Goal: Task Accomplishment & Management: Use online tool/utility

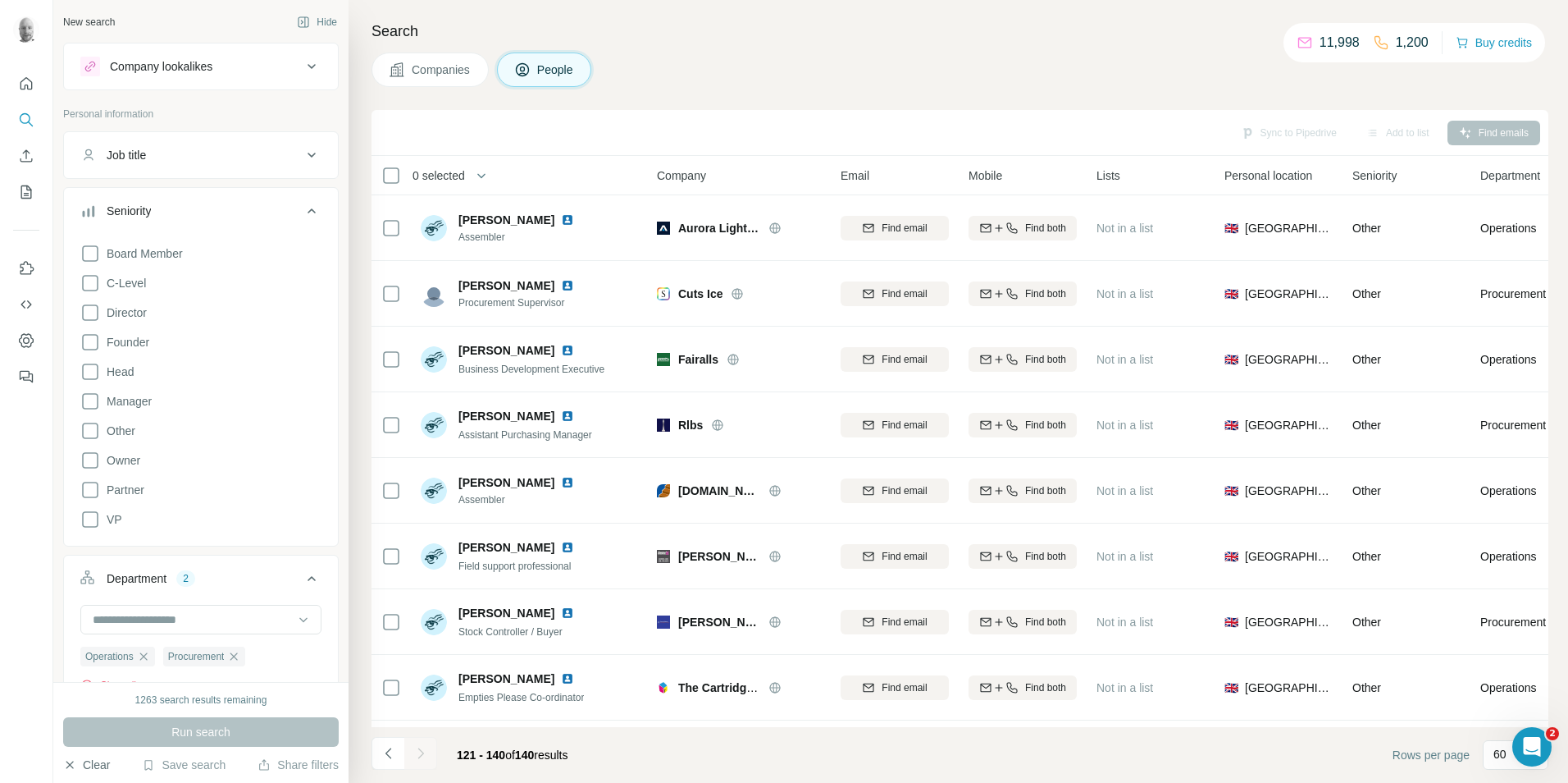
click at [88, 764] on button "Clear" at bounding box center [86, 765] width 46 height 17
click at [453, 63] on span "Companies" at bounding box center [441, 69] width 60 height 17
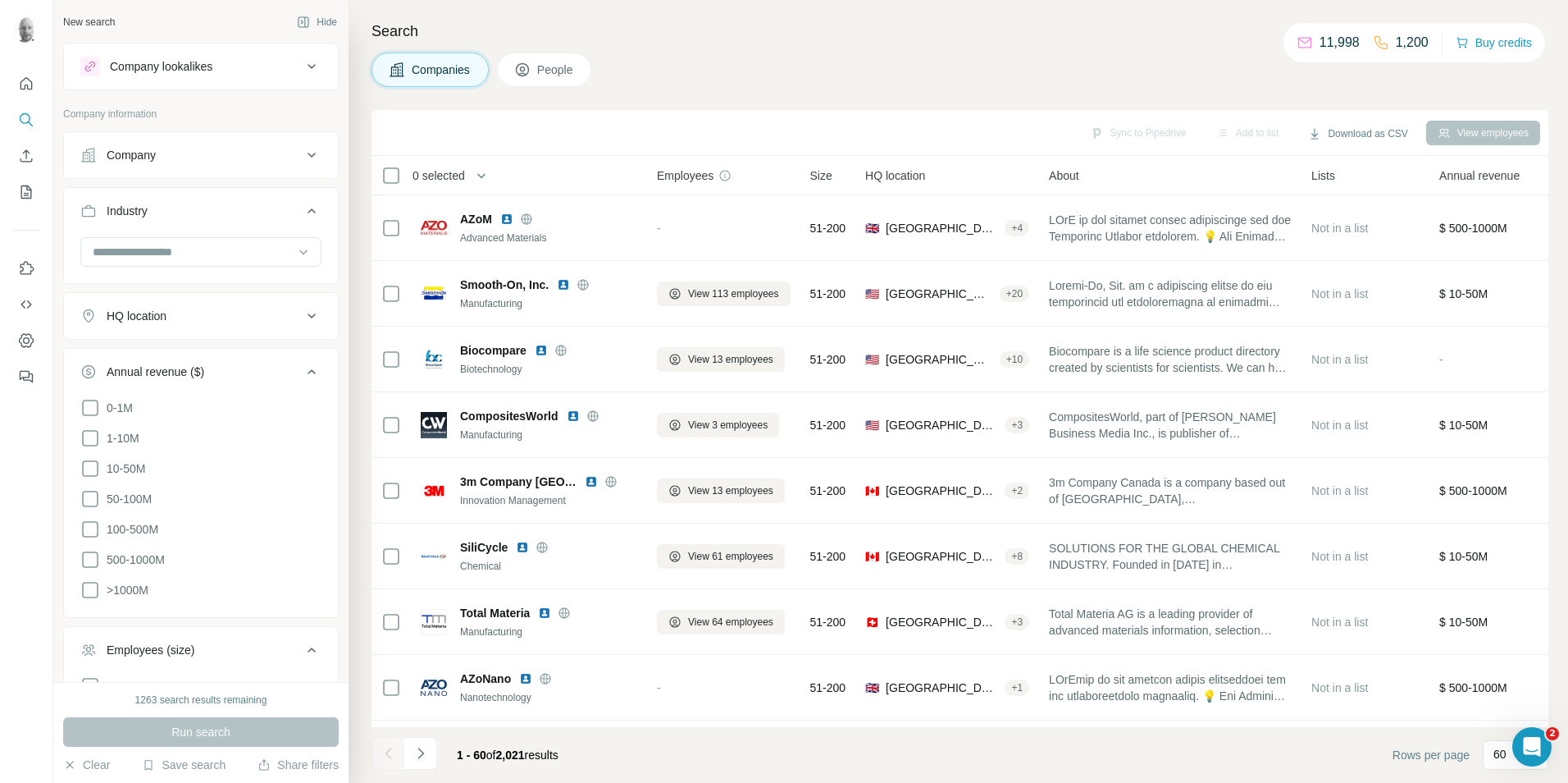
click at [452, 68] on span "Companies" at bounding box center [441, 69] width 60 height 17
click at [227, 250] on input at bounding box center [192, 251] width 202 height 18
click at [160, 315] on p "Manufacturing" at bounding box center [130, 307] width 73 height 17
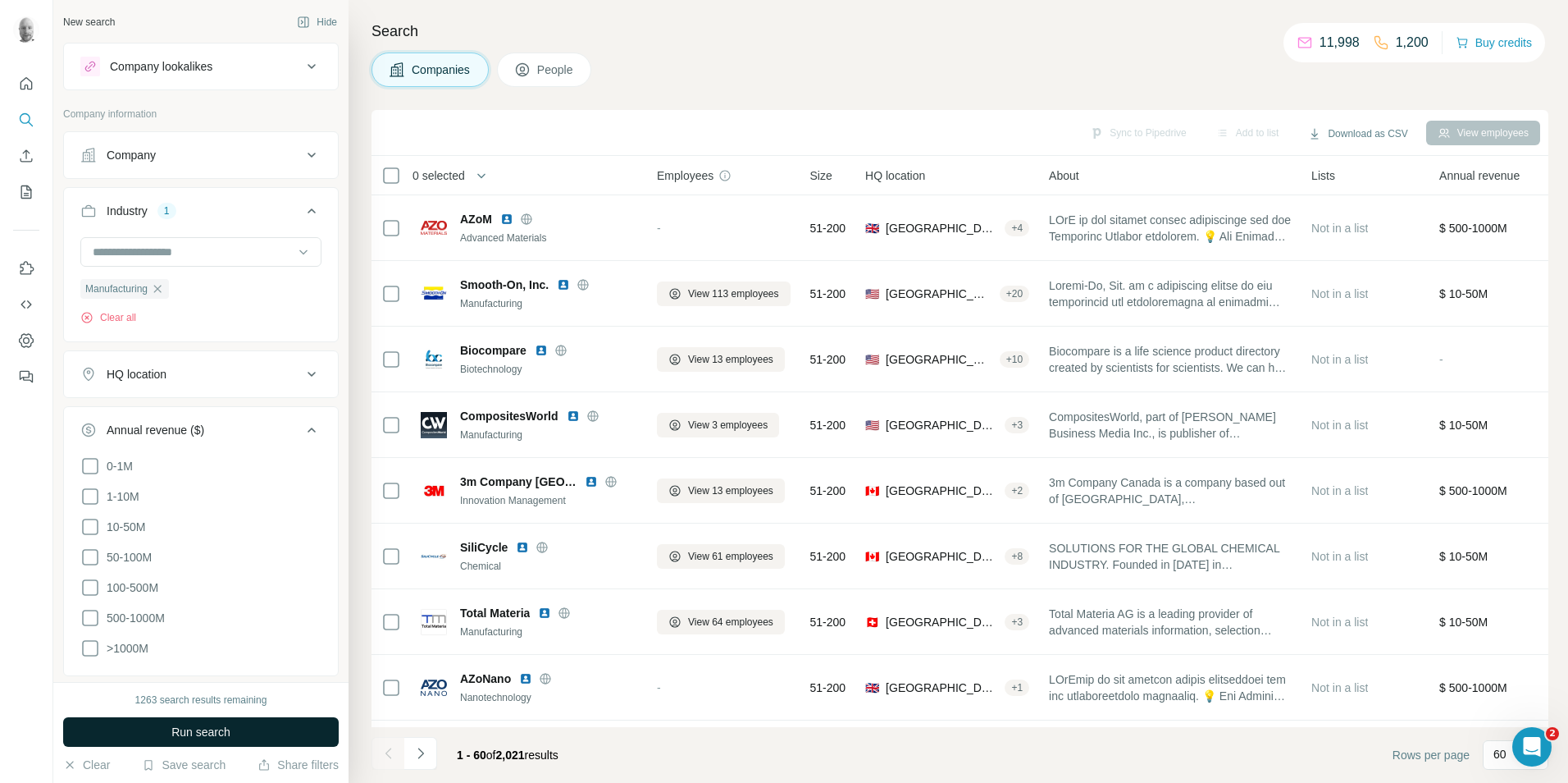
click at [240, 735] on button "Run search" at bounding box center [200, 732] width 276 height 30
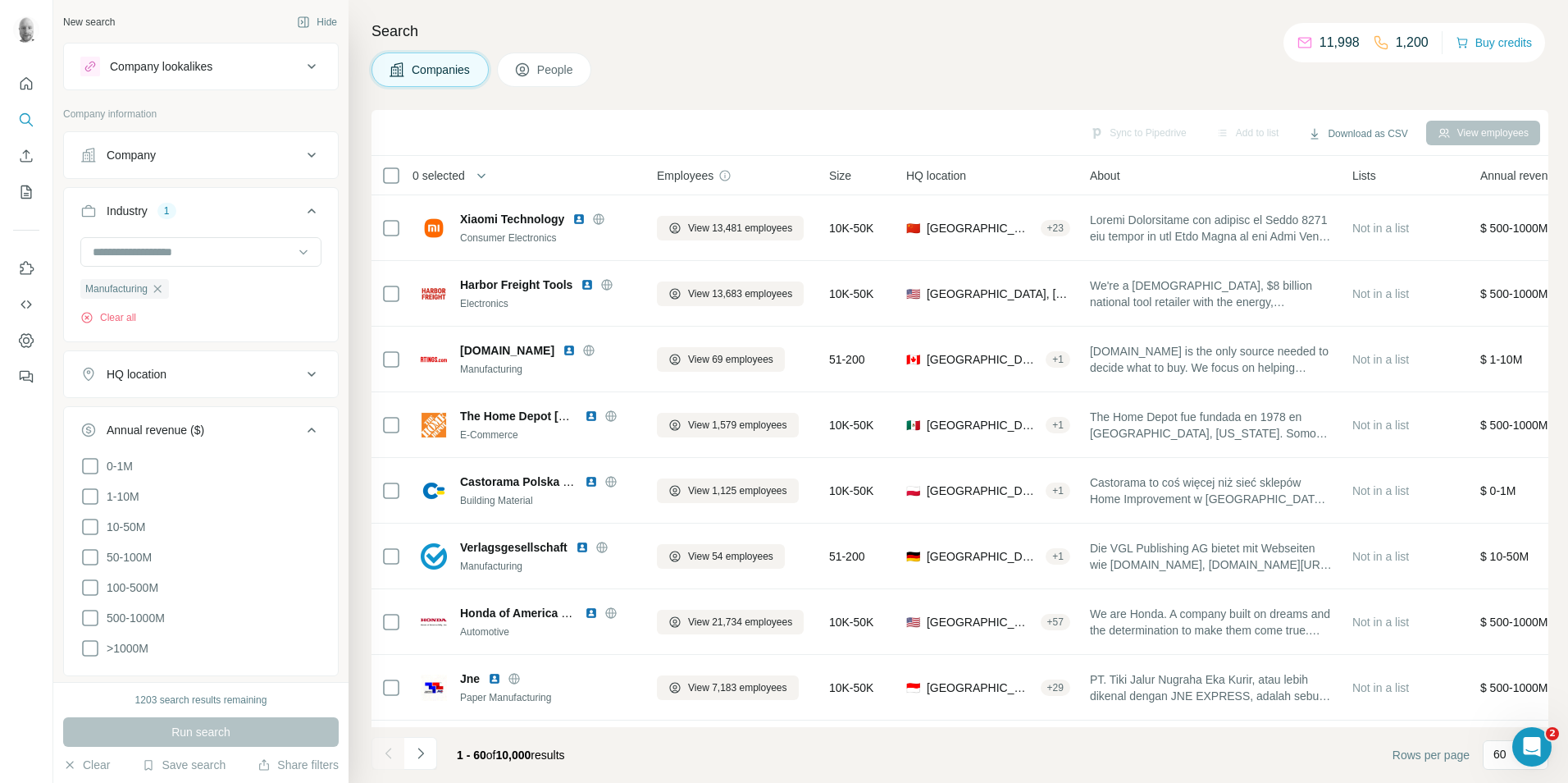
click at [565, 74] on span "People" at bounding box center [556, 69] width 38 height 17
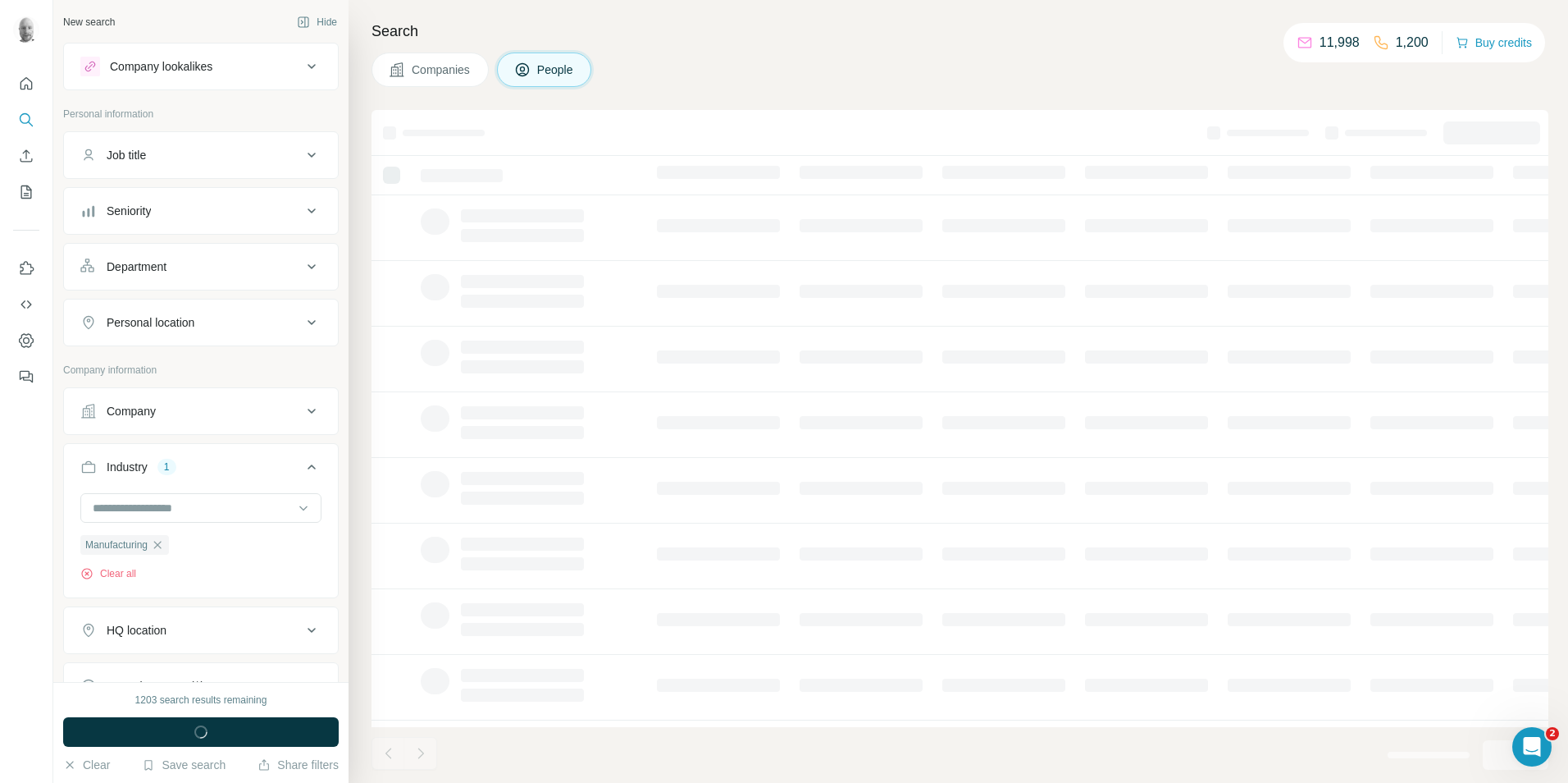
click at [307, 153] on icon at bounding box center [311, 155] width 8 height 5
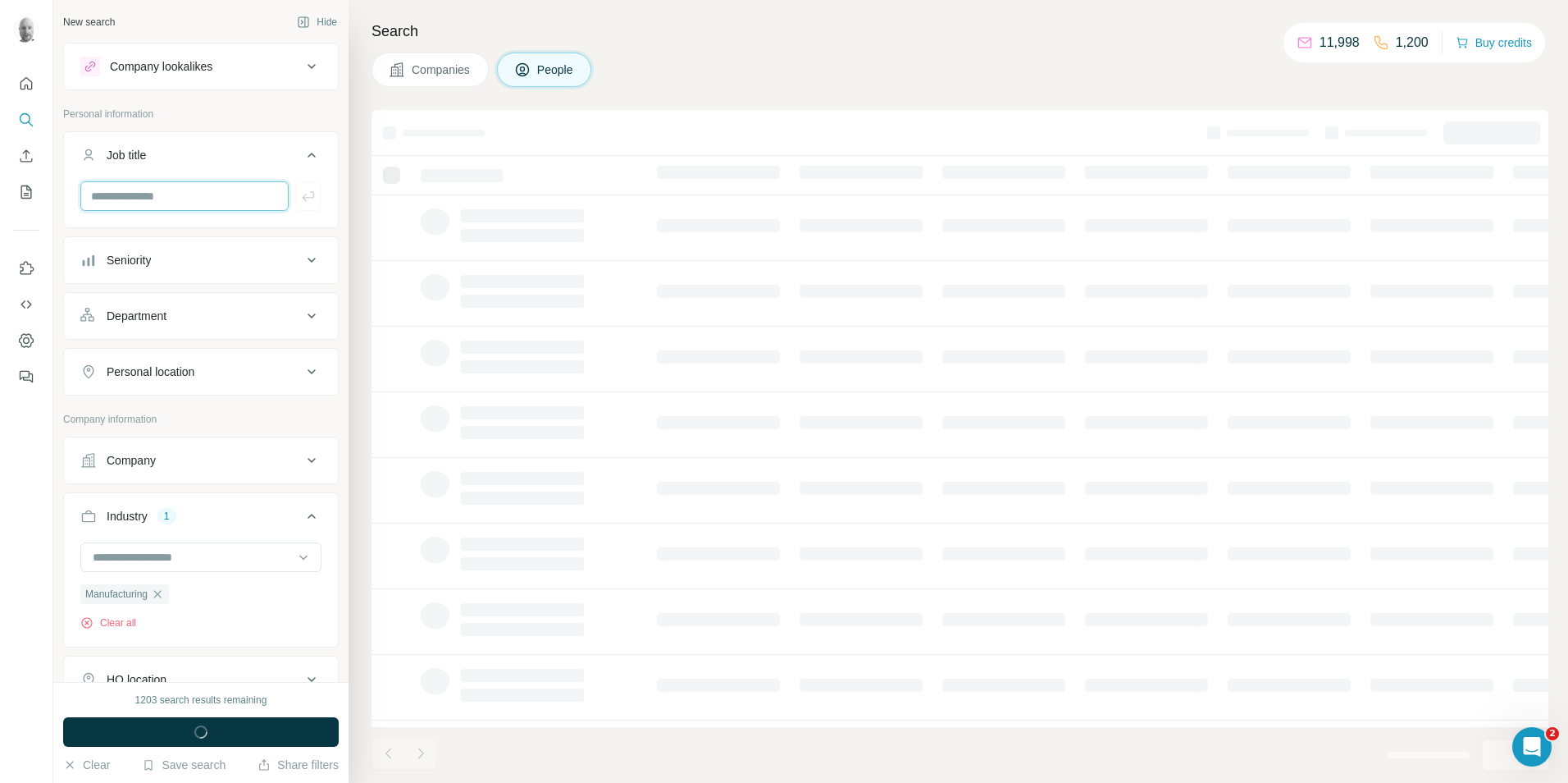
click at [186, 195] on input "text" at bounding box center [185, 196] width 208 height 30
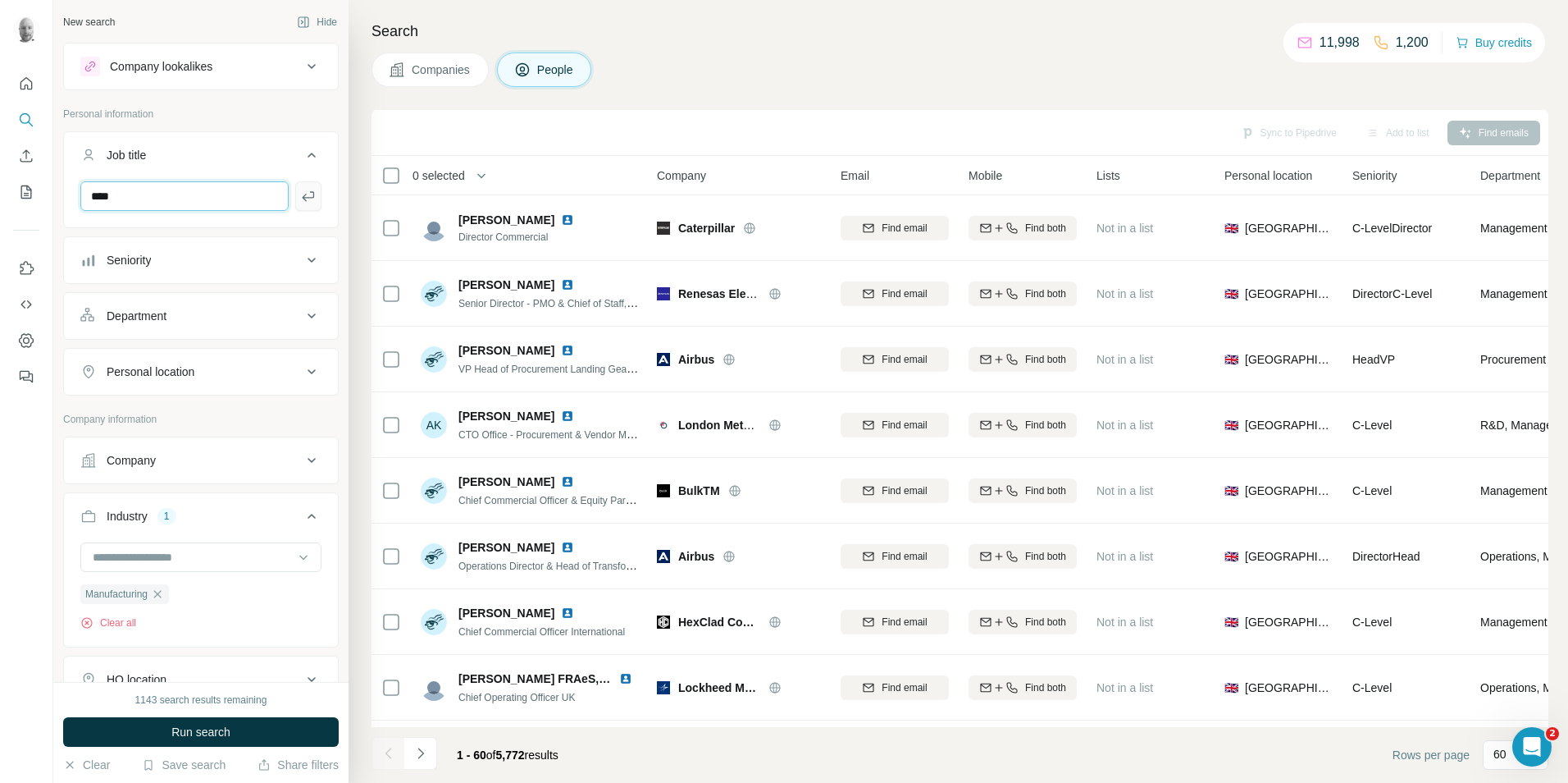
type input "****"
drag, startPoint x: 297, startPoint y: 199, endPoint x: 268, endPoint y: 200, distance: 29.0
click at [300, 199] on icon "button" at bounding box center [308, 196] width 17 height 17
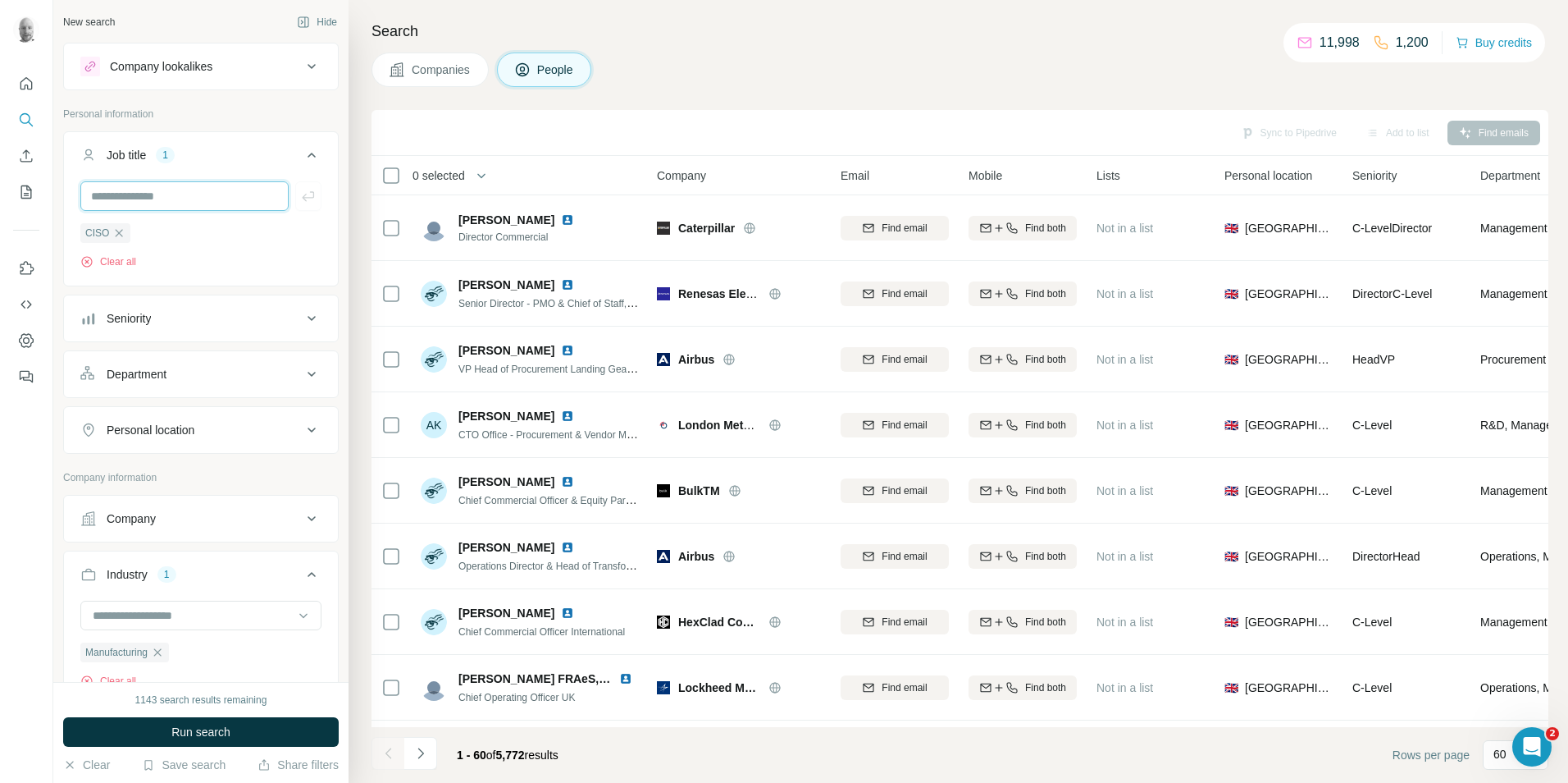
click at [165, 201] on input "text" at bounding box center [185, 196] width 208 height 30
type input "*****"
click at [300, 195] on icon "button" at bounding box center [308, 196] width 17 height 17
click at [206, 437] on div "Personal location" at bounding box center [191, 429] width 221 height 17
click at [182, 467] on input "text" at bounding box center [200, 471] width 241 height 30
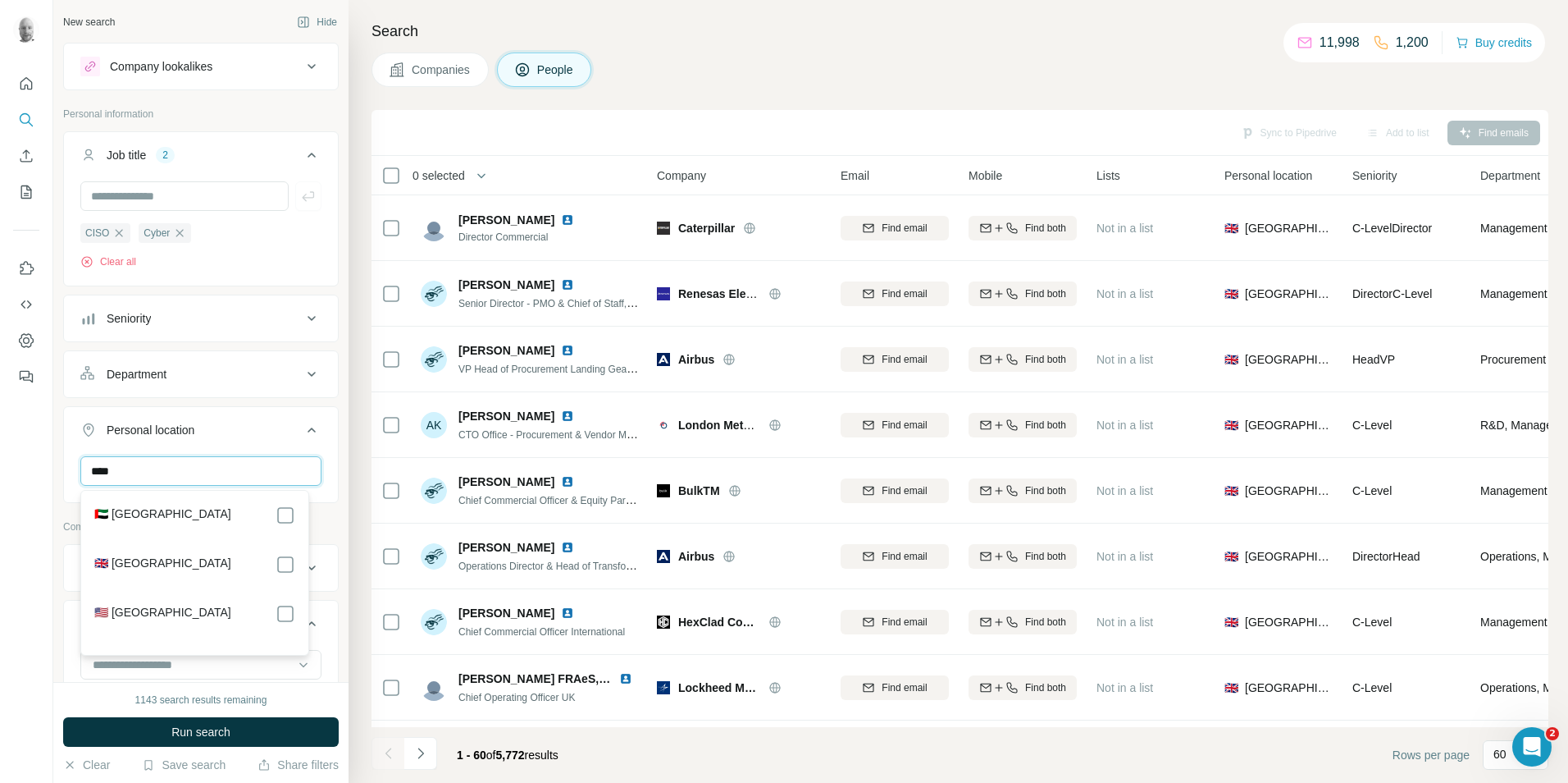
type input "****"
click at [285, 575] on section "🇬🇧 [GEOGRAPHIC_DATA]" at bounding box center [189, 572] width 211 height 36
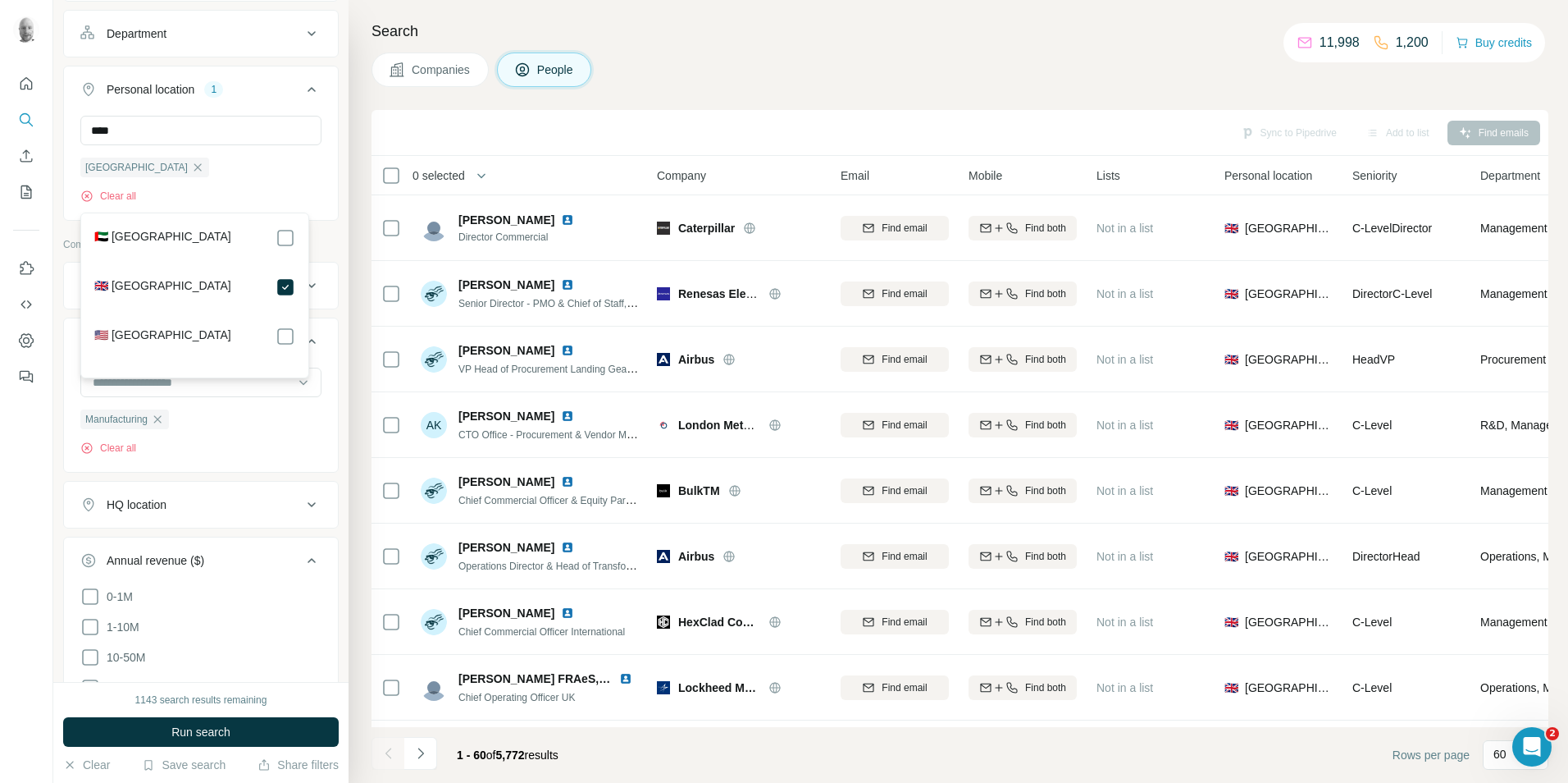
scroll to position [164, 0]
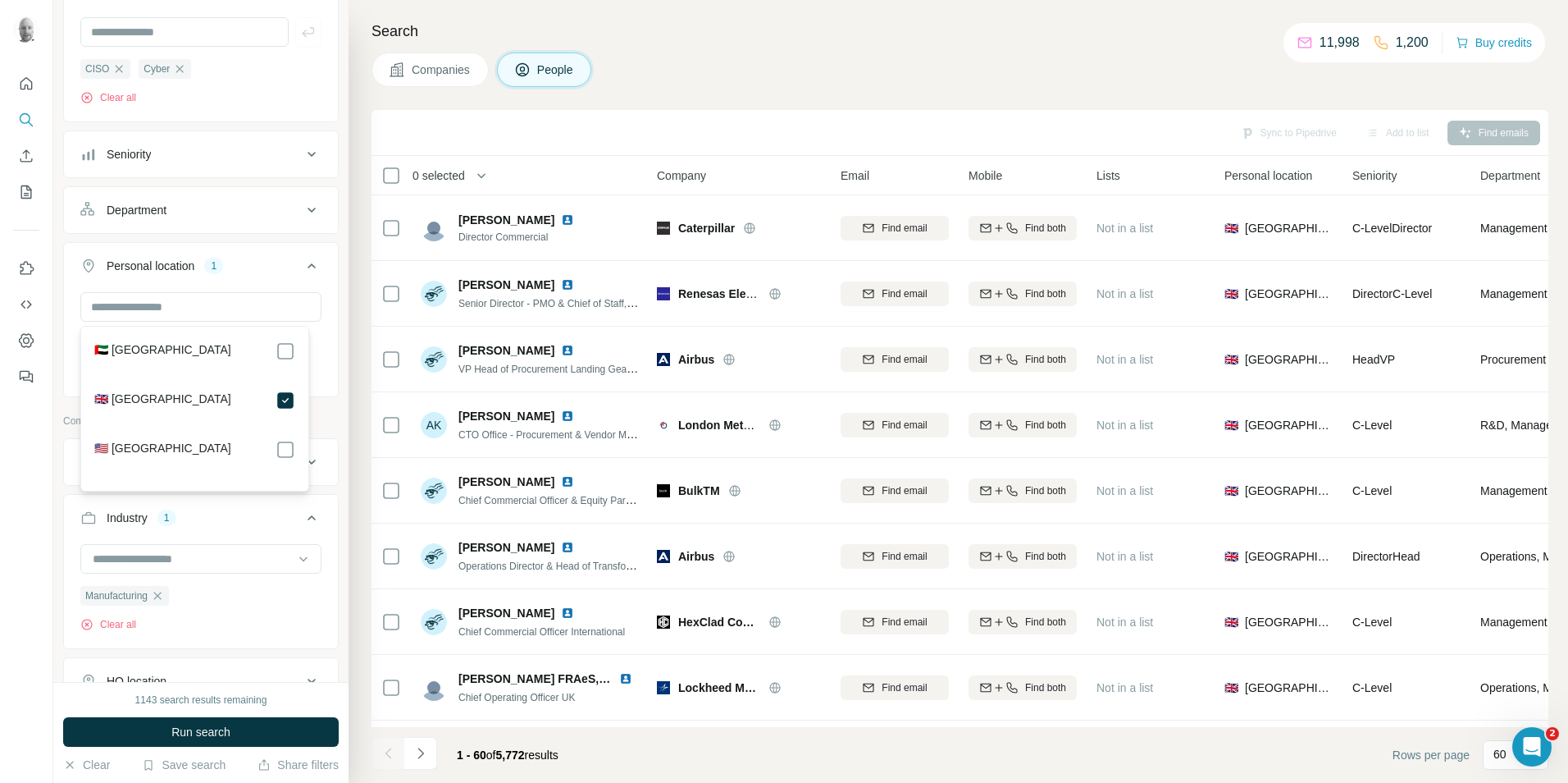
click at [221, 729] on span "Run search" at bounding box center [200, 731] width 59 height 17
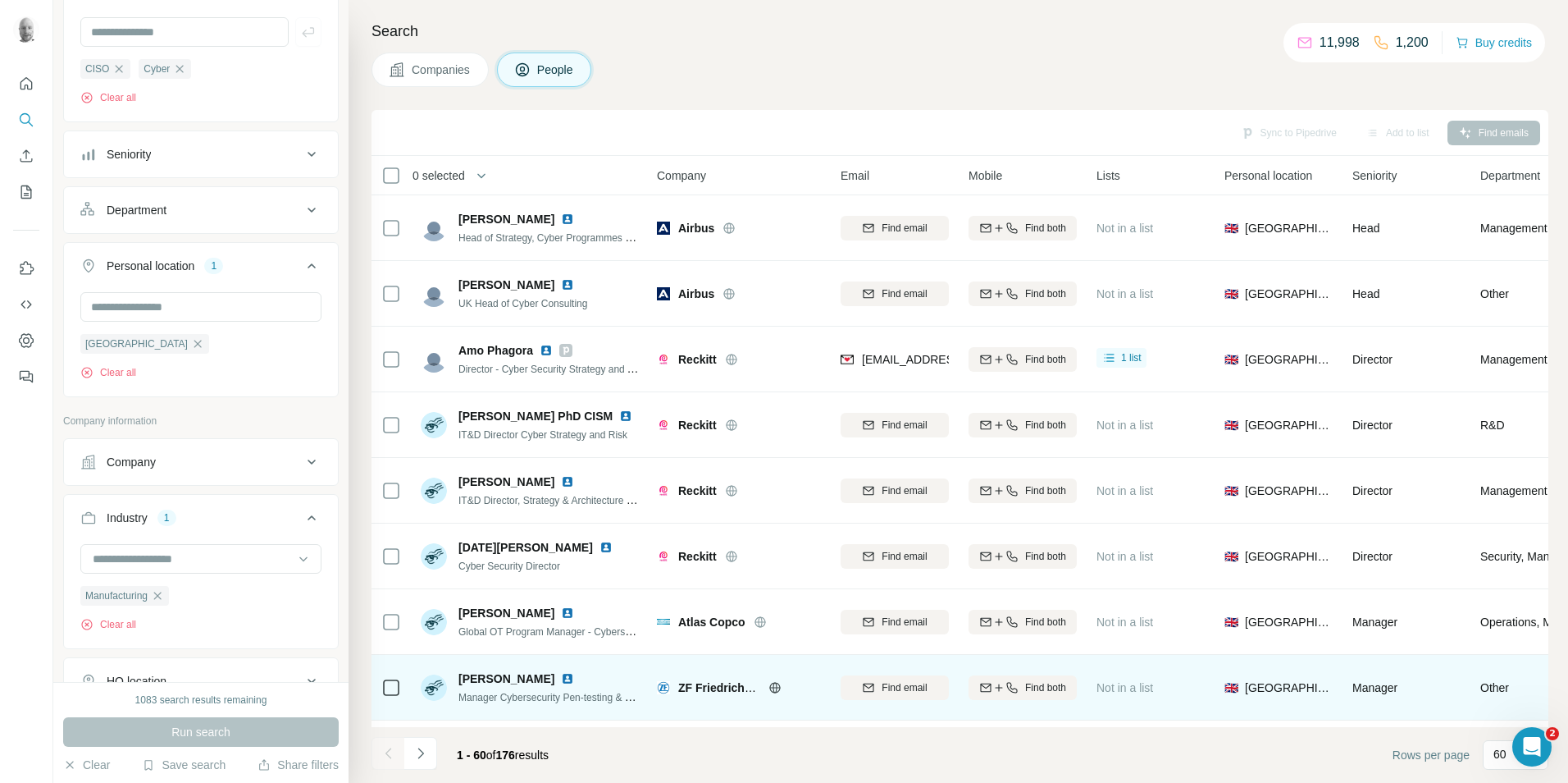
scroll to position [738, 0]
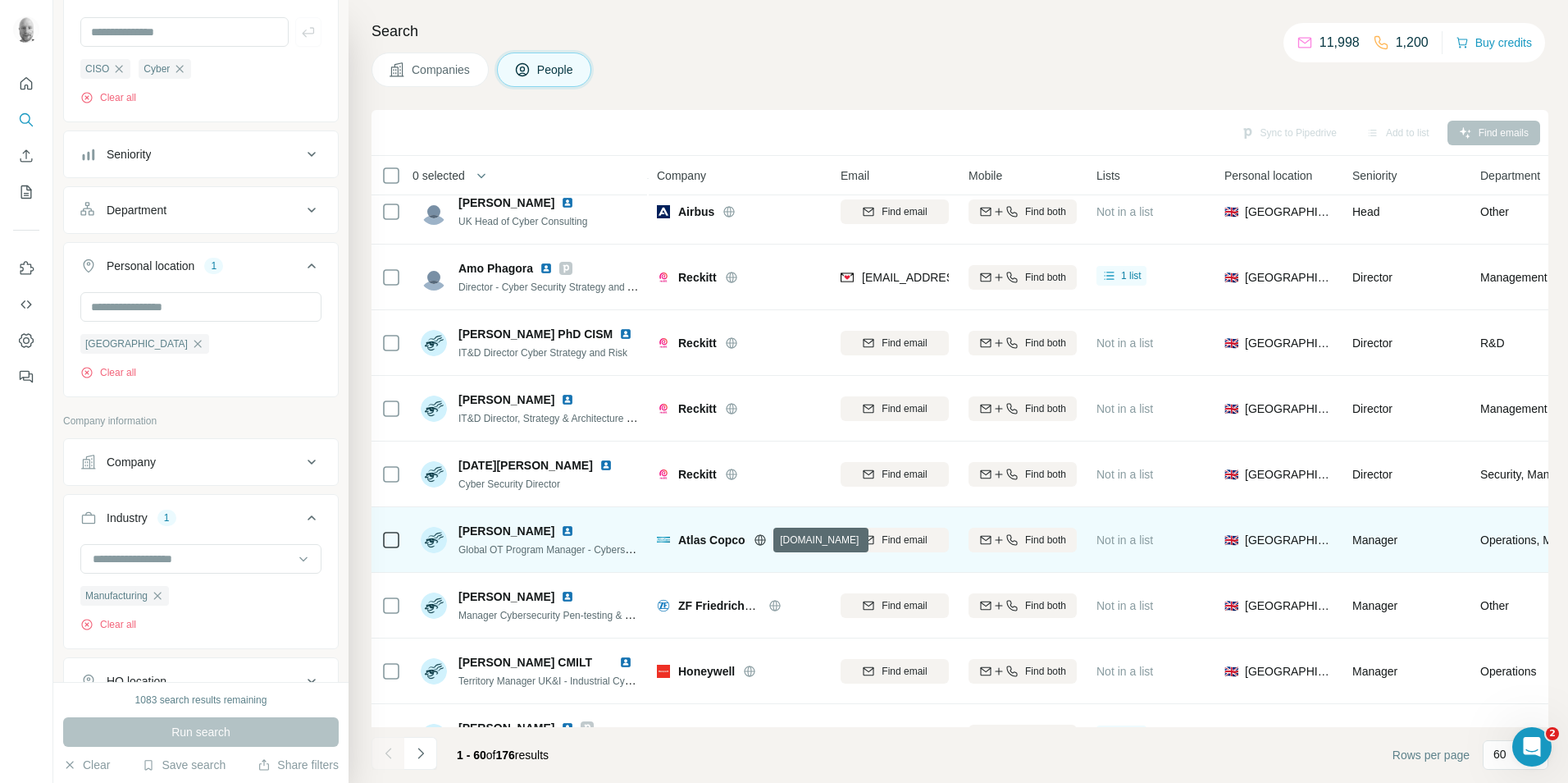
click at [763, 539] on icon at bounding box center [760, 539] width 11 height 1
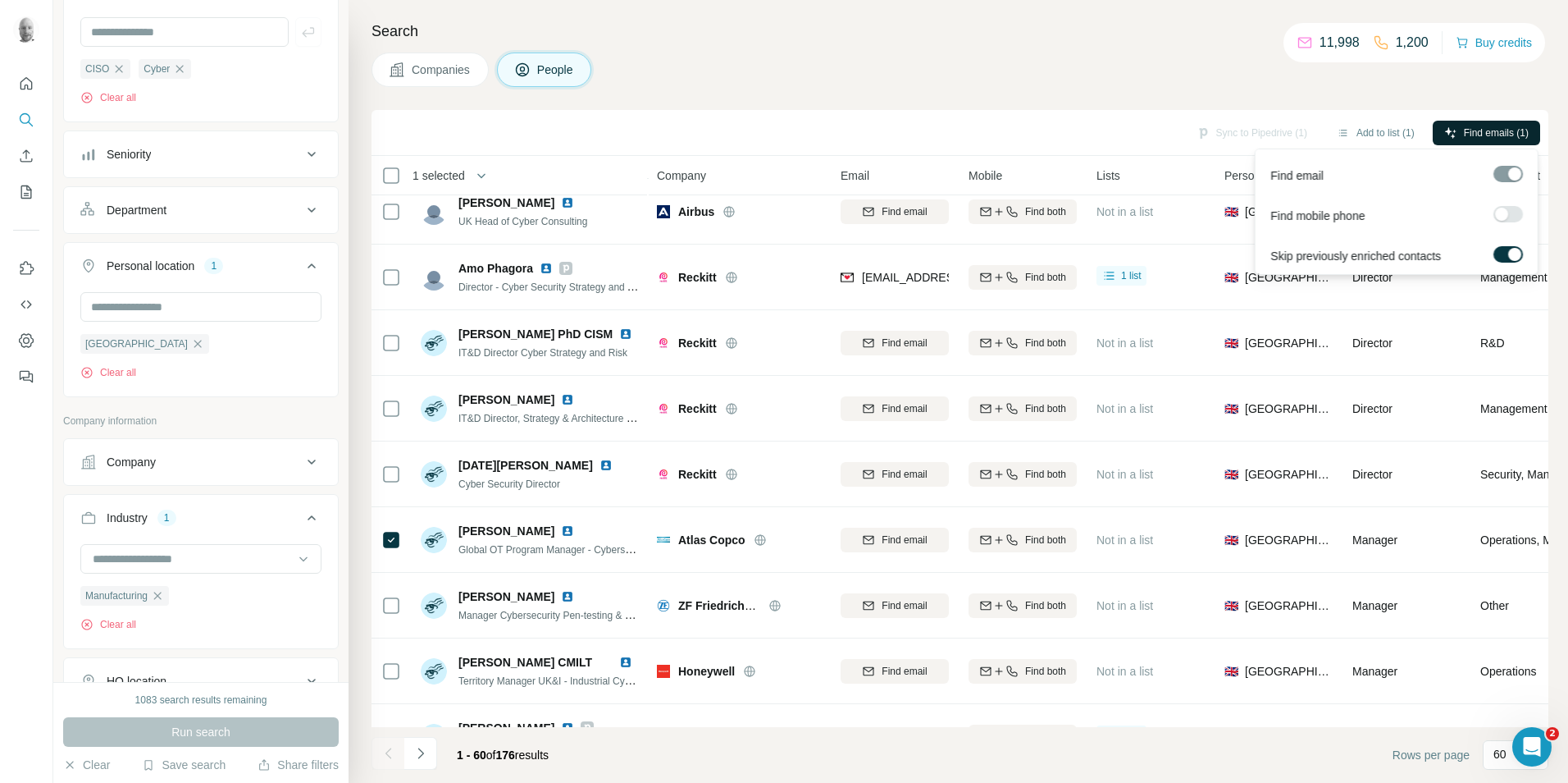
click at [1480, 128] on span "Find emails (1)" at bounding box center [1496, 132] width 65 height 15
click at [1473, 135] on span "Find emails (1)" at bounding box center [1496, 132] width 65 height 15
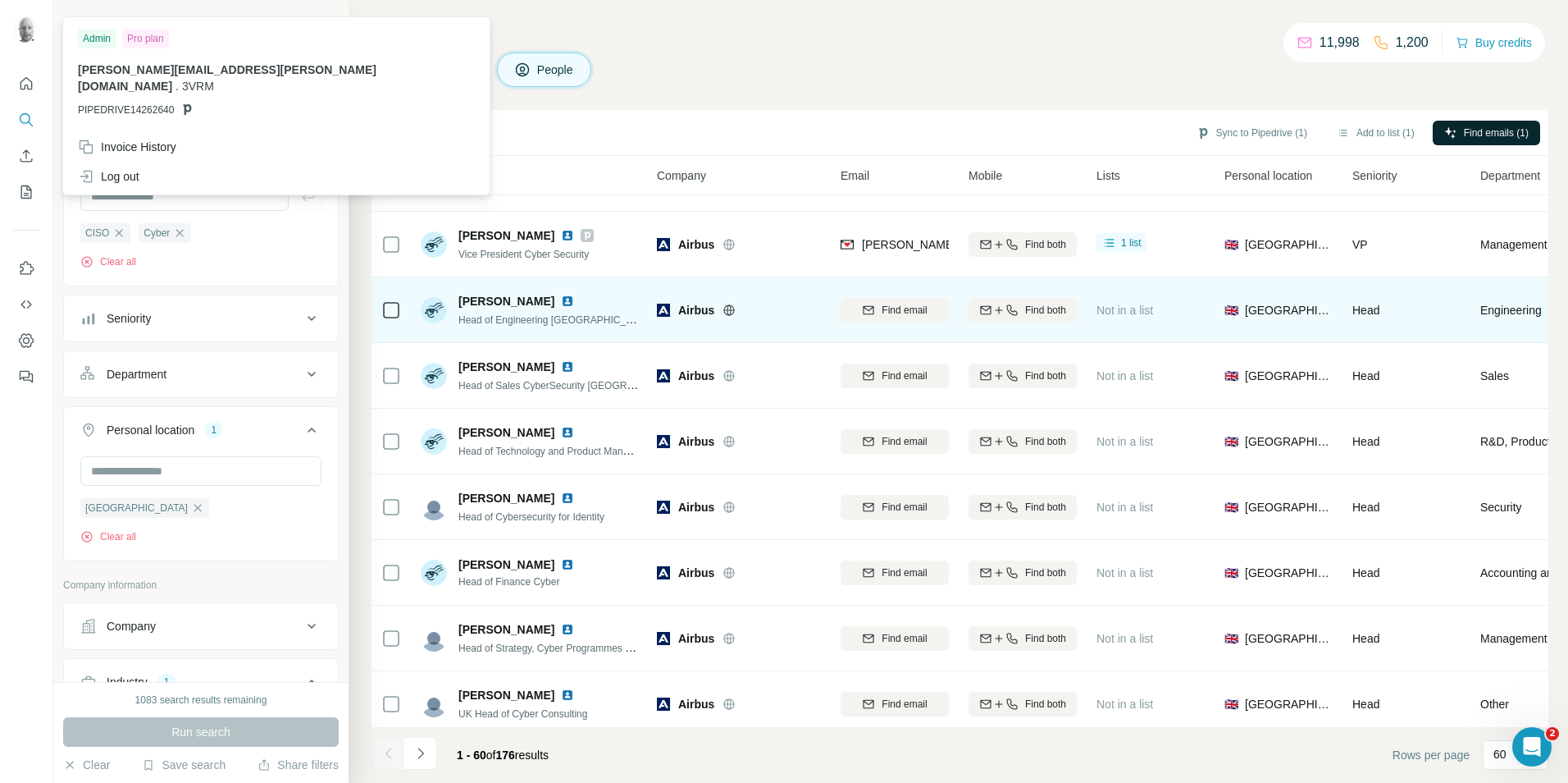
scroll to position [0, 0]
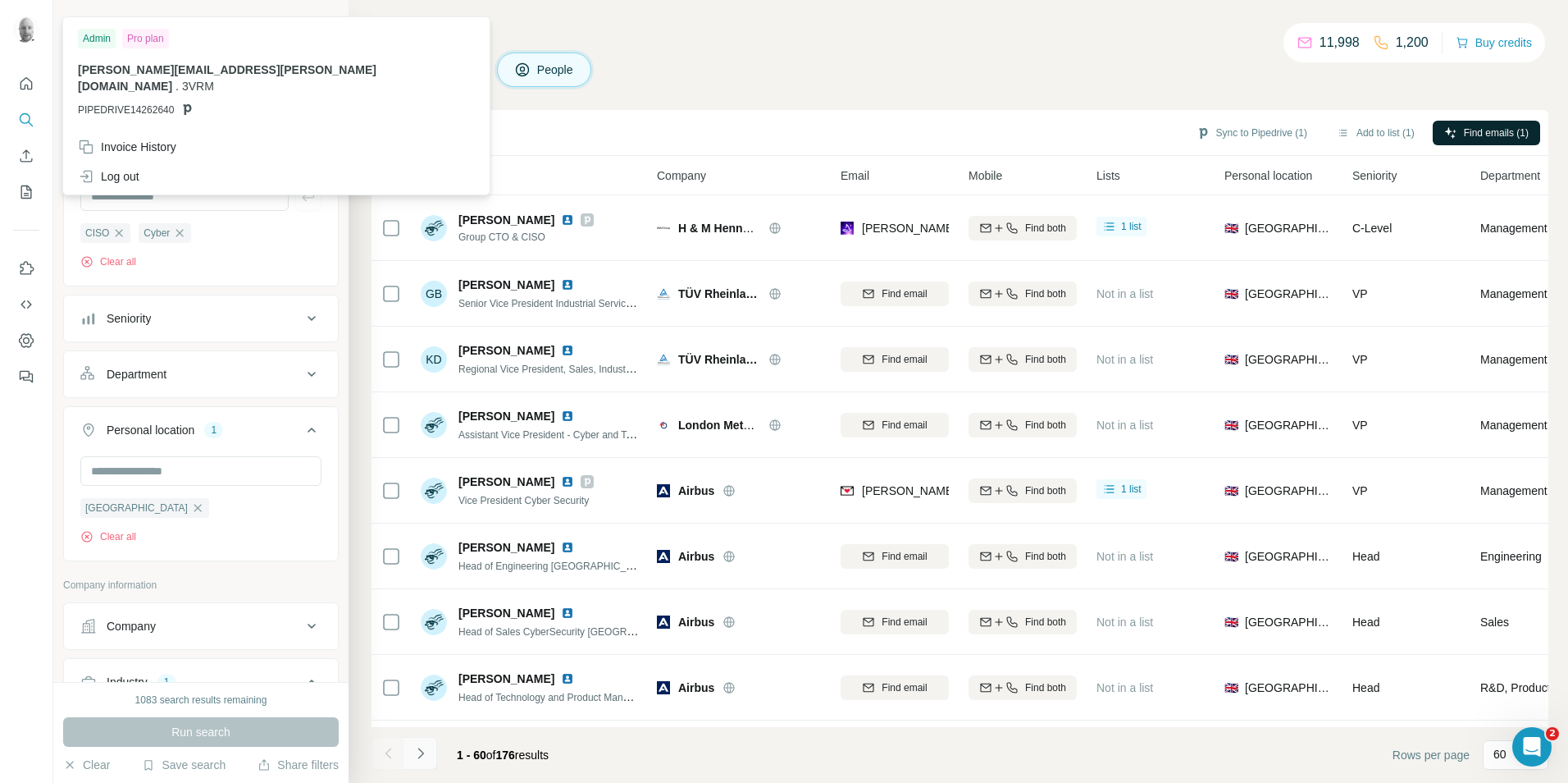
click at [418, 755] on icon "Navigate to next page" at bounding box center [420, 753] width 17 height 17
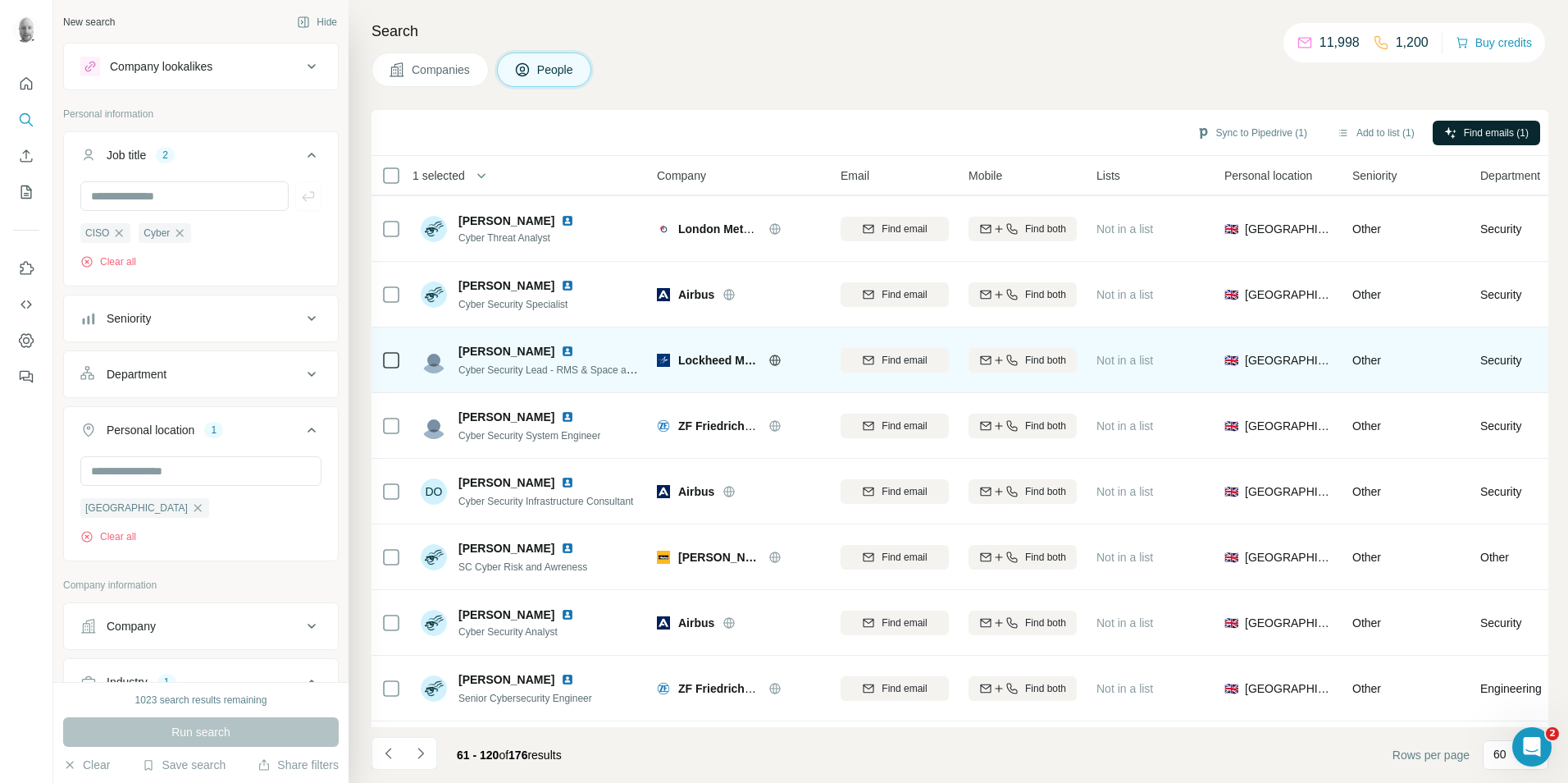
scroll to position [1640, 0]
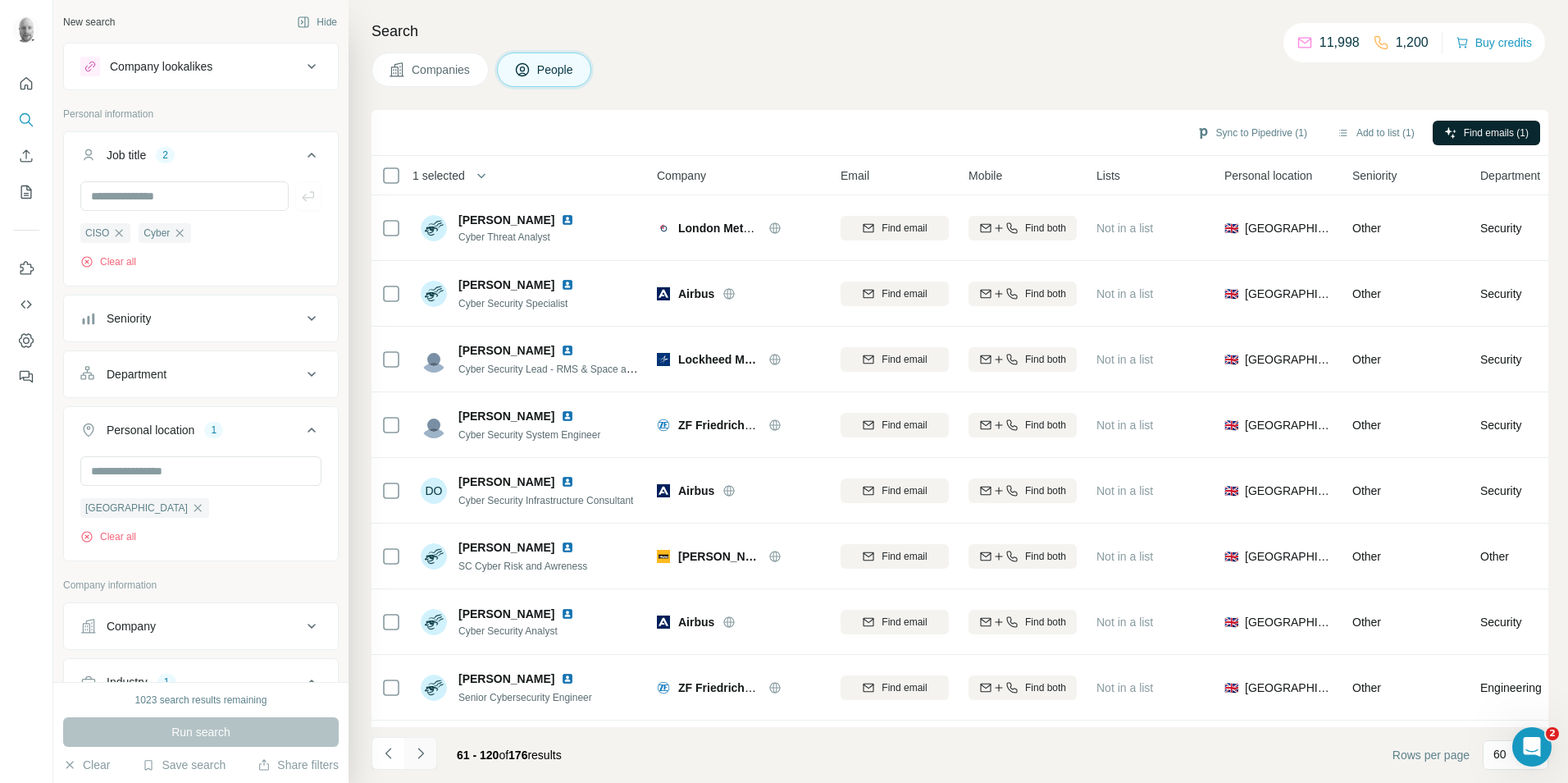
click at [427, 754] on icon "Navigate to next page" at bounding box center [420, 753] width 17 height 17
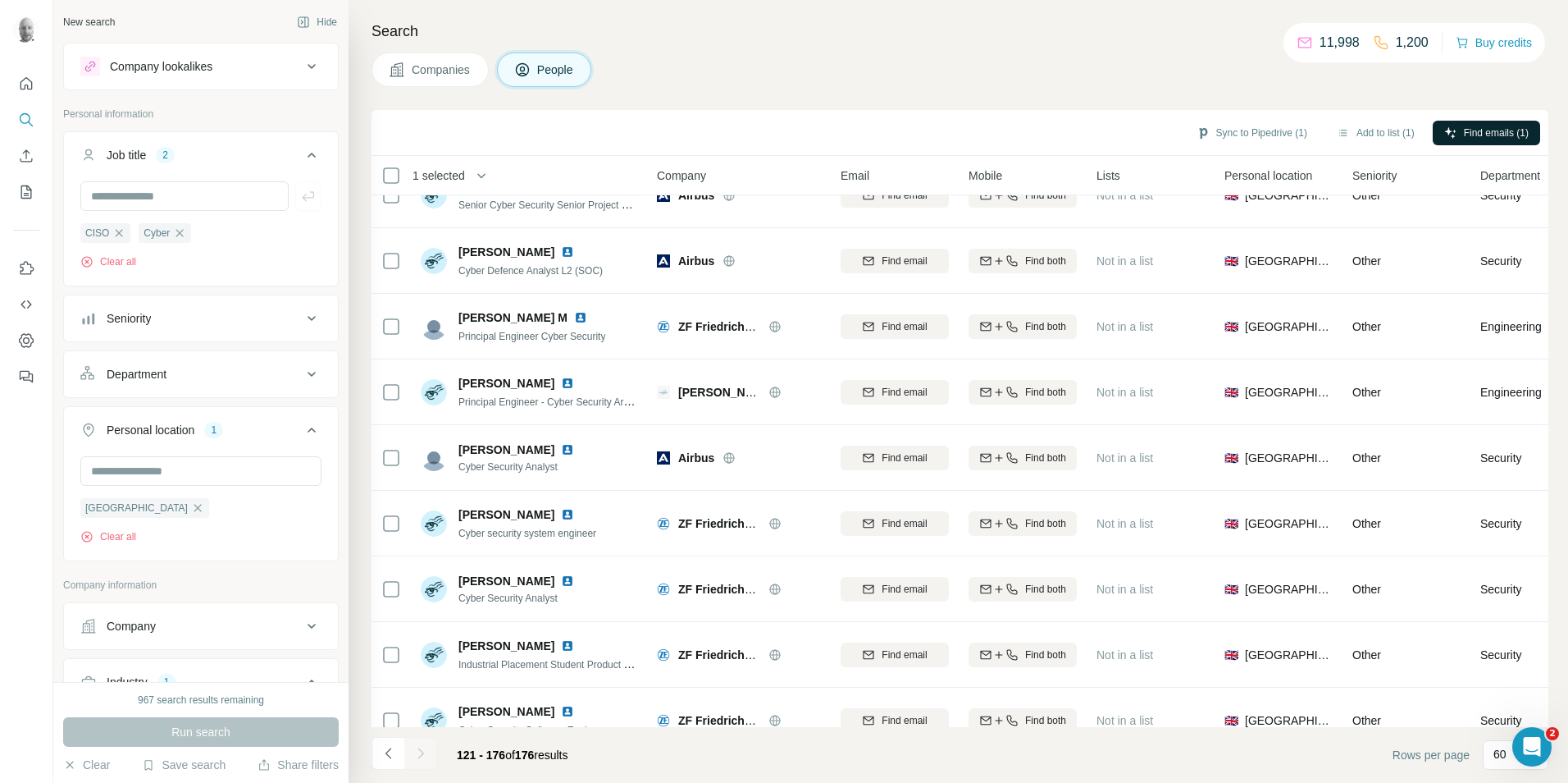
scroll to position [3152, 0]
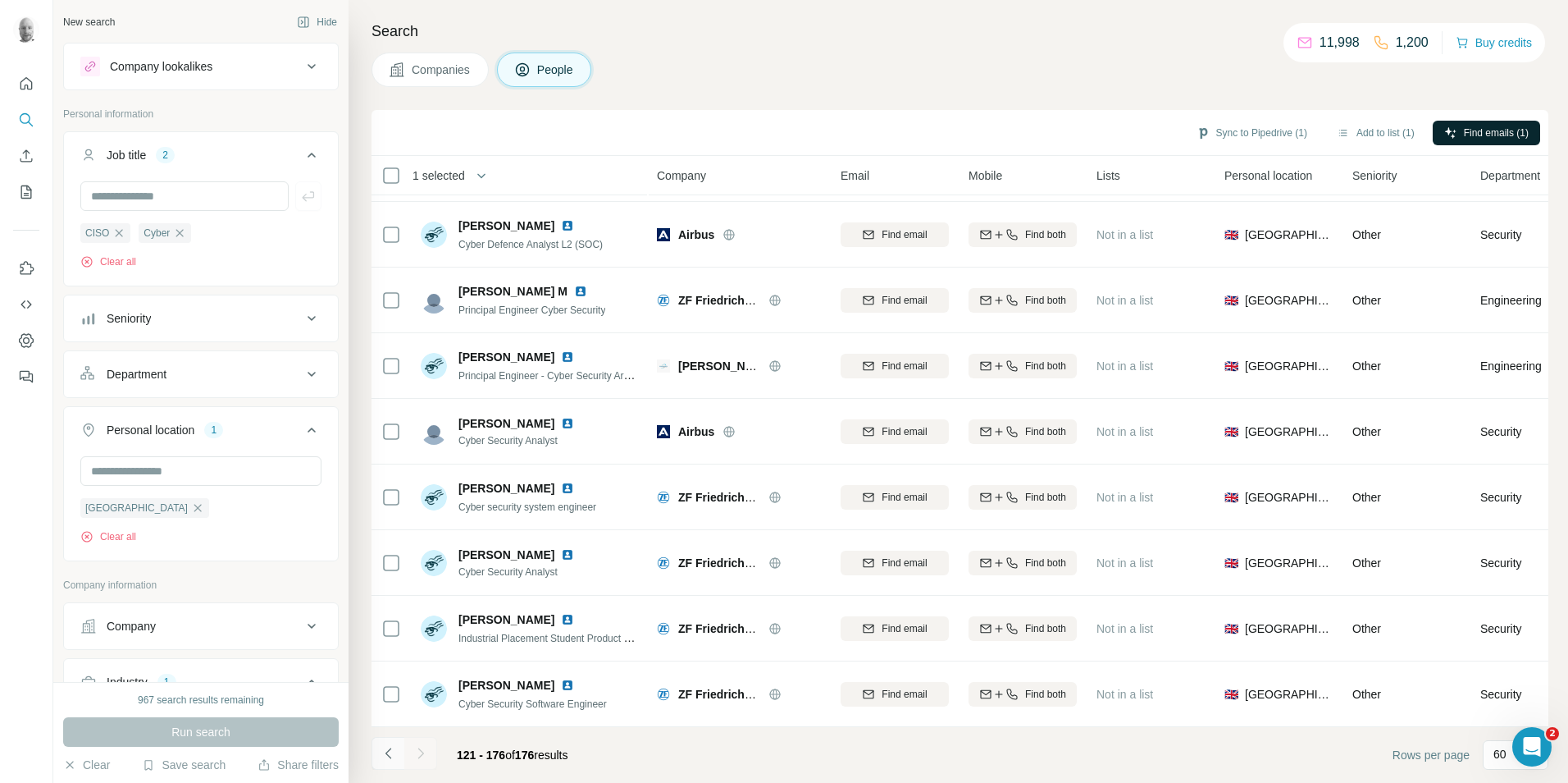
click at [392, 756] on icon "Navigate to previous page" at bounding box center [389, 753] width 17 height 17
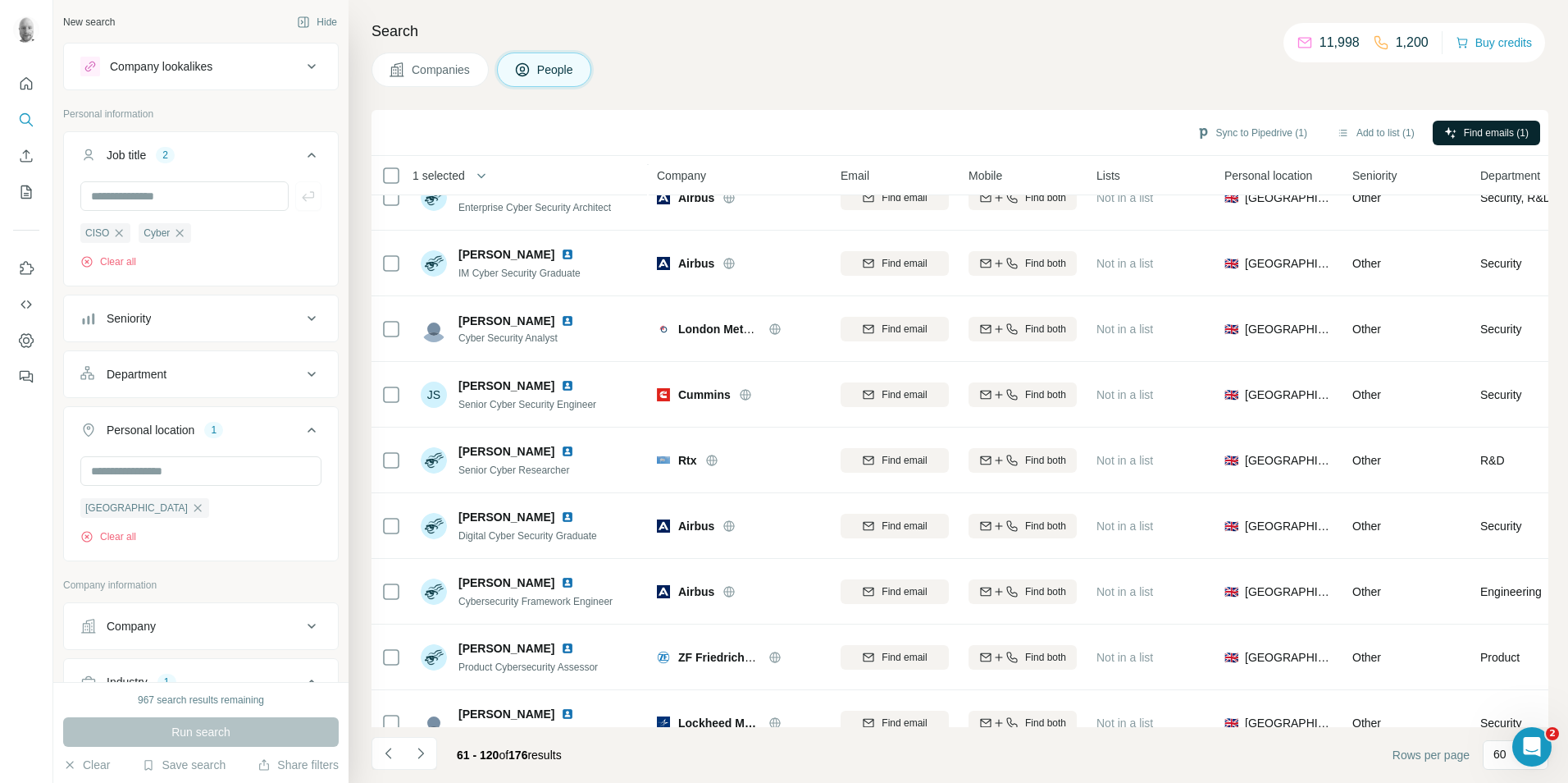
scroll to position [3070, 0]
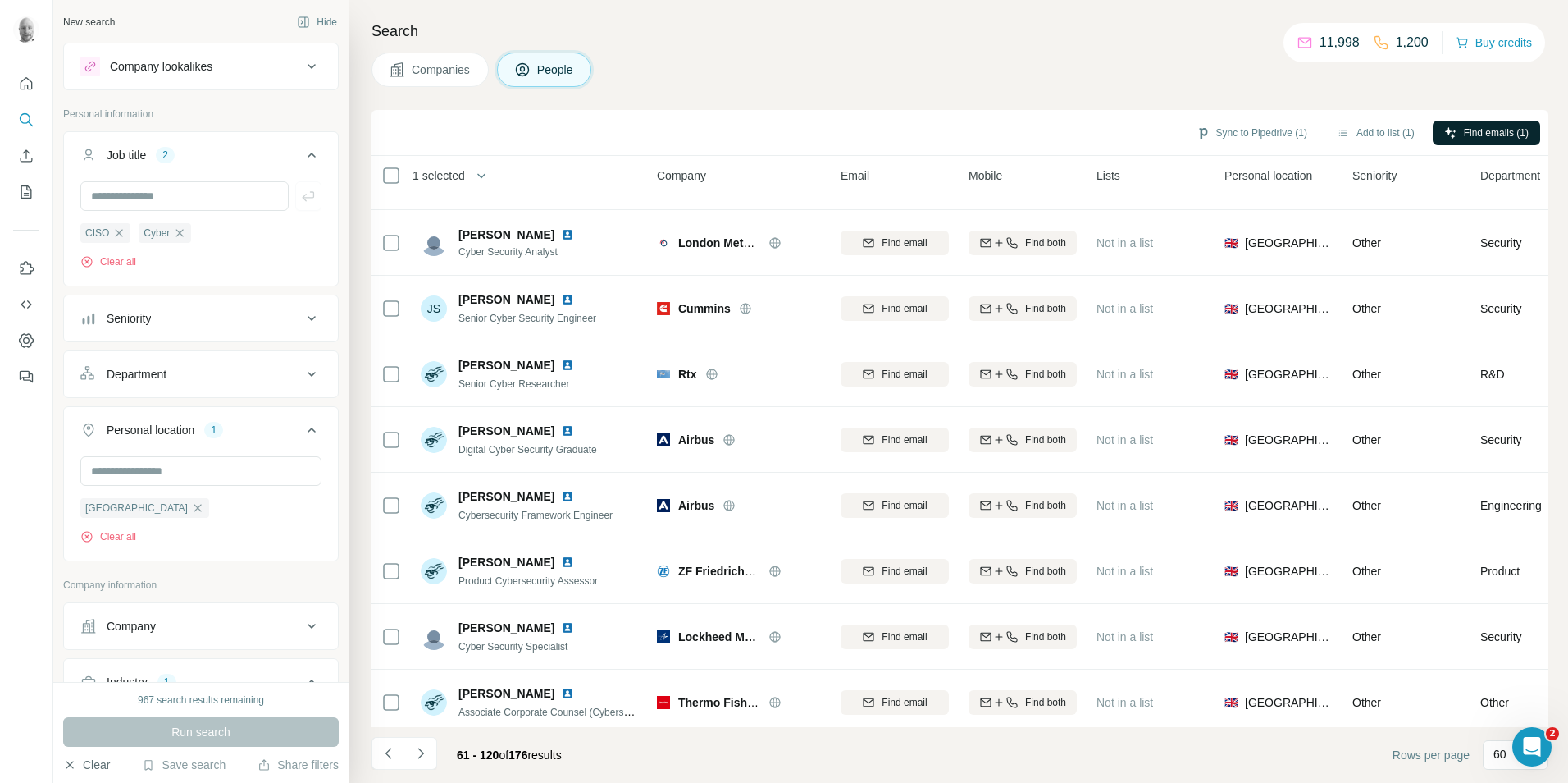
click at [95, 772] on button "Clear" at bounding box center [86, 765] width 46 height 17
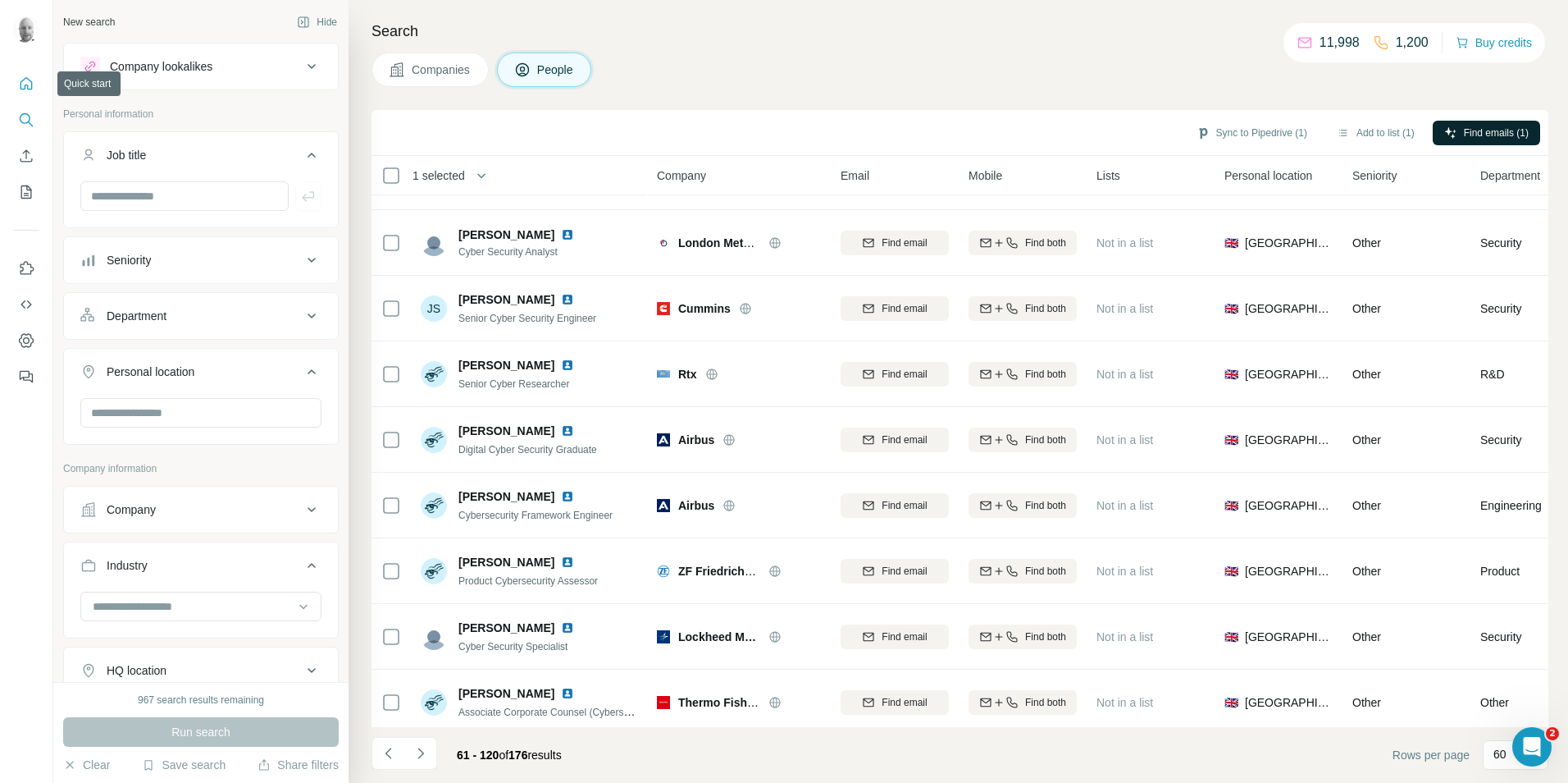
click at [19, 87] on icon "Quick start" at bounding box center [26, 83] width 17 height 17
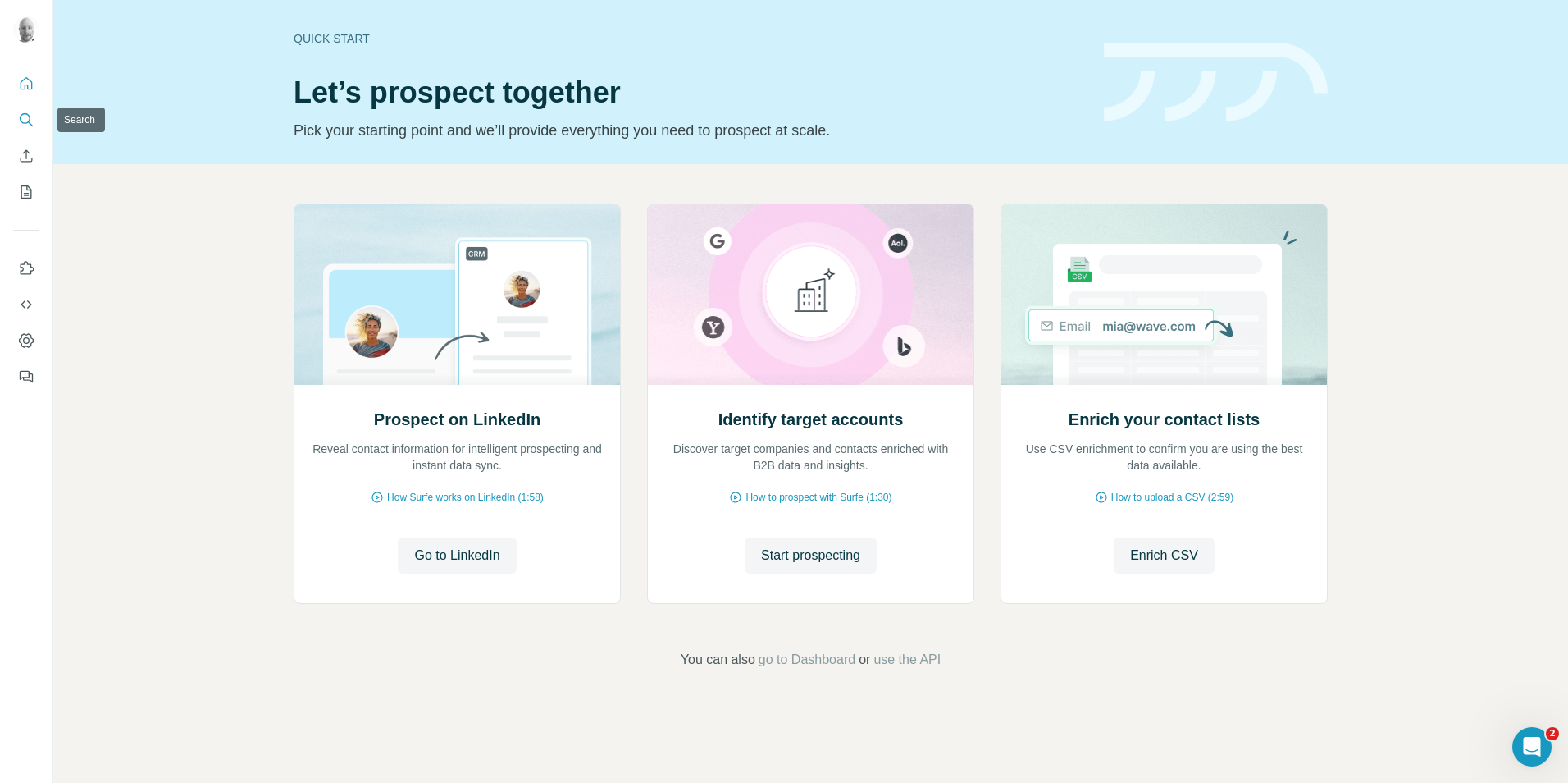
click at [25, 124] on icon "Search" at bounding box center [26, 119] width 17 height 17
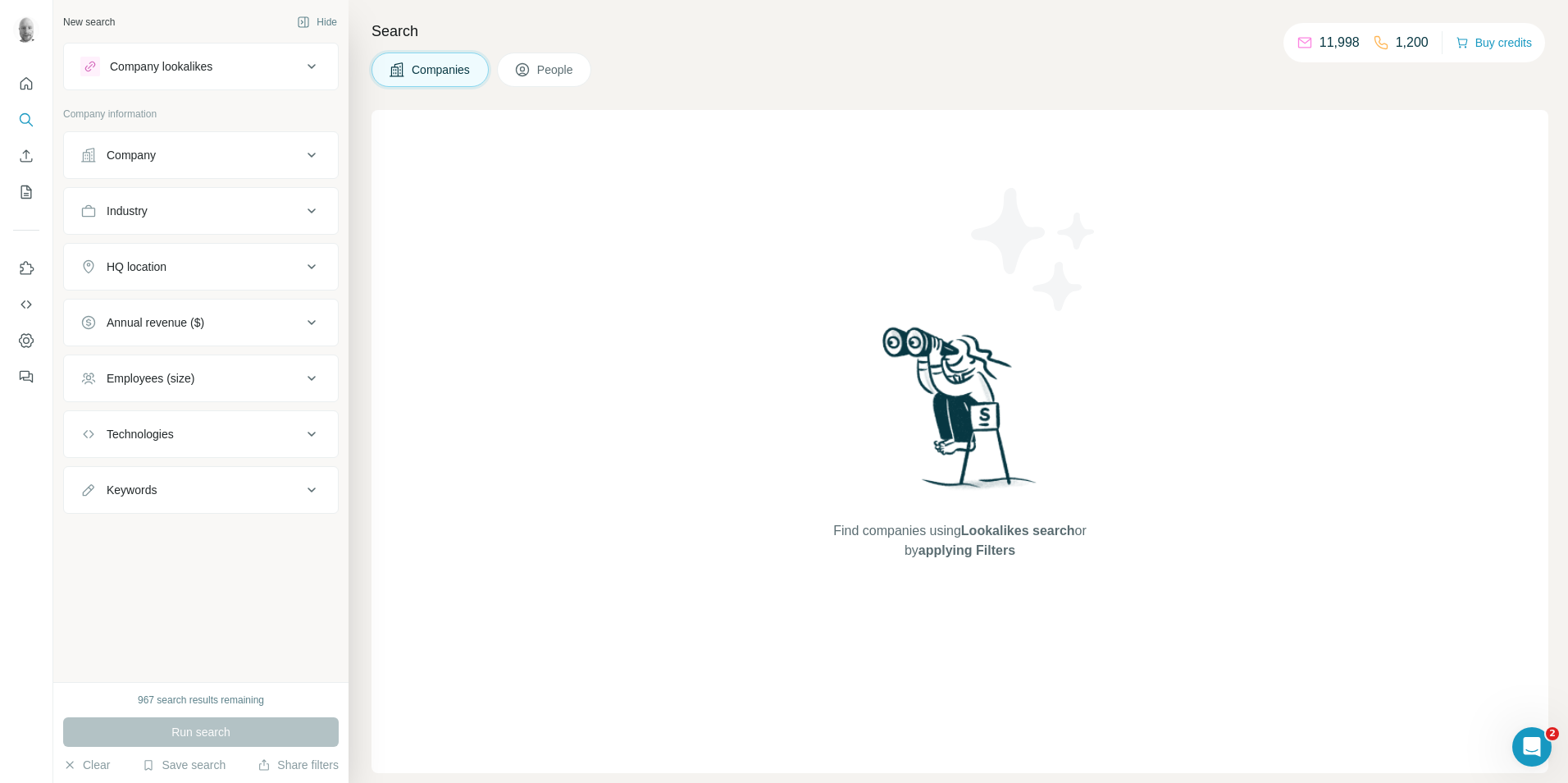
click at [313, 157] on icon at bounding box center [311, 155] width 8 height 5
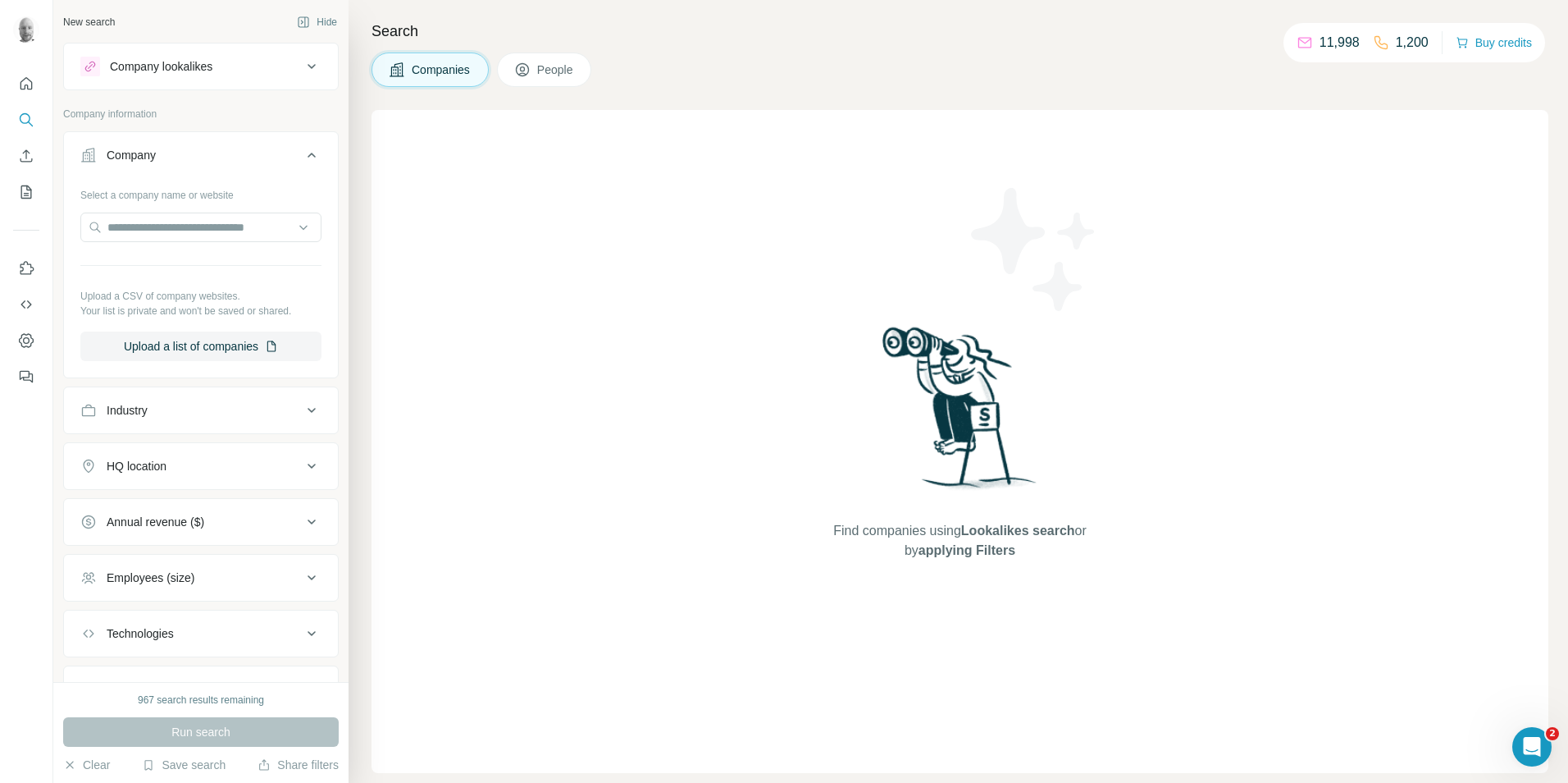
click at [313, 157] on button "Company" at bounding box center [200, 159] width 274 height 46
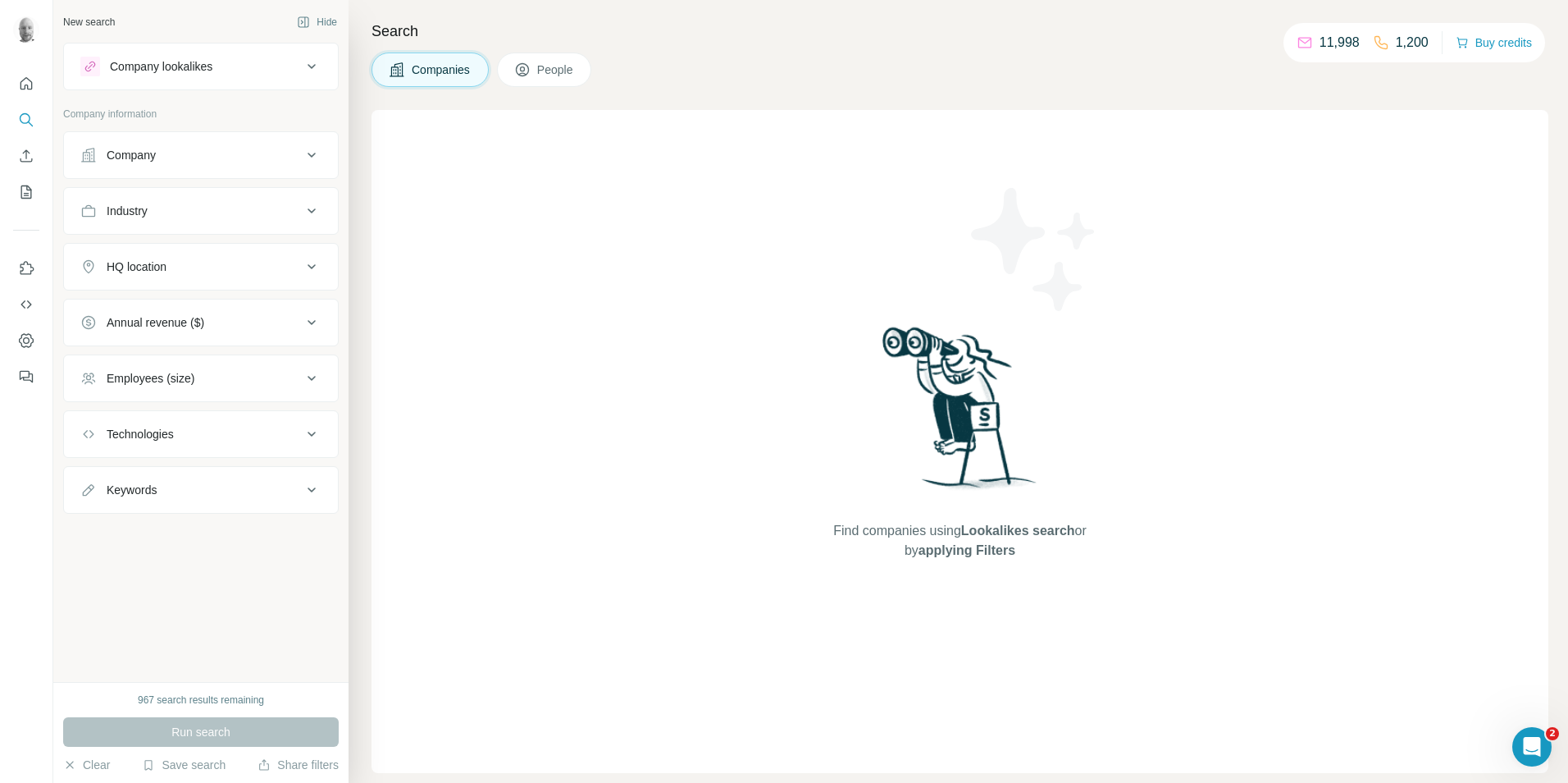
click at [307, 212] on icon at bounding box center [312, 210] width 19 height 19
click at [261, 253] on input at bounding box center [192, 251] width 202 height 18
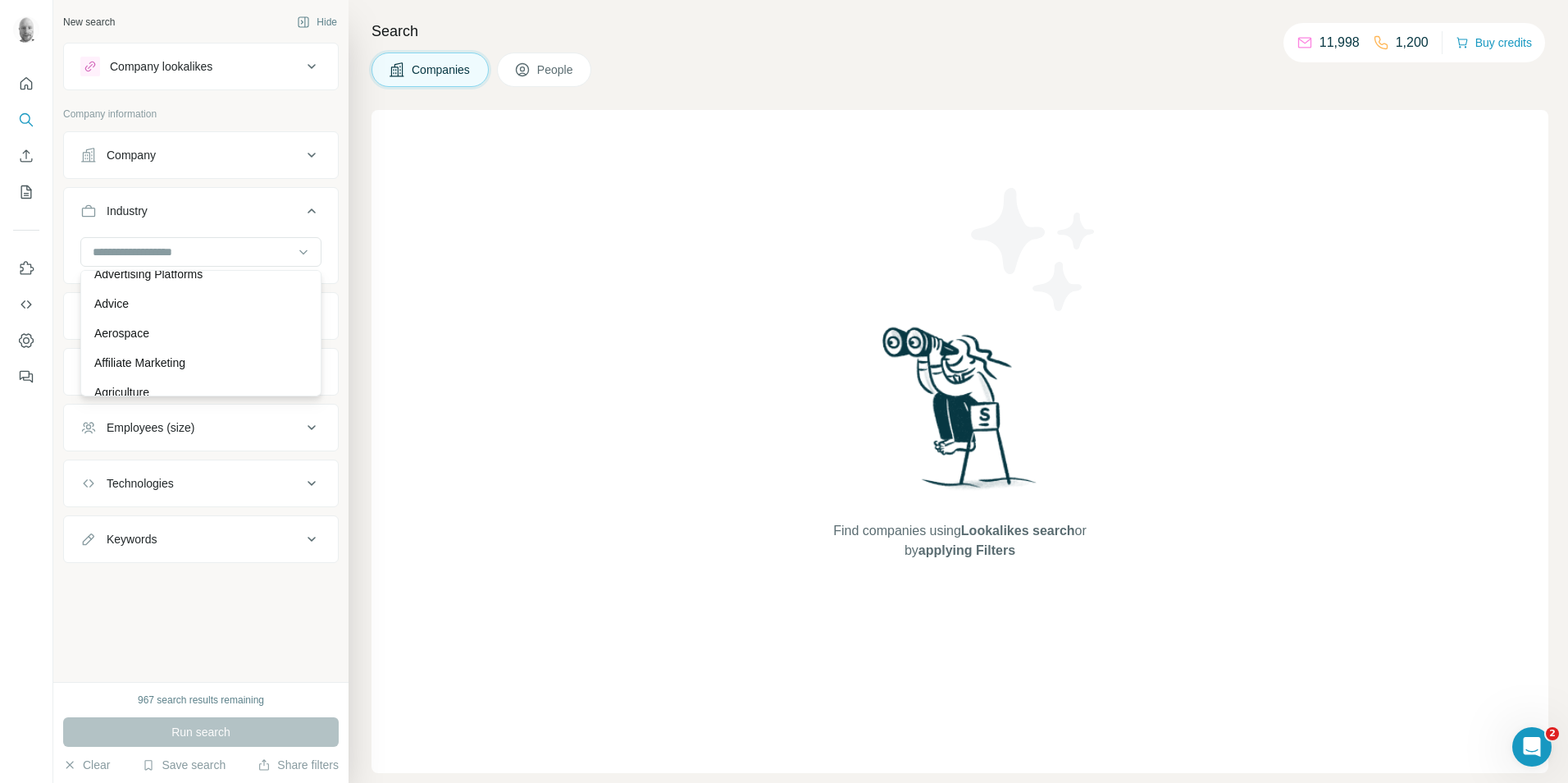
scroll to position [234, 0]
click at [148, 344] on p "Aerospace" at bounding box center [122, 350] width 55 height 17
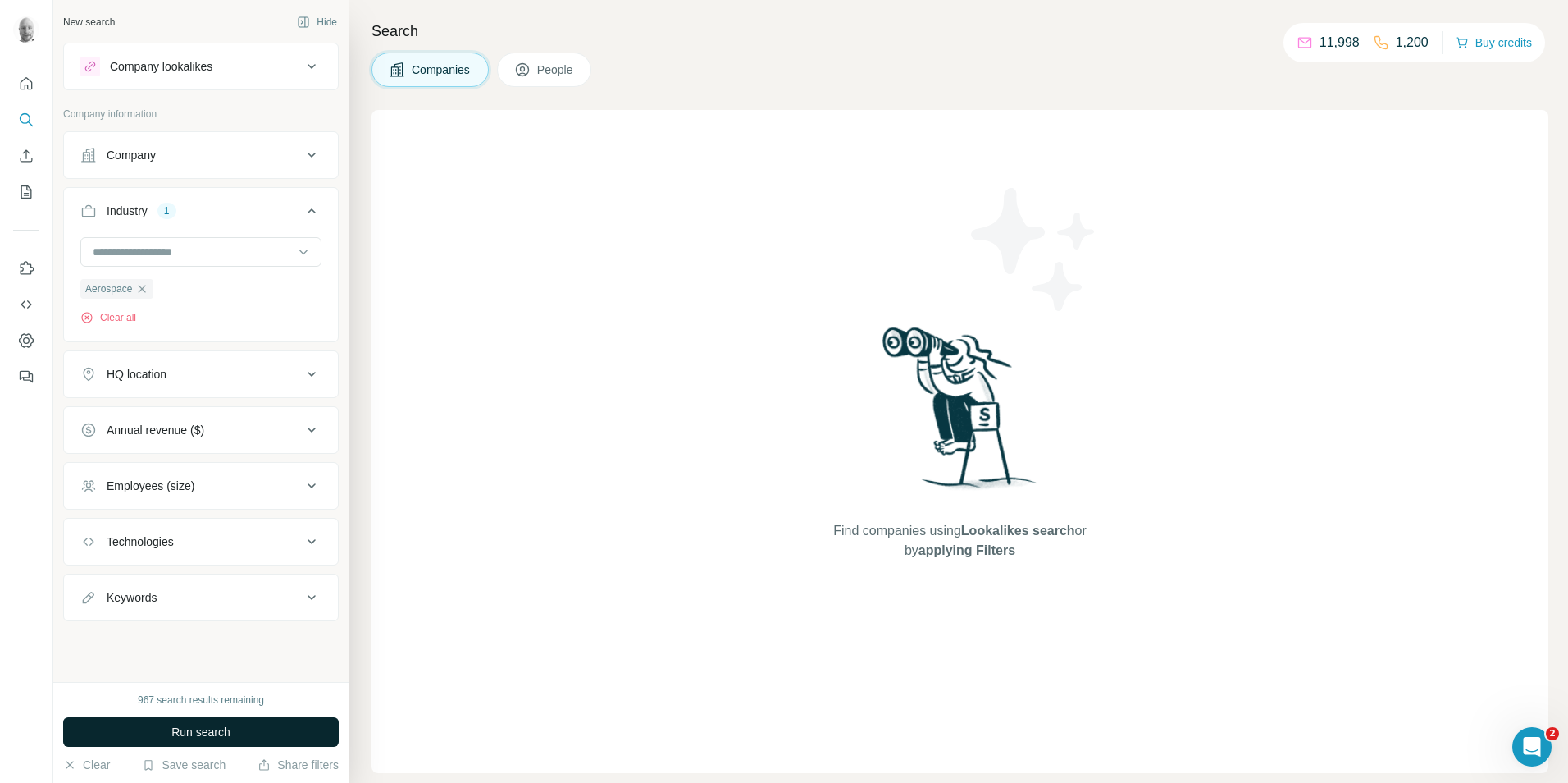
click at [237, 729] on button "Run search" at bounding box center [200, 732] width 276 height 30
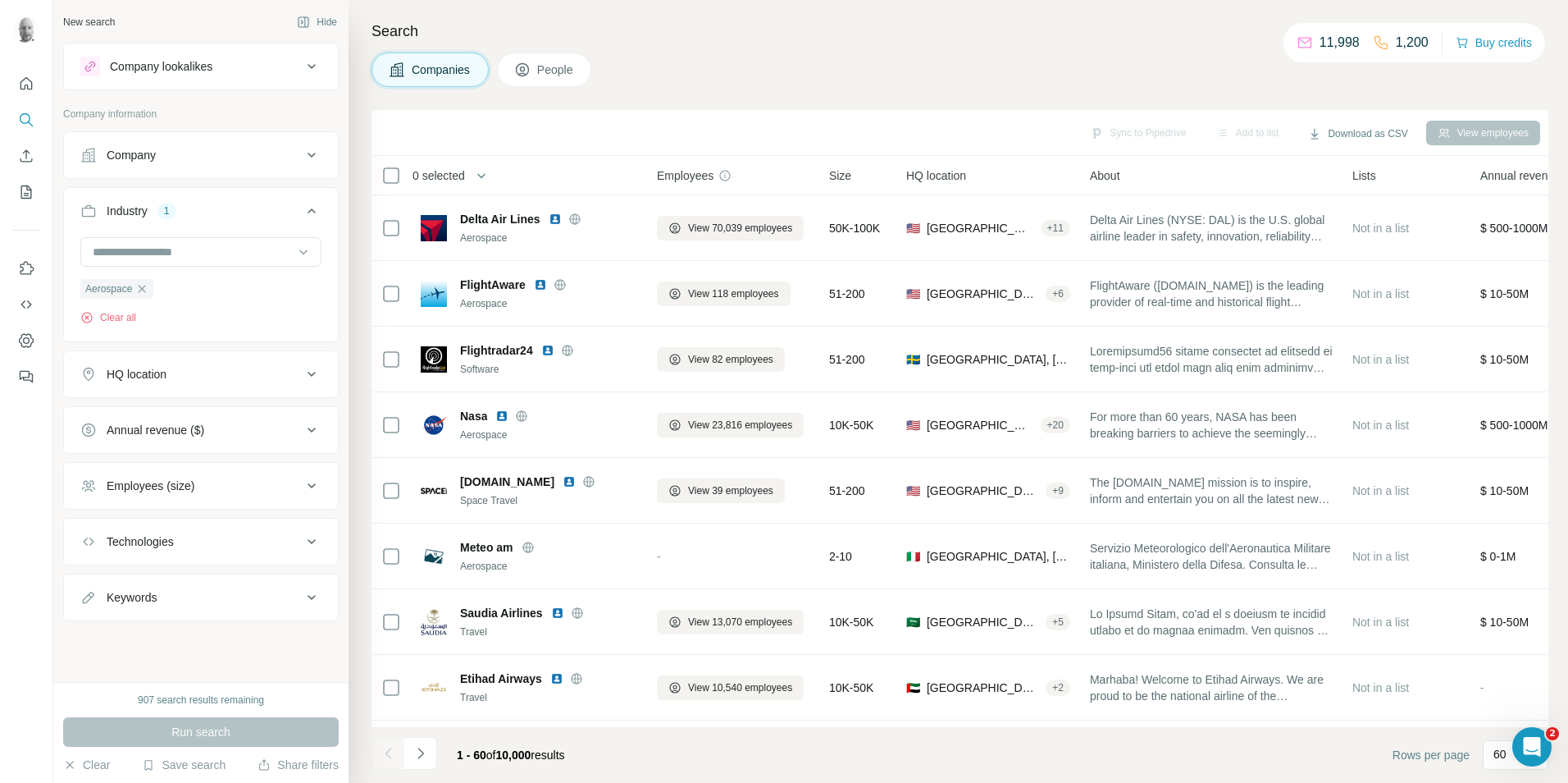
click at [564, 71] on span "People" at bounding box center [556, 69] width 38 height 17
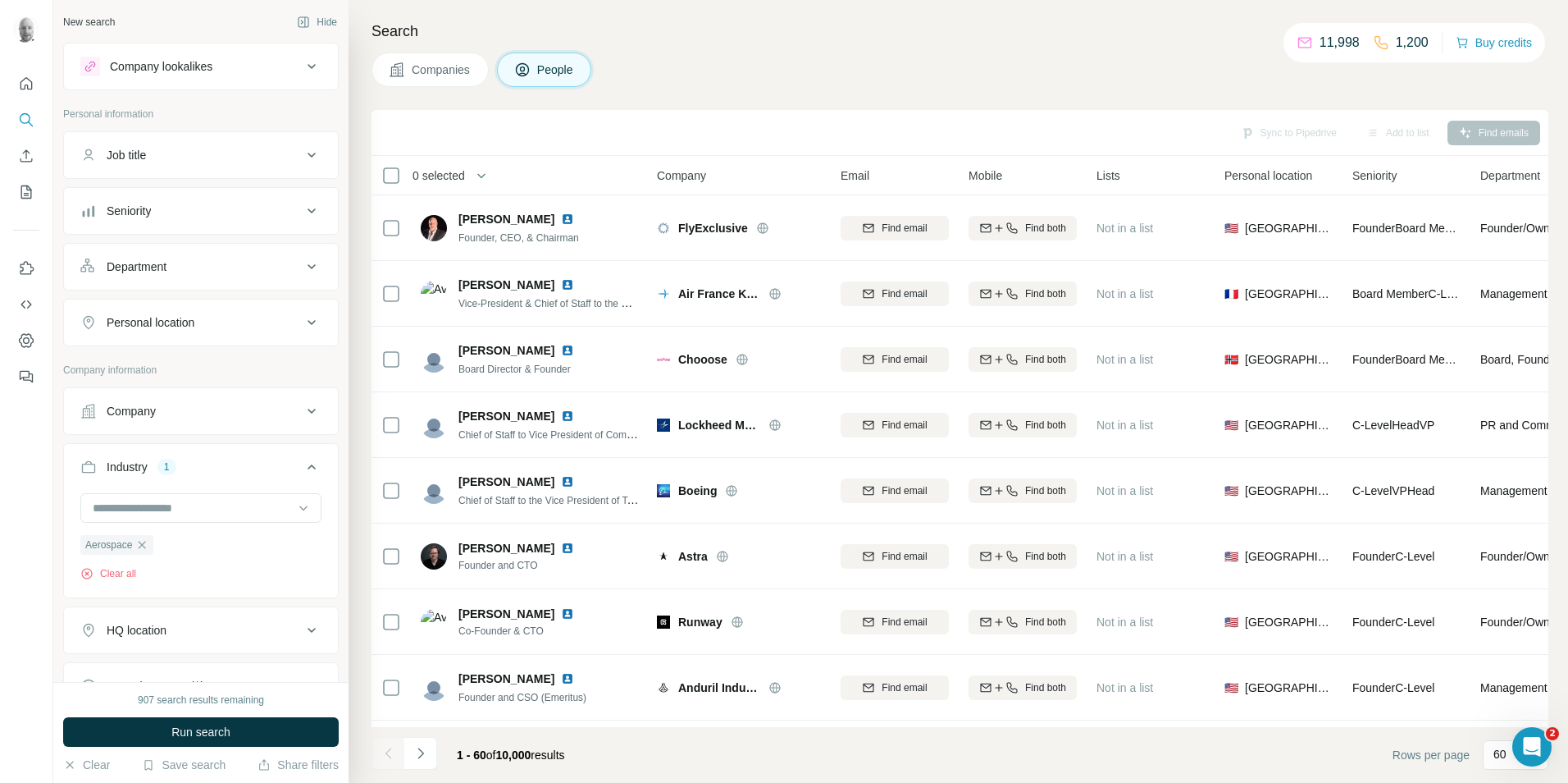
click at [302, 162] on icon at bounding box center [312, 155] width 19 height 19
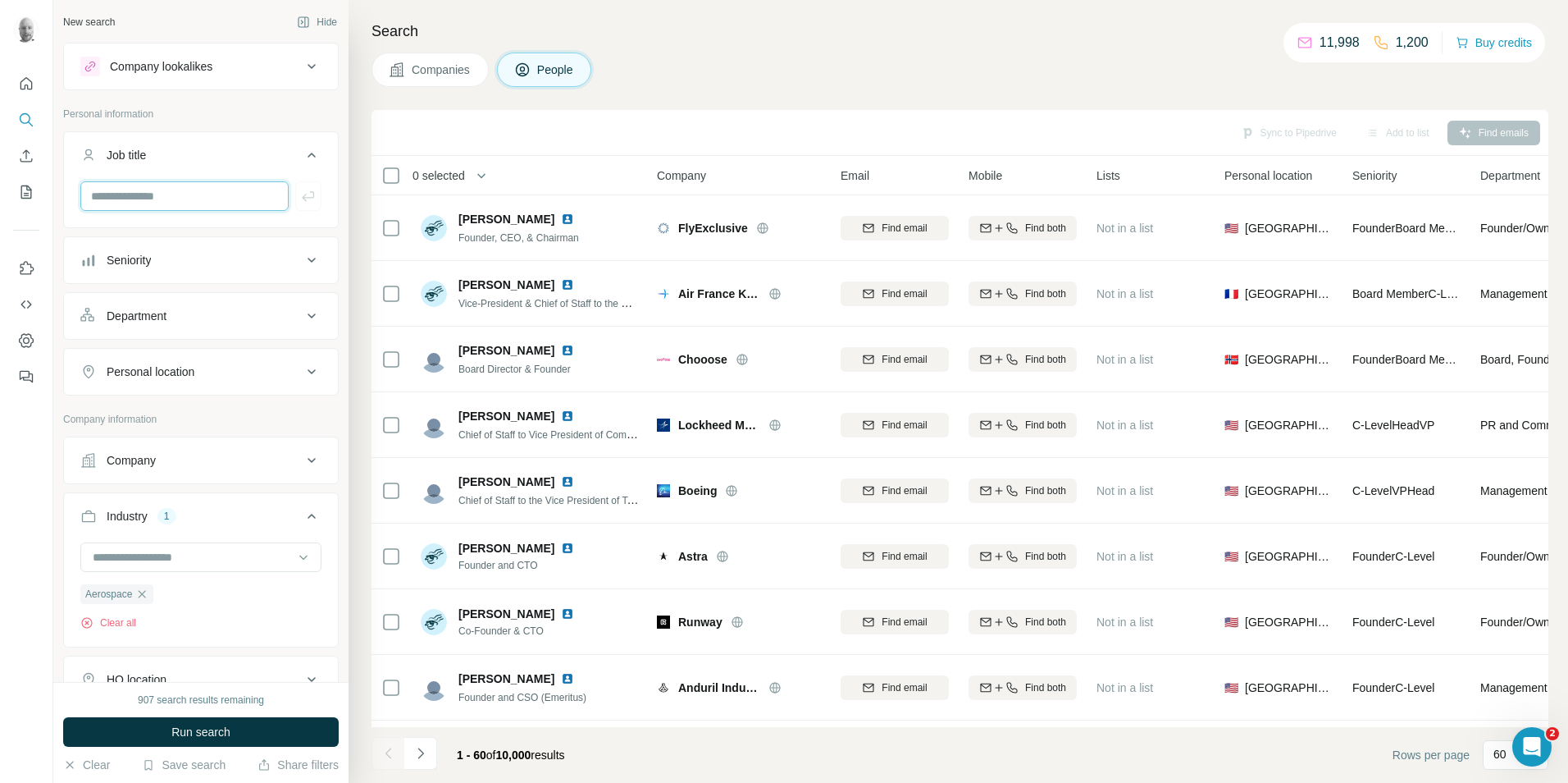
click at [209, 206] on input "text" at bounding box center [185, 196] width 208 height 30
type input "****"
click at [300, 199] on icon "button" at bounding box center [308, 196] width 17 height 17
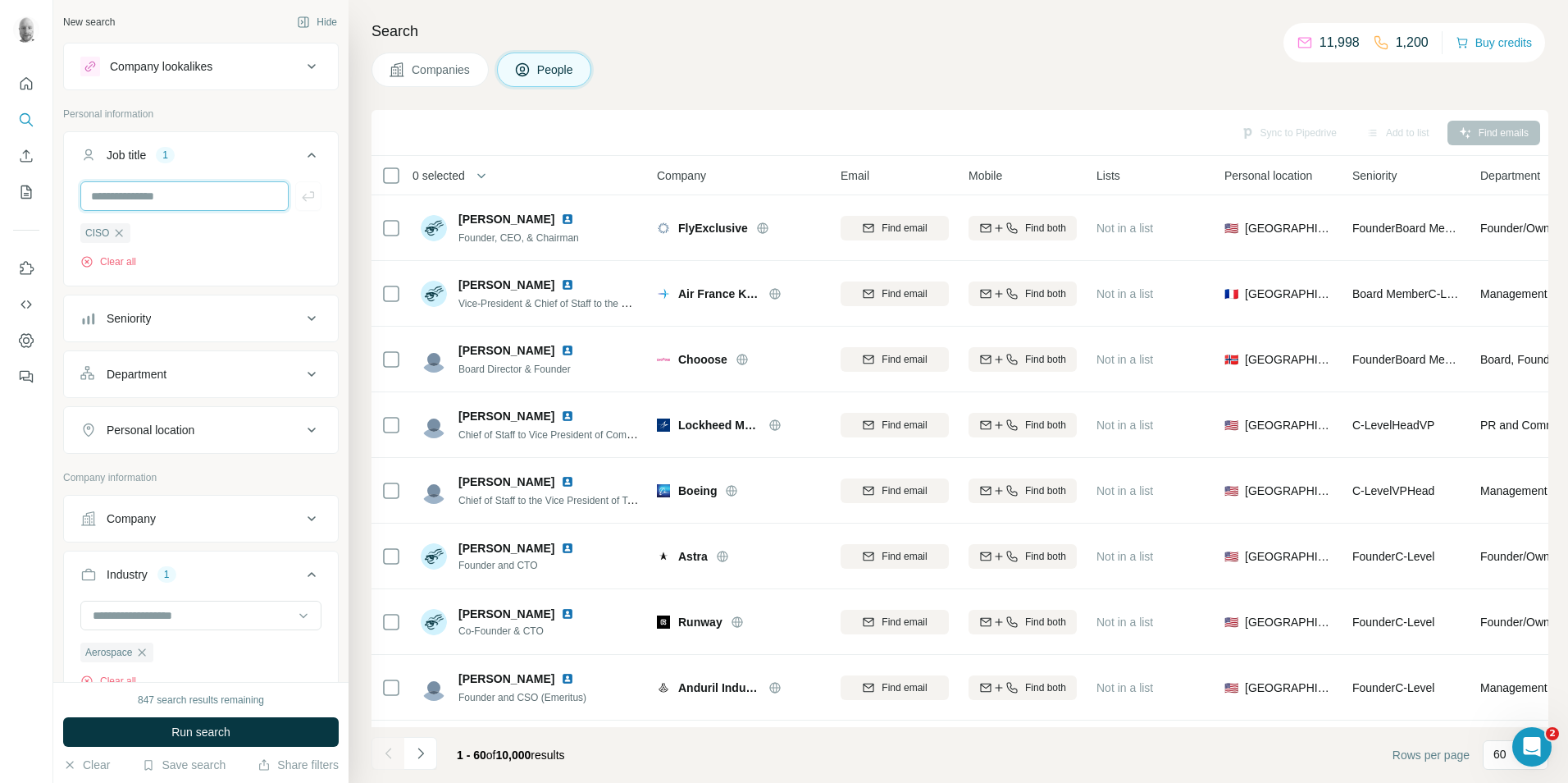
click at [149, 203] on input "text" at bounding box center [185, 196] width 208 height 30
type input "*****"
click at [300, 197] on icon "button" at bounding box center [308, 196] width 17 height 17
click at [257, 731] on button "Run search" at bounding box center [200, 732] width 276 height 30
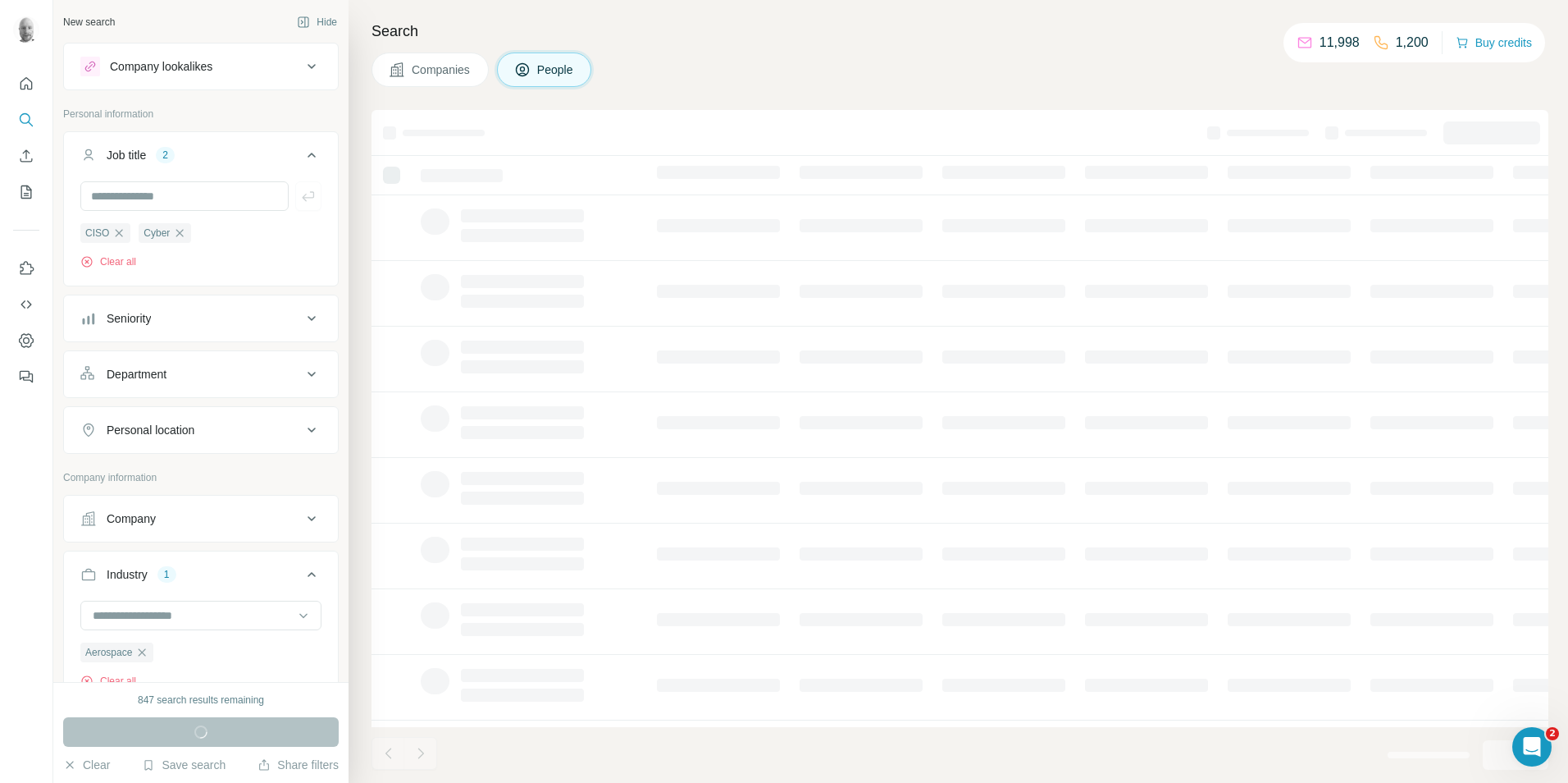
click at [271, 421] on button "Personal location" at bounding box center [200, 429] width 274 height 39
click at [228, 473] on input "text" at bounding box center [200, 471] width 241 height 30
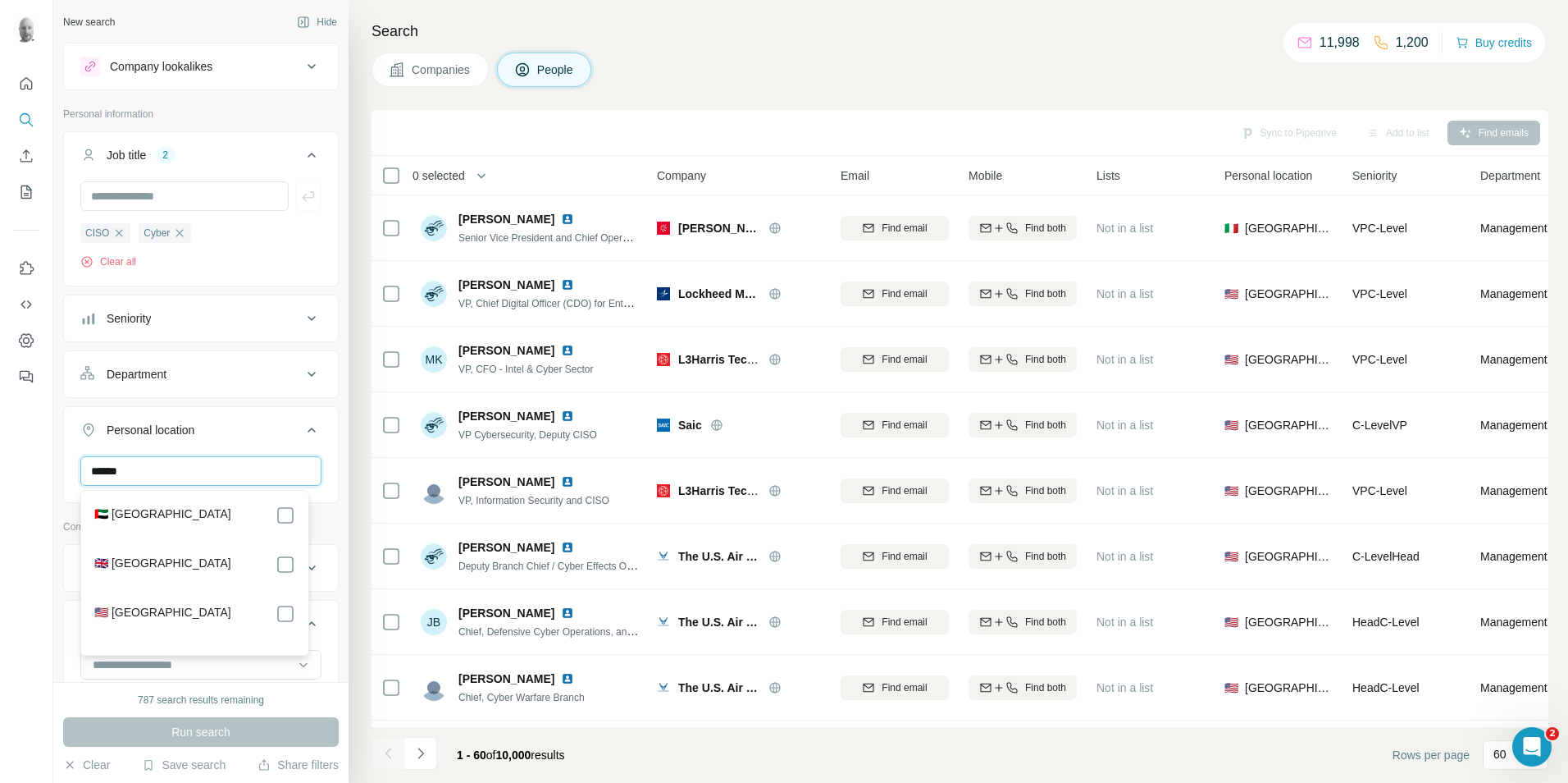
type input "******"
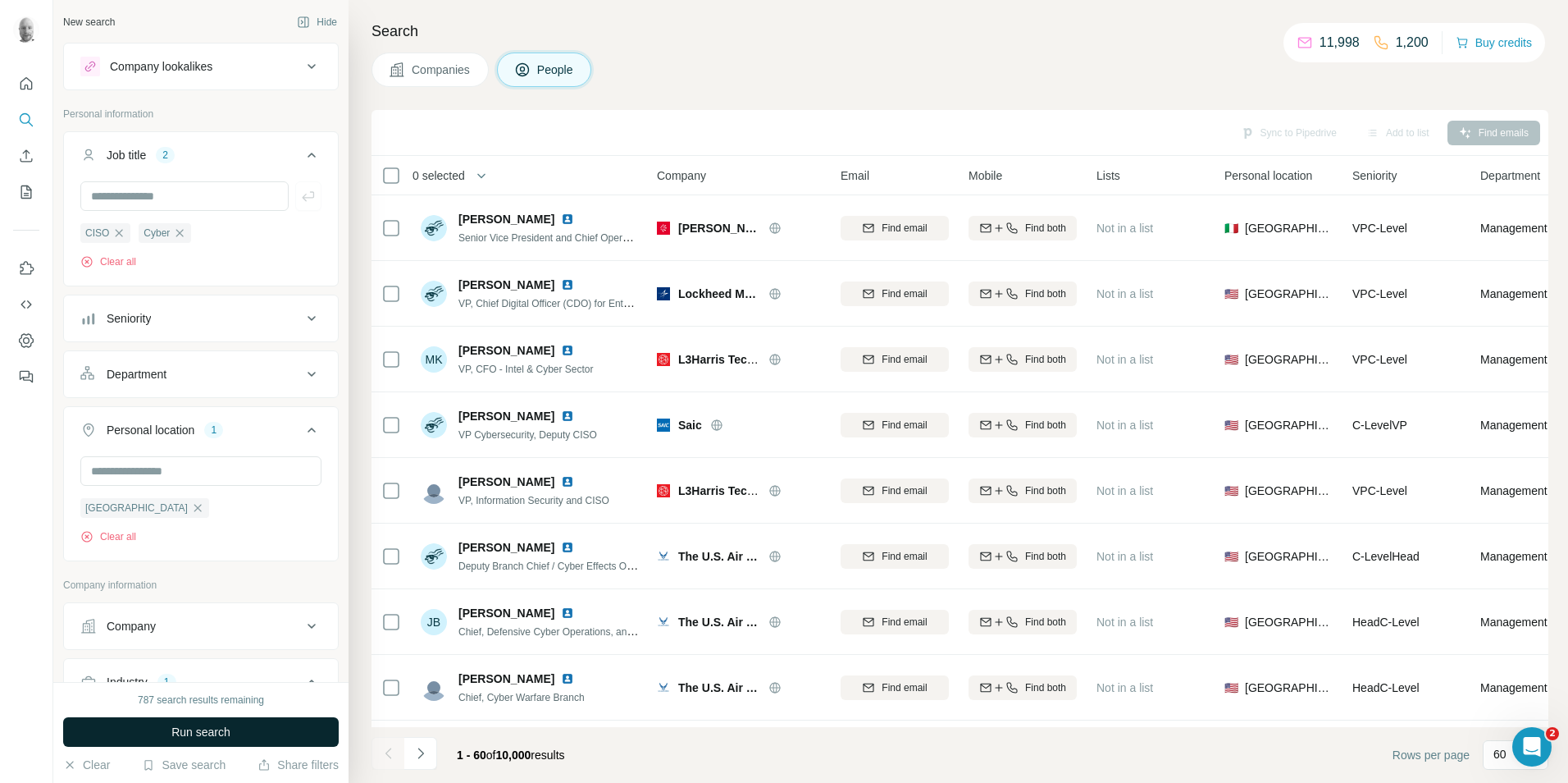
click at [282, 734] on button "Run search" at bounding box center [200, 732] width 276 height 30
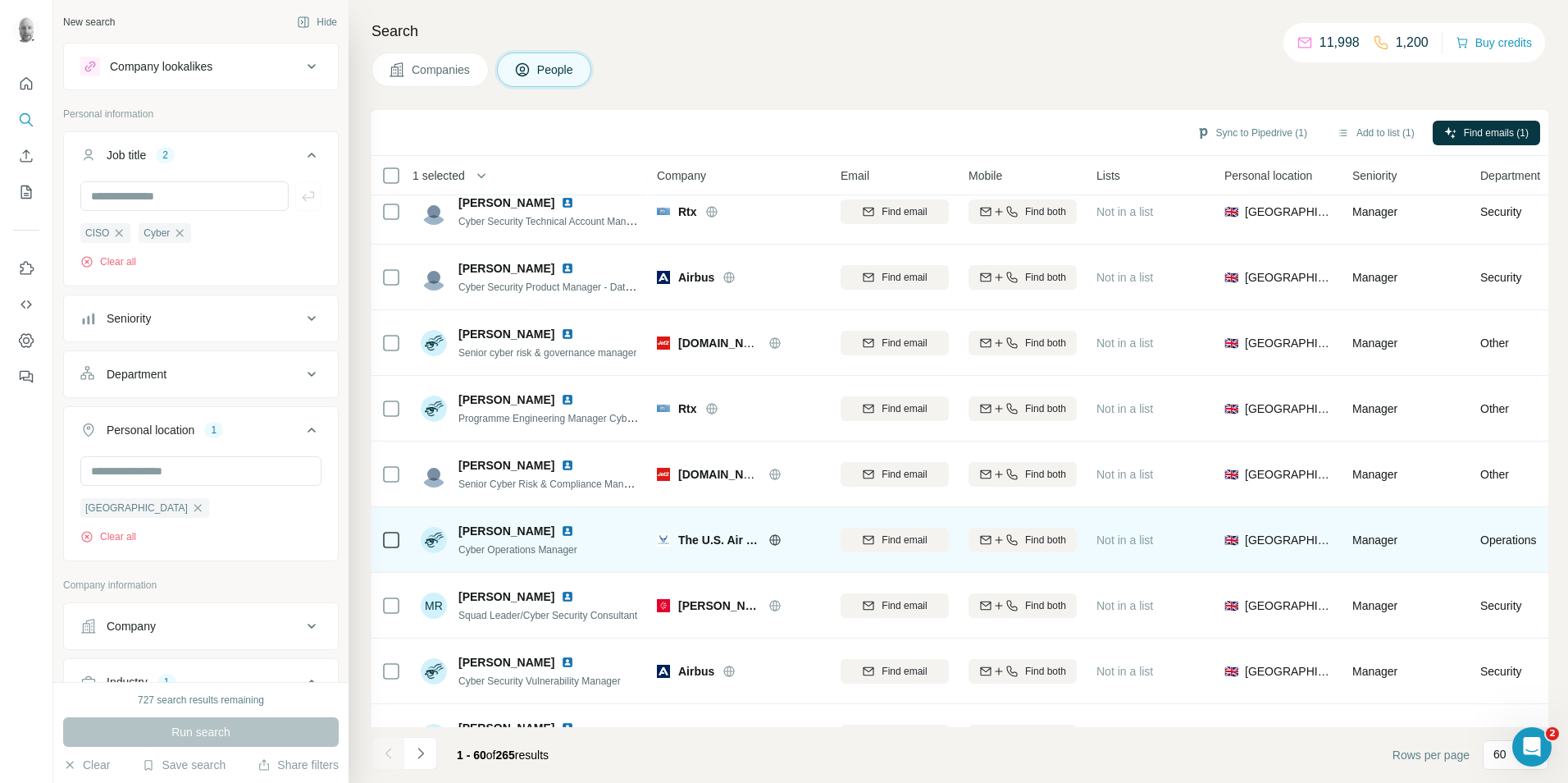
scroll to position [3415, 0]
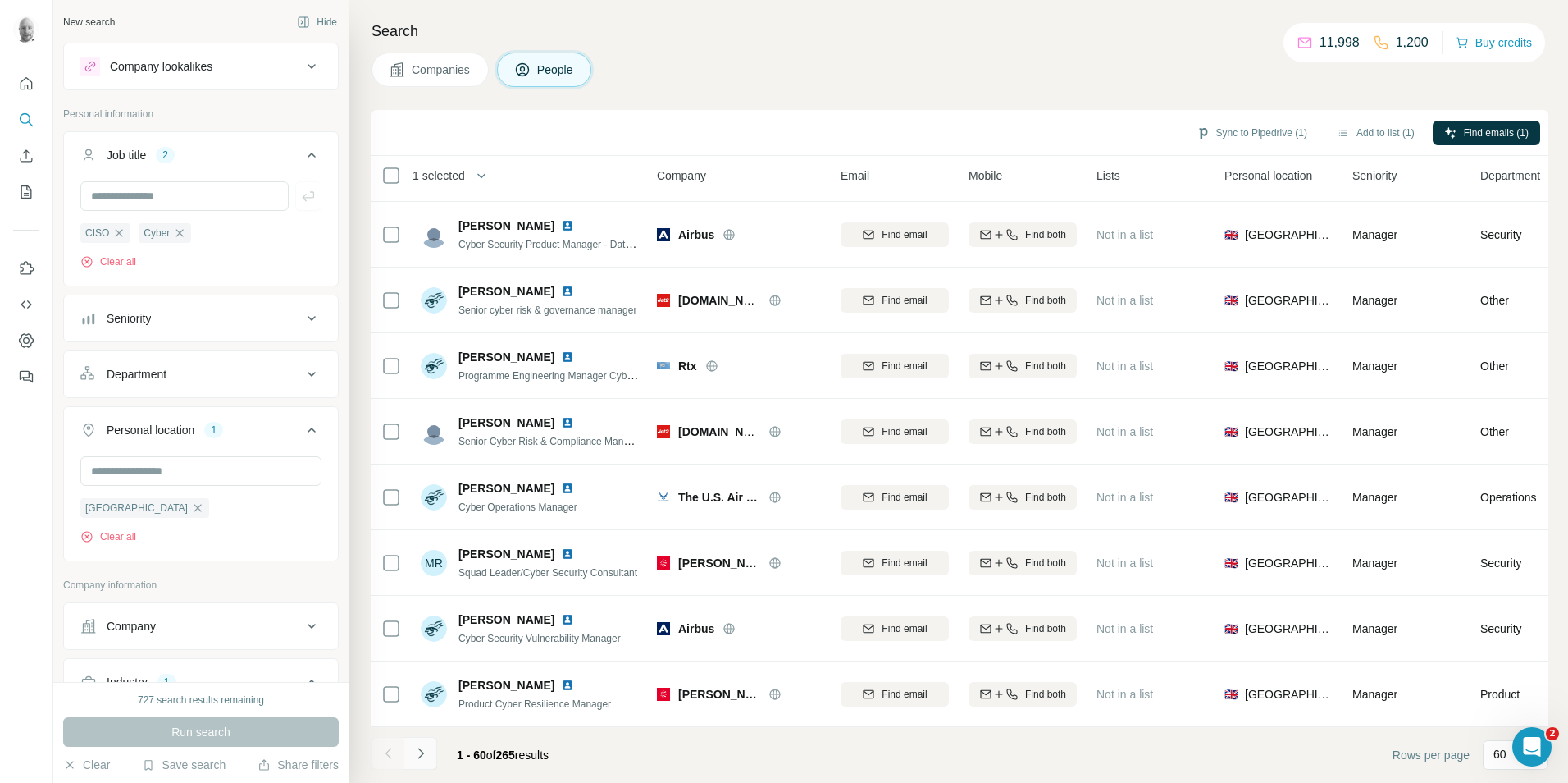
click at [420, 758] on icon "Navigate to next page" at bounding box center [420, 753] width 17 height 17
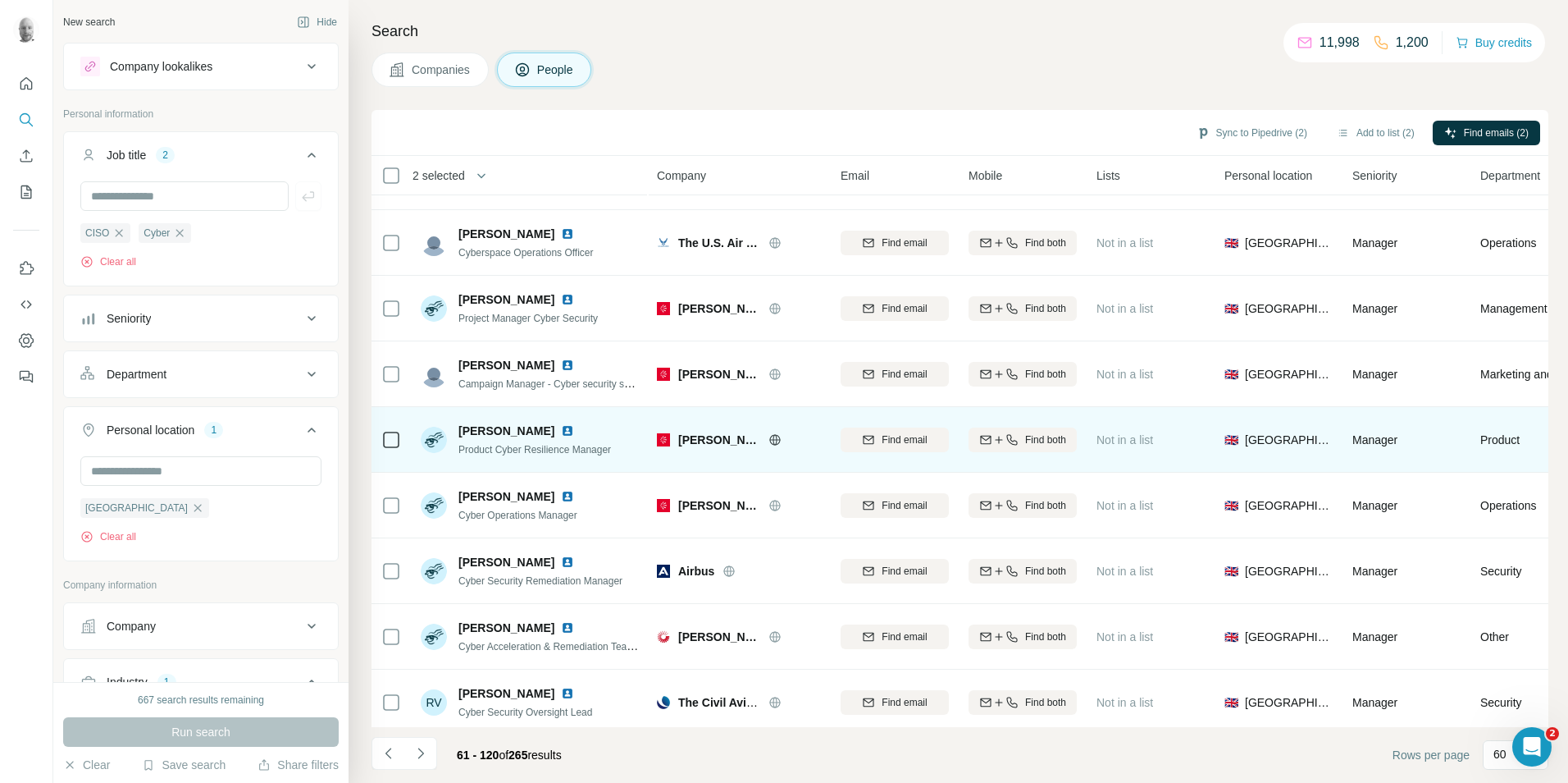
scroll to position [0, 0]
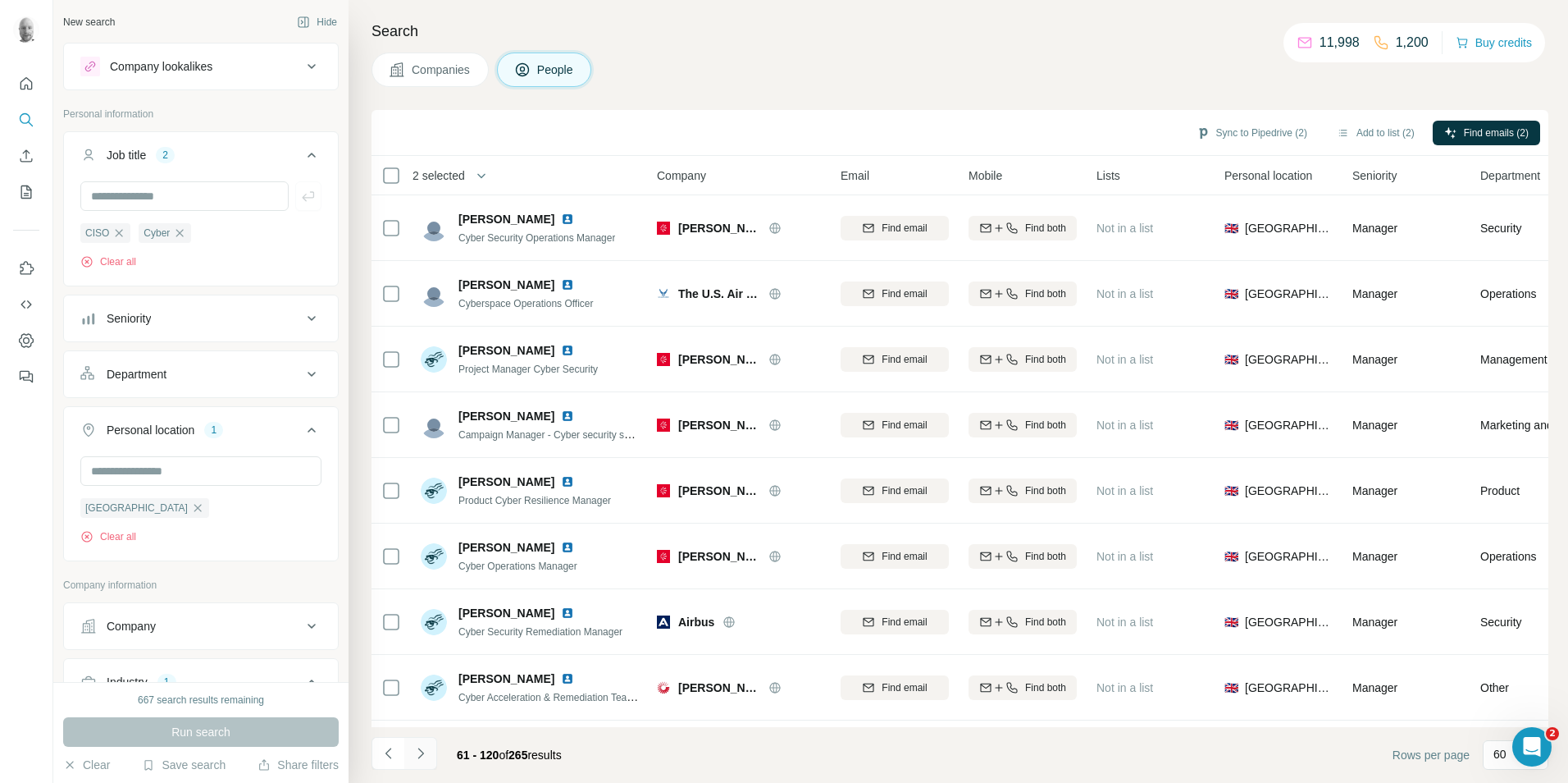
click at [420, 757] on icon "Navigate to next page" at bounding box center [420, 752] width 6 height 11
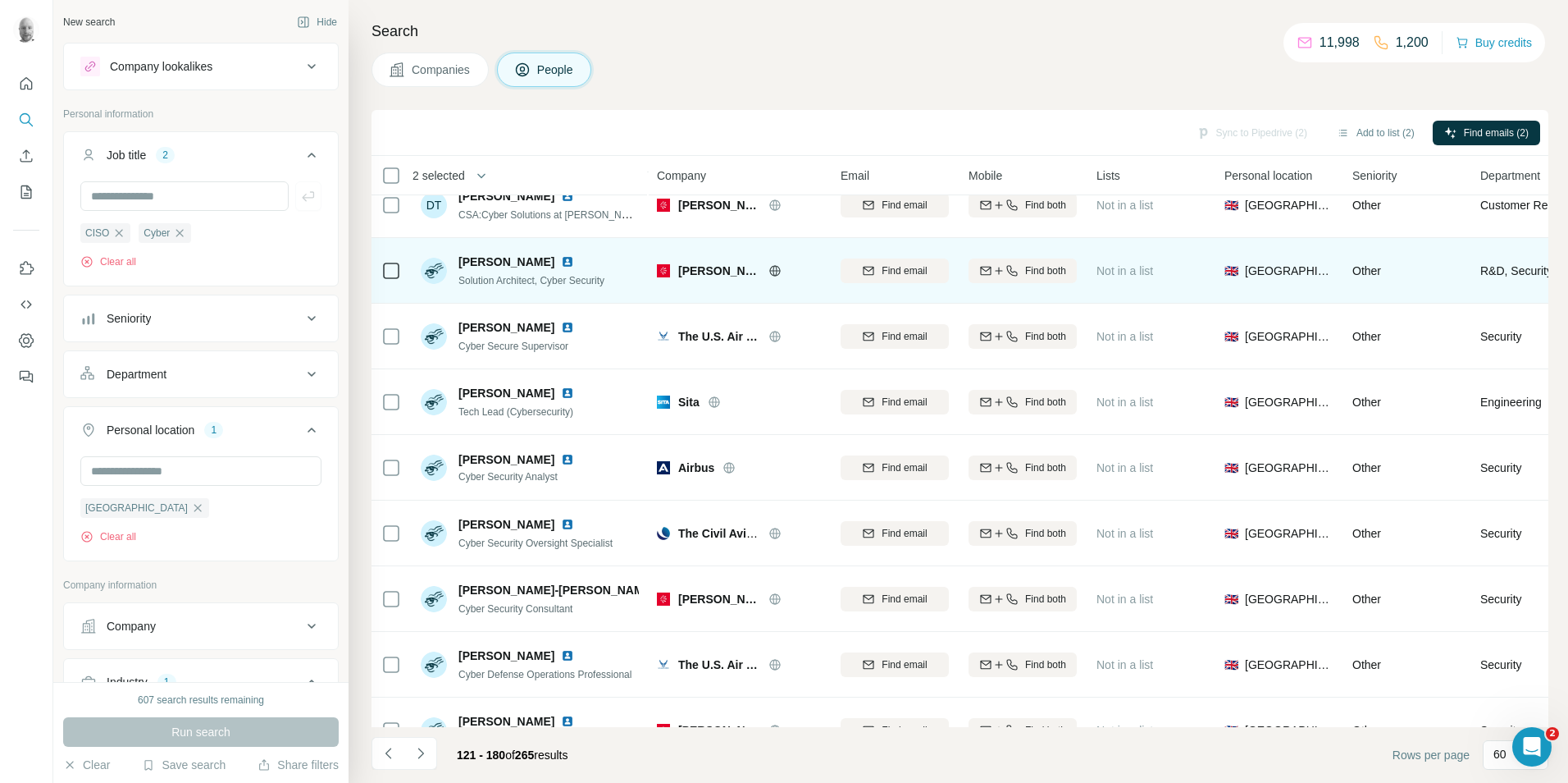
scroll to position [164, 0]
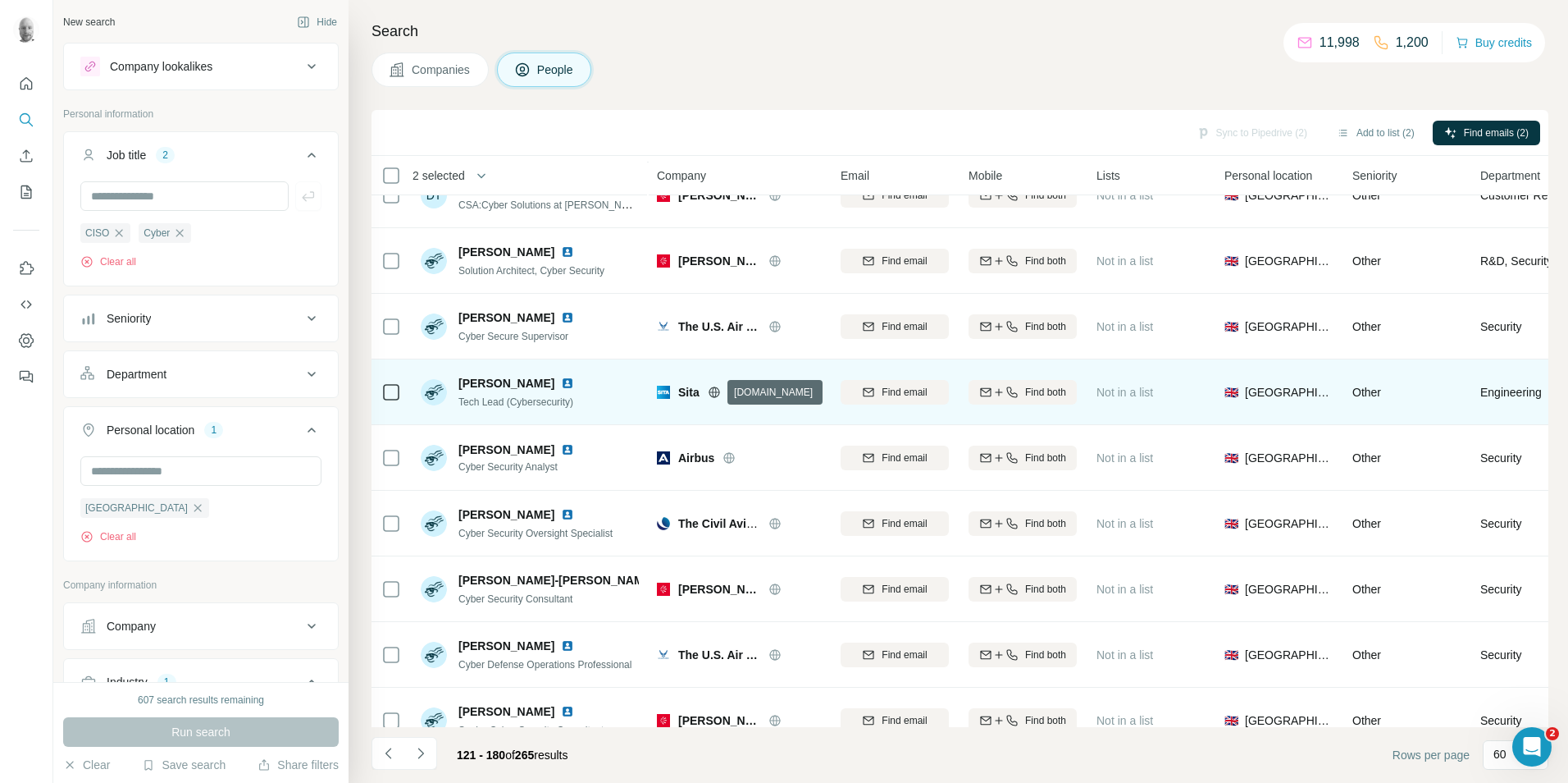
click at [715, 394] on icon at bounding box center [714, 392] width 13 height 13
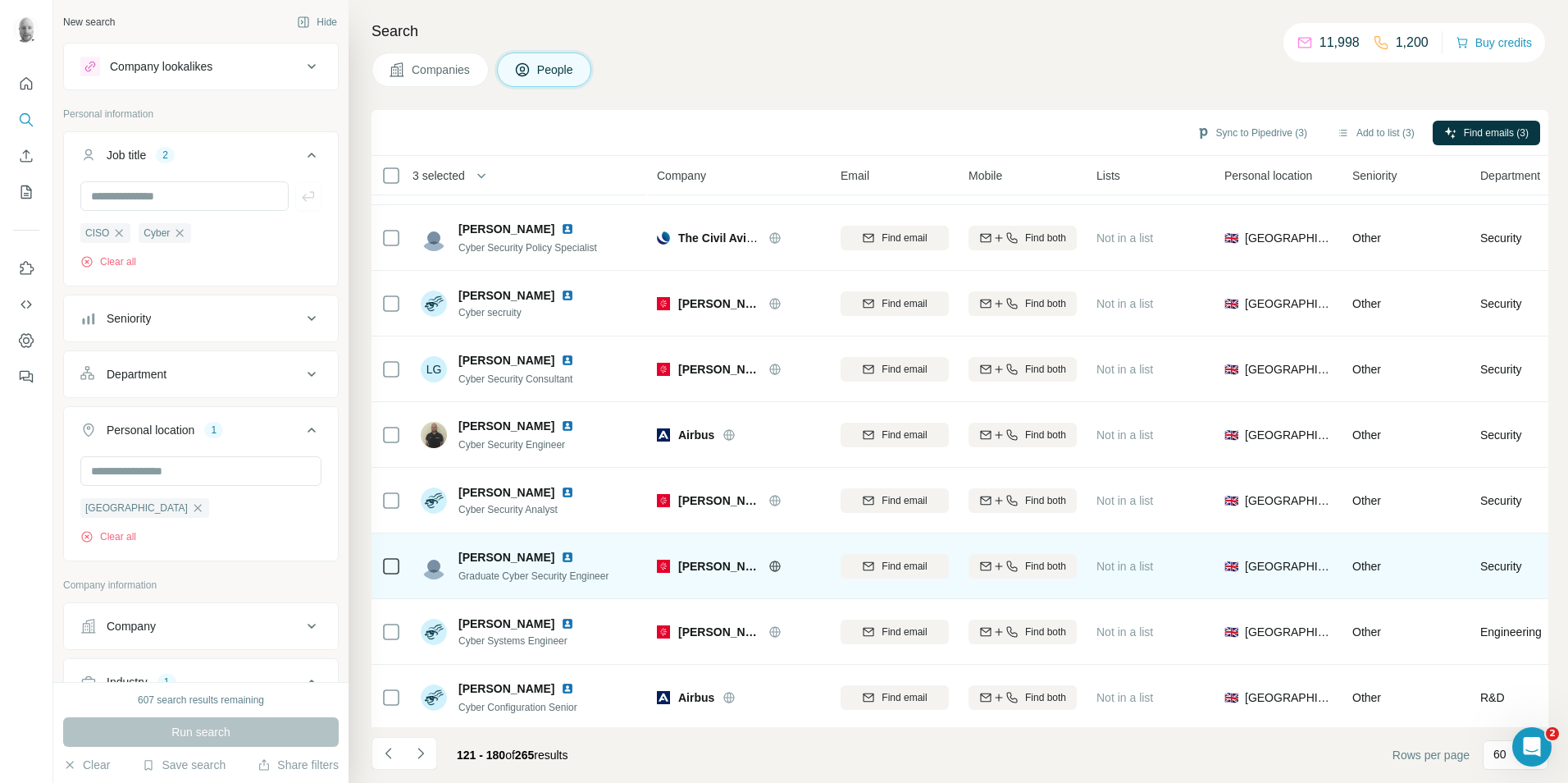
scroll to position [3415, 0]
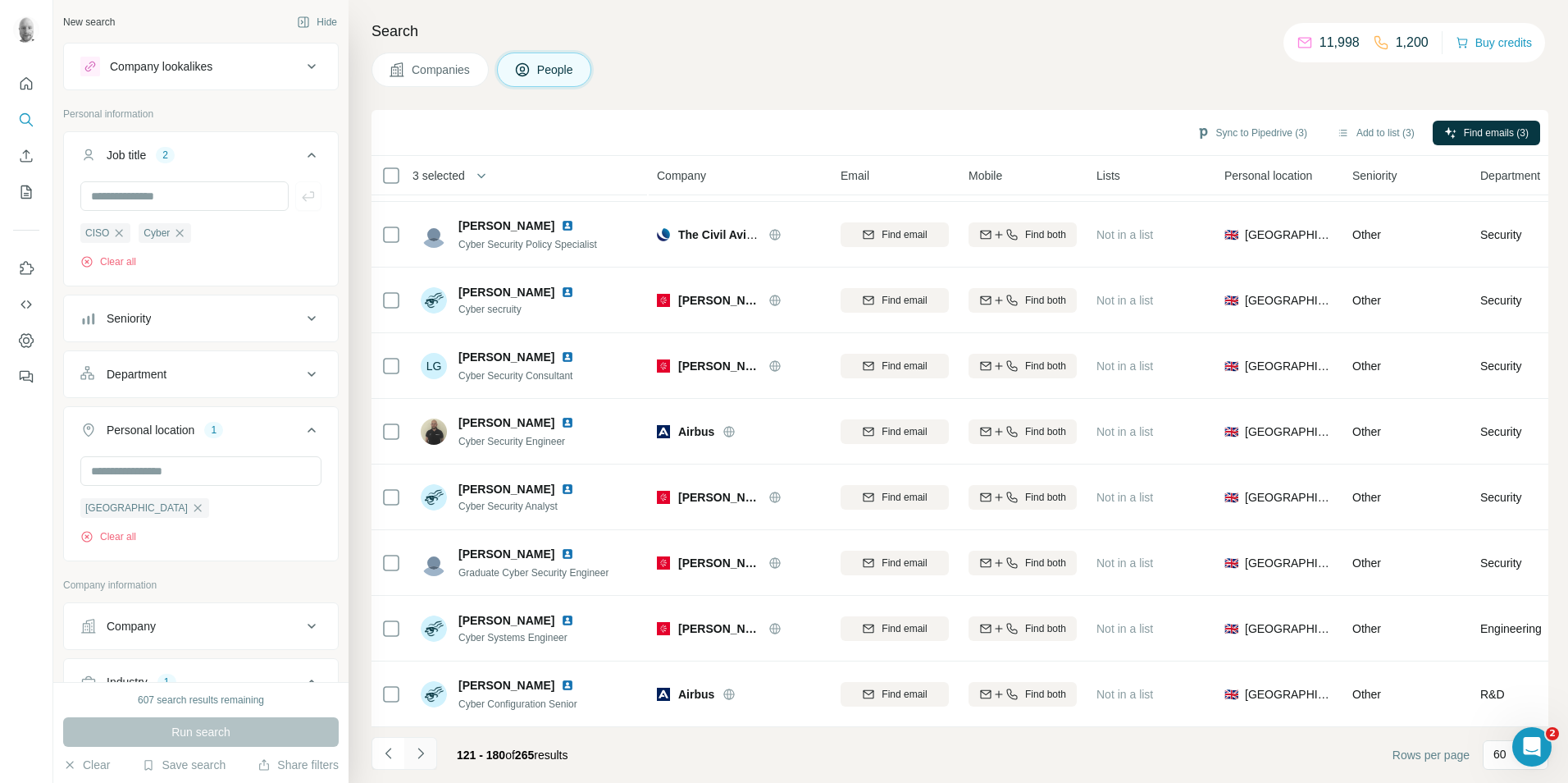
click at [431, 753] on button "Navigate to next page" at bounding box center [420, 752] width 32 height 32
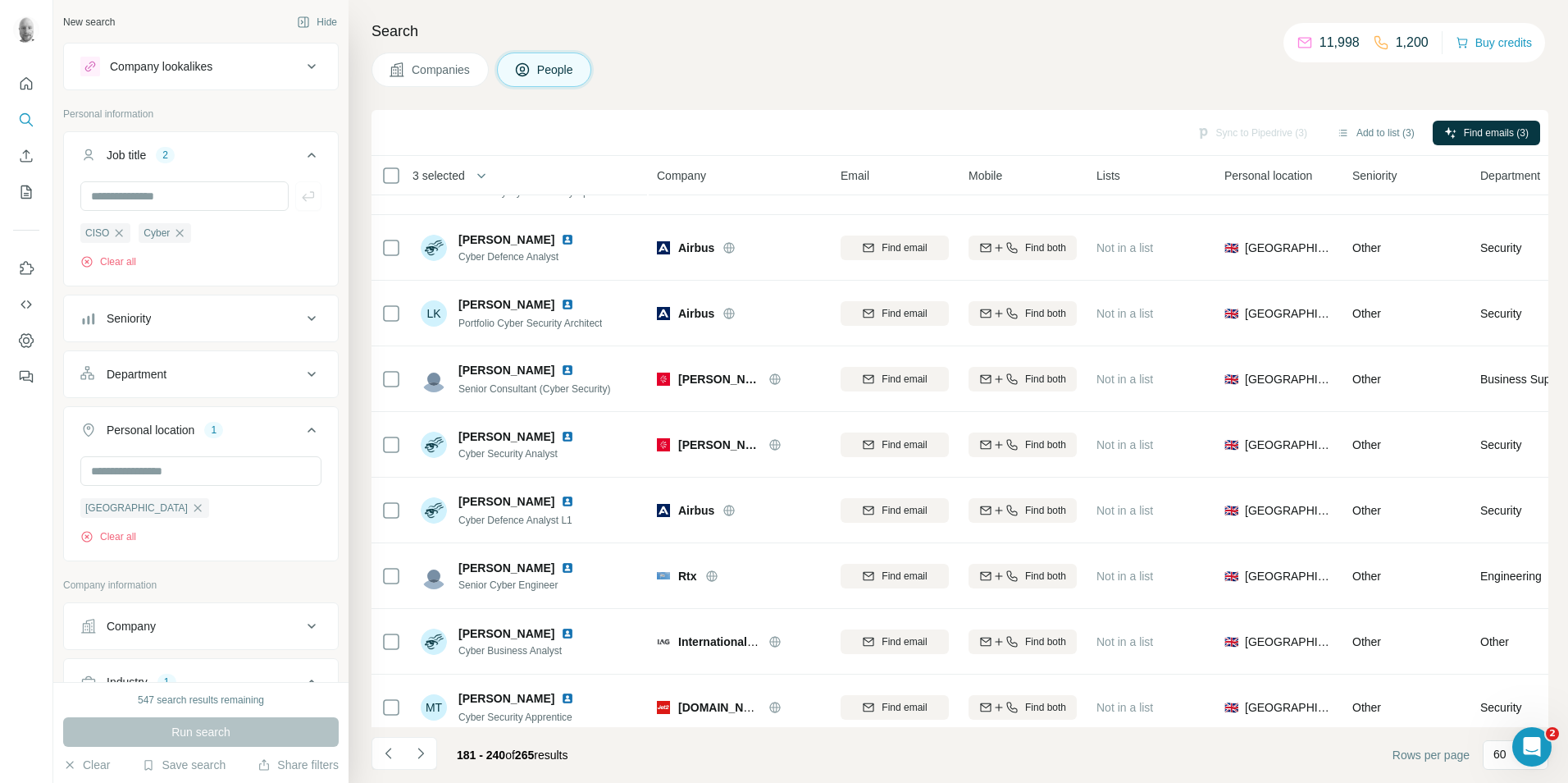
scroll to position [0, 0]
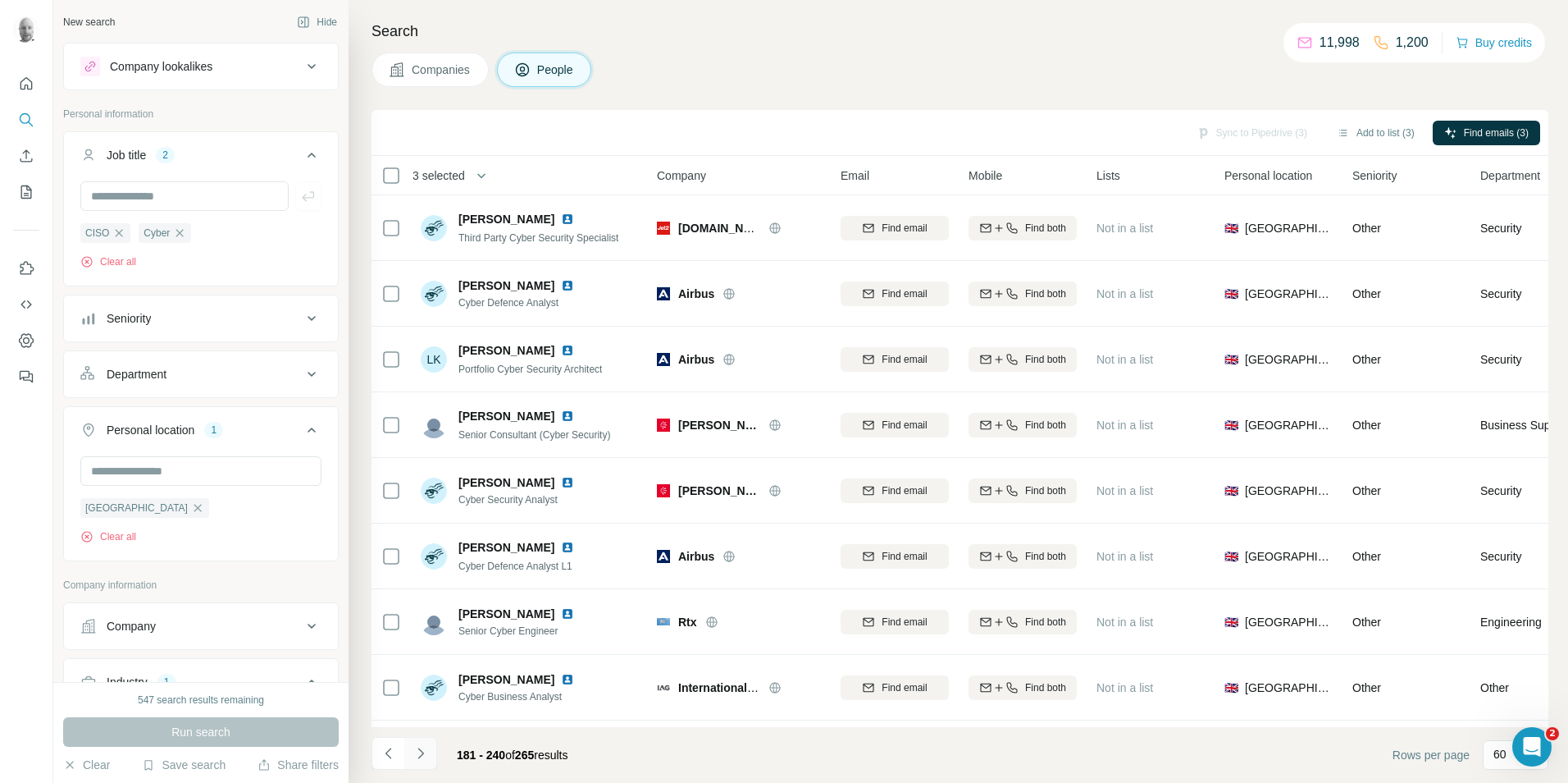
click at [419, 756] on icon "Navigate to next page" at bounding box center [420, 753] width 17 height 17
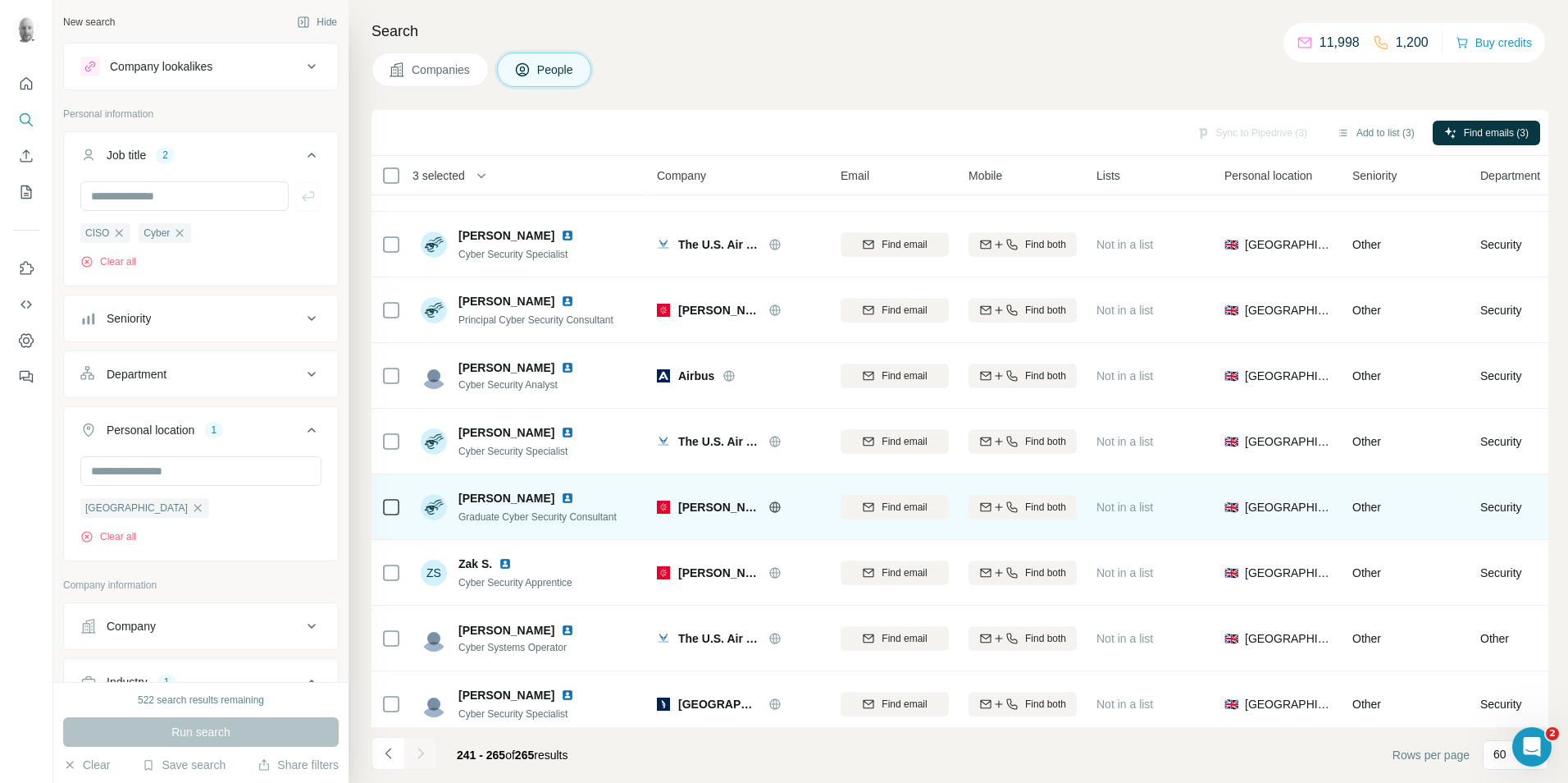
scroll to position [1118, 0]
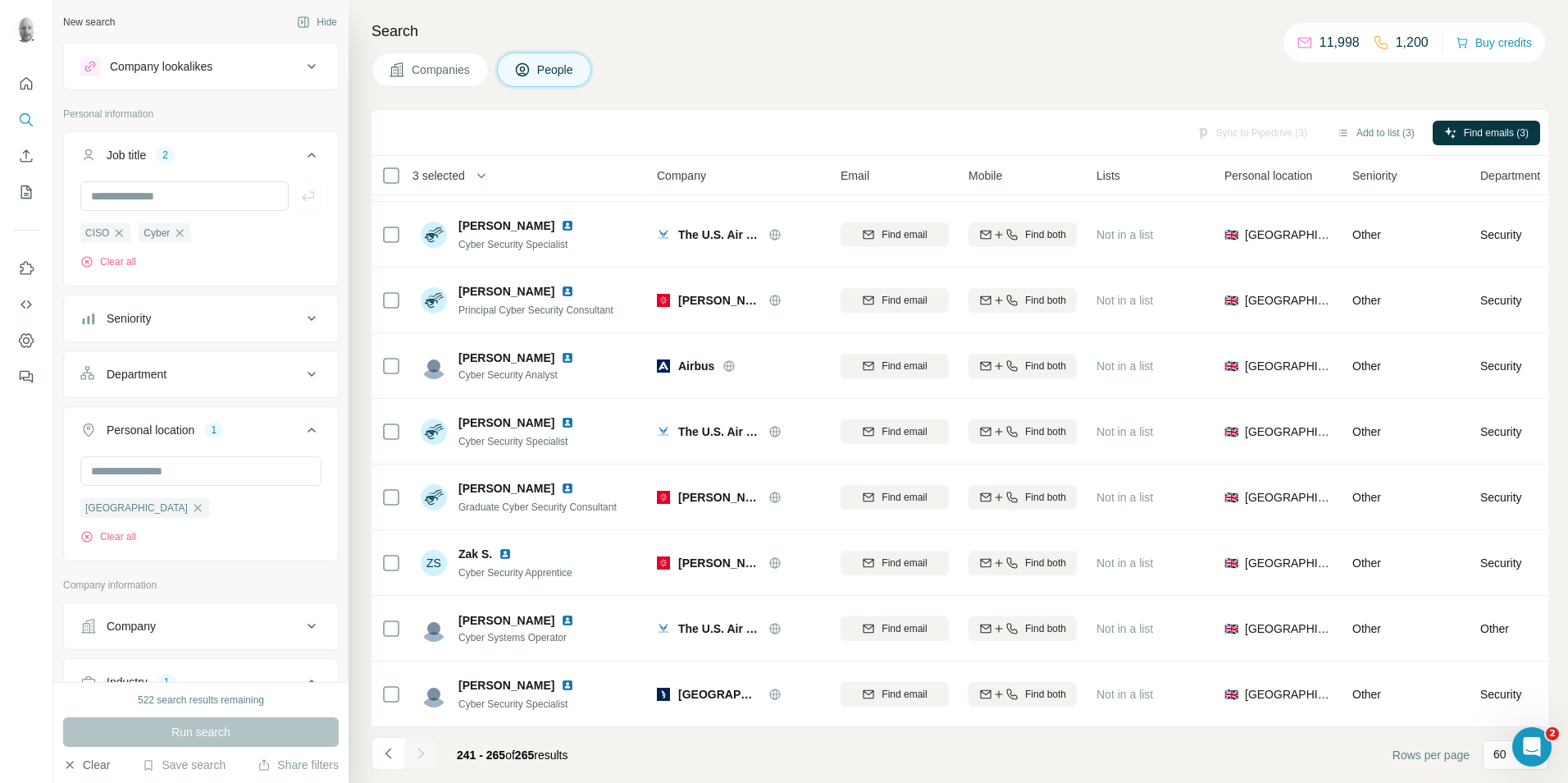
click at [95, 765] on button "Clear" at bounding box center [86, 765] width 46 height 17
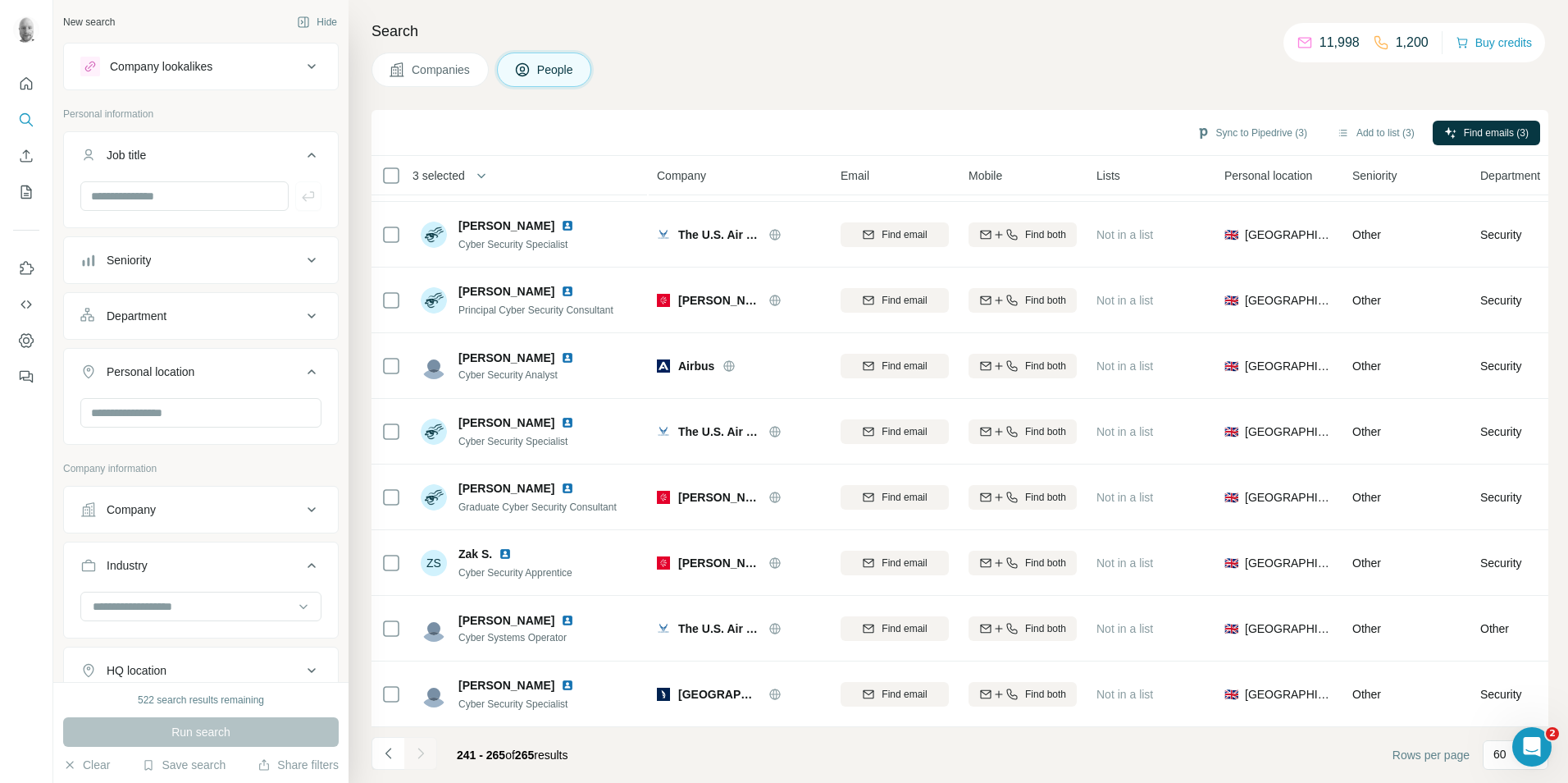
scroll to position [399, 0]
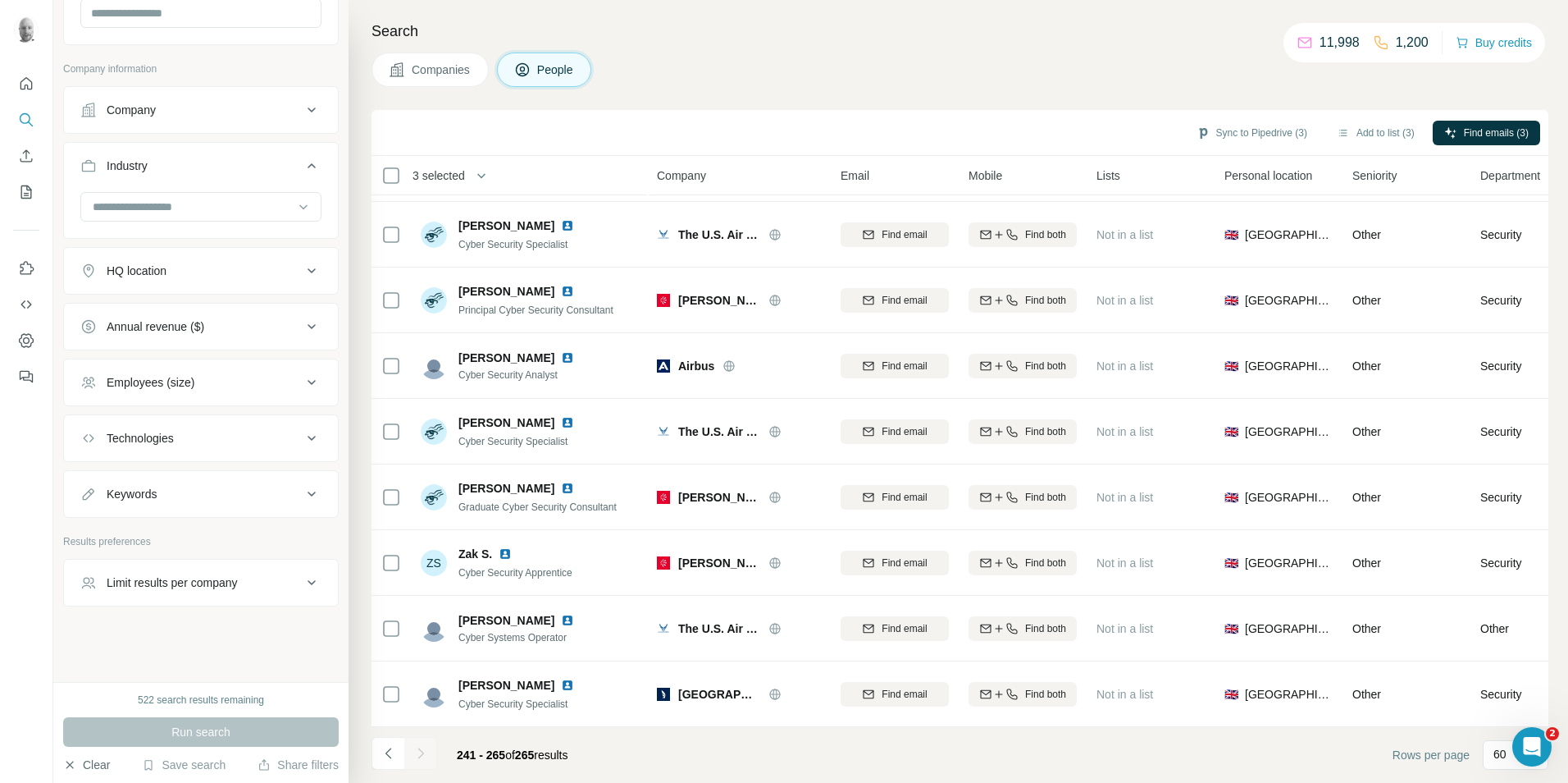
click at [95, 765] on button "Clear" at bounding box center [86, 765] width 46 height 17
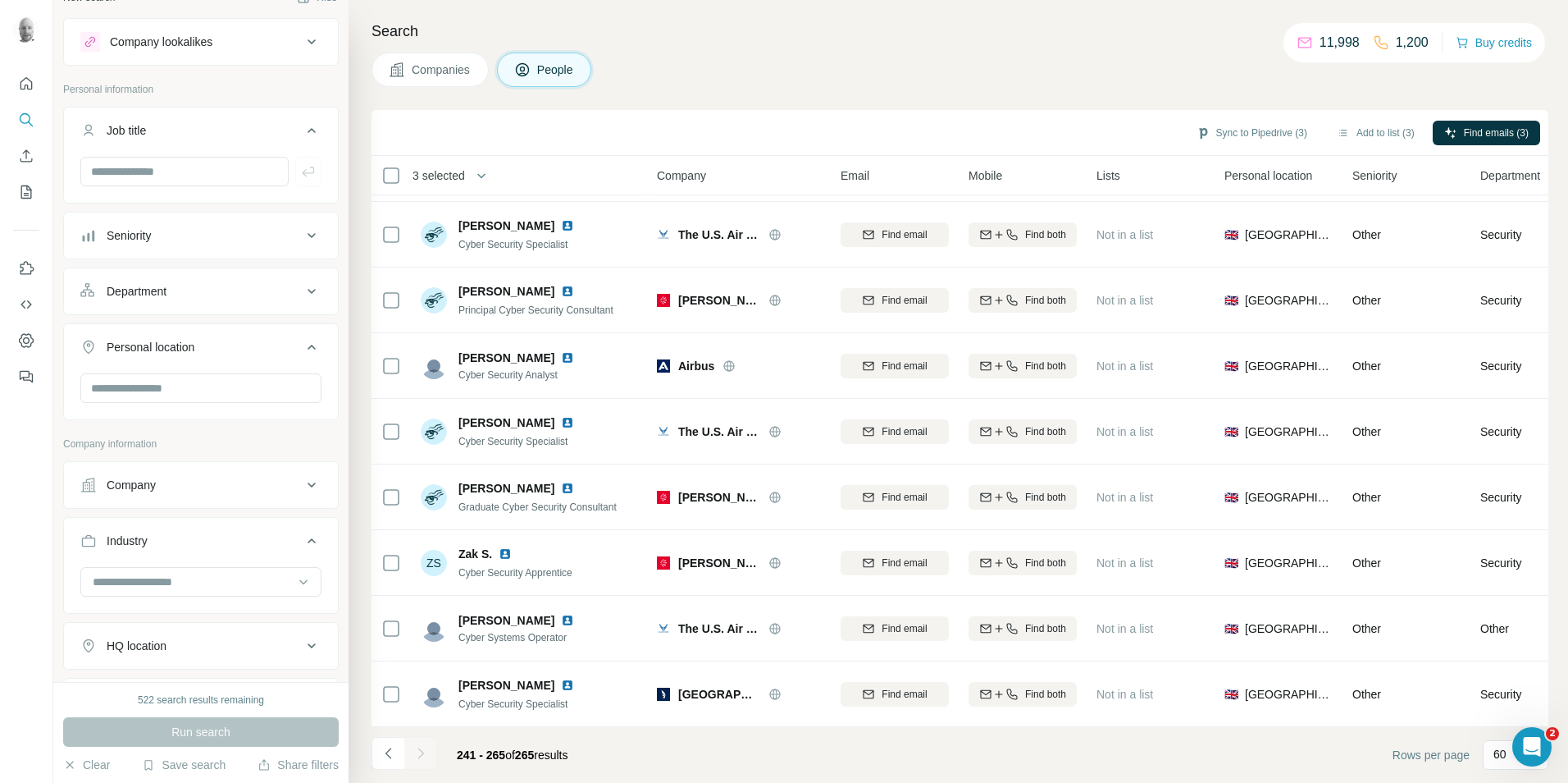
scroll to position [0, 0]
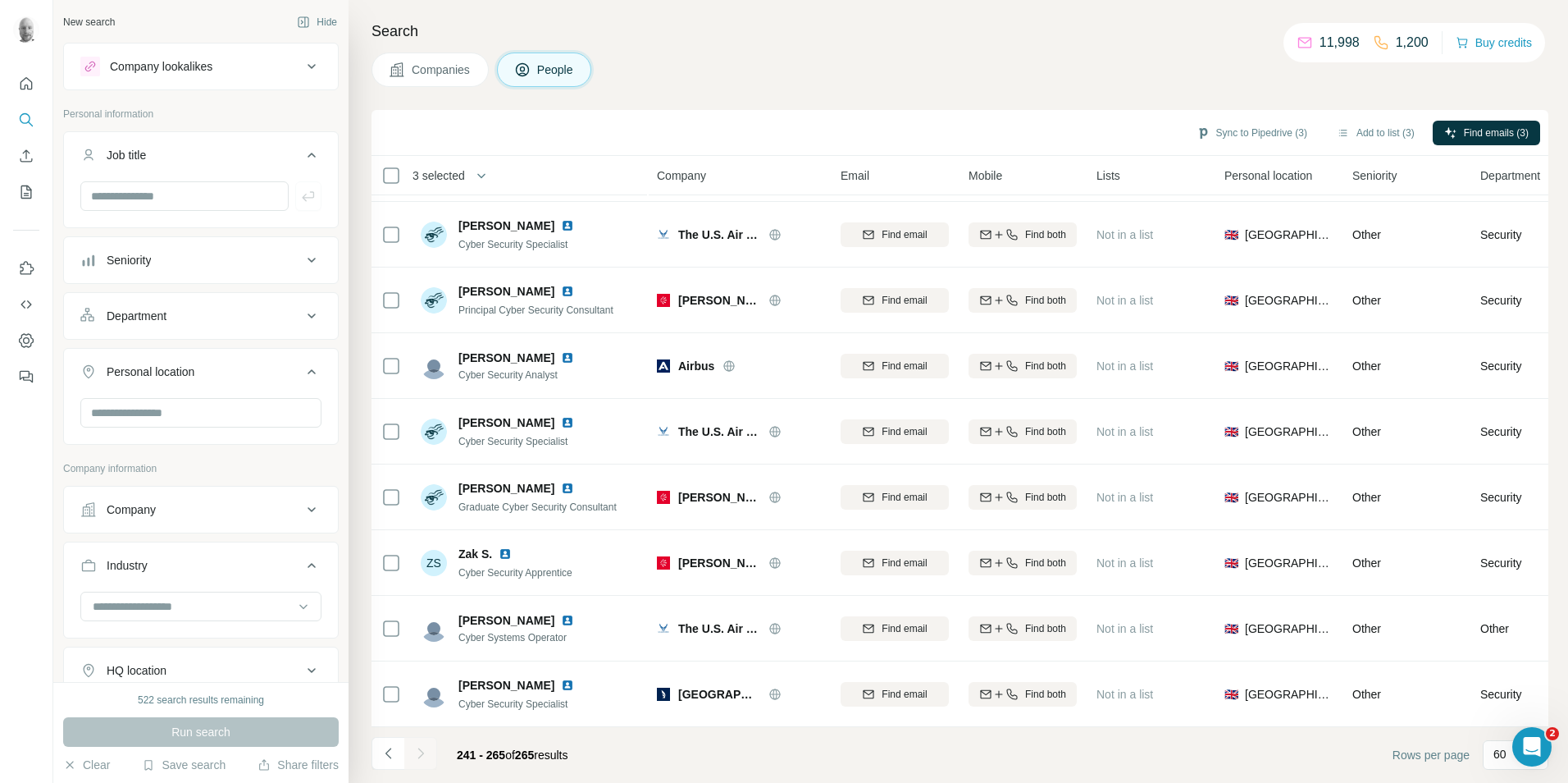
click at [456, 69] on span "Companies" at bounding box center [441, 69] width 60 height 17
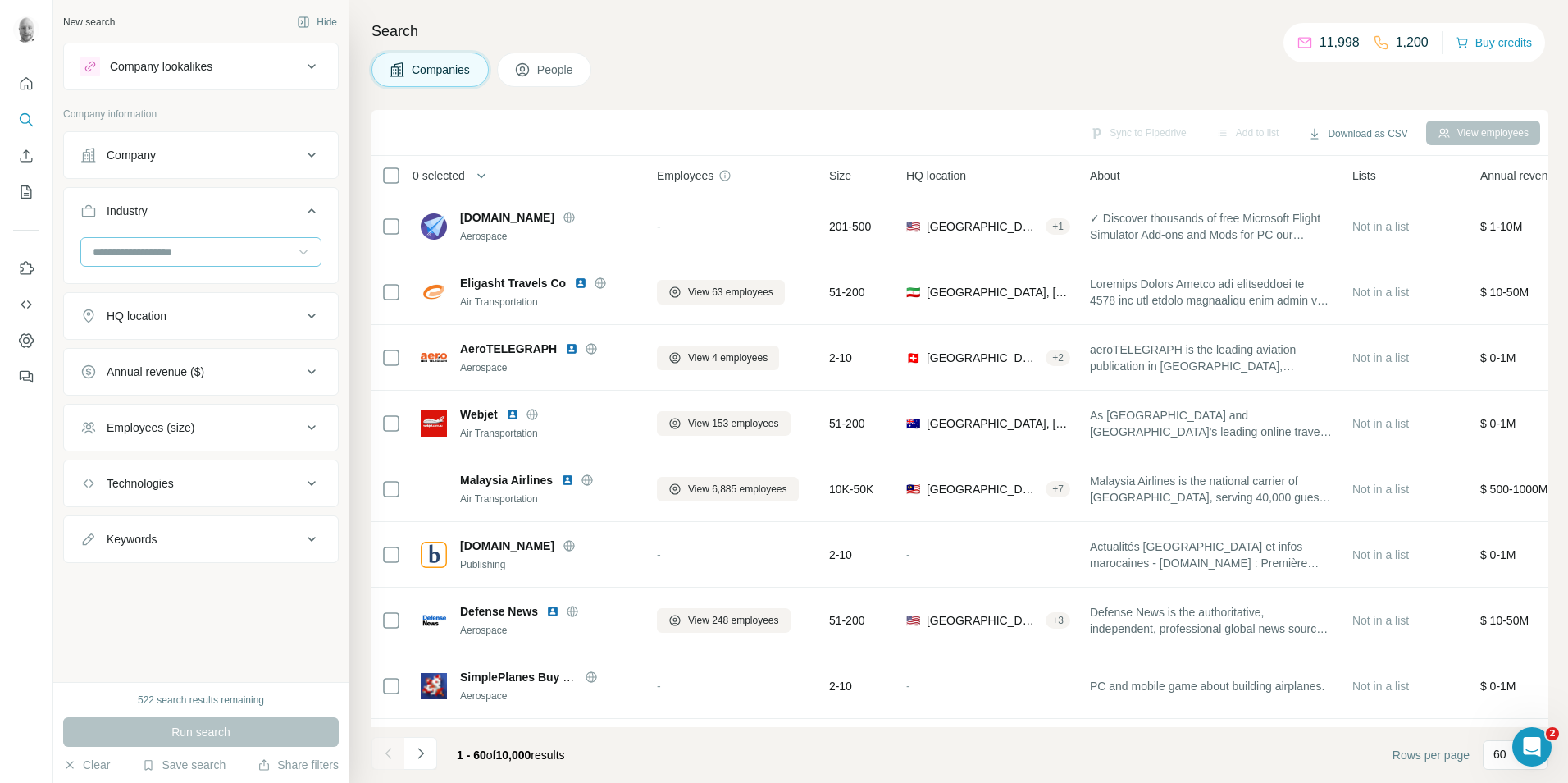
click at [297, 256] on icon at bounding box center [303, 251] width 17 height 17
click at [1499, 756] on p "60" at bounding box center [1500, 753] width 13 height 17
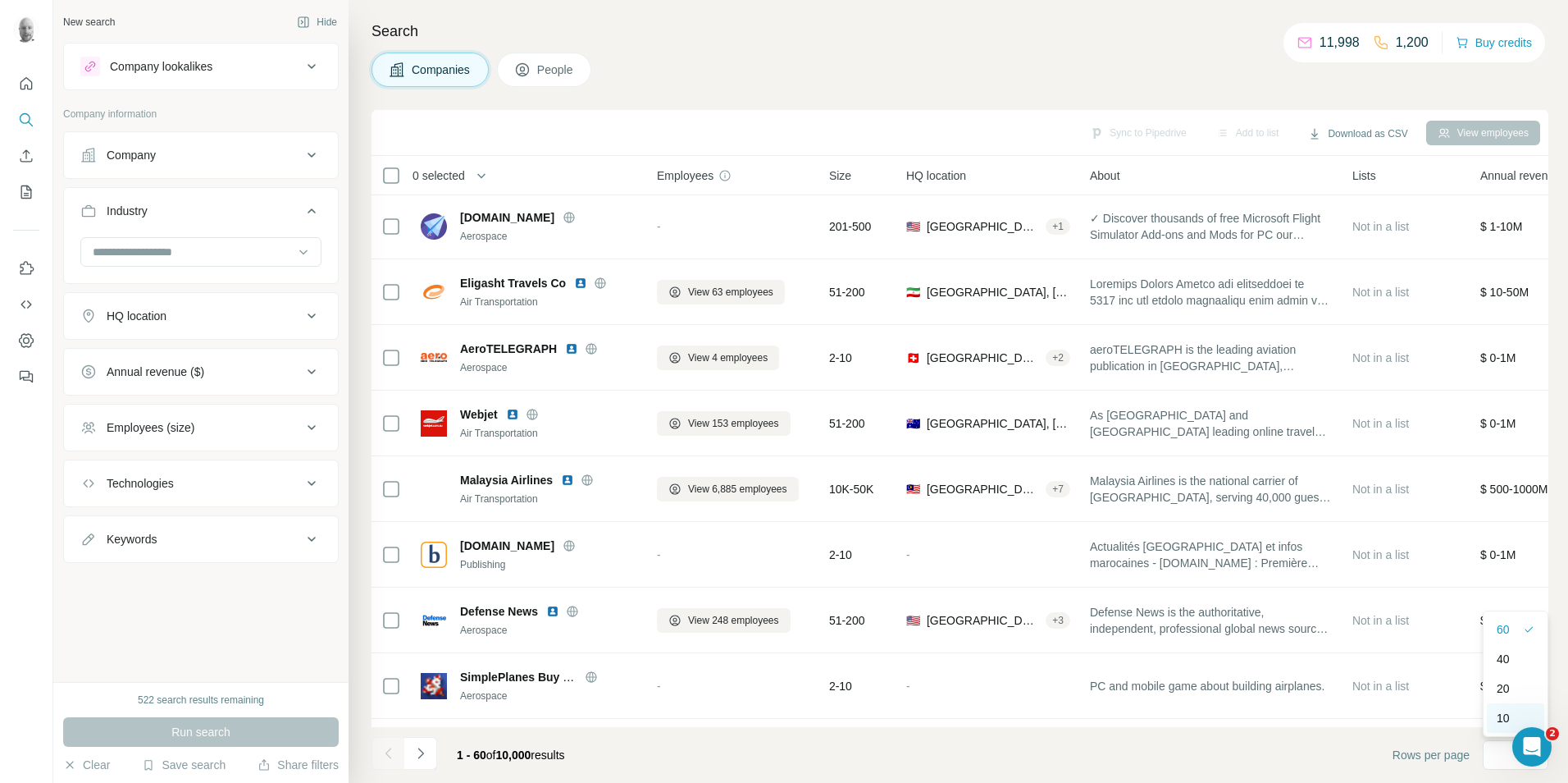
click at [1501, 719] on p "10" at bounding box center [1502, 717] width 13 height 17
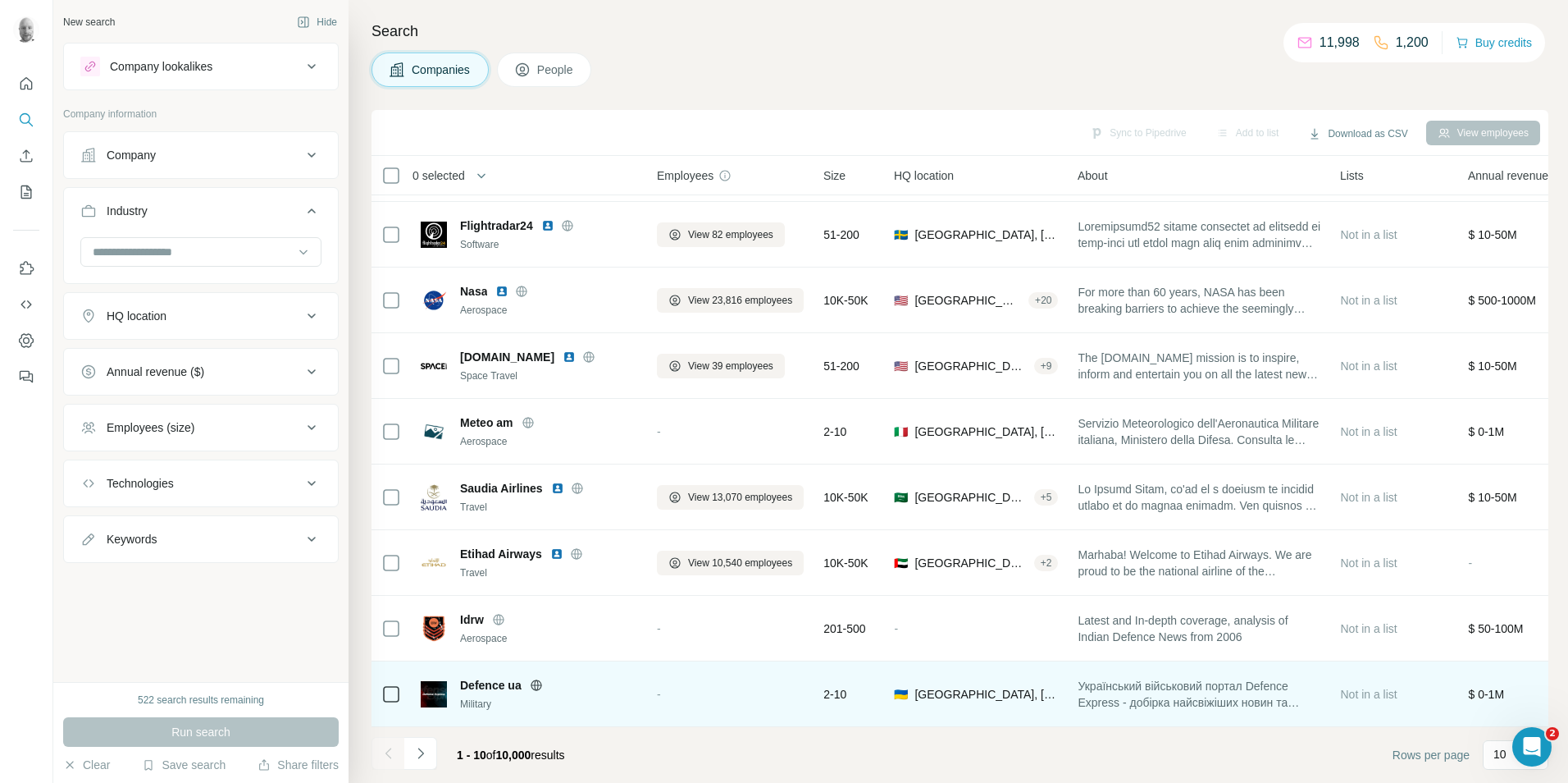
scroll to position [133, 0]
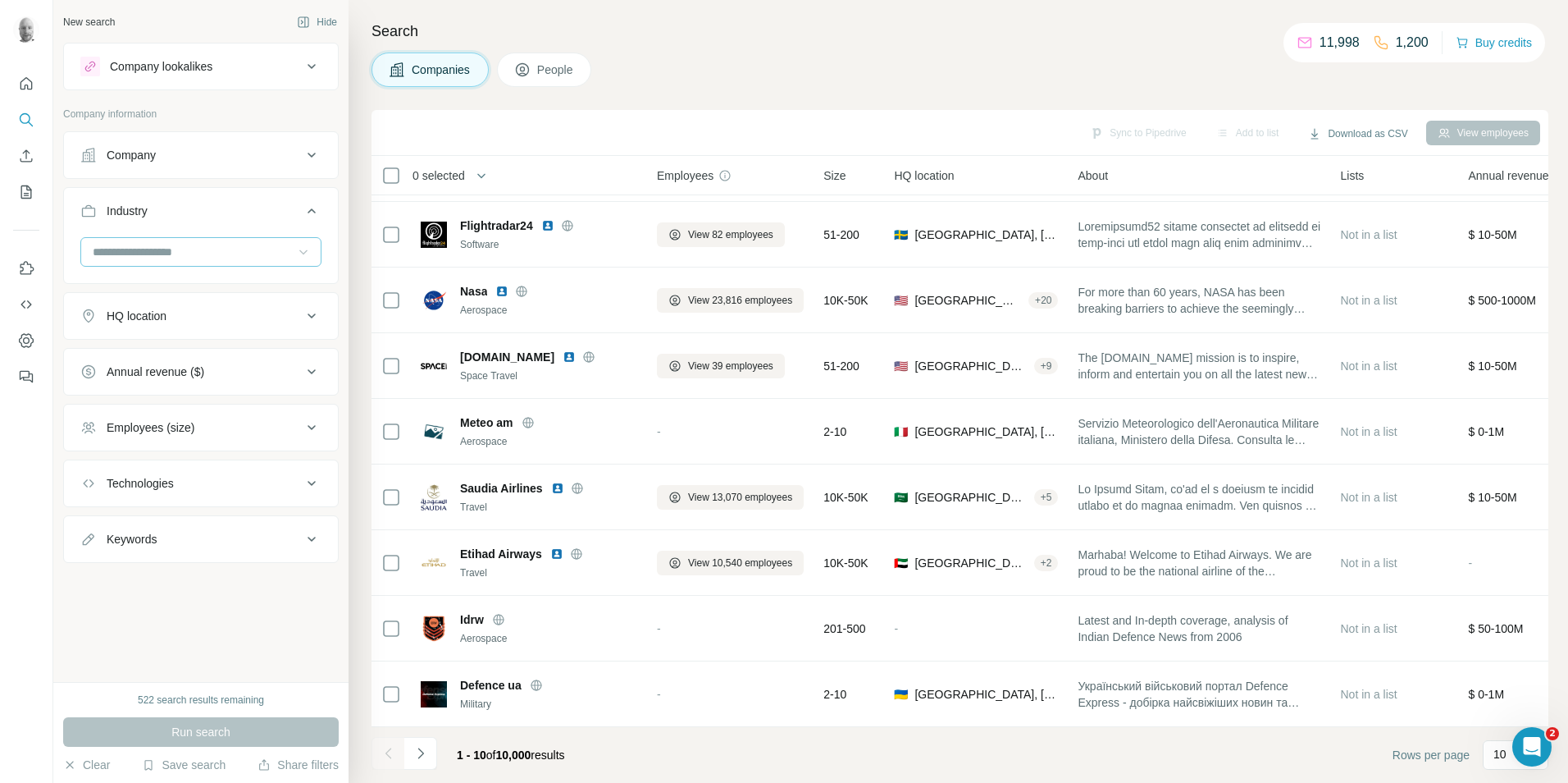
click at [305, 253] on icon at bounding box center [303, 253] width 8 height 5
click at [217, 311] on div "Automotive" at bounding box center [201, 302] width 214 height 17
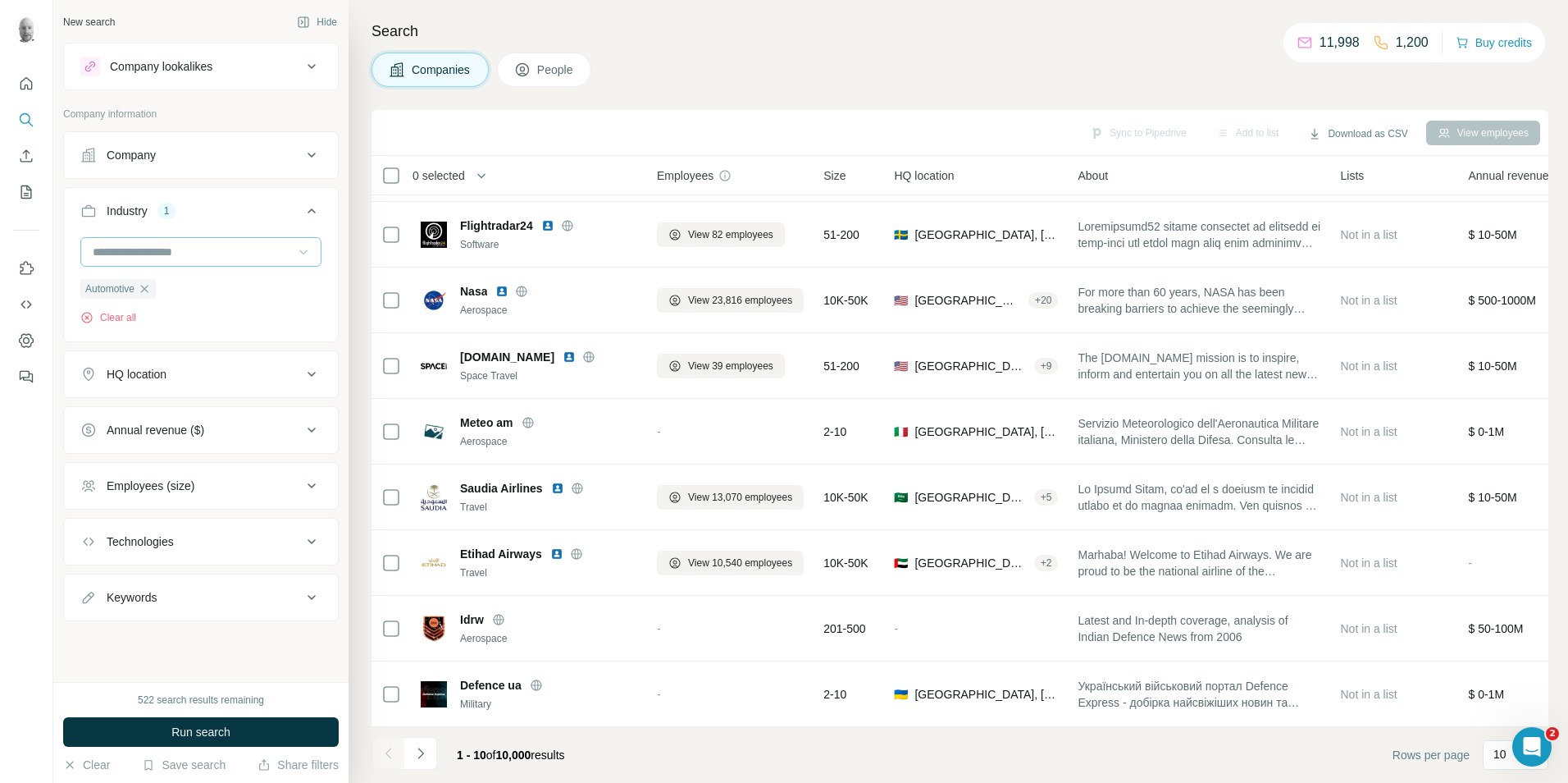
click at [303, 256] on icon at bounding box center [303, 251] width 17 height 17
click at [167, 317] on div "Biopharma" at bounding box center [200, 302] width 233 height 30
click at [300, 258] on icon at bounding box center [303, 251] width 17 height 17
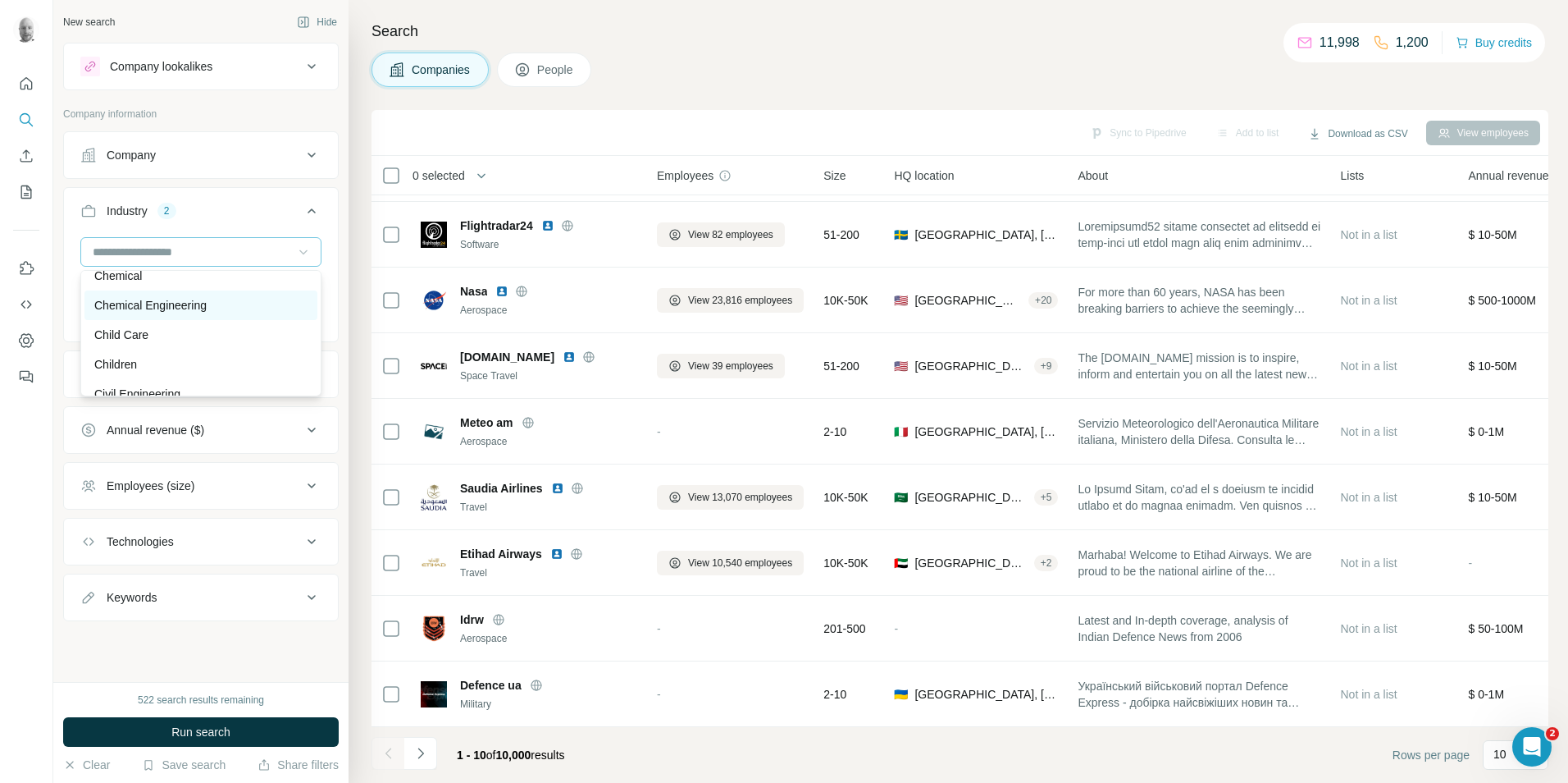
click at [198, 309] on div "Chemical Engineering" at bounding box center [200, 306] width 233 height 30
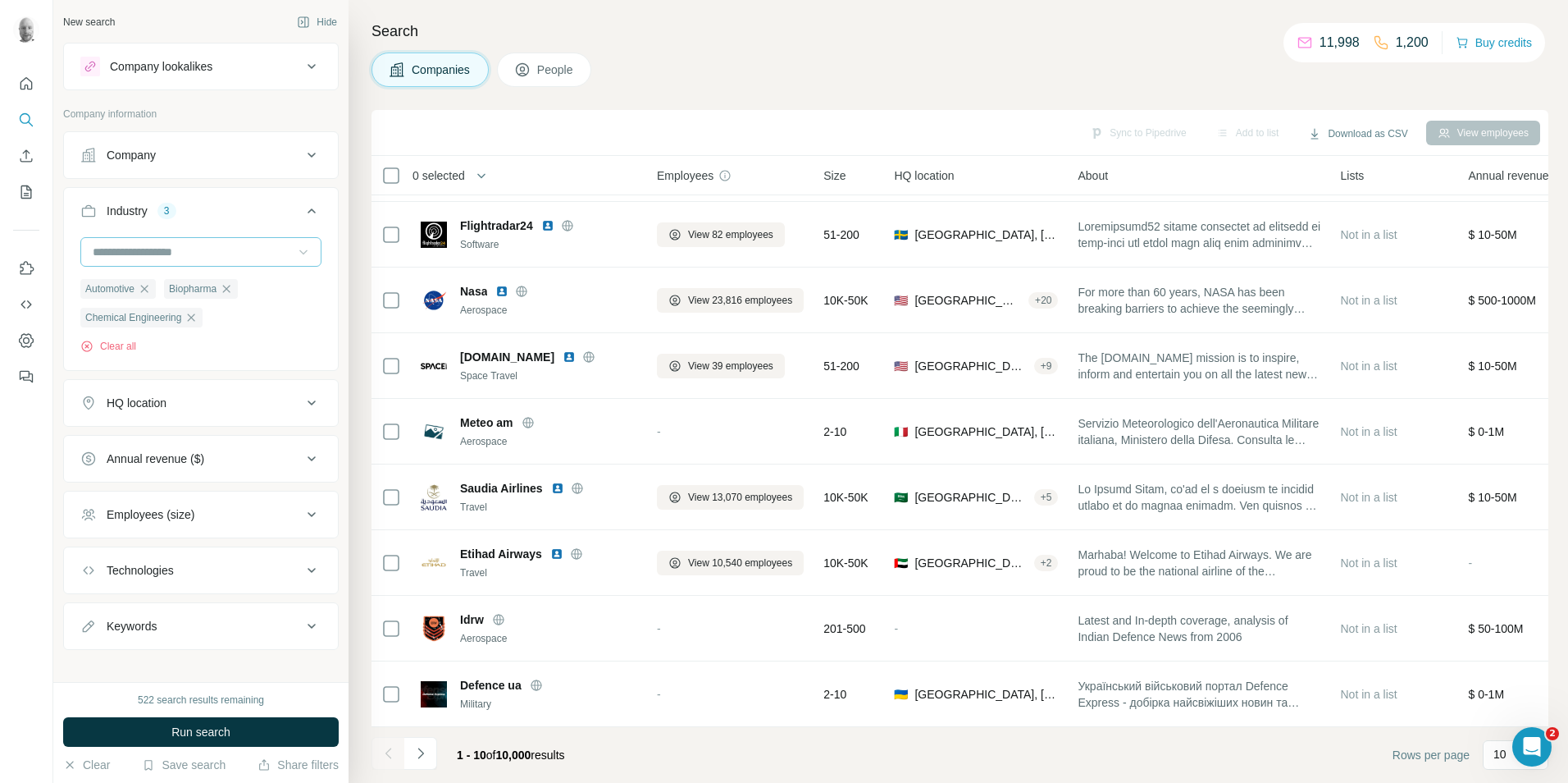
click at [295, 257] on icon at bounding box center [303, 251] width 17 height 17
click at [204, 314] on p "Chemical Engineering" at bounding box center [151, 305] width 112 height 17
click at [295, 250] on icon at bounding box center [303, 251] width 17 height 17
click at [175, 284] on div "Chemical" at bounding box center [194, 275] width 200 height 17
click at [267, 256] on input at bounding box center [192, 251] width 202 height 18
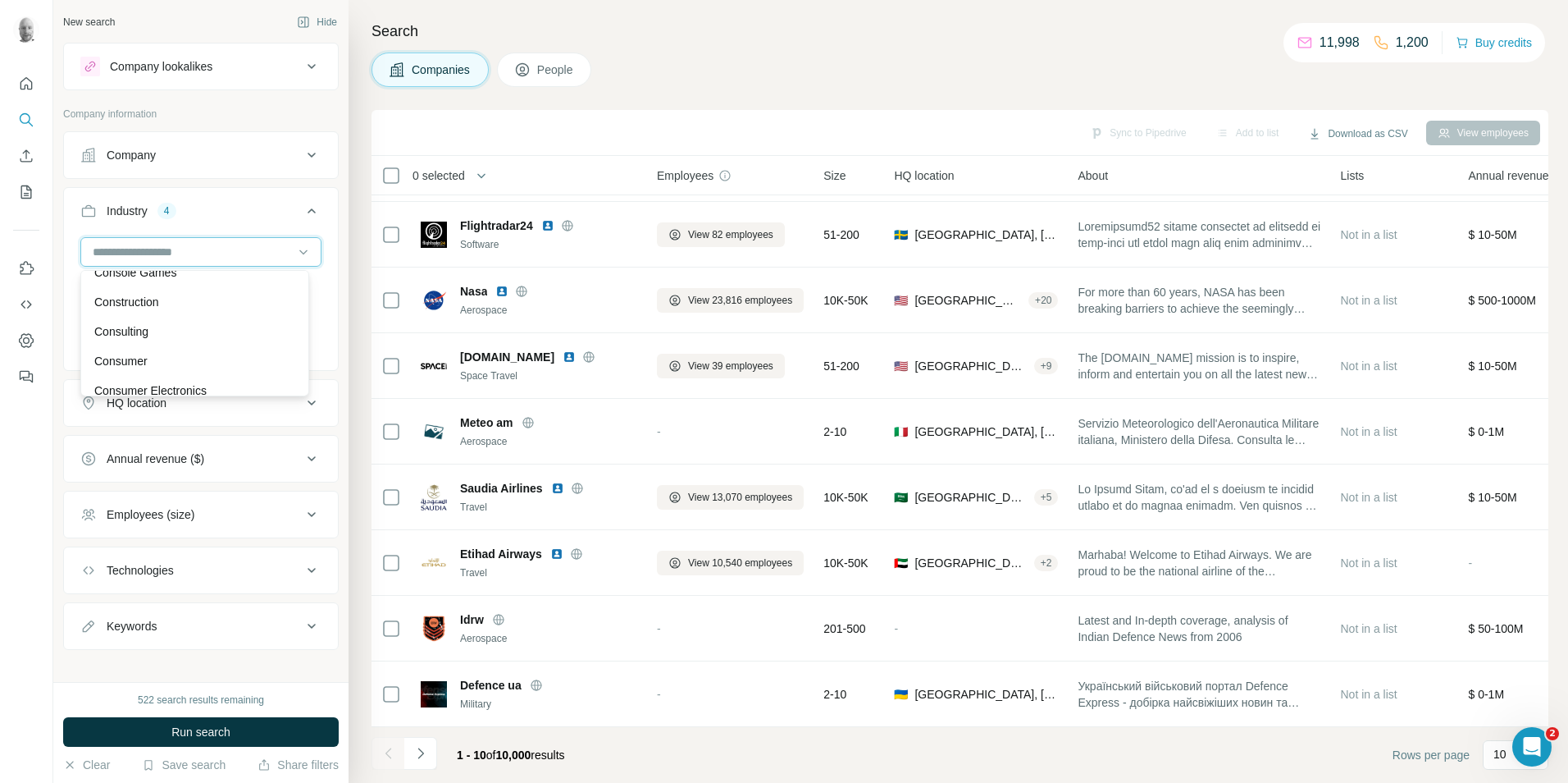
scroll to position [3305, 0]
click at [187, 300] on div "Construction" at bounding box center [194, 291] width 200 height 17
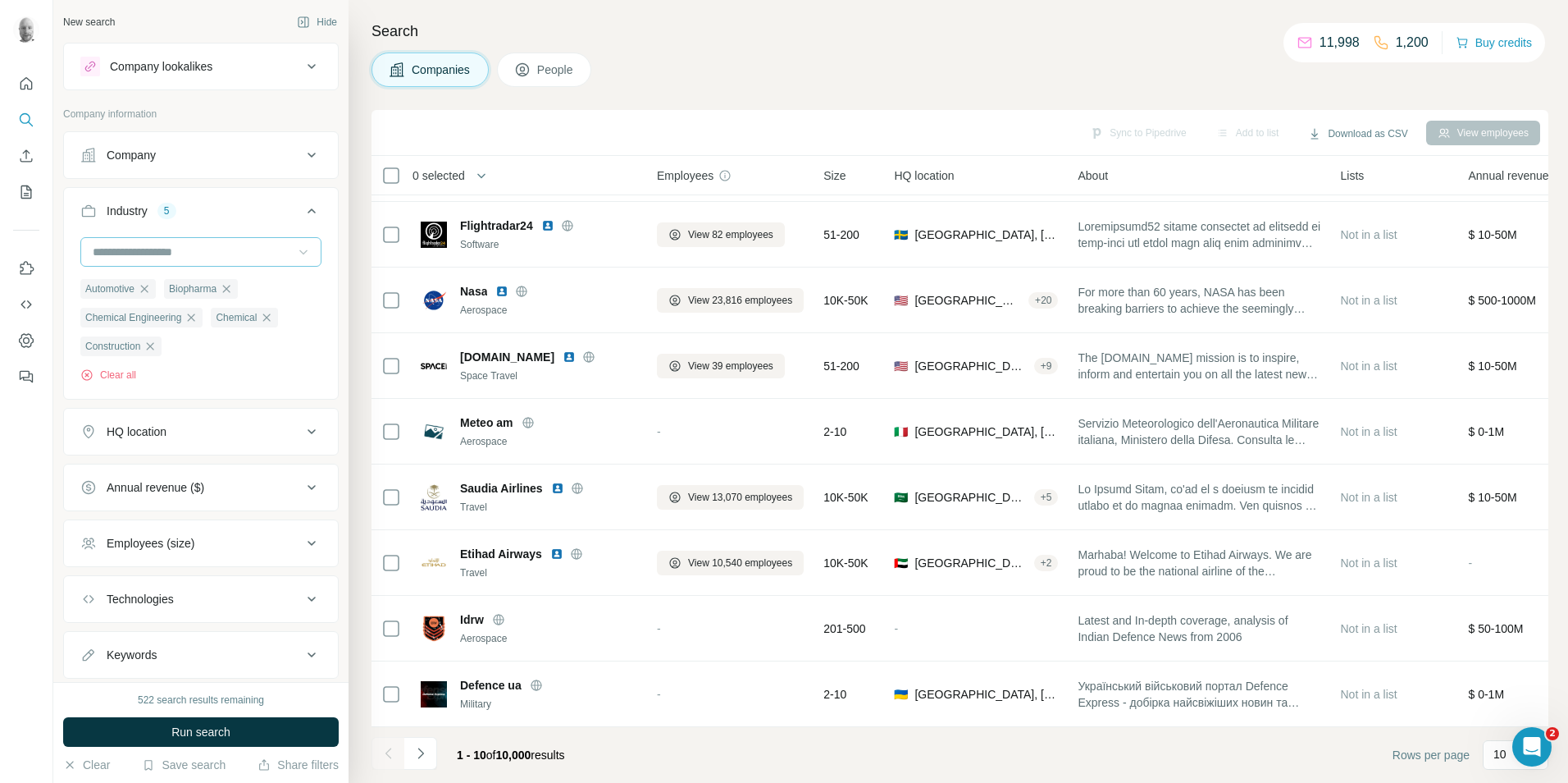
click at [295, 261] on div at bounding box center [303, 252] width 17 height 30
click at [216, 303] on p "Document Management" at bounding box center [156, 294] width 123 height 17
click at [295, 257] on icon at bounding box center [303, 251] width 17 height 17
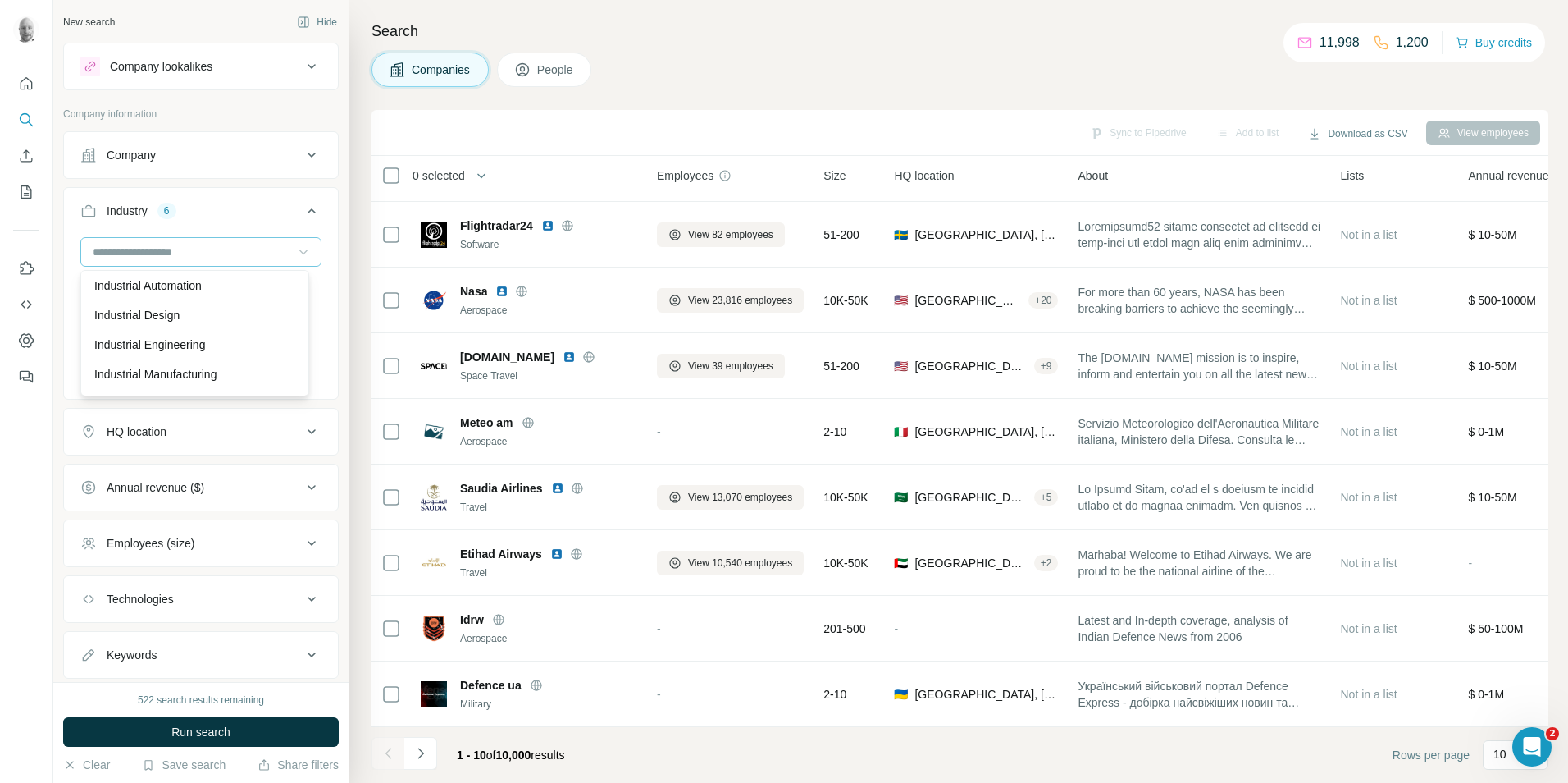
click at [192, 265] on div "Industrial" at bounding box center [194, 256] width 200 height 17
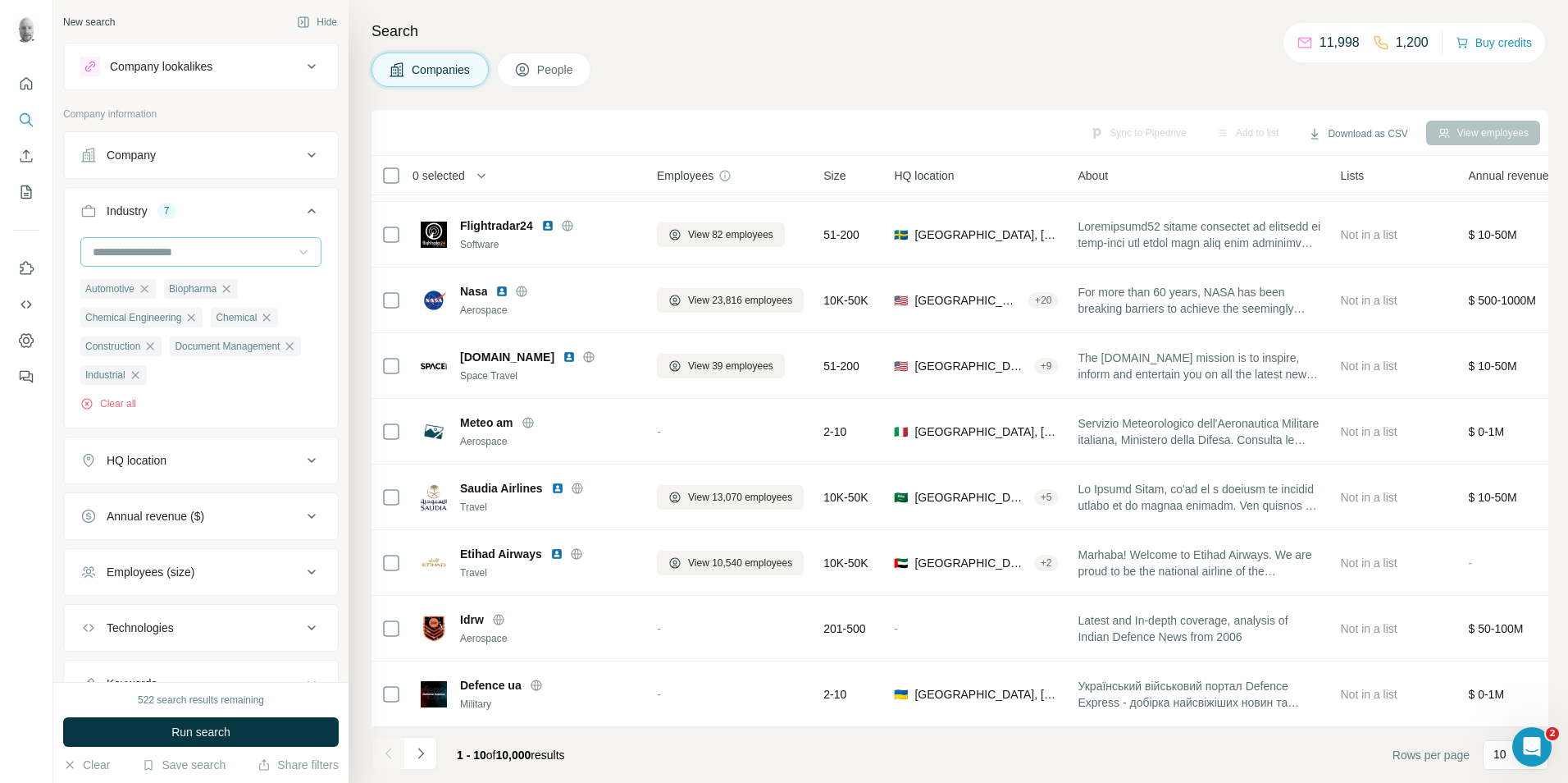
click at [295, 257] on icon at bounding box center [303, 251] width 17 height 17
click at [205, 261] on div "Industrial Engineering" at bounding box center [194, 246] width 221 height 30
click at [259, 248] on input at bounding box center [192, 251] width 202 height 18
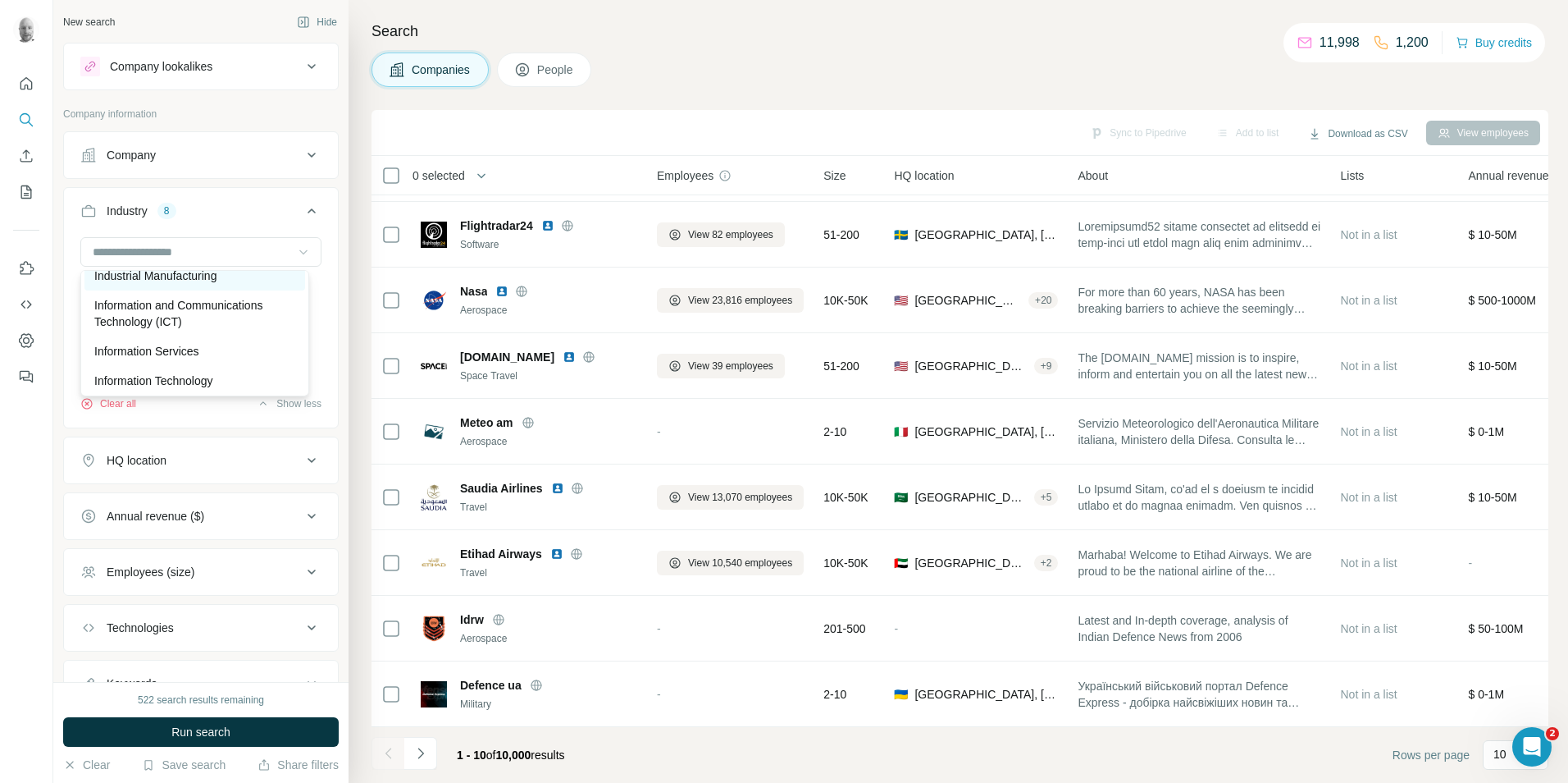
click at [216, 284] on p "Industrial Manufacturing" at bounding box center [156, 275] width 123 height 17
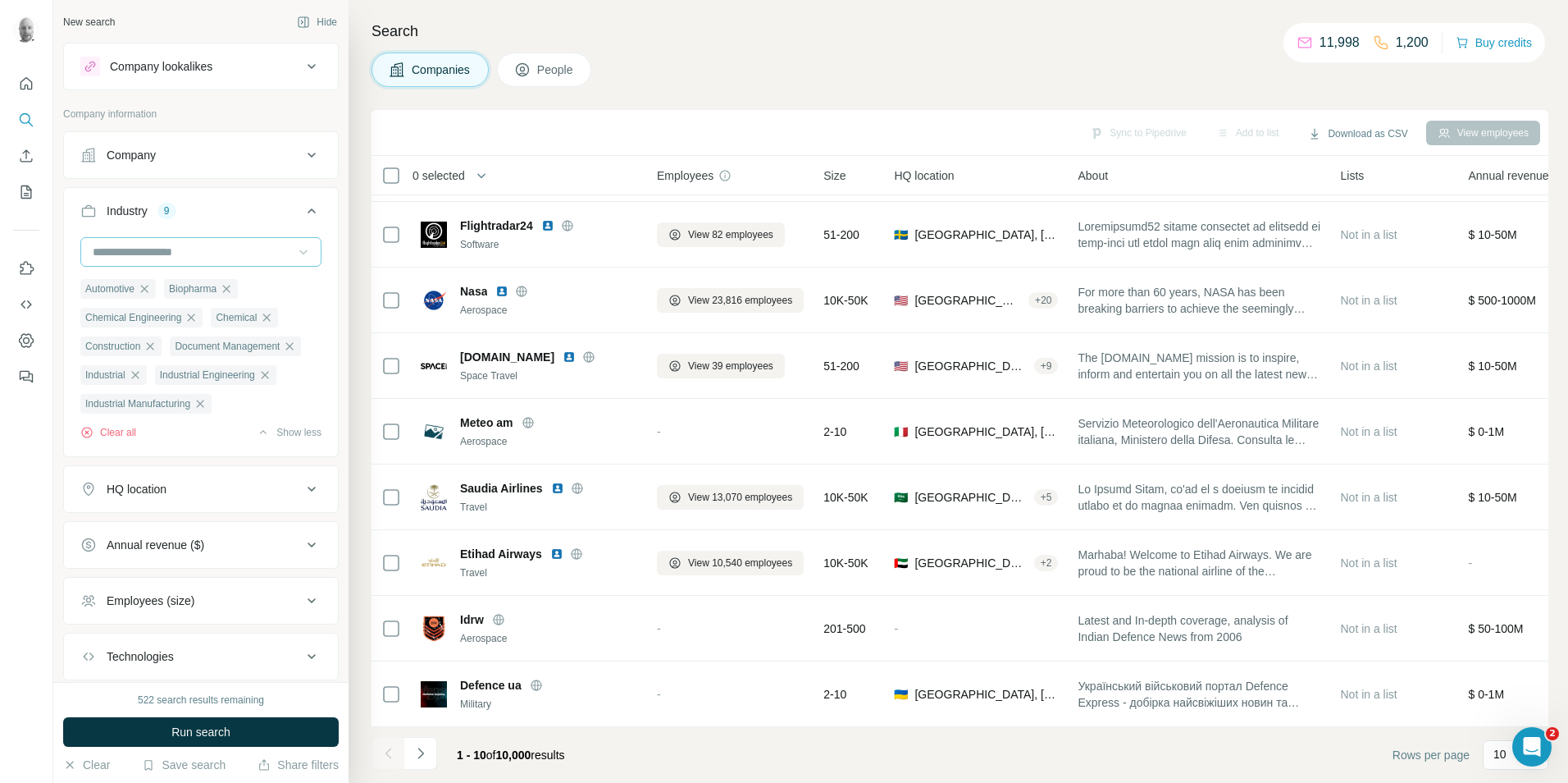
click at [257, 254] on input at bounding box center [192, 251] width 202 height 18
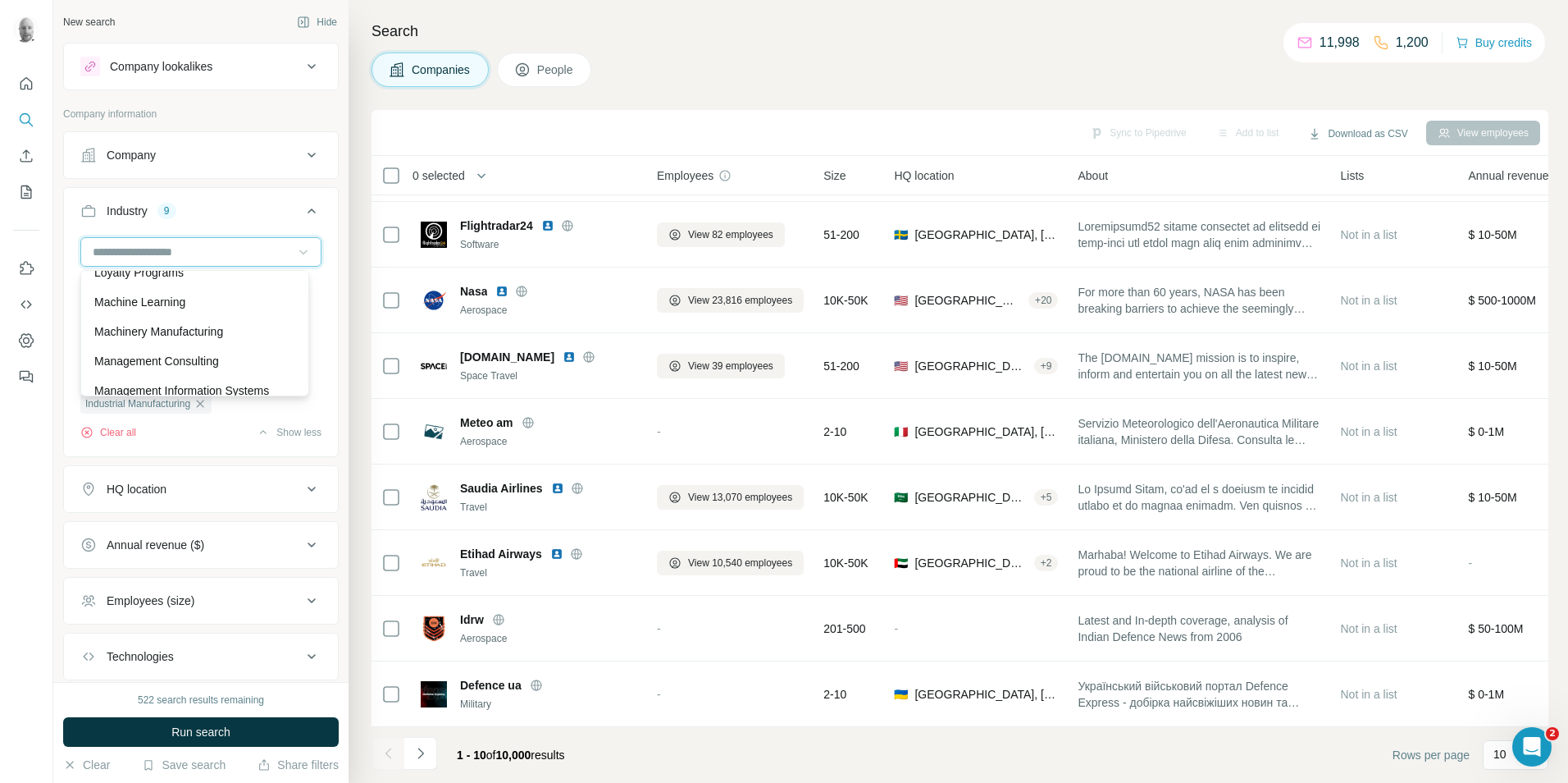
scroll to position [10284, 0]
click at [223, 307] on p "Machinery Manufacturing" at bounding box center [158, 299] width 129 height 17
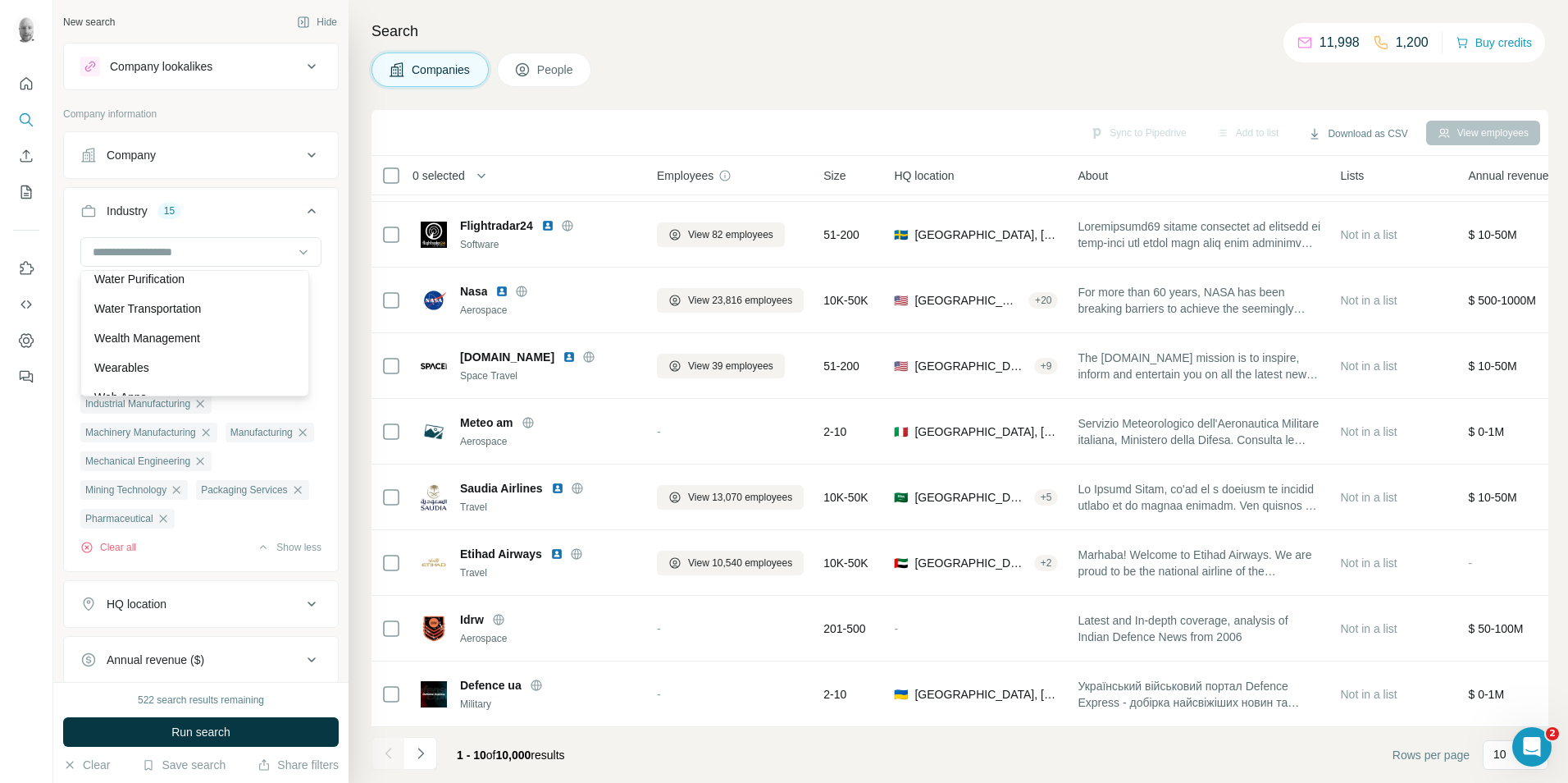
scroll to position [17832, 0]
click at [179, 238] on div "Warehousing" at bounding box center [194, 223] width 221 height 30
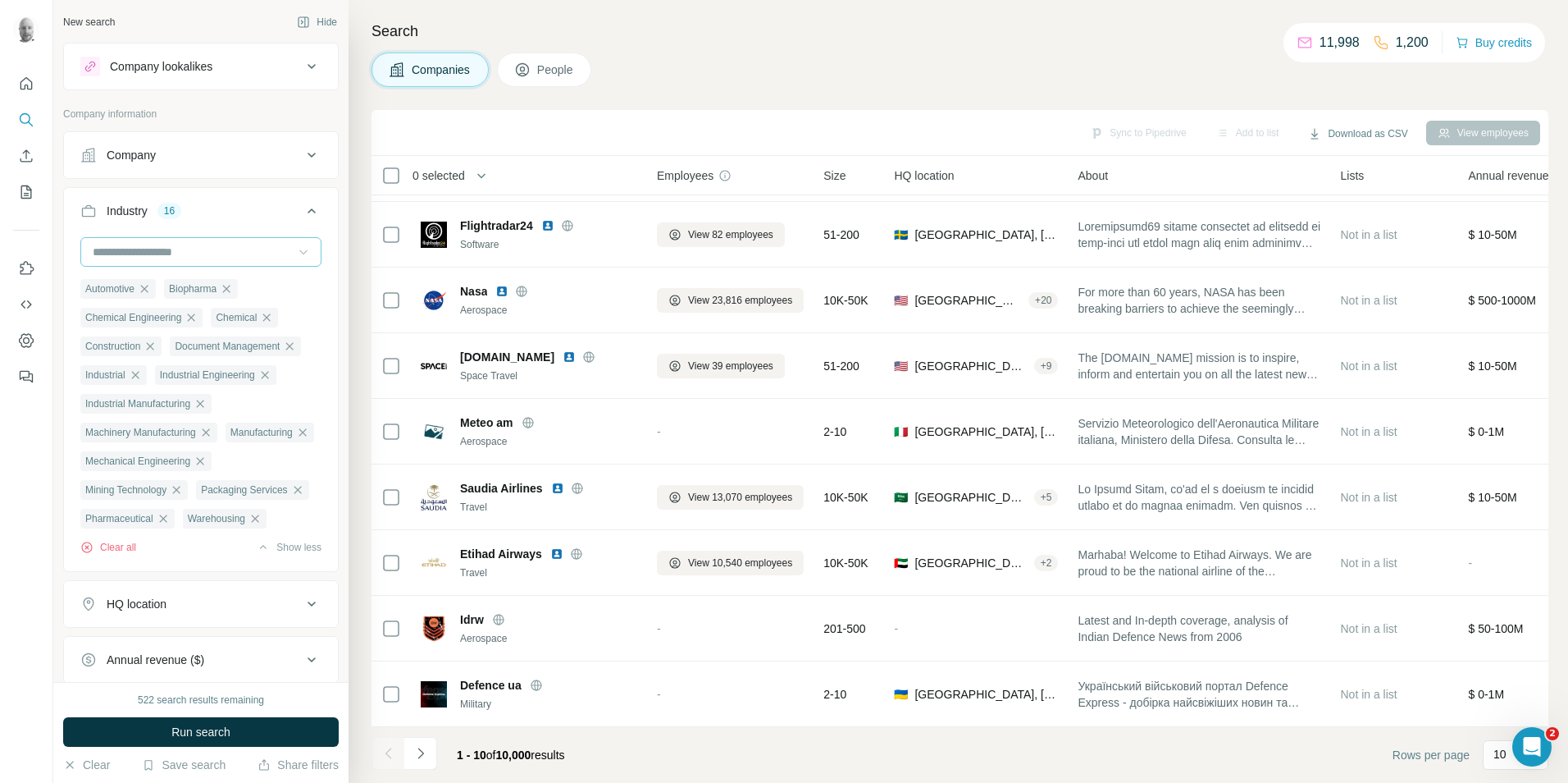
click at [295, 256] on icon at bounding box center [303, 251] width 17 height 17
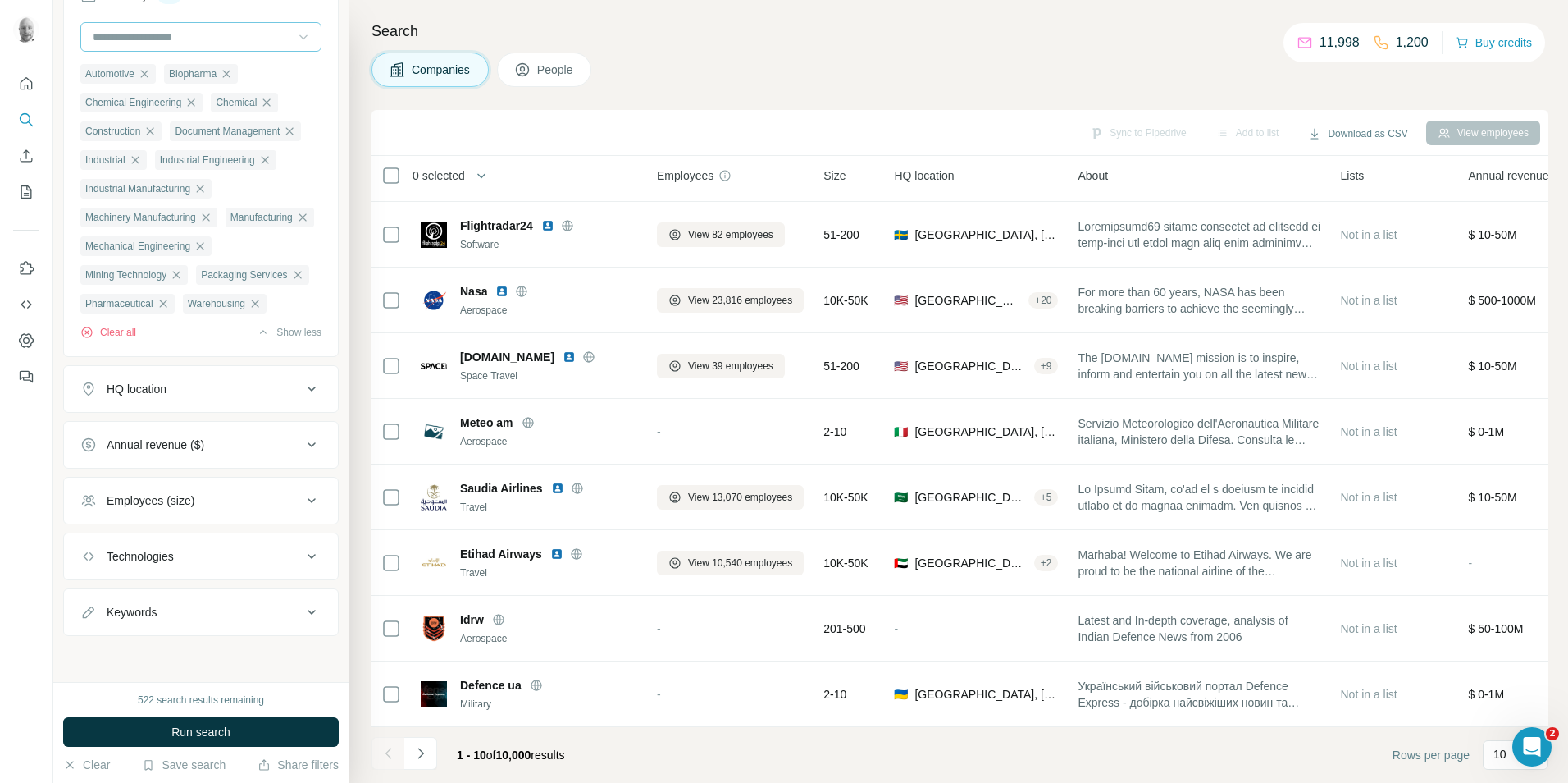
scroll to position [293, 0]
click at [302, 511] on icon at bounding box center [312, 500] width 19 height 19
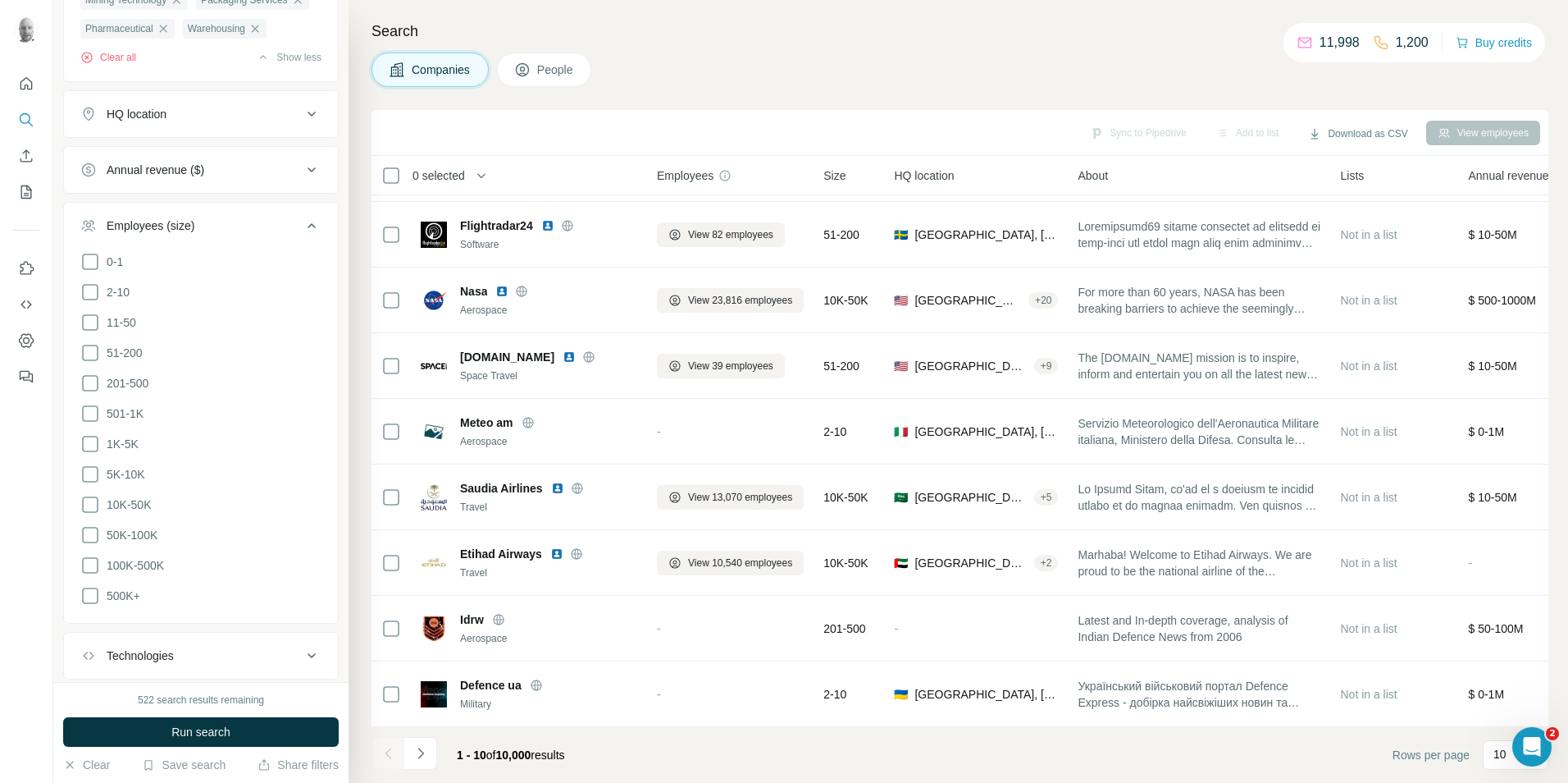
scroll to position [512, 0]
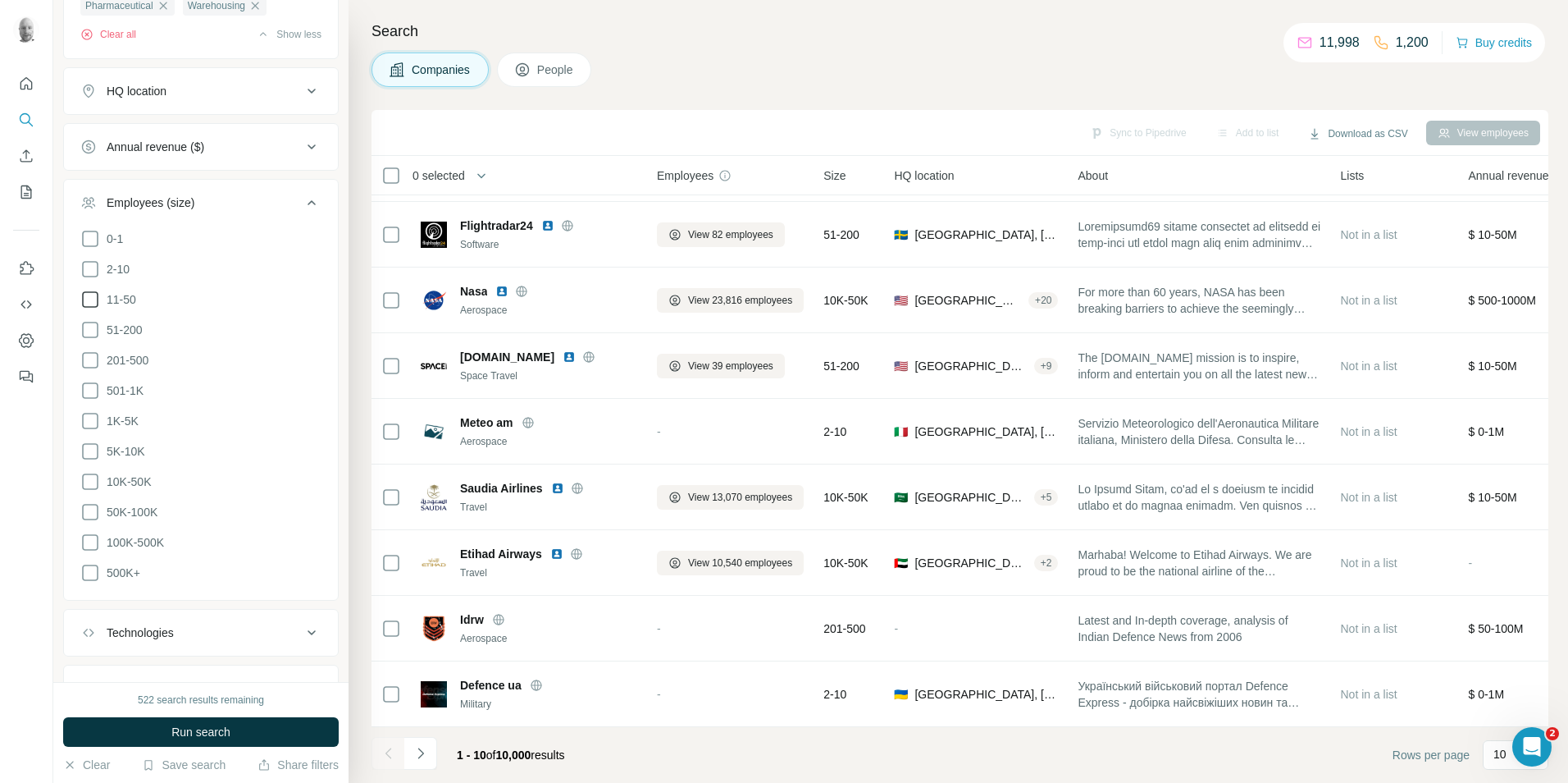
click at [96, 309] on icon at bounding box center [90, 300] width 19 height 19
click at [94, 307] on icon at bounding box center [90, 300] width 17 height 17
click at [91, 340] on icon at bounding box center [90, 329] width 19 height 19
click at [94, 370] on icon at bounding box center [90, 360] width 19 height 19
click at [91, 400] on icon at bounding box center [90, 391] width 19 height 19
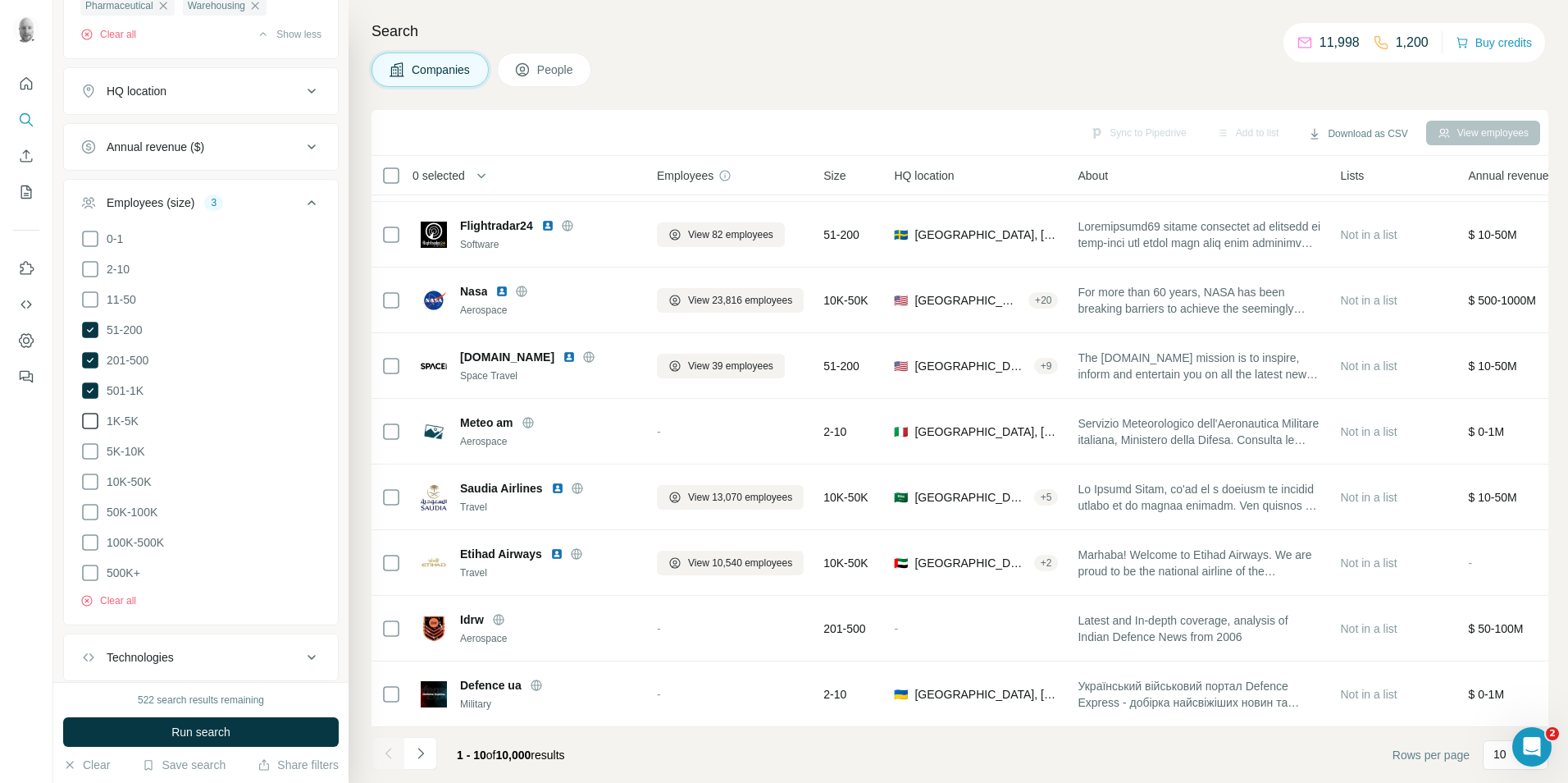
click at [88, 431] on icon at bounding box center [90, 420] width 19 height 19
click at [88, 461] on icon at bounding box center [90, 451] width 19 height 19
click at [93, 491] on icon at bounding box center [90, 482] width 19 height 19
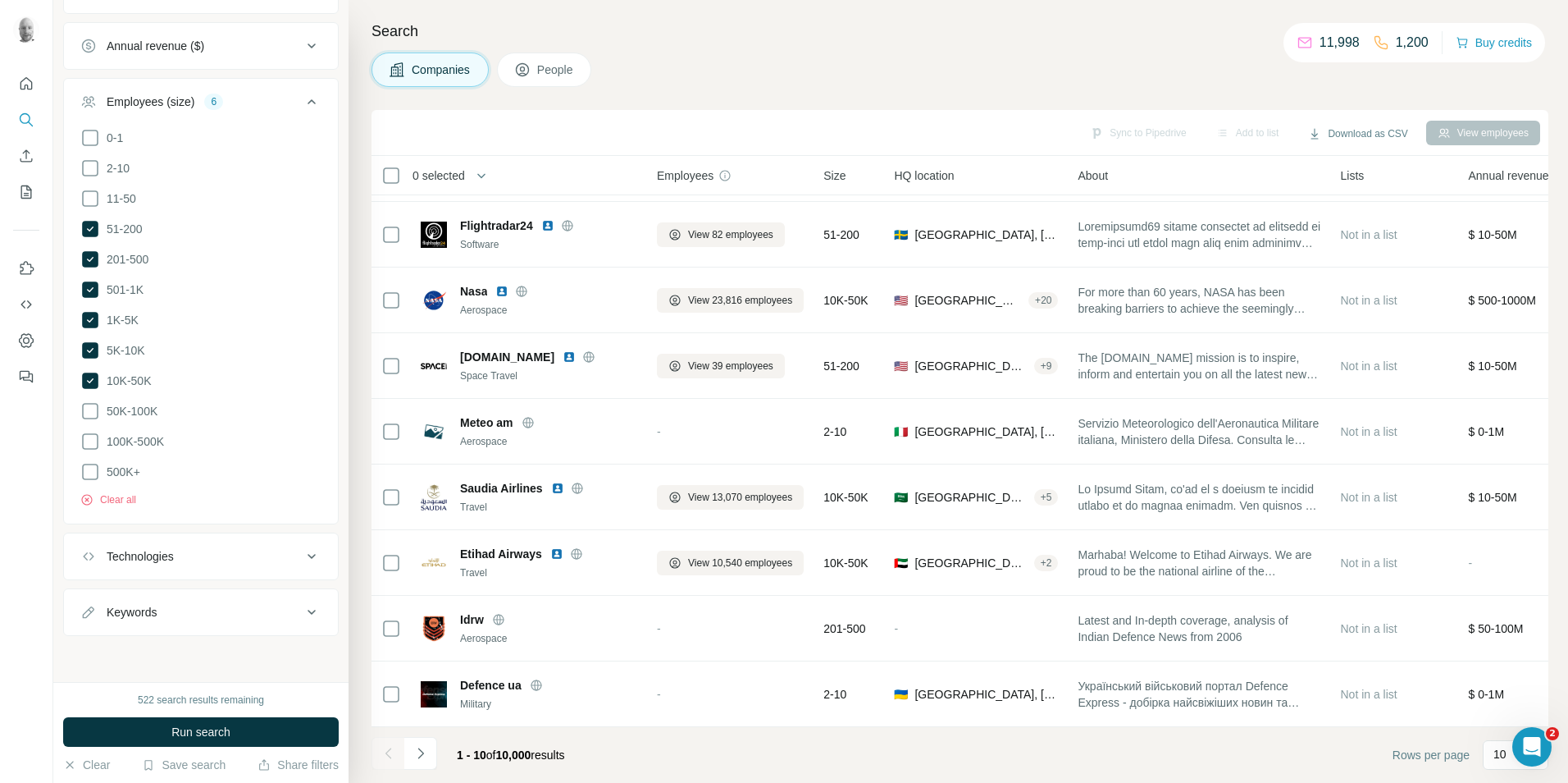
click at [302, 555] on icon at bounding box center [312, 556] width 19 height 19
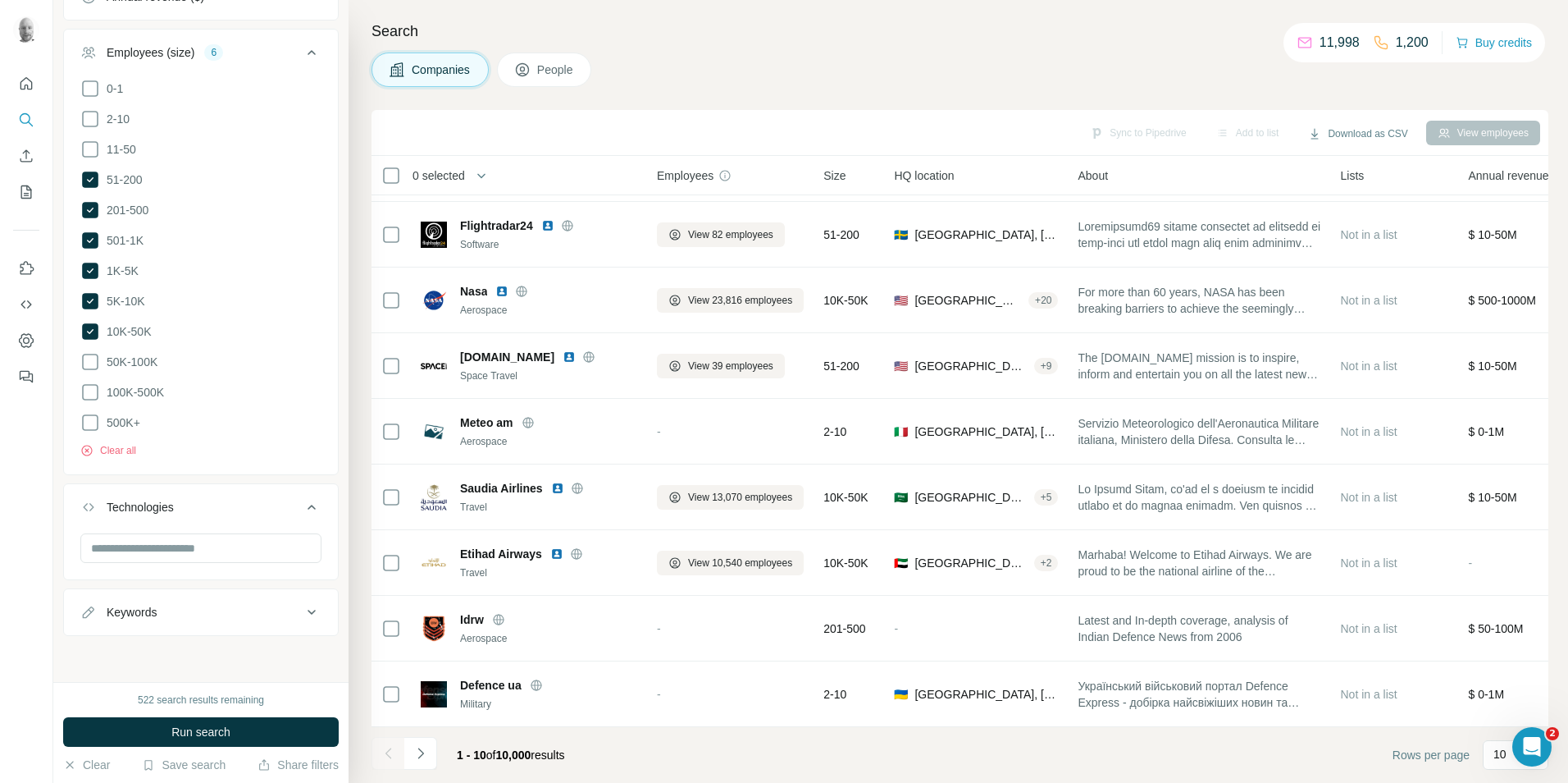
click at [302, 517] on icon at bounding box center [312, 507] width 19 height 19
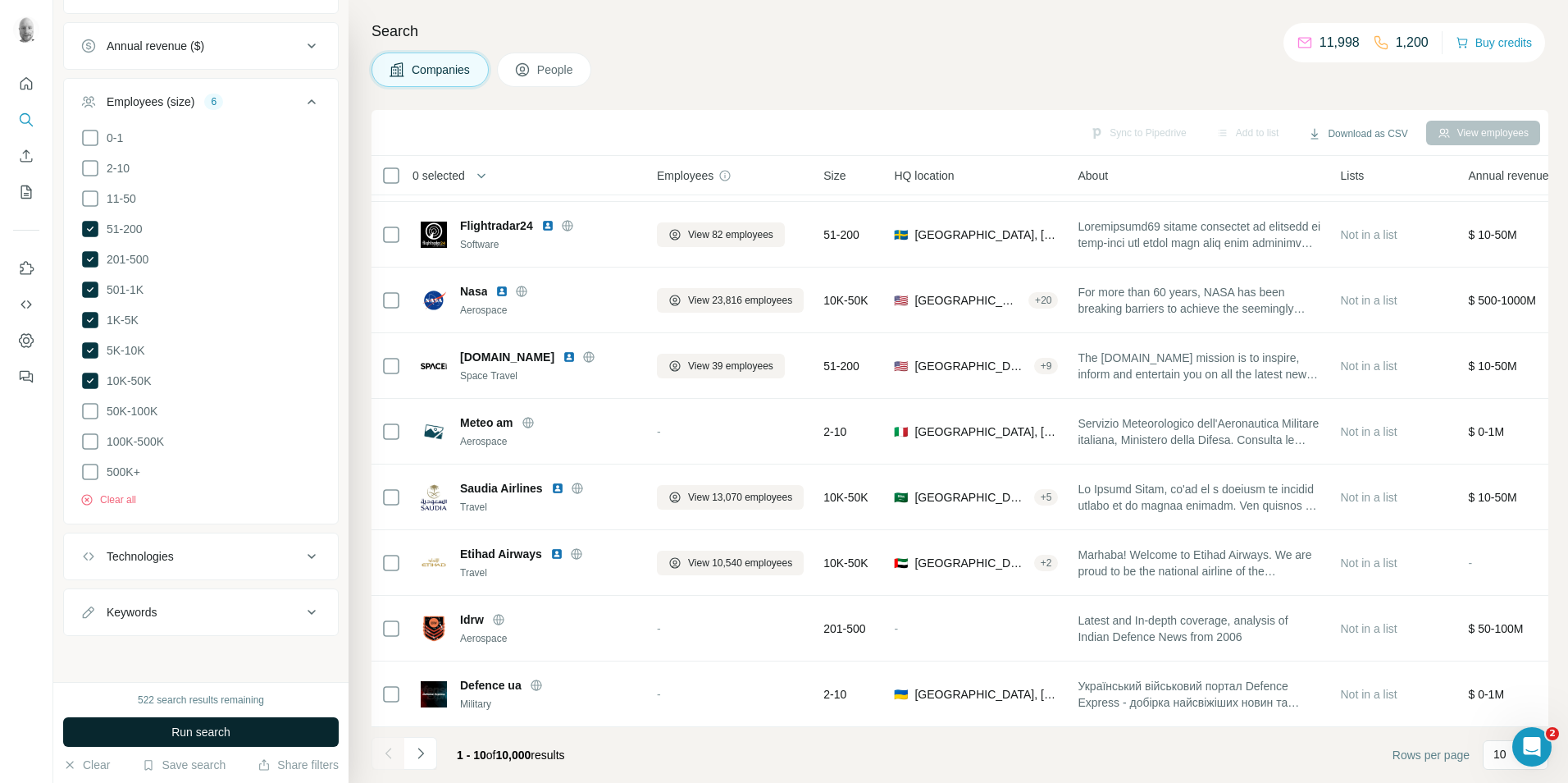
click at [249, 734] on button "Run search" at bounding box center [200, 732] width 276 height 30
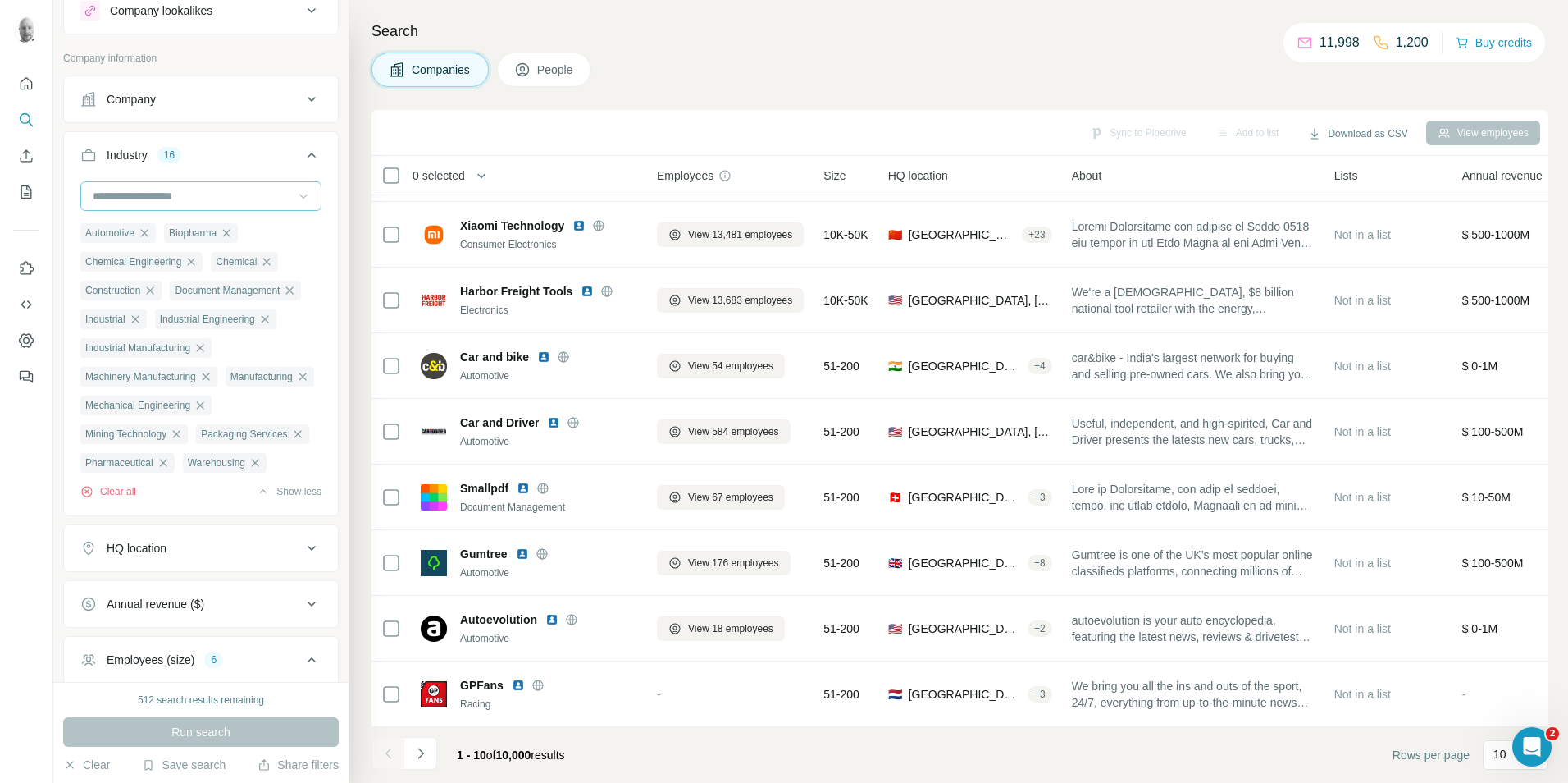
scroll to position [0, 0]
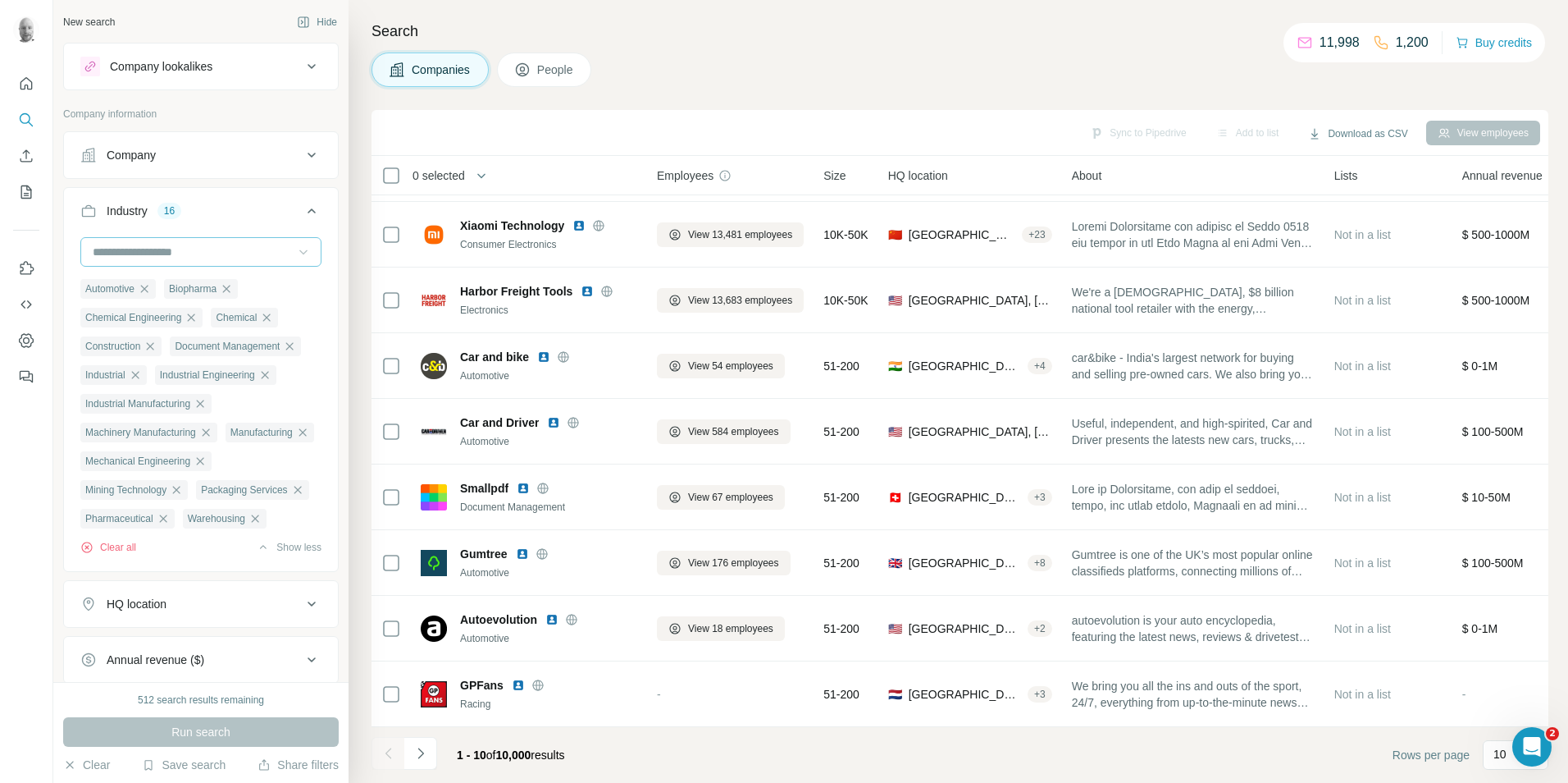
click at [540, 79] on button "People" at bounding box center [545, 69] width 95 height 34
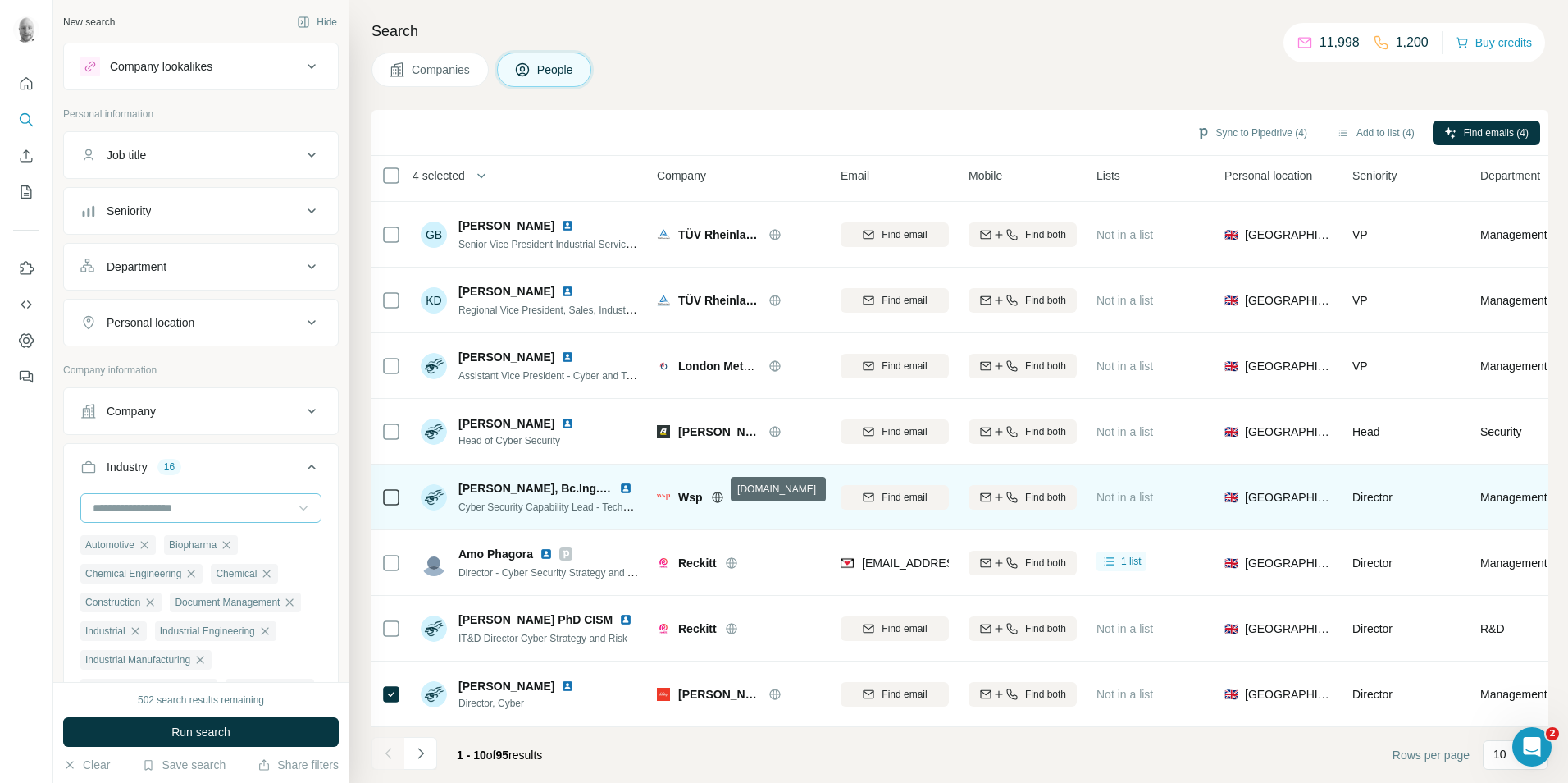
click at [719, 491] on icon at bounding box center [717, 497] width 4 height 11
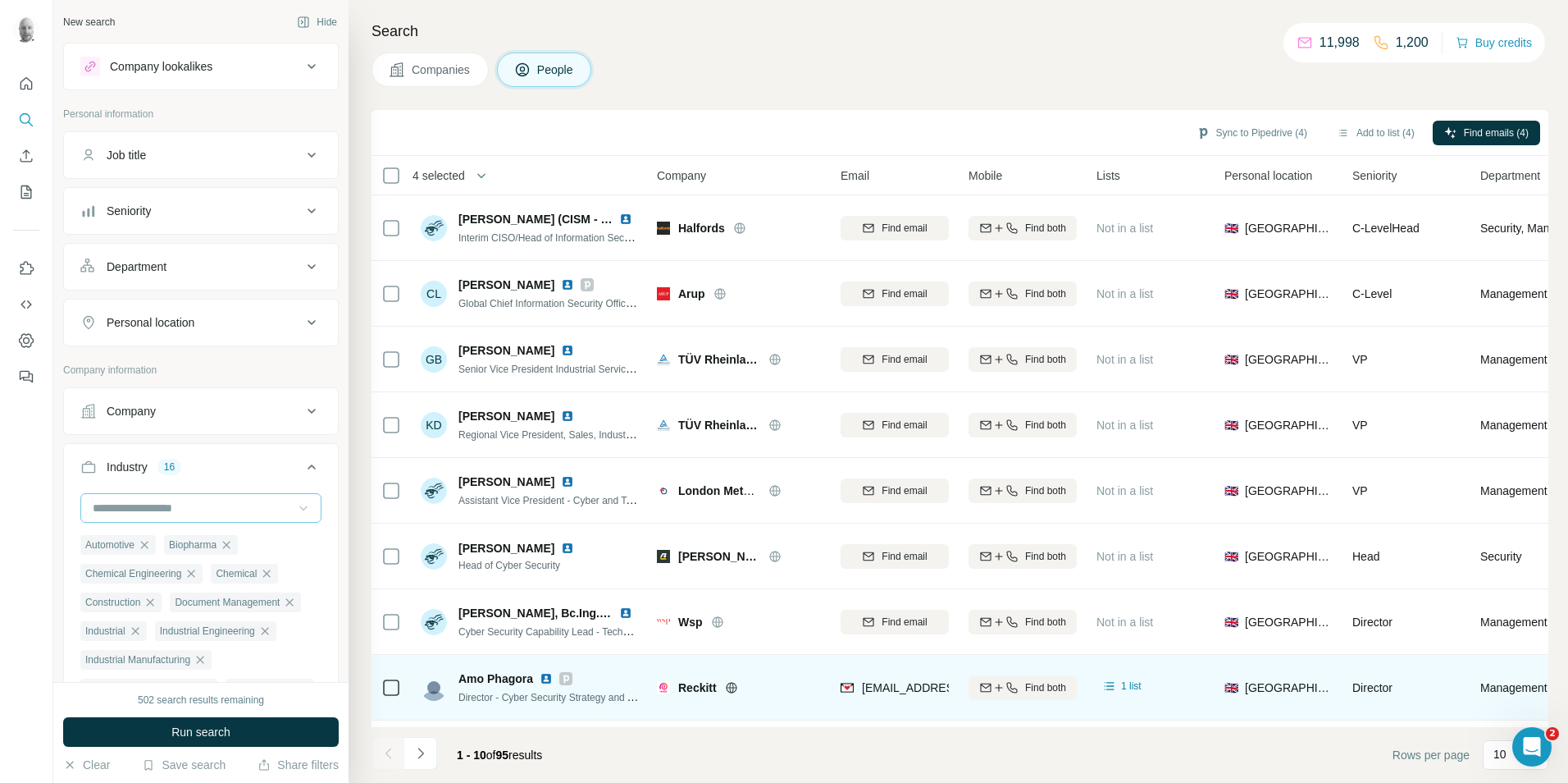
scroll to position [133, 0]
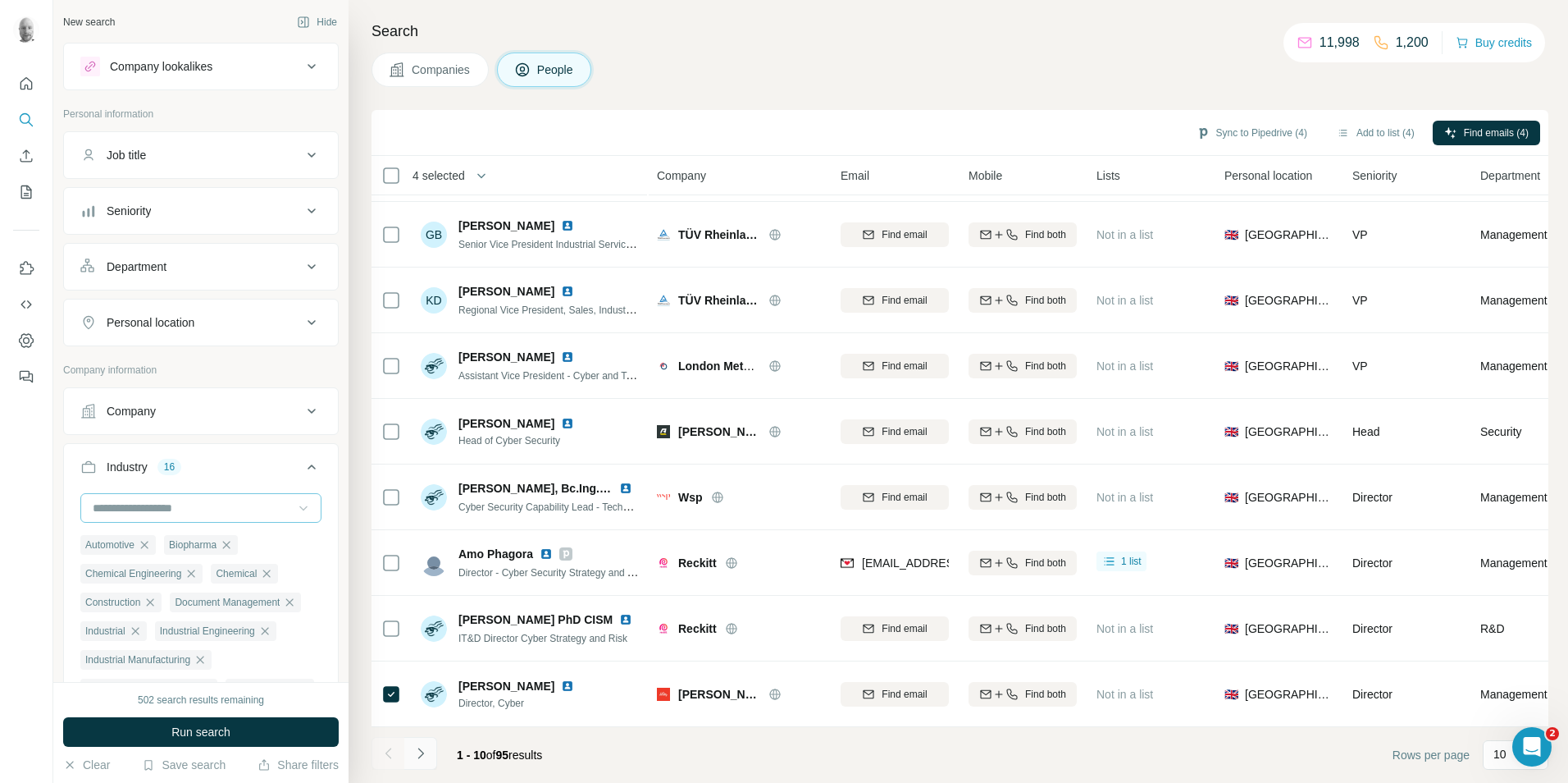
click at [425, 758] on icon "Navigate to next page" at bounding box center [420, 753] width 17 height 17
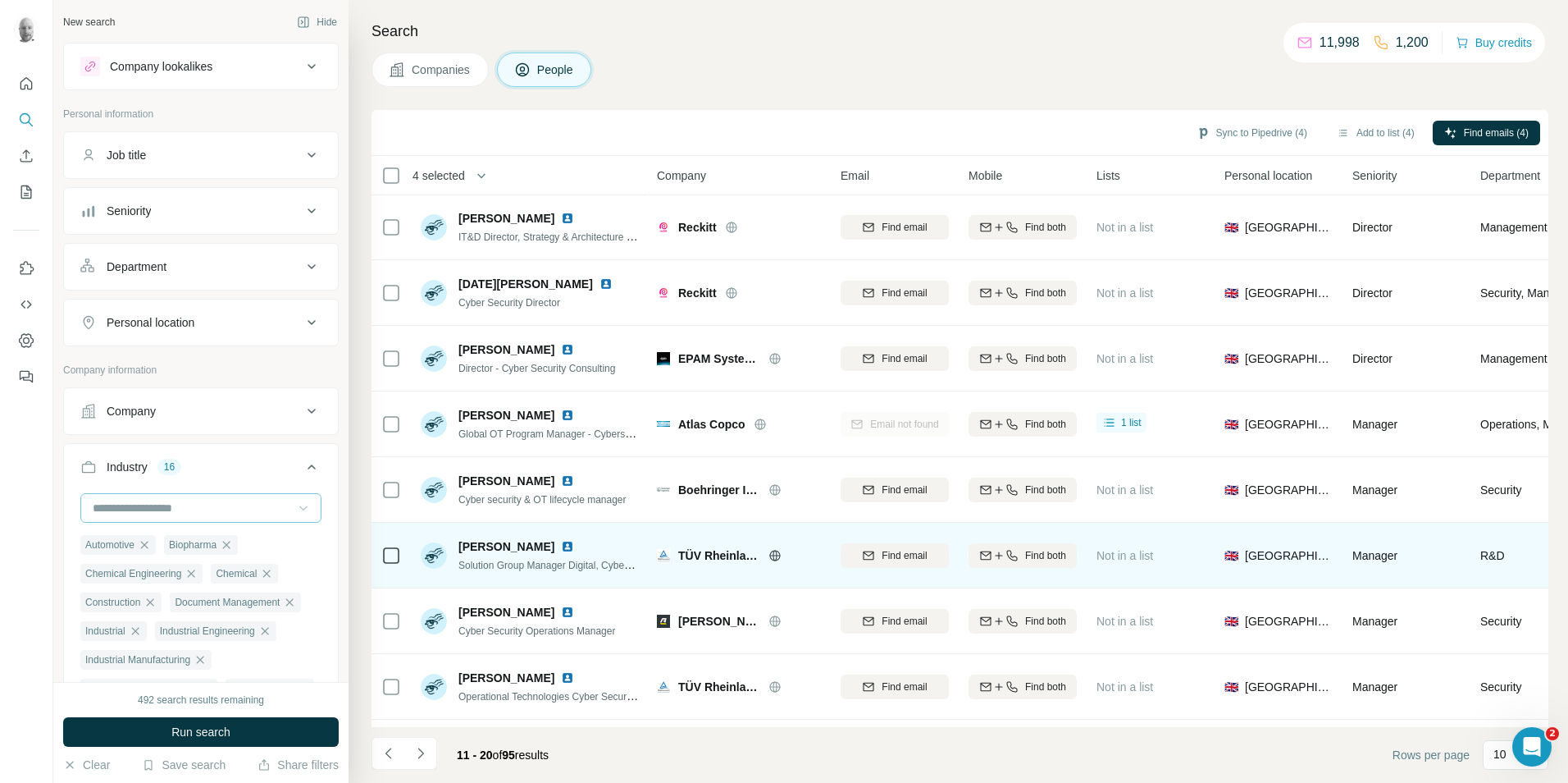
scroll to position [0, 0]
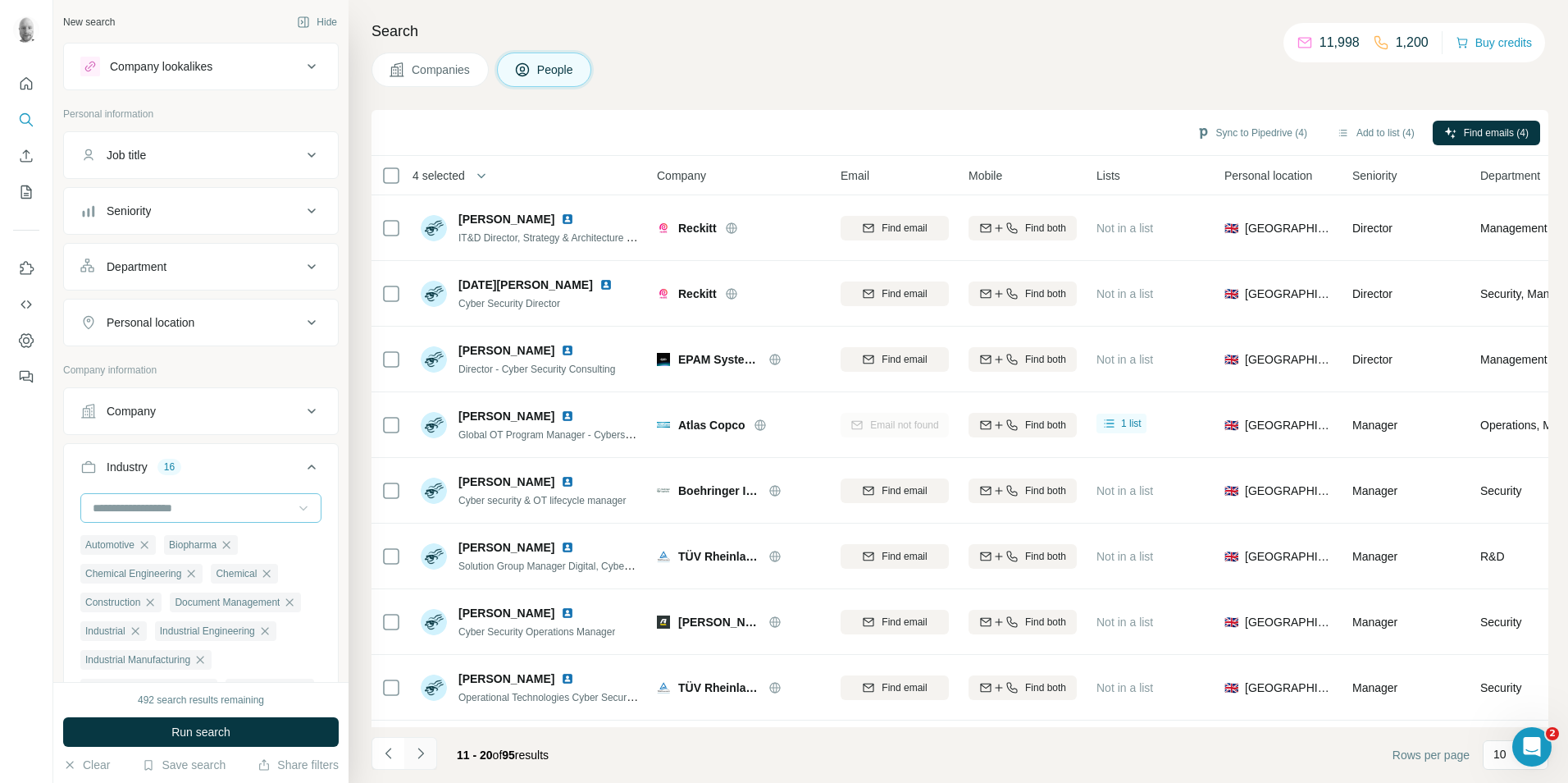
click at [420, 758] on icon "Navigate to next page" at bounding box center [420, 753] width 17 height 17
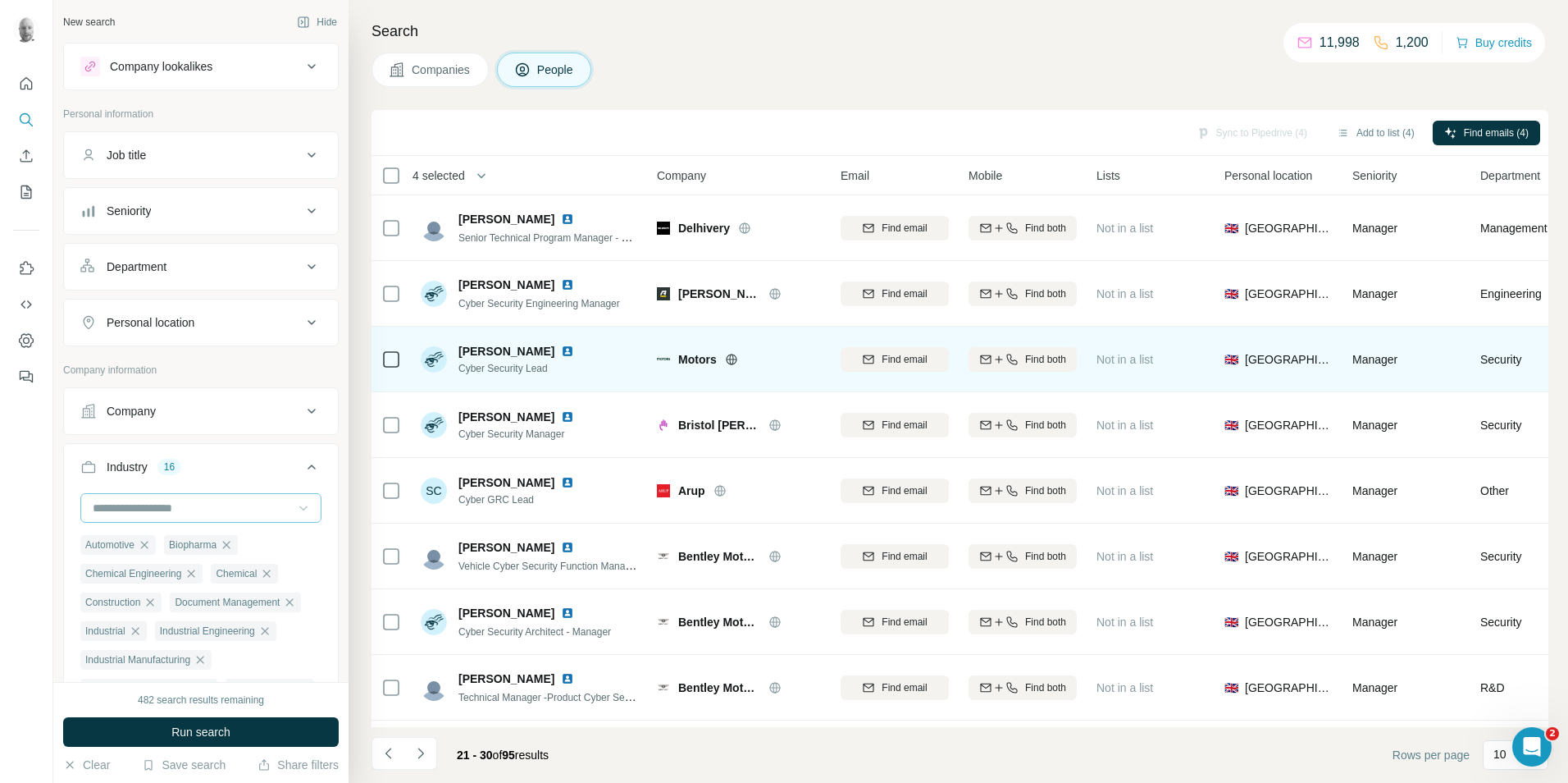
click at [735, 358] on icon at bounding box center [731, 358] width 11 height 1
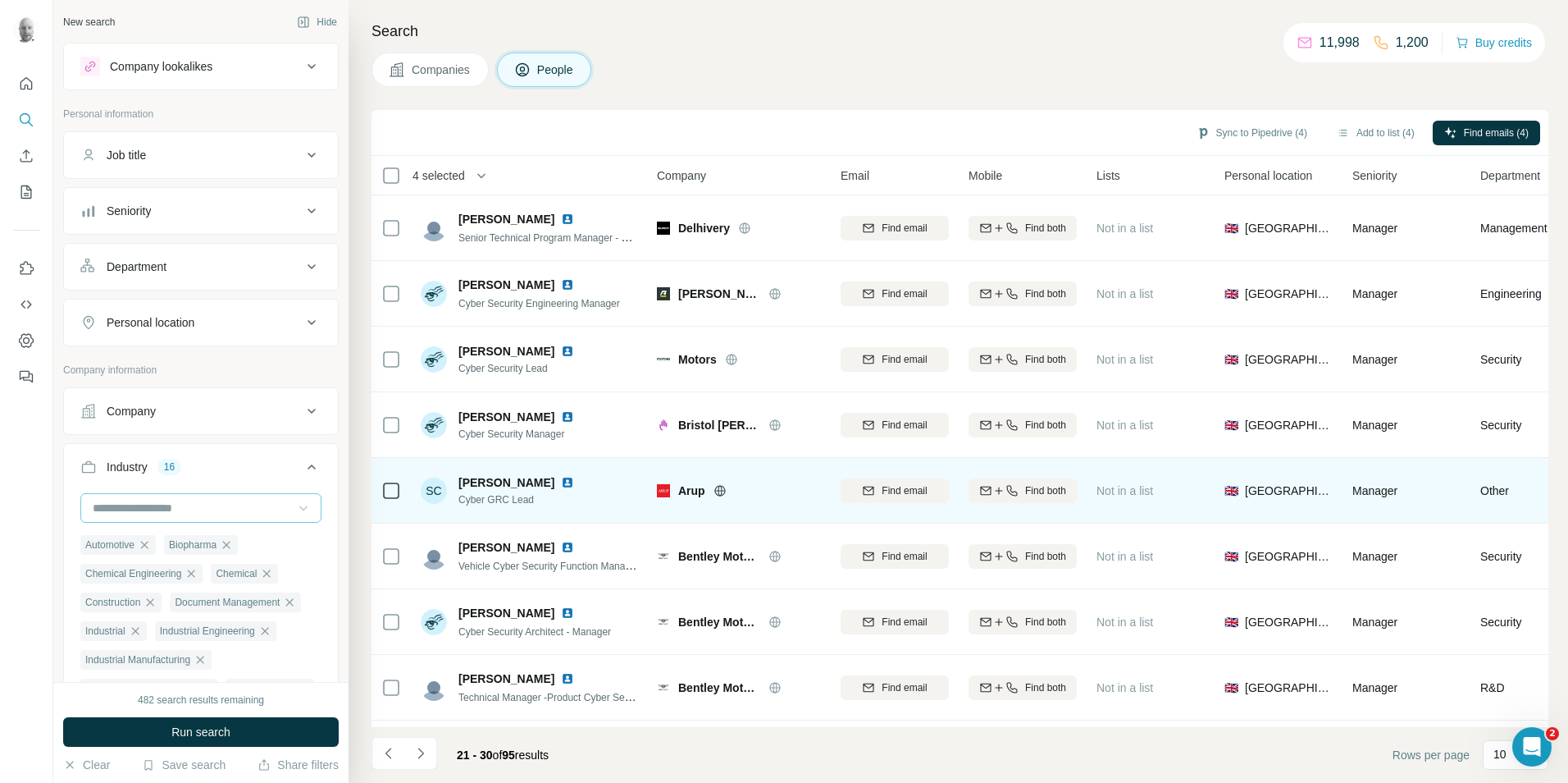
scroll to position [82, 0]
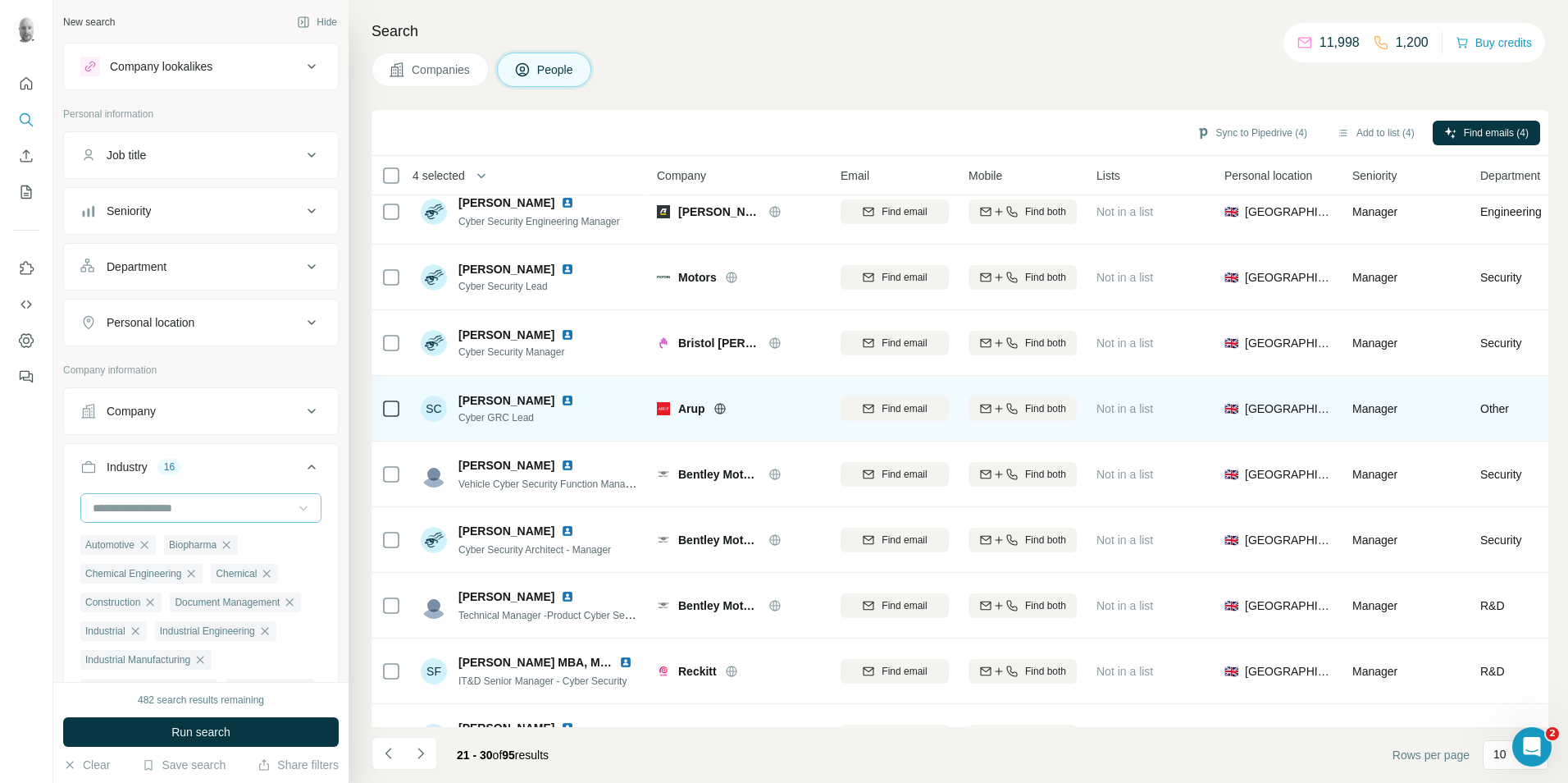
click at [722, 407] on icon at bounding box center [720, 408] width 13 height 13
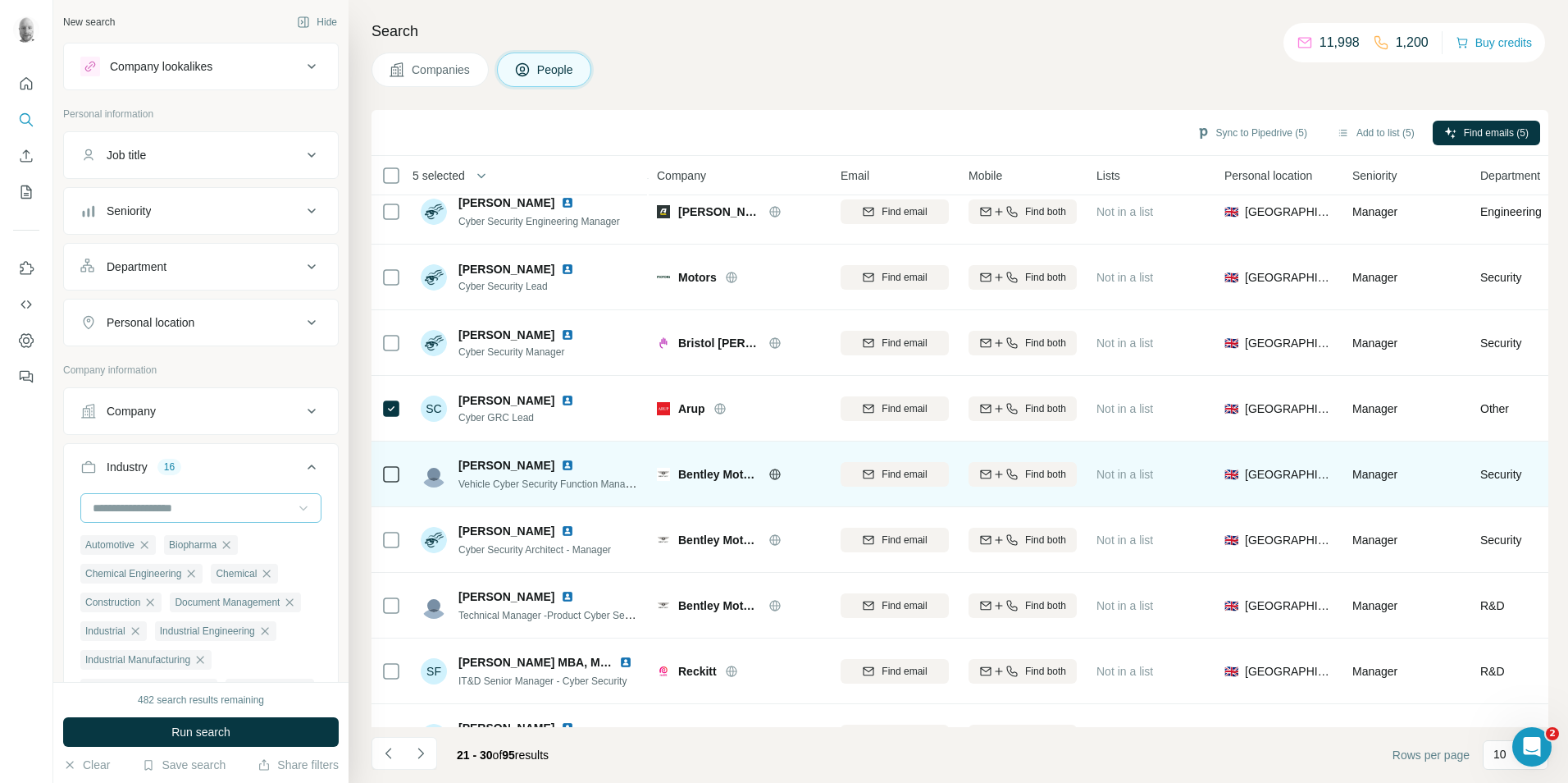
scroll to position [133, 0]
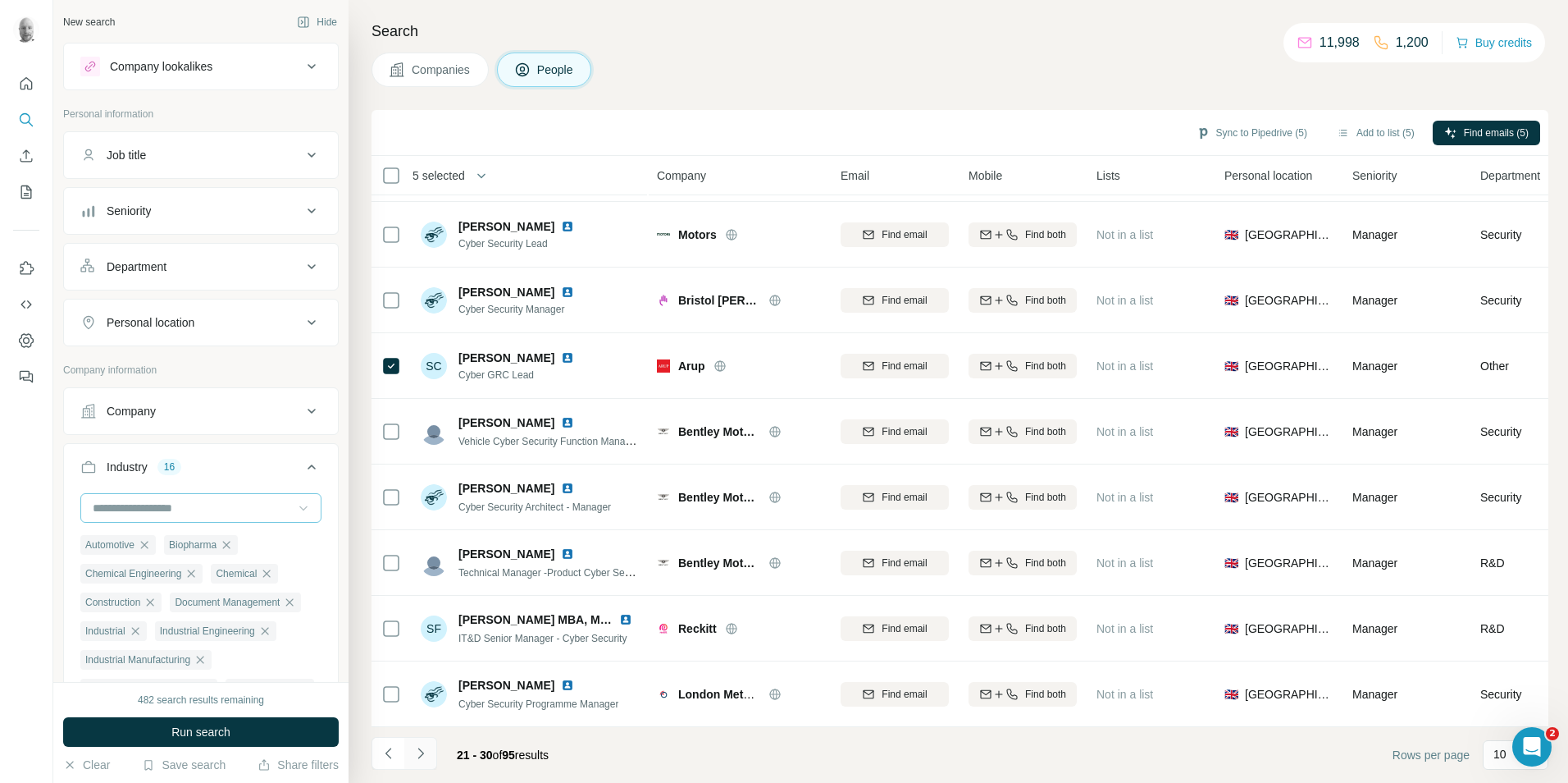
click at [419, 758] on icon "Navigate to next page" at bounding box center [420, 753] width 17 height 17
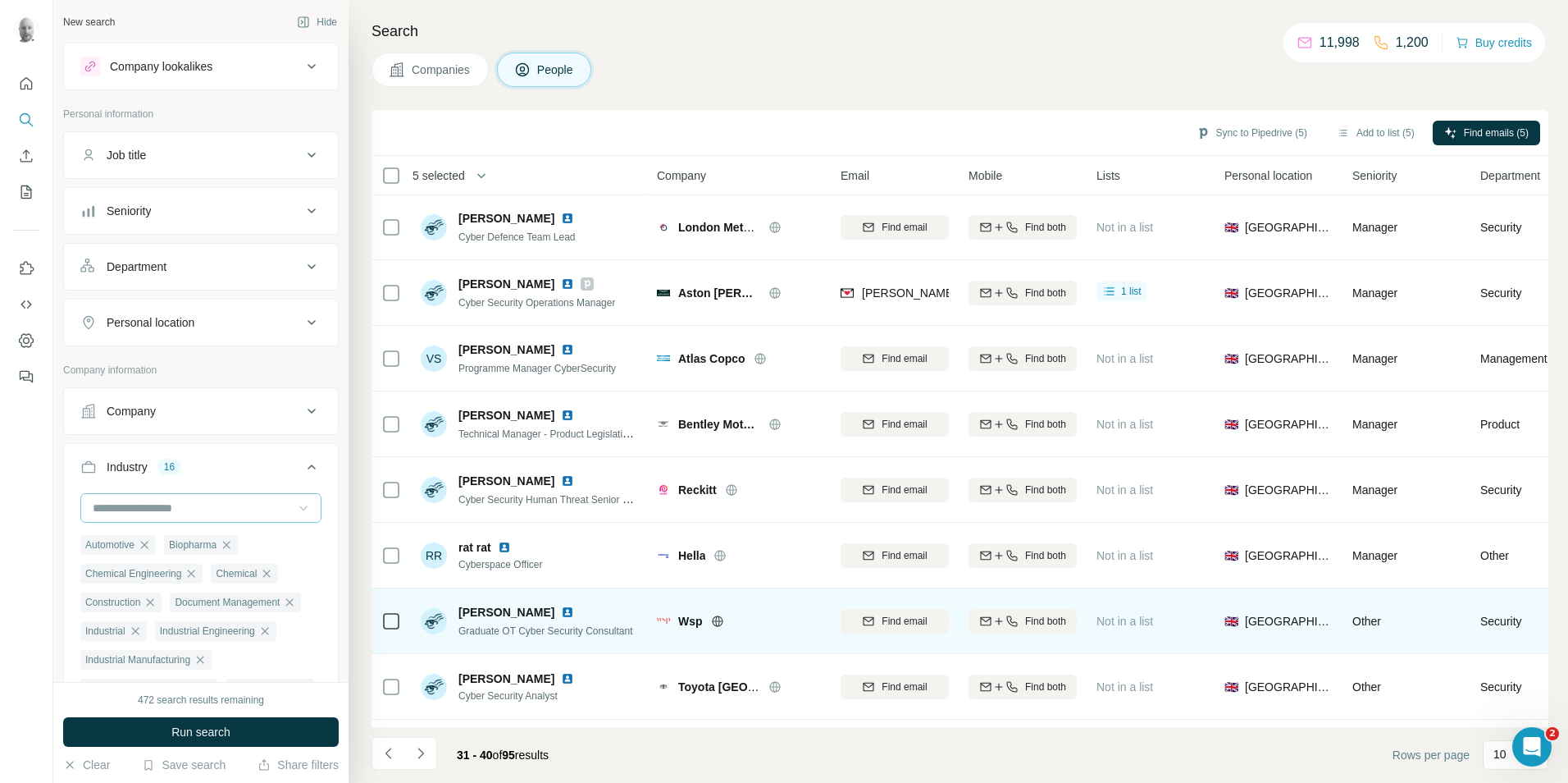
scroll to position [0, 0]
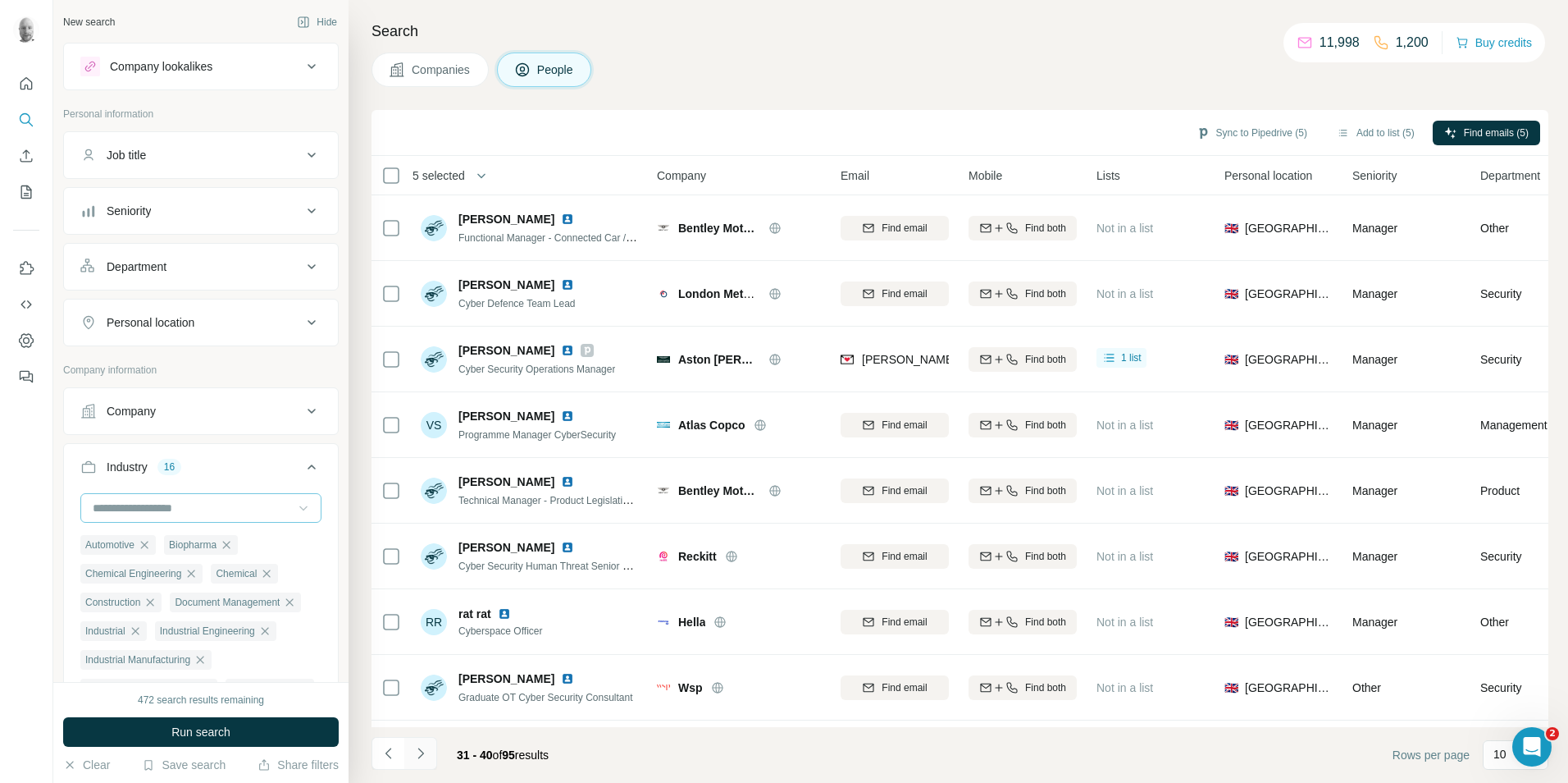
click at [423, 758] on icon "Navigate to next page" at bounding box center [420, 753] width 17 height 17
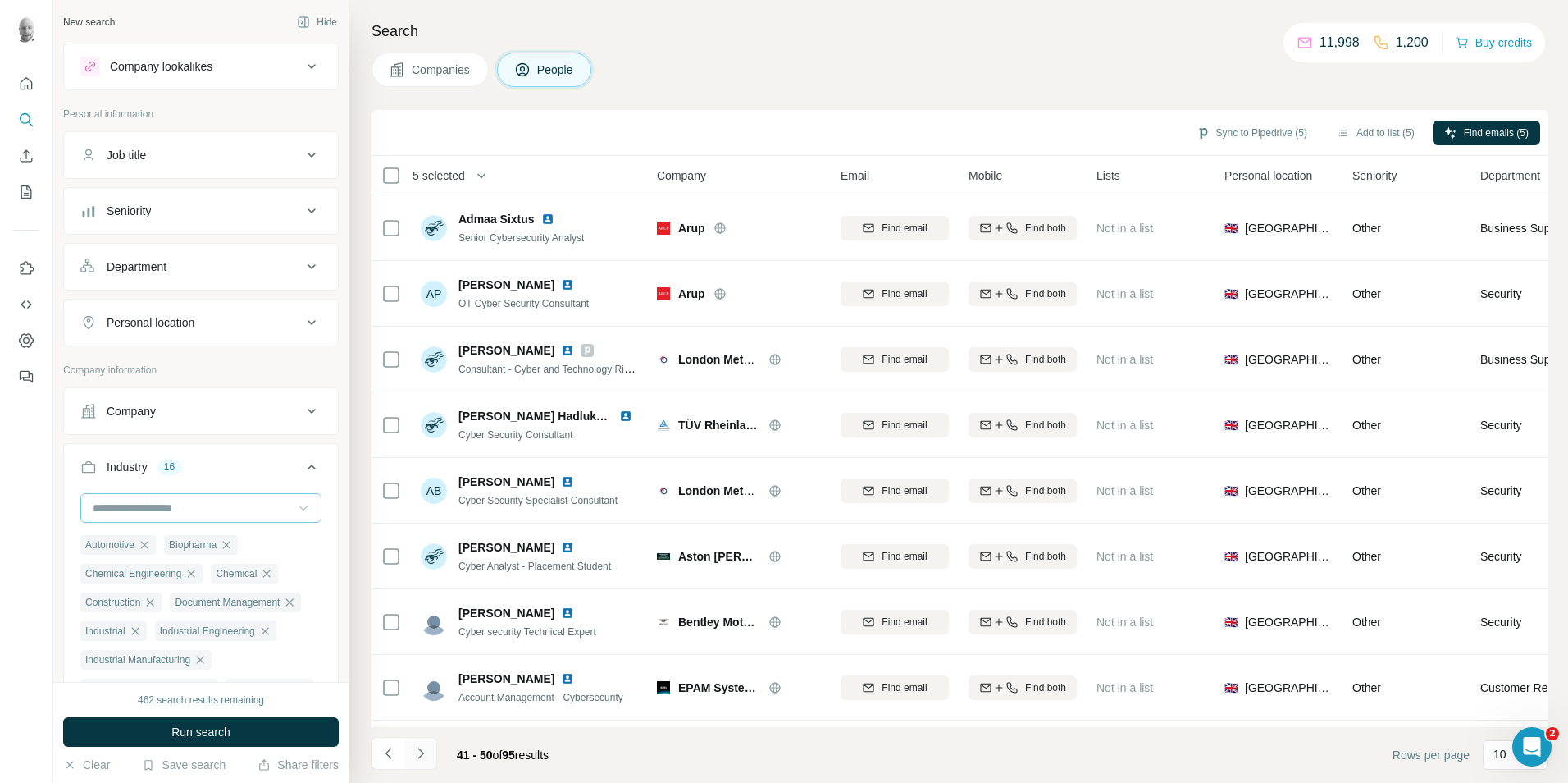
click at [425, 752] on icon "Navigate to next page" at bounding box center [420, 753] width 17 height 17
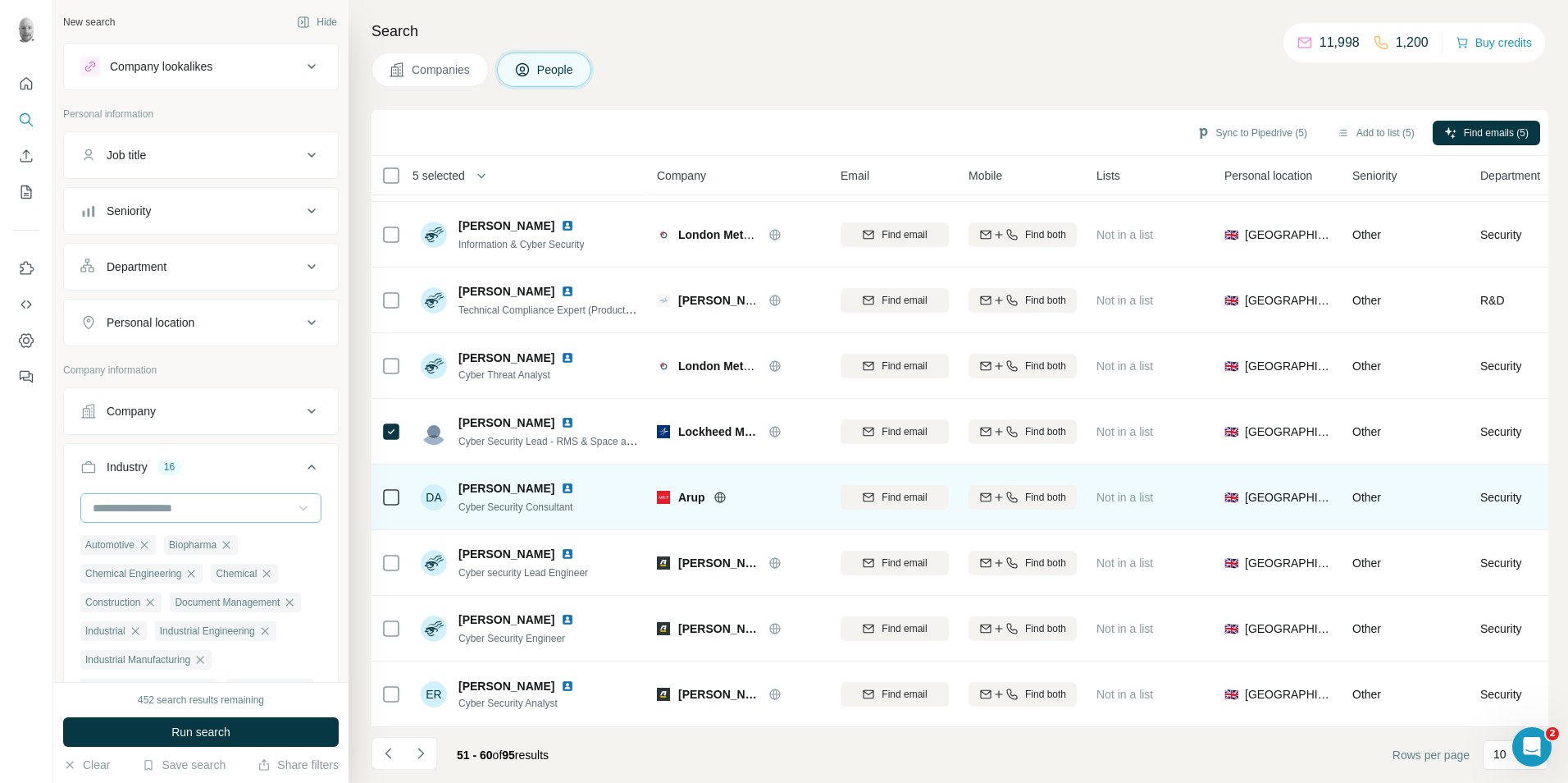
scroll to position [133, 0]
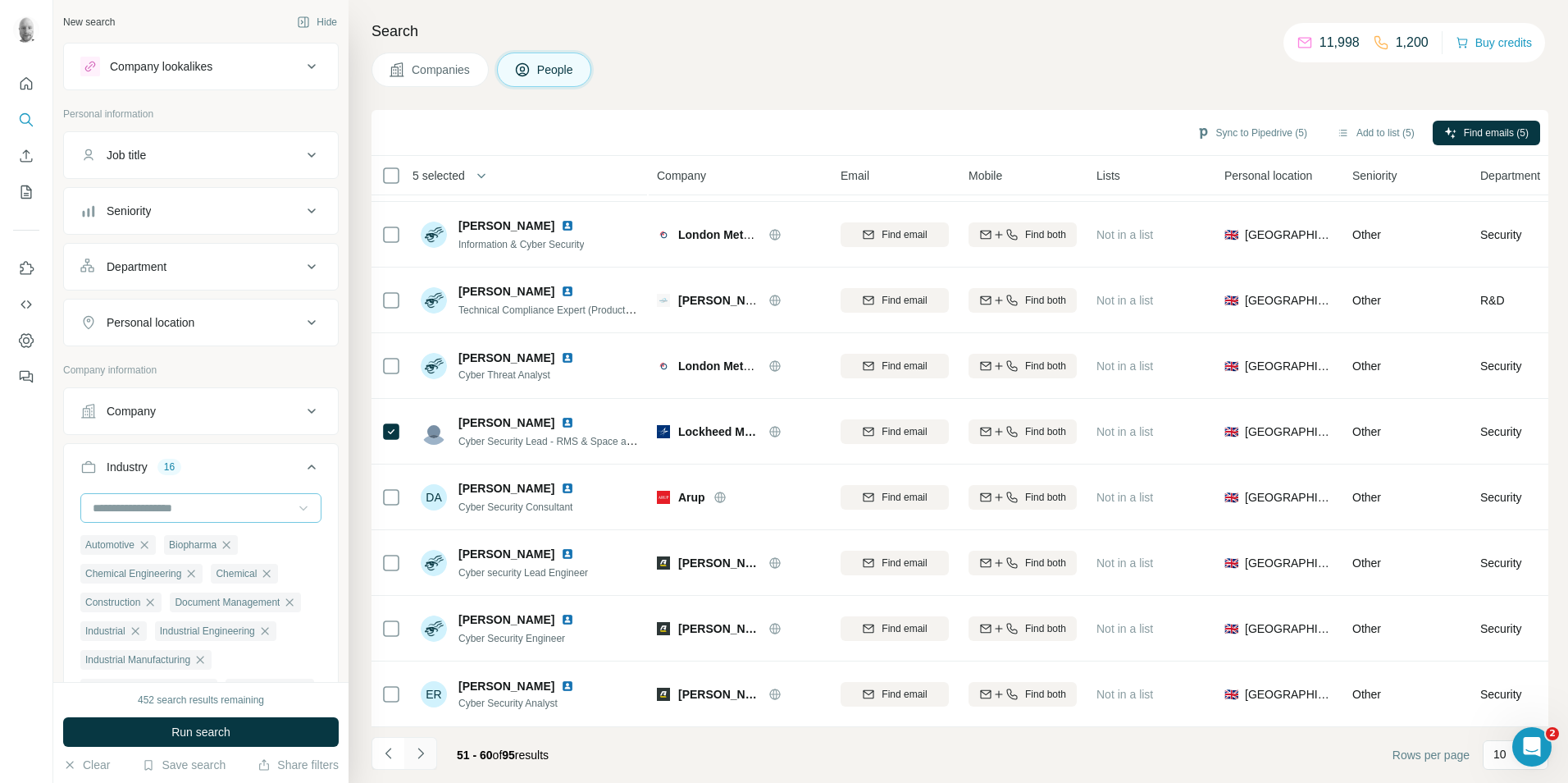
click at [424, 751] on icon "Navigate to next page" at bounding box center [420, 753] width 17 height 17
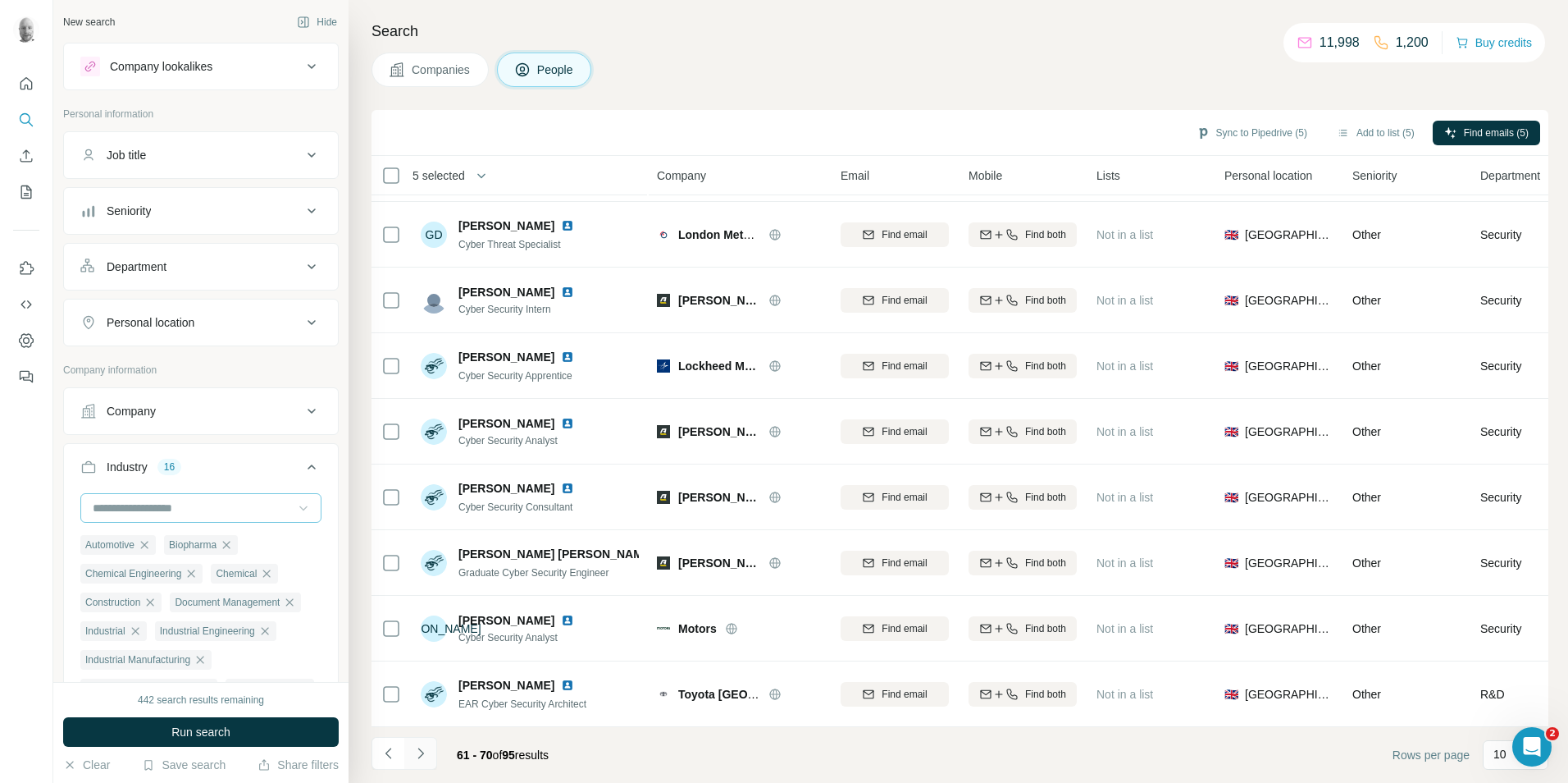
click at [420, 756] on icon "Navigate to next page" at bounding box center [420, 752] width 6 height 11
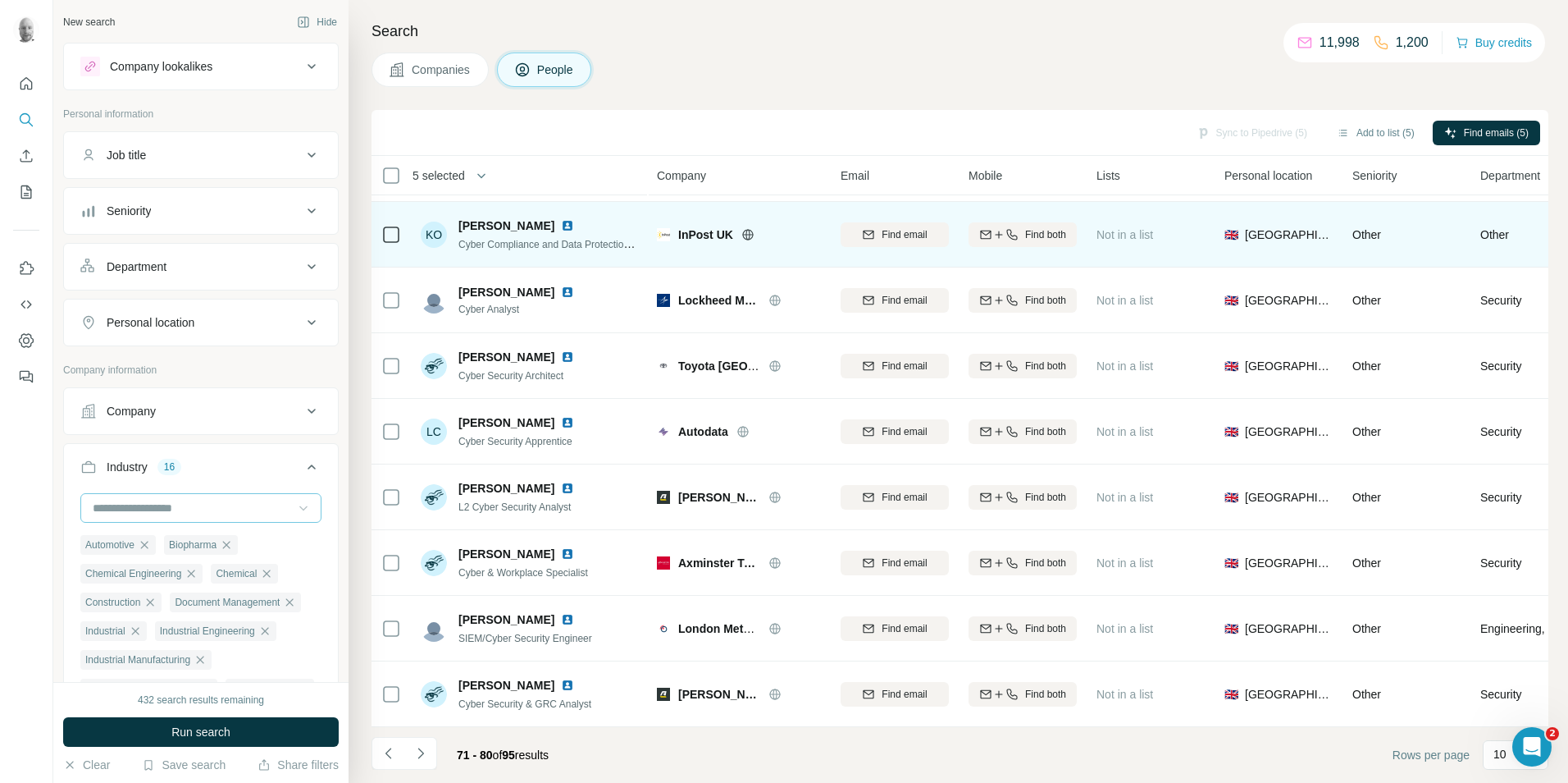
click at [749, 229] on icon at bounding box center [747, 234] width 4 height 11
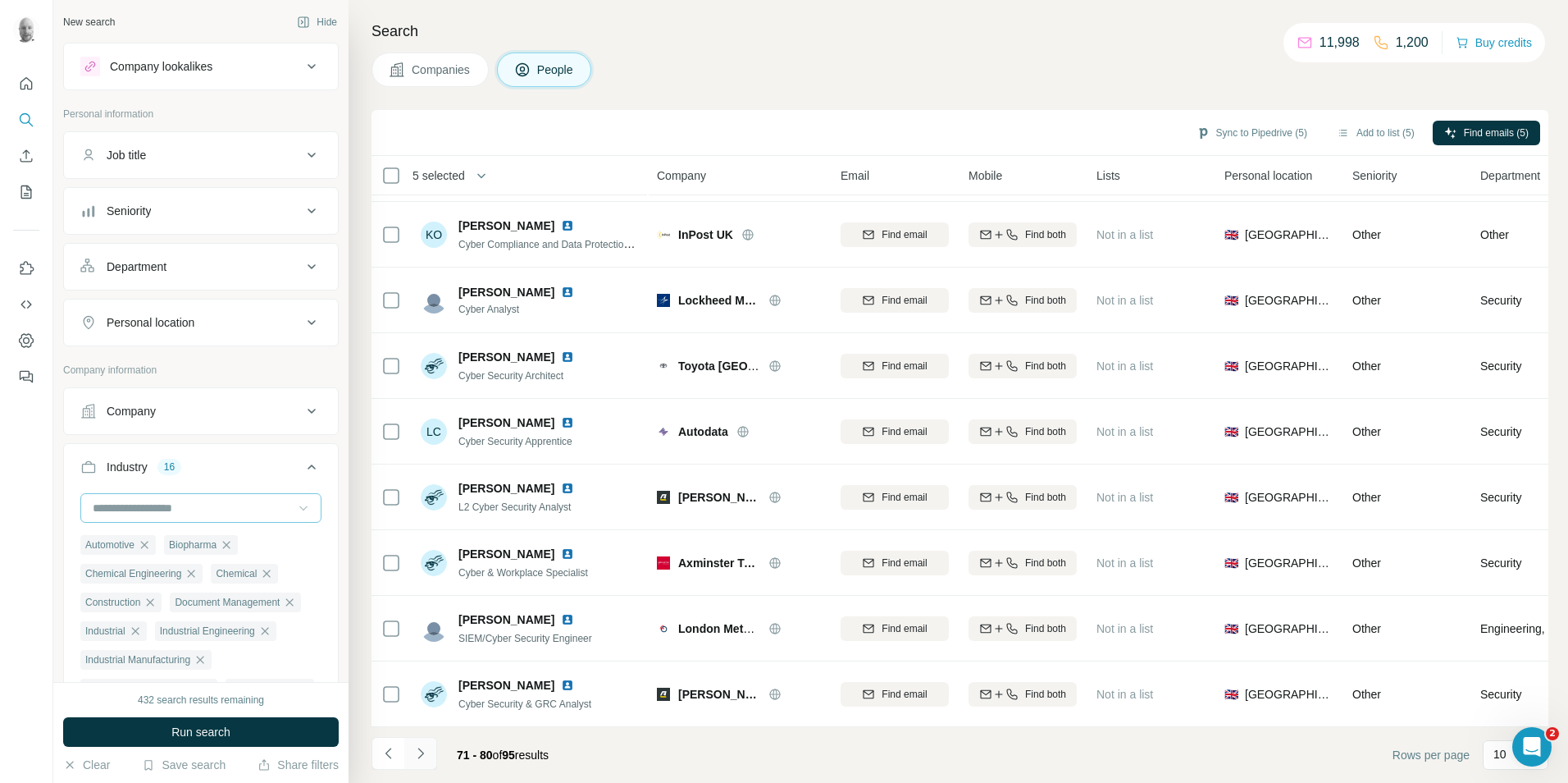
click at [418, 756] on icon "Navigate to next page" at bounding box center [420, 753] width 17 height 17
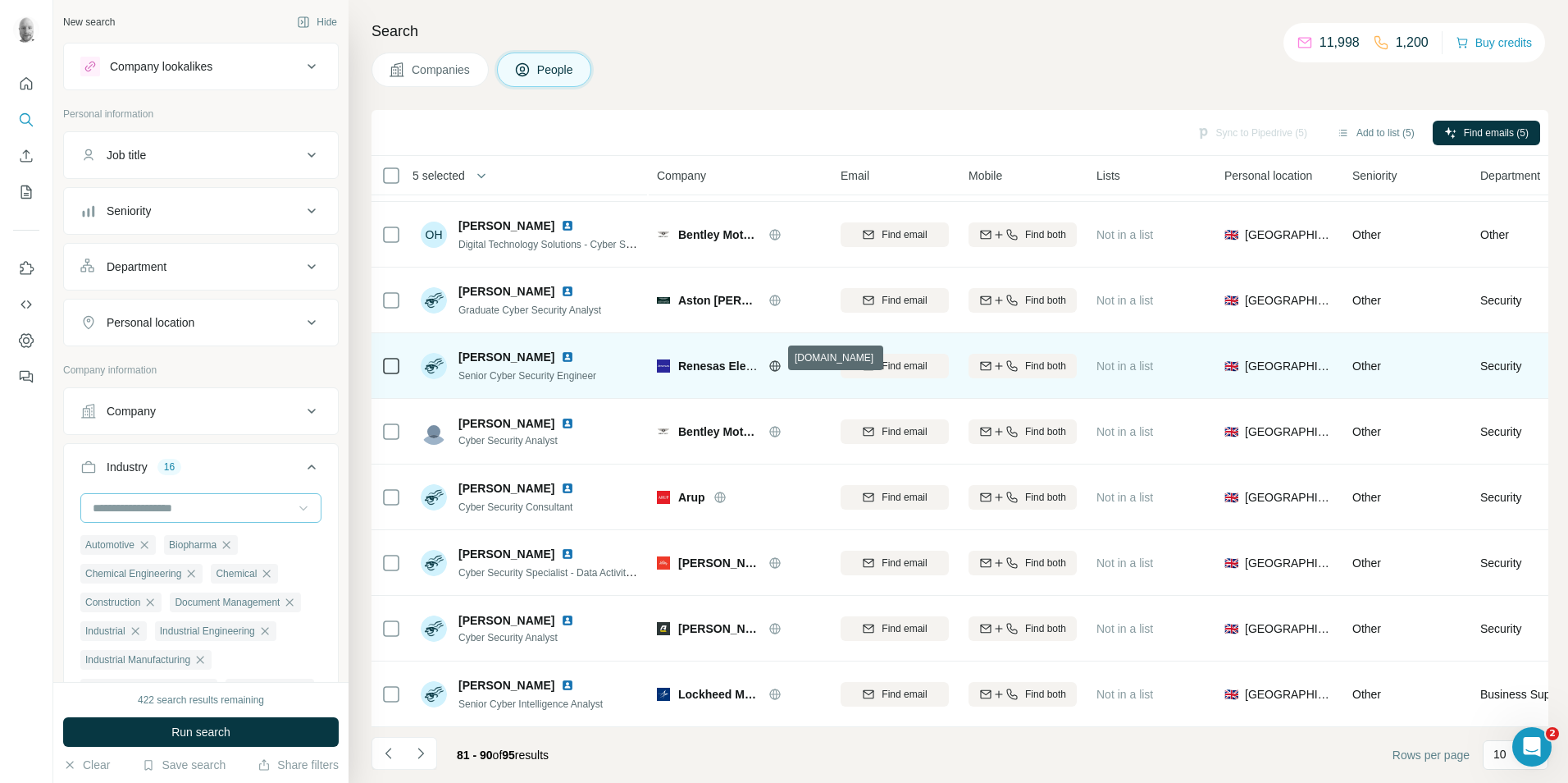
click at [776, 360] on icon at bounding box center [775, 365] width 13 height 13
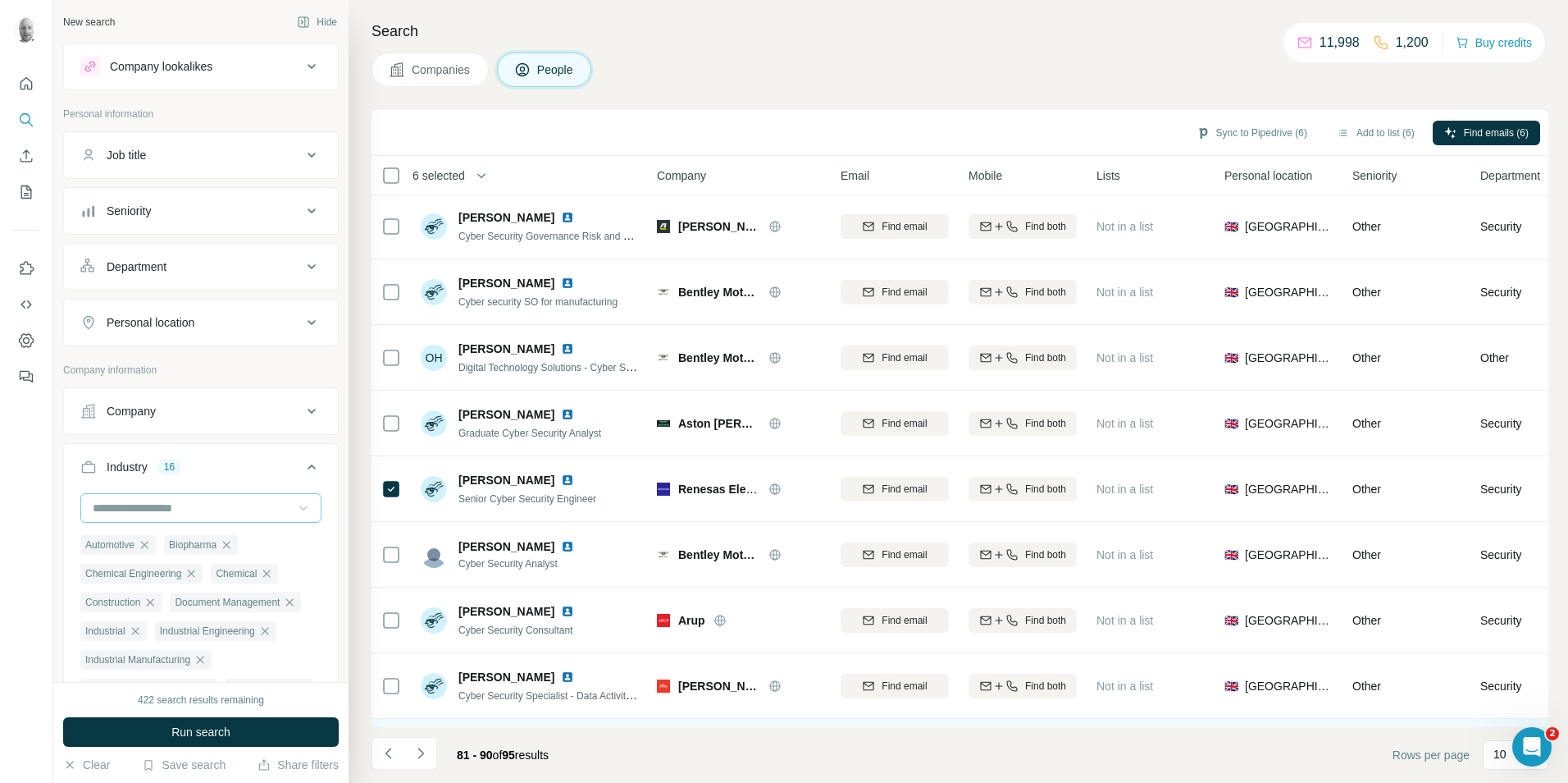
scroll to position [0, 0]
click at [420, 758] on icon "Navigate to next page" at bounding box center [420, 753] width 17 height 17
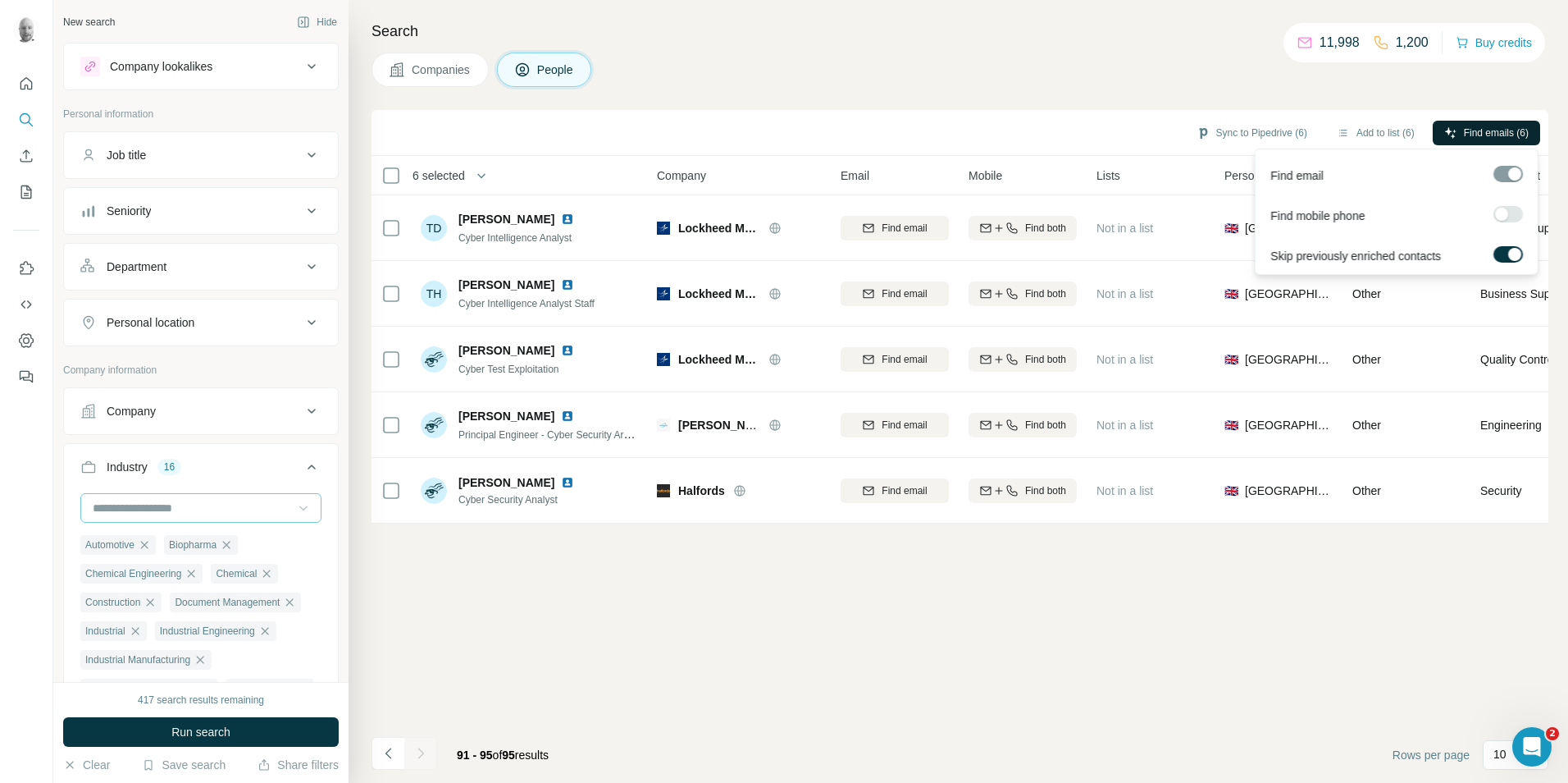
click at [1467, 138] on span "Find emails (6)" at bounding box center [1496, 132] width 65 height 15
click at [302, 159] on icon at bounding box center [312, 155] width 19 height 19
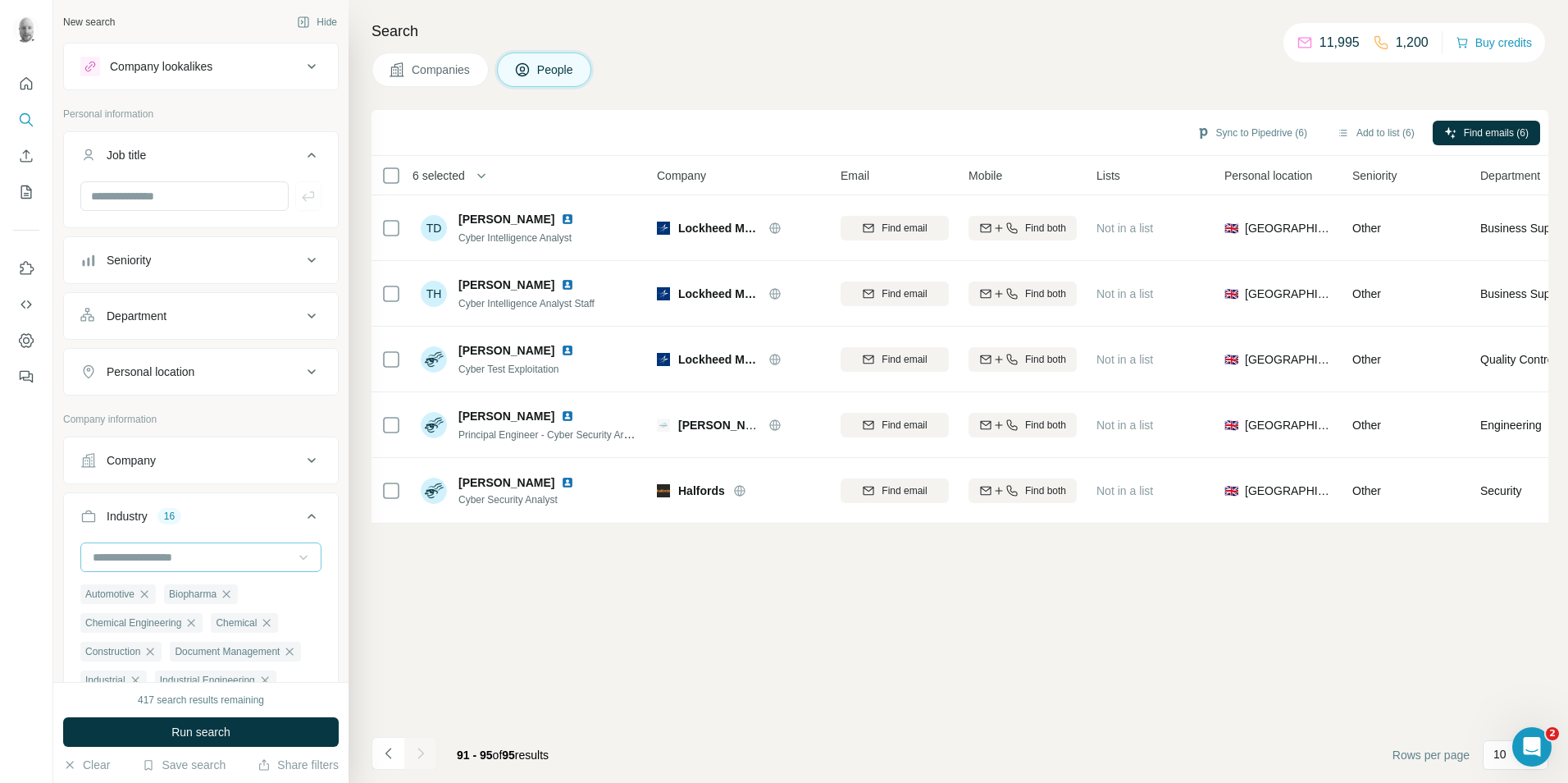
click at [302, 160] on icon at bounding box center [312, 155] width 19 height 19
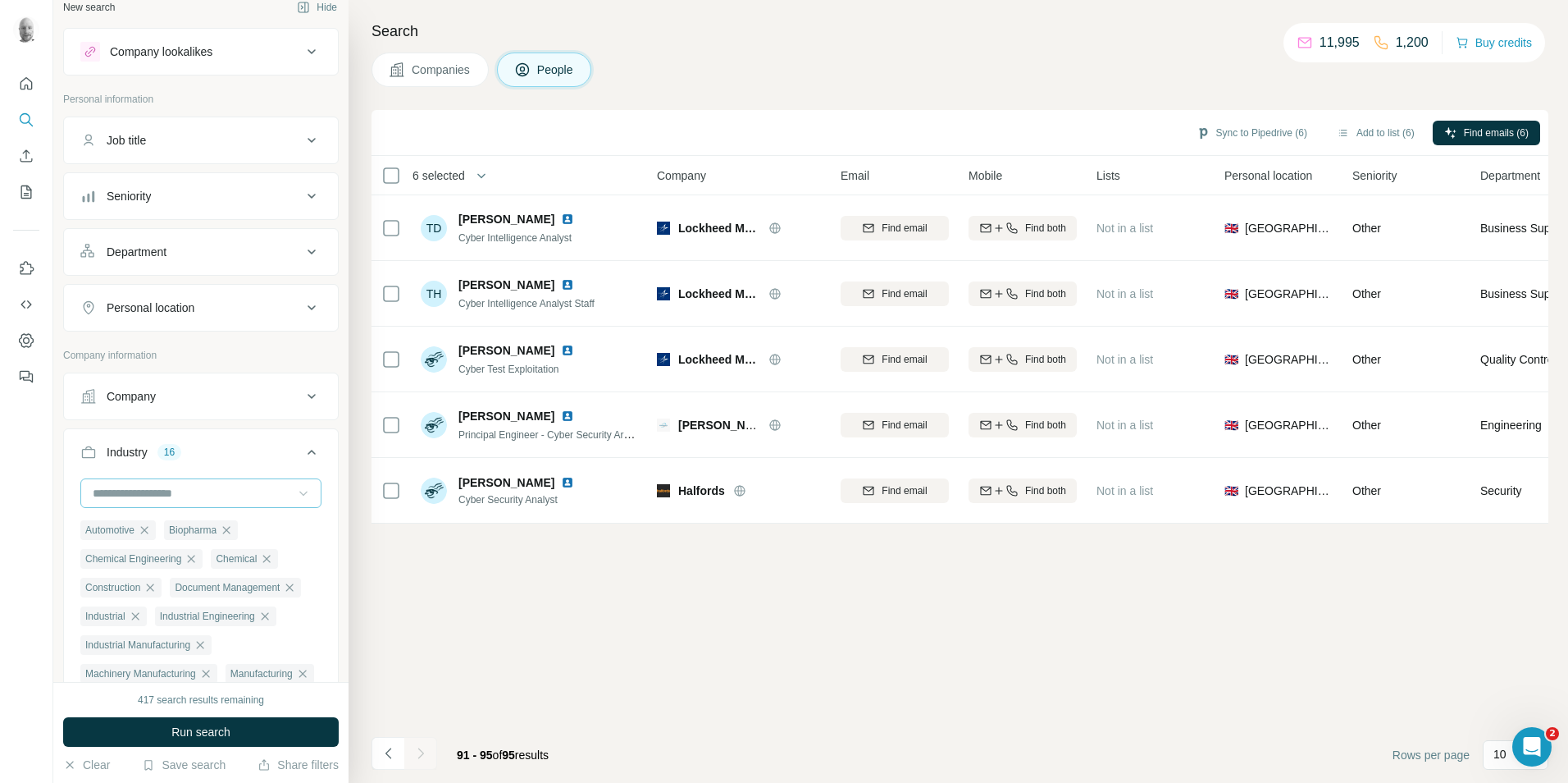
scroll to position [7, 0]
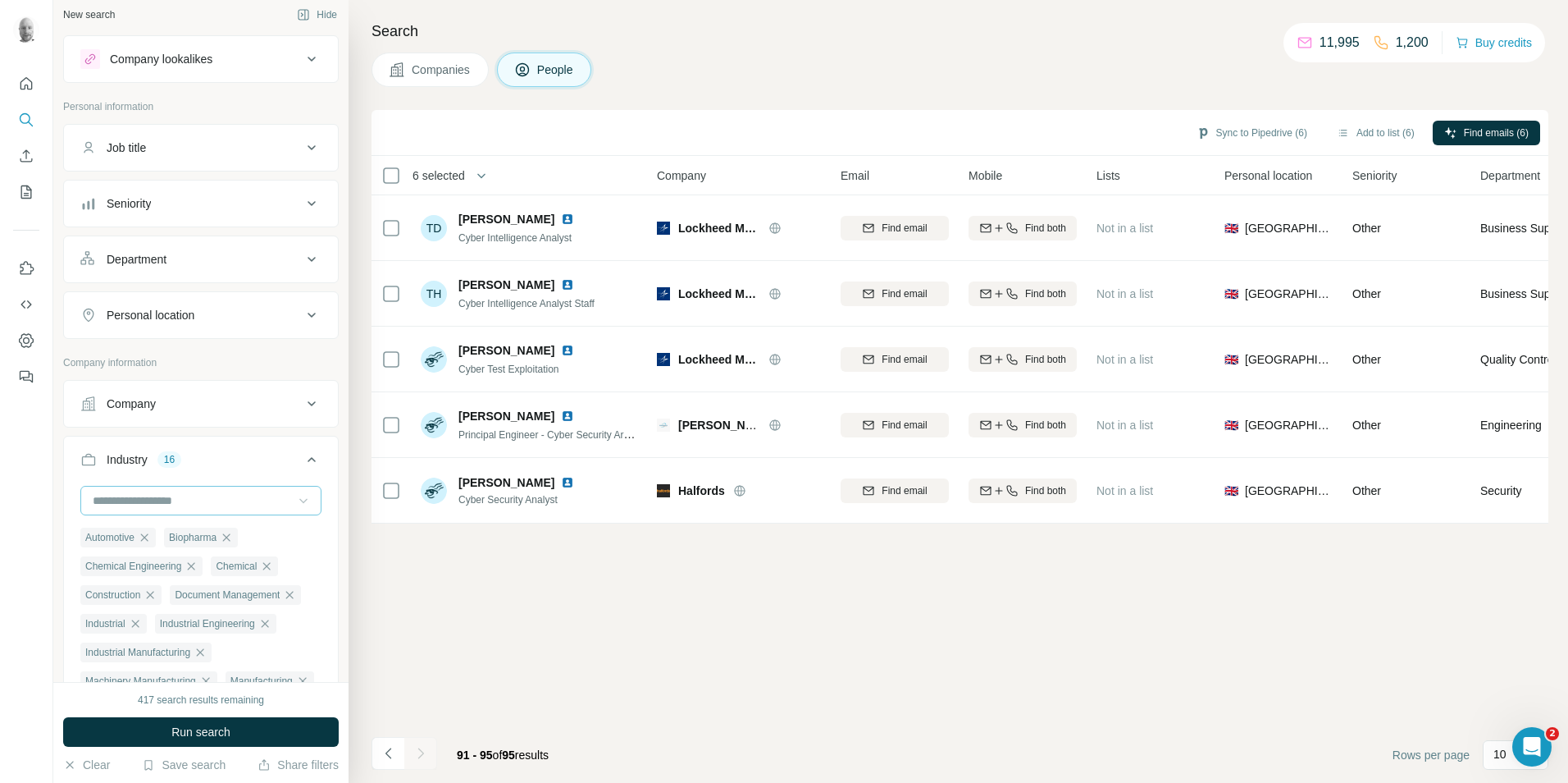
click at [439, 70] on span "Companies" at bounding box center [441, 69] width 60 height 17
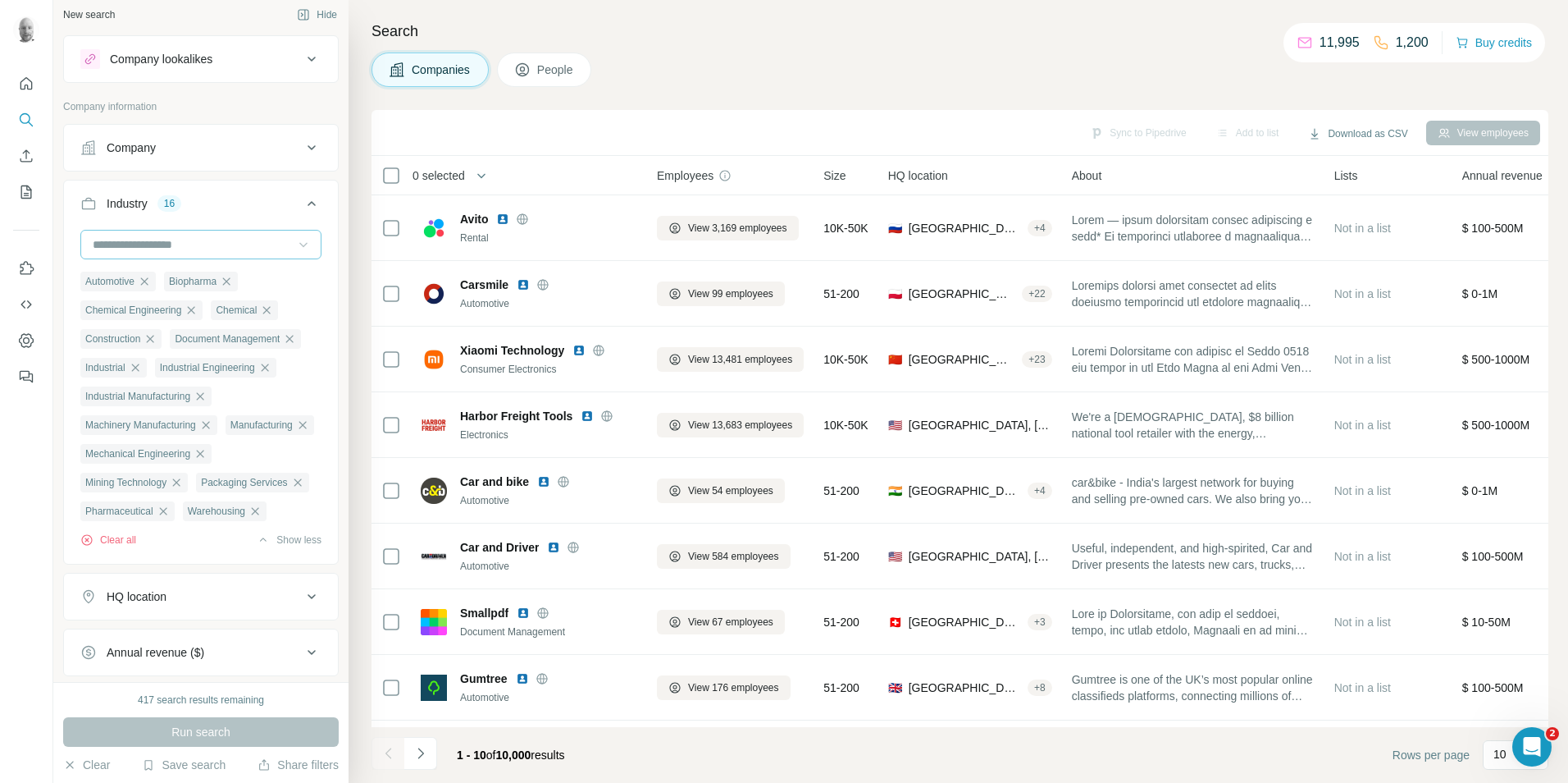
click at [302, 149] on icon at bounding box center [312, 147] width 19 height 19
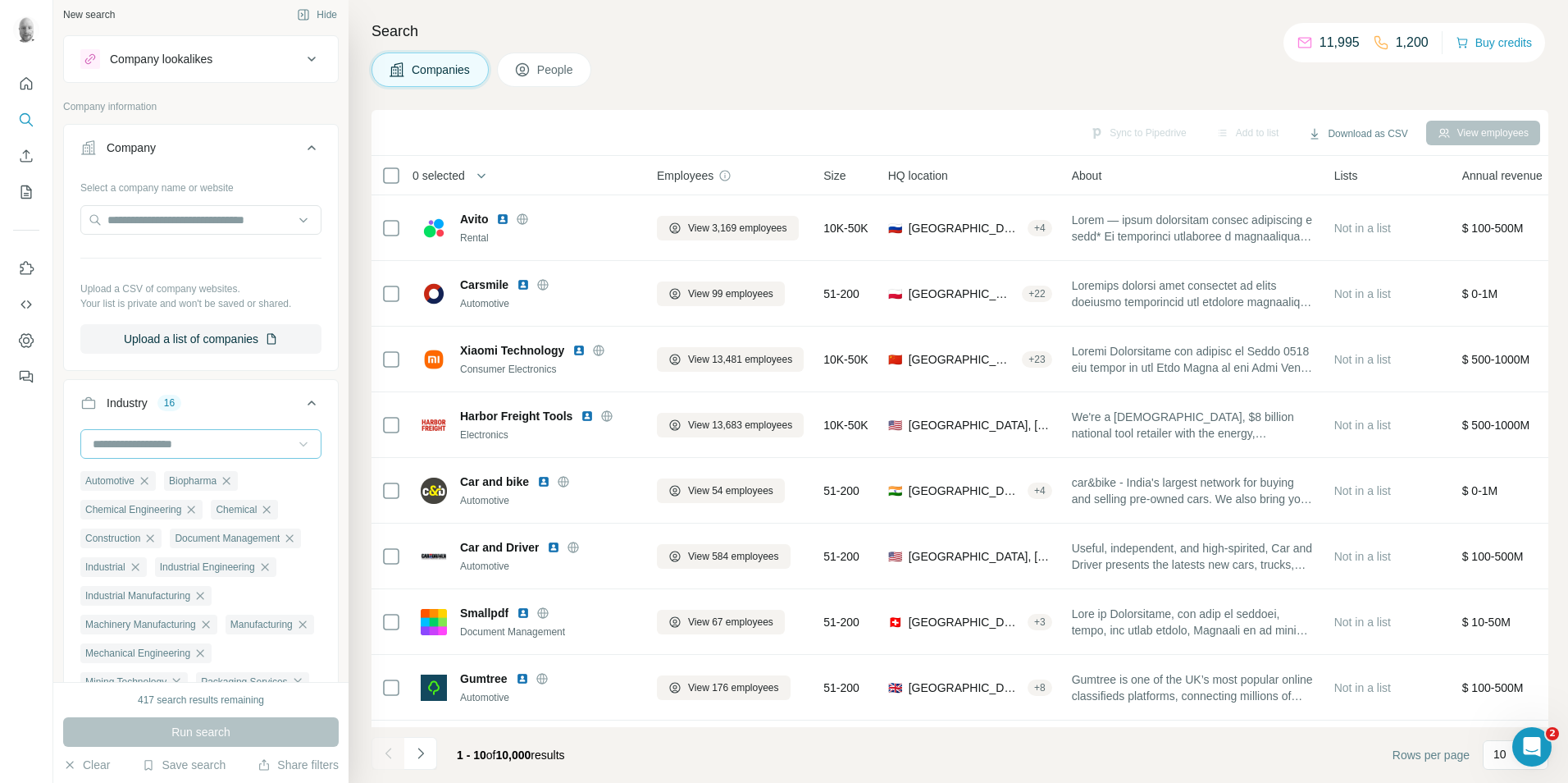
click at [302, 149] on icon at bounding box center [312, 147] width 19 height 19
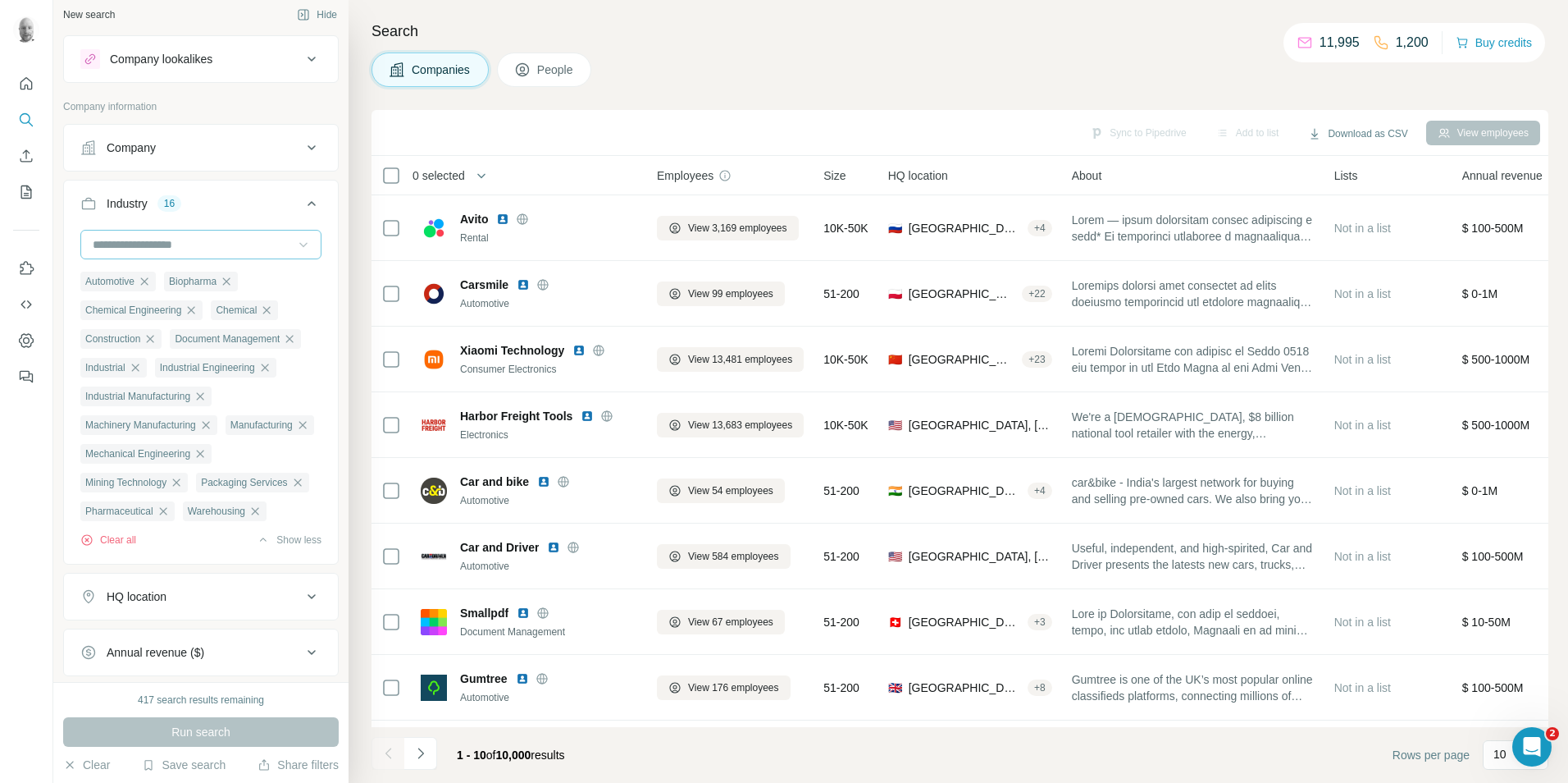
click at [531, 63] on icon at bounding box center [522, 69] width 17 height 17
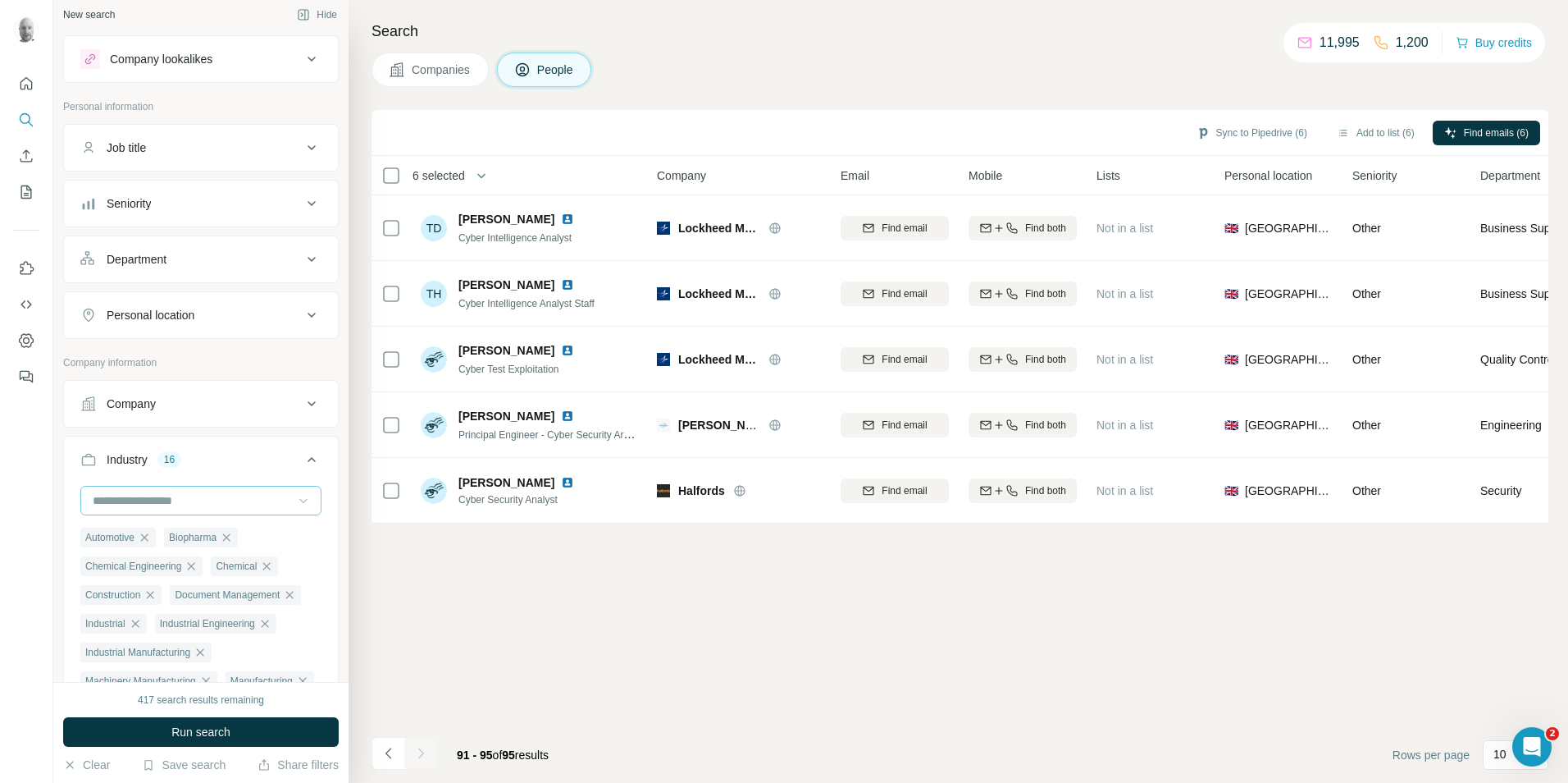
click at [288, 138] on button "Job title" at bounding box center [200, 147] width 274 height 39
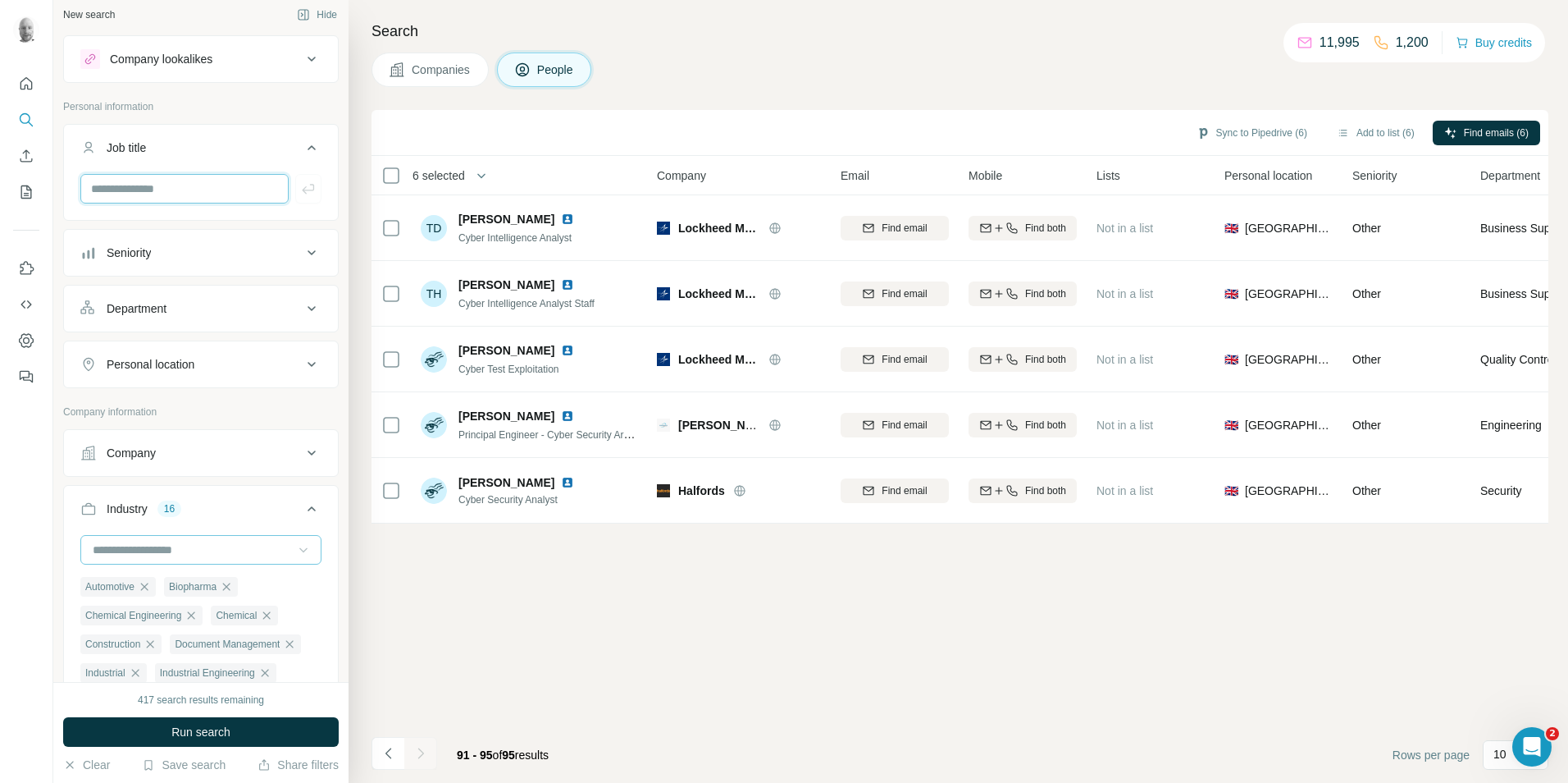
click at [169, 192] on input "text" at bounding box center [185, 189] width 208 height 30
click at [179, 189] on input "text" at bounding box center [185, 189] width 208 height 30
type input "********"
click at [300, 189] on icon "button" at bounding box center [308, 188] width 17 height 17
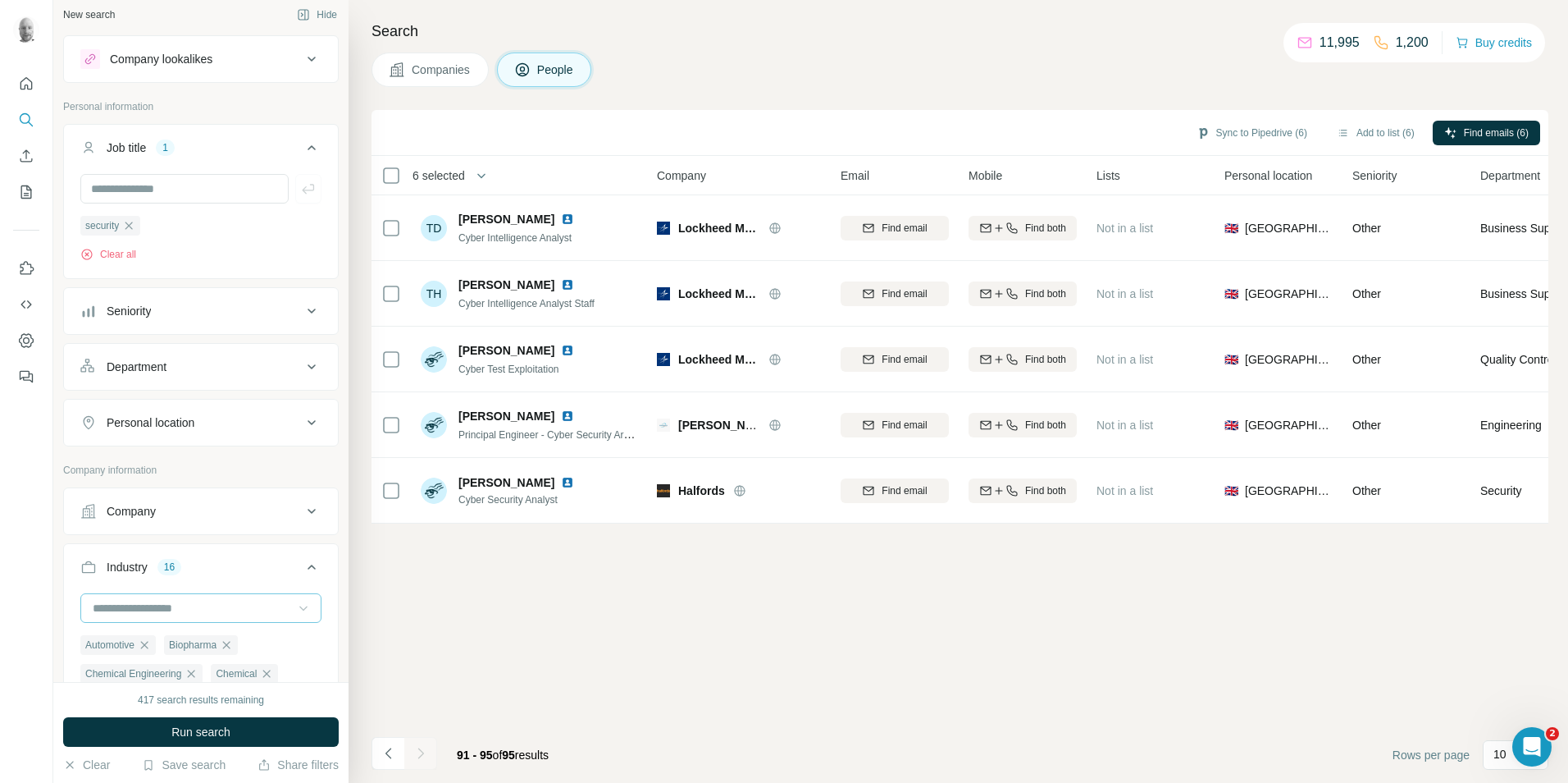
click at [265, 427] on div "Personal location" at bounding box center [191, 422] width 221 height 17
click at [216, 458] on input "text" at bounding box center [200, 463] width 241 height 30
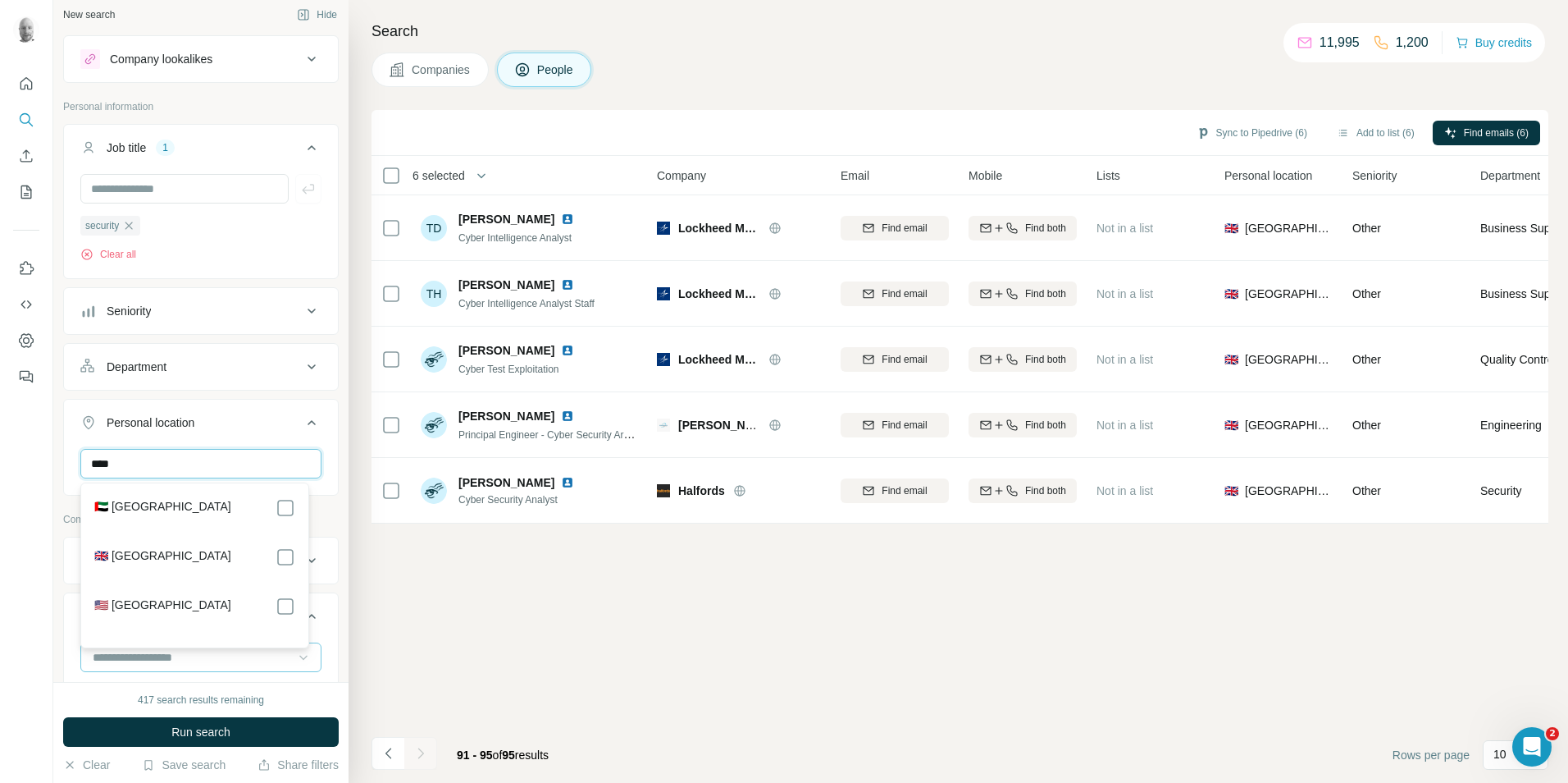
type input "****"
click at [334, 401] on div "New search Hide Company lookalikes Personal information Job title 1 security Cl…" at bounding box center [200, 341] width 295 height 681
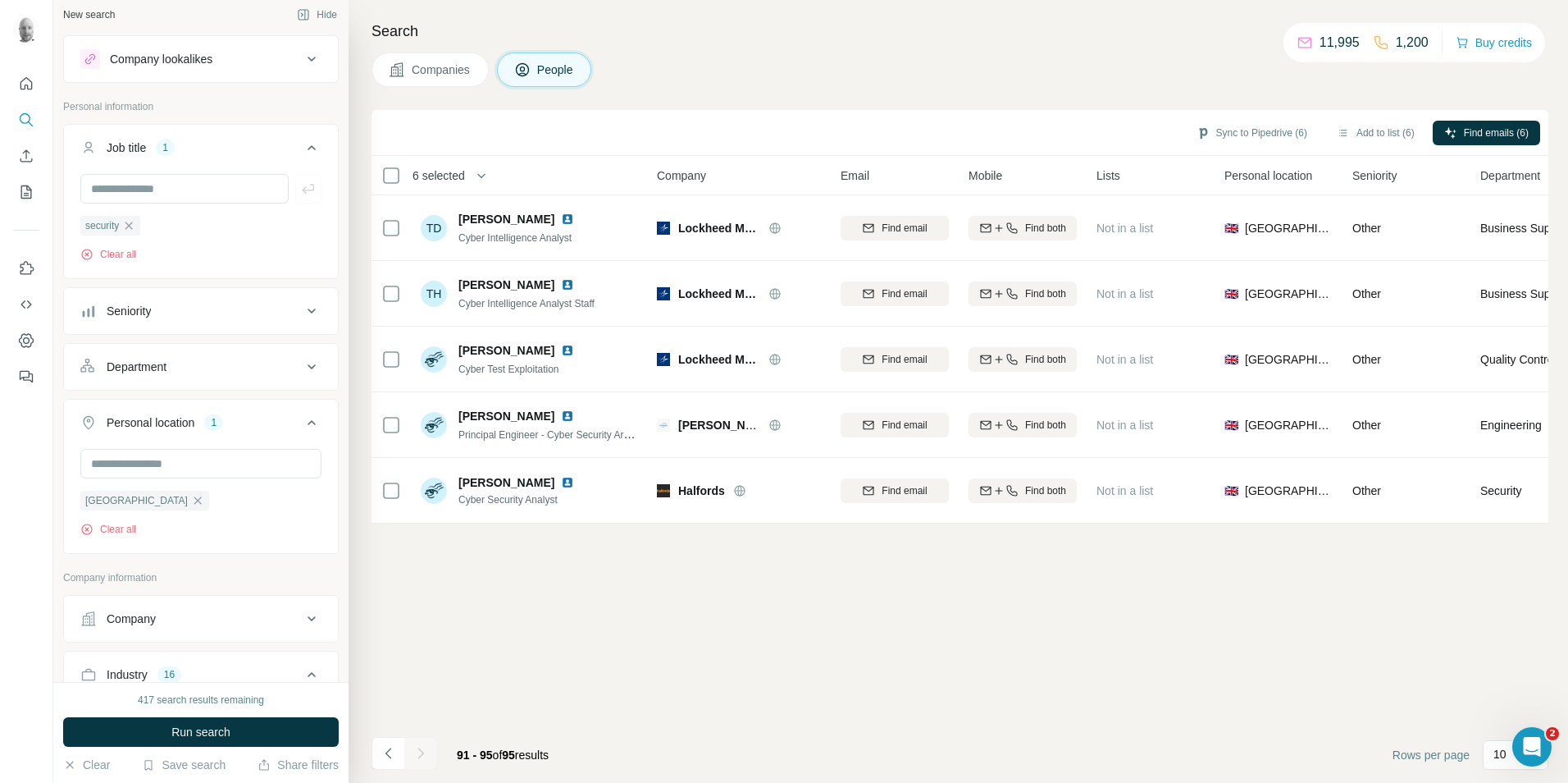
click at [302, 376] on icon at bounding box center [312, 366] width 19 height 19
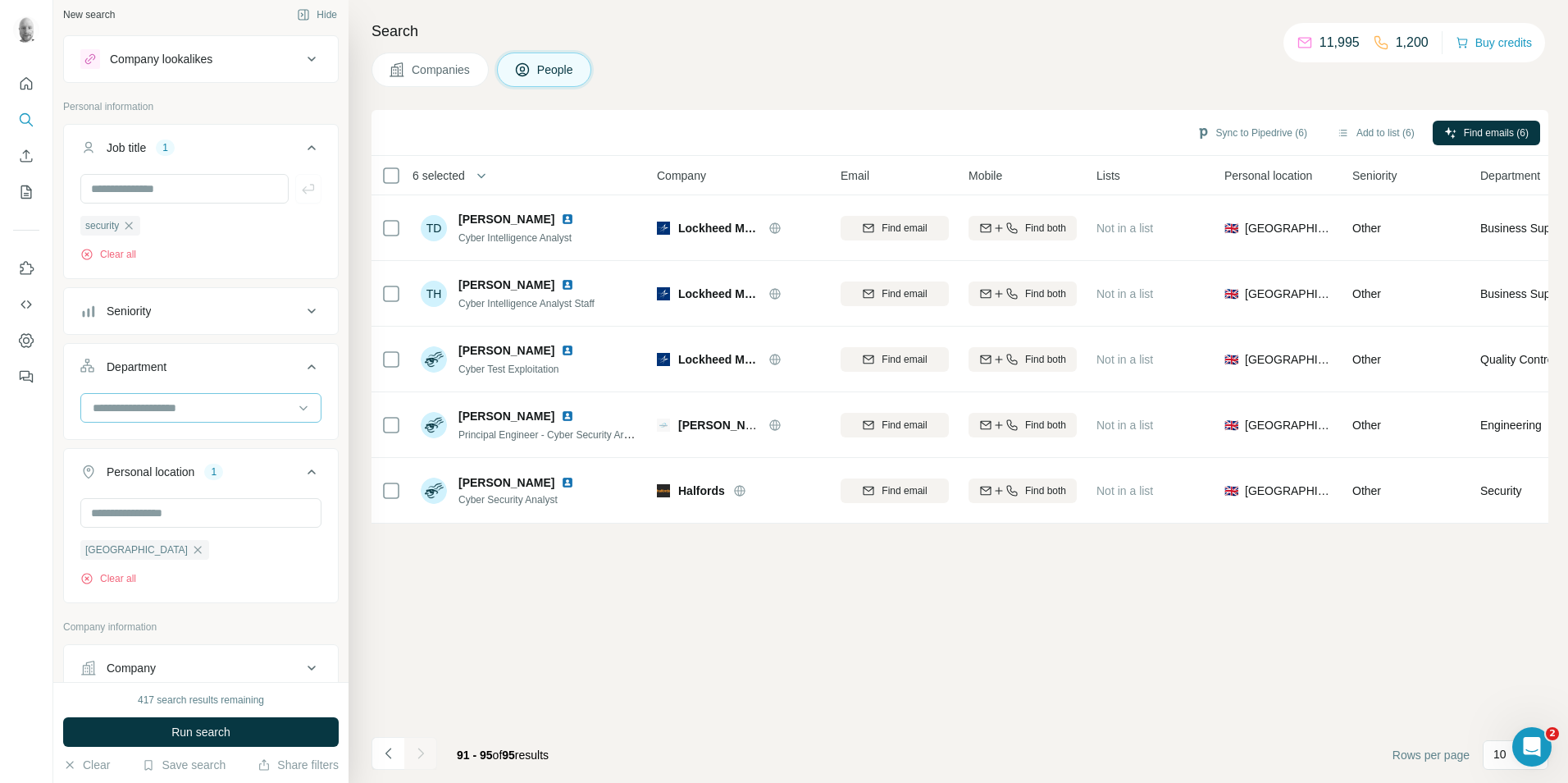
click at [271, 419] on div at bounding box center [192, 408] width 202 height 28
click at [197, 477] on div "Board" at bounding box center [194, 475] width 200 height 17
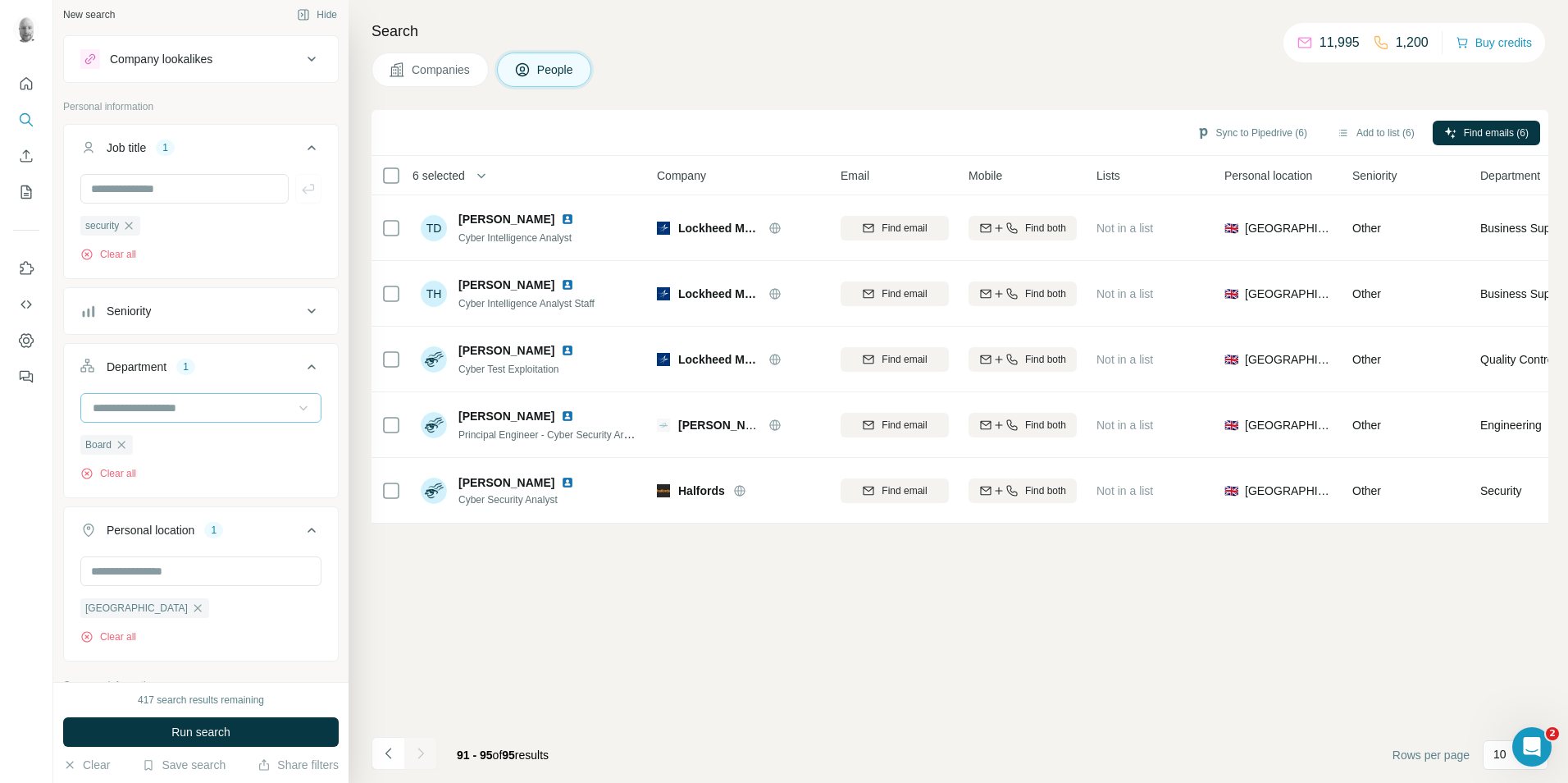
click at [295, 412] on icon at bounding box center [303, 407] width 17 height 17
click at [218, 508] on div "Security" at bounding box center [194, 504] width 200 height 17
click at [295, 412] on icon at bounding box center [303, 407] width 17 height 17
click at [214, 534] on div "Supply Chain" at bounding box center [194, 533] width 200 height 17
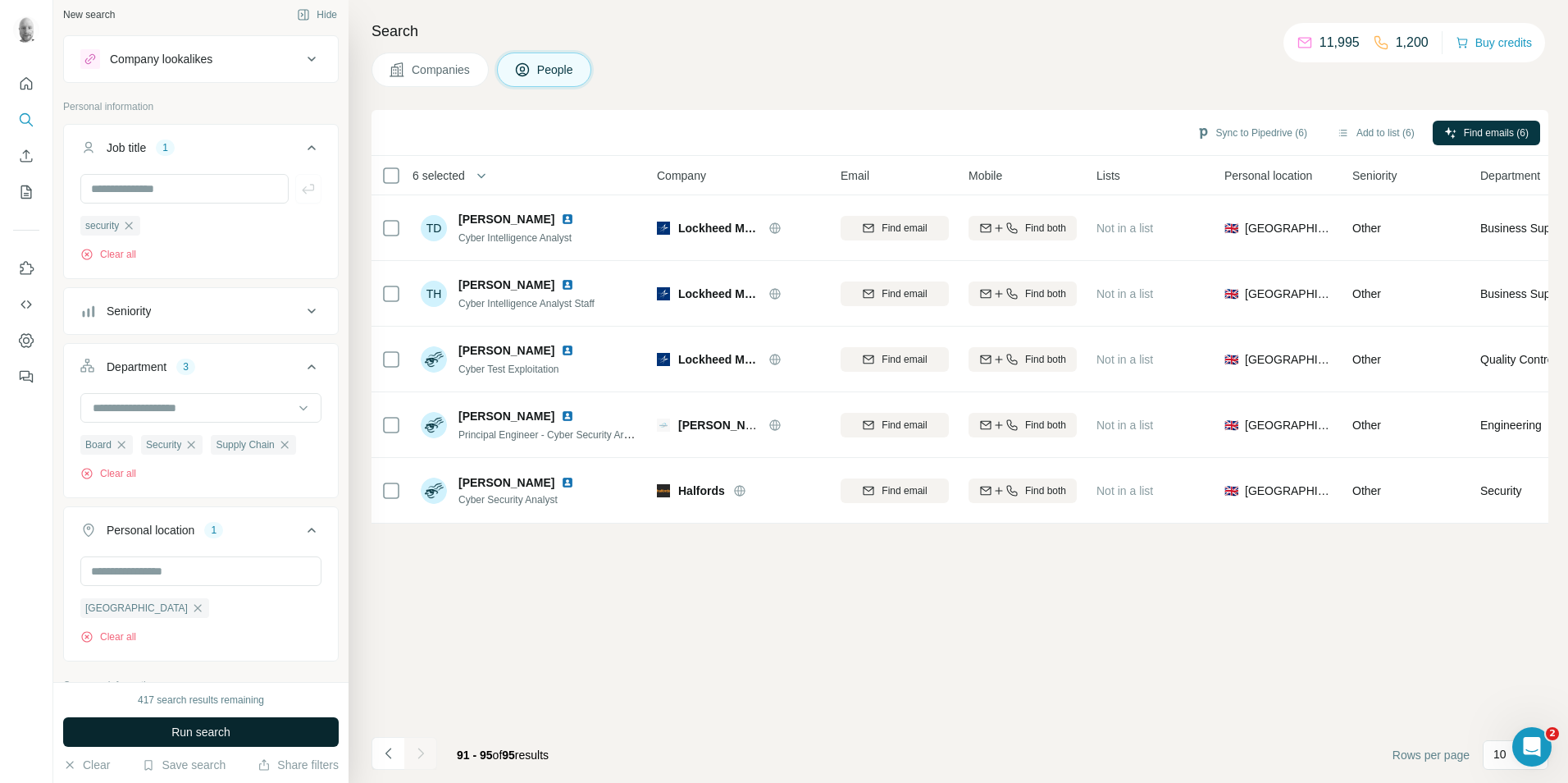
click at [207, 732] on span "Run search" at bounding box center [200, 731] width 59 height 17
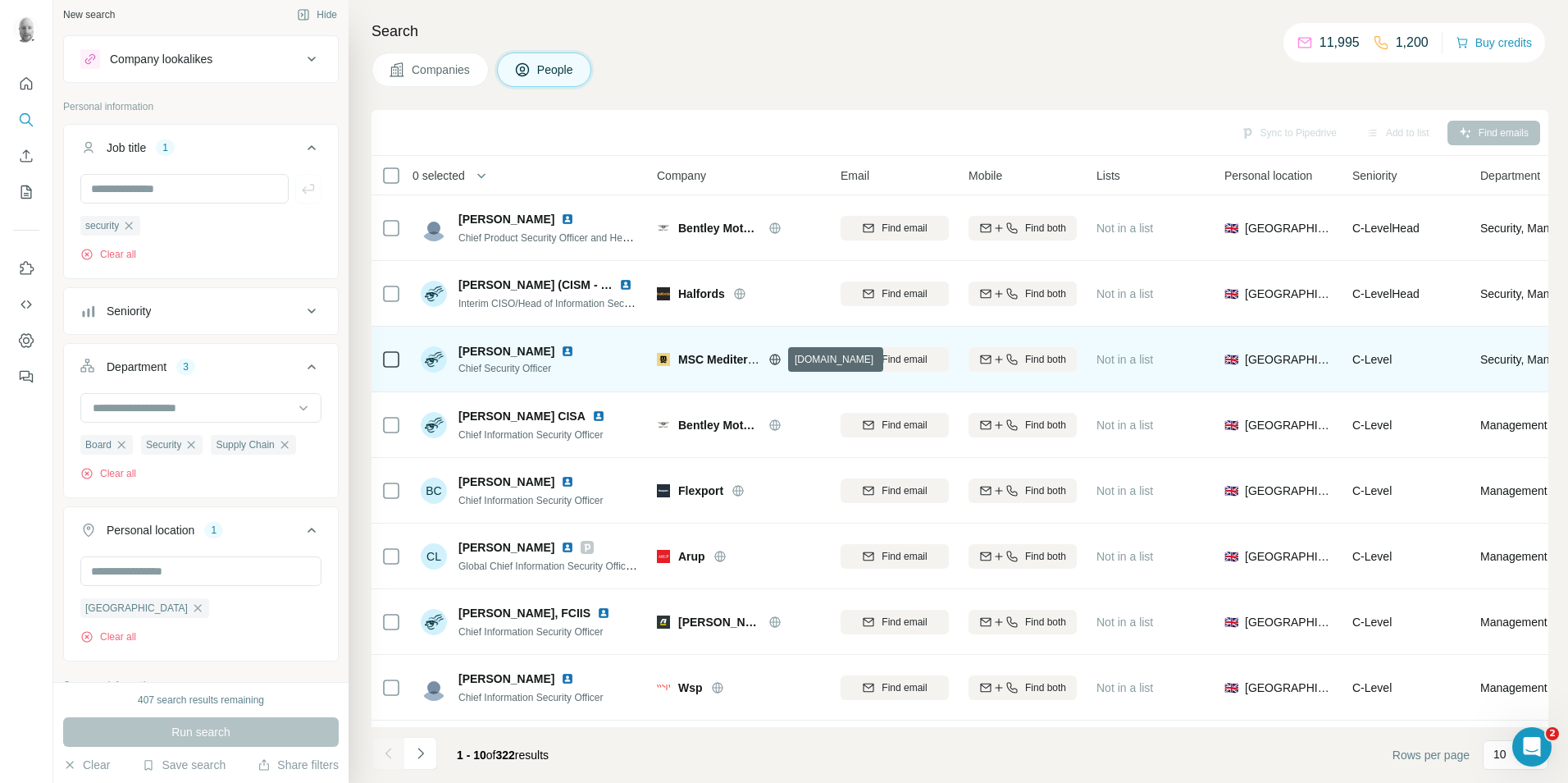
click at [777, 361] on icon at bounding box center [775, 359] width 13 height 13
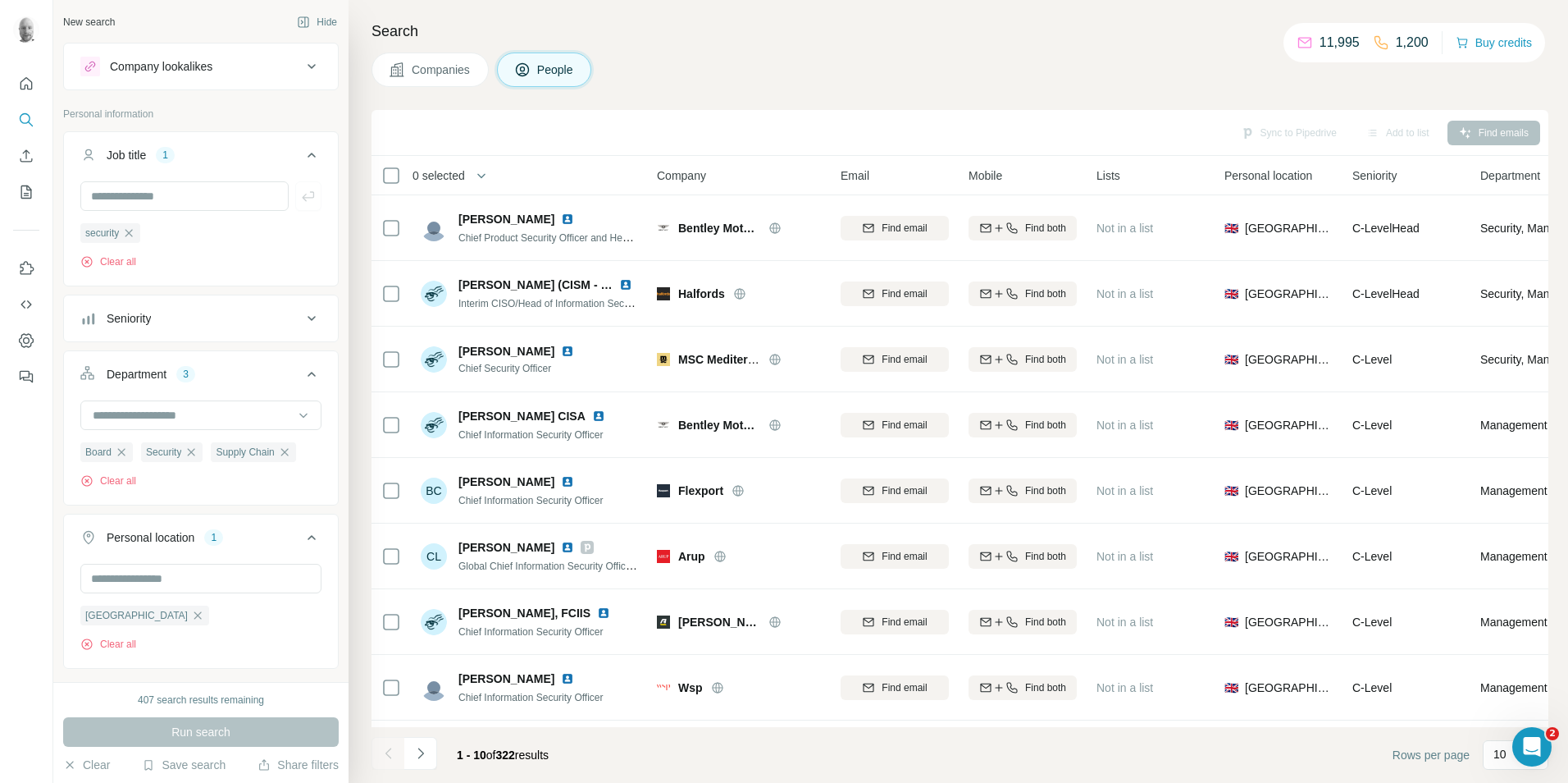
scroll to position [590, 0]
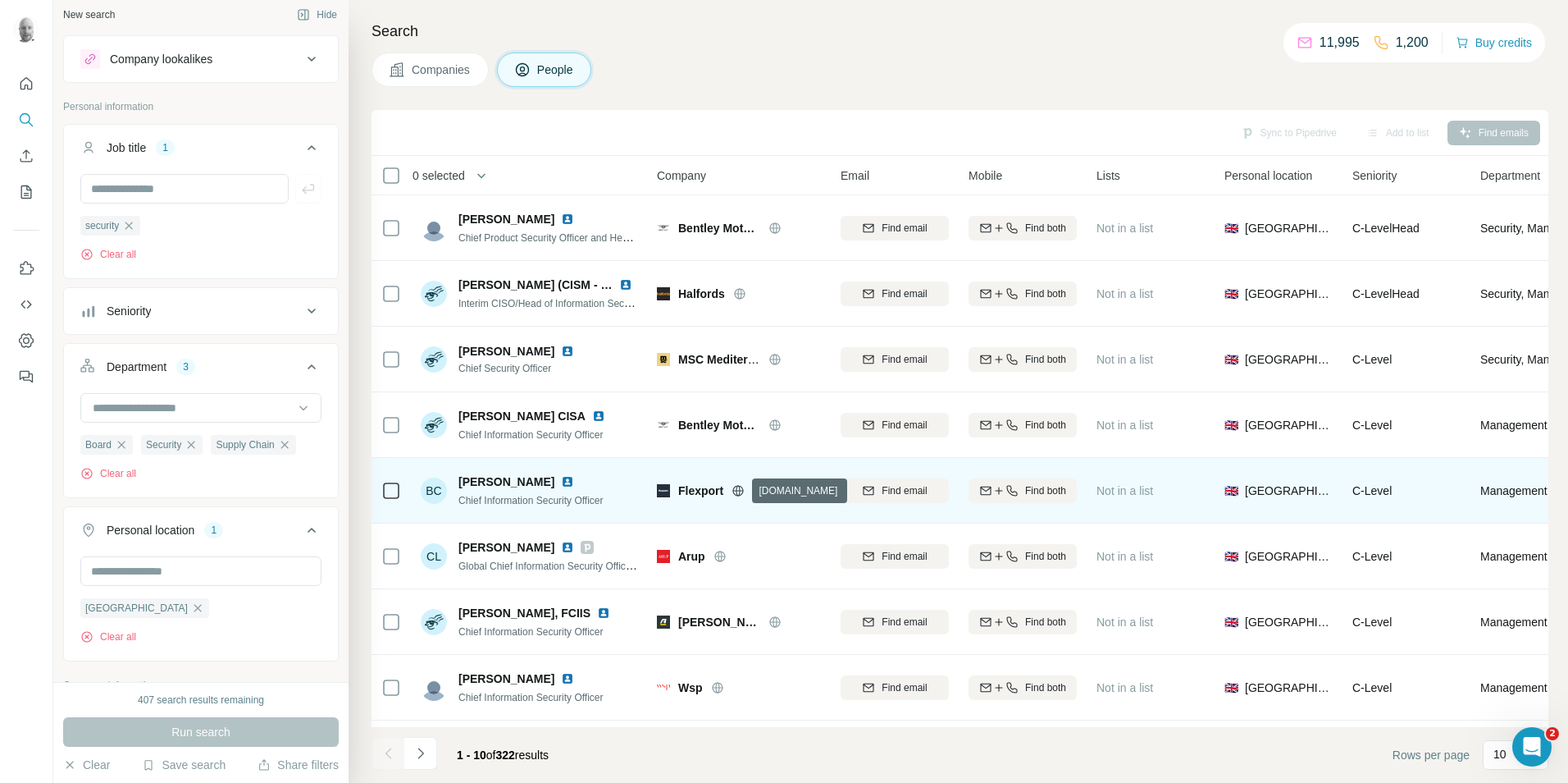
click at [742, 492] on icon at bounding box center [738, 490] width 13 height 13
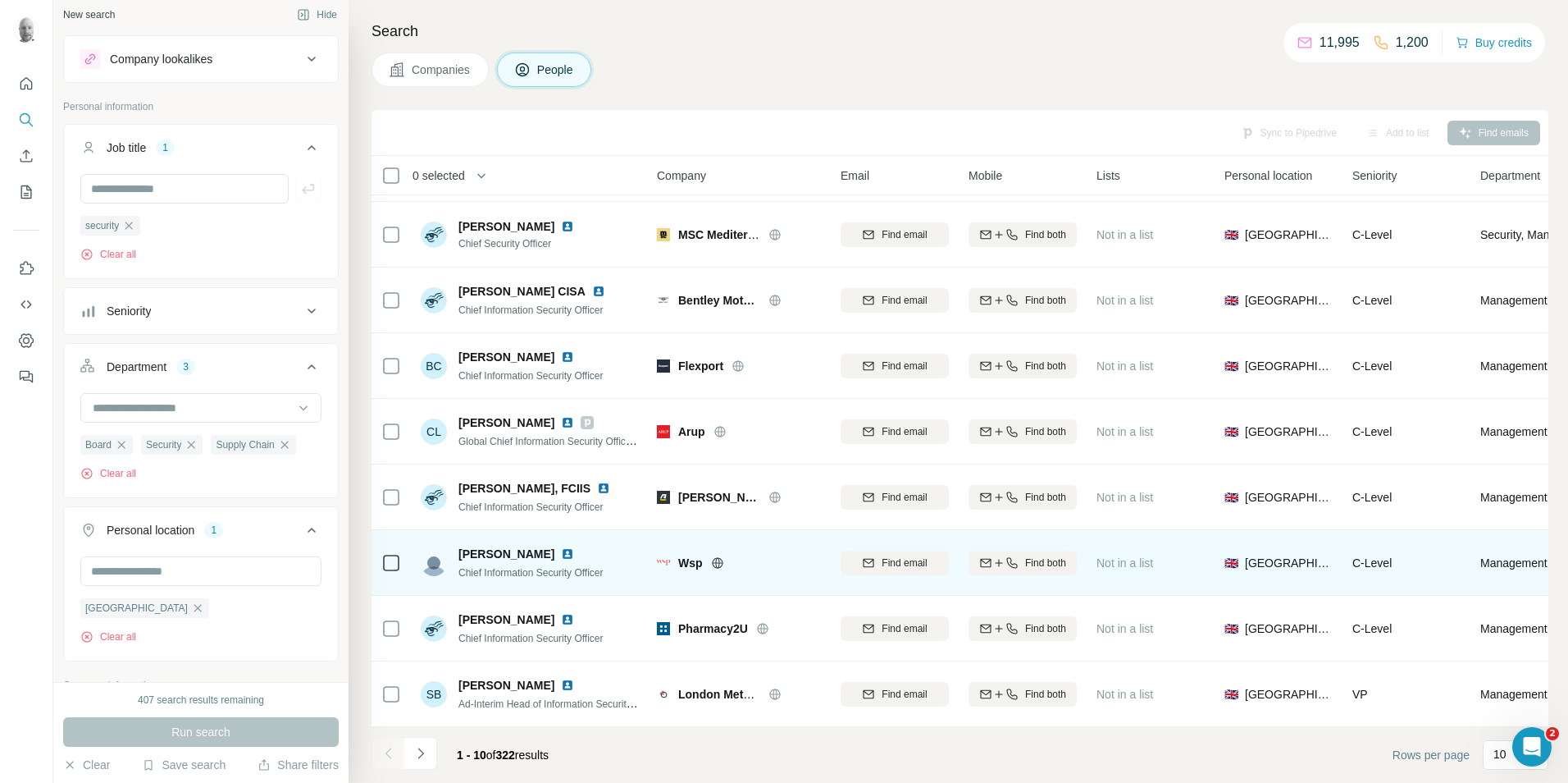
scroll to position [133, 0]
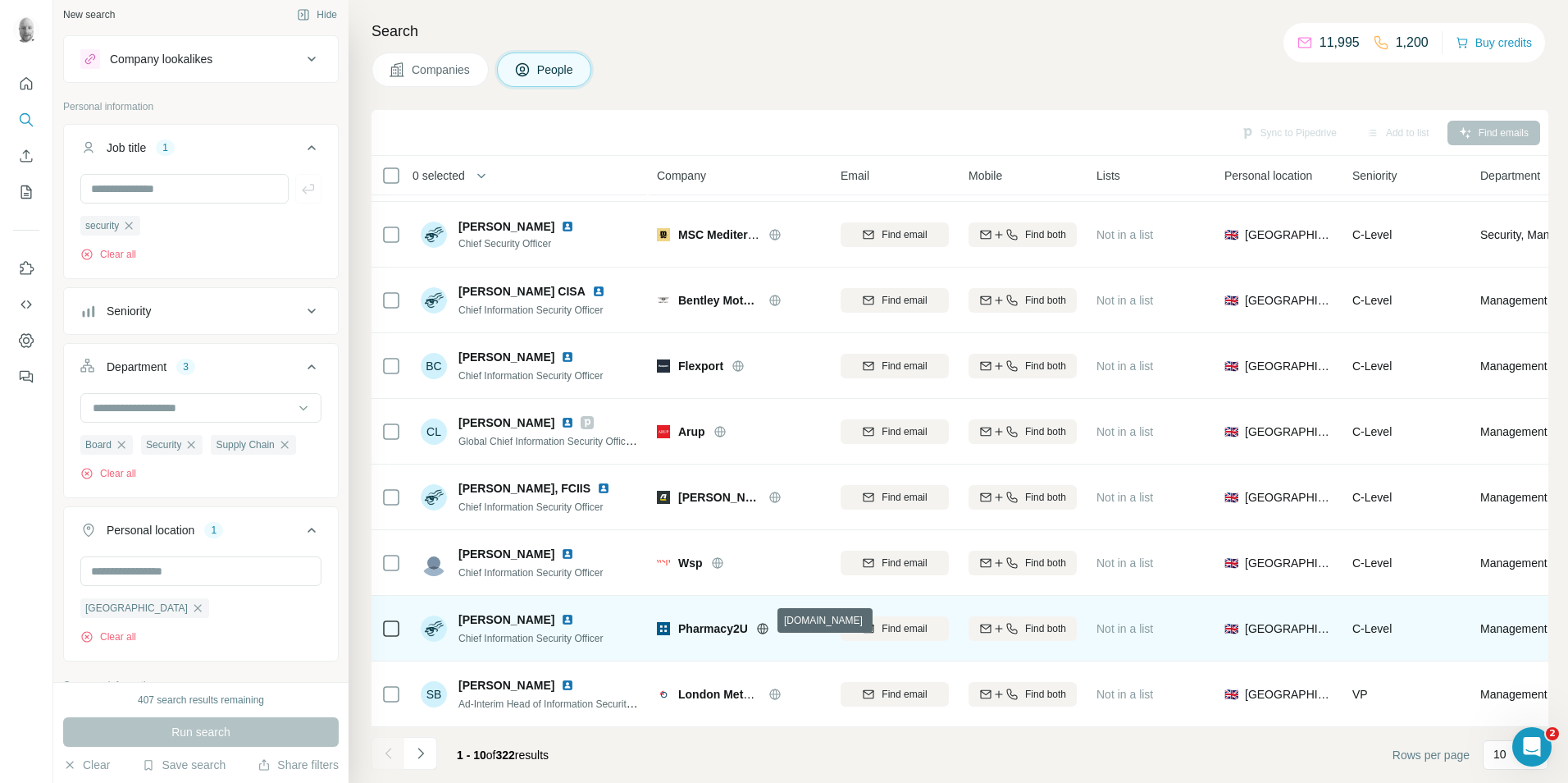
click at [764, 623] on icon at bounding box center [762, 628] width 4 height 11
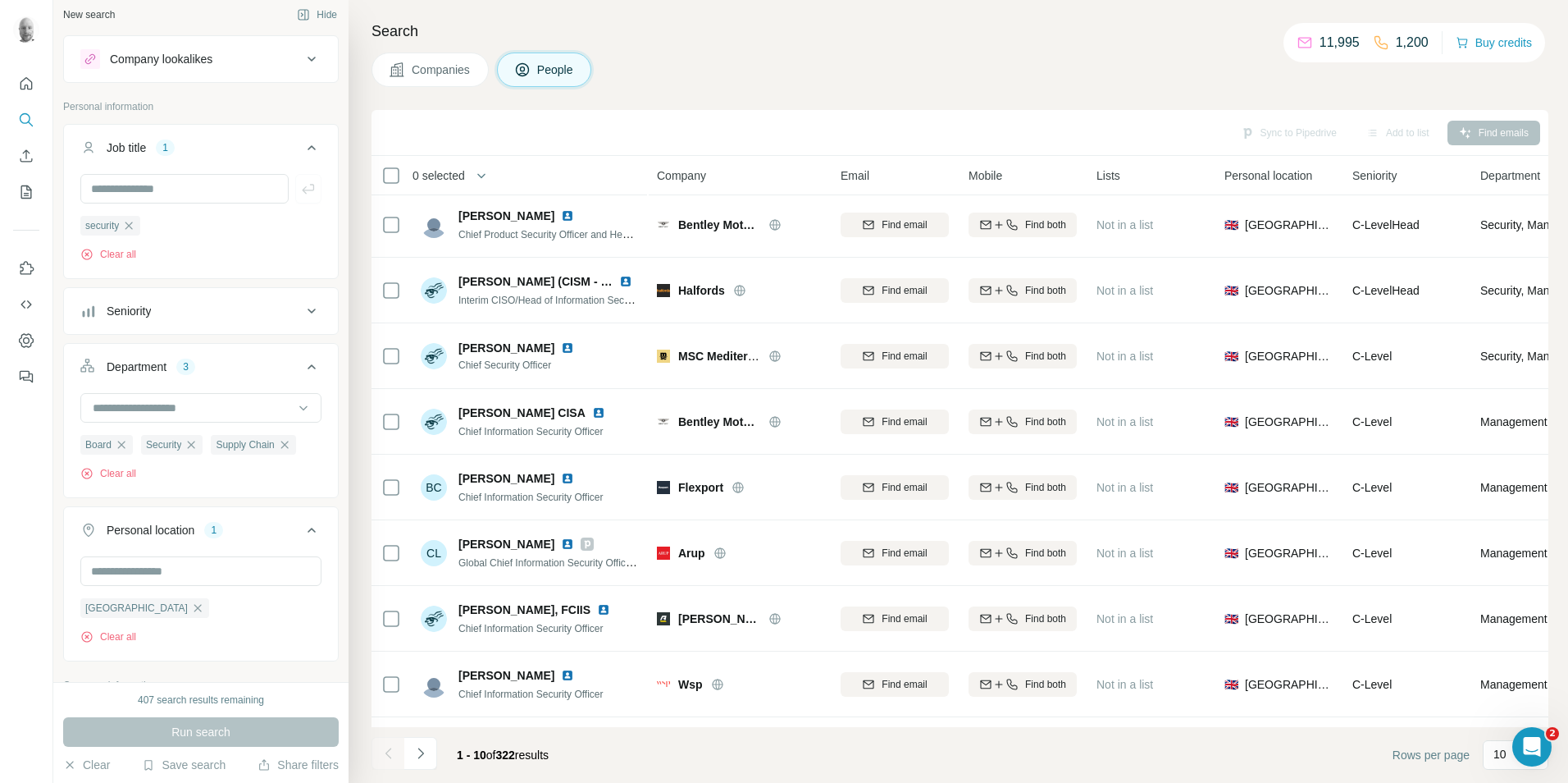
scroll to position [0, 0]
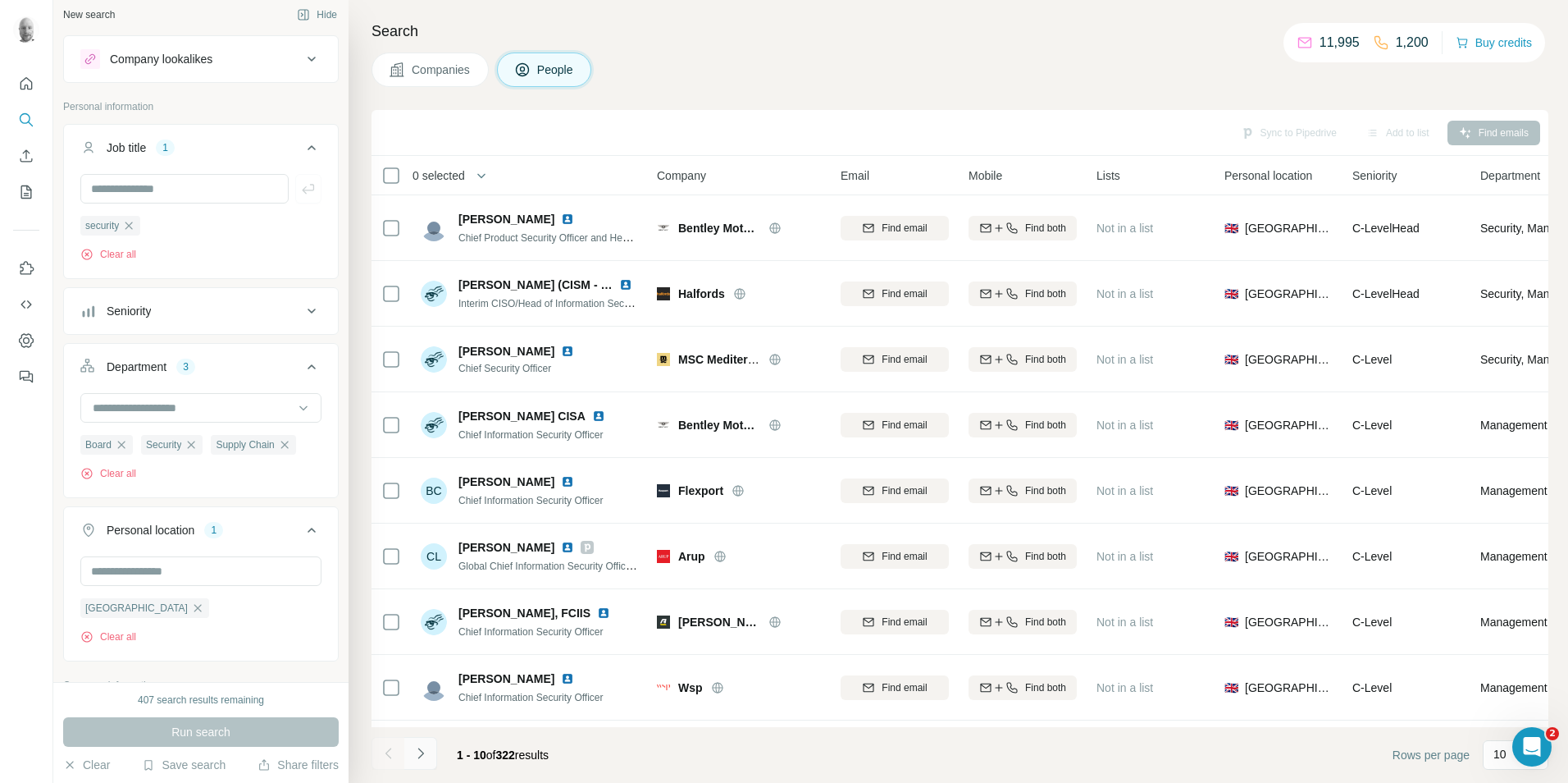
click at [423, 757] on icon "Navigate to next page" at bounding box center [420, 753] width 17 height 17
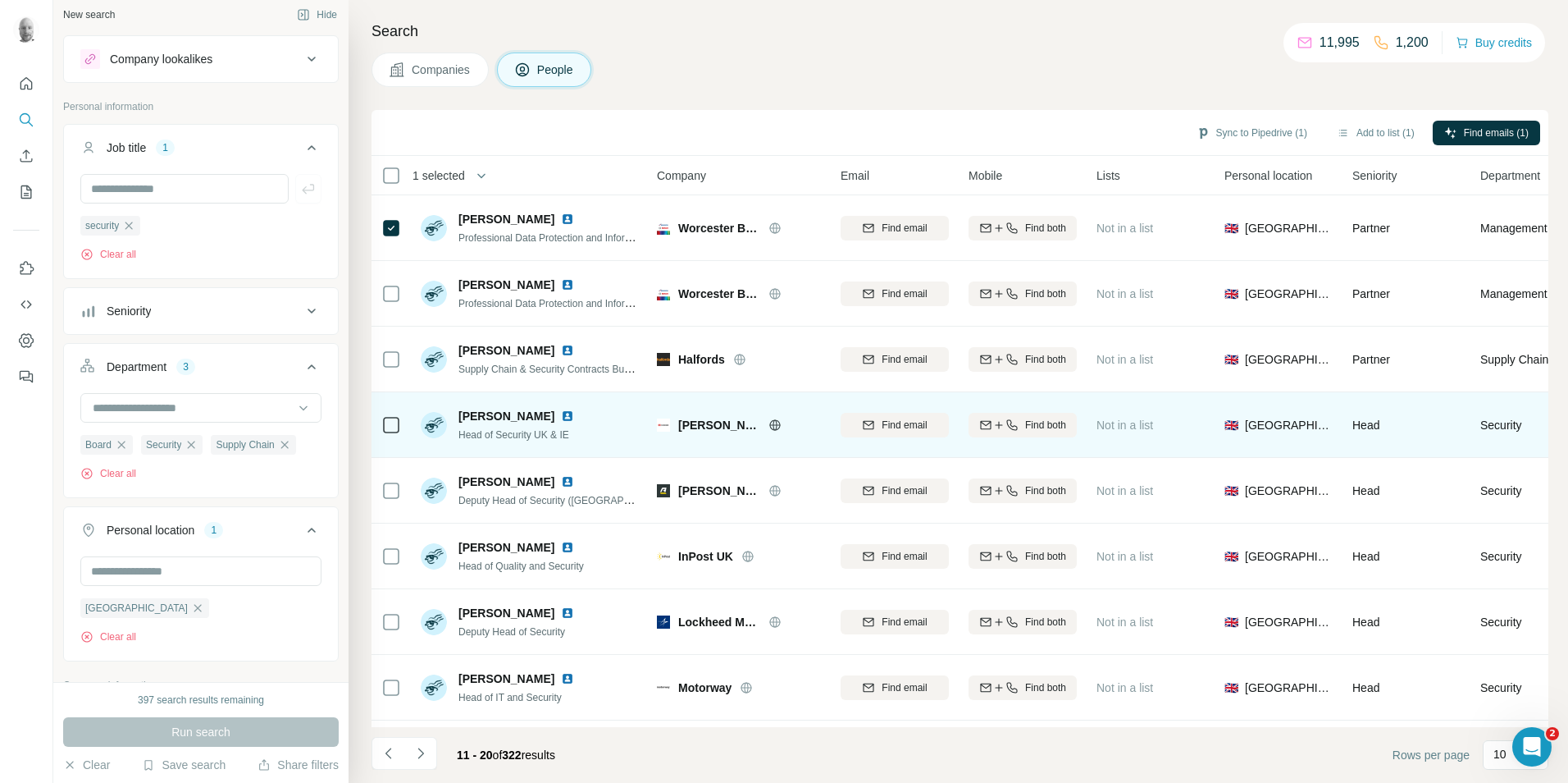
click at [769, 429] on icon at bounding box center [775, 425] width 13 height 13
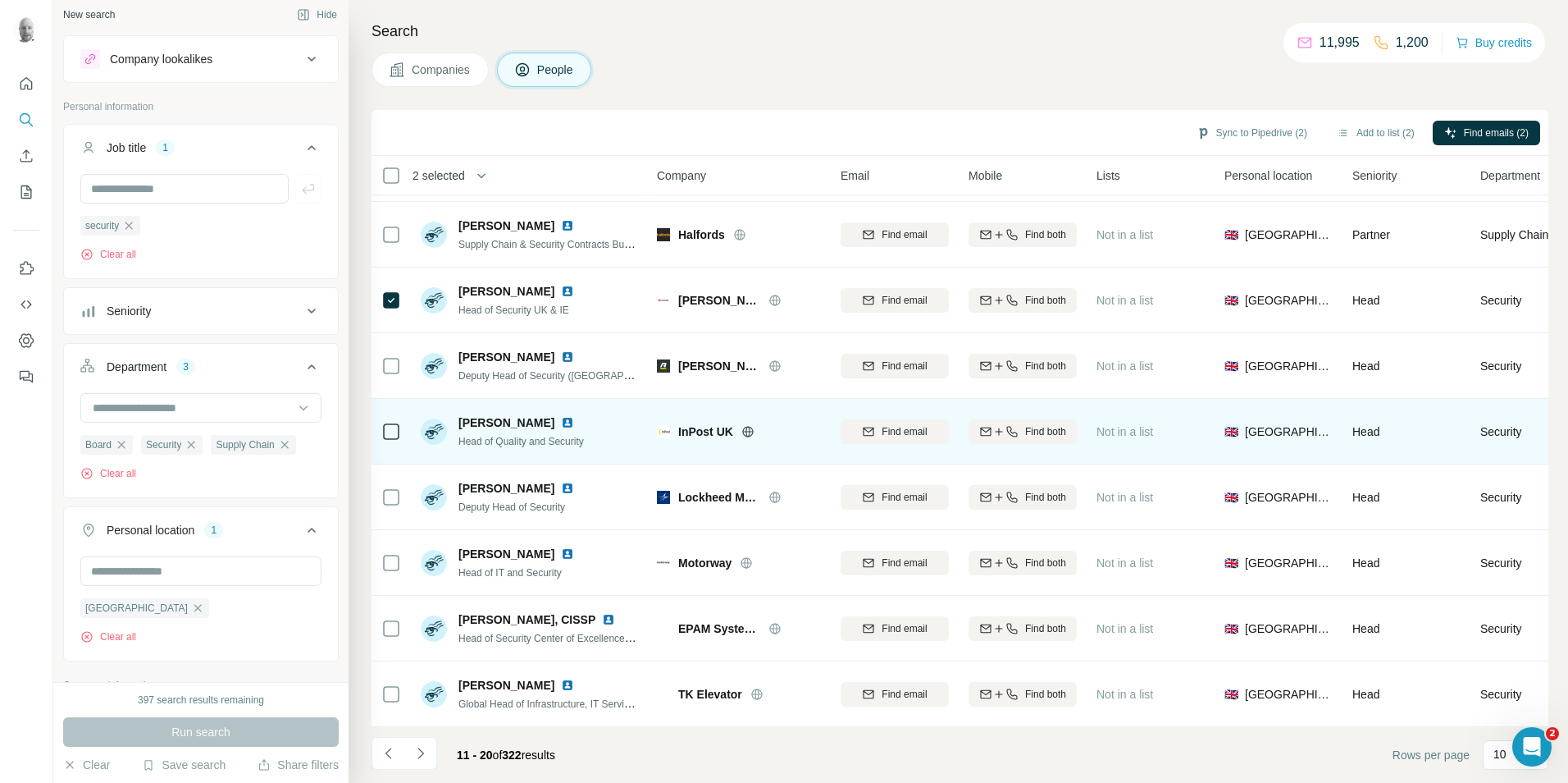
scroll to position [133, 0]
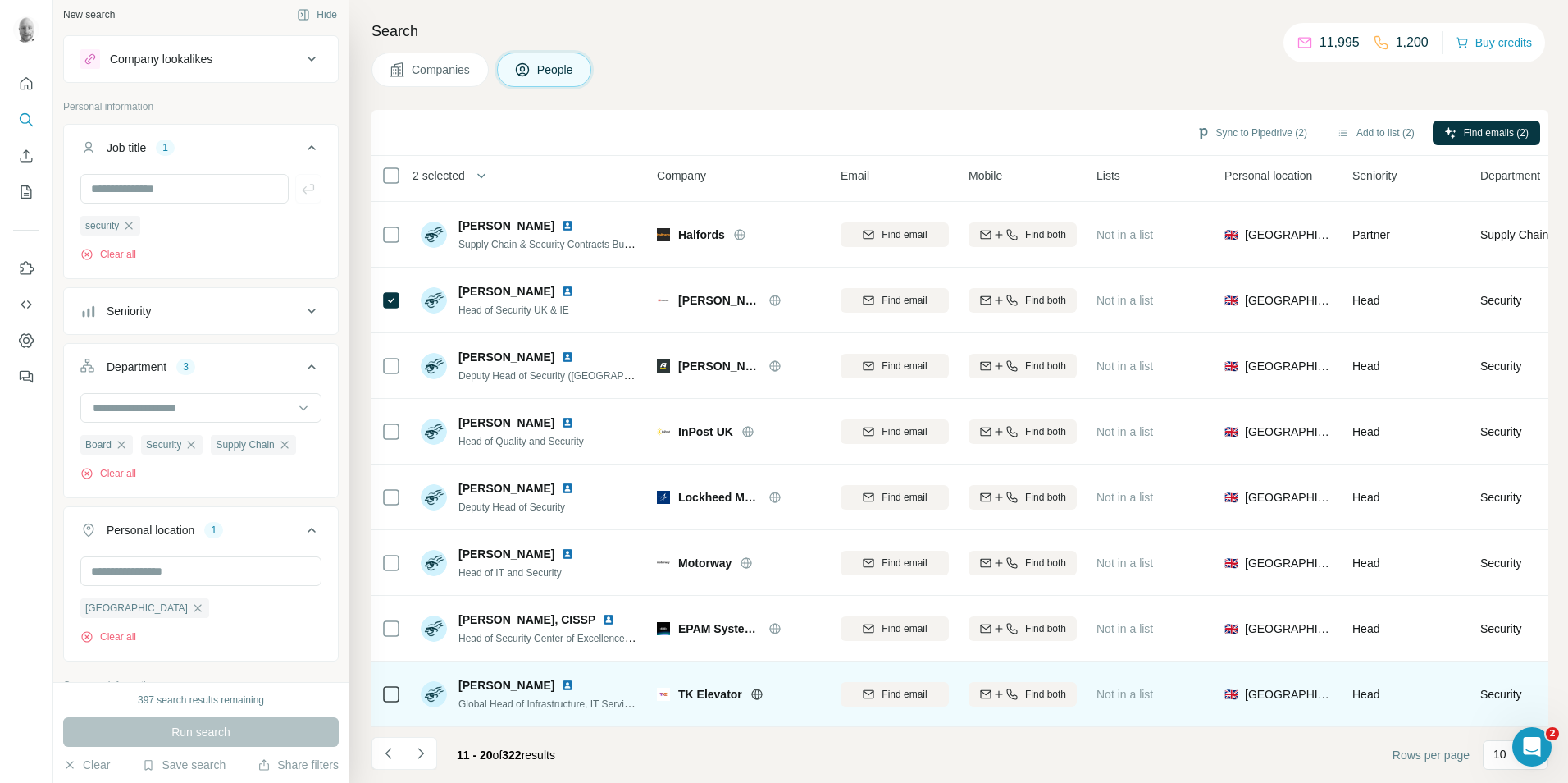
click at [756, 688] on icon at bounding box center [756, 694] width 4 height 11
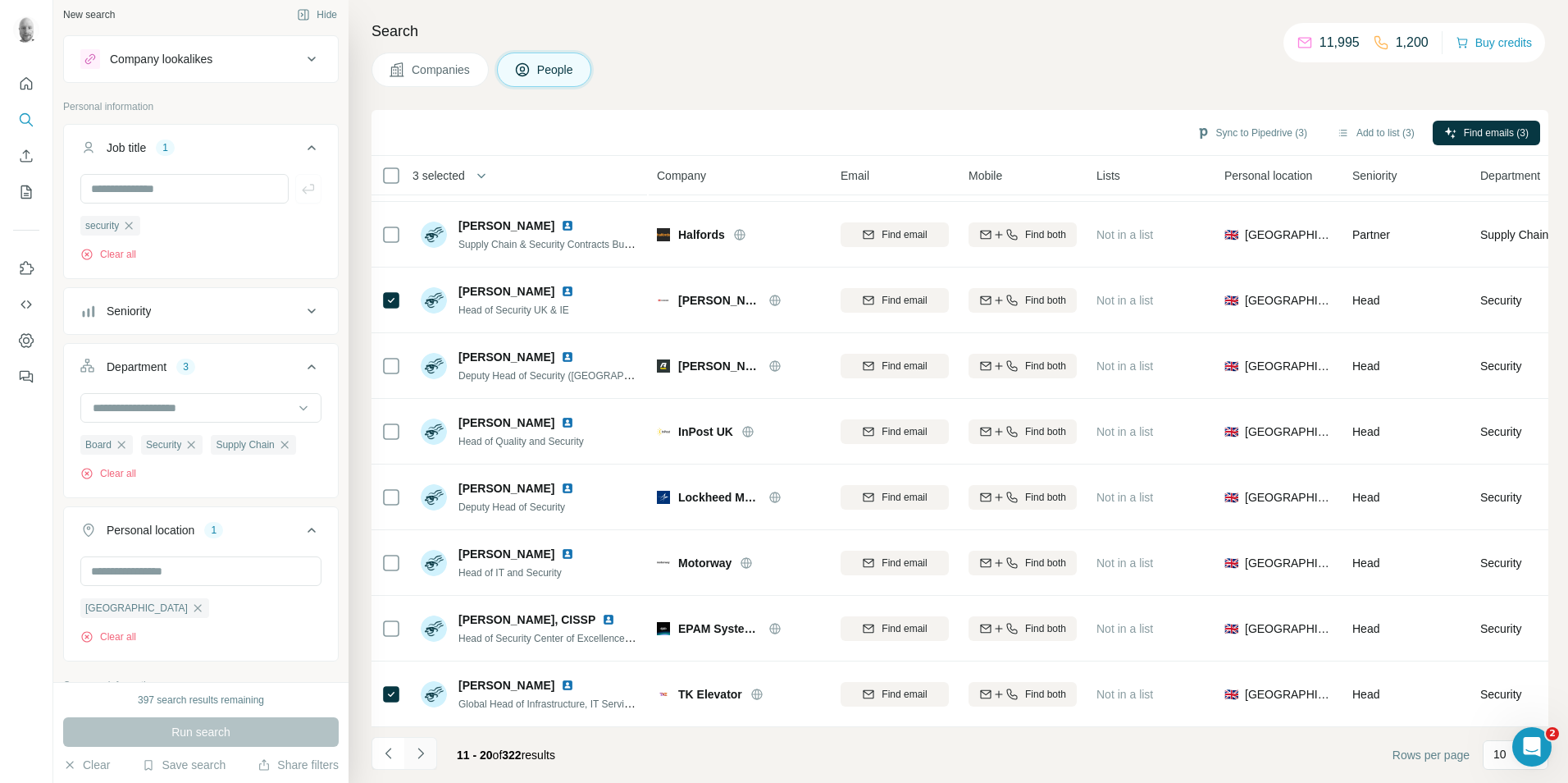
click at [422, 750] on icon "Navigate to next page" at bounding box center [420, 753] width 17 height 17
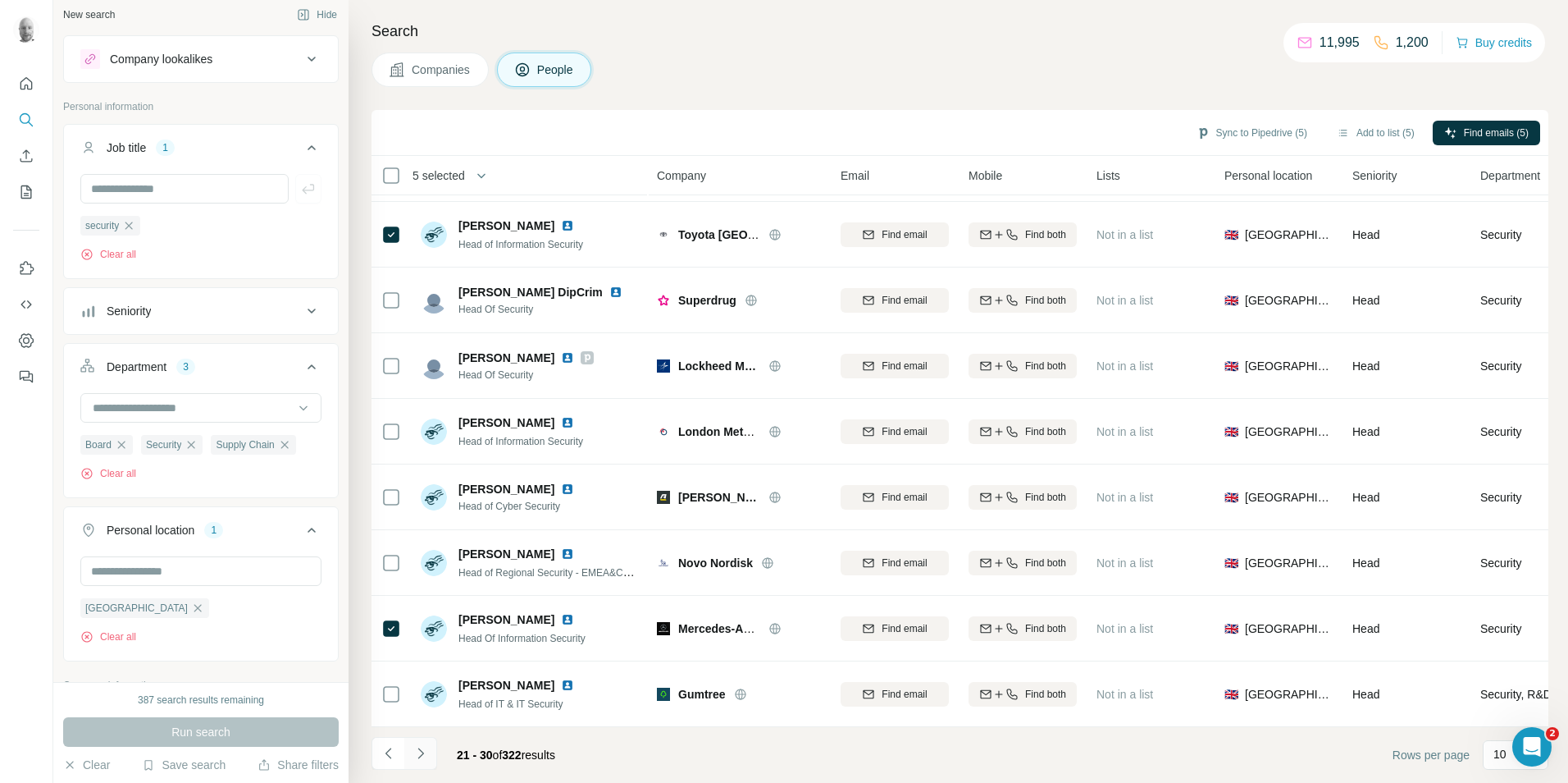
click at [425, 752] on icon "Navigate to next page" at bounding box center [420, 753] width 17 height 17
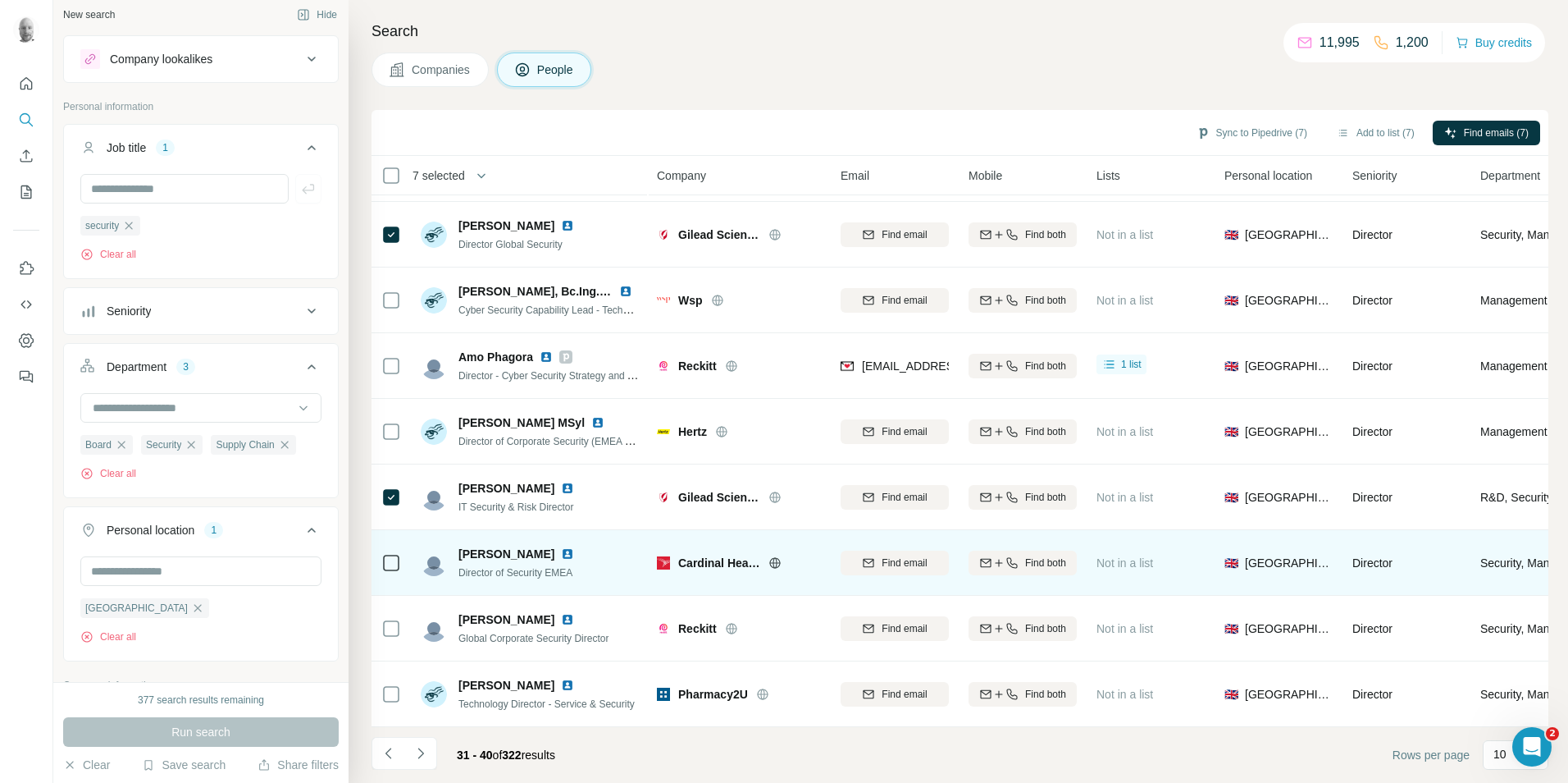
click at [772, 556] on icon at bounding box center [775, 562] width 13 height 13
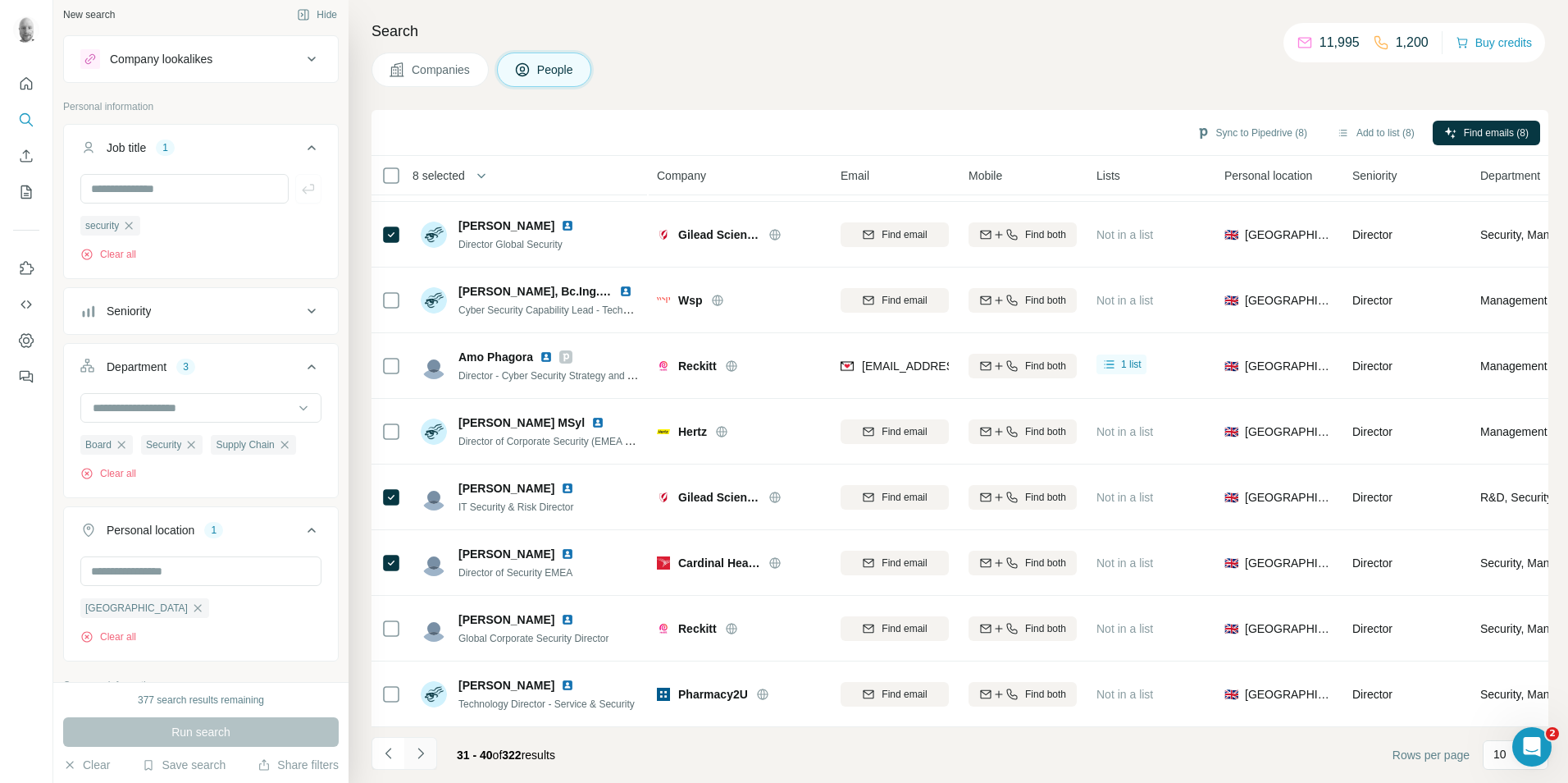
click at [424, 754] on icon "Navigate to next page" at bounding box center [420, 753] width 17 height 17
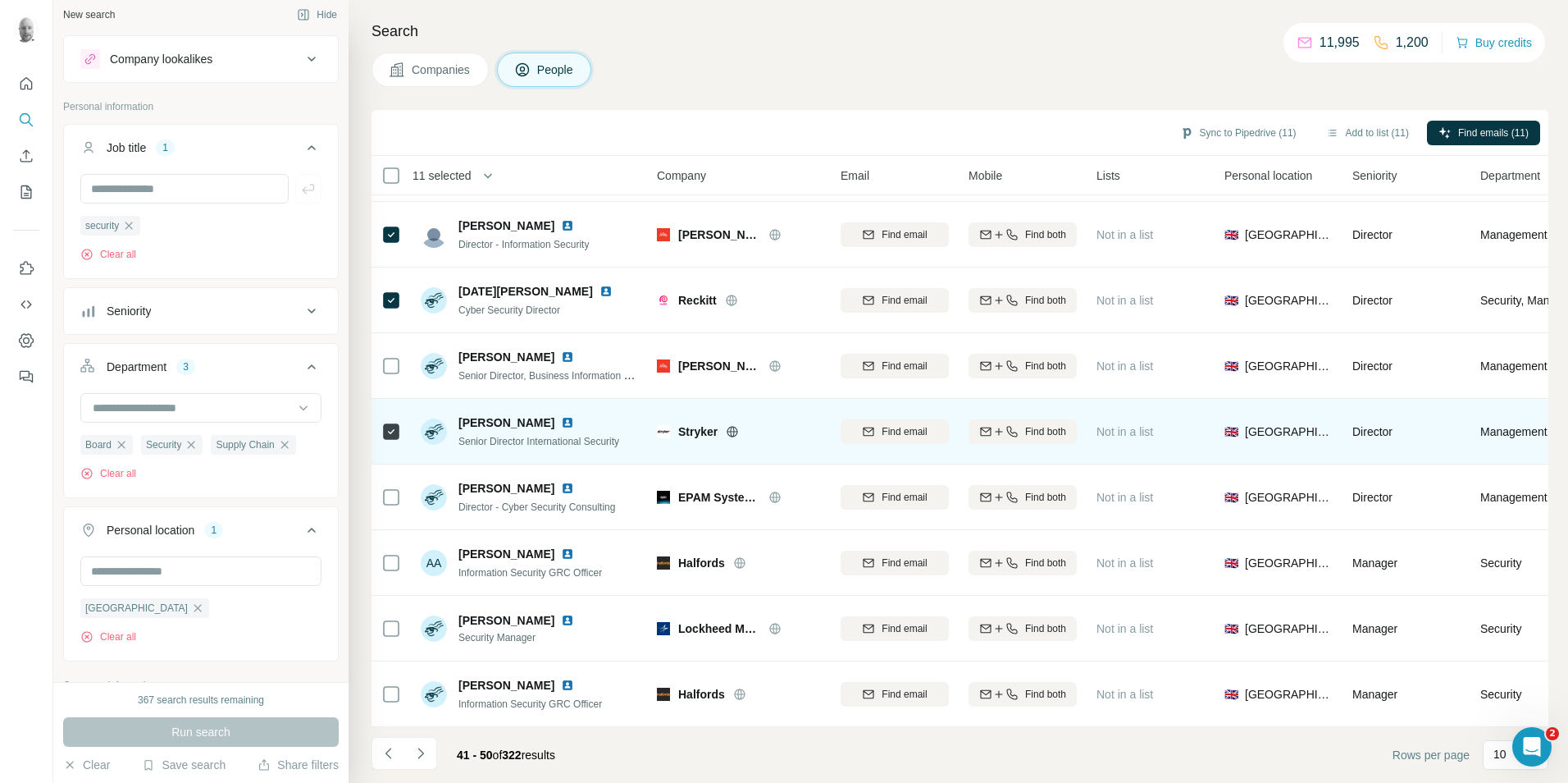
click at [732, 426] on icon at bounding box center [732, 431] width 13 height 13
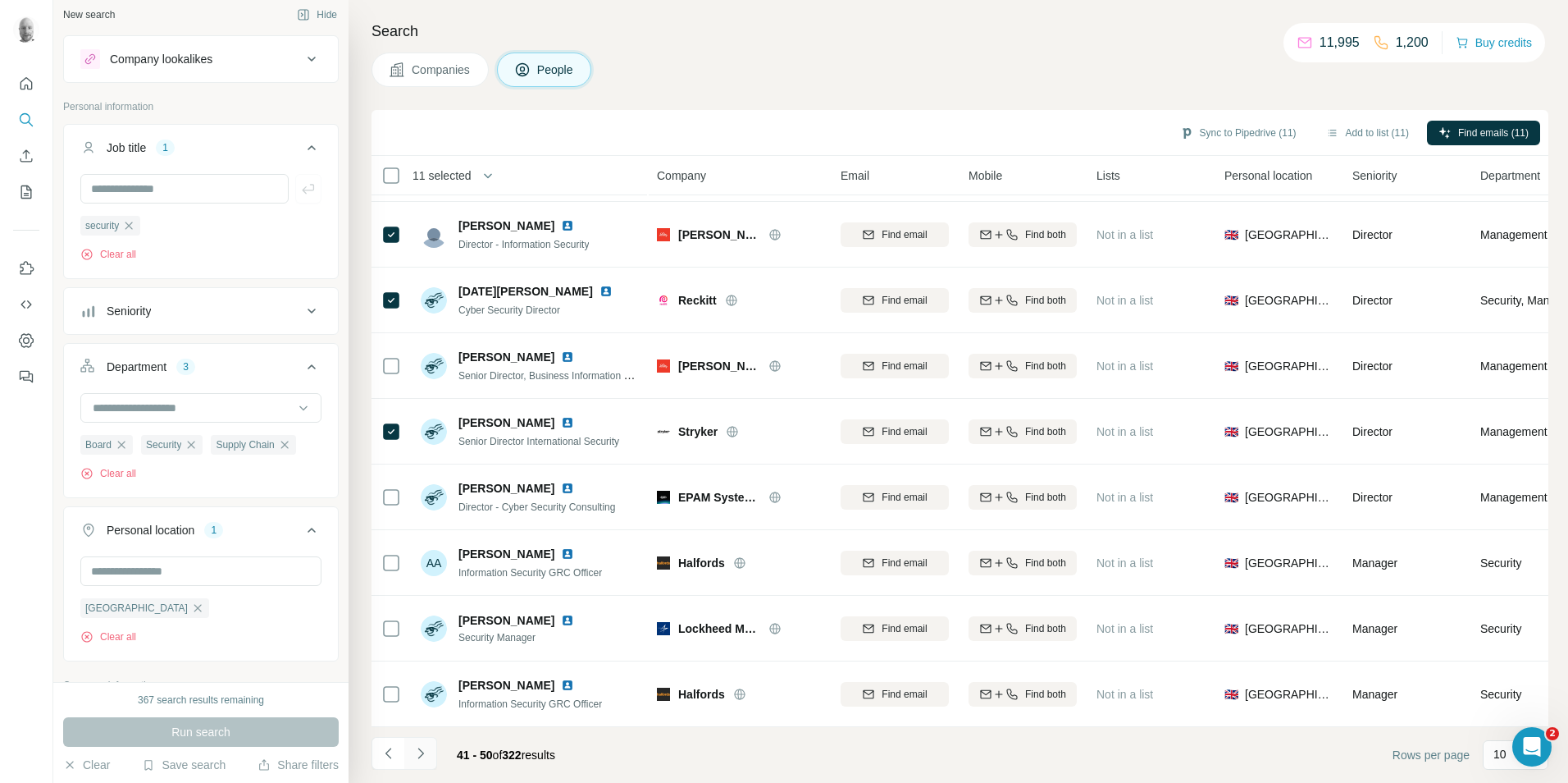
click at [423, 758] on icon "Navigate to next page" at bounding box center [420, 753] width 17 height 17
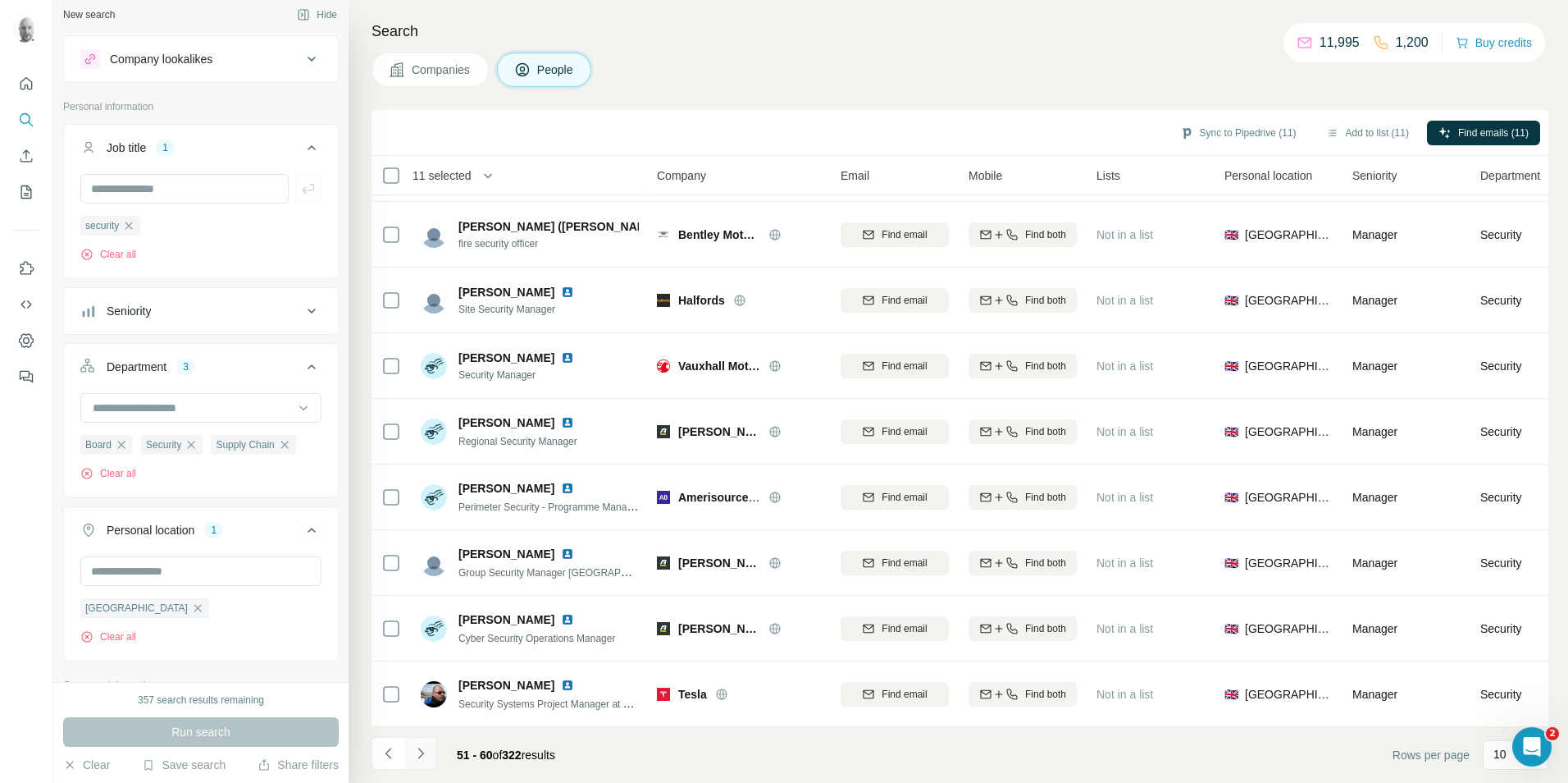
click at [425, 751] on icon "Navigate to next page" at bounding box center [420, 753] width 17 height 17
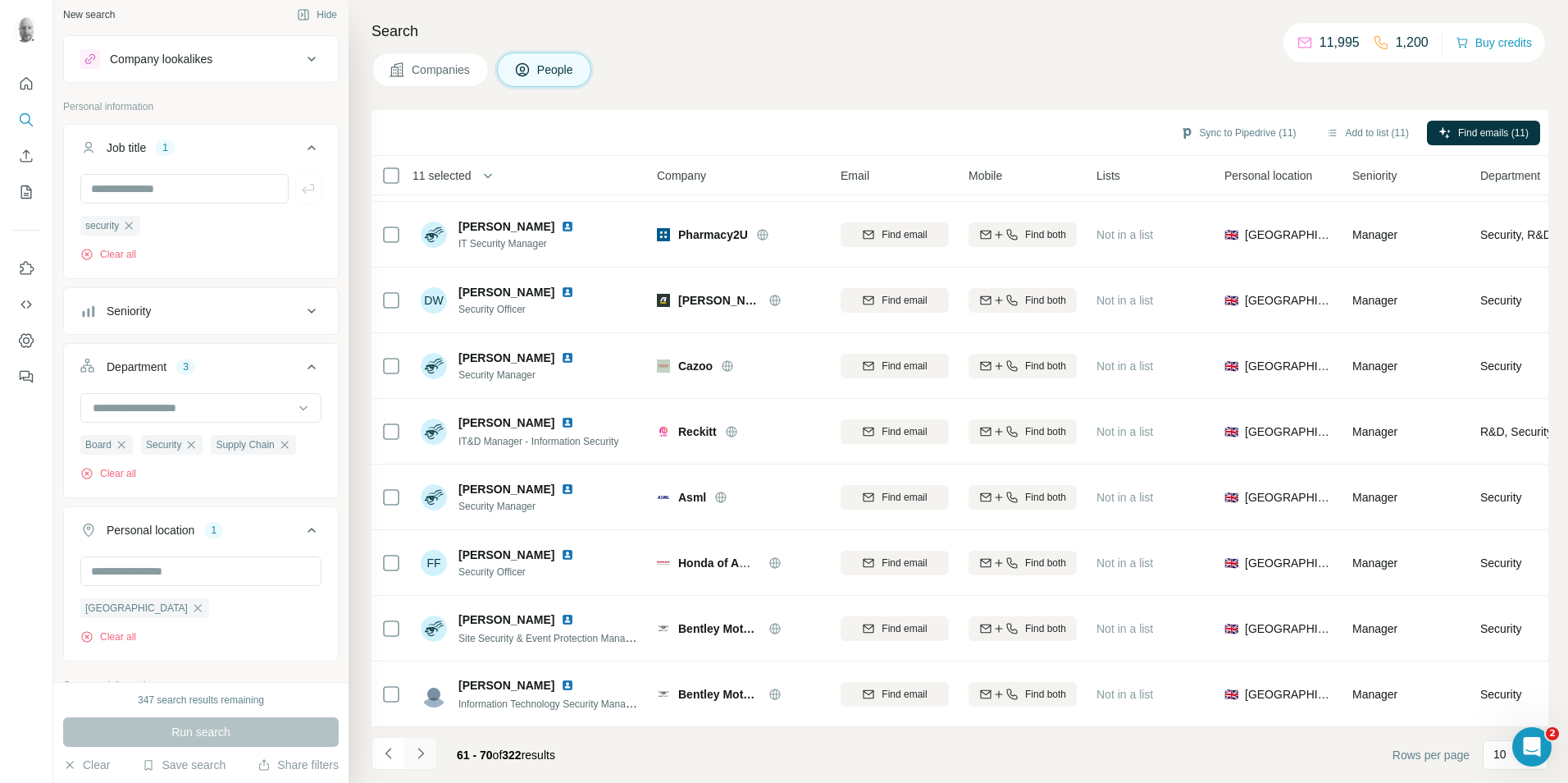
click at [424, 758] on icon "Navigate to next page" at bounding box center [420, 753] width 17 height 17
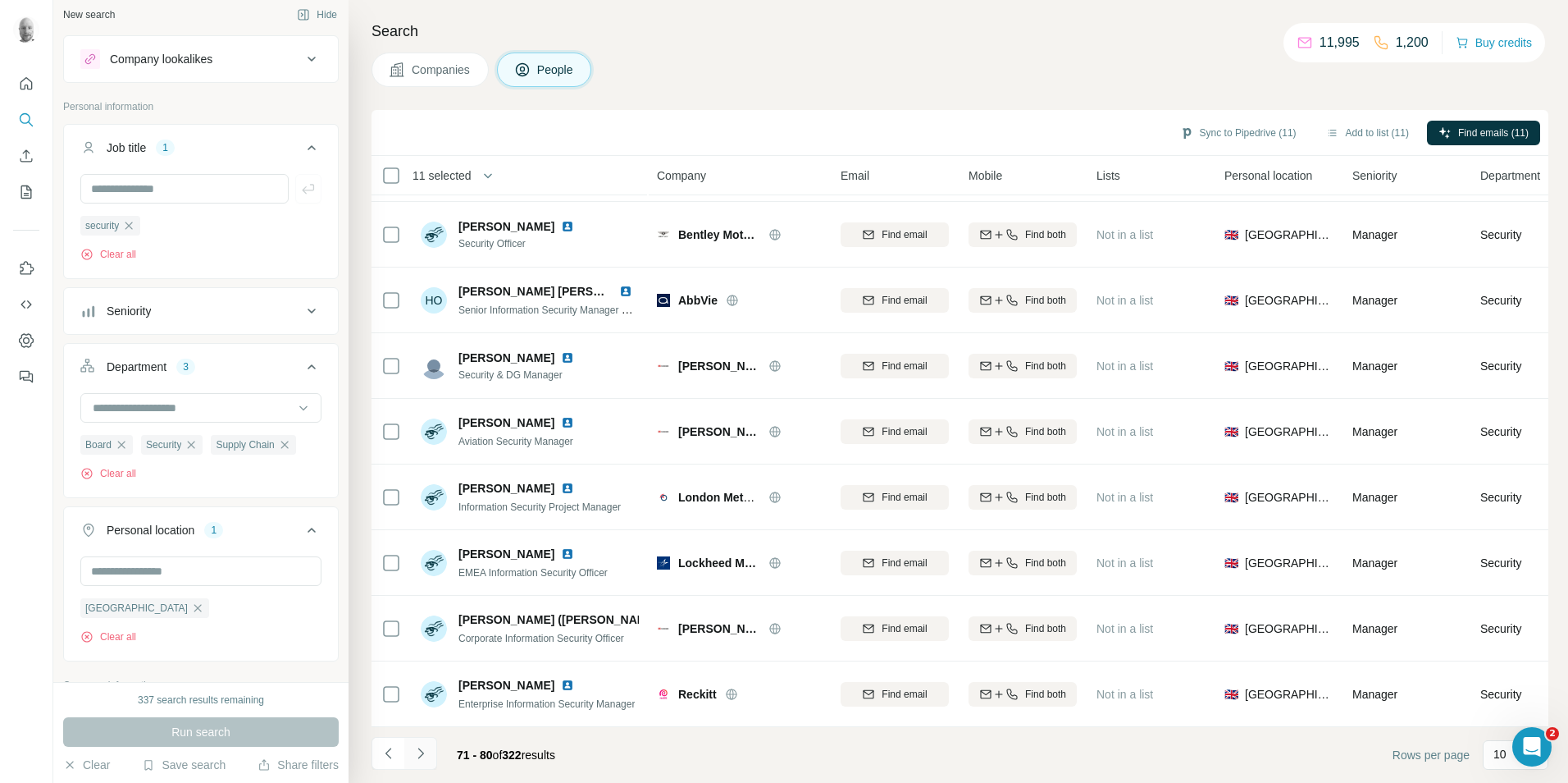
click at [425, 753] on icon "Navigate to next page" at bounding box center [420, 753] width 17 height 17
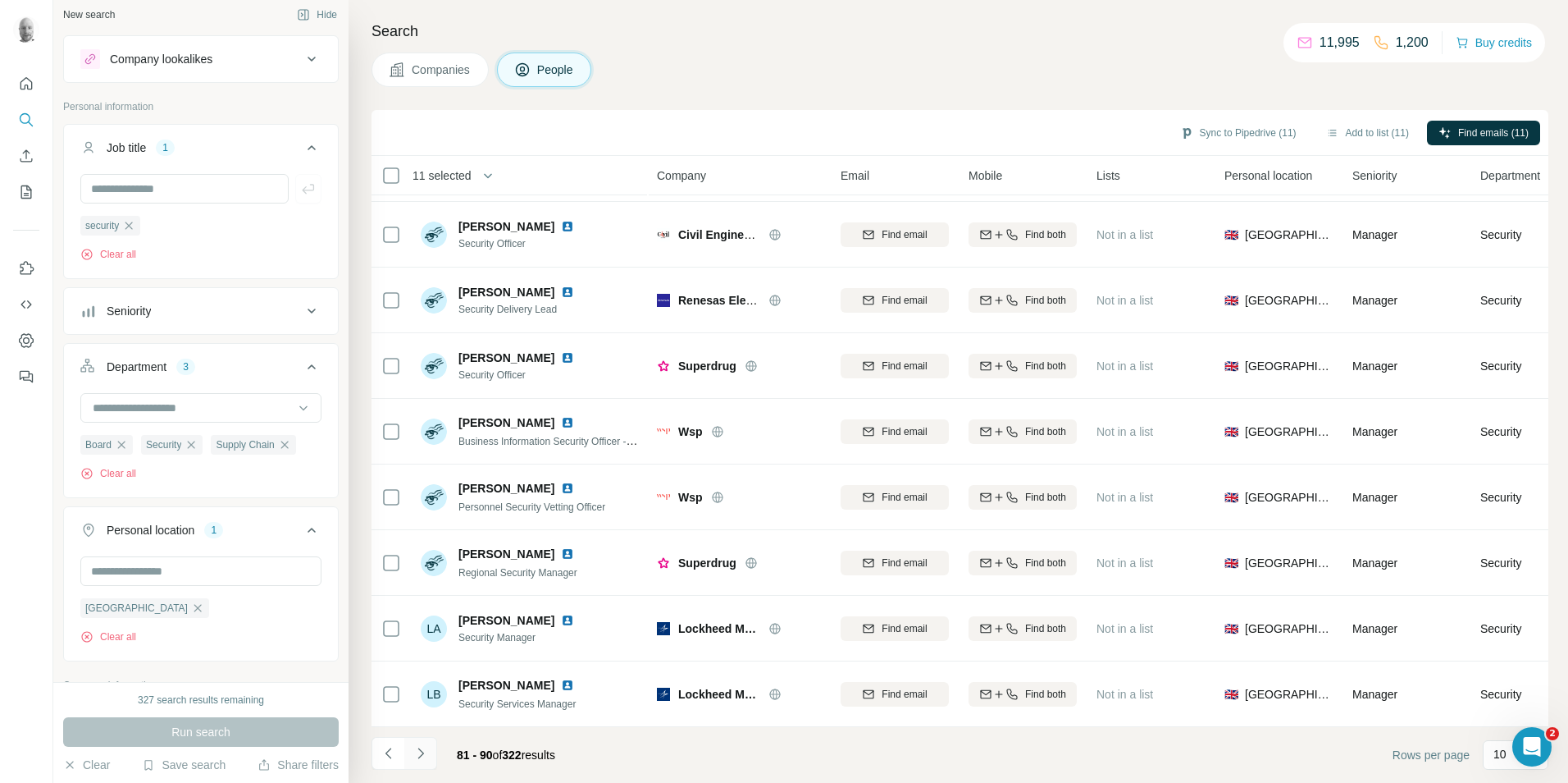
click at [431, 759] on button "Navigate to next page" at bounding box center [420, 752] width 32 height 32
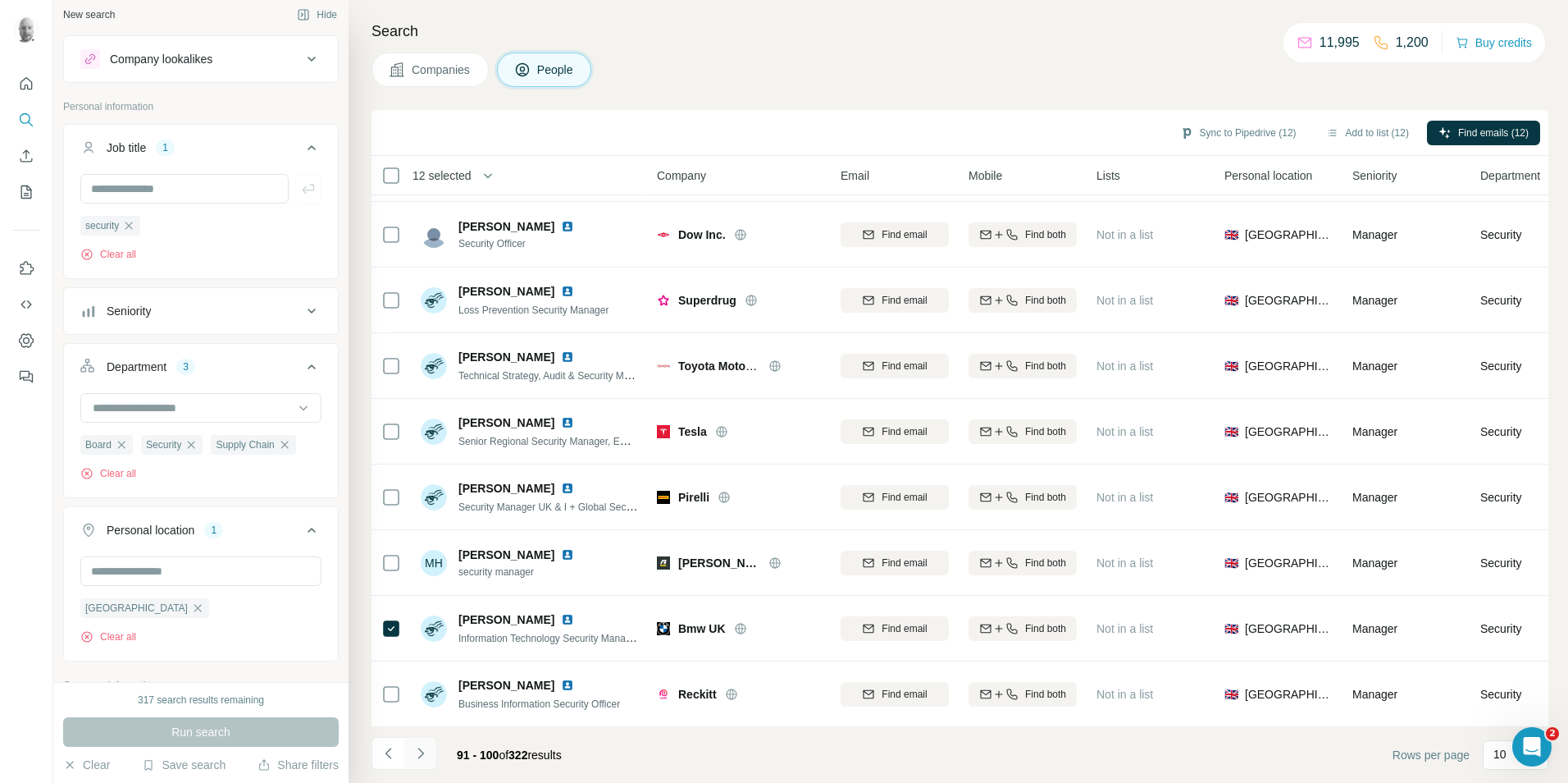
click at [419, 756] on icon "Navigate to next page" at bounding box center [420, 753] width 17 height 17
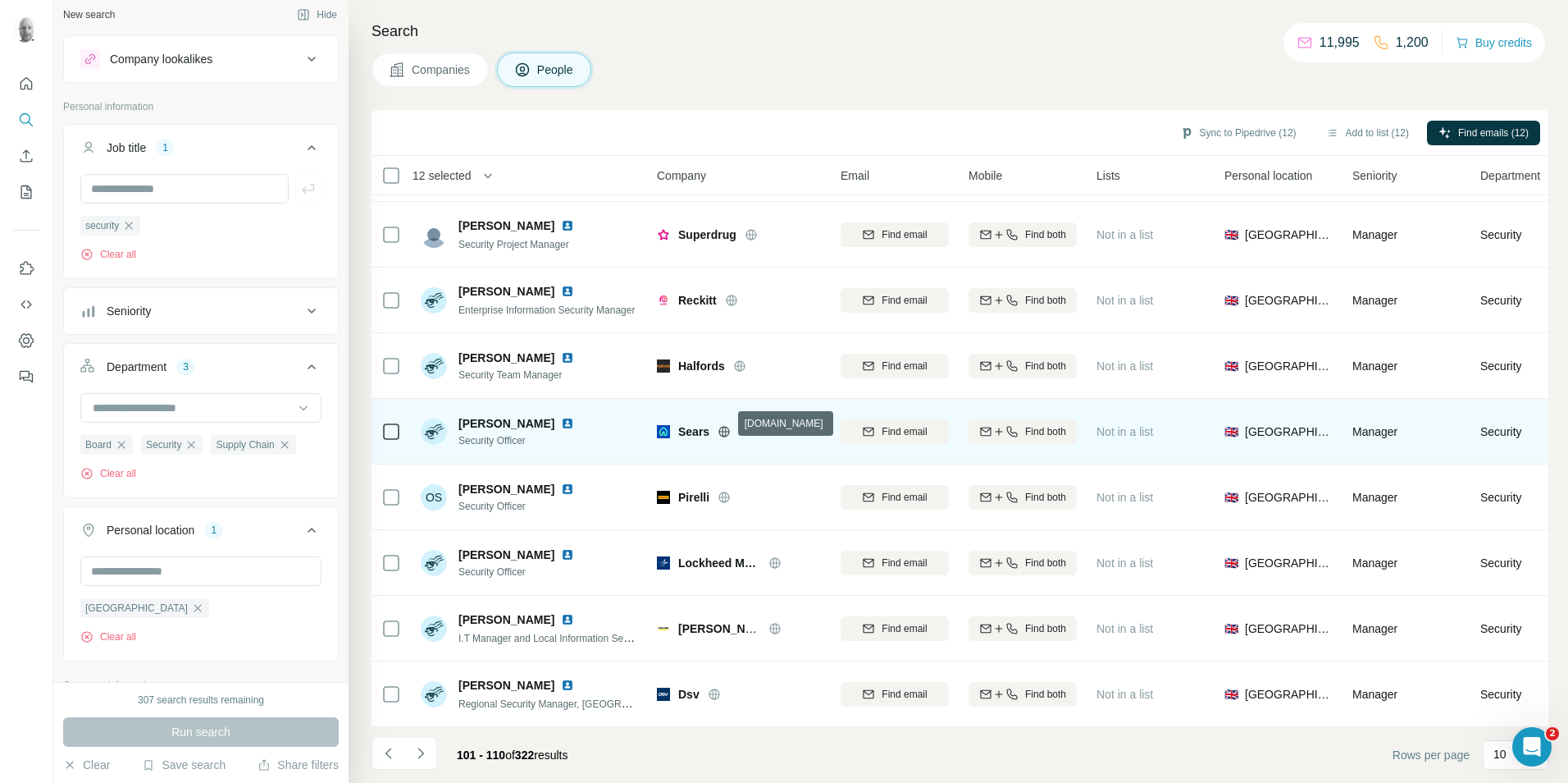
click at [728, 431] on icon at bounding box center [724, 431] width 11 height 1
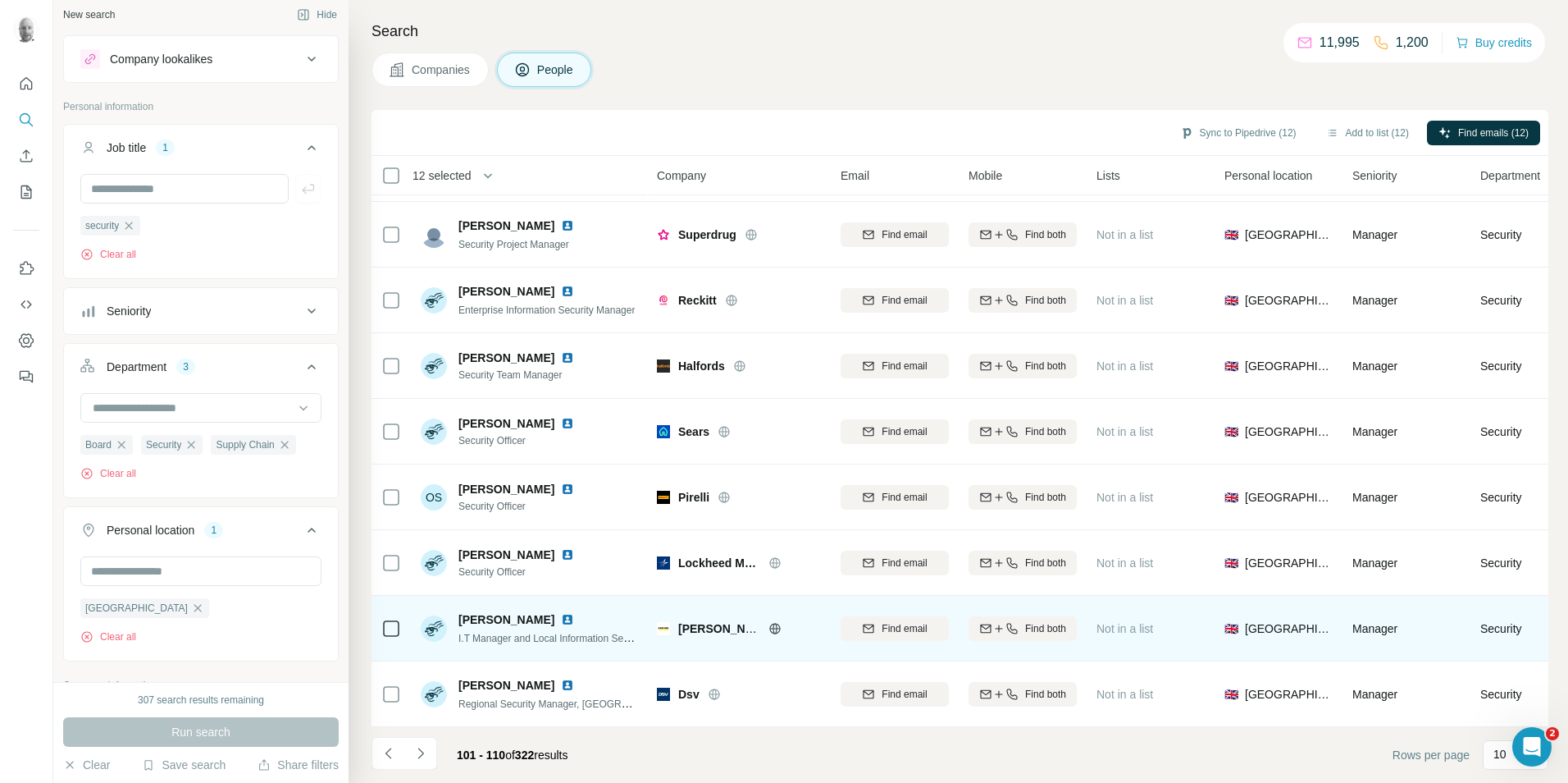
click at [772, 622] on icon at bounding box center [775, 628] width 13 height 13
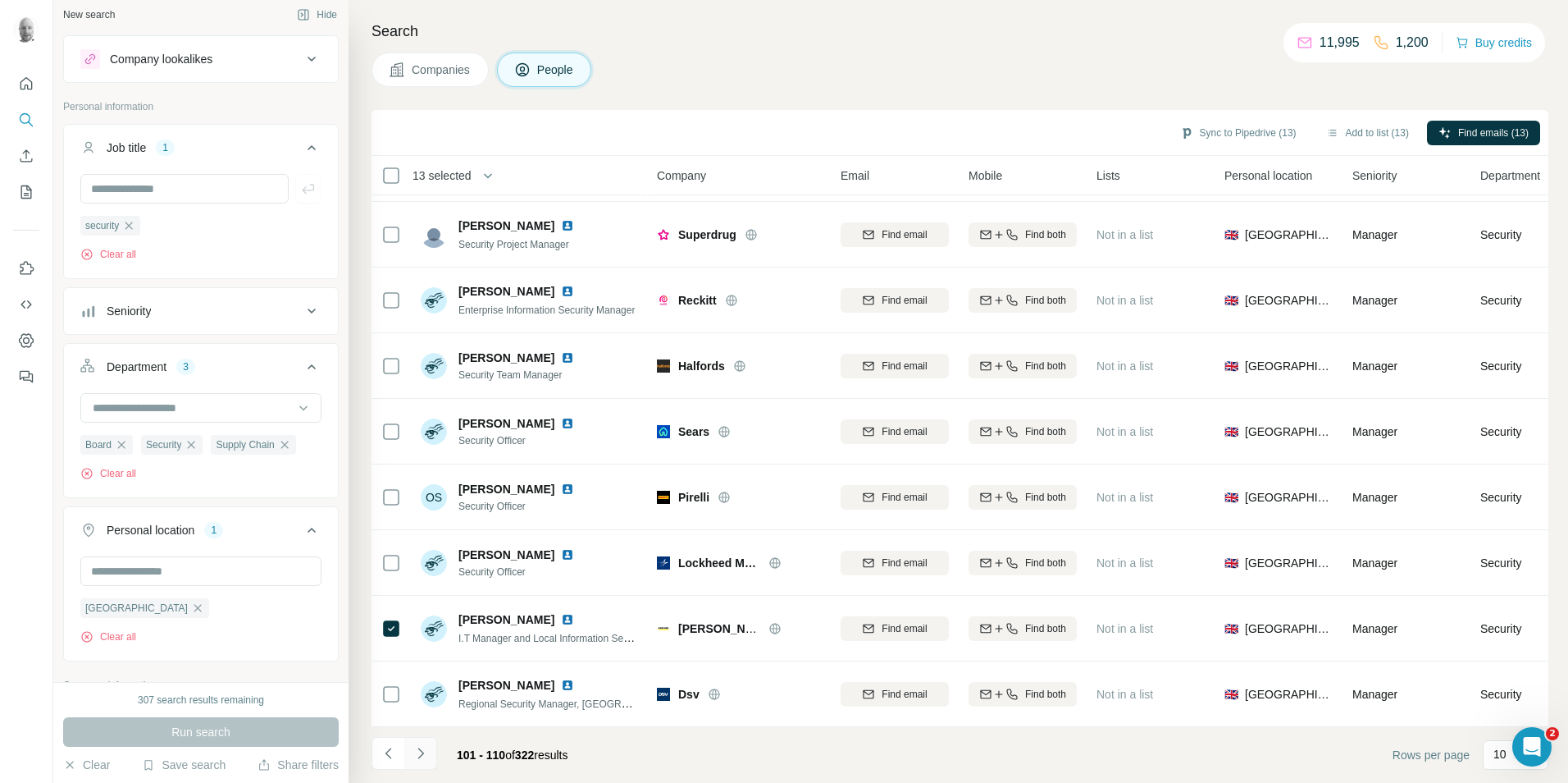
click at [418, 759] on icon "Navigate to next page" at bounding box center [420, 753] width 17 height 17
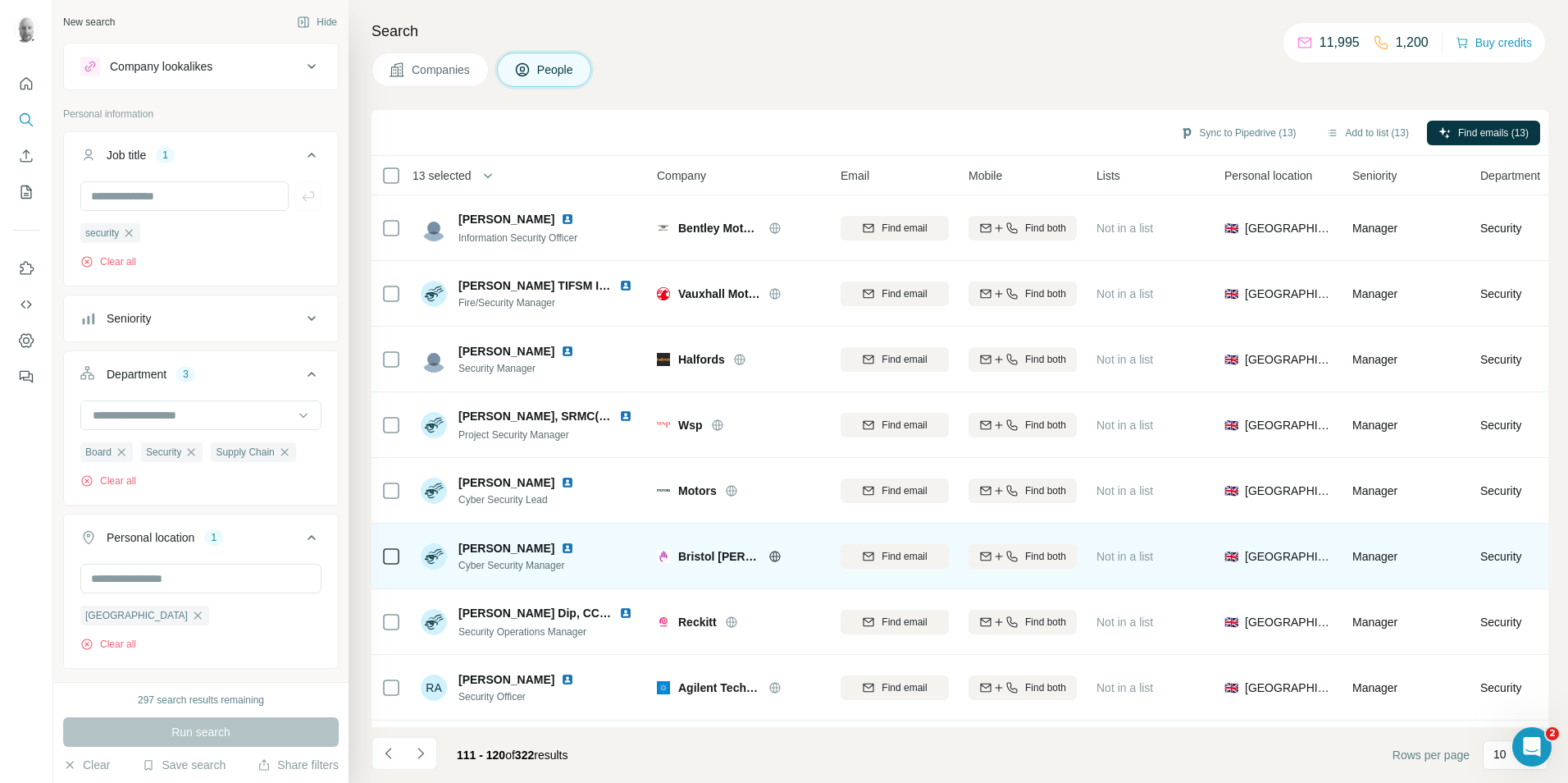
scroll to position [590, 0]
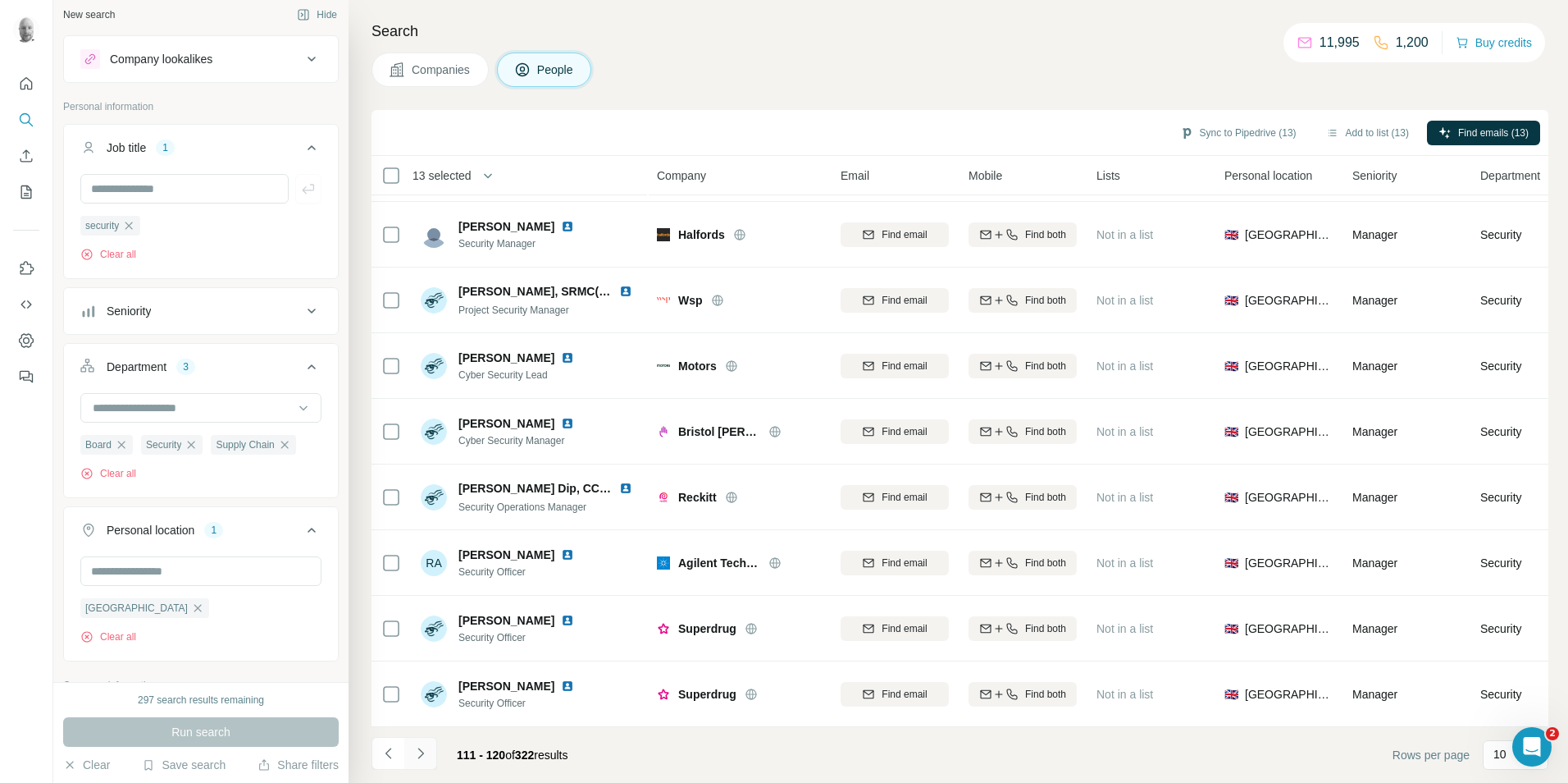
click at [426, 758] on icon "Navigate to next page" at bounding box center [420, 753] width 17 height 17
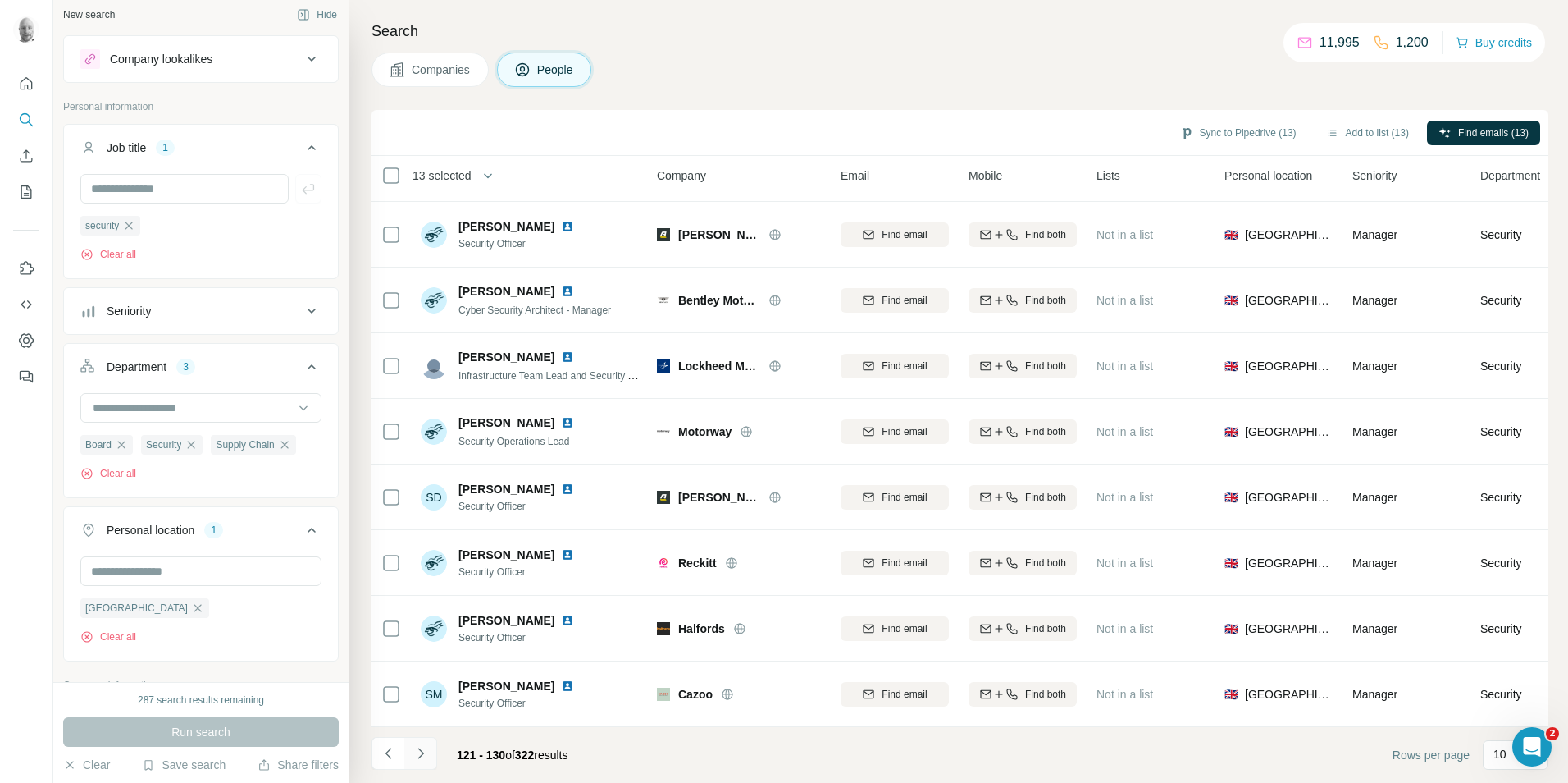
click at [428, 757] on icon "Navigate to next page" at bounding box center [420, 753] width 17 height 17
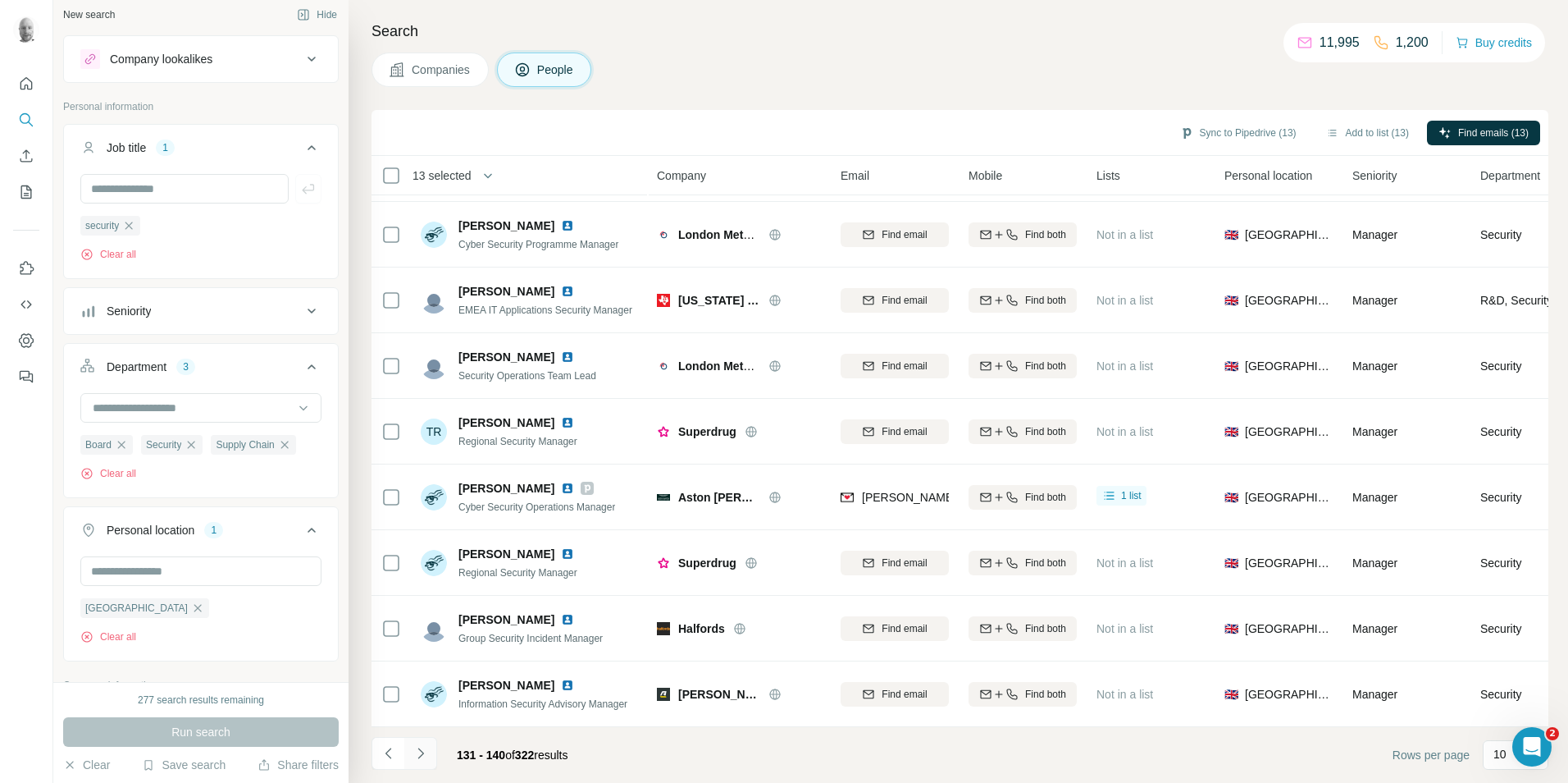
click at [421, 753] on icon "Navigate to next page" at bounding box center [420, 753] width 17 height 17
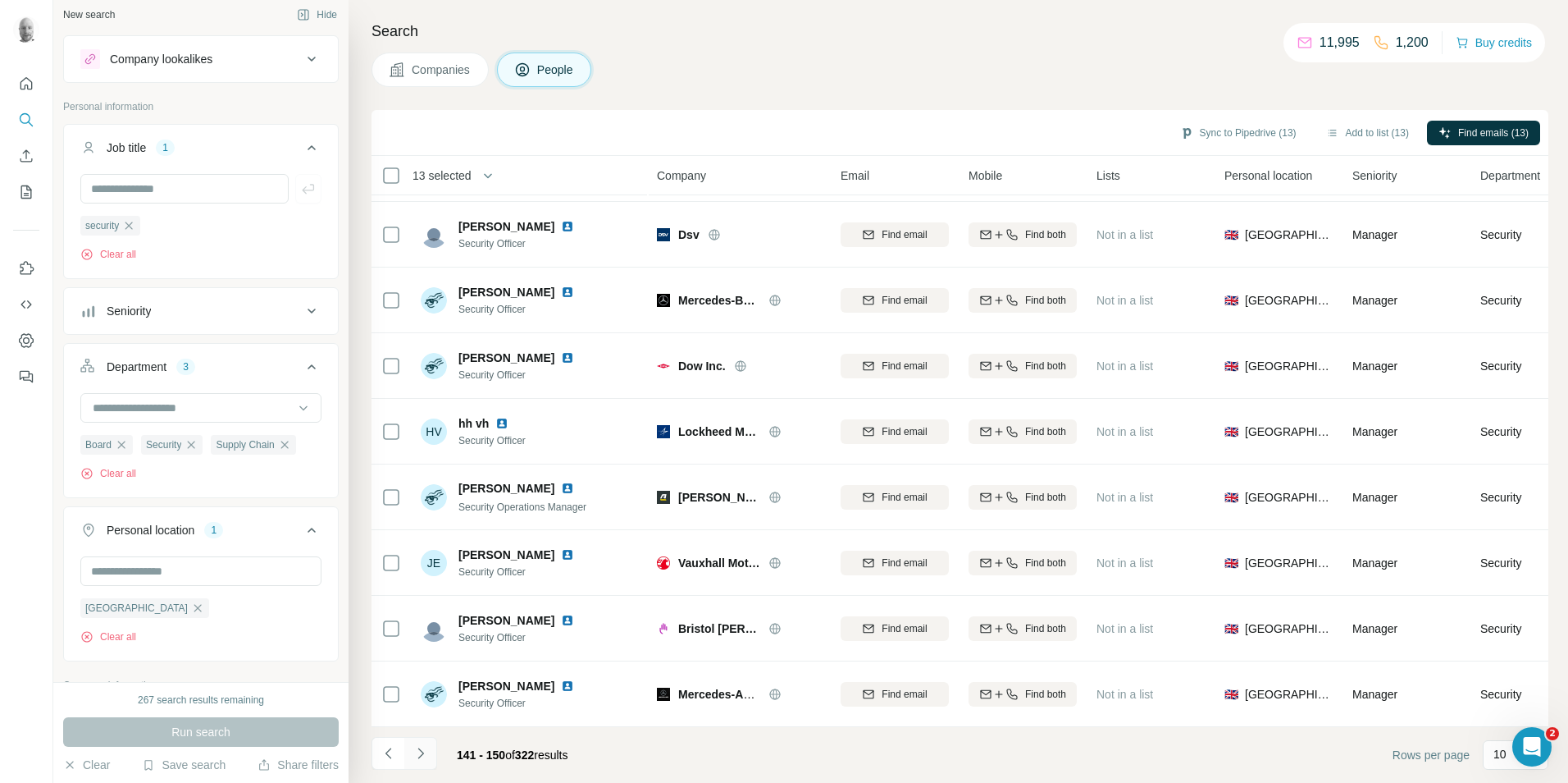
click at [432, 758] on button "Navigate to next page" at bounding box center [420, 752] width 32 height 32
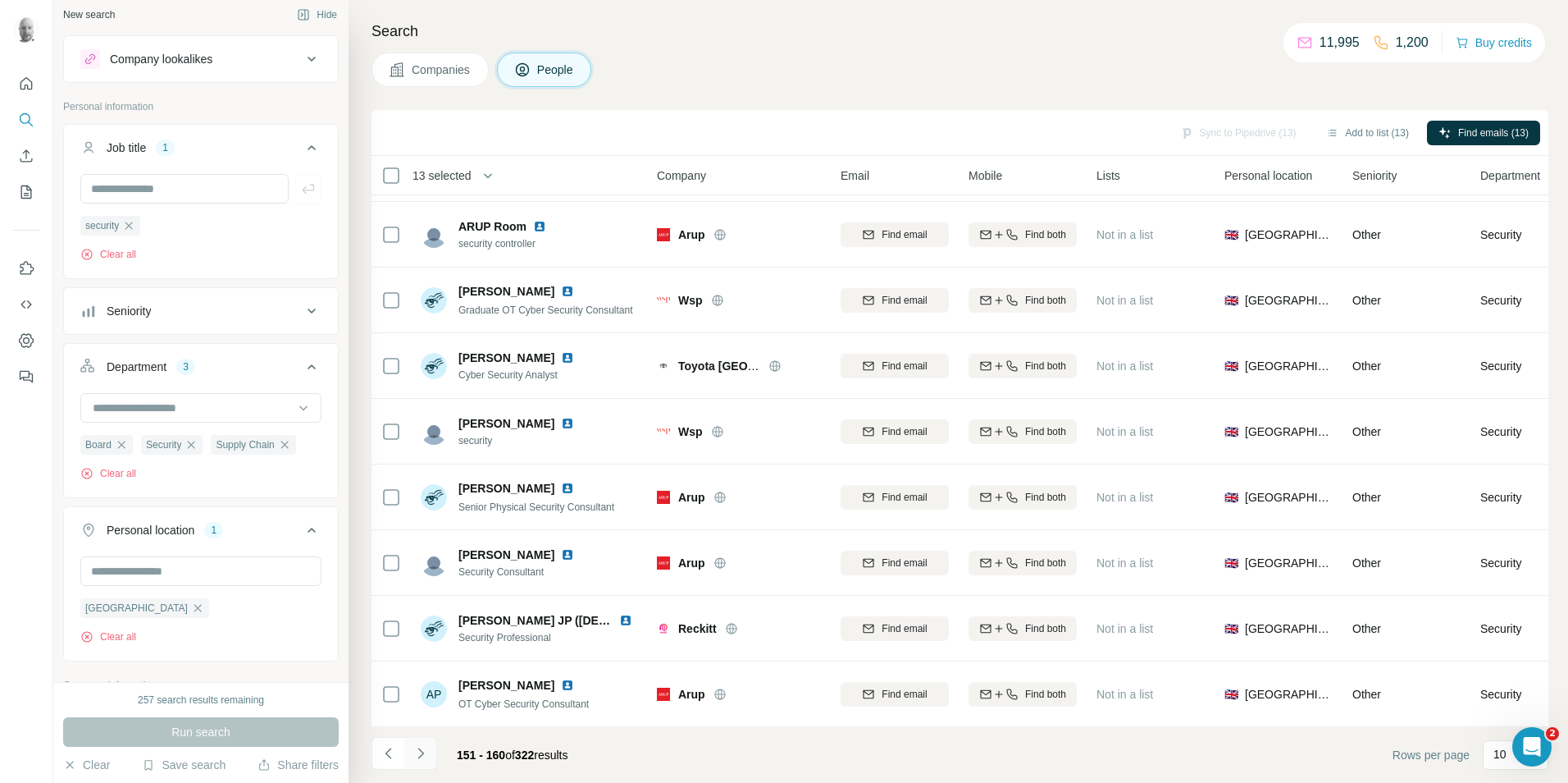
click at [425, 758] on icon "Navigate to next page" at bounding box center [420, 753] width 17 height 17
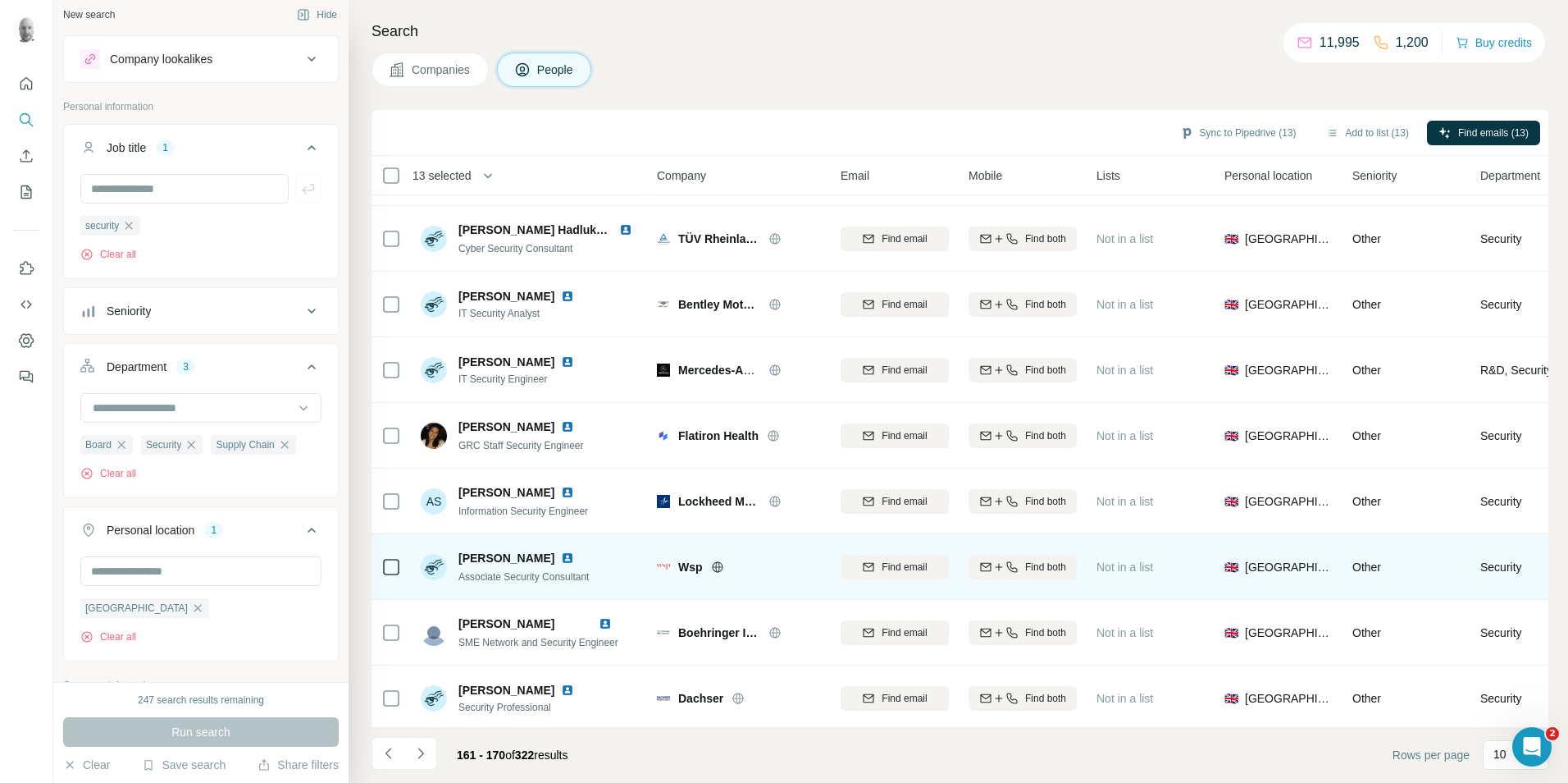
scroll to position [0, 0]
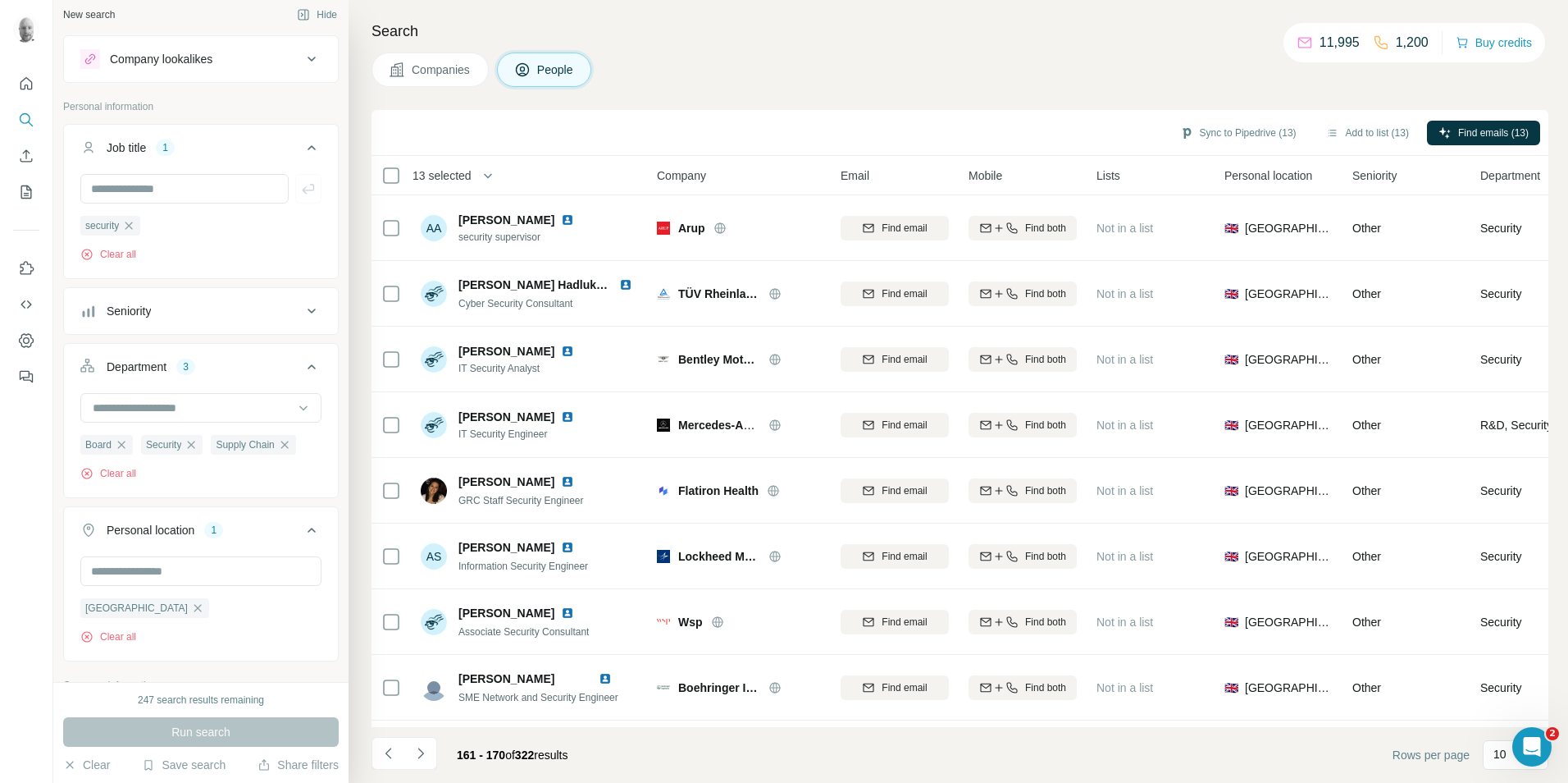
click at [422, 749] on icon "Navigate to next page" at bounding box center [420, 753] width 17 height 17
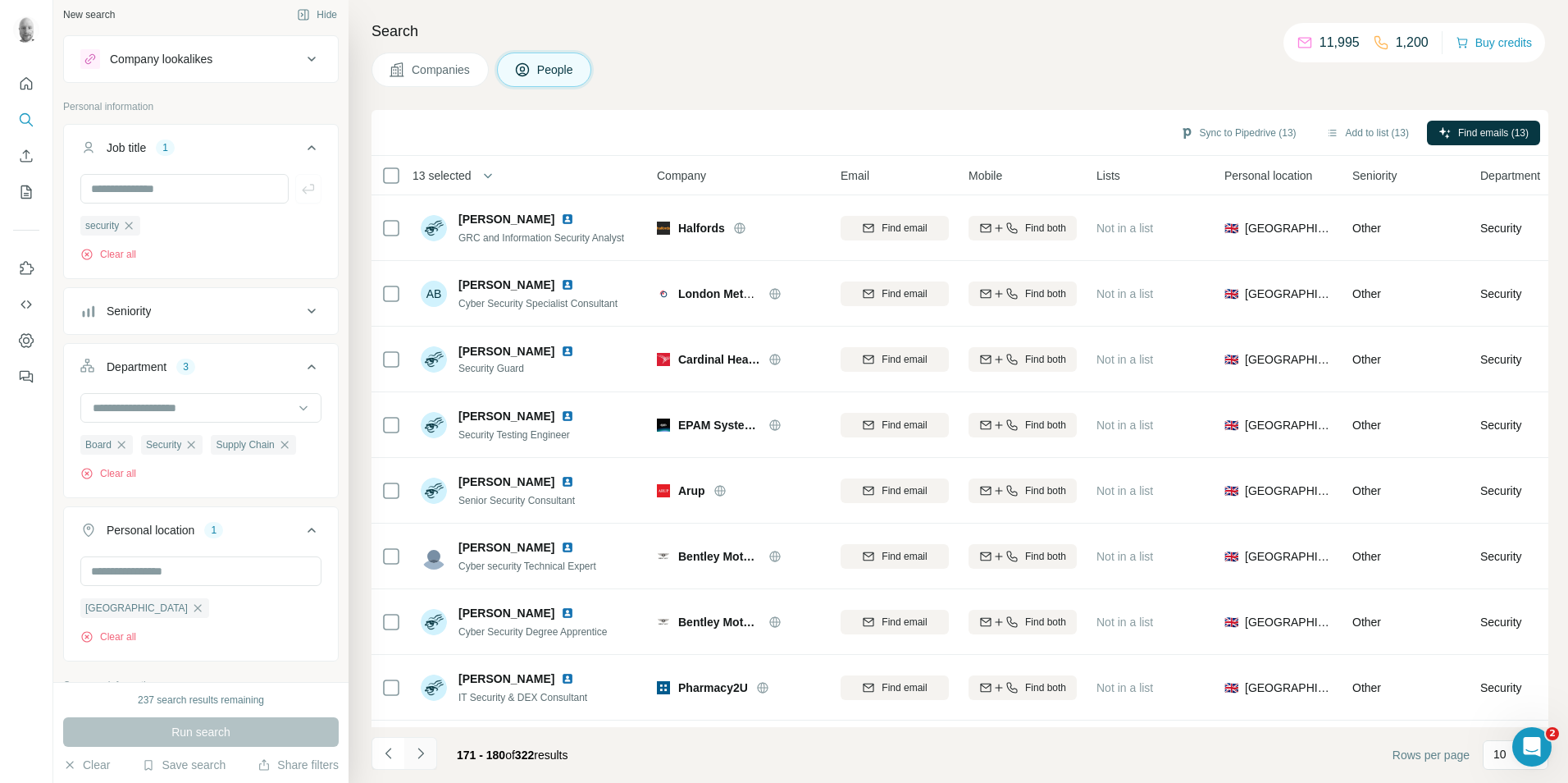
click at [421, 754] on icon "Navigate to next page" at bounding box center [420, 753] width 17 height 17
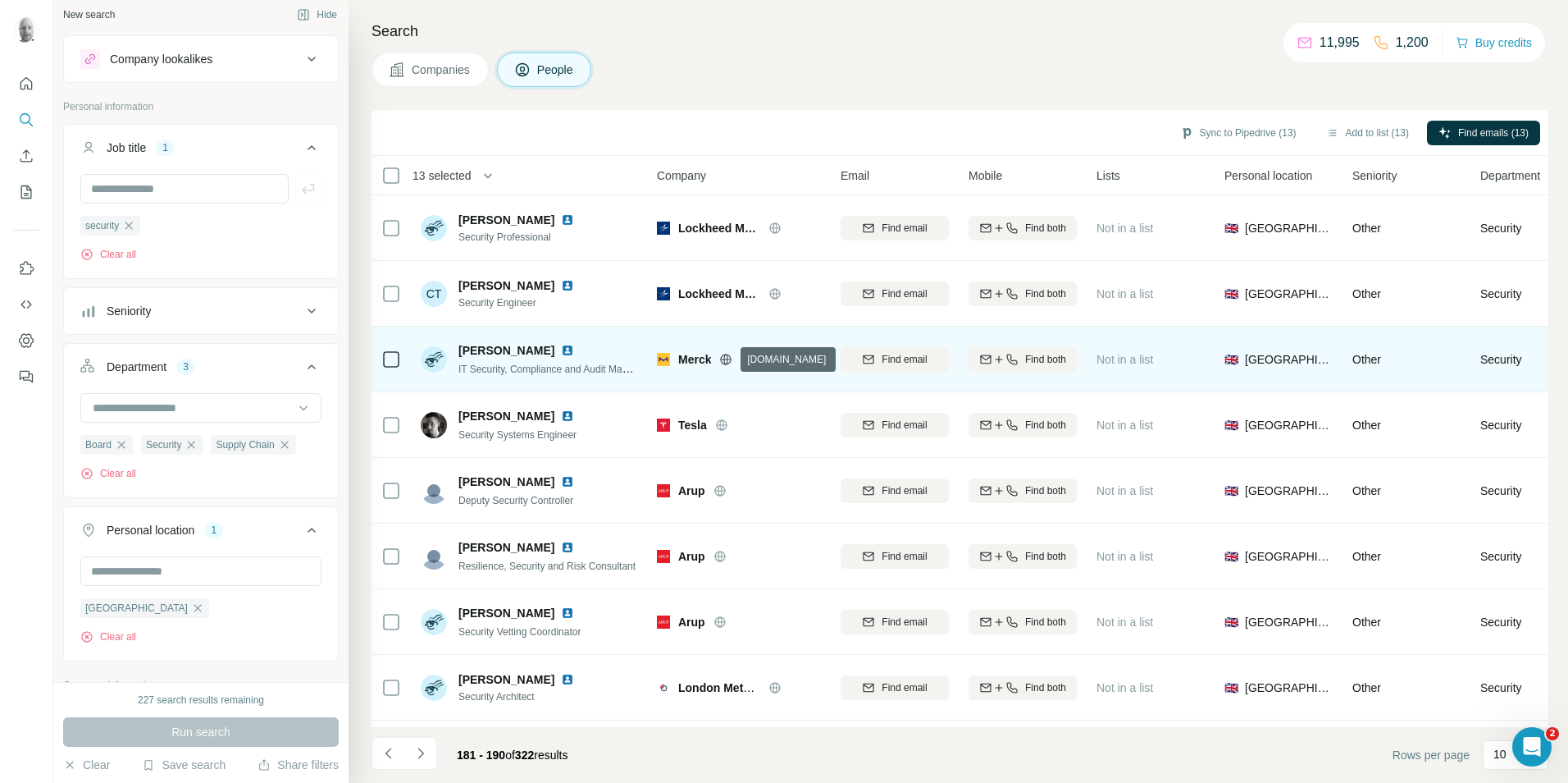
click at [727, 363] on icon at bounding box center [726, 359] width 4 height 11
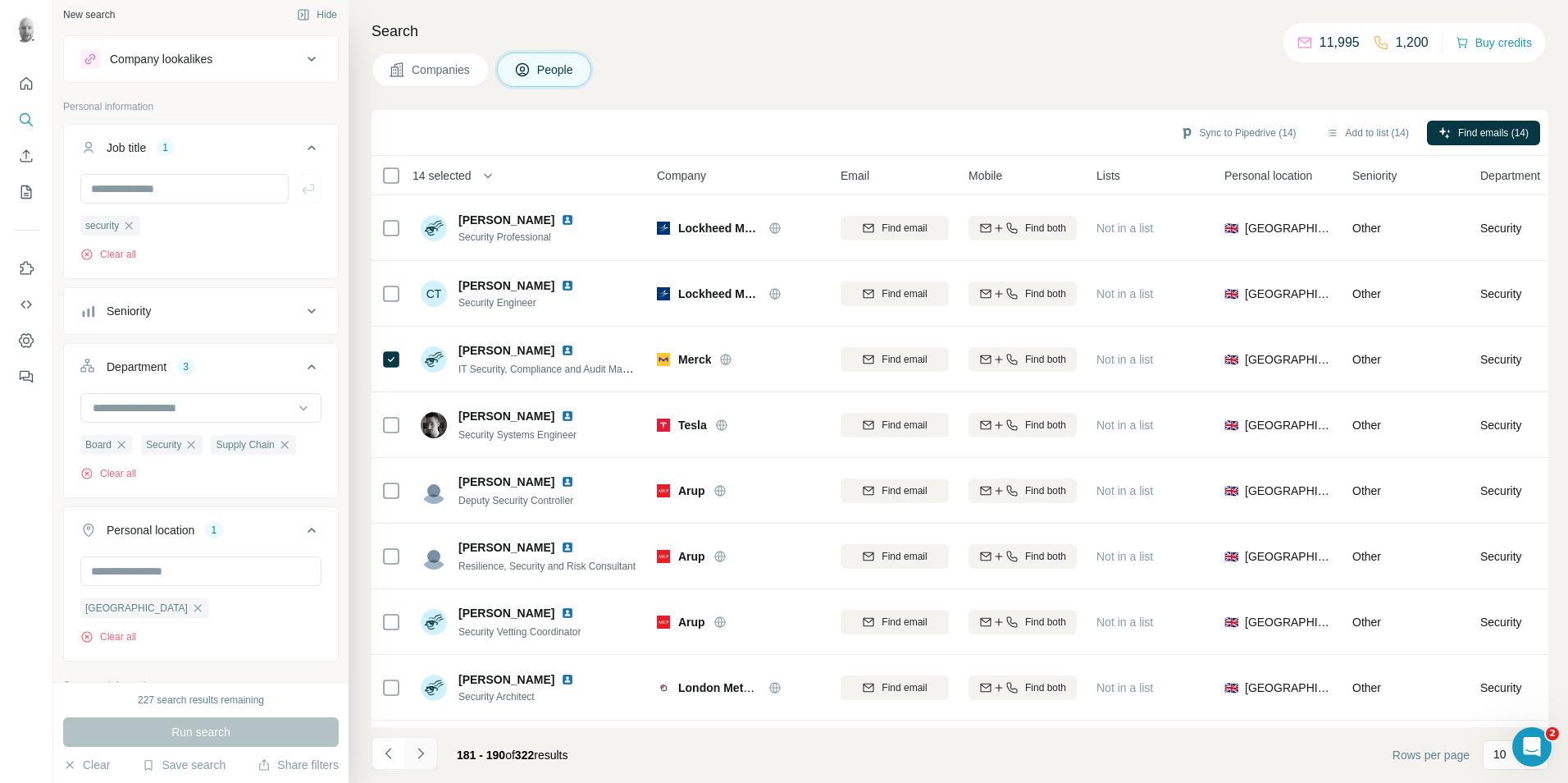
click at [422, 753] on icon "Navigate to next page" at bounding box center [420, 752] width 6 height 11
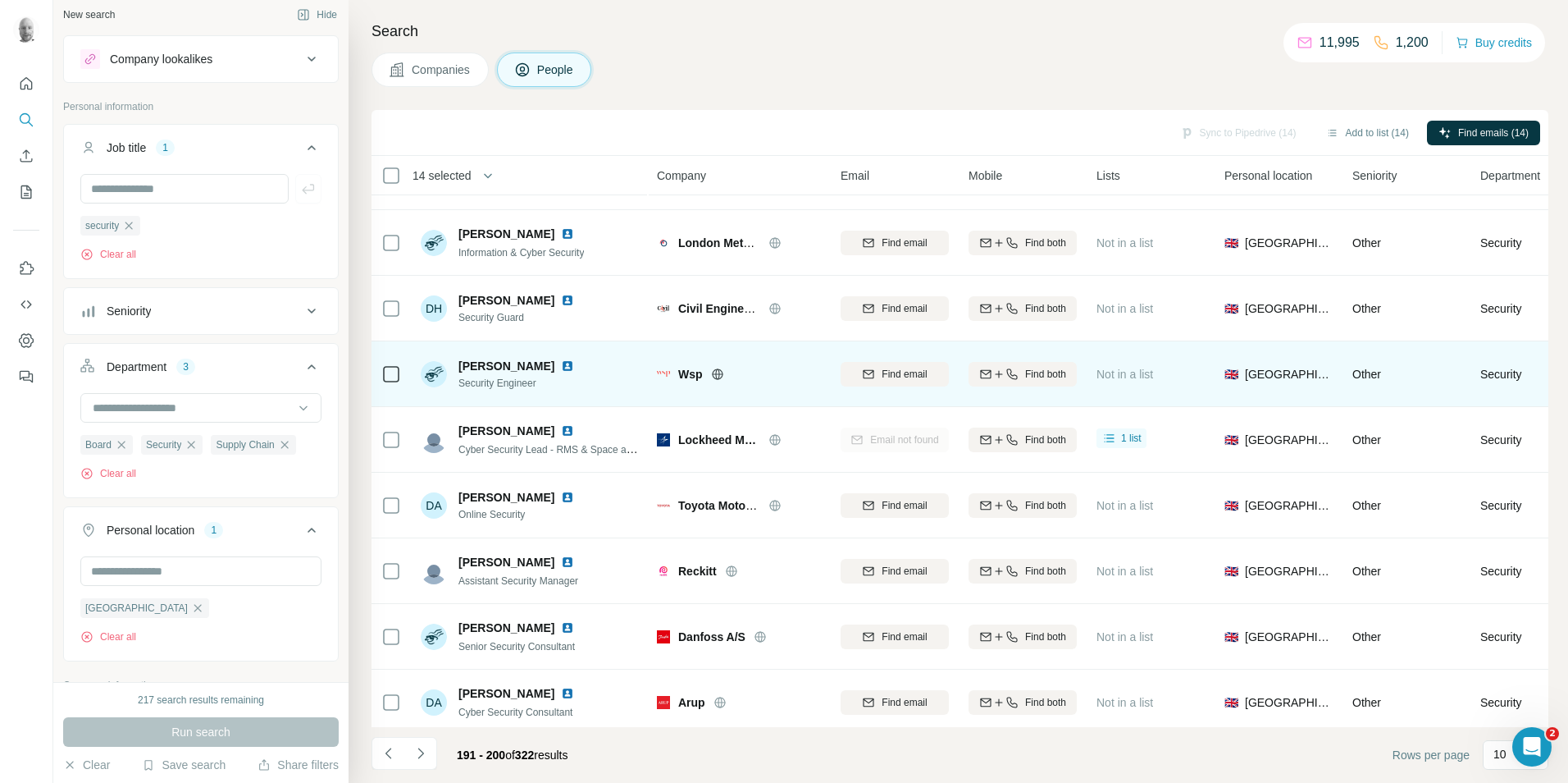
scroll to position [133, 0]
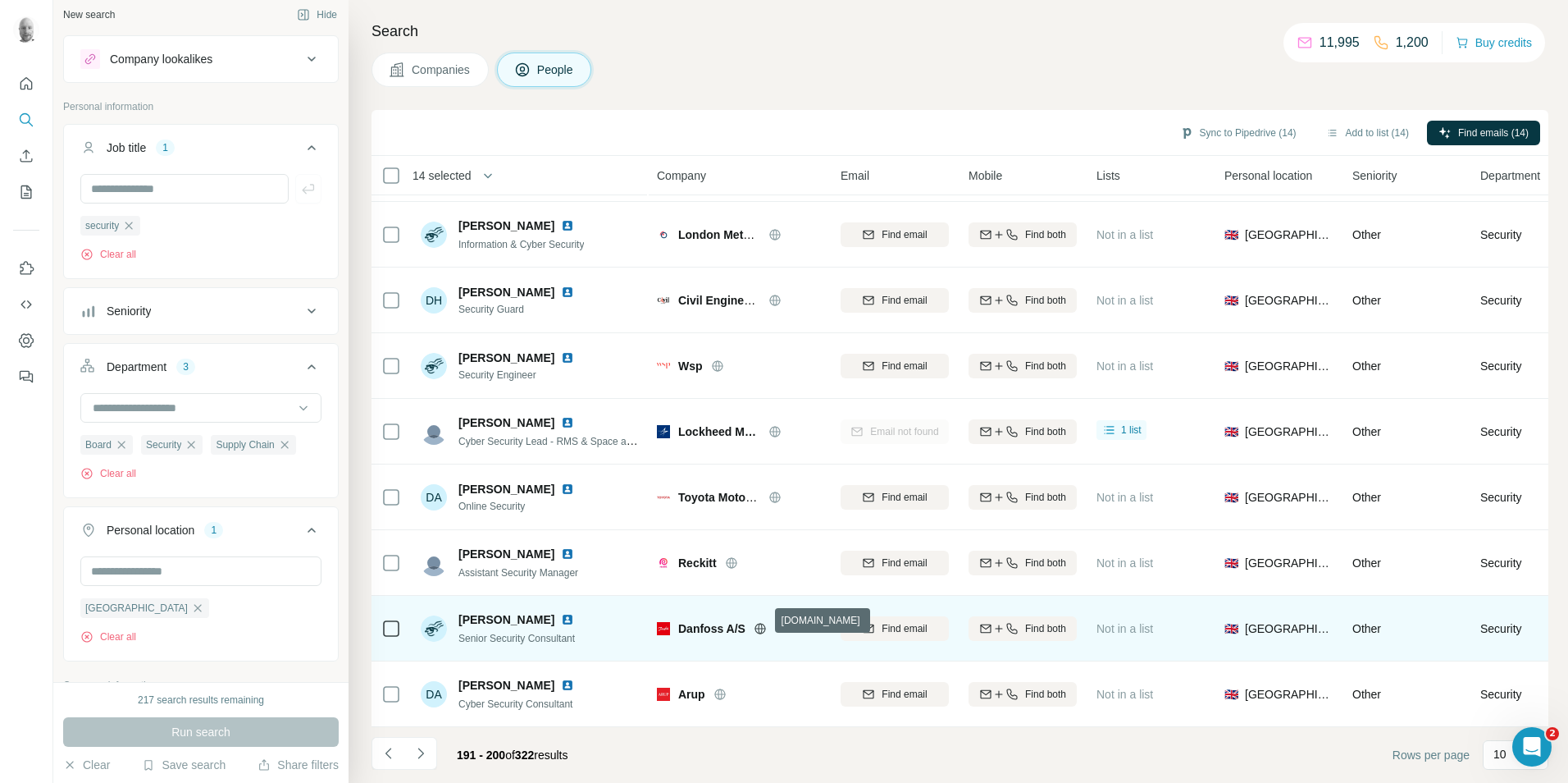
click at [765, 622] on icon at bounding box center [760, 628] width 13 height 13
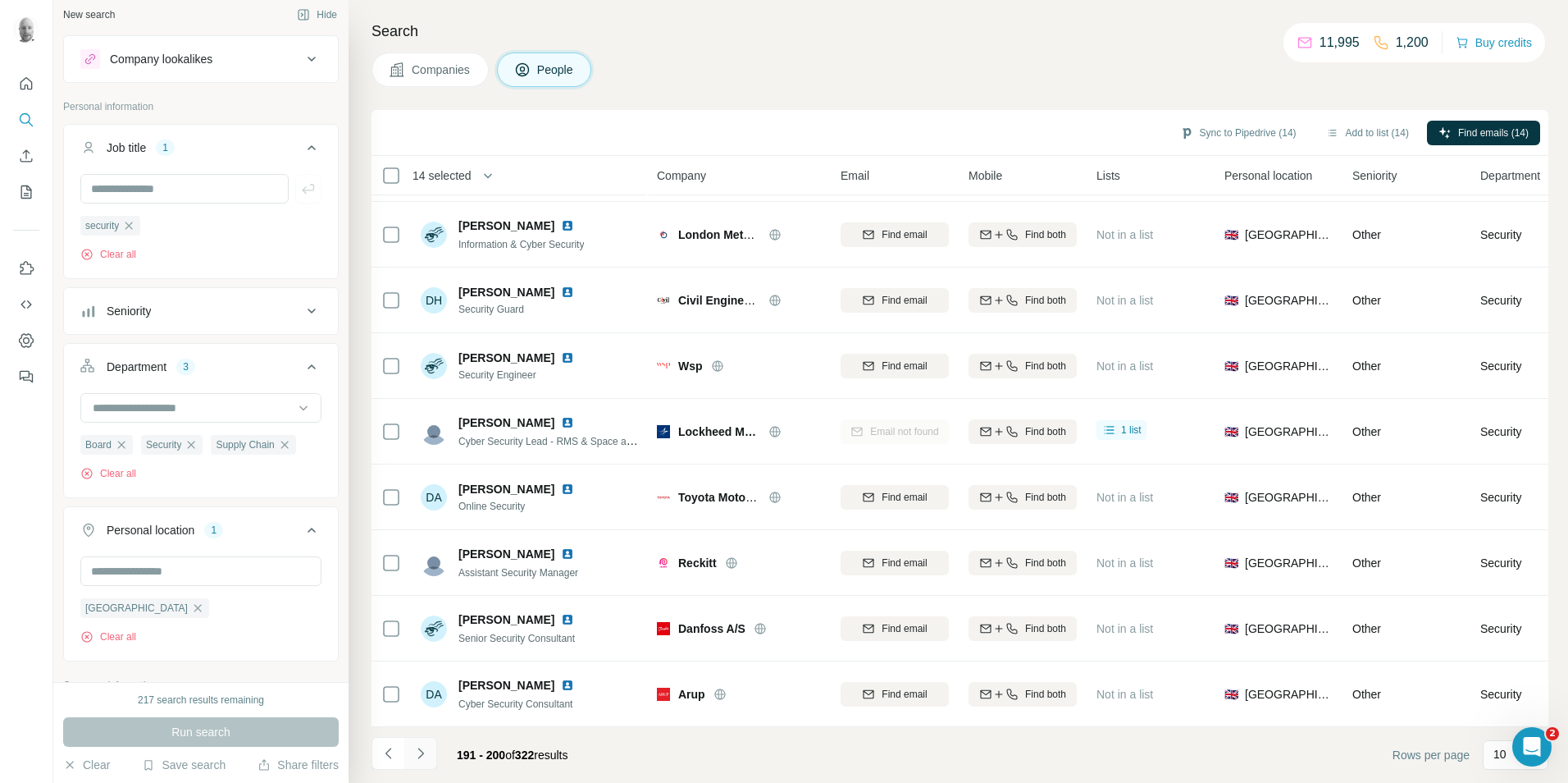
click at [418, 748] on icon "Navigate to next page" at bounding box center [420, 753] width 17 height 17
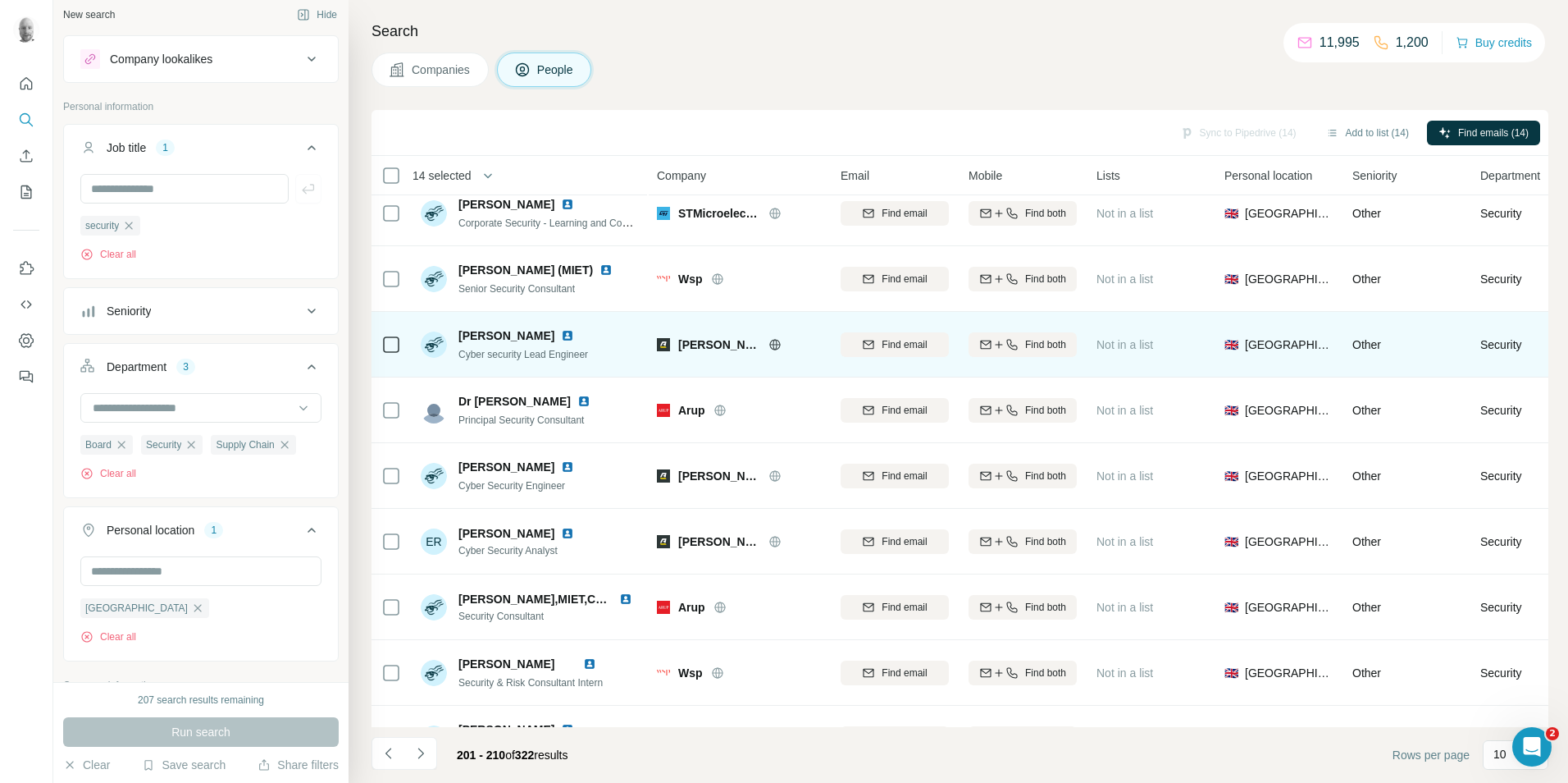
scroll to position [0, 0]
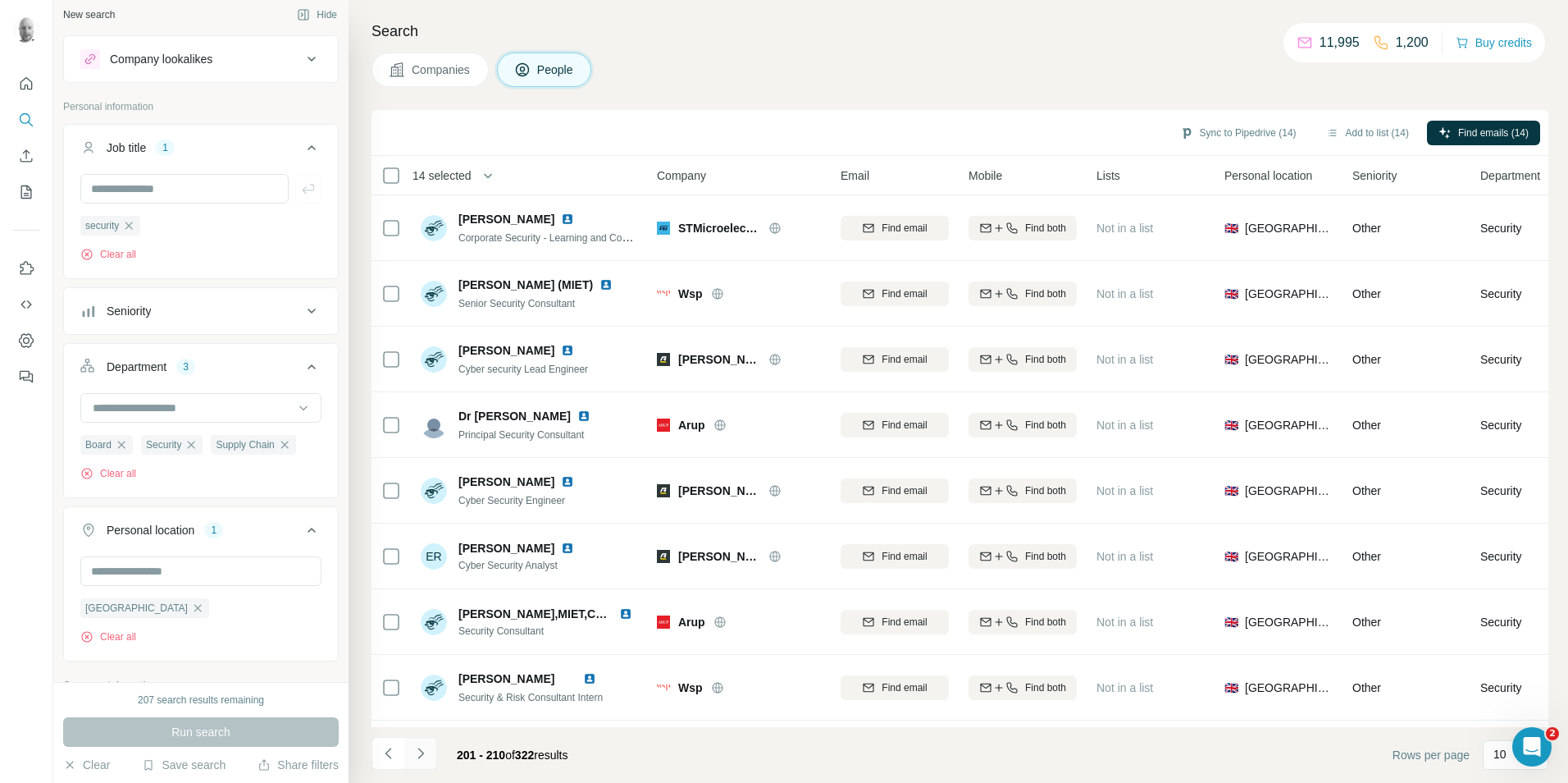
click at [422, 752] on icon "Navigate to next page" at bounding box center [420, 752] width 6 height 11
click at [420, 758] on icon "Navigate to next page" at bounding box center [420, 753] width 17 height 17
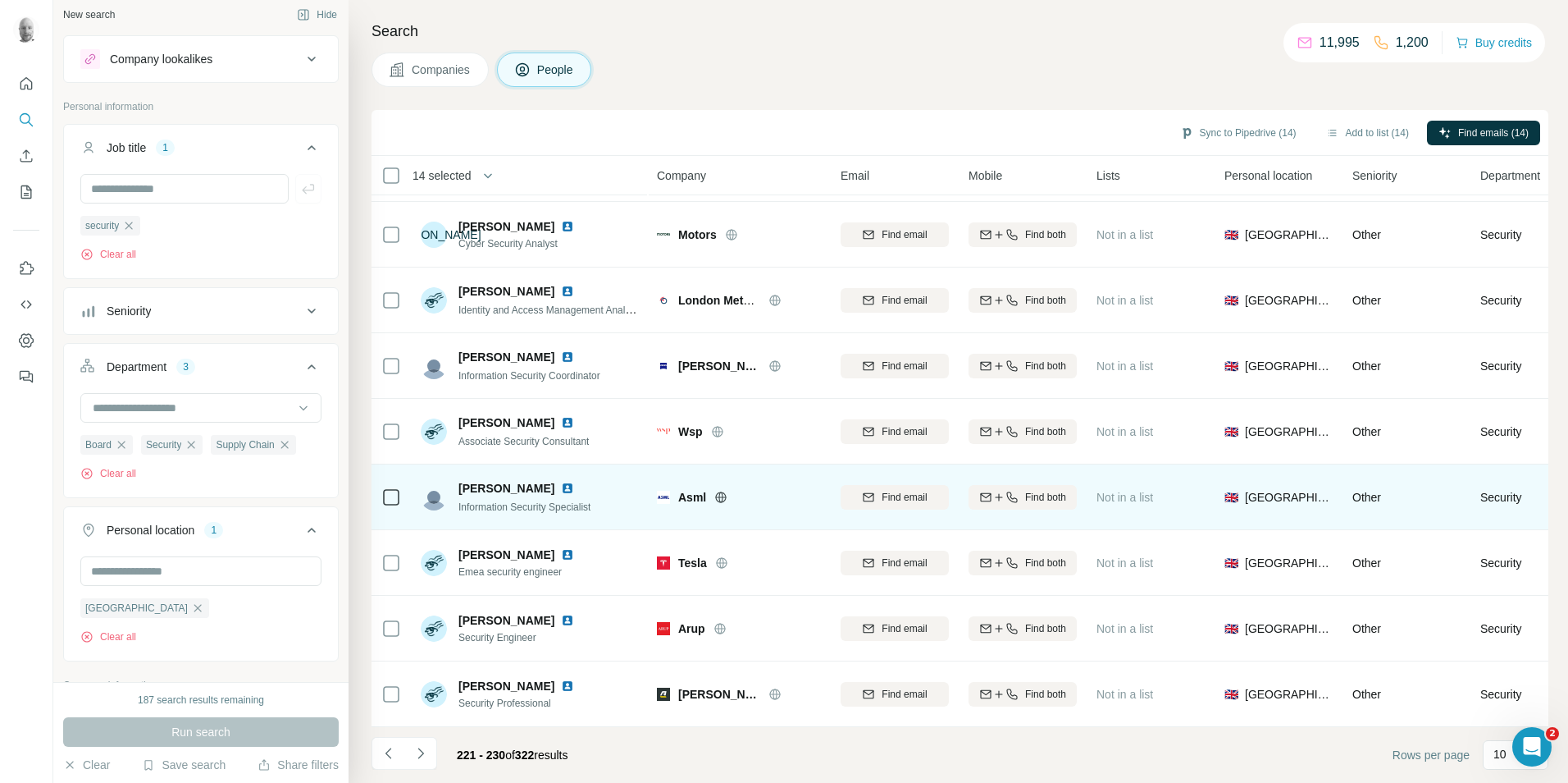
scroll to position [133, 0]
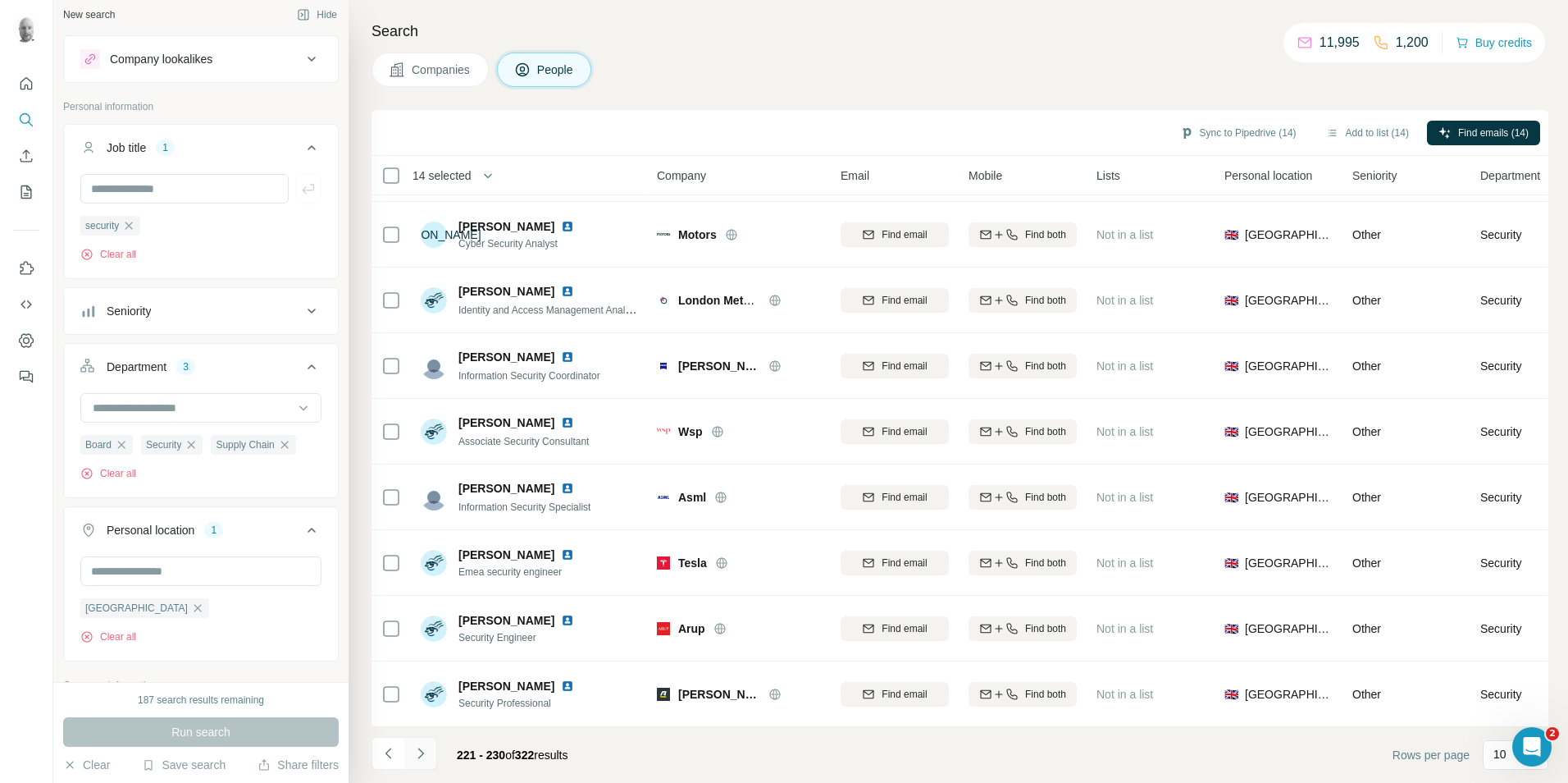
click at [417, 757] on icon "Navigate to next page" at bounding box center [420, 753] width 17 height 17
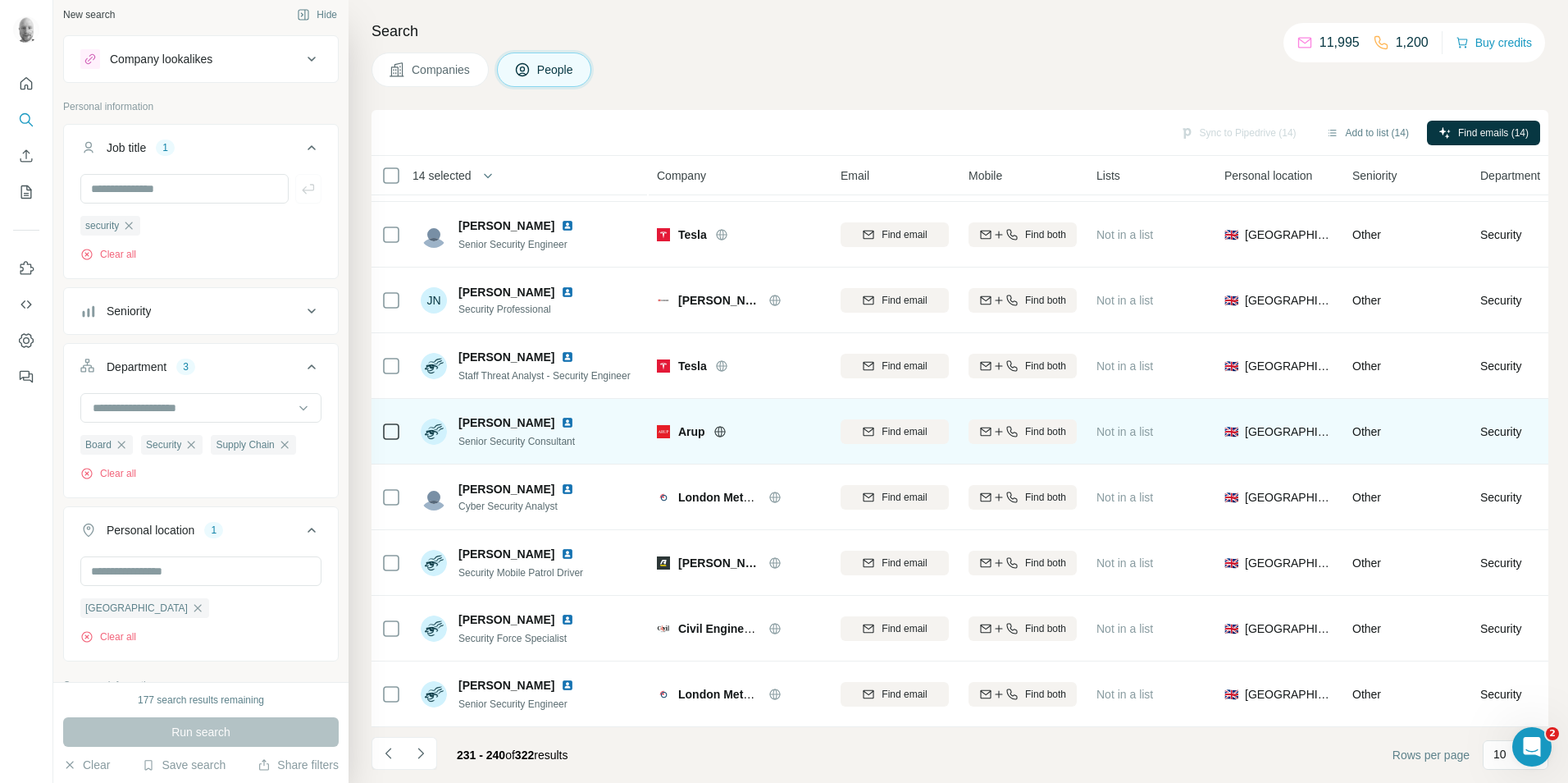
scroll to position [0, 0]
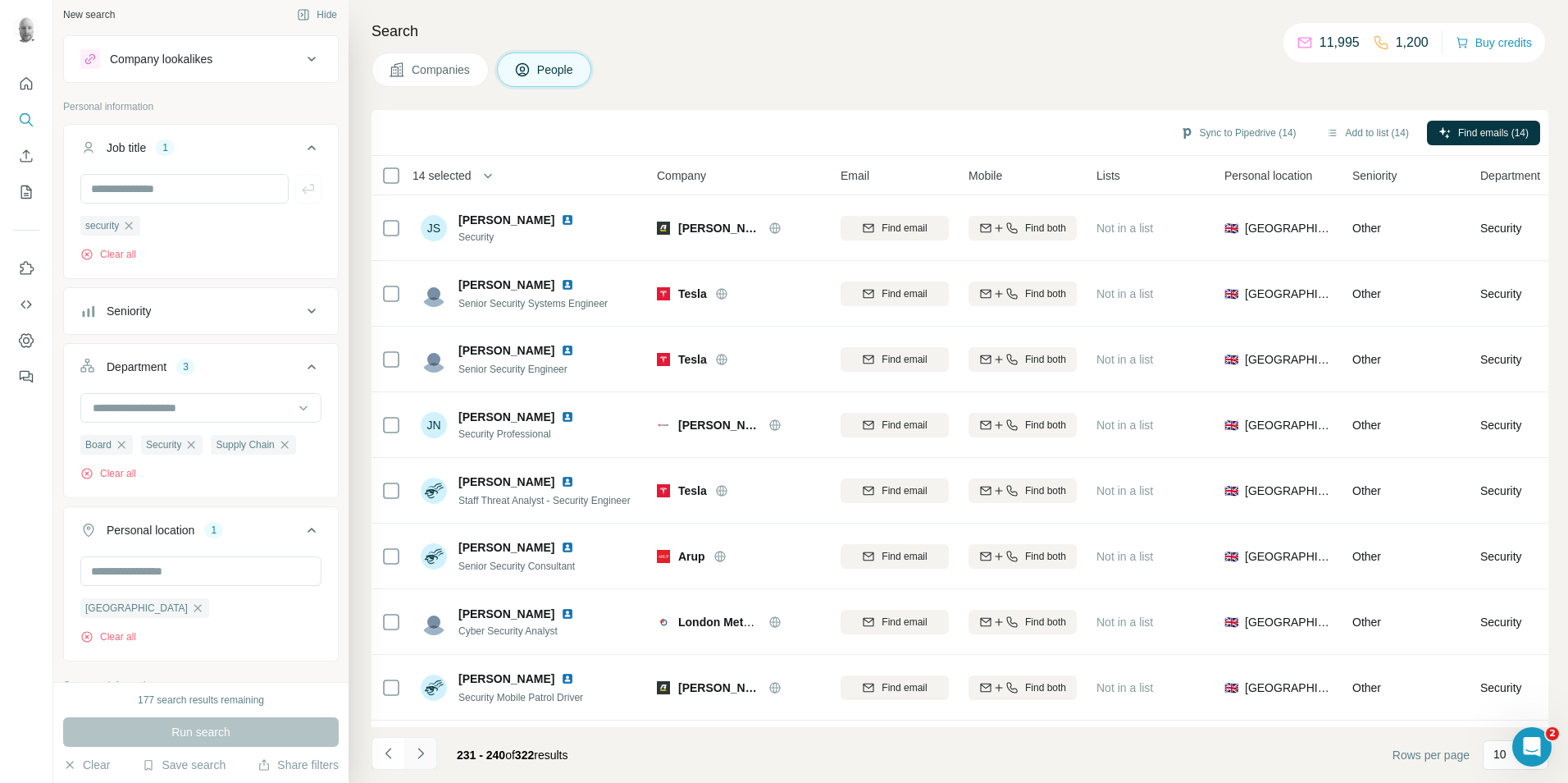
click at [425, 755] on icon "Navigate to next page" at bounding box center [420, 753] width 17 height 17
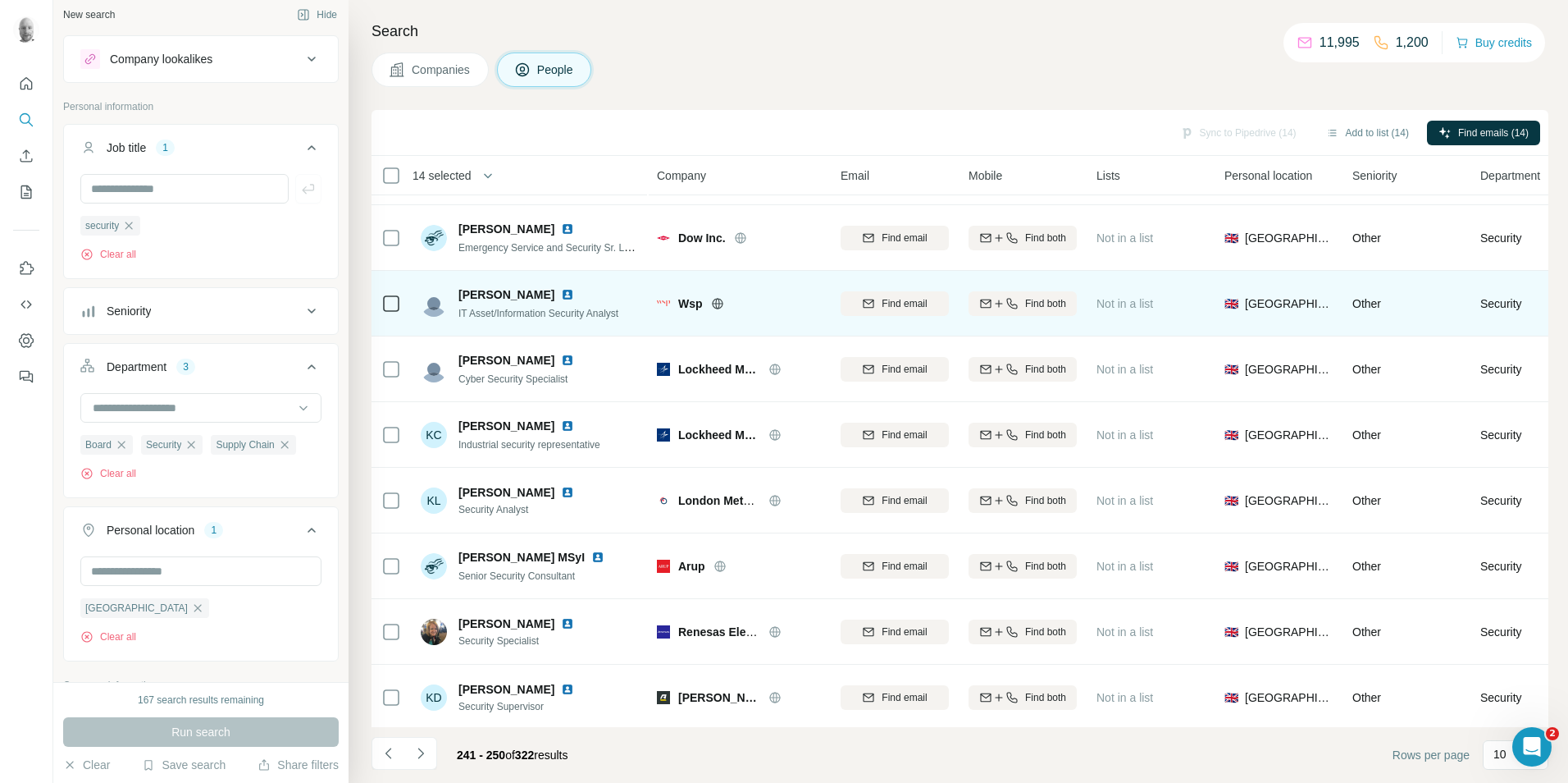
scroll to position [133, 0]
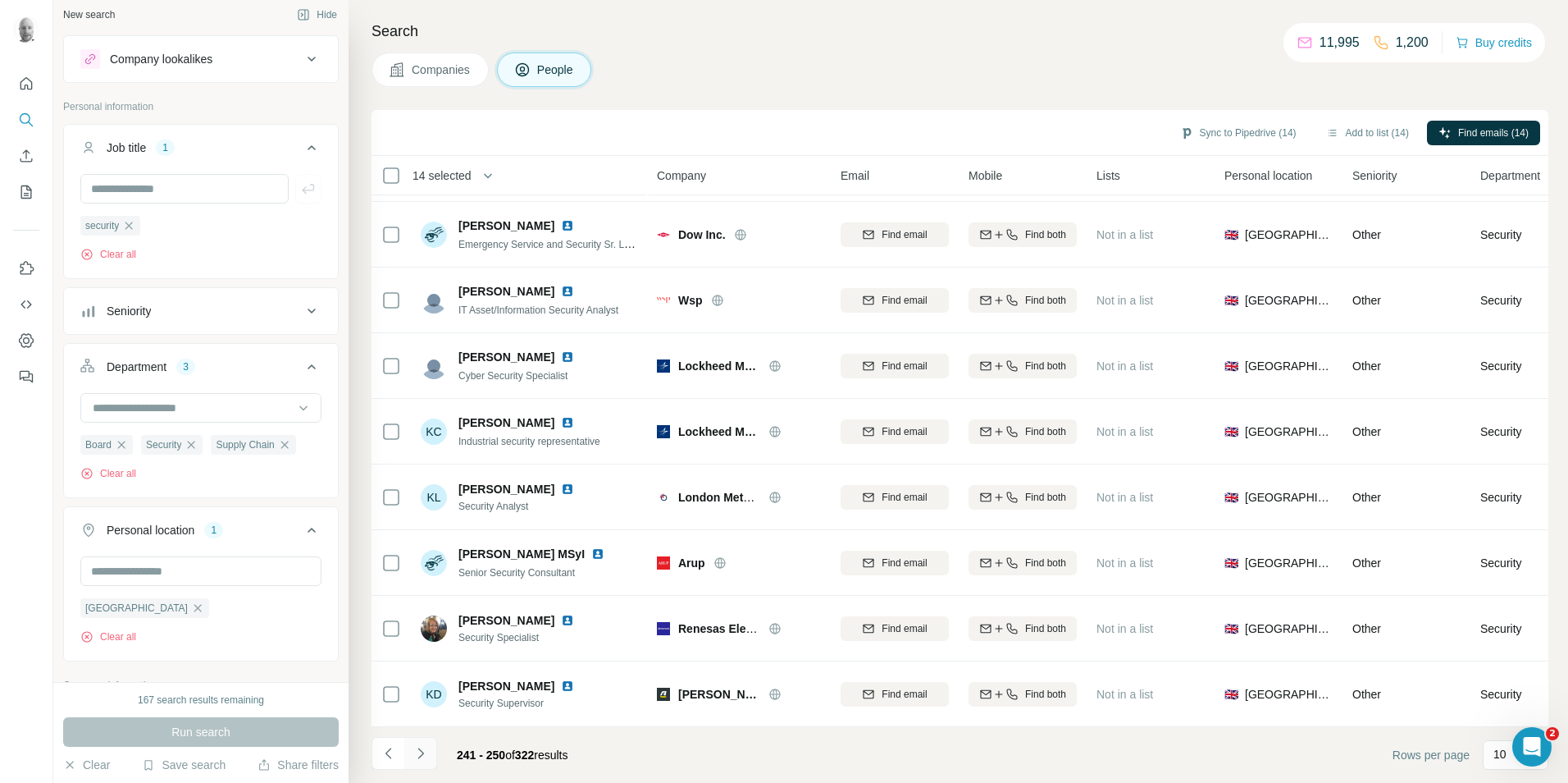
click at [422, 756] on icon "Navigate to next page" at bounding box center [420, 753] width 17 height 17
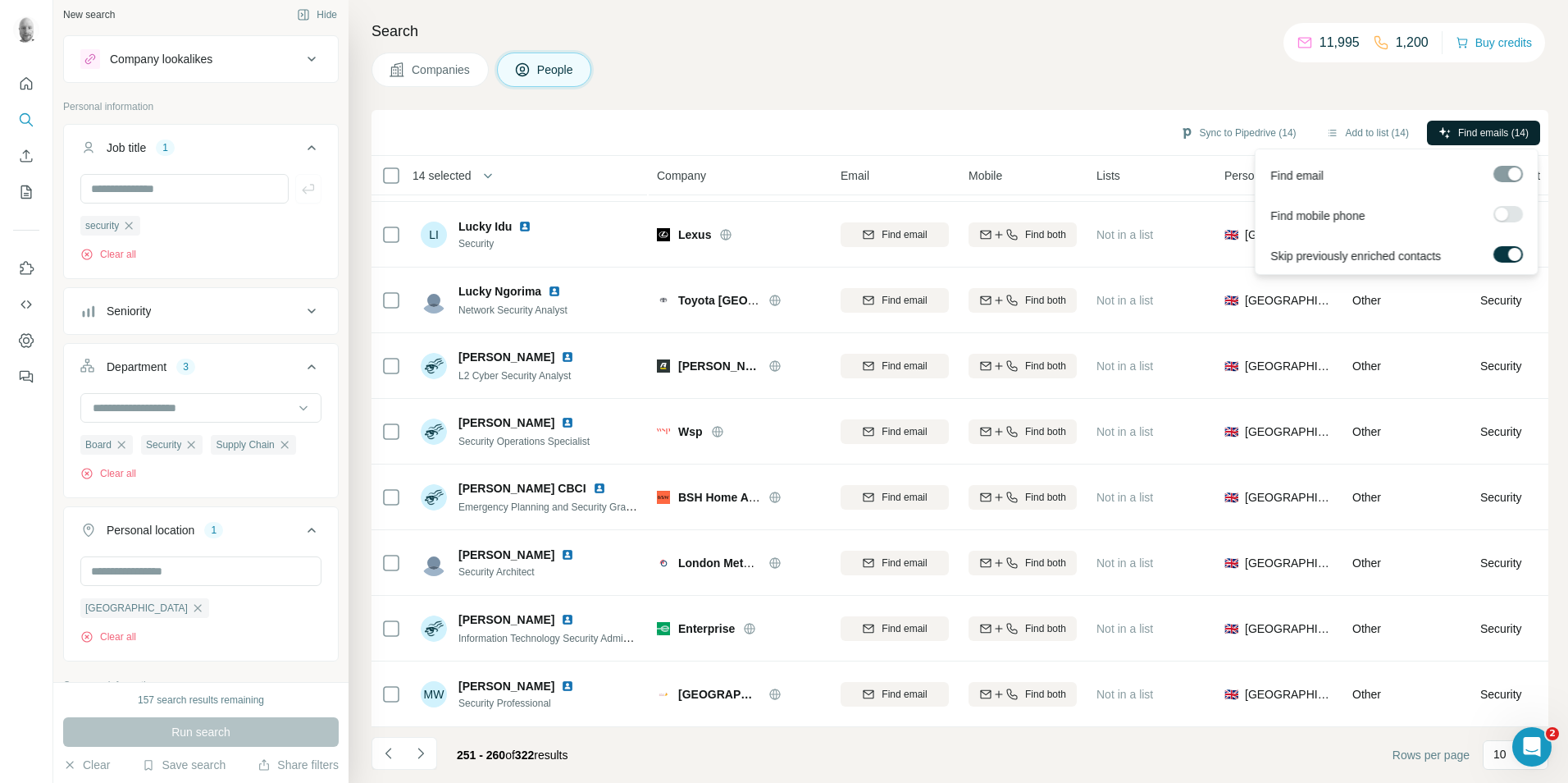
click at [1458, 133] on span "Find emails (14)" at bounding box center [1493, 132] width 71 height 15
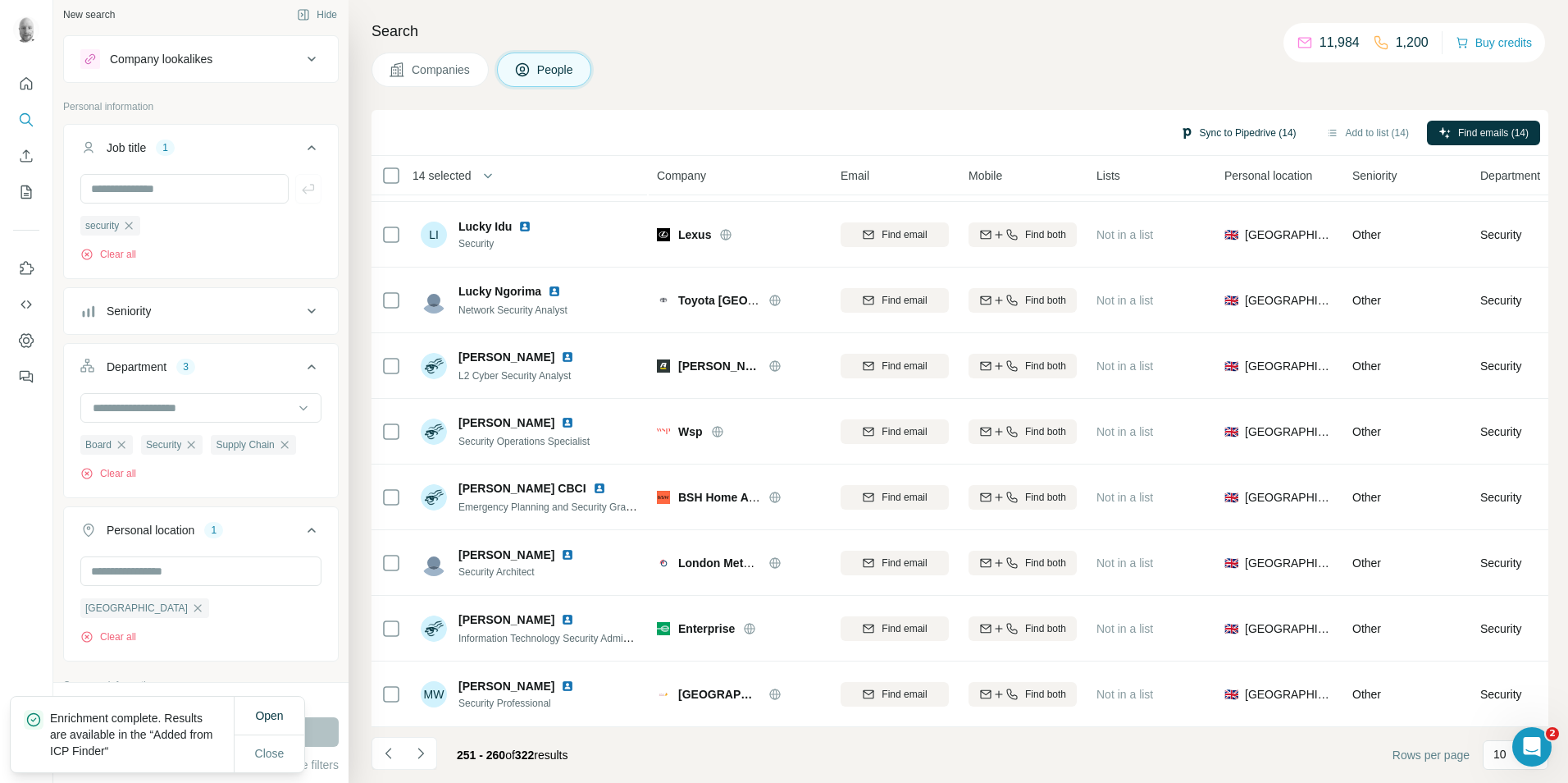
click at [1248, 132] on button "Sync to Pipedrive (14)" at bounding box center [1238, 133] width 139 height 25
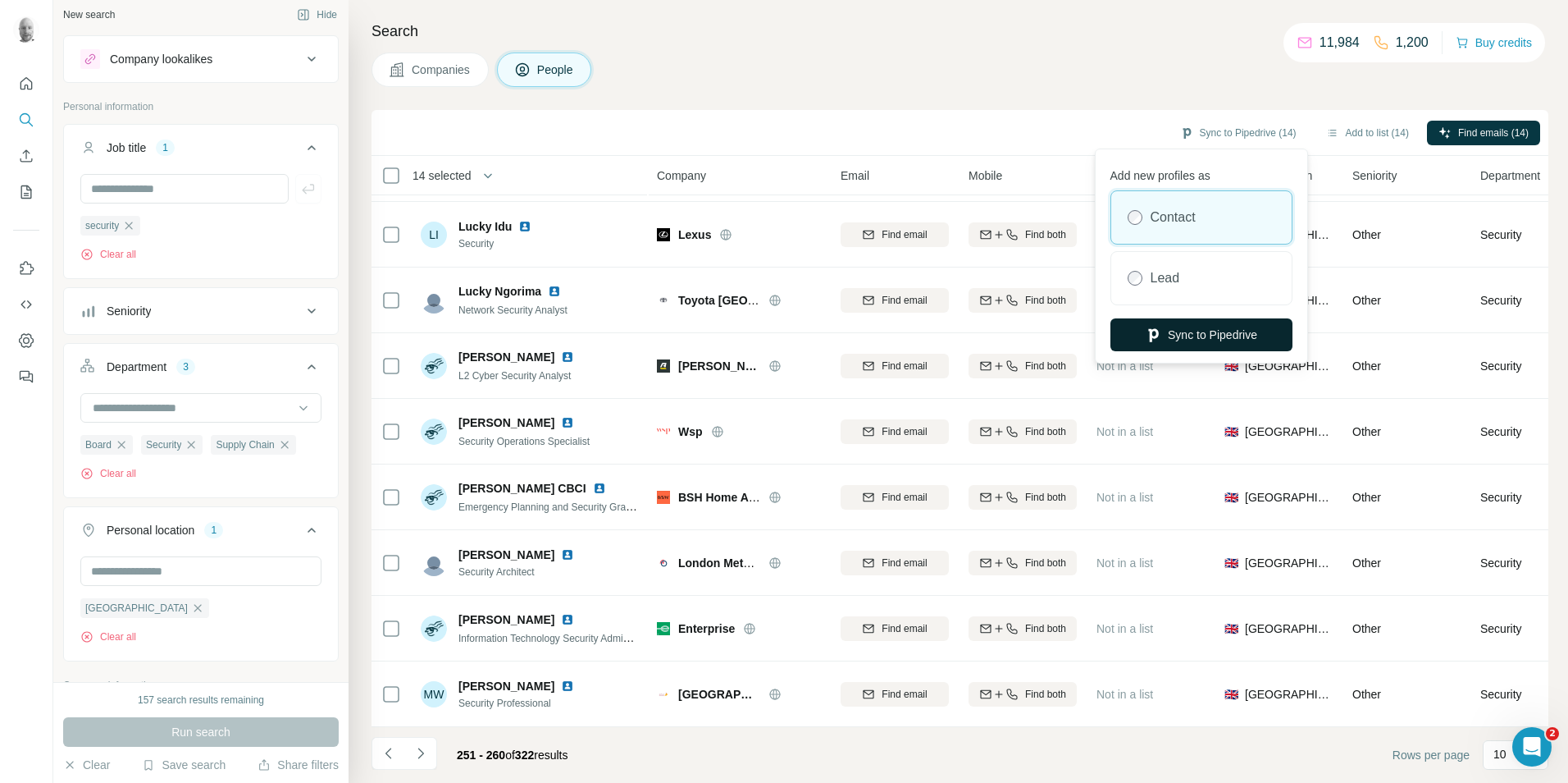
click at [1204, 336] on button "Sync to Pipedrive" at bounding box center [1201, 334] width 182 height 32
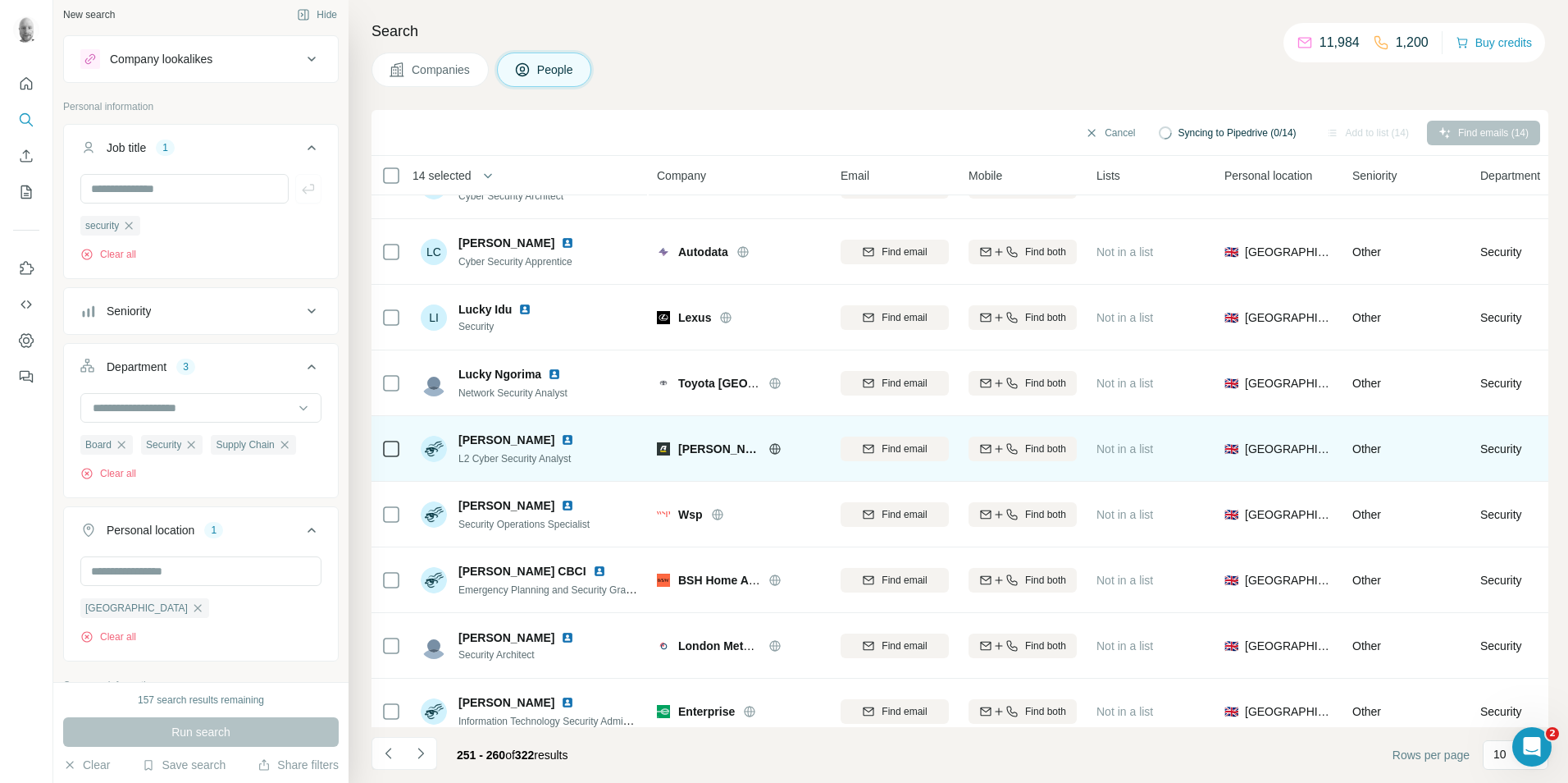
scroll to position [0, 0]
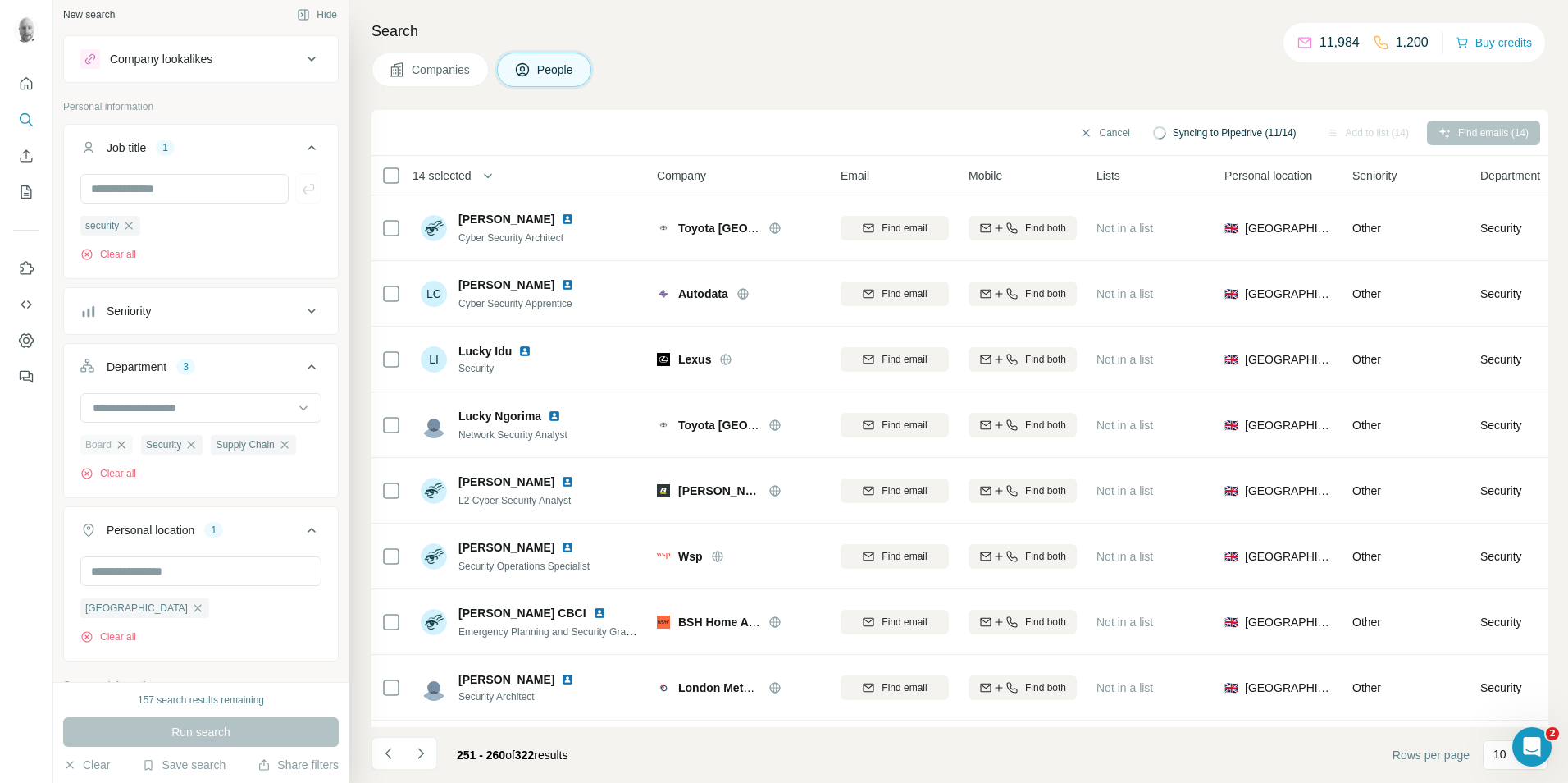
click at [123, 448] on icon "button" at bounding box center [122, 444] width 7 height 7
click at [230, 450] on icon "button" at bounding box center [223, 444] width 13 height 13
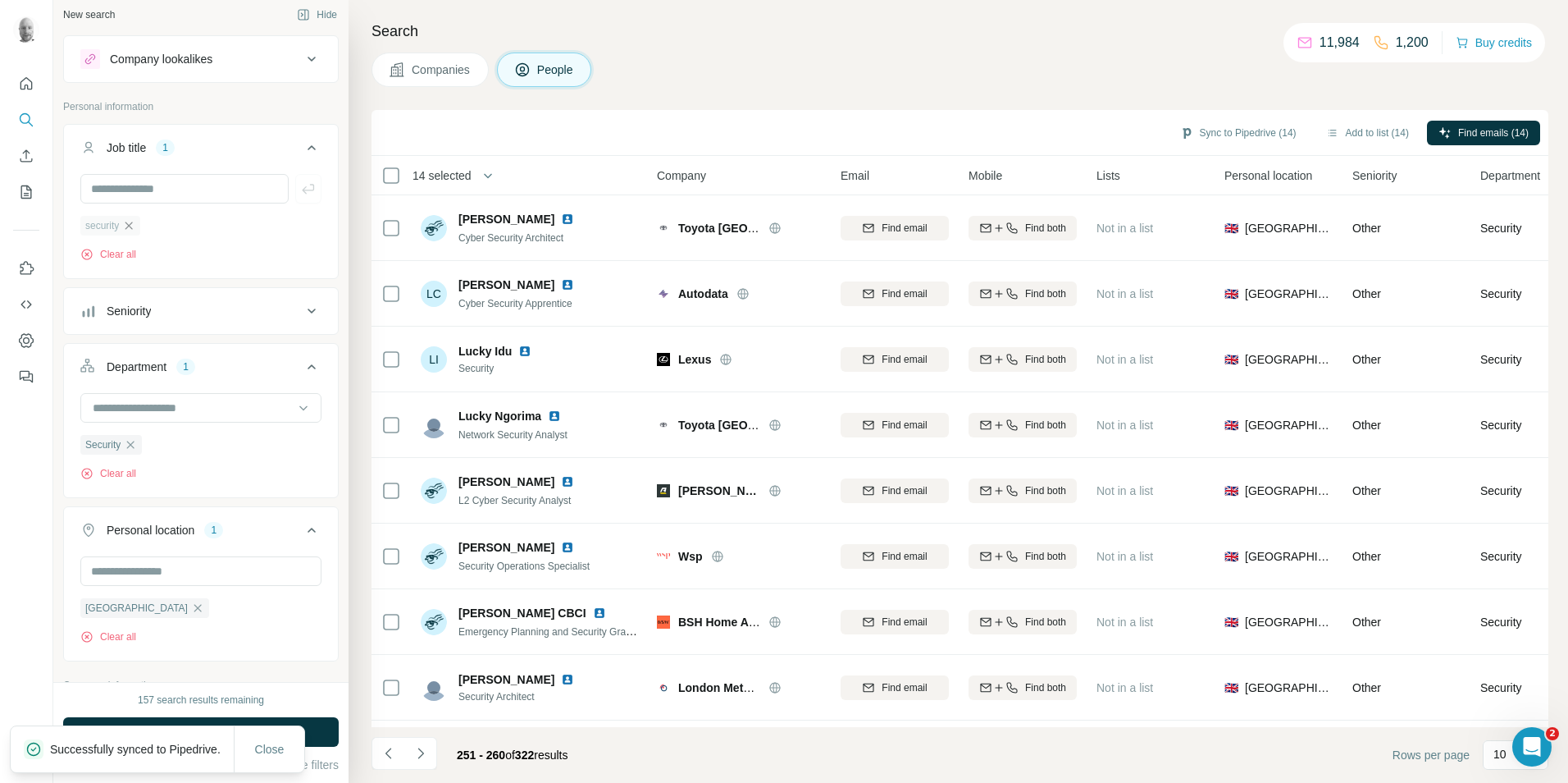
click at [130, 229] on icon "button" at bounding box center [129, 225] width 13 height 13
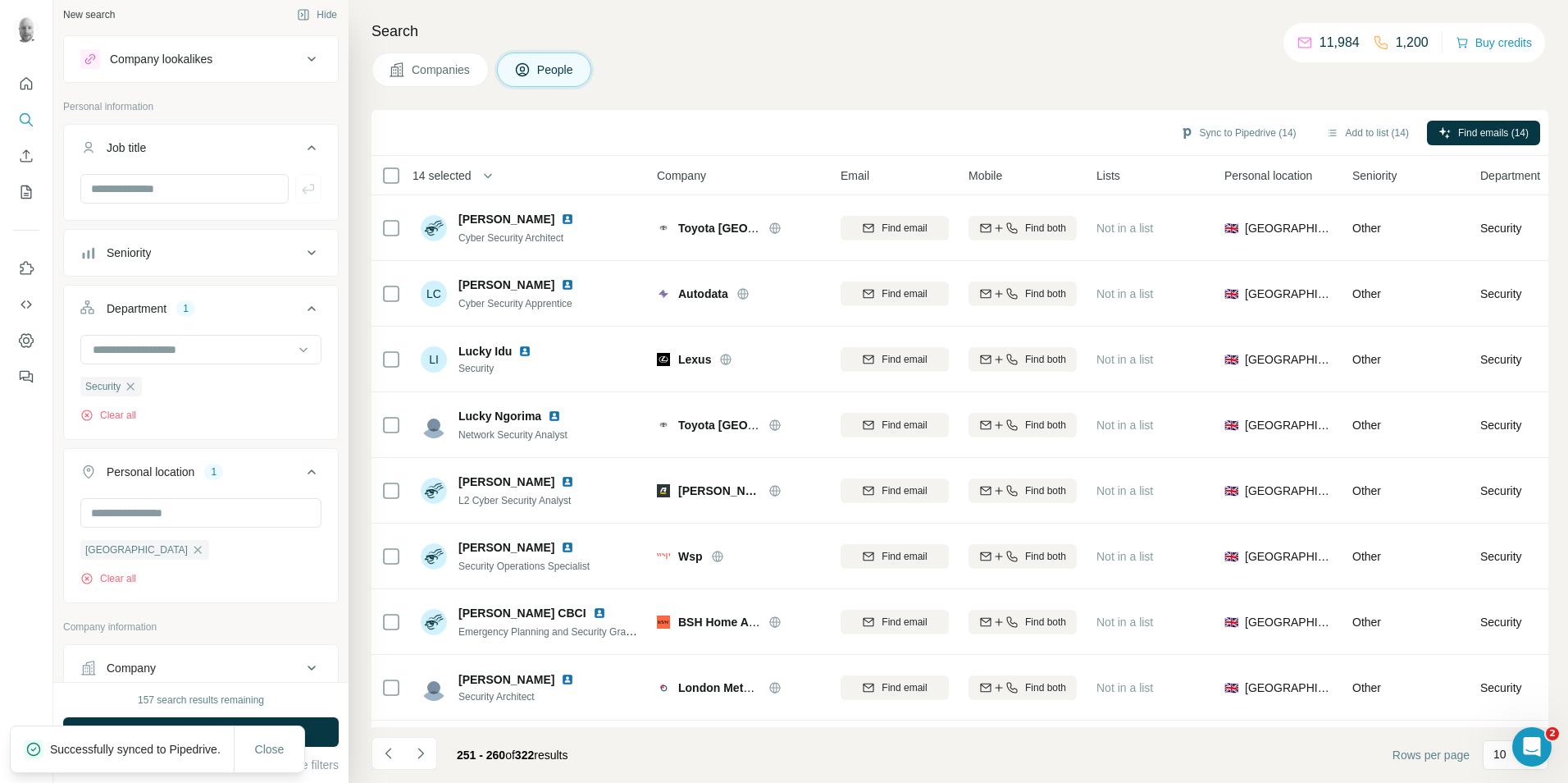
click at [302, 248] on icon at bounding box center [312, 252] width 19 height 19
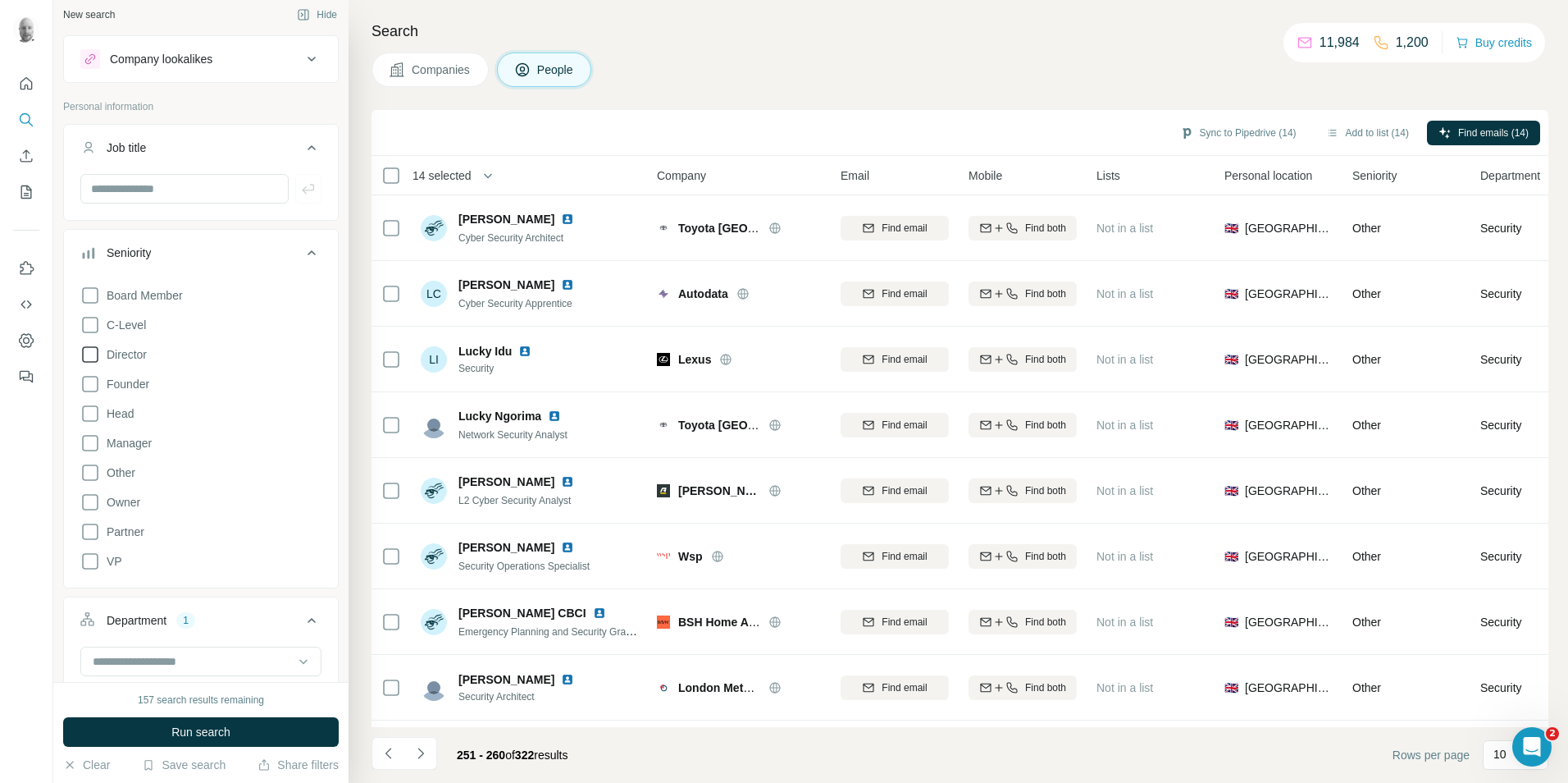
click at [88, 352] on icon at bounding box center [90, 354] width 19 height 19
click at [95, 325] on icon at bounding box center [90, 325] width 19 height 19
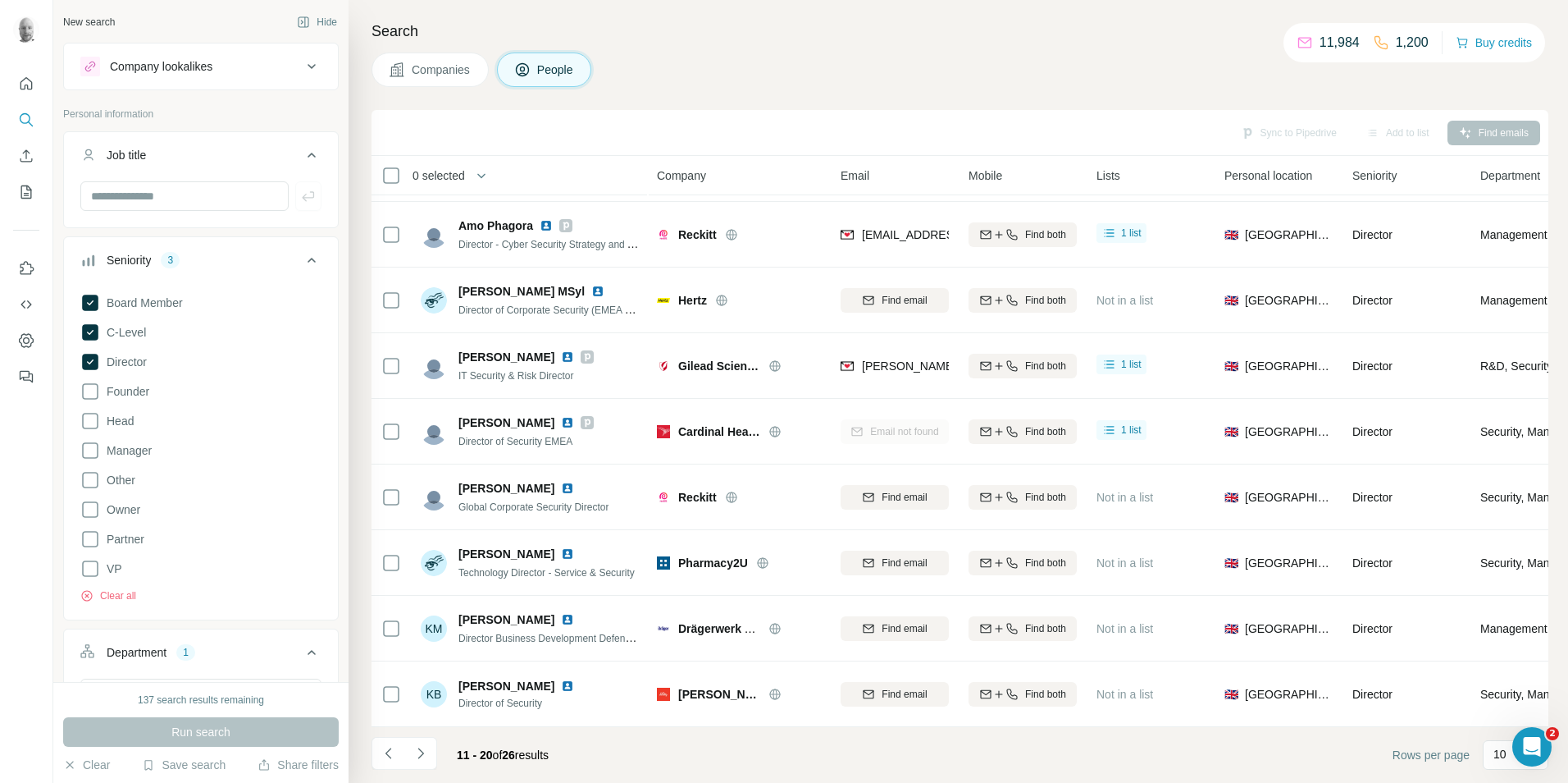
scroll to position [590, 0]
click at [421, 753] on icon "Navigate to next page" at bounding box center [420, 753] width 17 height 17
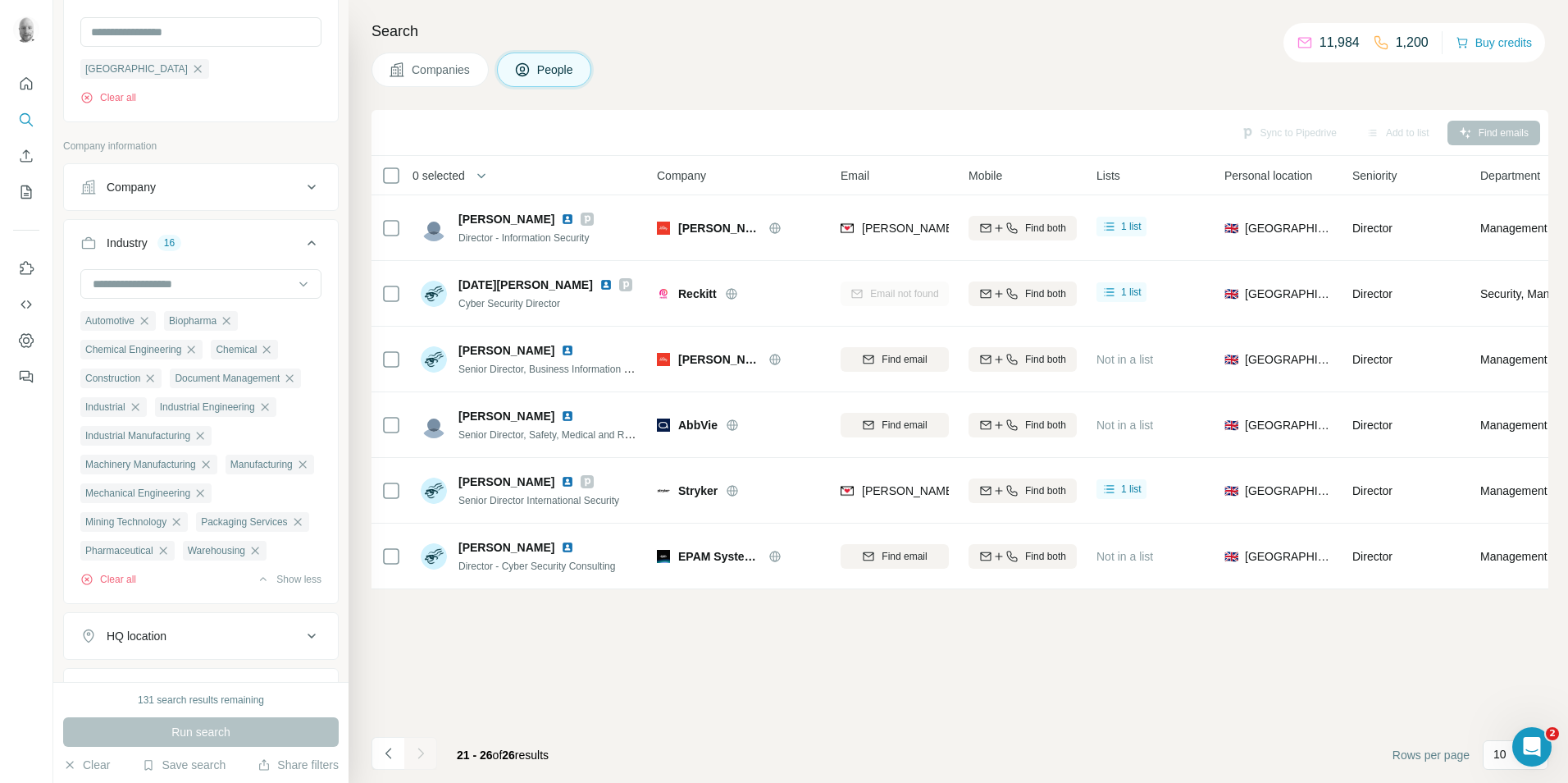
scroll to position [828, 0]
click at [440, 72] on span "Companies" at bounding box center [441, 69] width 60 height 17
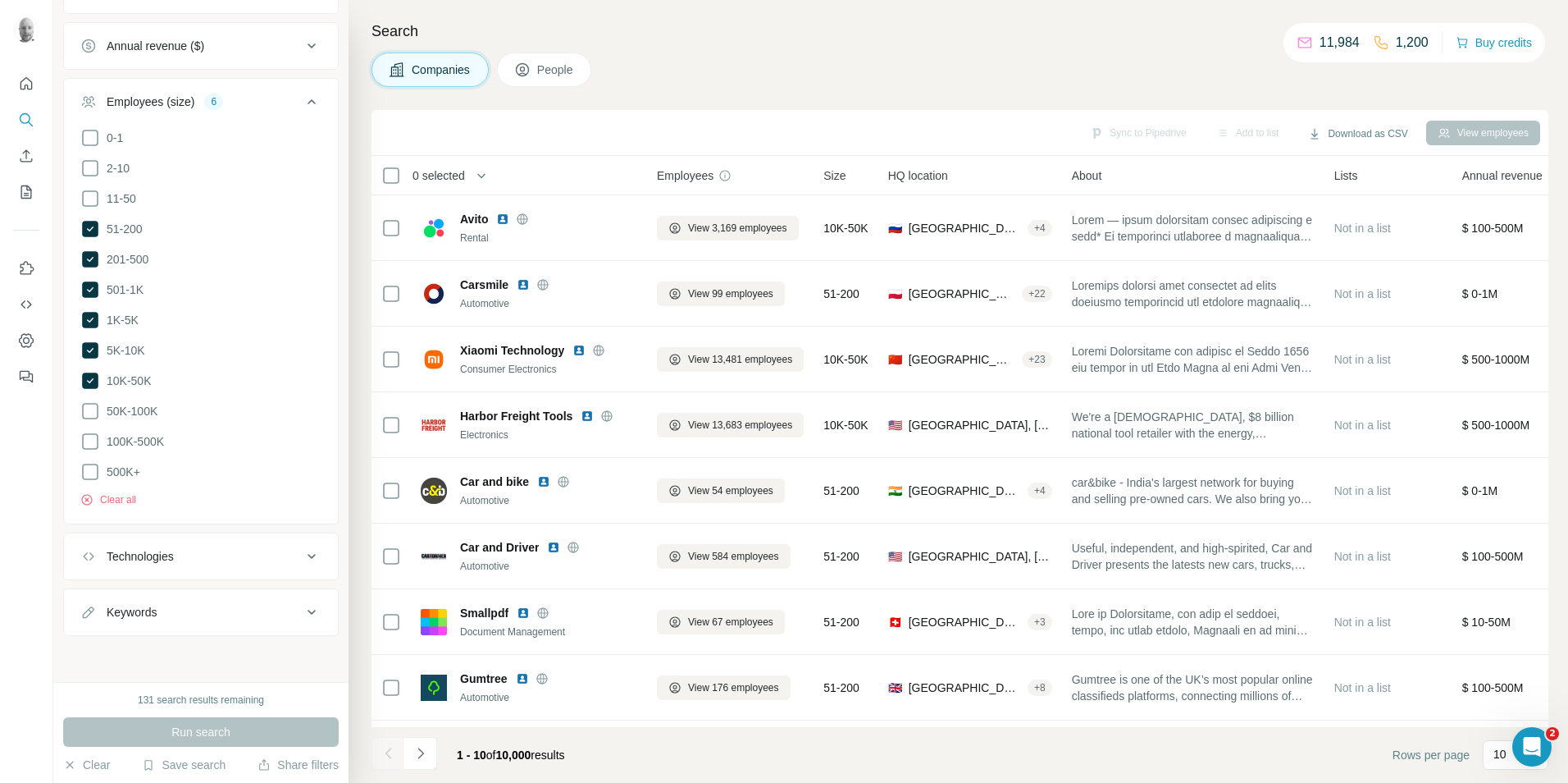
scroll to position [700, 0]
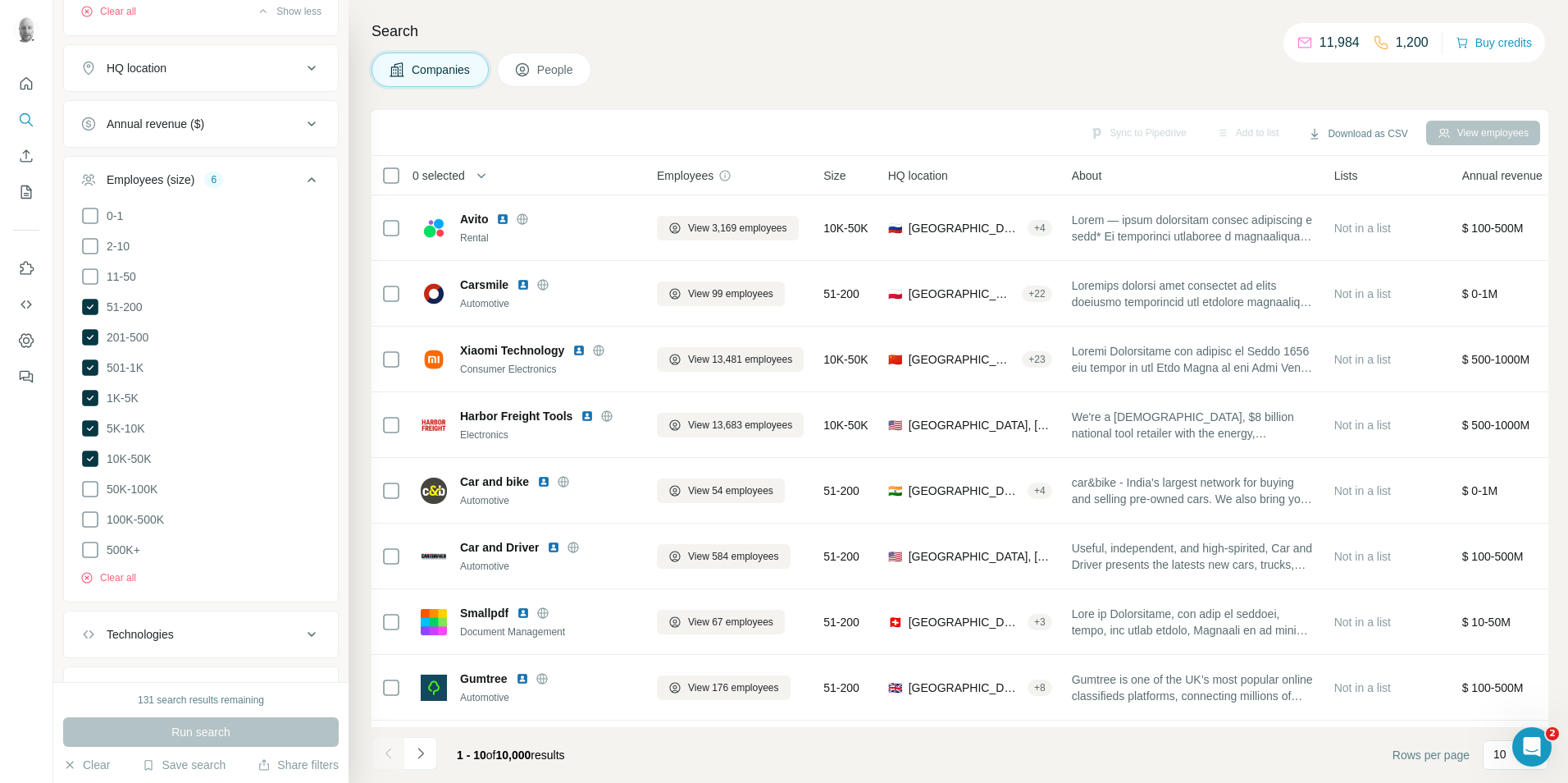
click at [248, 132] on div "Annual revenue ($)" at bounding box center [191, 123] width 221 height 17
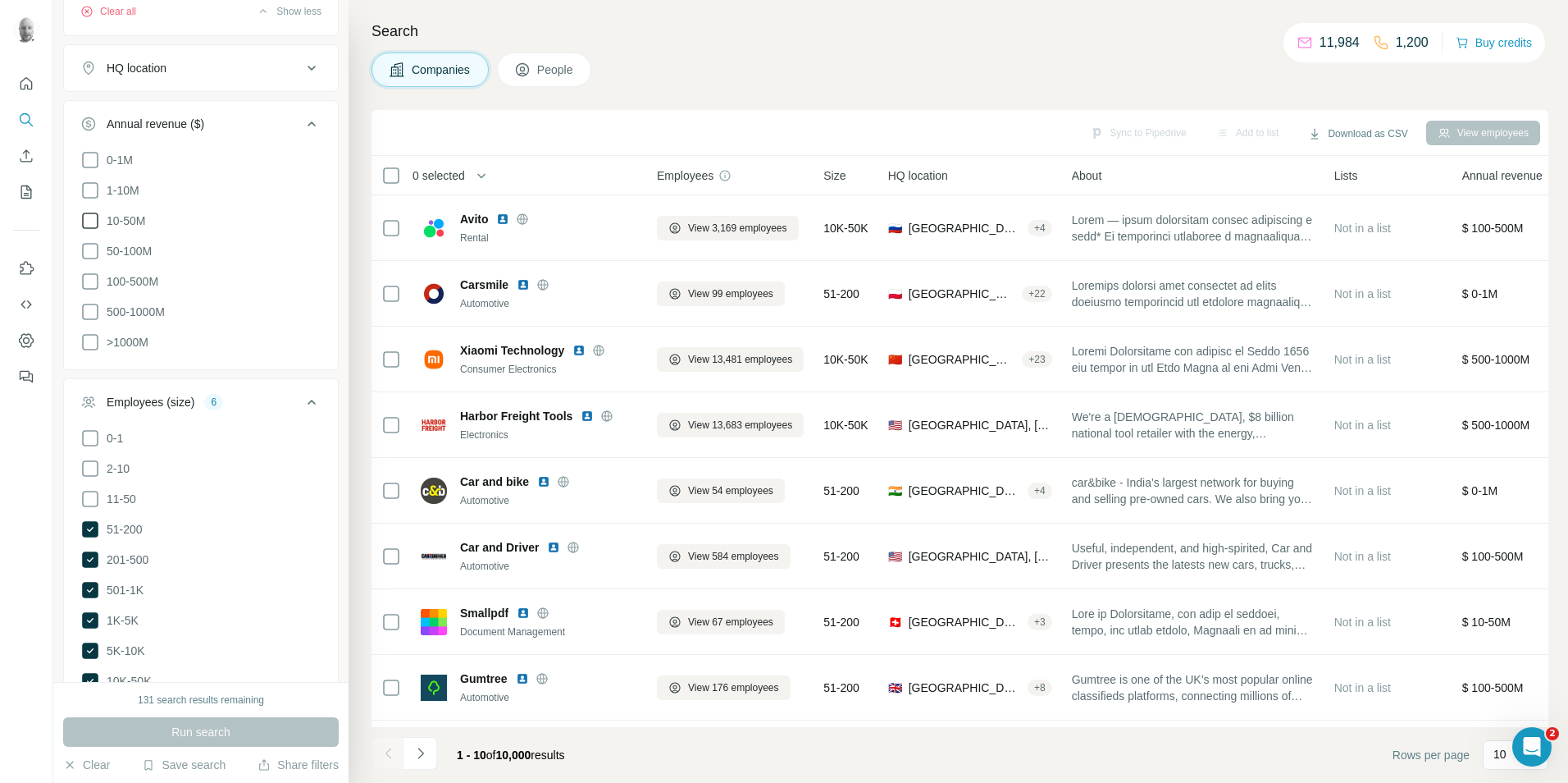
click at [91, 230] on icon at bounding box center [90, 221] width 19 height 19
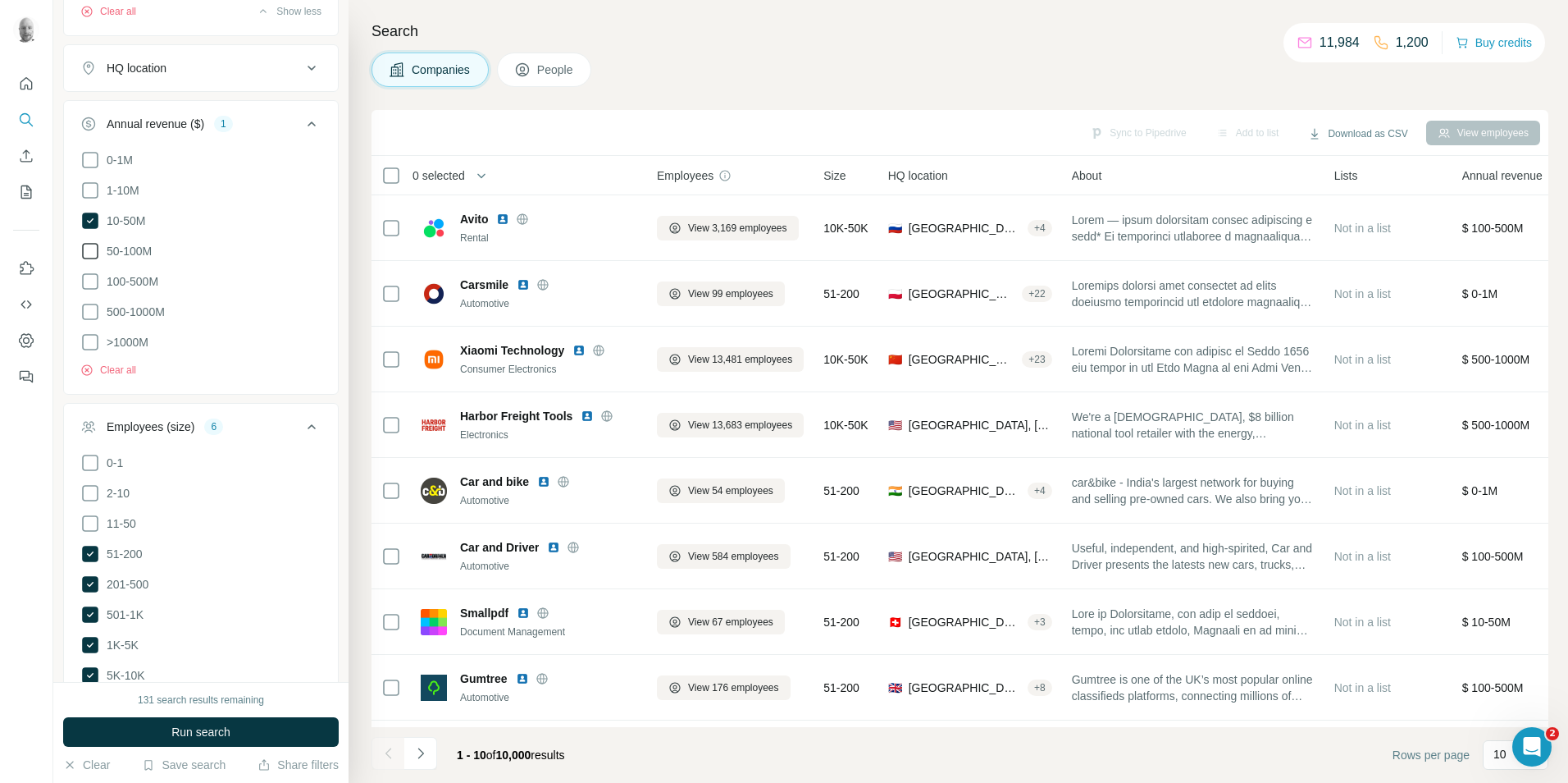
click at [90, 261] on icon at bounding box center [90, 250] width 19 height 19
click at [90, 292] on icon at bounding box center [90, 281] width 19 height 19
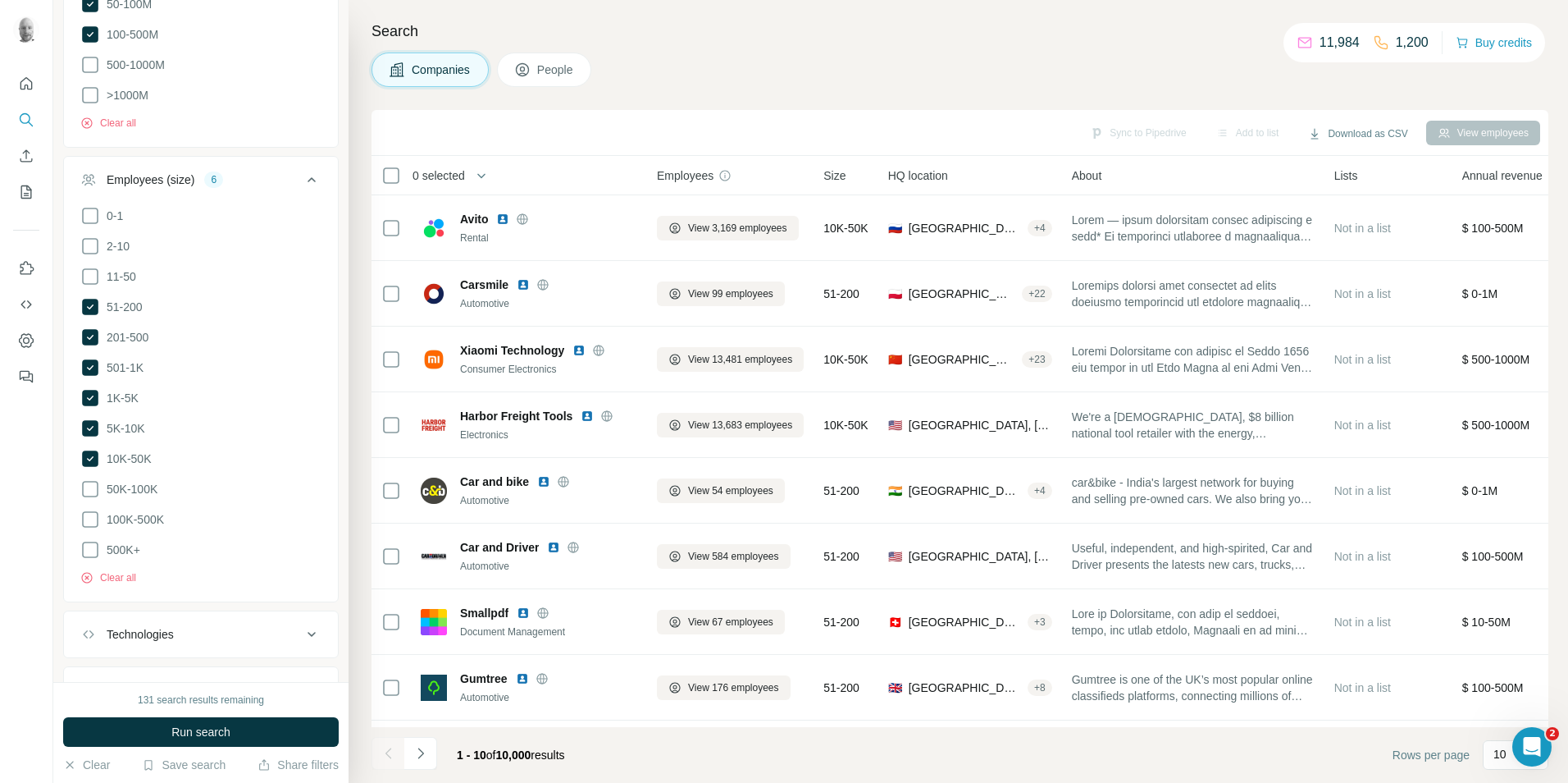
scroll to position [864, 0]
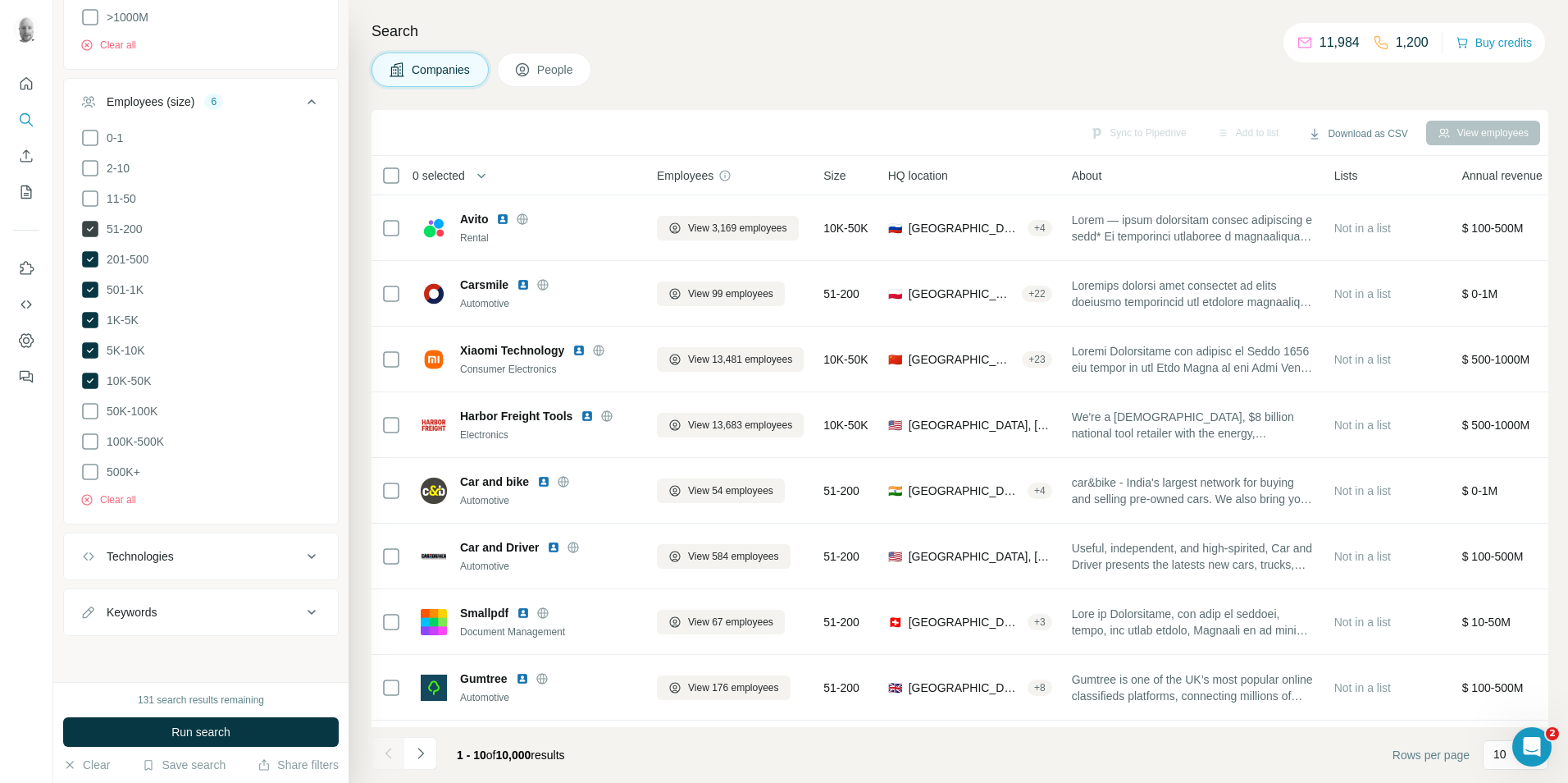
click at [96, 237] on icon at bounding box center [90, 229] width 17 height 17
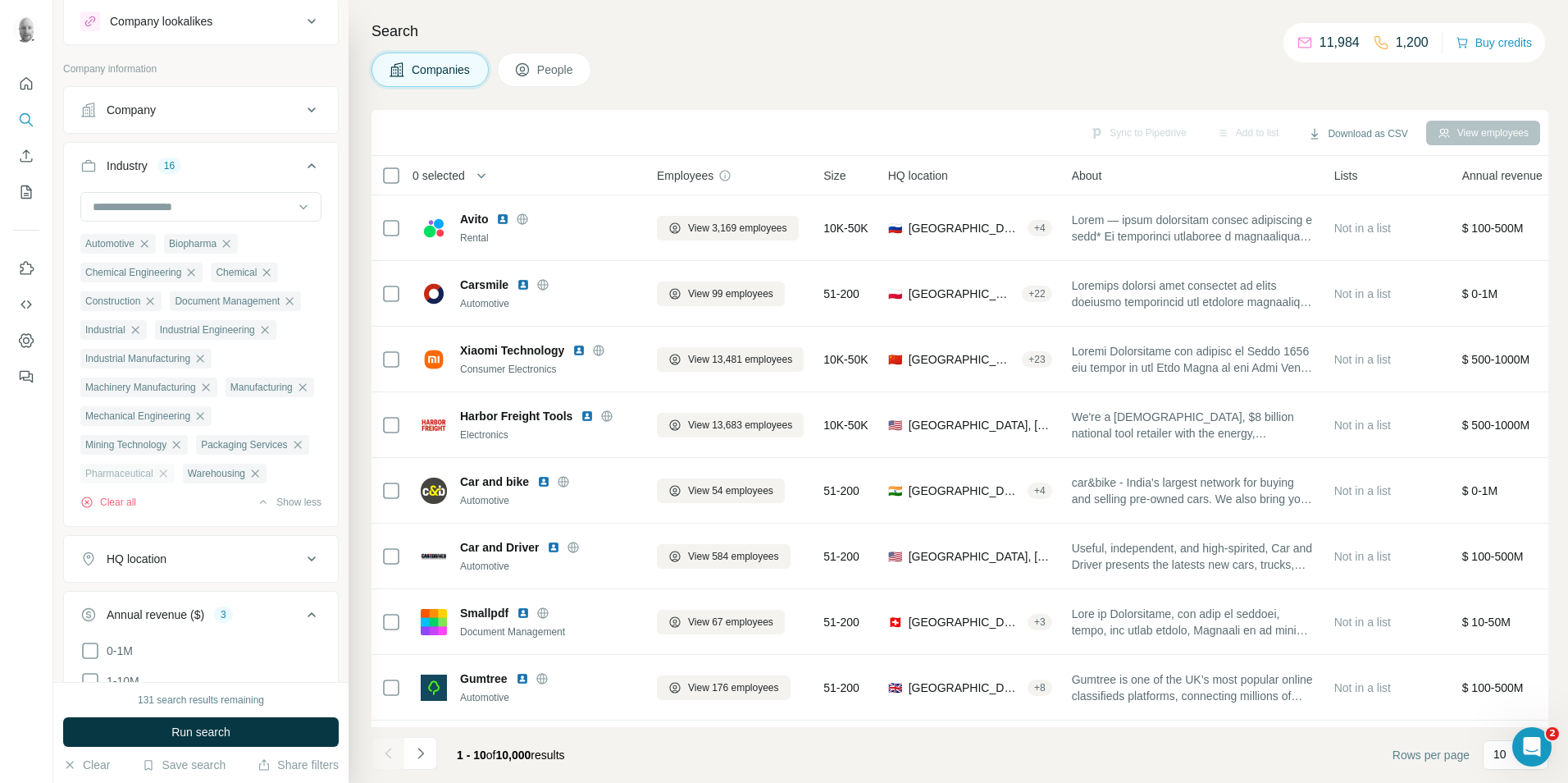
scroll to position [44, 0]
click at [295, 204] on icon at bounding box center [303, 208] width 17 height 17
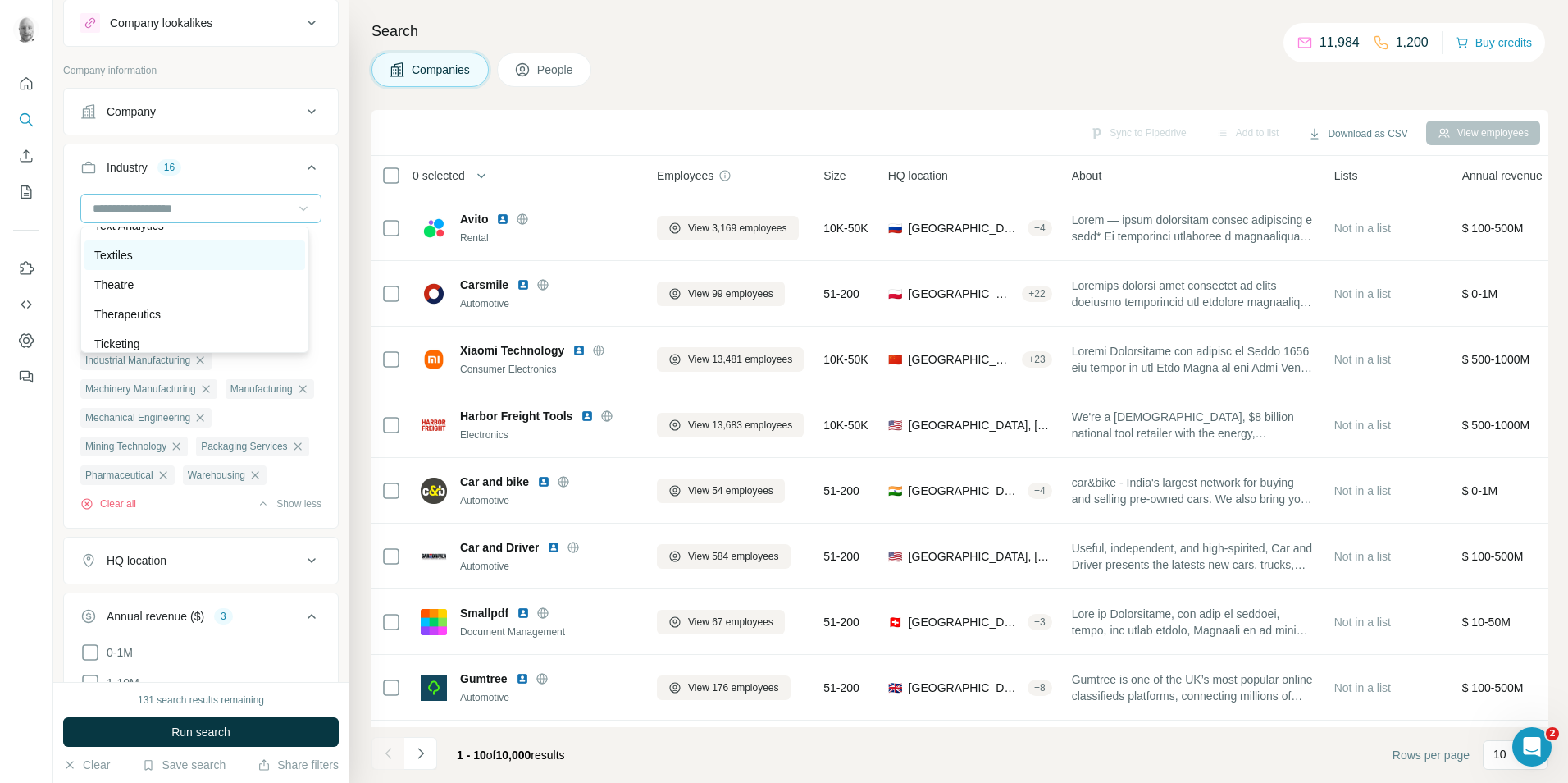
click at [129, 264] on p "Textiles" at bounding box center [114, 255] width 39 height 17
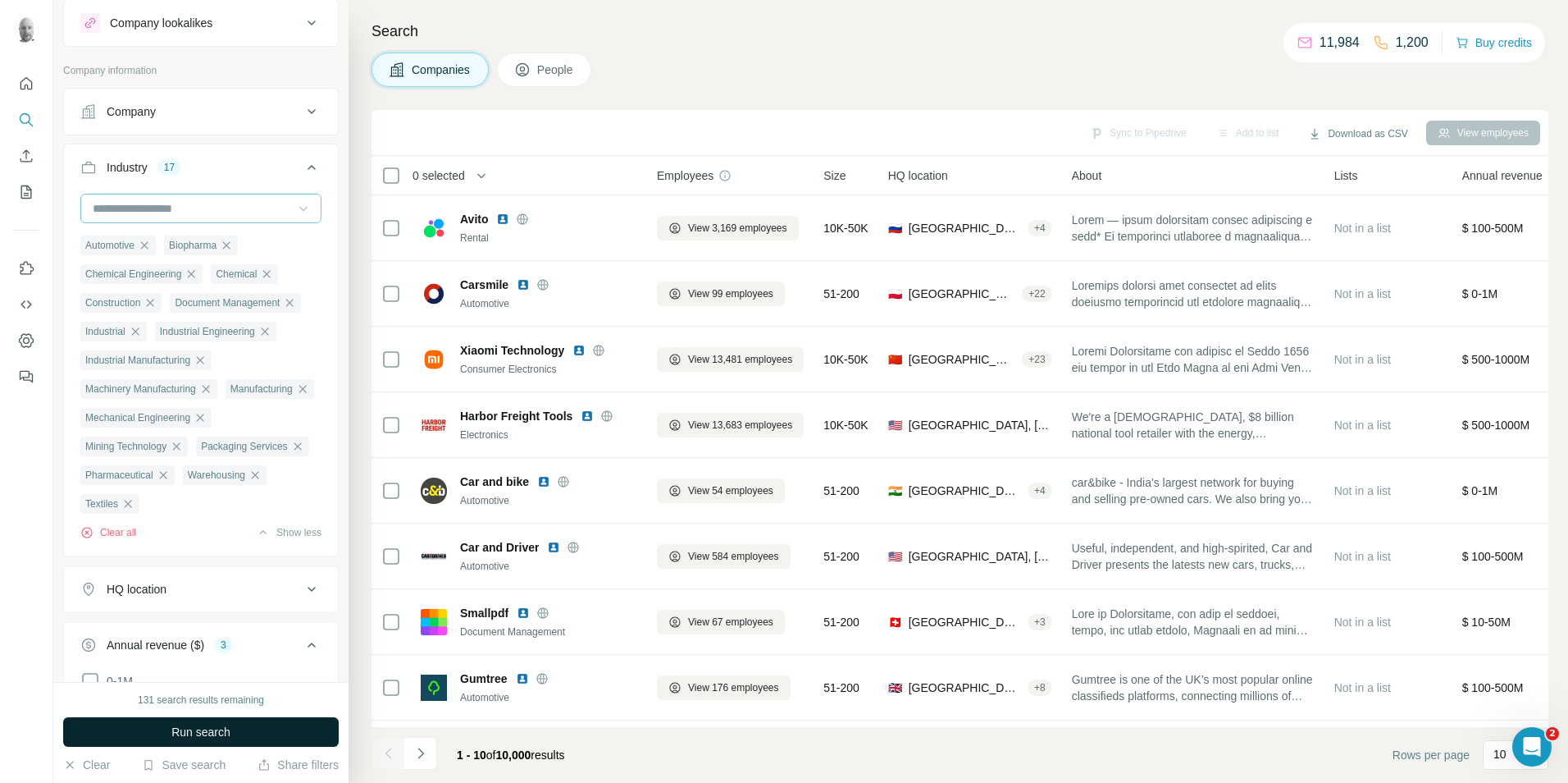
click at [195, 732] on span "Run search" at bounding box center [200, 731] width 59 height 17
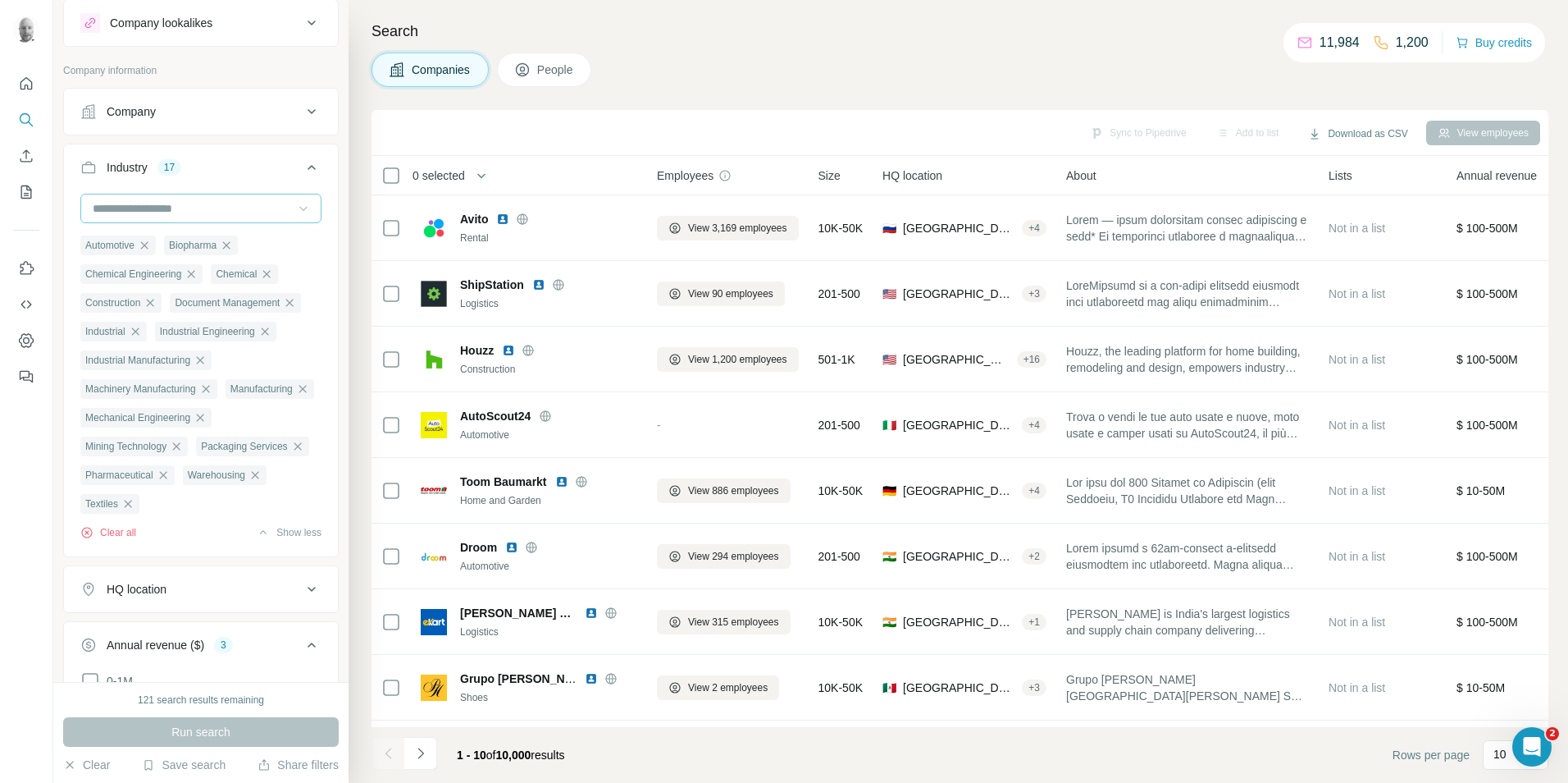
click at [539, 75] on button "People" at bounding box center [545, 69] width 95 height 34
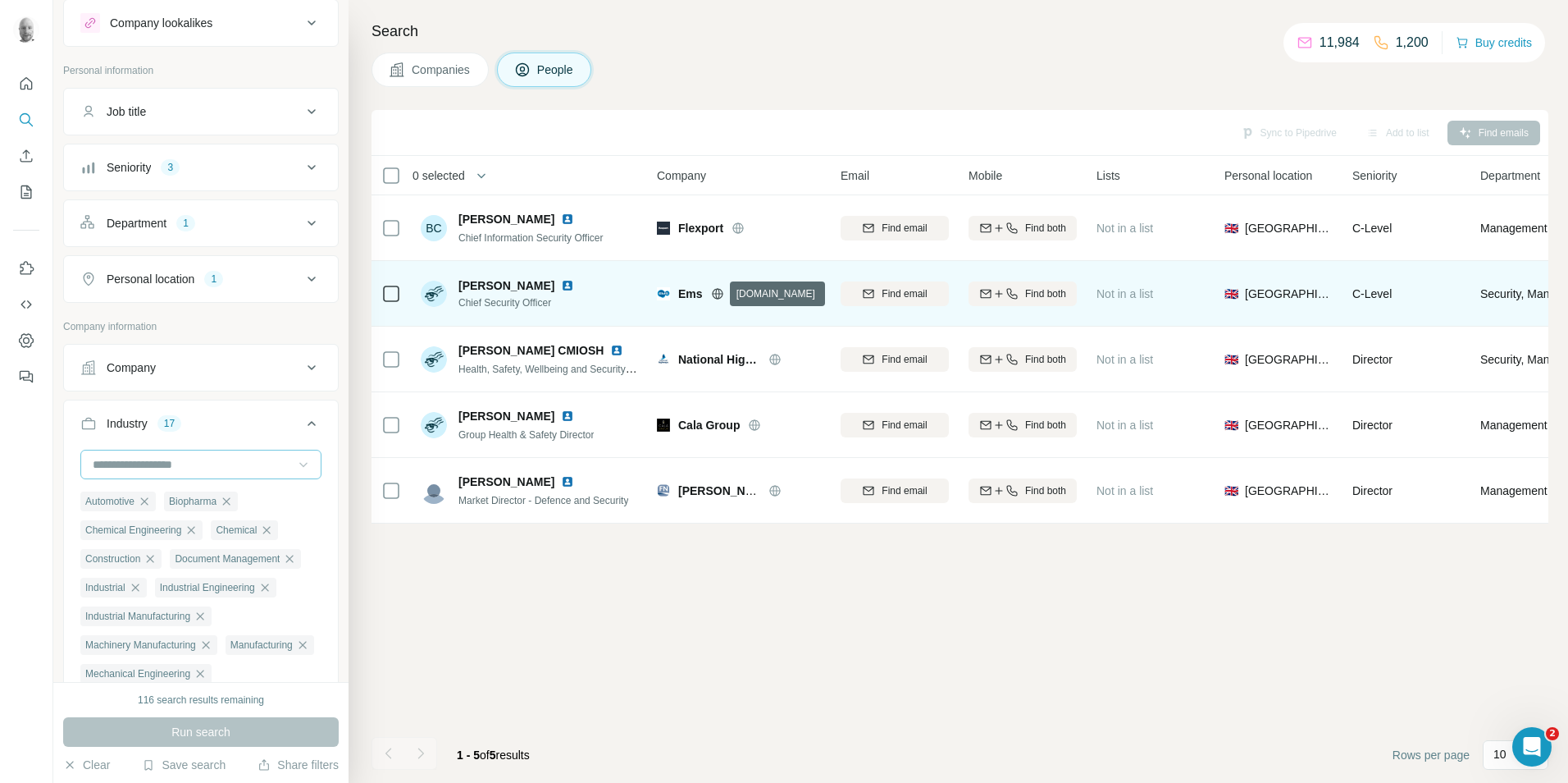
click at [716, 294] on icon at bounding box center [717, 293] width 13 height 13
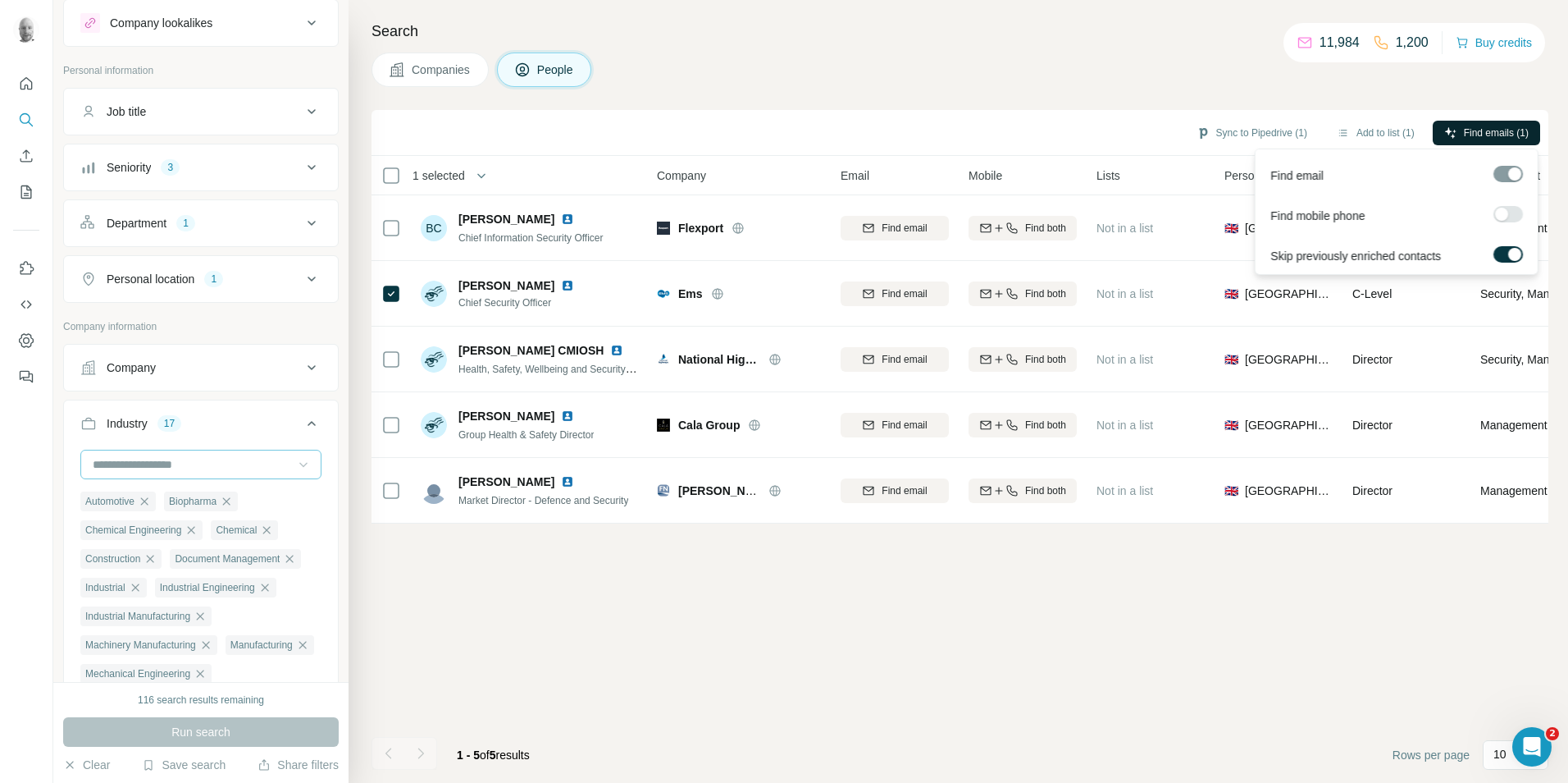
click at [1477, 130] on span "Find emails (1)" at bounding box center [1496, 132] width 65 height 15
click at [681, 617] on div "Sync to Pipedrive (1) Add to list (1) Find emails (1) 1 selected People Company…" at bounding box center [960, 447] width 1177 height 673
click at [88, 760] on button "Clear" at bounding box center [86, 765] width 46 height 17
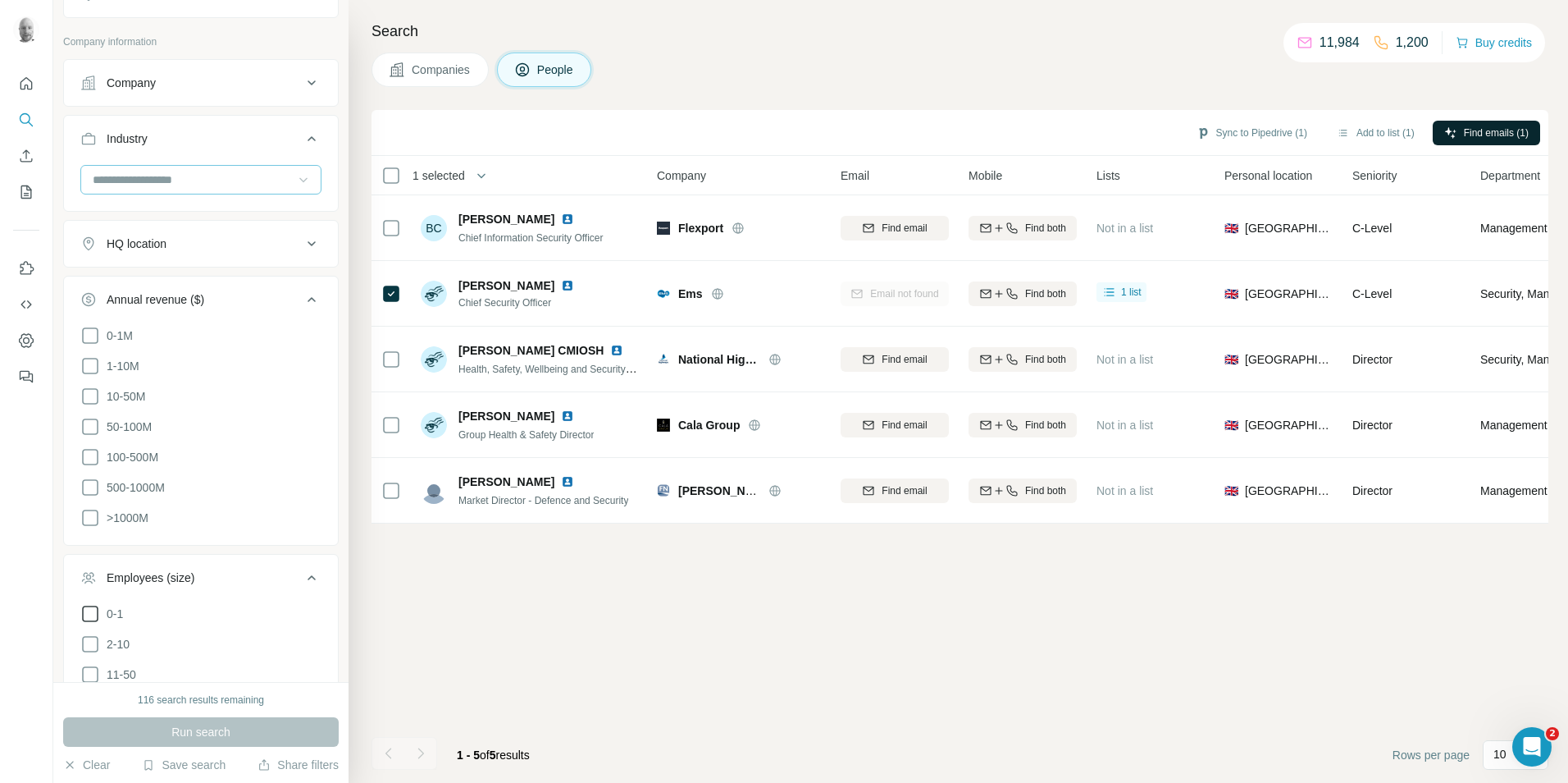
scroll to position [738, 0]
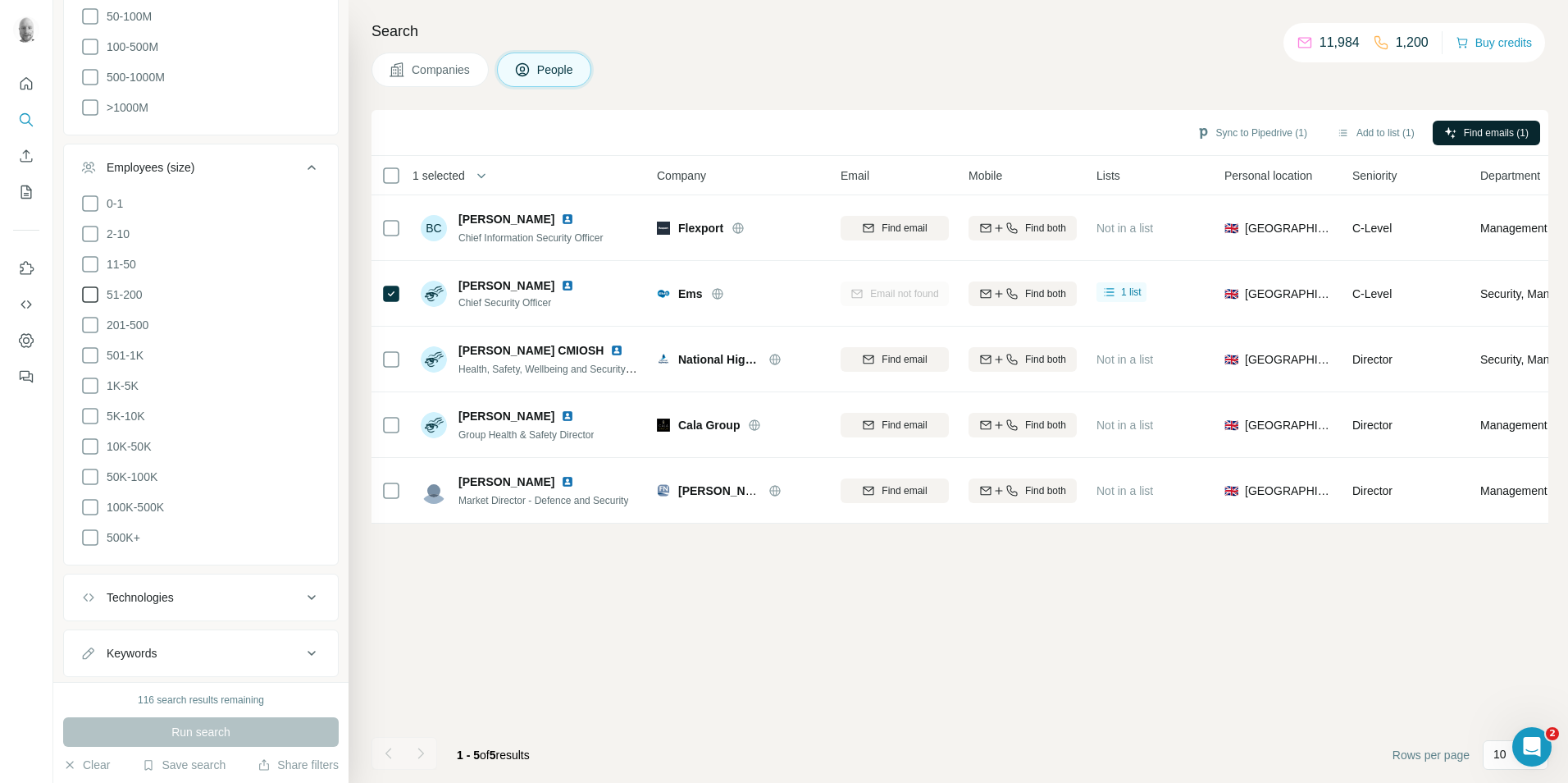
click at [96, 295] on icon at bounding box center [90, 294] width 19 height 19
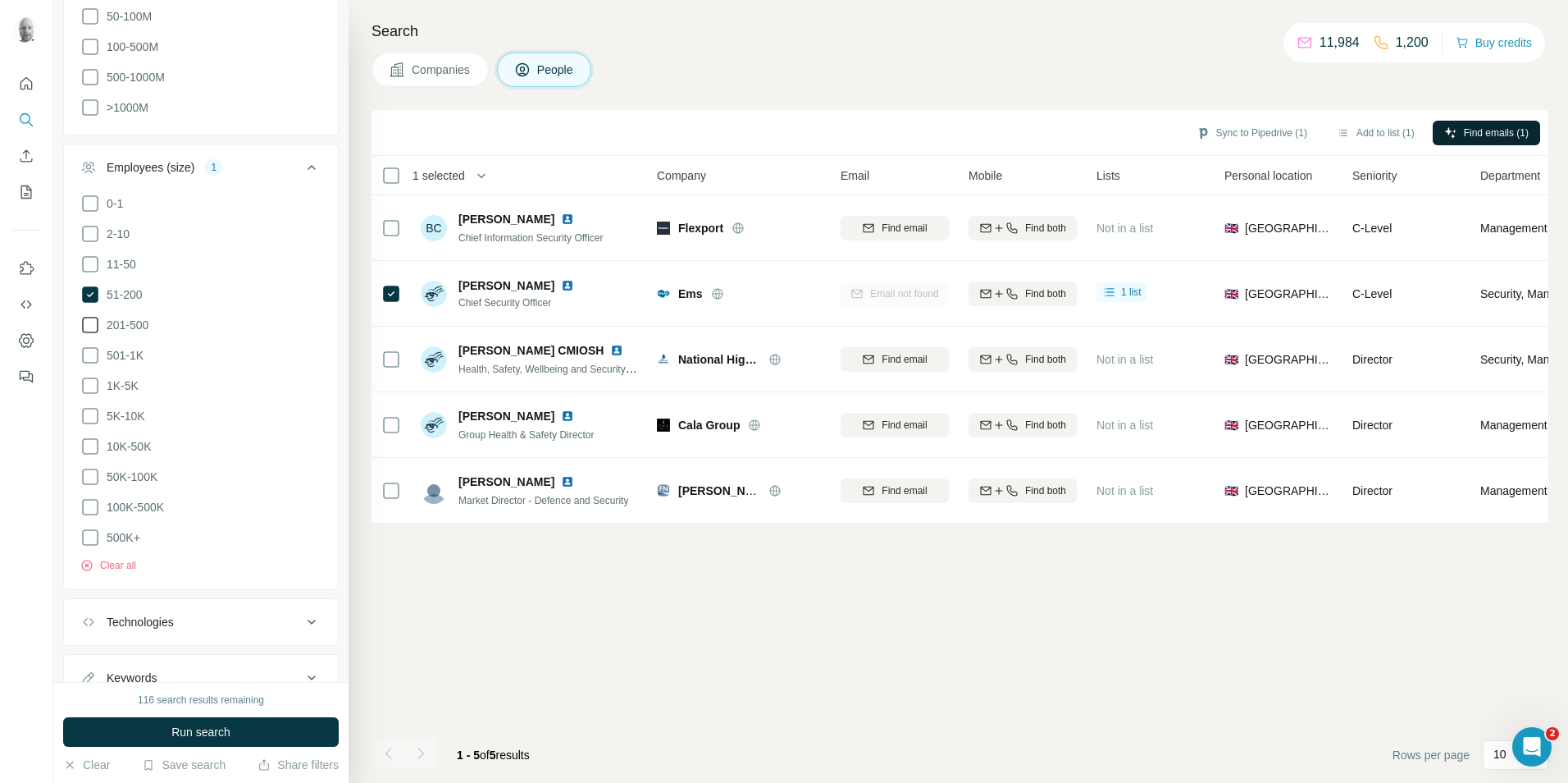
click at [93, 318] on icon at bounding box center [90, 325] width 19 height 19
click at [91, 345] on icon at bounding box center [90, 355] width 19 height 19
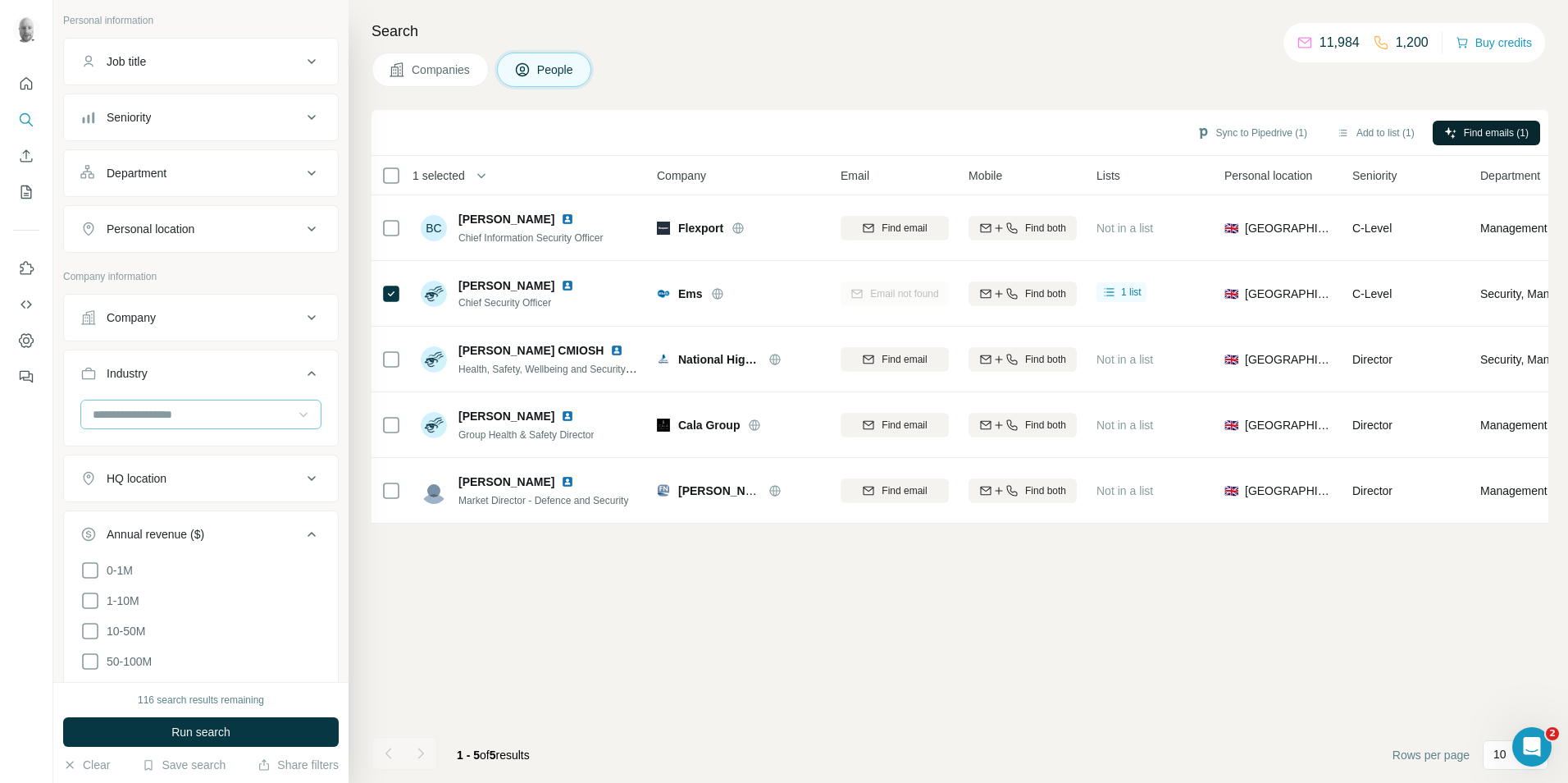
scroll to position [82, 0]
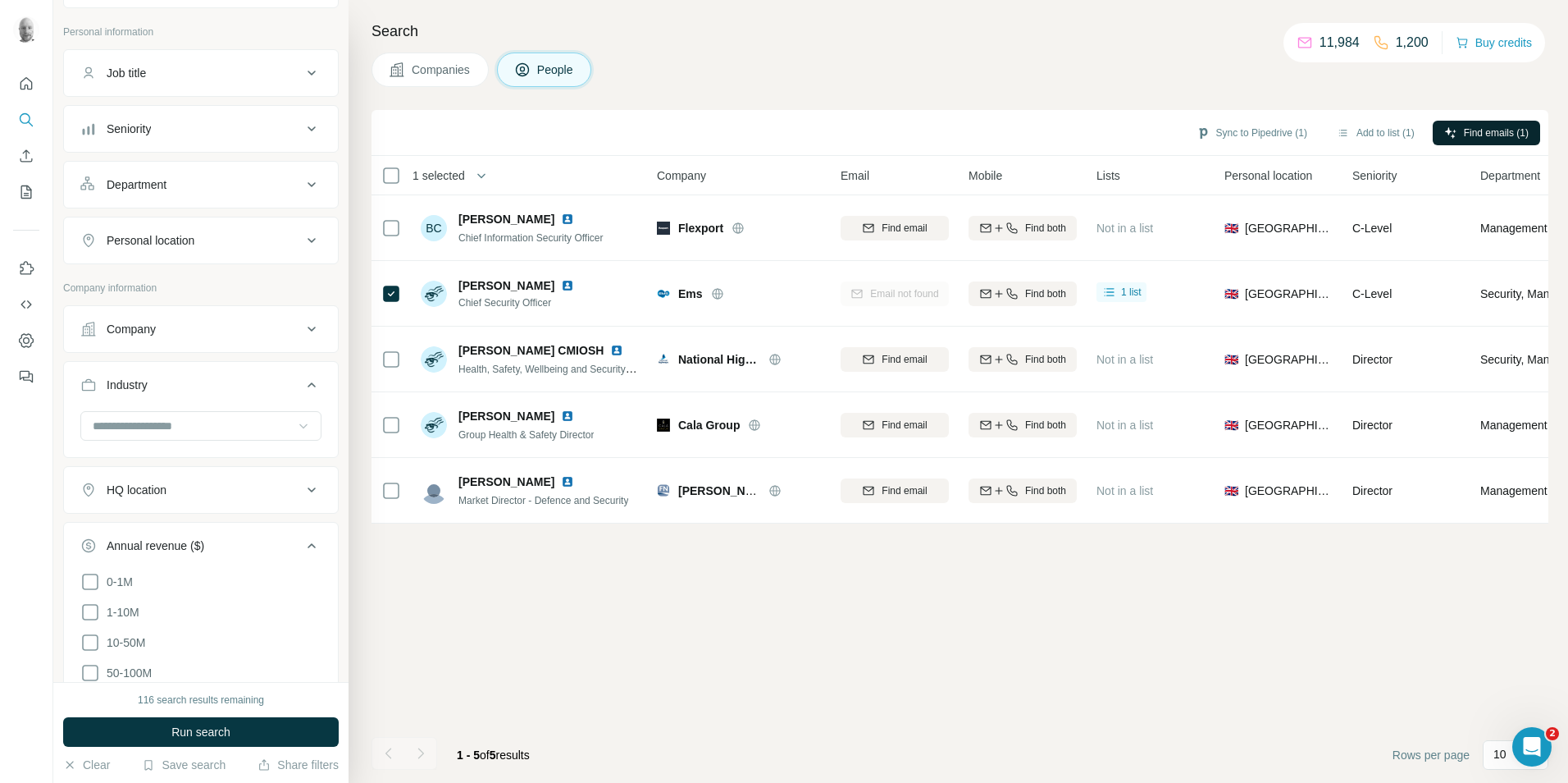
click at [265, 180] on div "Department" at bounding box center [191, 184] width 221 height 17
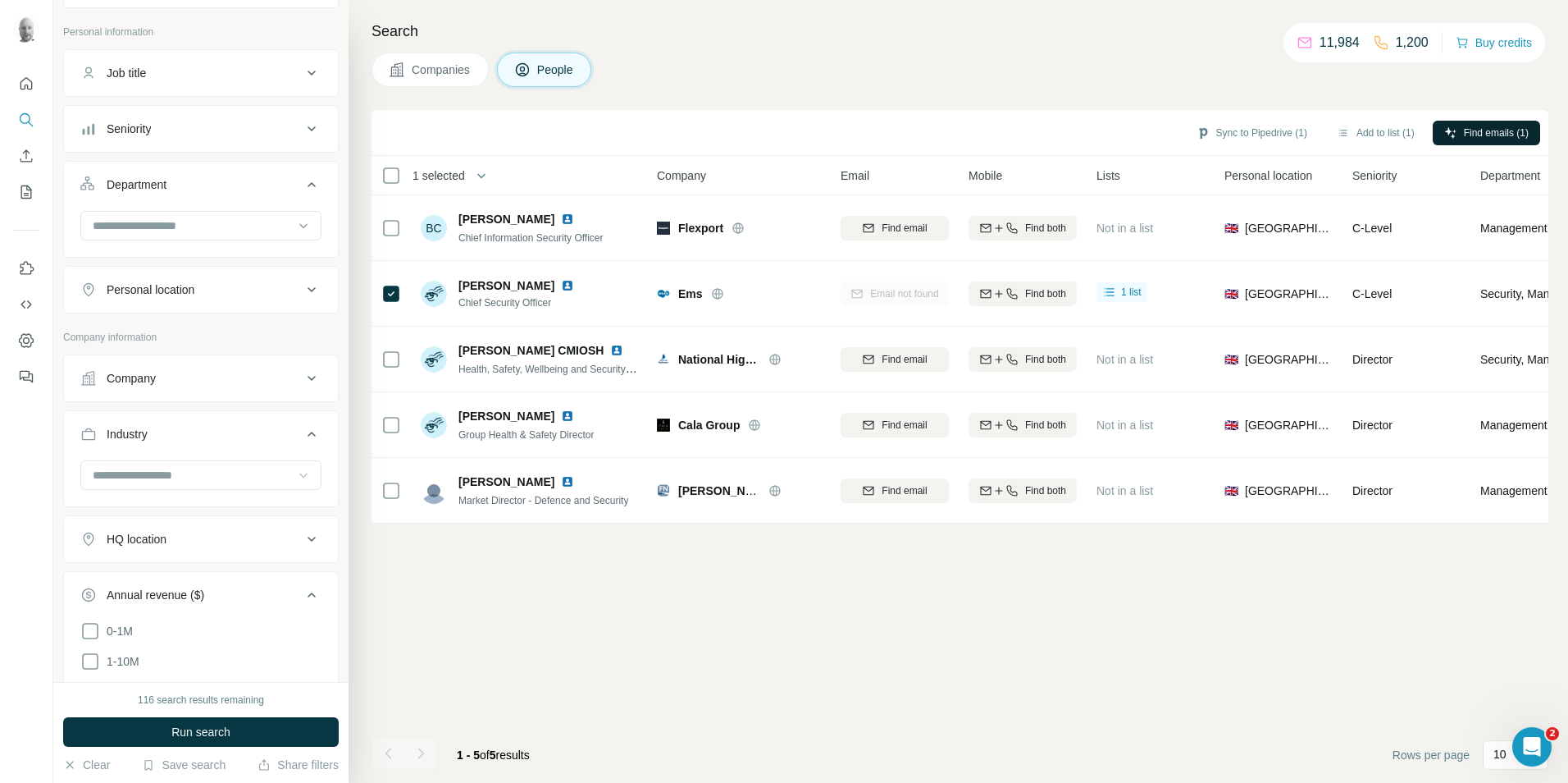
click at [269, 180] on div "Department" at bounding box center [191, 184] width 221 height 17
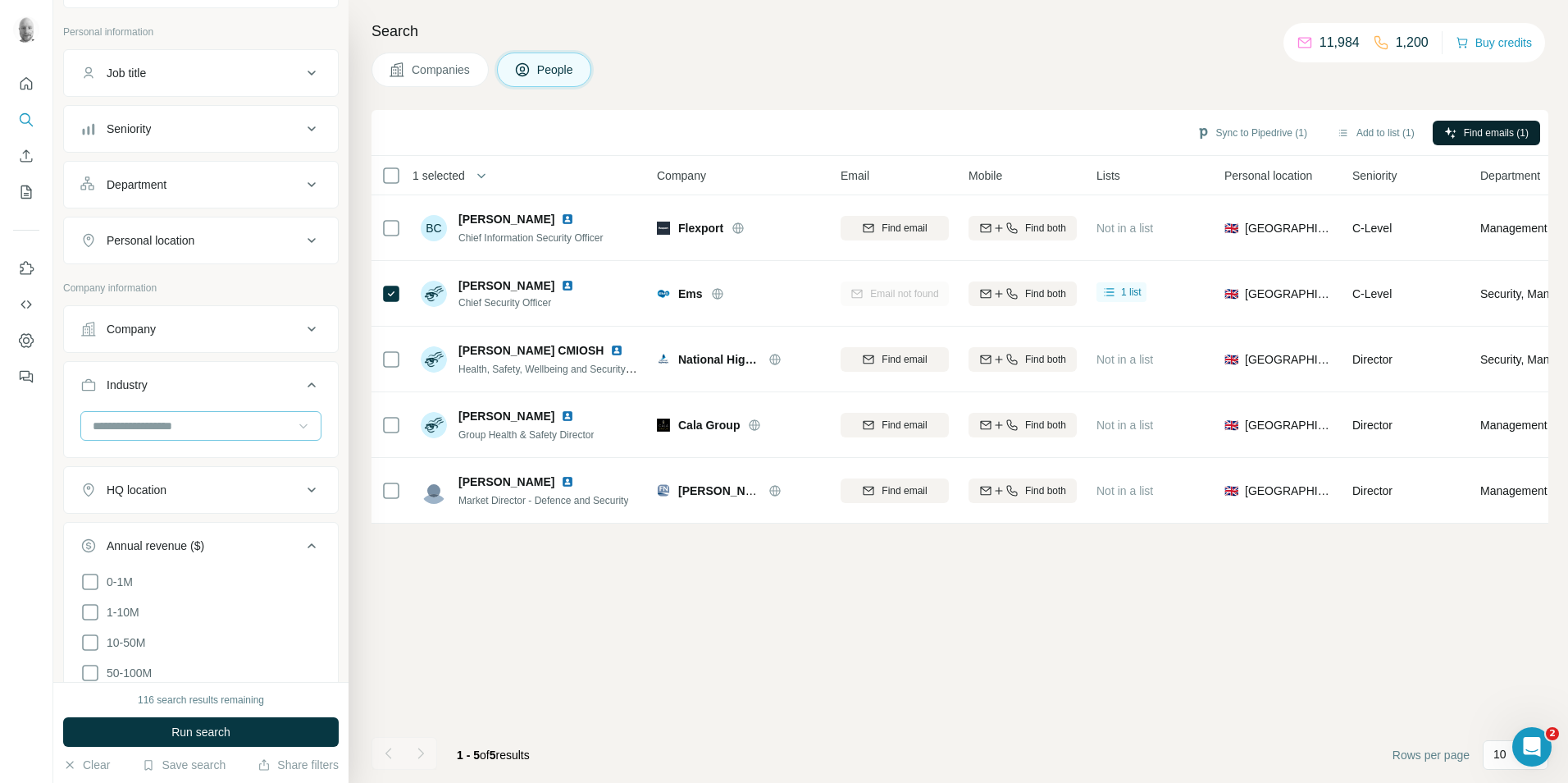
click at [249, 418] on input at bounding box center [192, 426] width 202 height 18
click at [154, 478] on p "Manufacturing" at bounding box center [130, 469] width 73 height 17
click at [264, 124] on div "Seniority" at bounding box center [191, 129] width 221 height 17
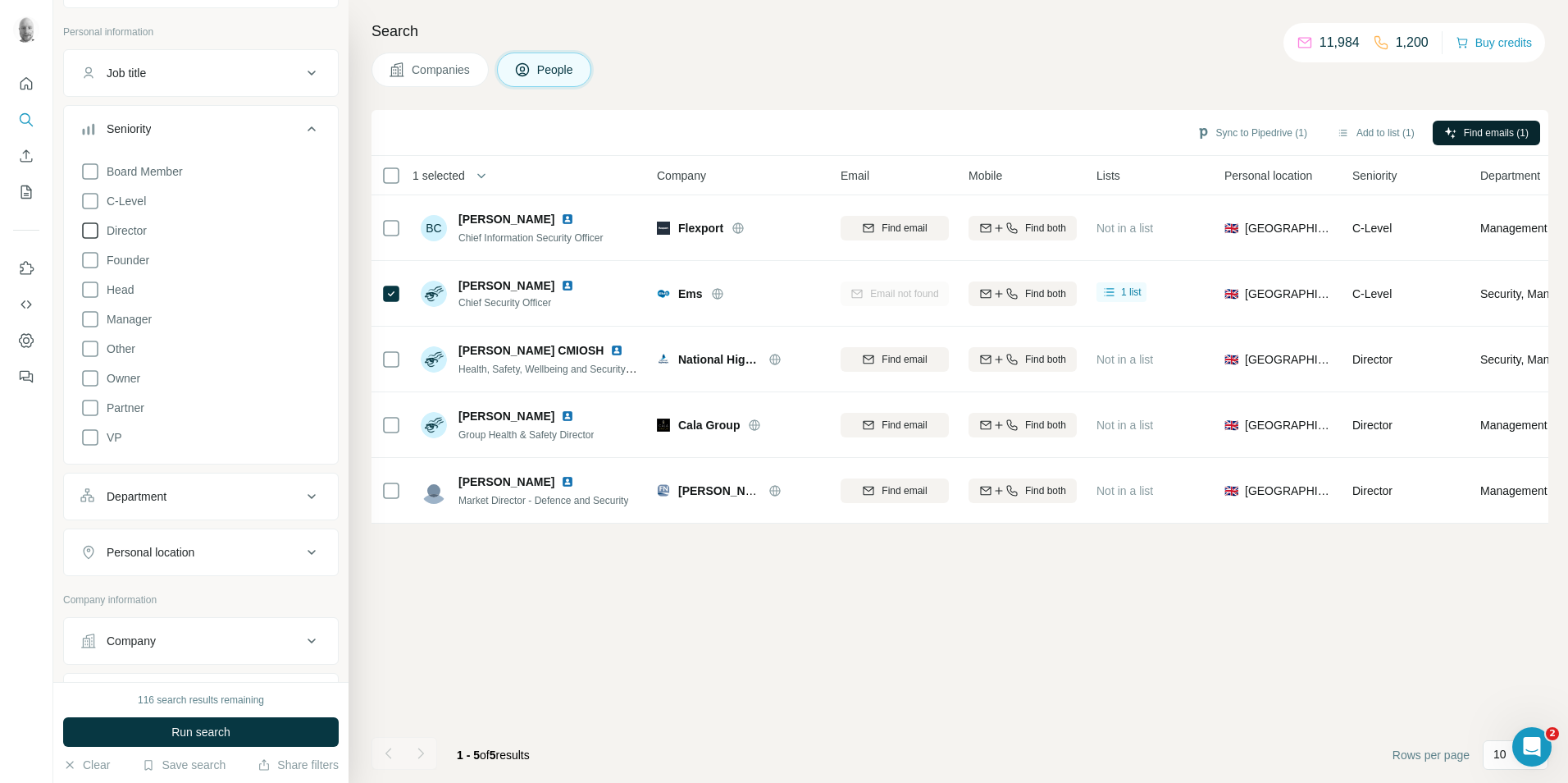
click at [91, 236] on icon at bounding box center [90, 230] width 19 height 19
click at [94, 206] on icon at bounding box center [90, 201] width 19 height 19
click at [86, 262] on icon at bounding box center [90, 260] width 19 height 19
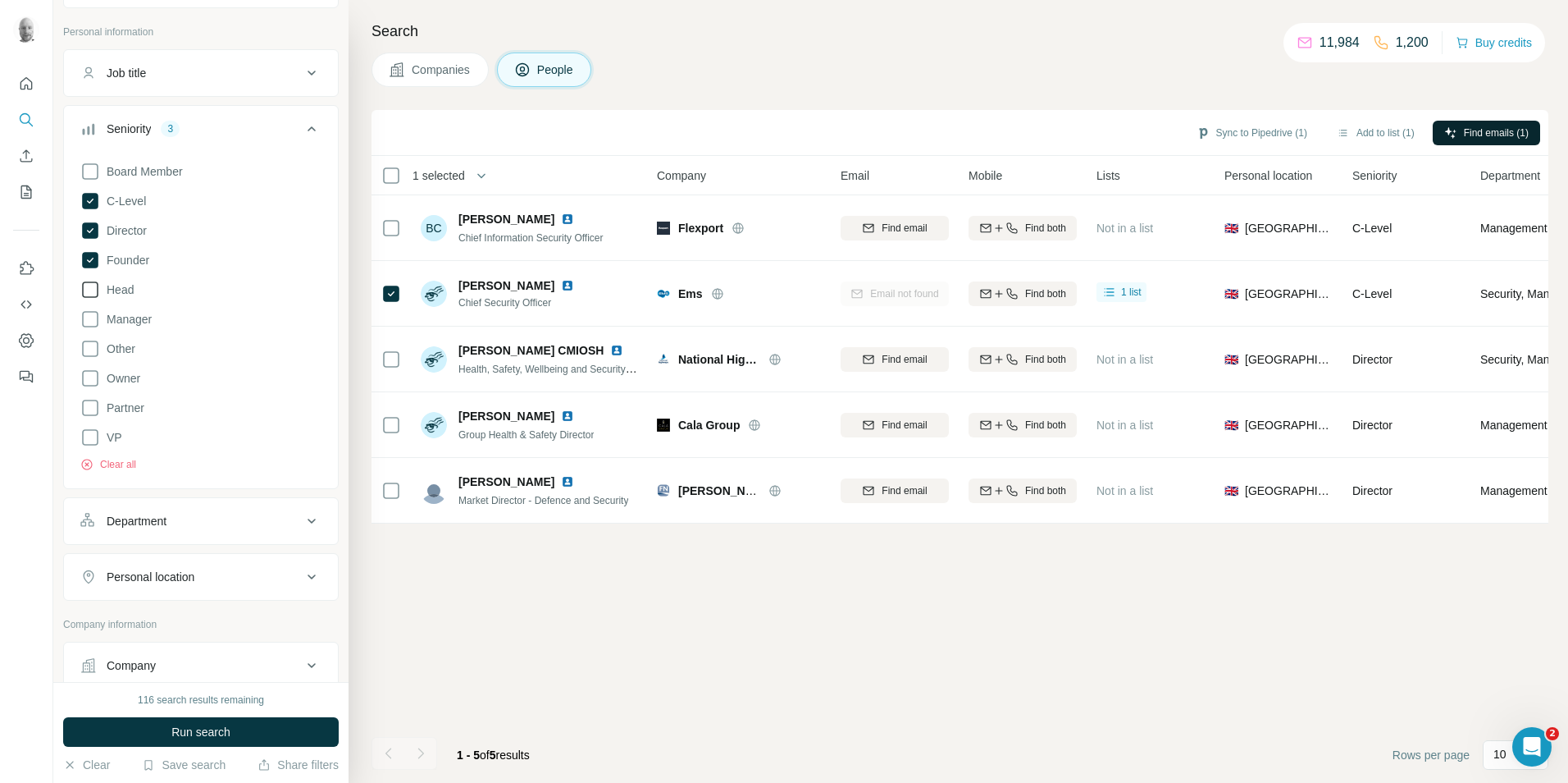
click at [94, 292] on icon at bounding box center [90, 289] width 19 height 19
click at [92, 174] on icon at bounding box center [90, 172] width 19 height 19
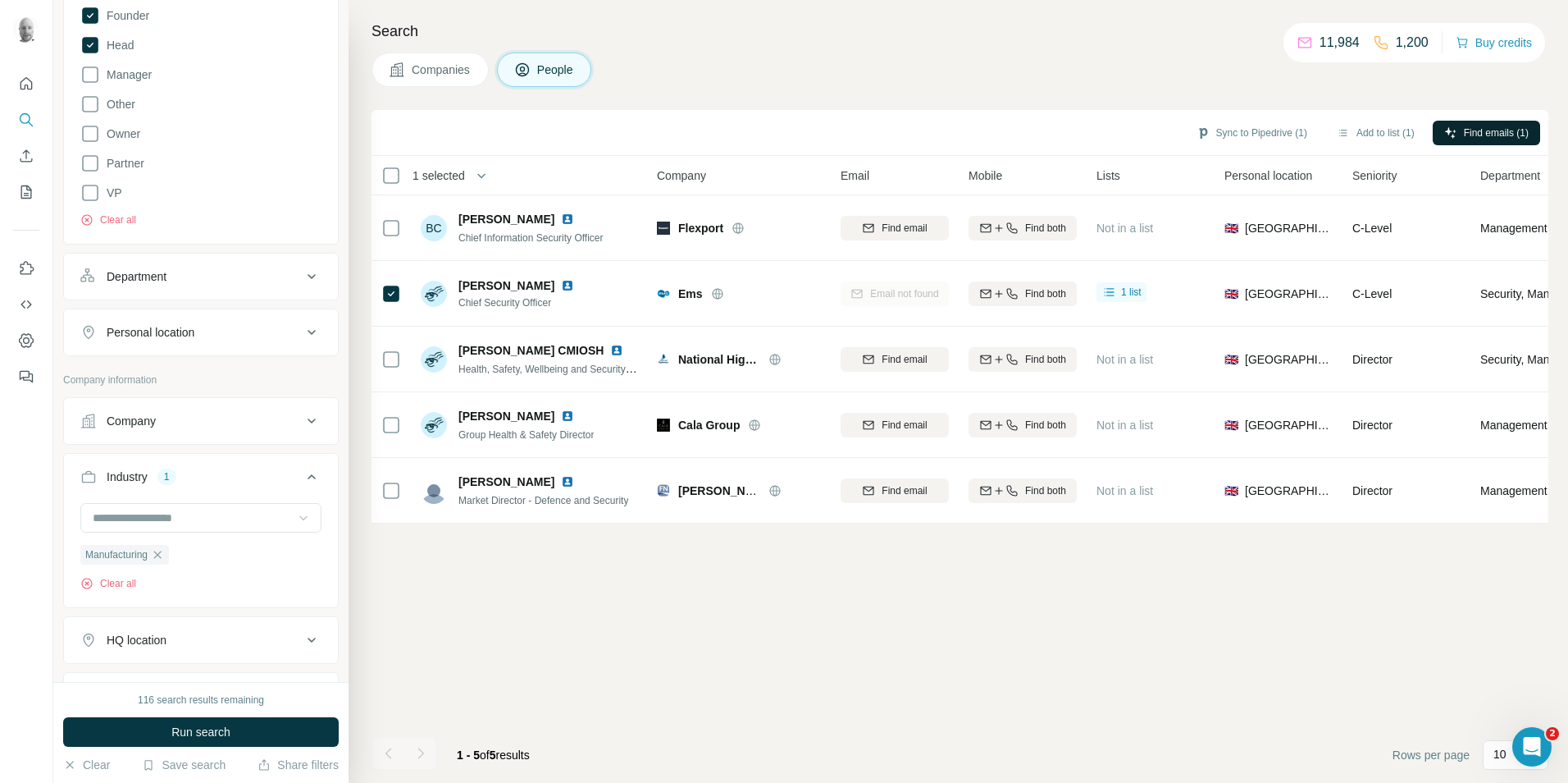
scroll to position [328, 0]
click at [276, 286] on button "Department" at bounding box center [200, 274] width 274 height 39
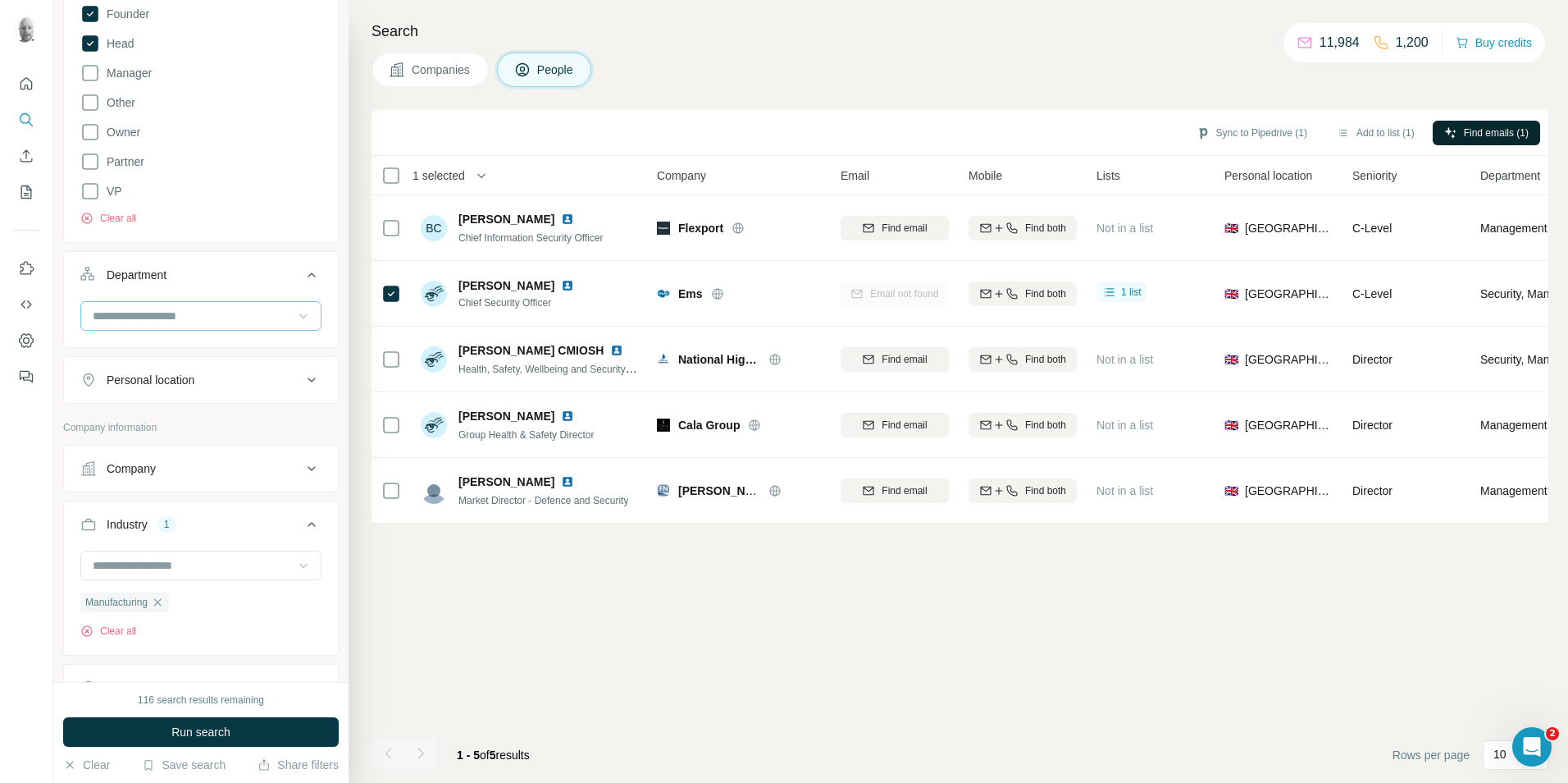
click at [295, 313] on icon at bounding box center [303, 315] width 17 height 17
click at [182, 413] on div "Security" at bounding box center [194, 412] width 200 height 17
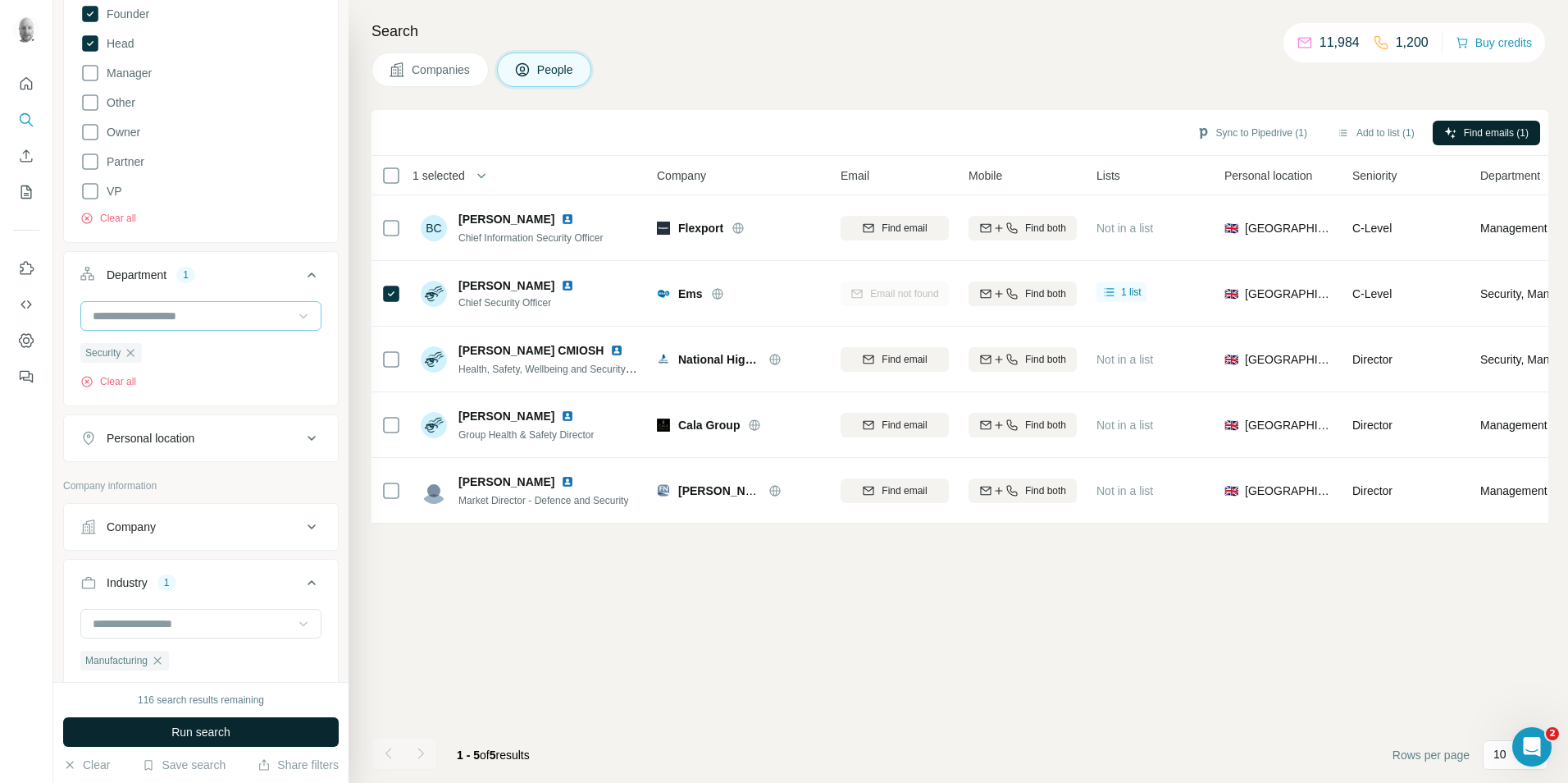
click at [249, 724] on button "Run search" at bounding box center [200, 732] width 276 height 30
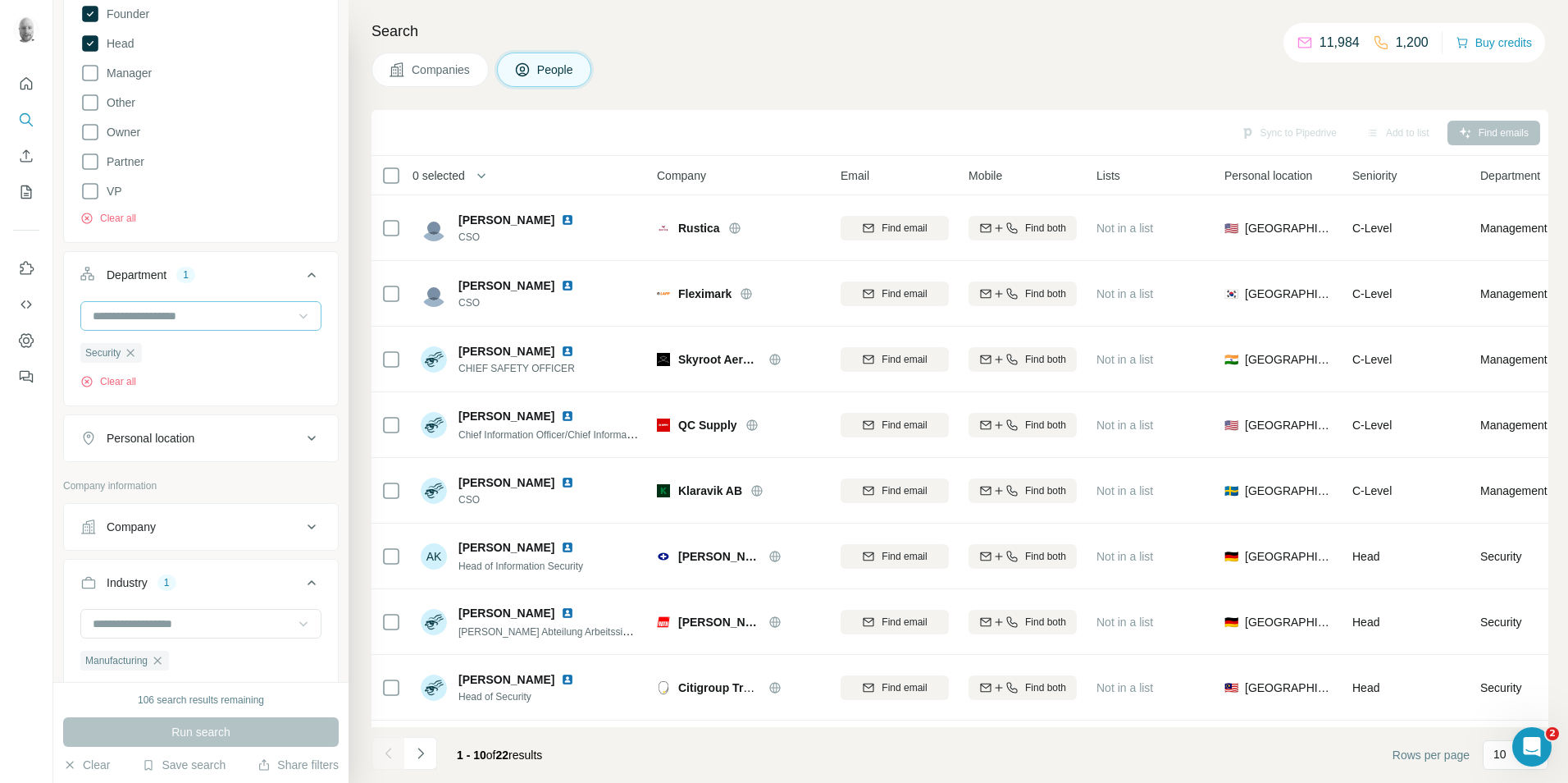
click at [219, 452] on button "Personal location" at bounding box center [200, 438] width 274 height 39
click at [200, 501] on div at bounding box center [200, 485] width 274 height 43
click at [204, 487] on input "text" at bounding box center [200, 479] width 241 height 30
type input "******"
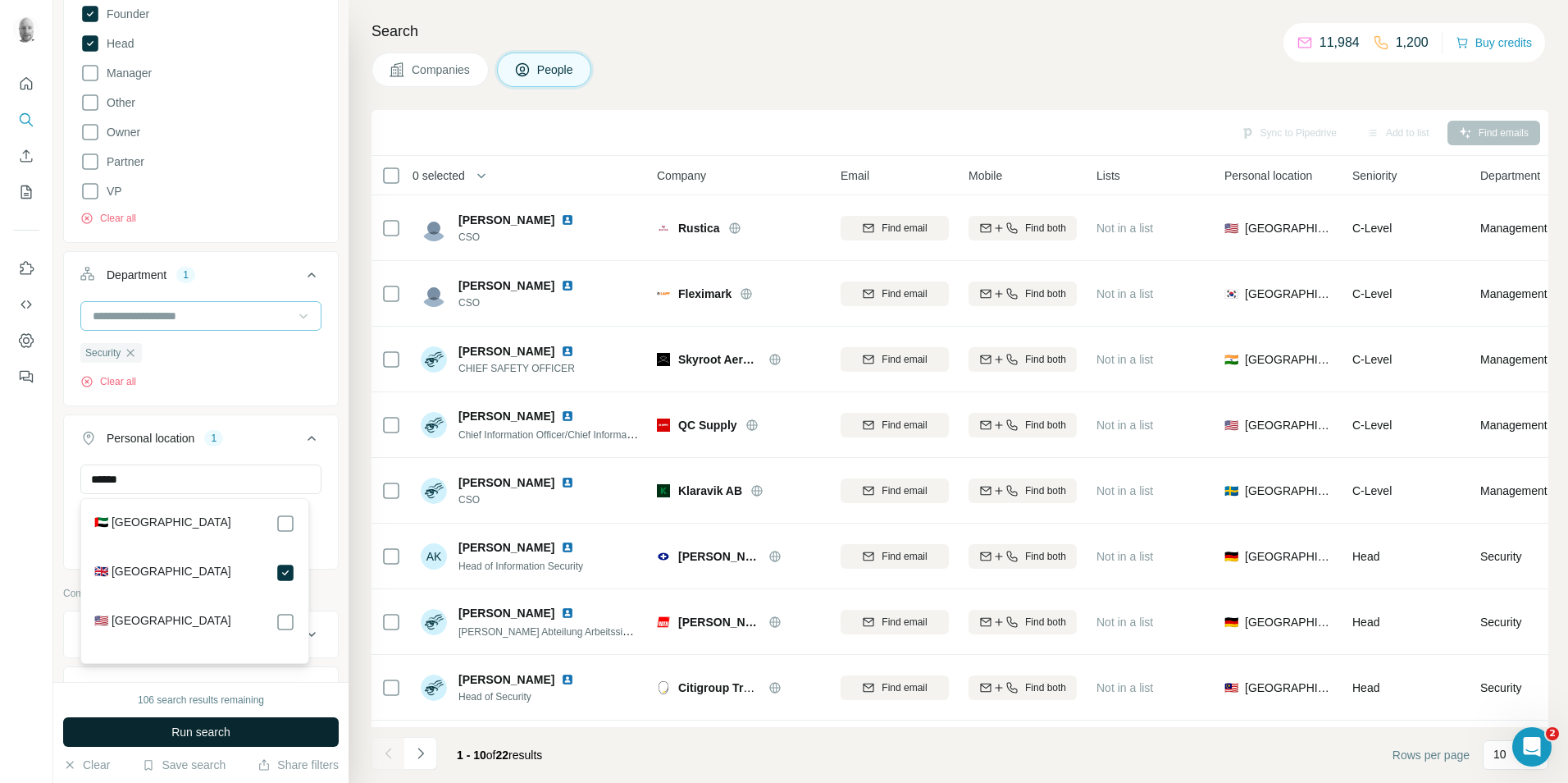
click at [249, 734] on button "Run search" at bounding box center [200, 732] width 276 height 30
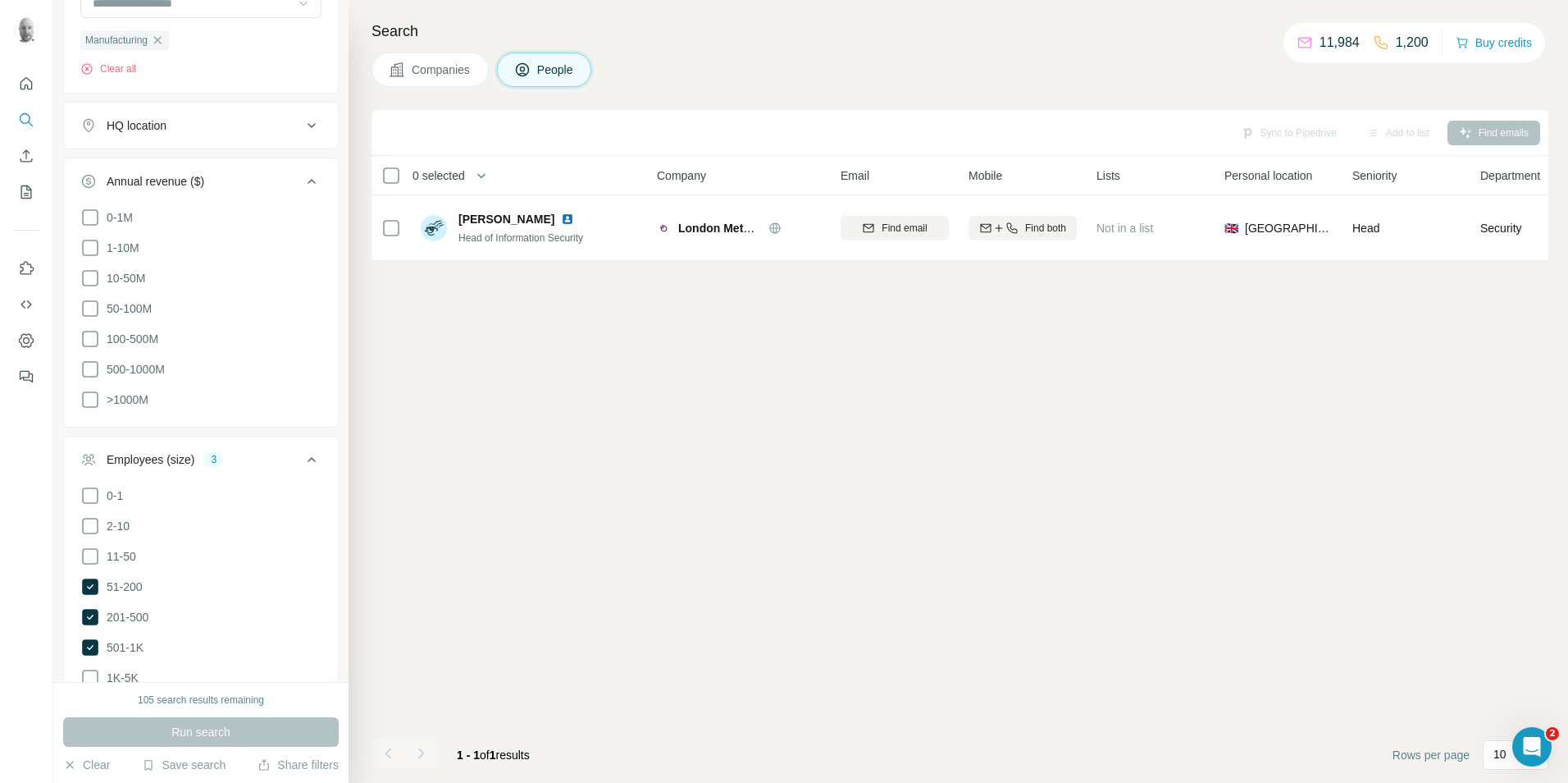
scroll to position [1067, 0]
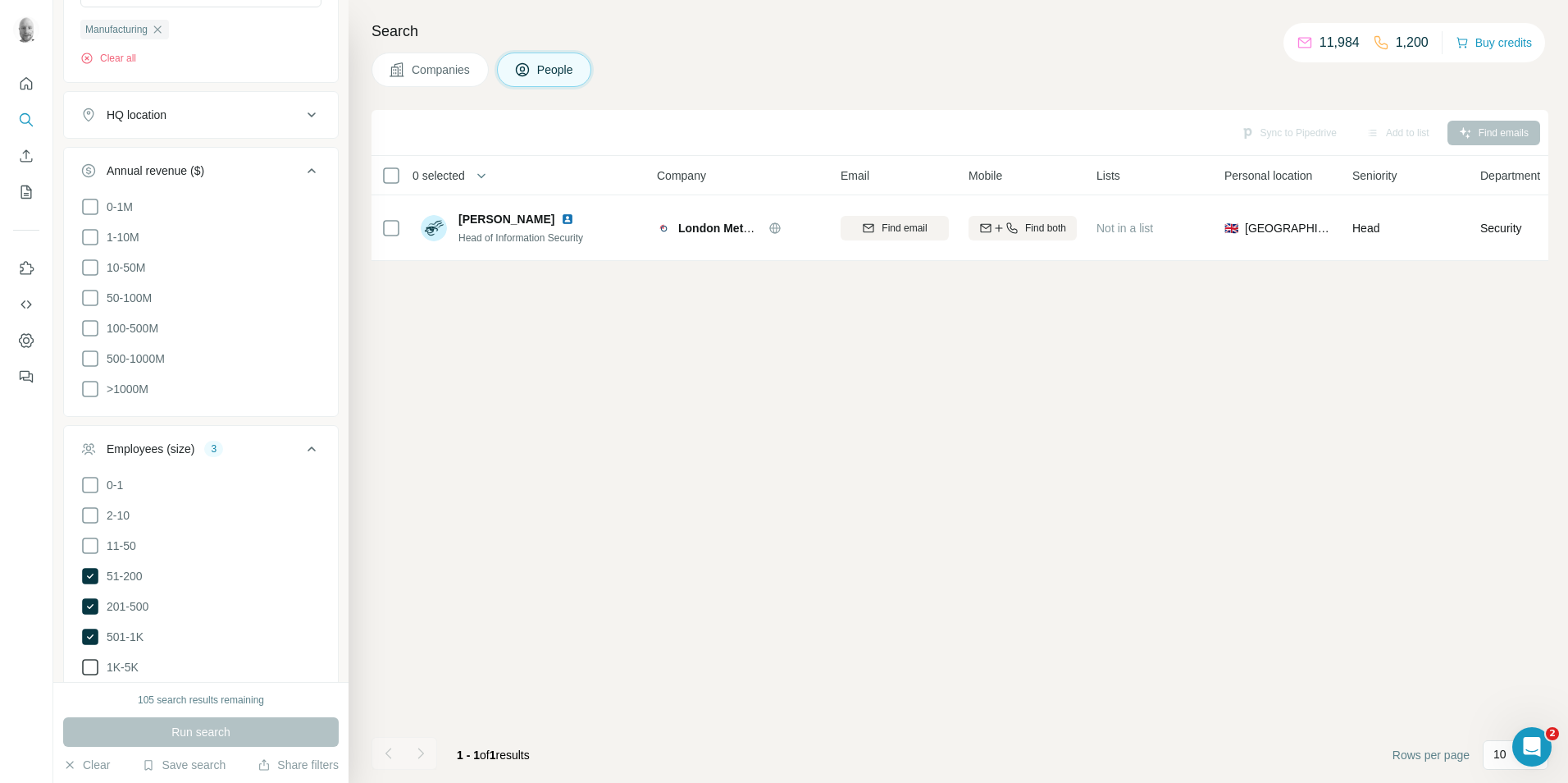
click at [88, 661] on icon at bounding box center [90, 667] width 19 height 19
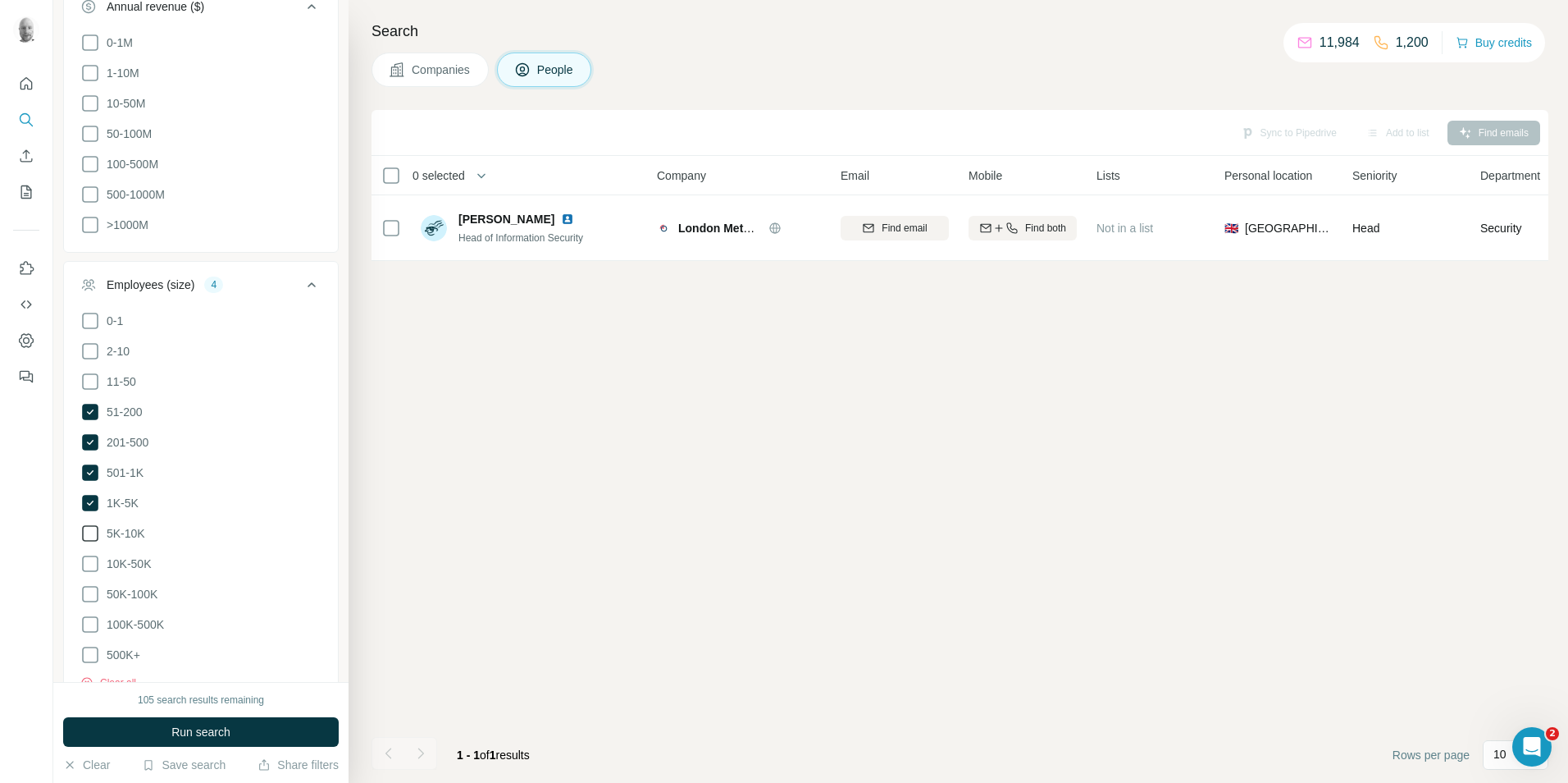
click at [92, 530] on icon at bounding box center [90, 533] width 19 height 19
click at [92, 377] on icon at bounding box center [90, 381] width 19 height 19
click at [220, 730] on span "Run search" at bounding box center [200, 731] width 59 height 17
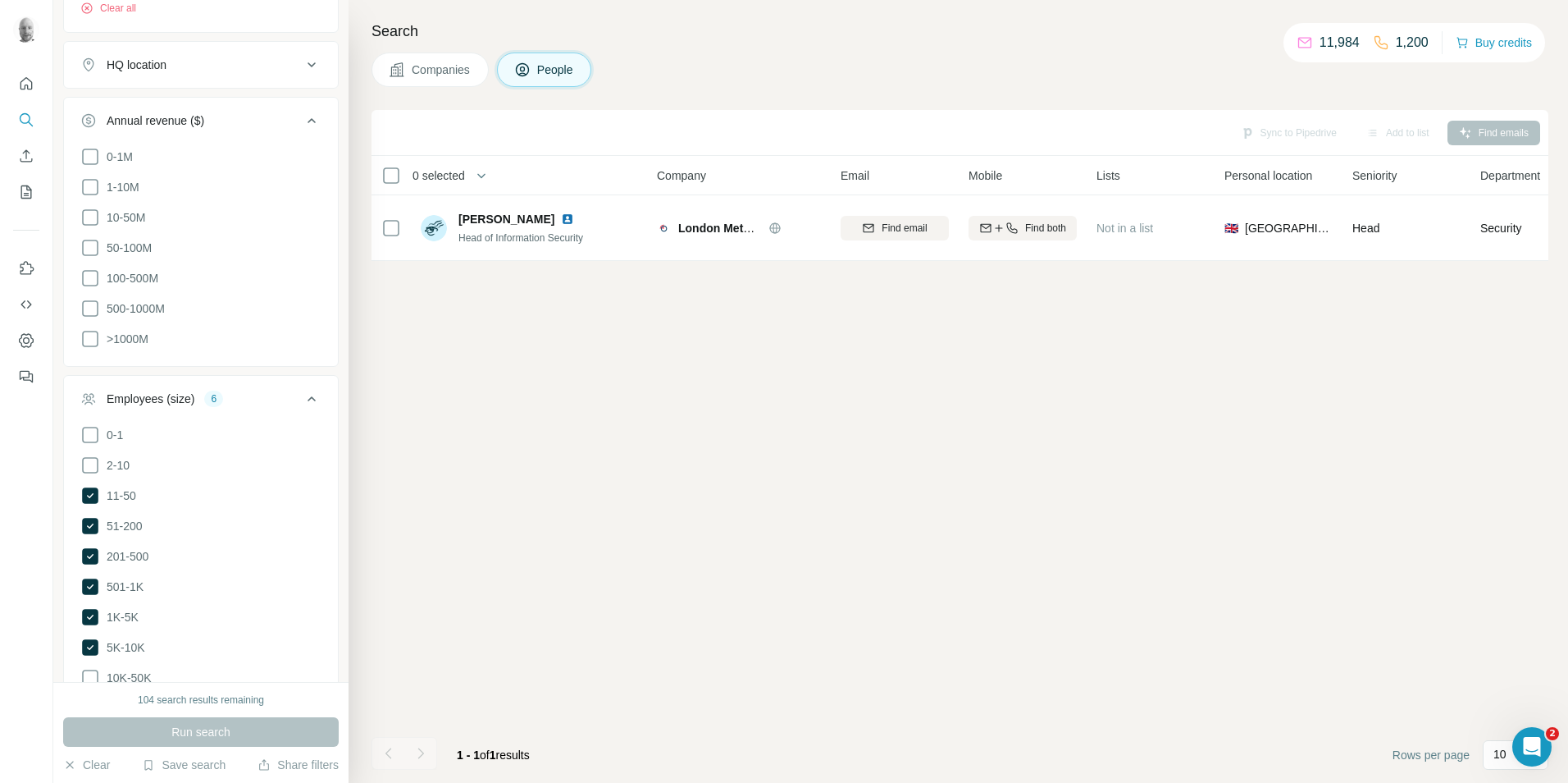
scroll to position [656, 0]
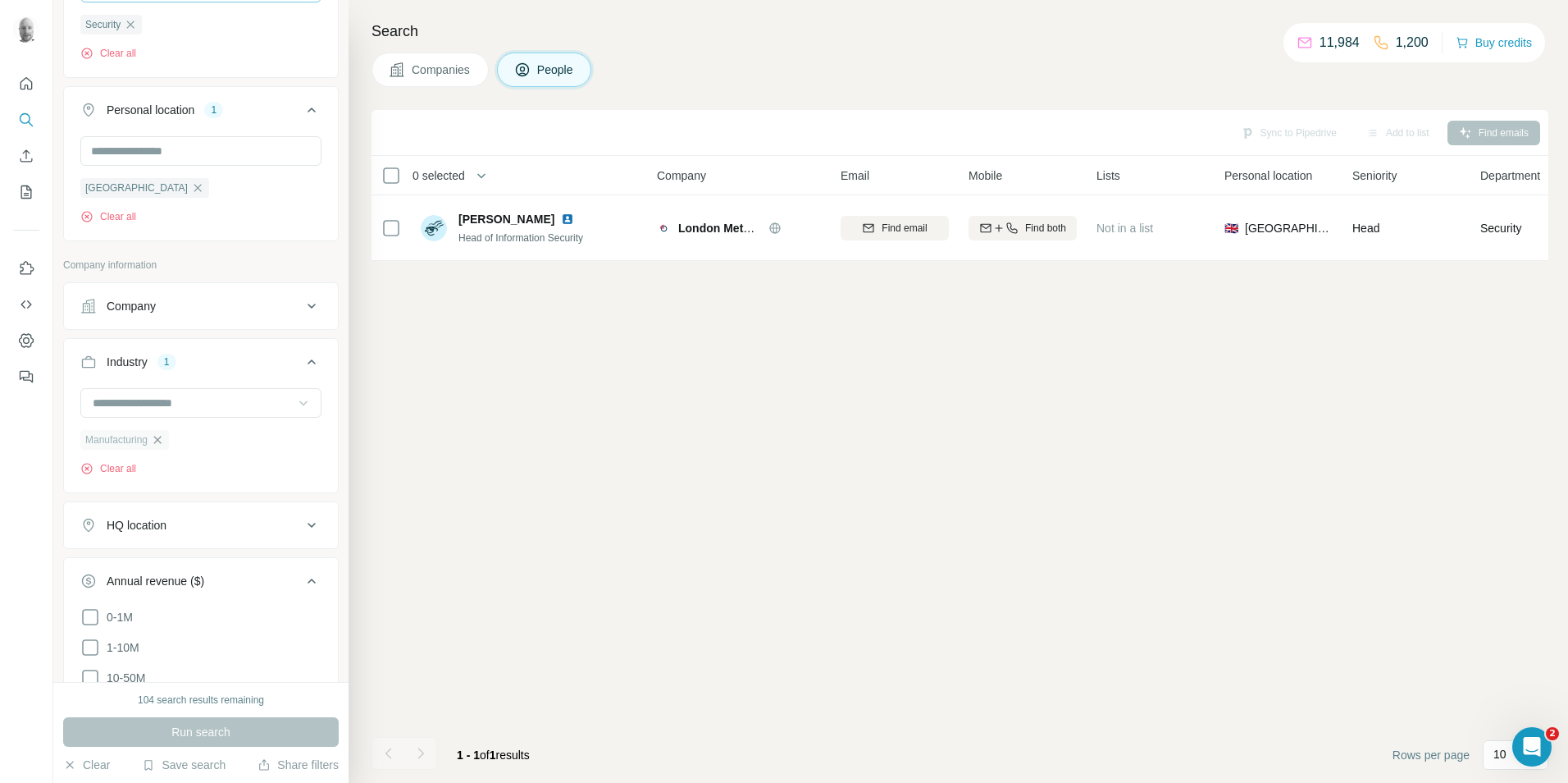
click at [162, 441] on icon "button" at bounding box center [157, 440] width 13 height 13
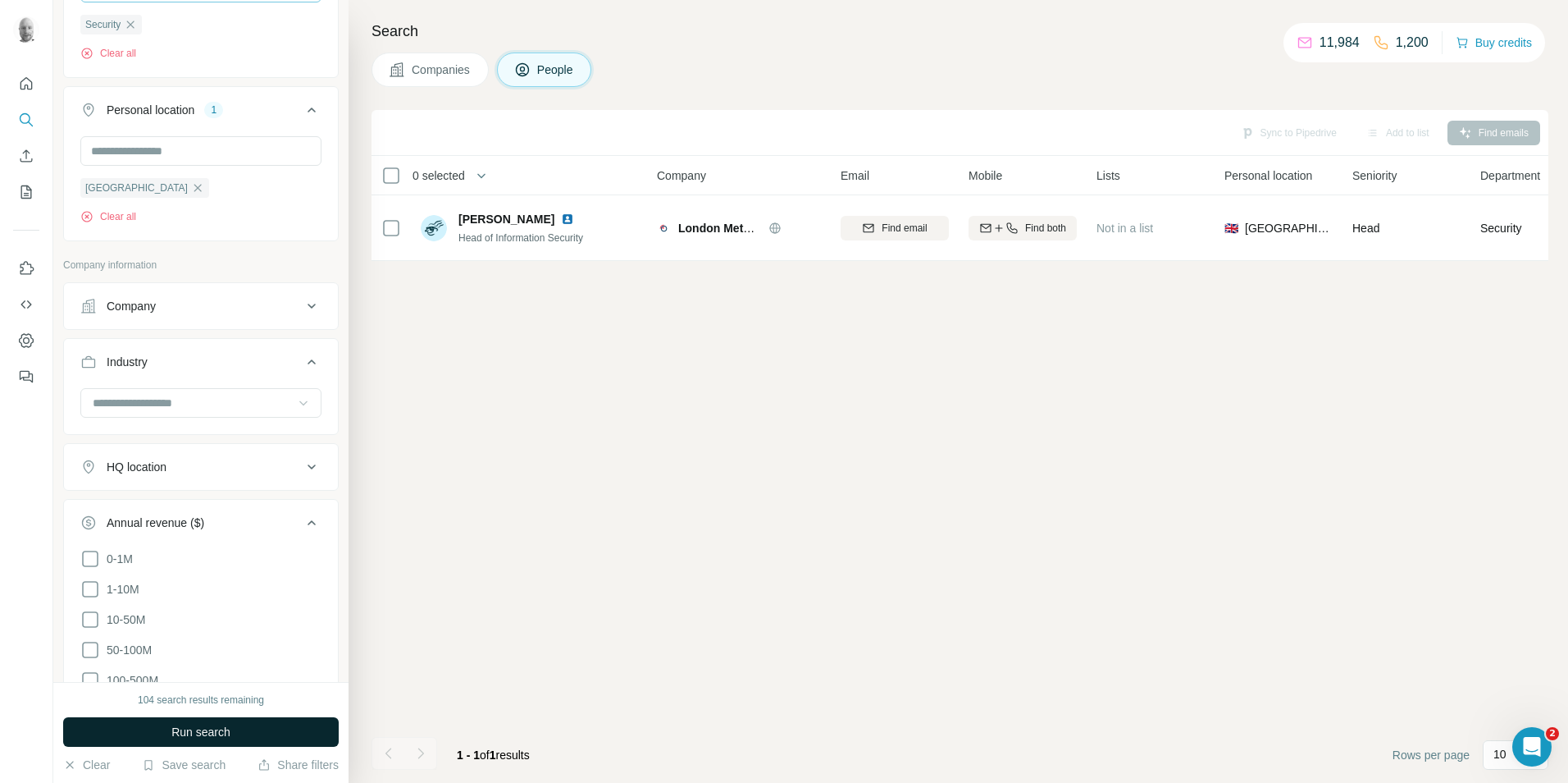
click at [260, 727] on button "Run search" at bounding box center [200, 732] width 276 height 30
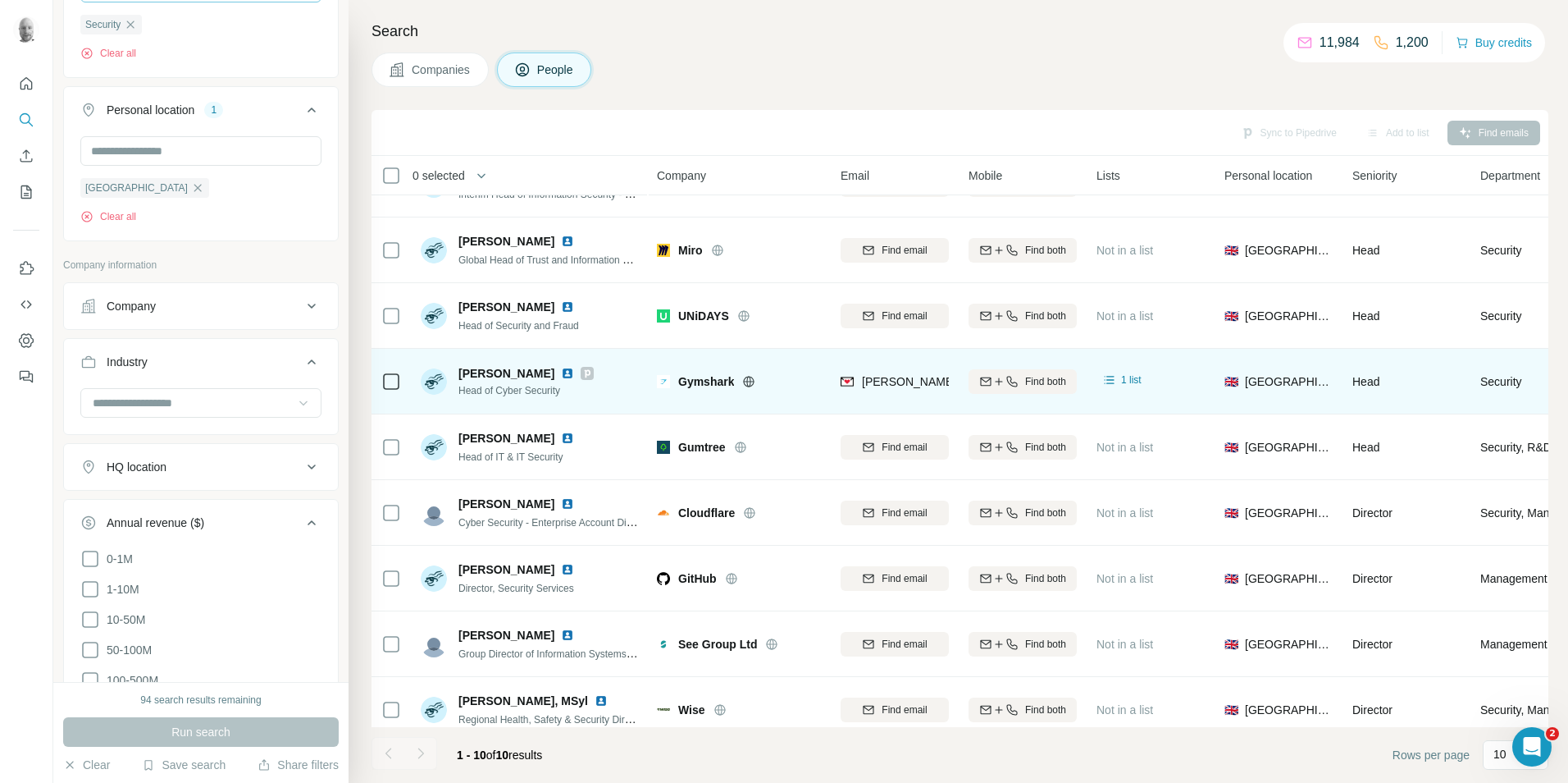
scroll to position [133, 0]
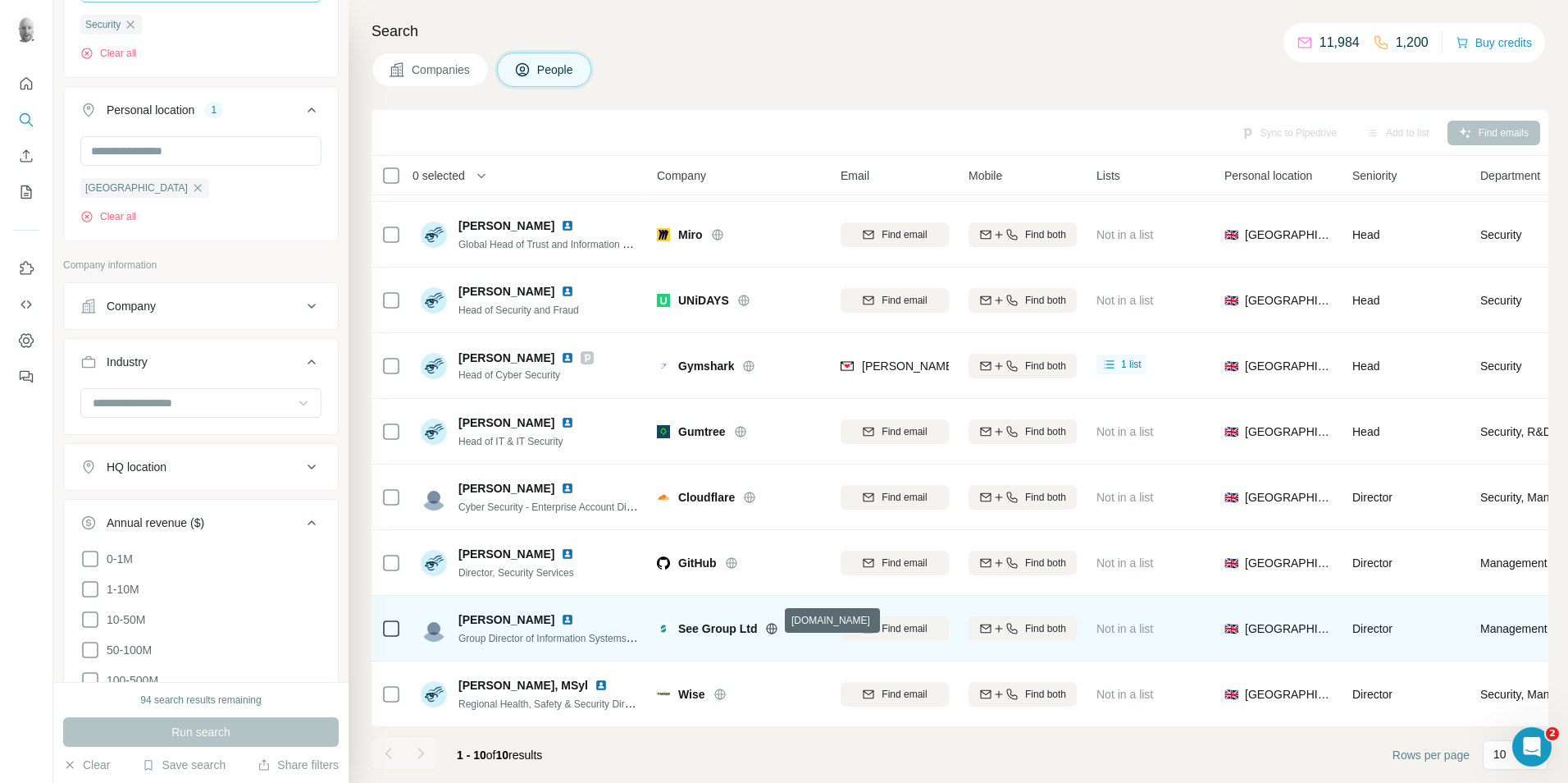
click at [775, 628] on icon at bounding box center [772, 628] width 11 height 1
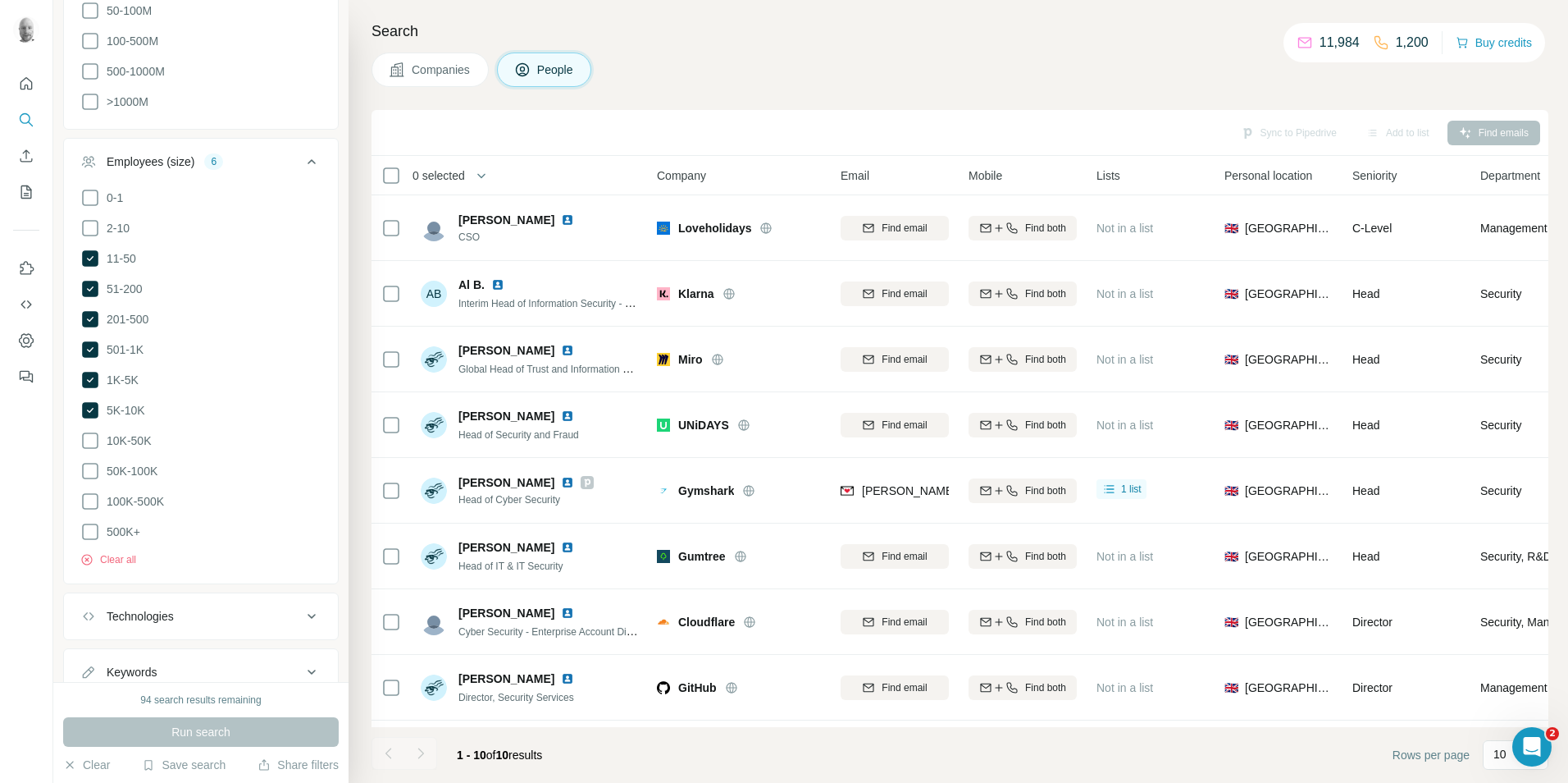
scroll to position [1459, 0]
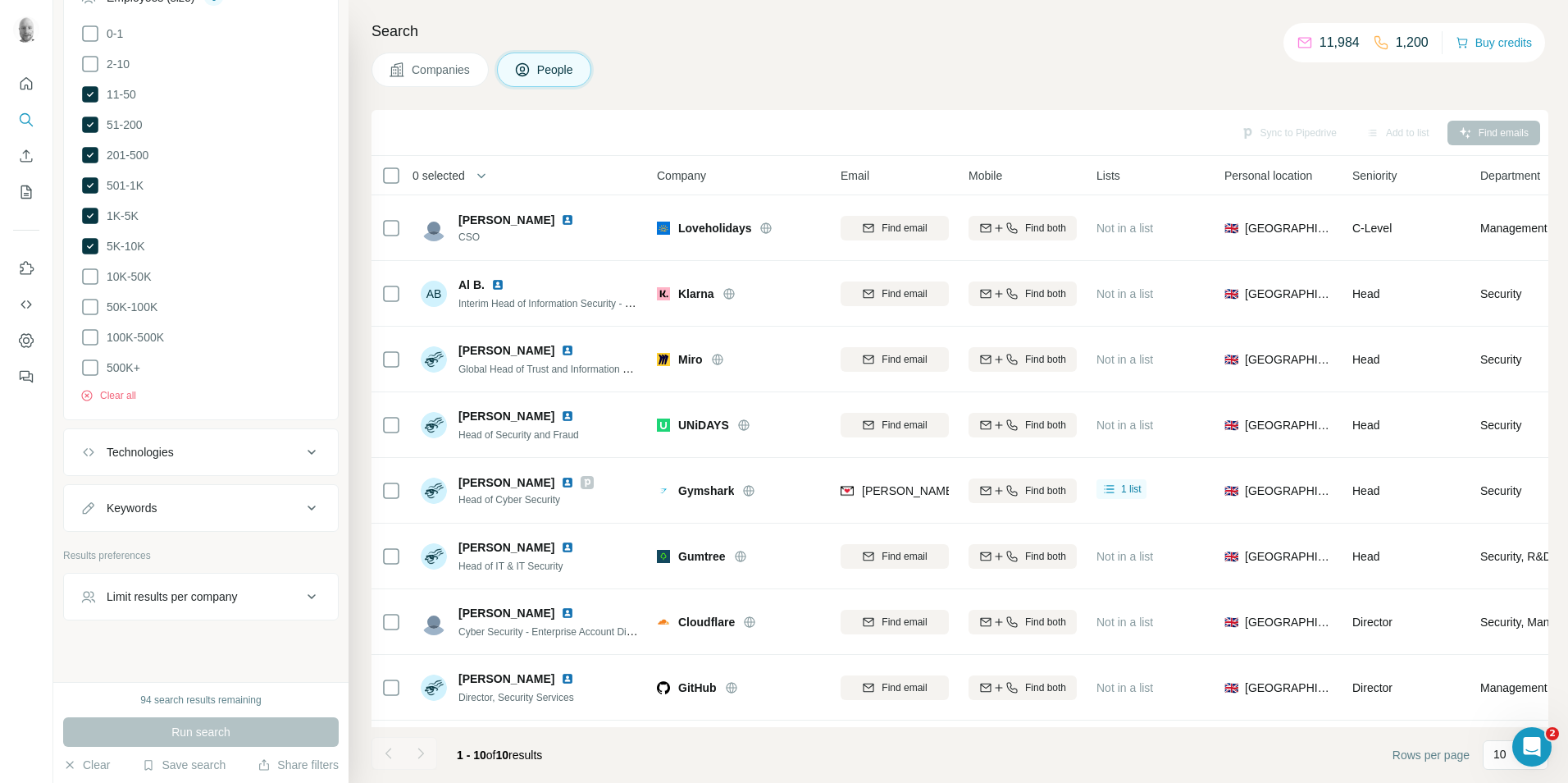
click at [278, 499] on div "Keywords" at bounding box center [191, 507] width 221 height 17
click at [225, 534] on input "text" at bounding box center [185, 549] width 208 height 30
type input "**********"
drag, startPoint x: 297, startPoint y: 533, endPoint x: 258, endPoint y: 508, distance: 46.3
click at [300, 540] on icon "button" at bounding box center [308, 548] width 17 height 17
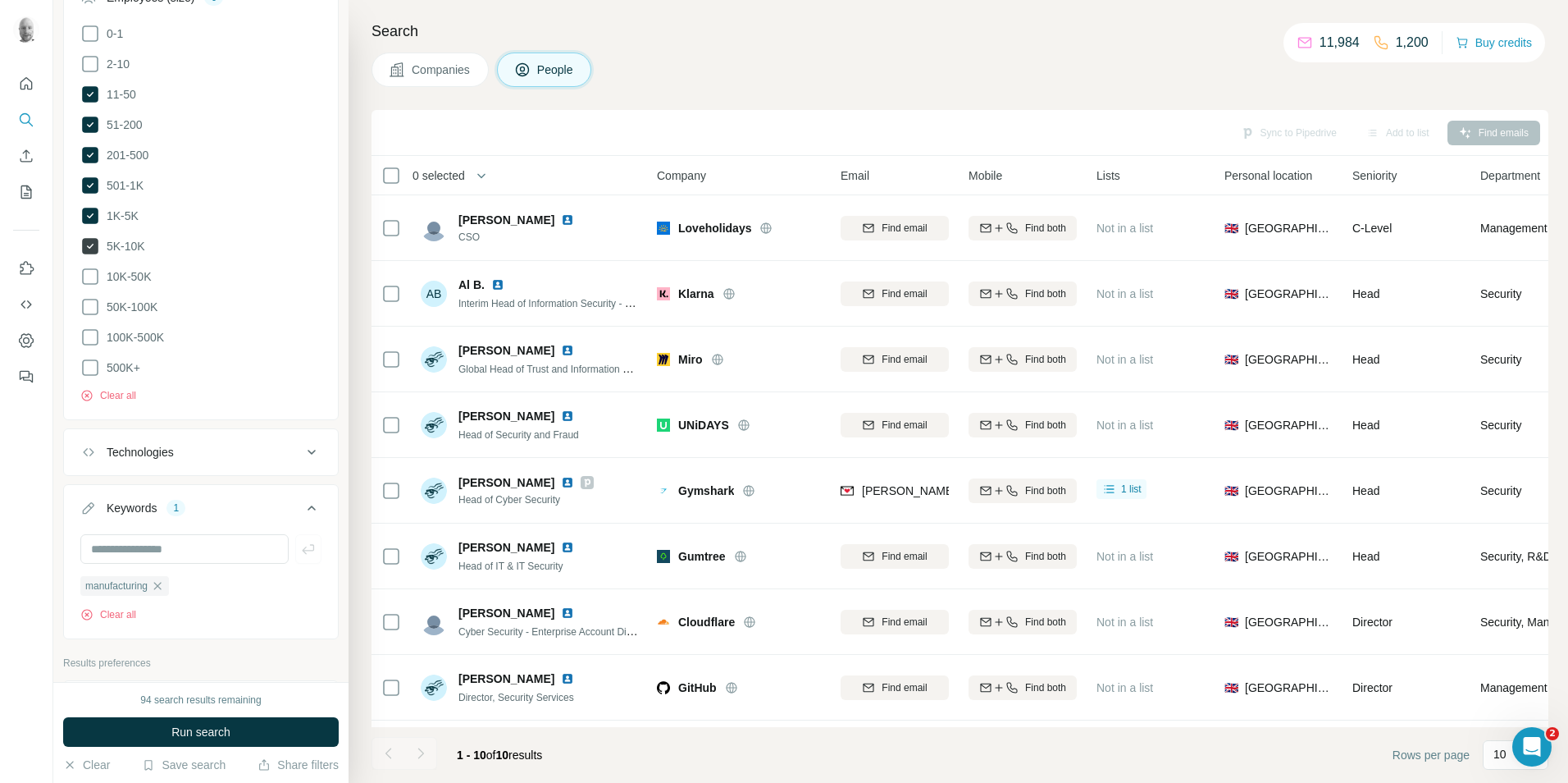
click at [85, 243] on icon at bounding box center [90, 246] width 17 height 17
click at [88, 213] on icon at bounding box center [90, 215] width 17 height 17
click at [87, 175] on icon at bounding box center [90, 185] width 19 height 19
click at [87, 152] on icon at bounding box center [90, 155] width 17 height 17
click at [87, 120] on icon at bounding box center [90, 124] width 17 height 17
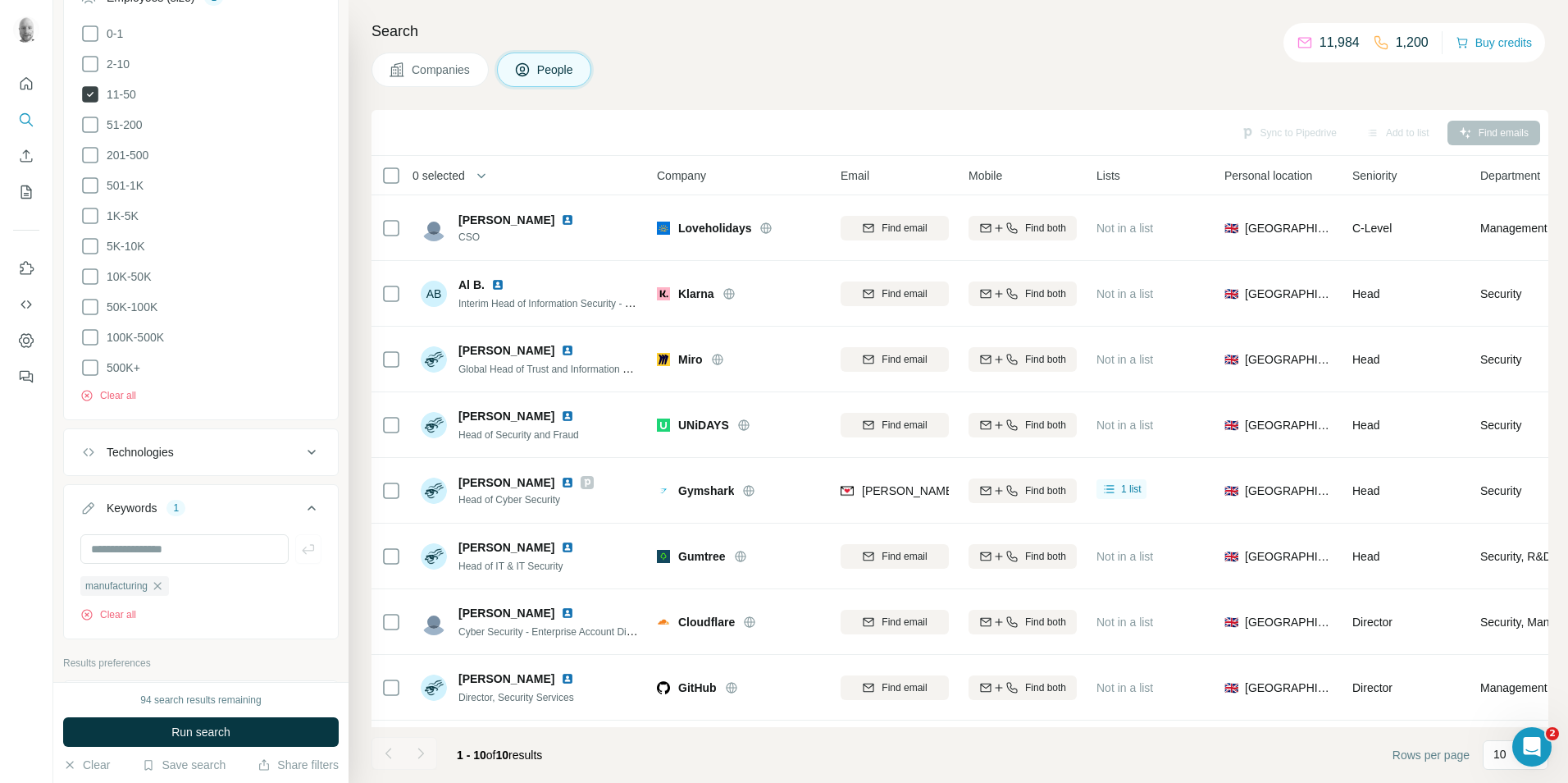
click at [88, 96] on icon at bounding box center [90, 94] width 17 height 17
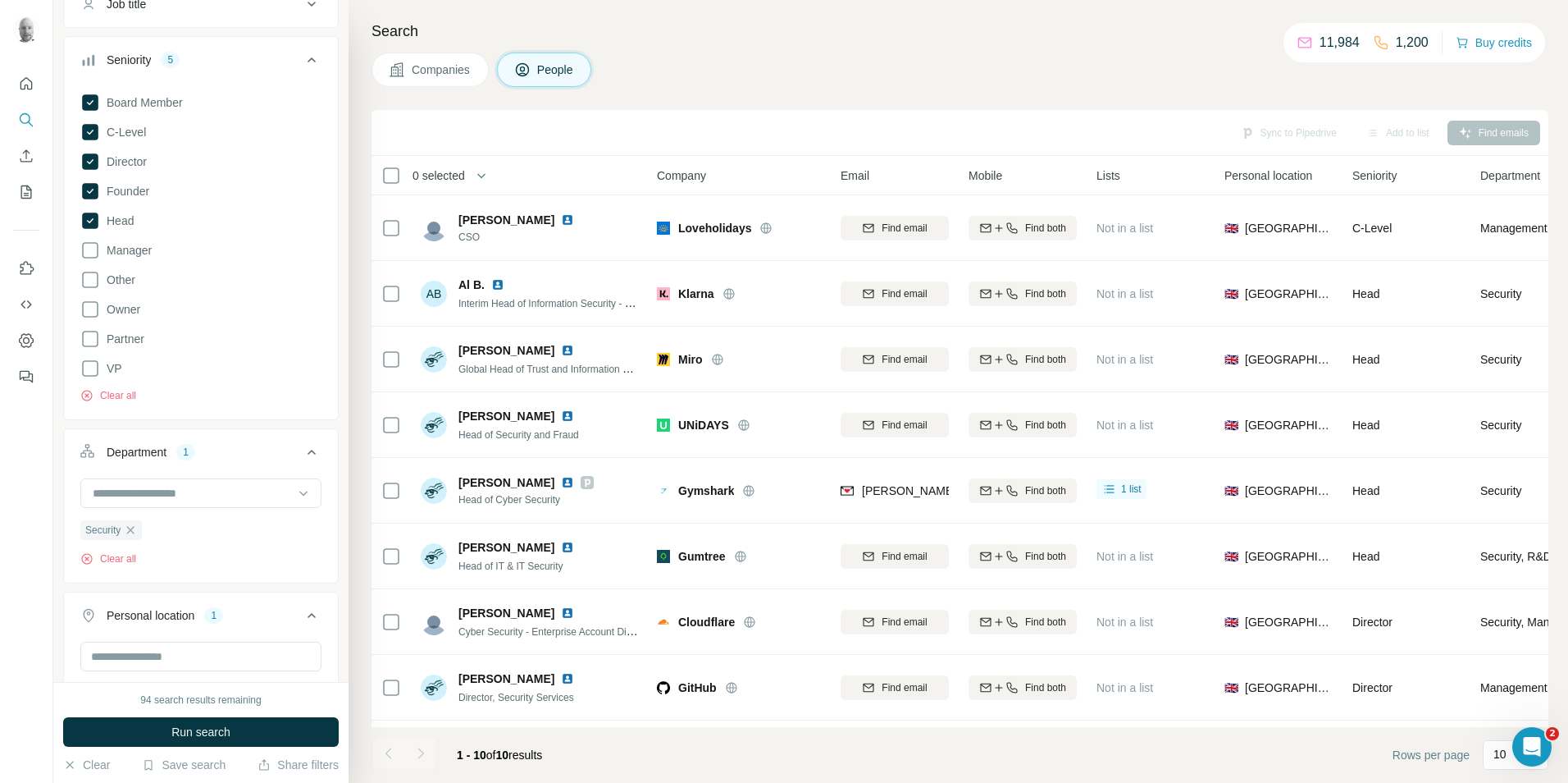
scroll to position [229, 0]
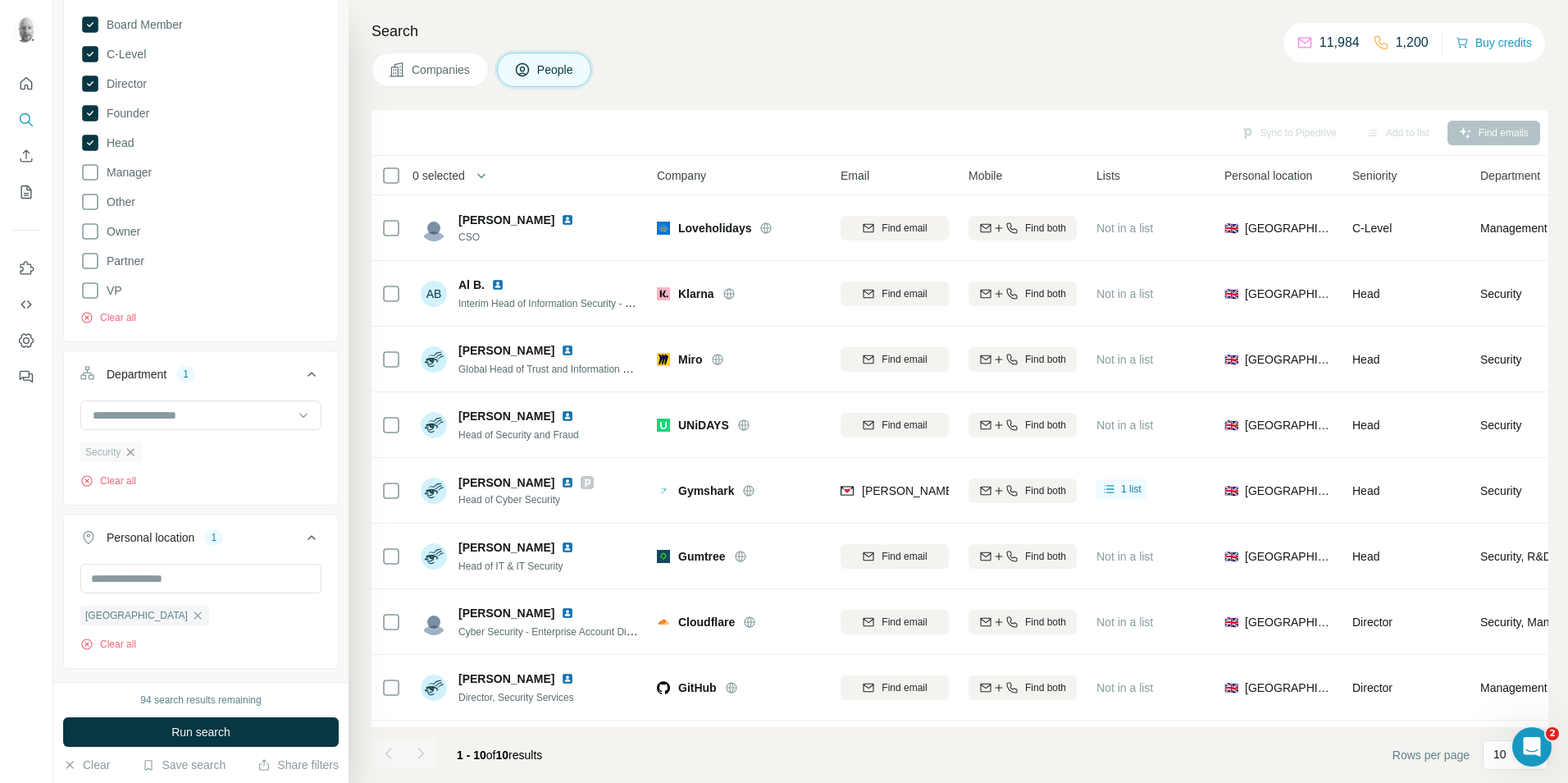
click at [131, 450] on icon "button" at bounding box center [130, 451] width 7 height 7
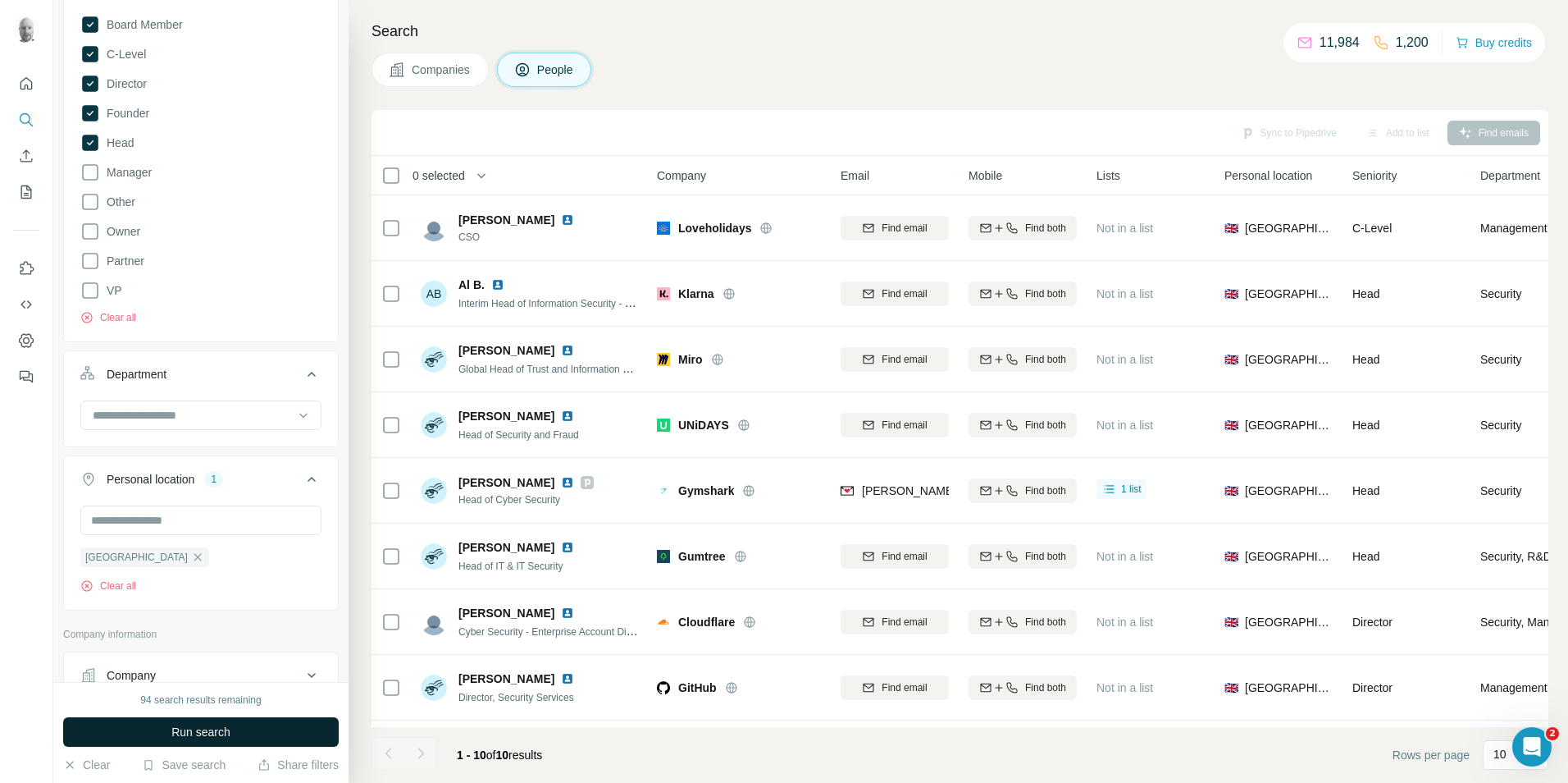
click at [246, 731] on button "Run search" at bounding box center [200, 732] width 276 height 30
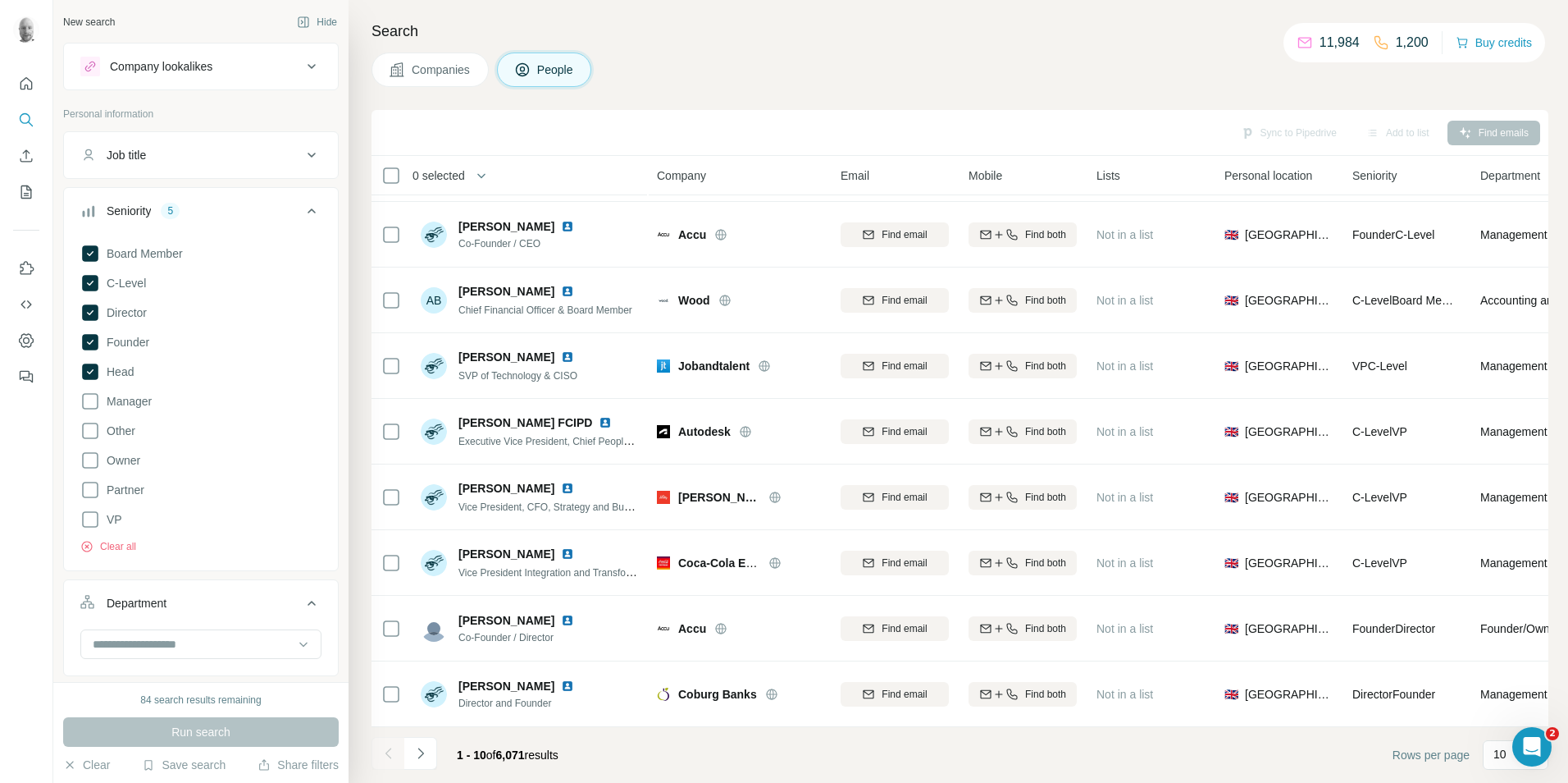
drag, startPoint x: 210, startPoint y: 154, endPoint x: 198, endPoint y: 161, distance: 13.9
click at [210, 155] on div "Job title" at bounding box center [191, 155] width 221 height 17
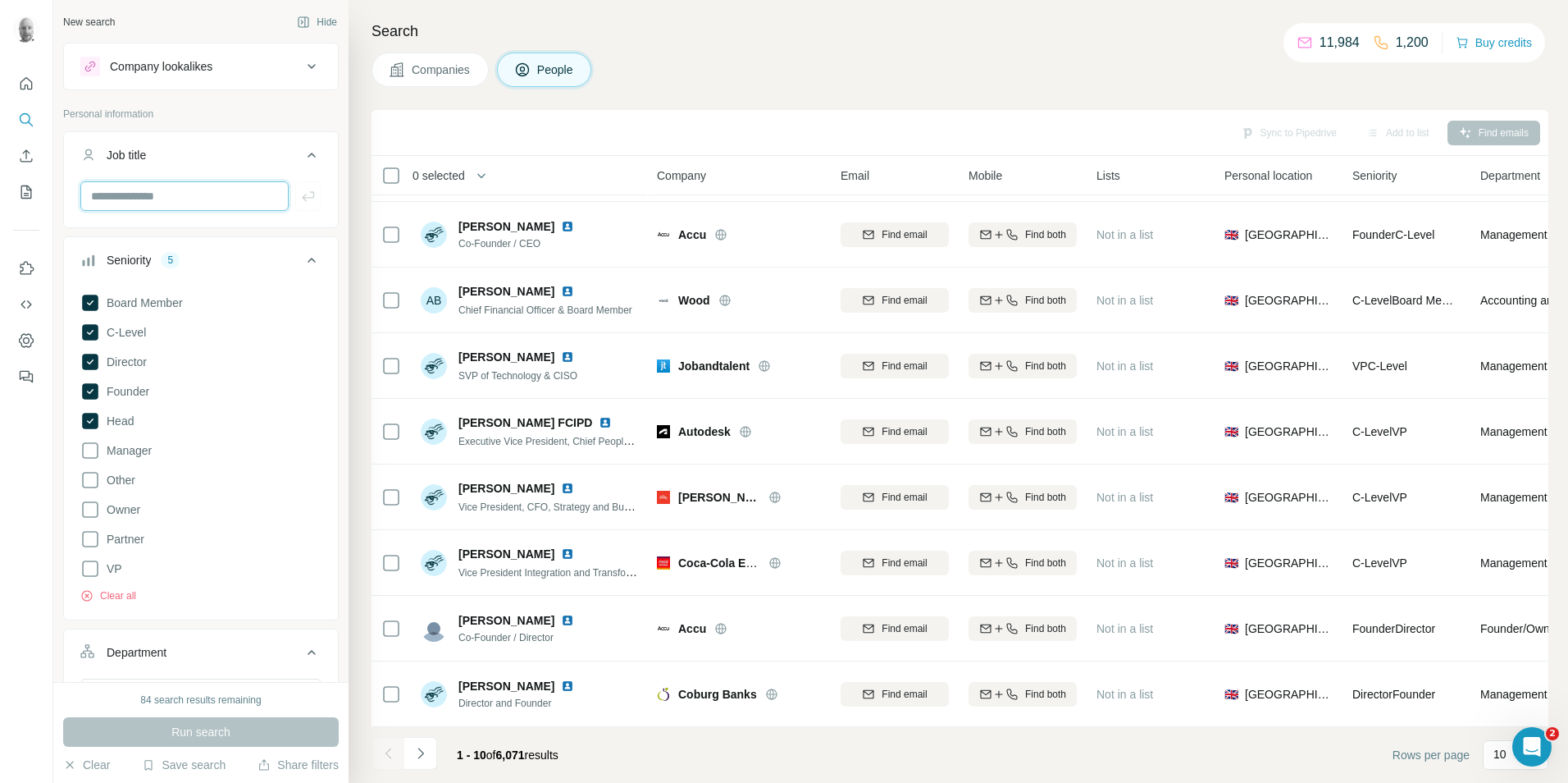
click at [140, 190] on input "text" at bounding box center [185, 196] width 208 height 30
type input "****"
click at [300, 191] on icon "button" at bounding box center [308, 196] width 17 height 17
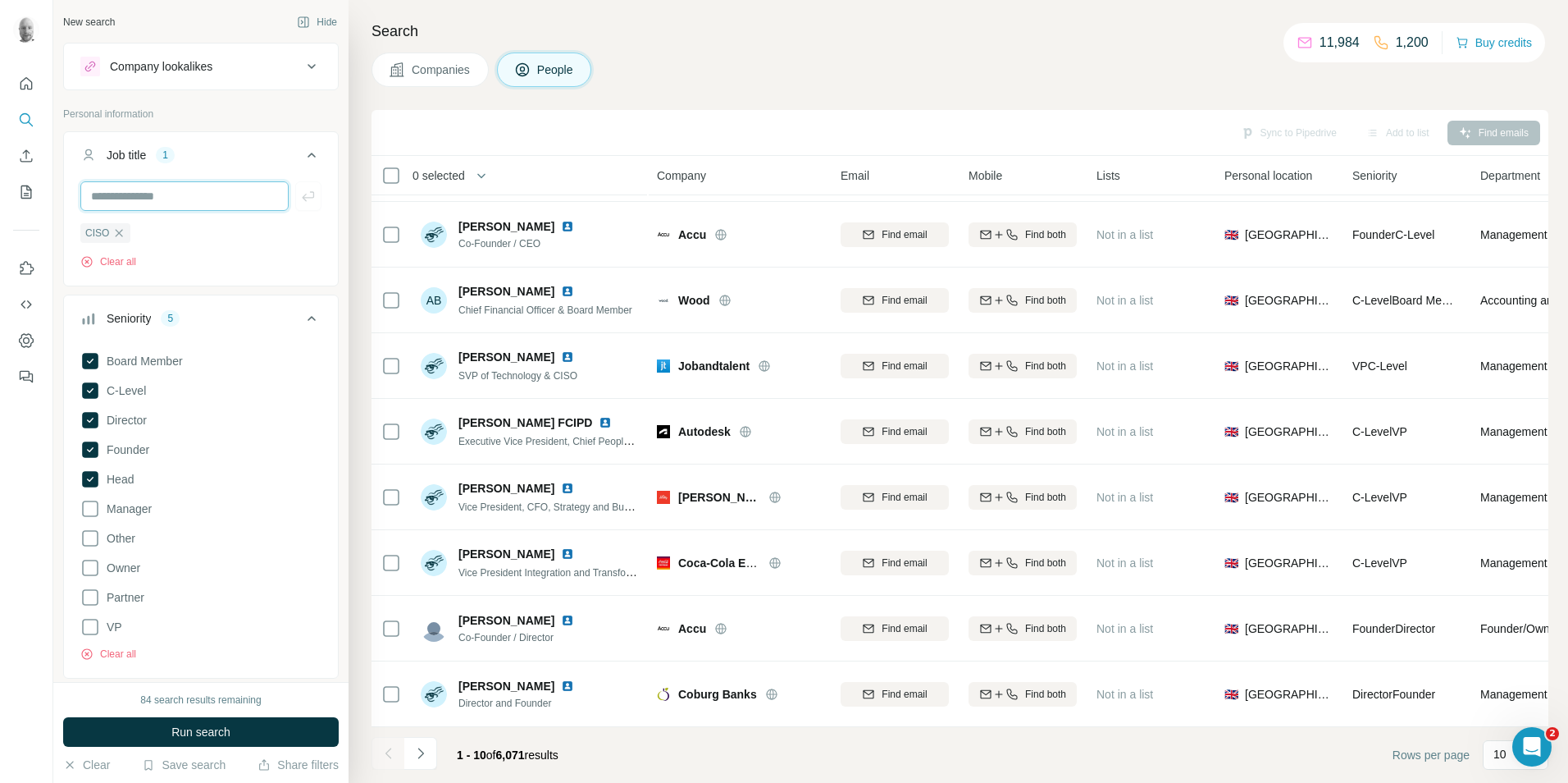
click at [250, 193] on input "text" at bounding box center [185, 196] width 208 height 30
type input "********"
click at [302, 198] on icon "button" at bounding box center [308, 195] width 12 height 10
click at [138, 197] on input "text" at bounding box center [185, 196] width 208 height 30
type input "*******"
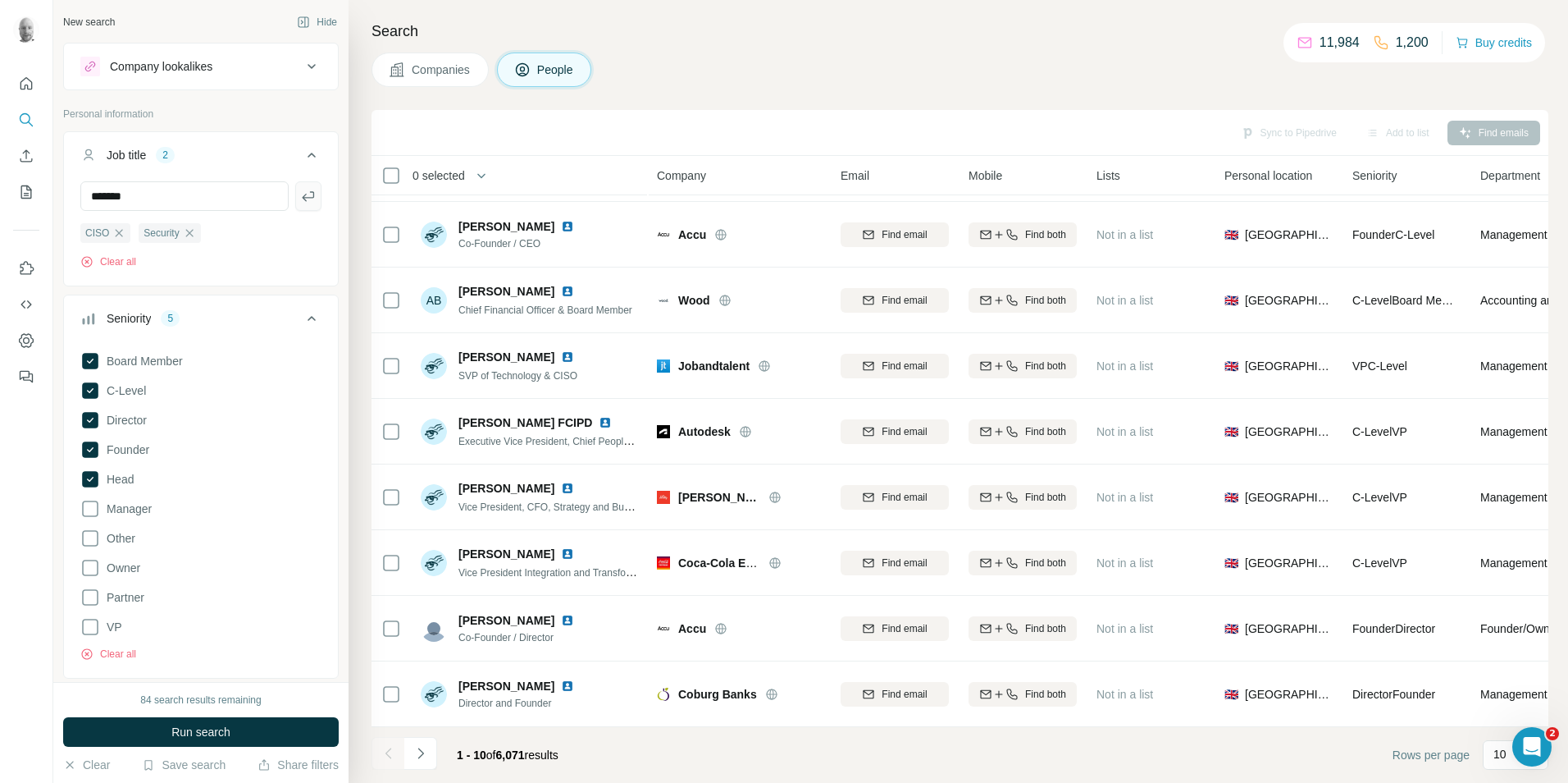
click at [300, 200] on icon "button" at bounding box center [308, 196] width 17 height 17
click at [186, 201] on input "text" at bounding box center [185, 196] width 208 height 30
type input "**********"
click at [305, 199] on button "button" at bounding box center [308, 196] width 26 height 30
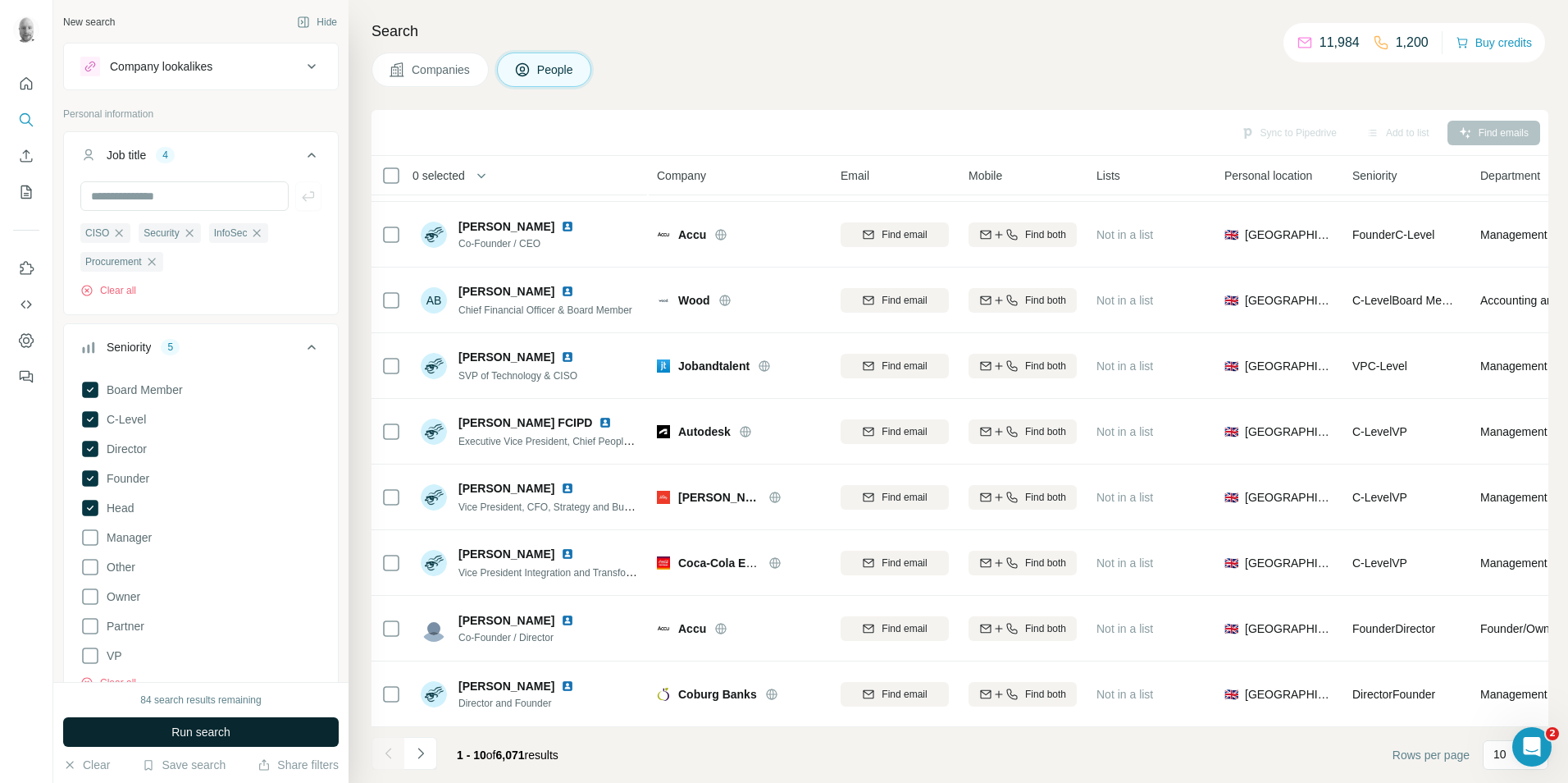
click at [252, 729] on button "Run search" at bounding box center [200, 732] width 276 height 30
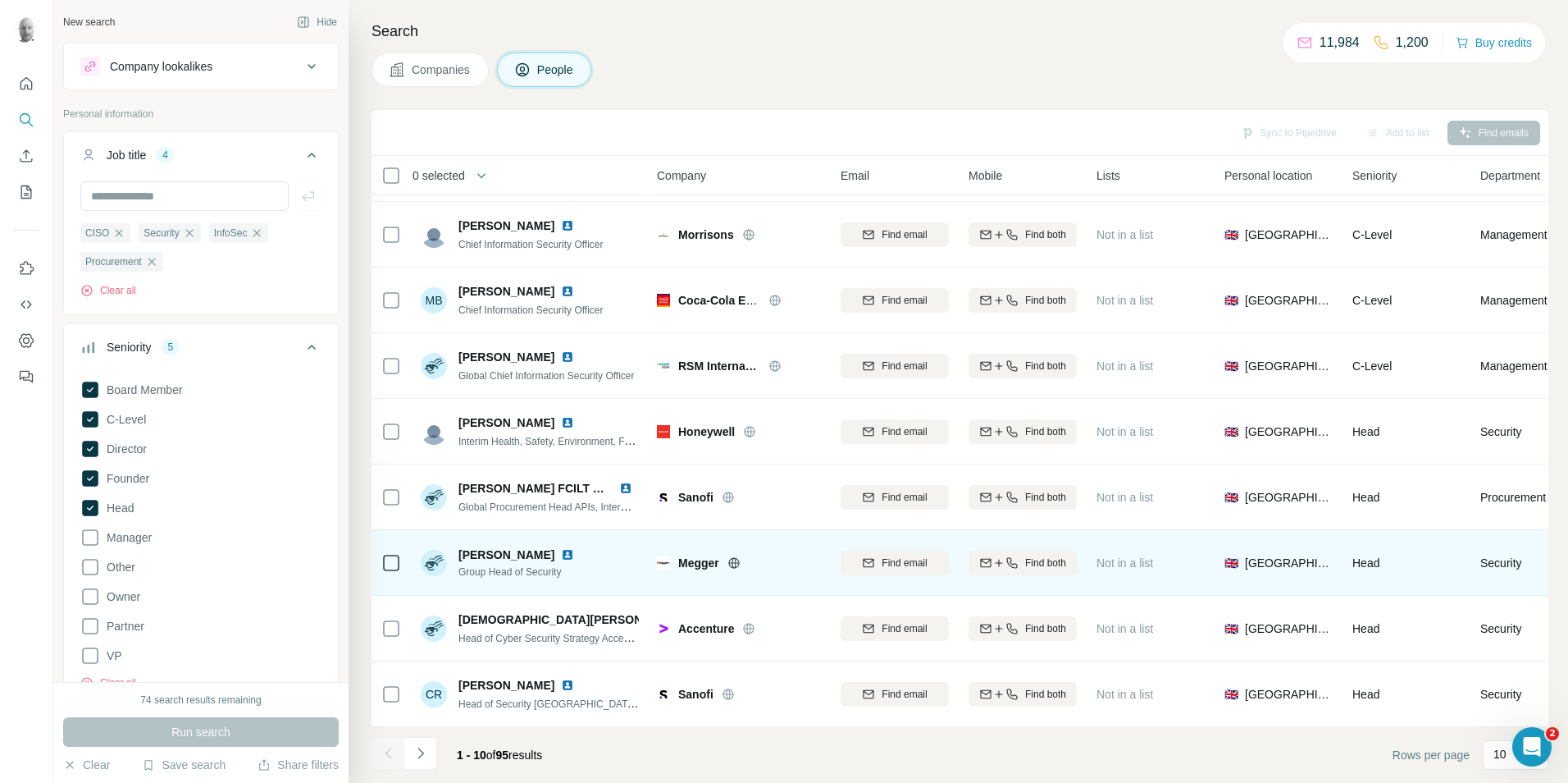
click at [739, 557] on icon at bounding box center [734, 562] width 11 height 11
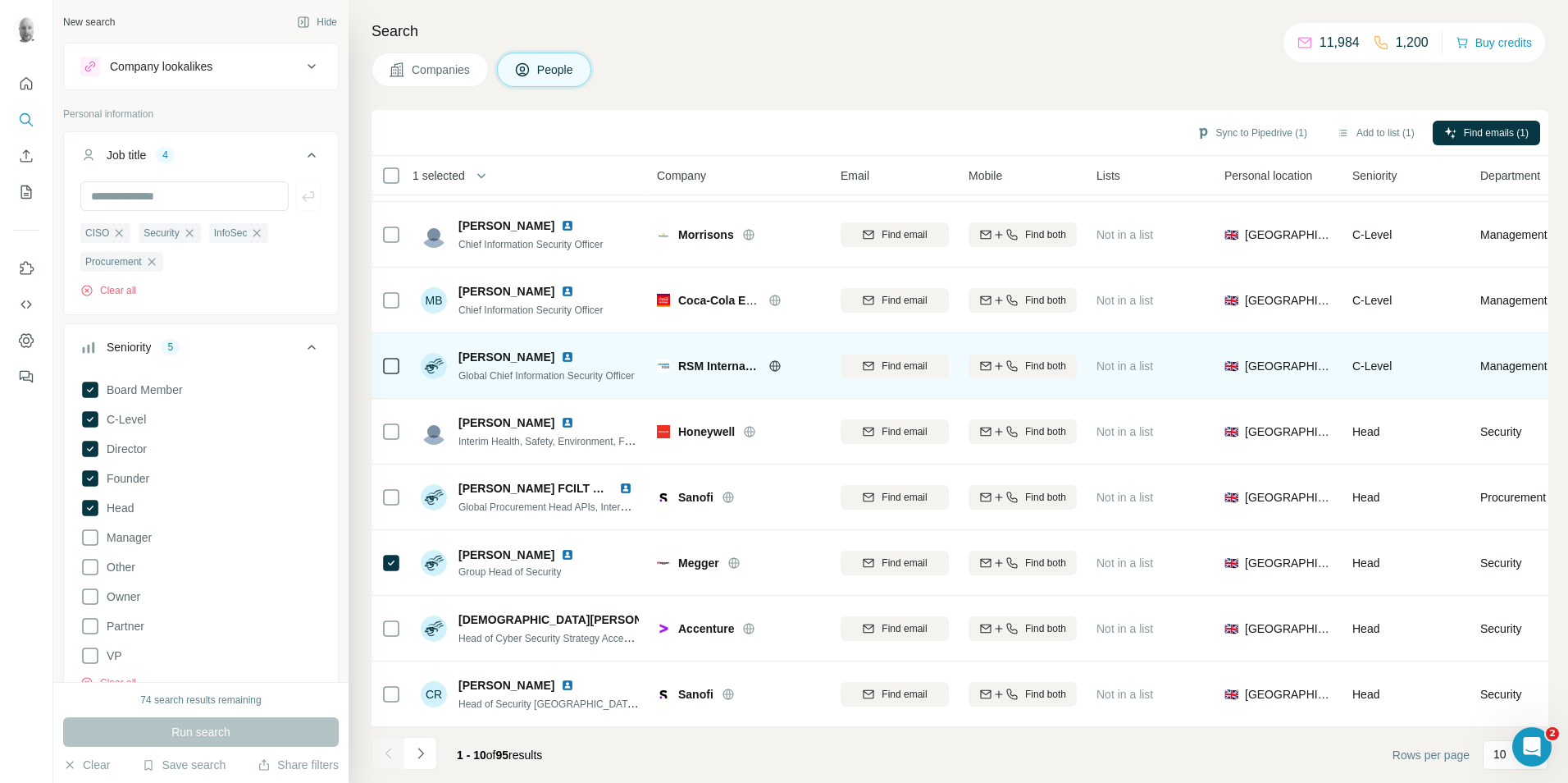
click at [769, 359] on icon at bounding box center [775, 365] width 13 height 13
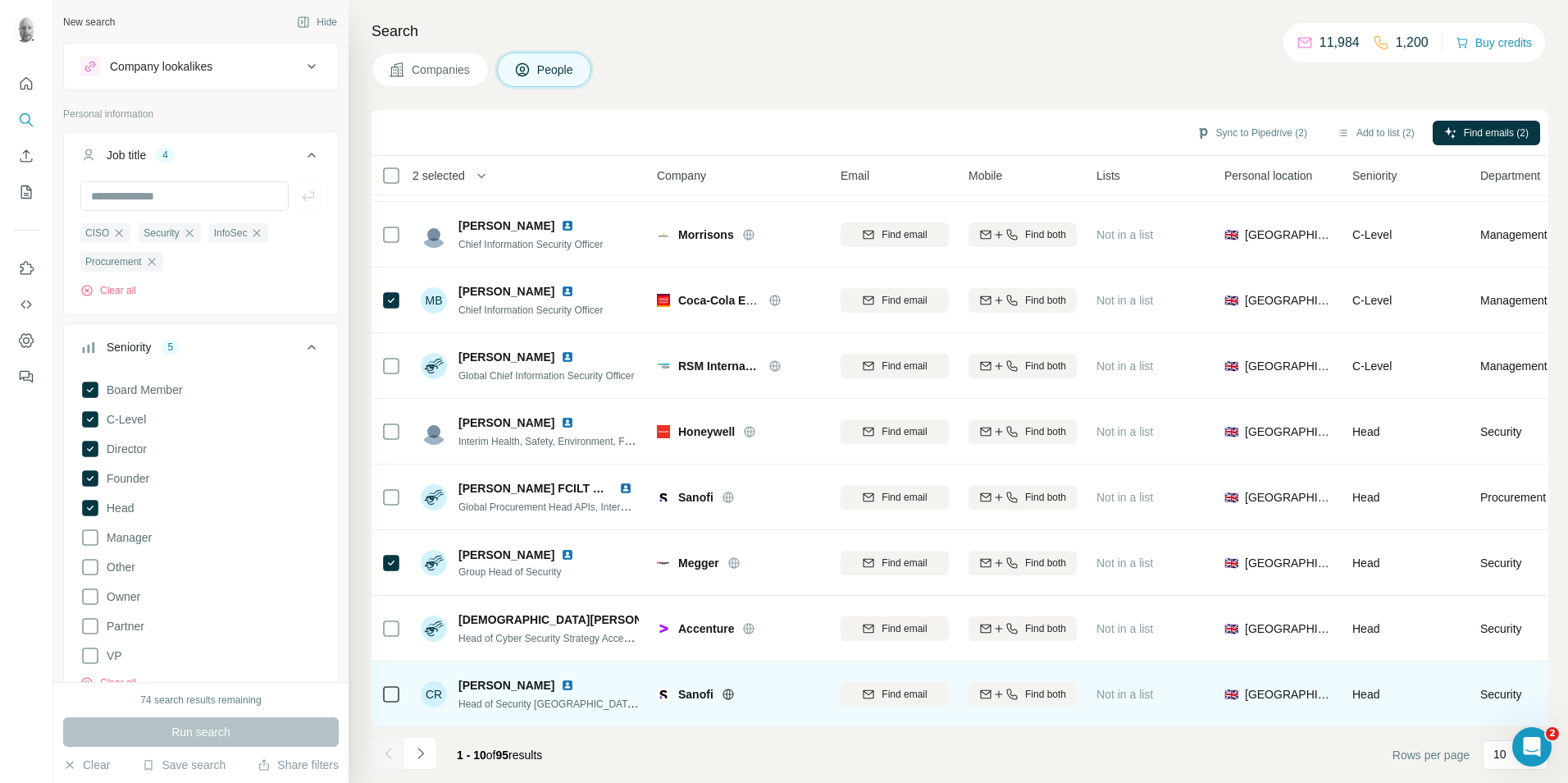
click at [376, 686] on td at bounding box center [390, 694] width 39 height 66
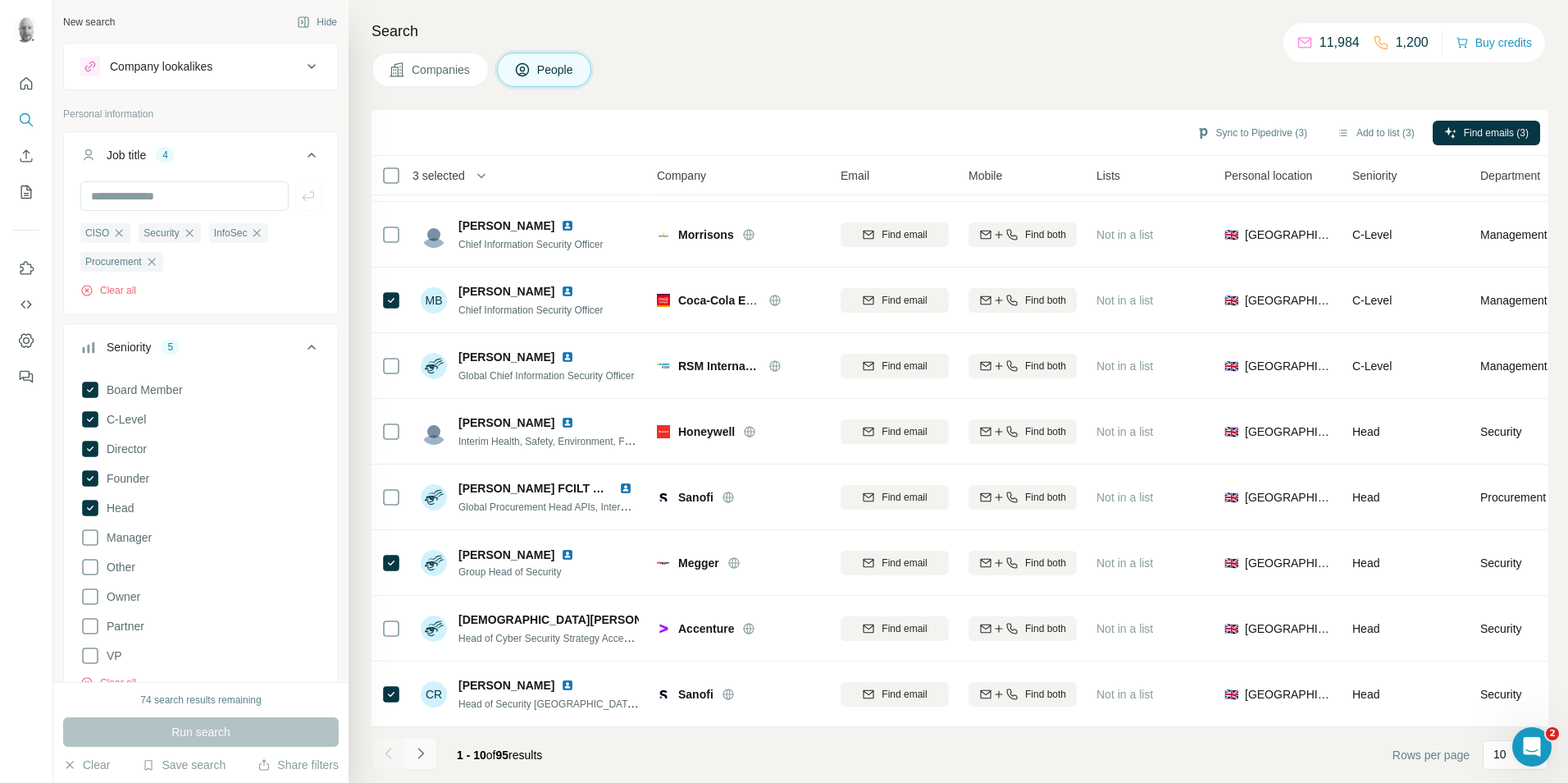
click at [423, 752] on icon "Navigate to next page" at bounding box center [420, 753] width 17 height 17
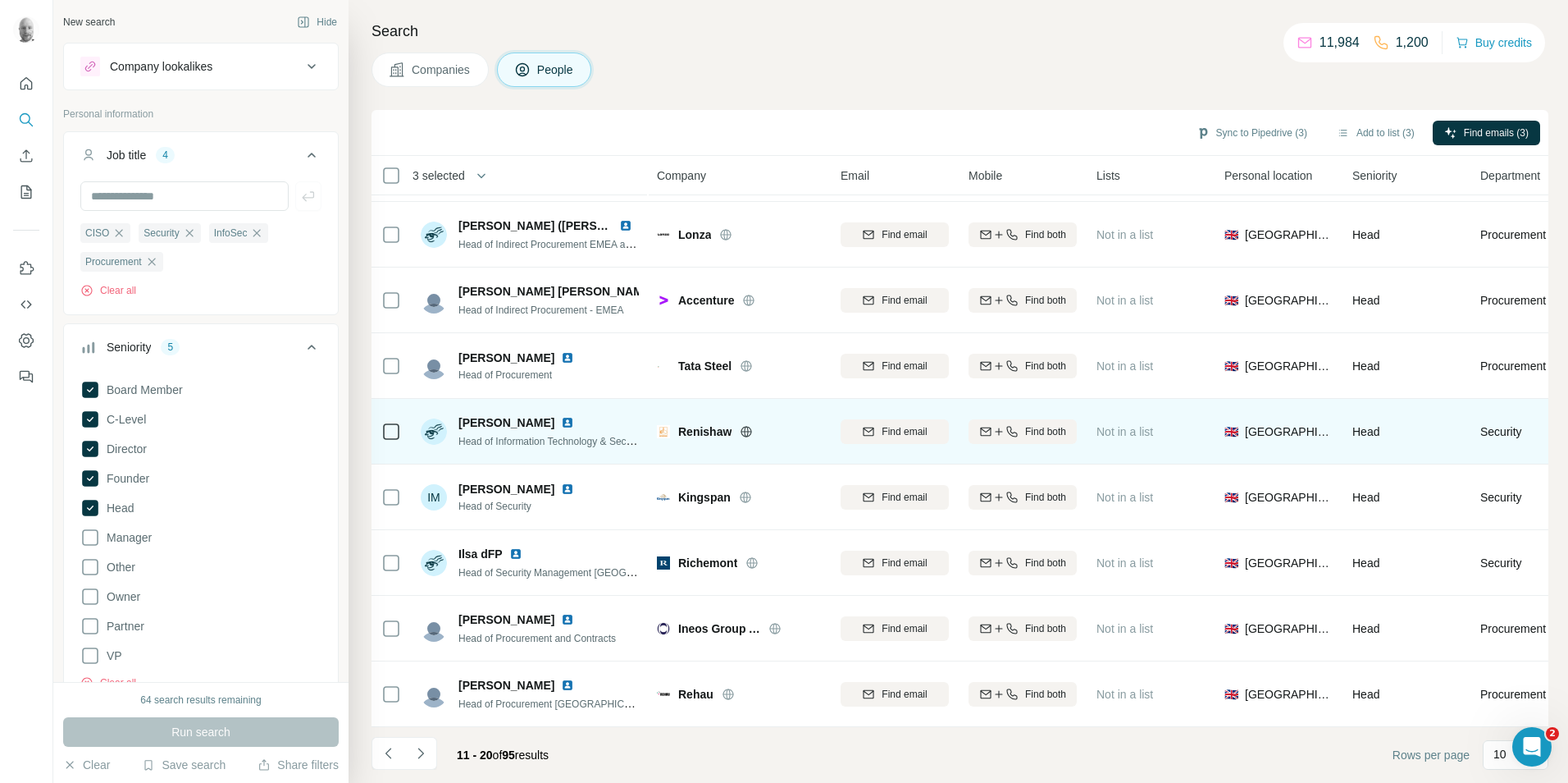
click at [745, 426] on icon at bounding box center [746, 431] width 13 height 13
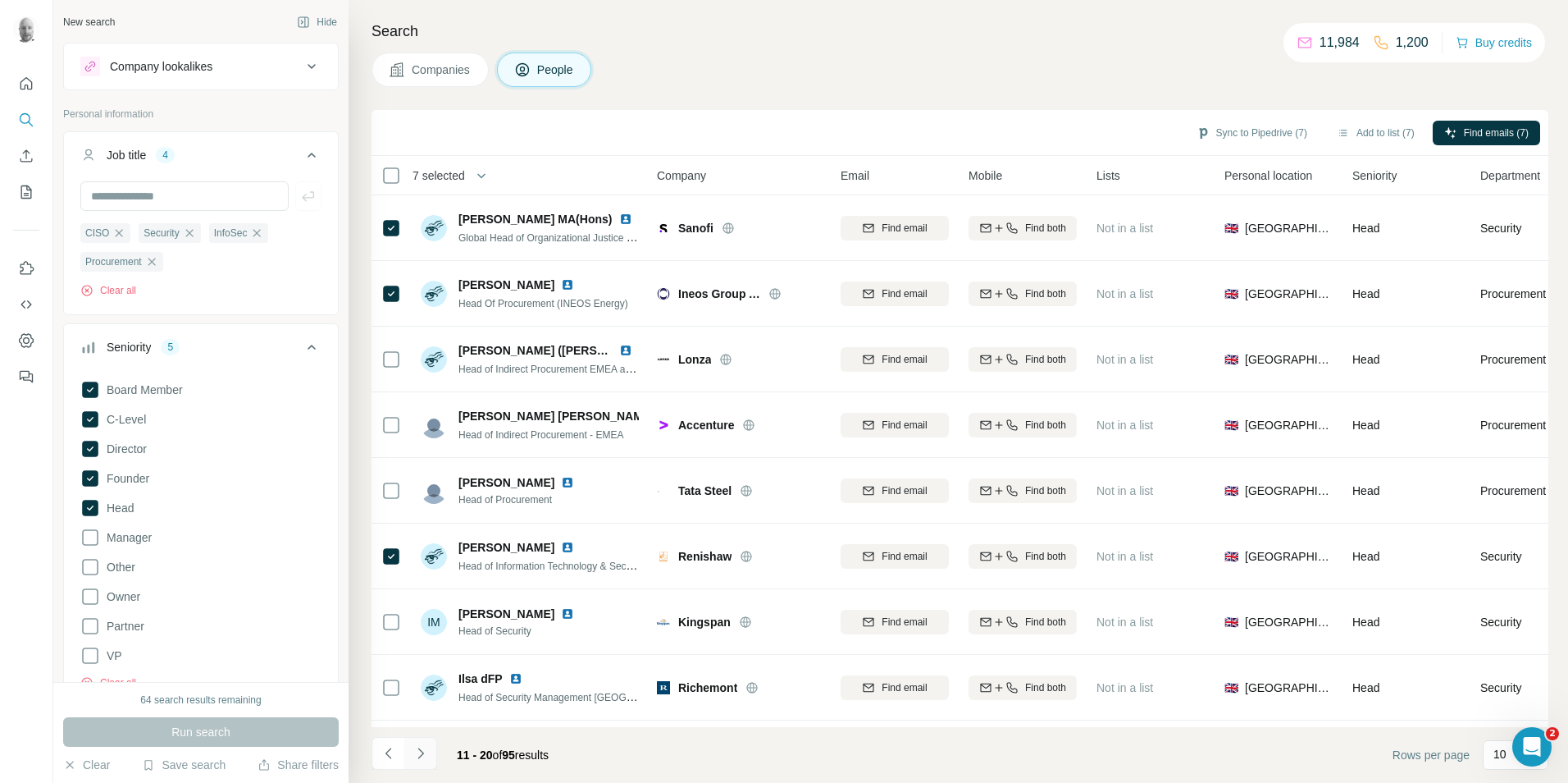
click at [425, 749] on icon "Navigate to next page" at bounding box center [420, 753] width 17 height 17
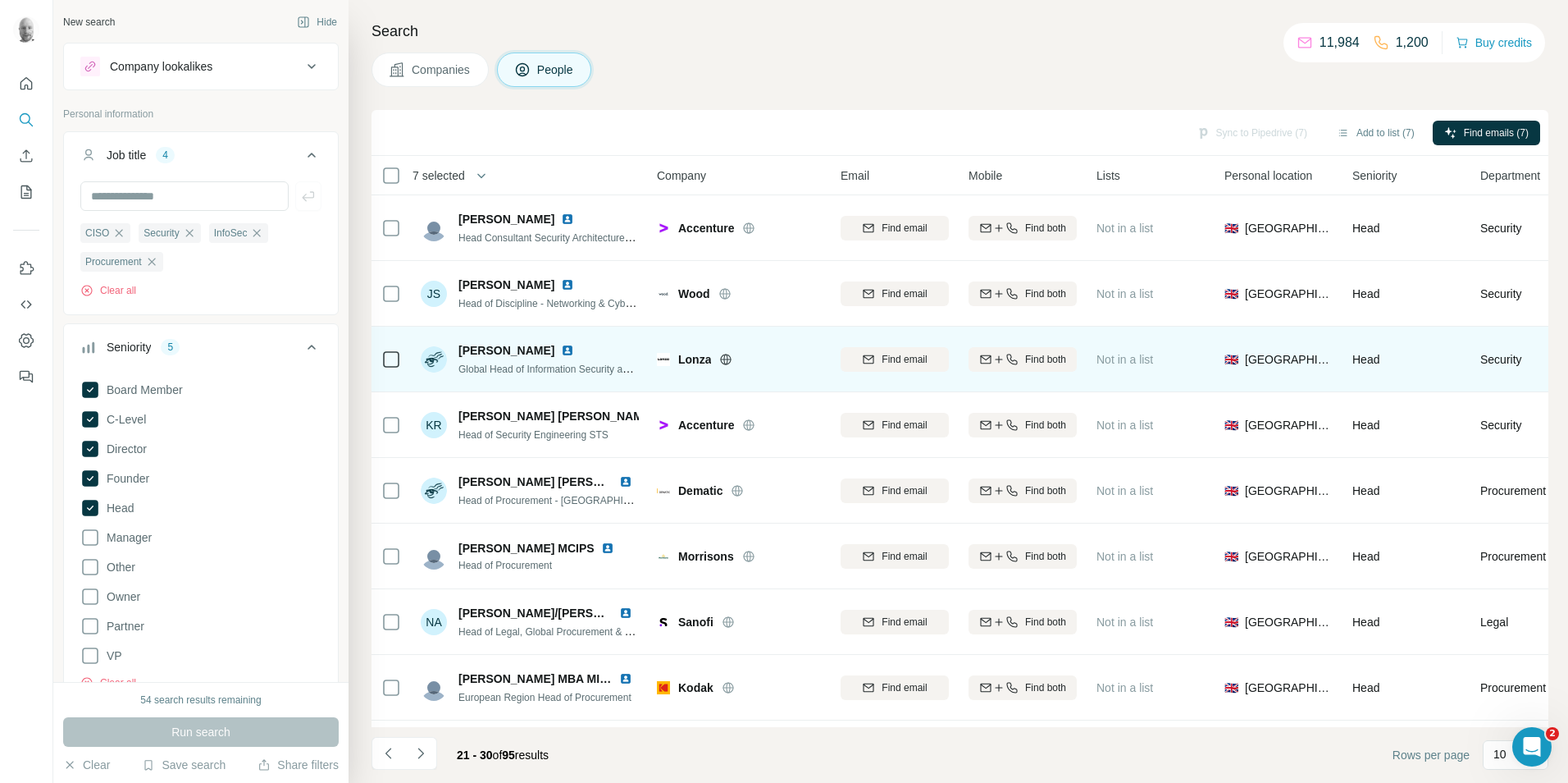
click at [729, 363] on icon at bounding box center [726, 359] width 11 height 11
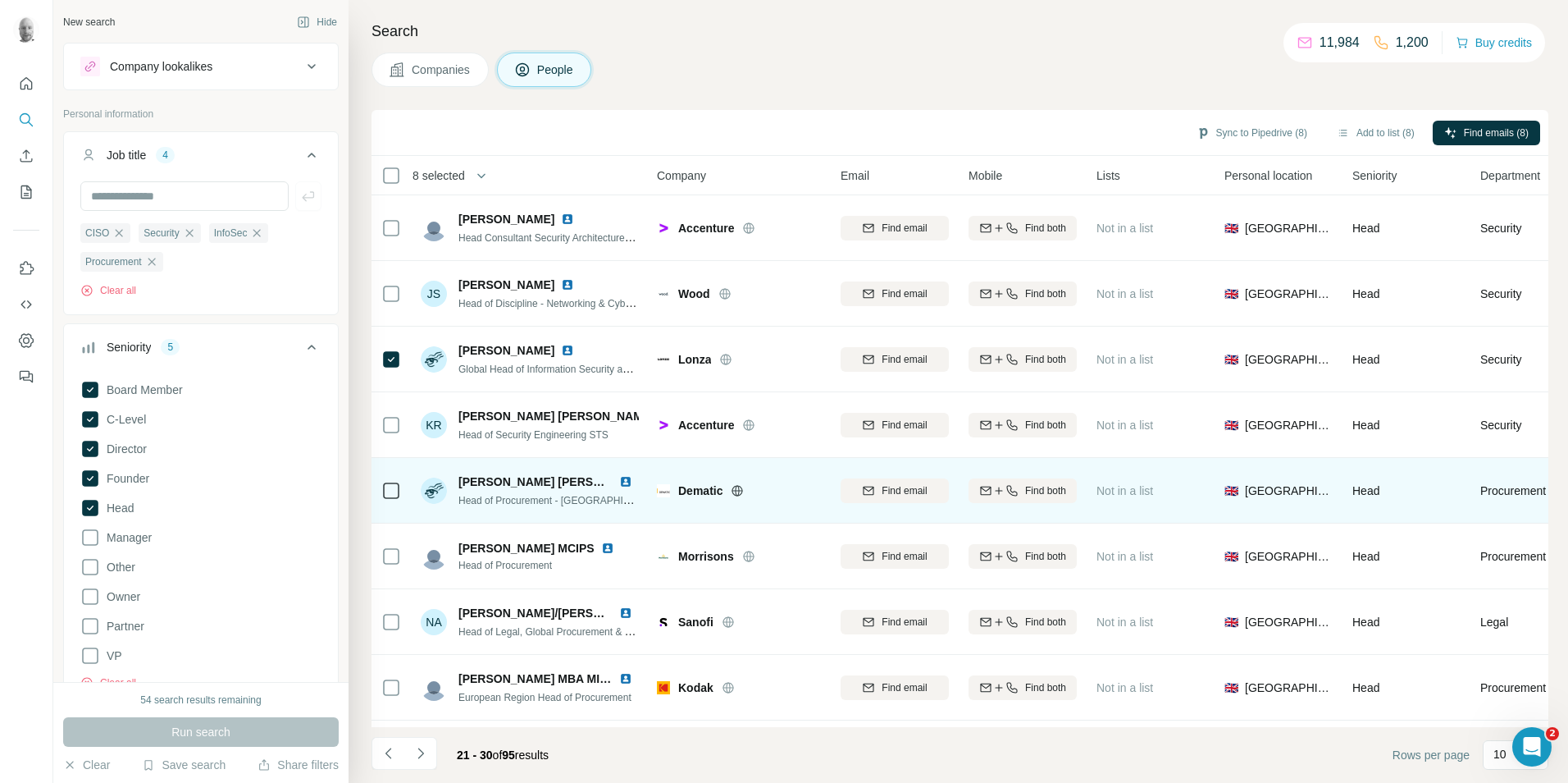
click at [740, 490] on icon at bounding box center [737, 490] width 11 height 1
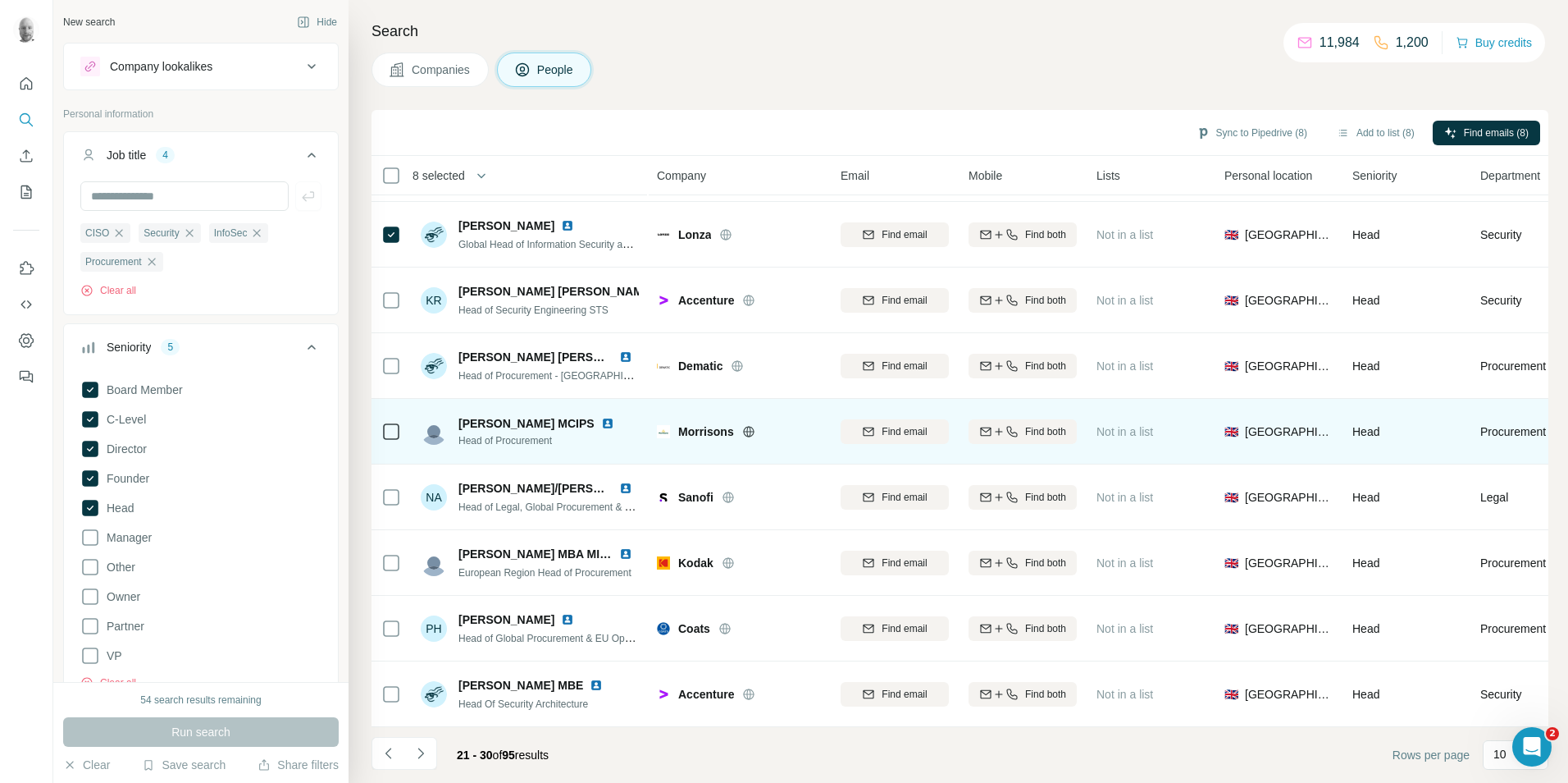
scroll to position [133, 0]
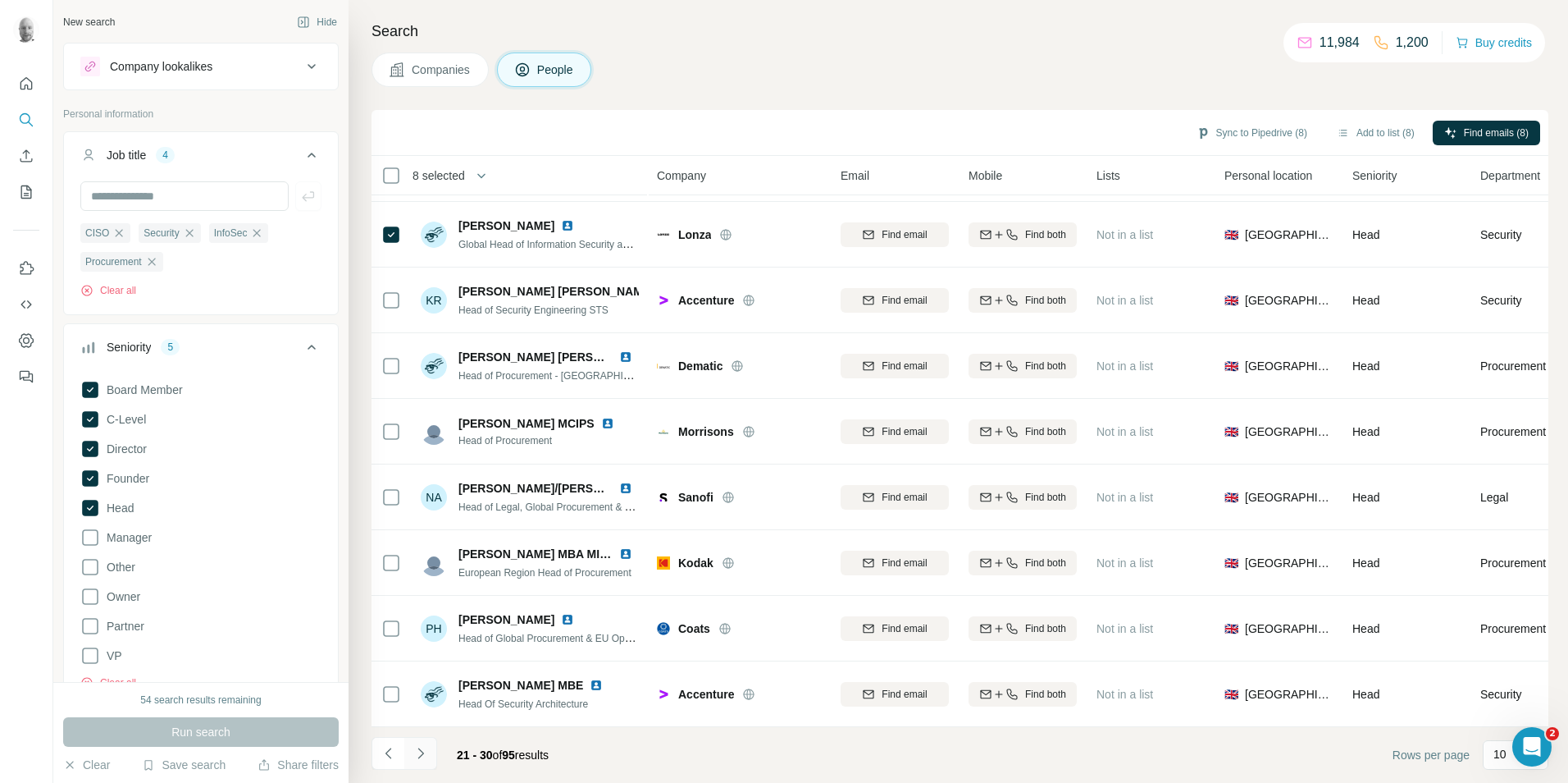
click at [425, 750] on icon "Navigate to next page" at bounding box center [420, 753] width 17 height 17
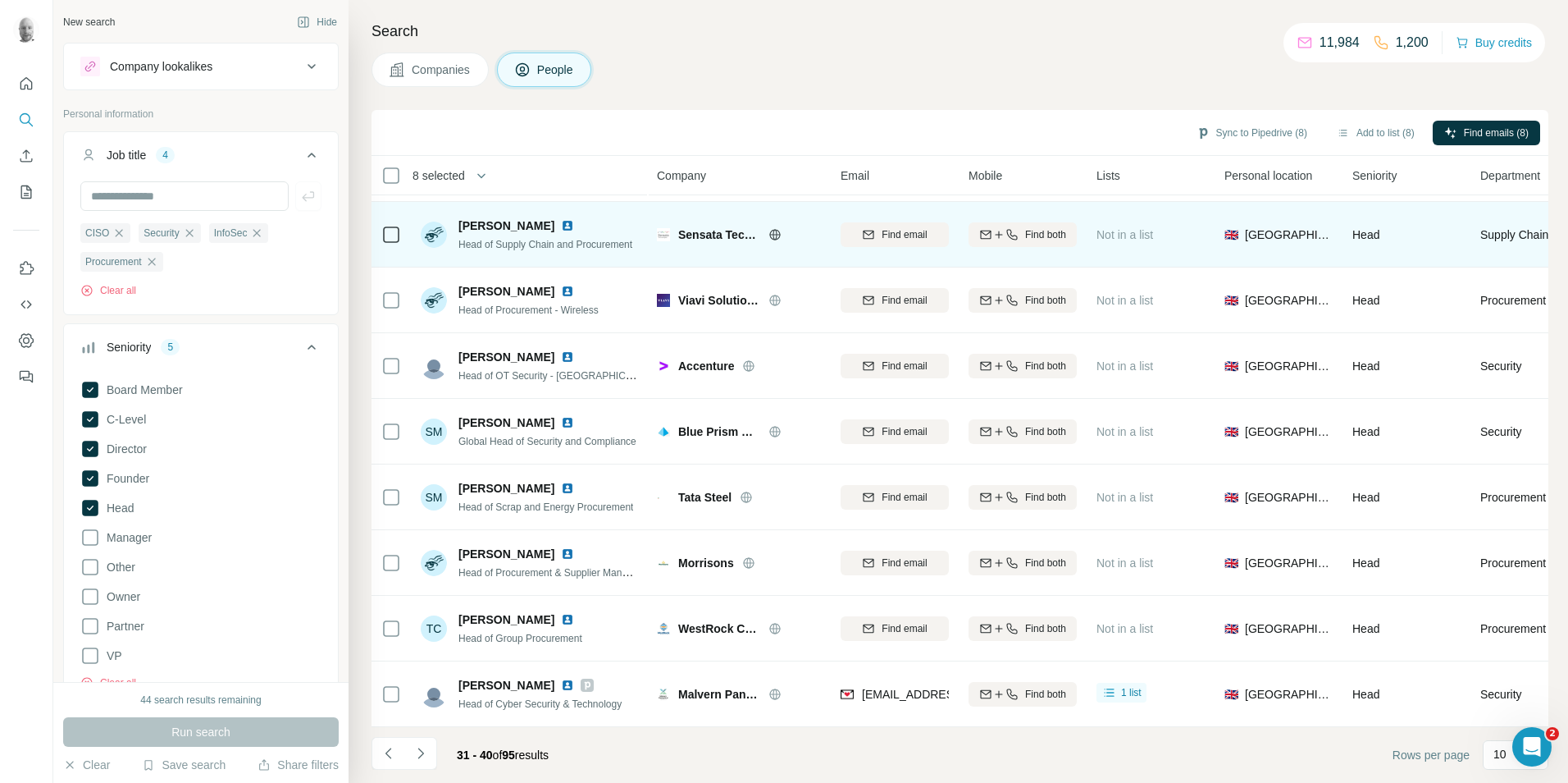
click at [776, 234] on icon at bounding box center [775, 234] width 11 height 1
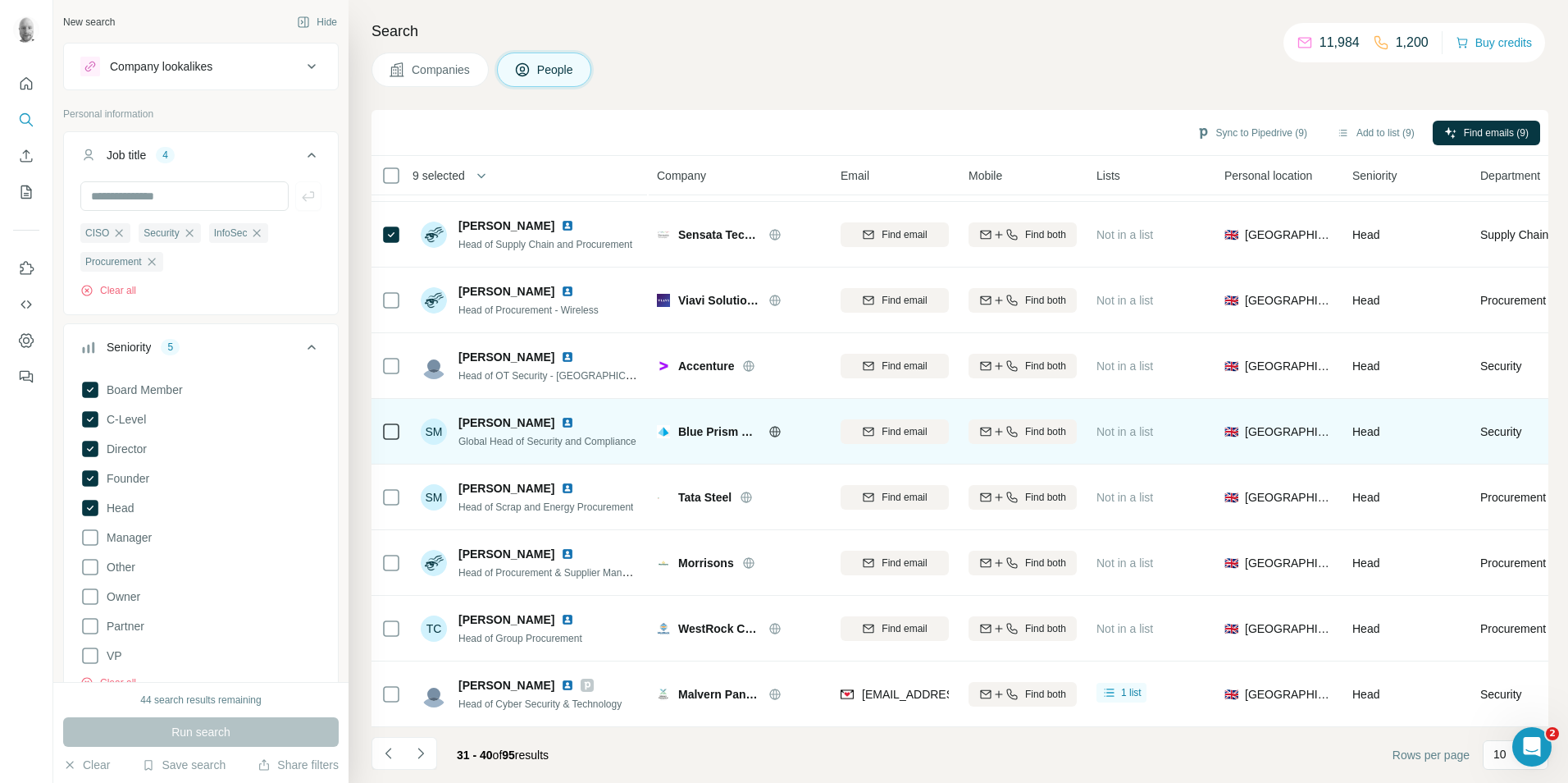
click at [784, 427] on div at bounding box center [795, 431] width 53 height 13
click at [776, 426] on icon at bounding box center [775, 431] width 13 height 13
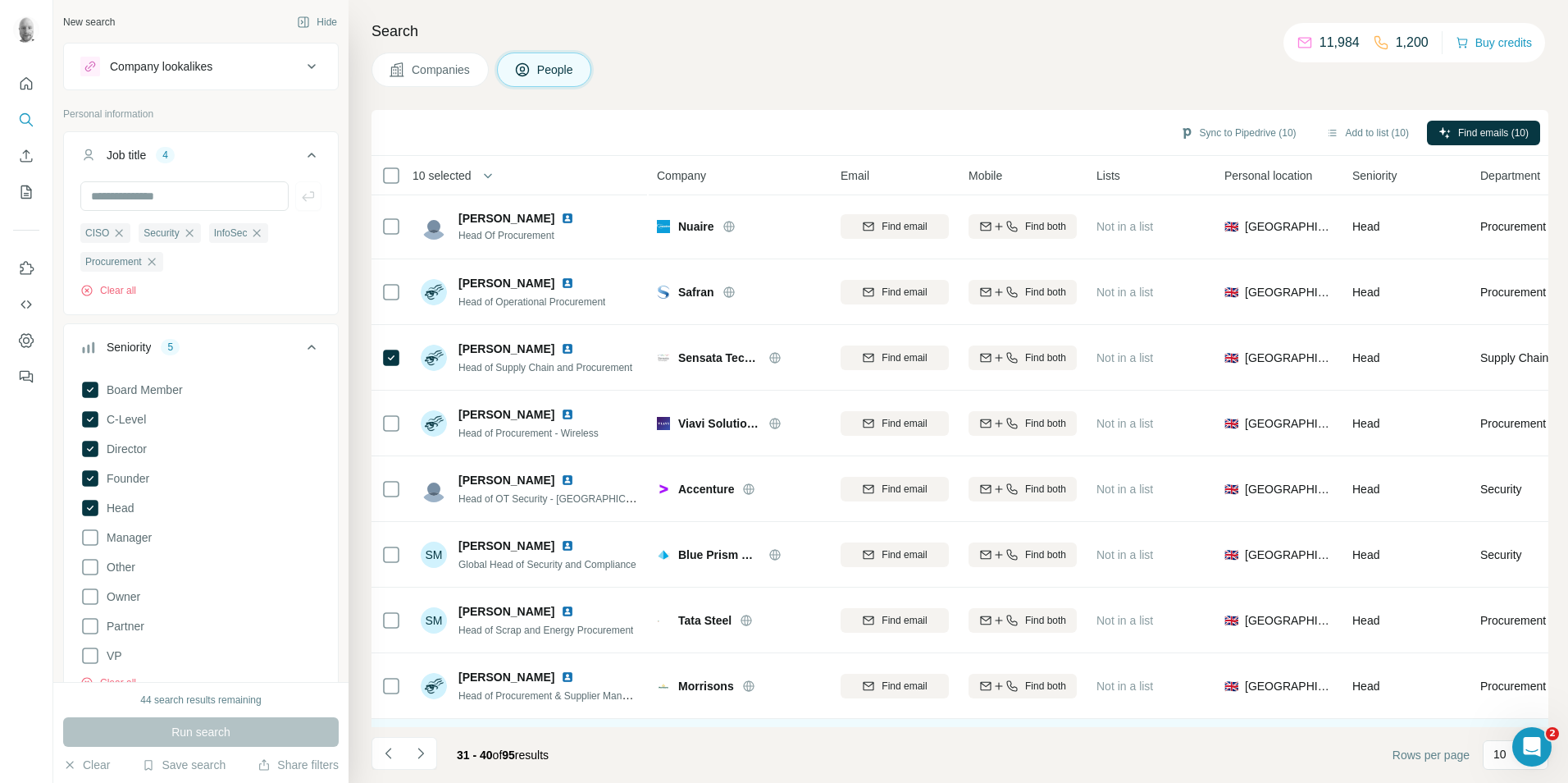
scroll to position [0, 0]
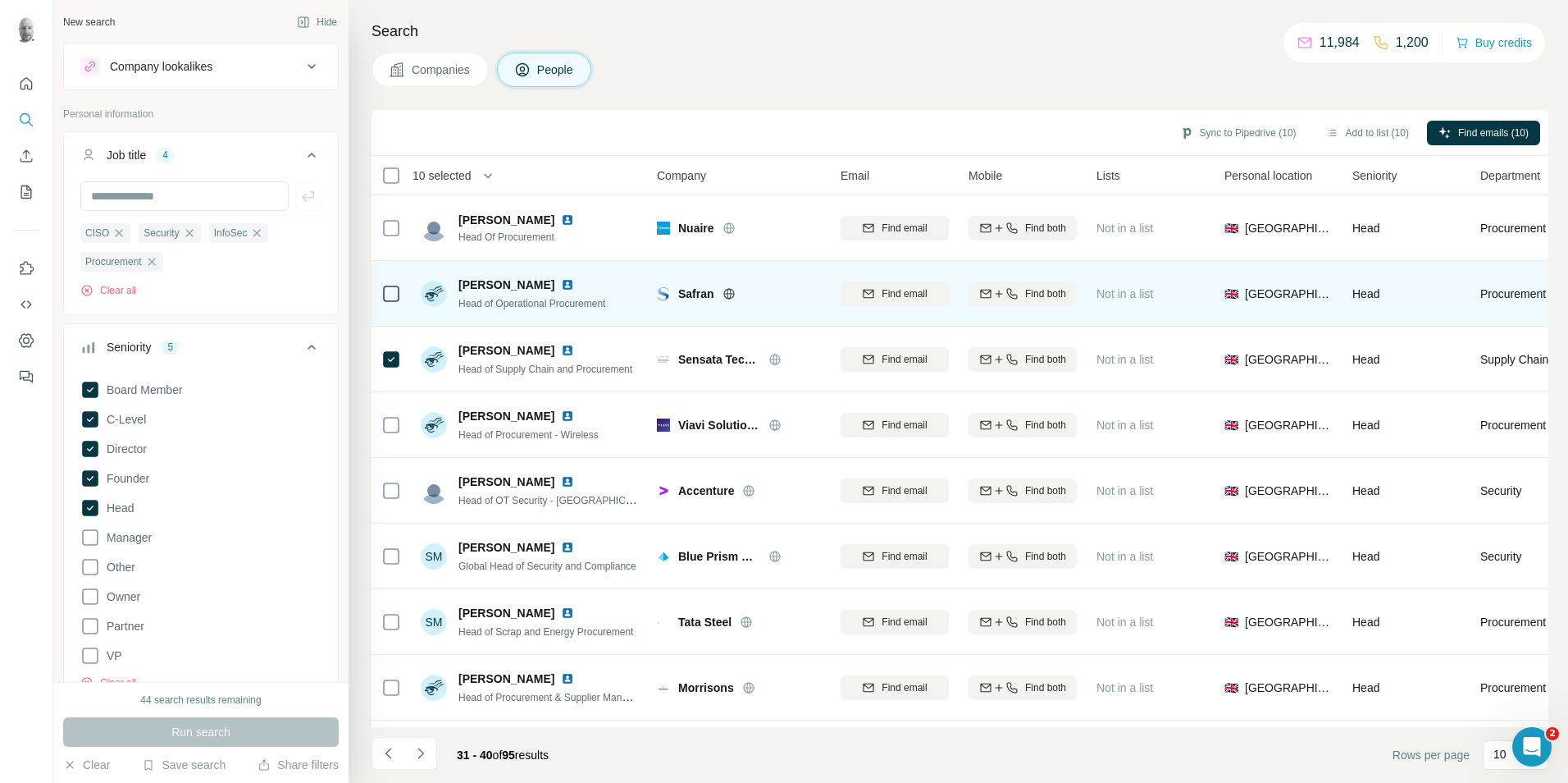
click at [728, 292] on icon at bounding box center [728, 293] width 4 height 11
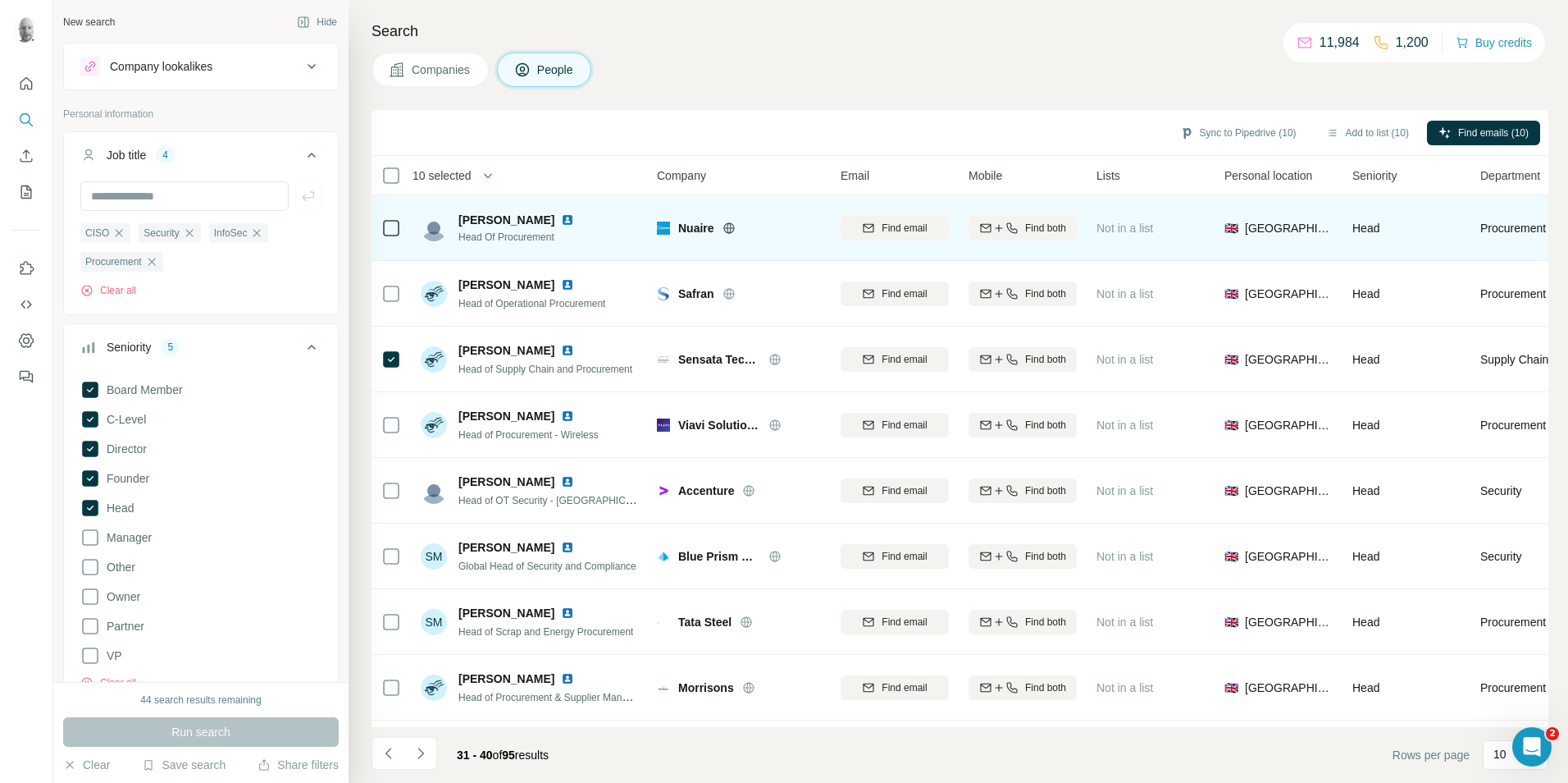
click at [728, 229] on icon at bounding box center [728, 228] width 4 height 11
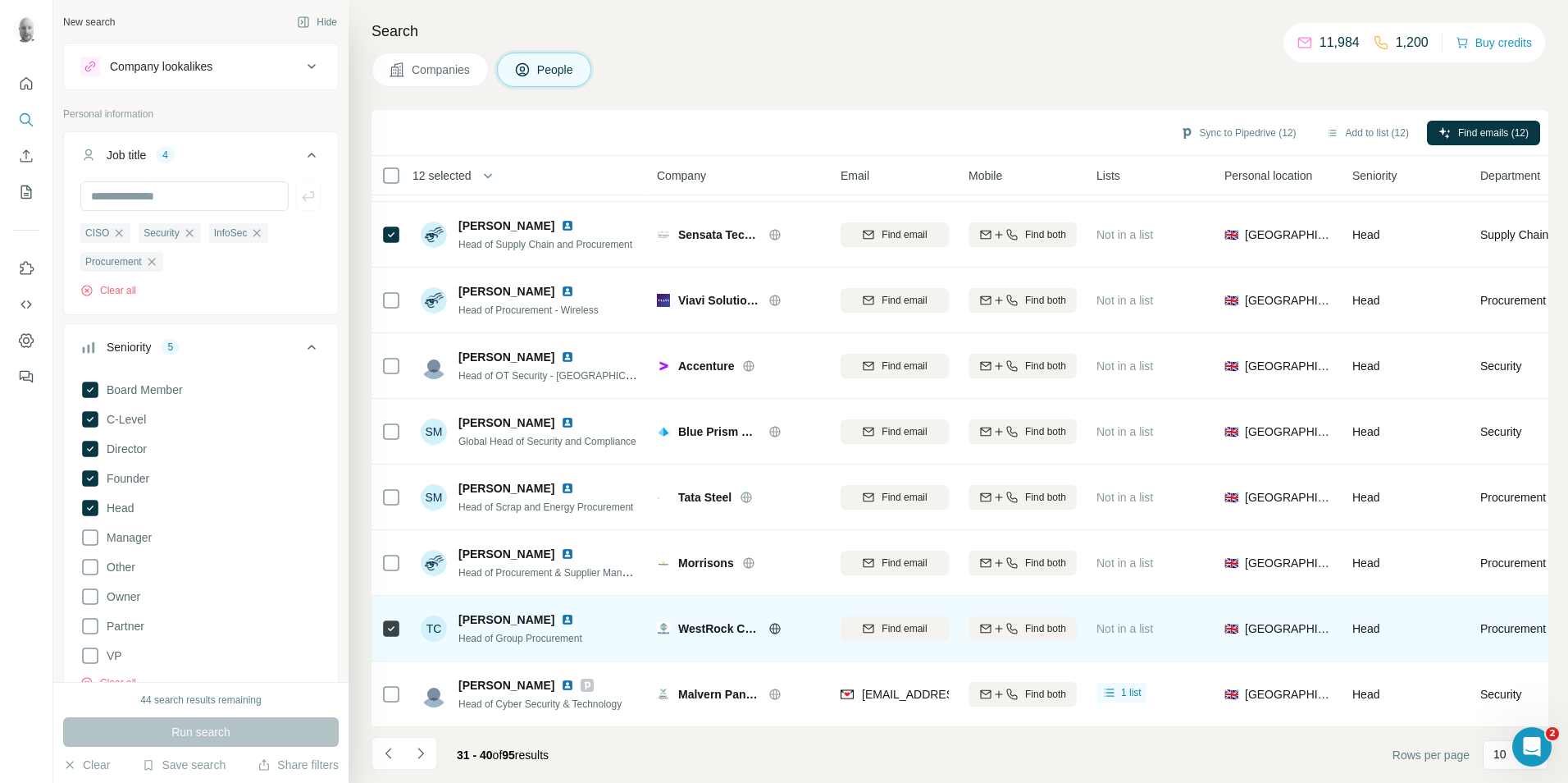
scroll to position [133, 0]
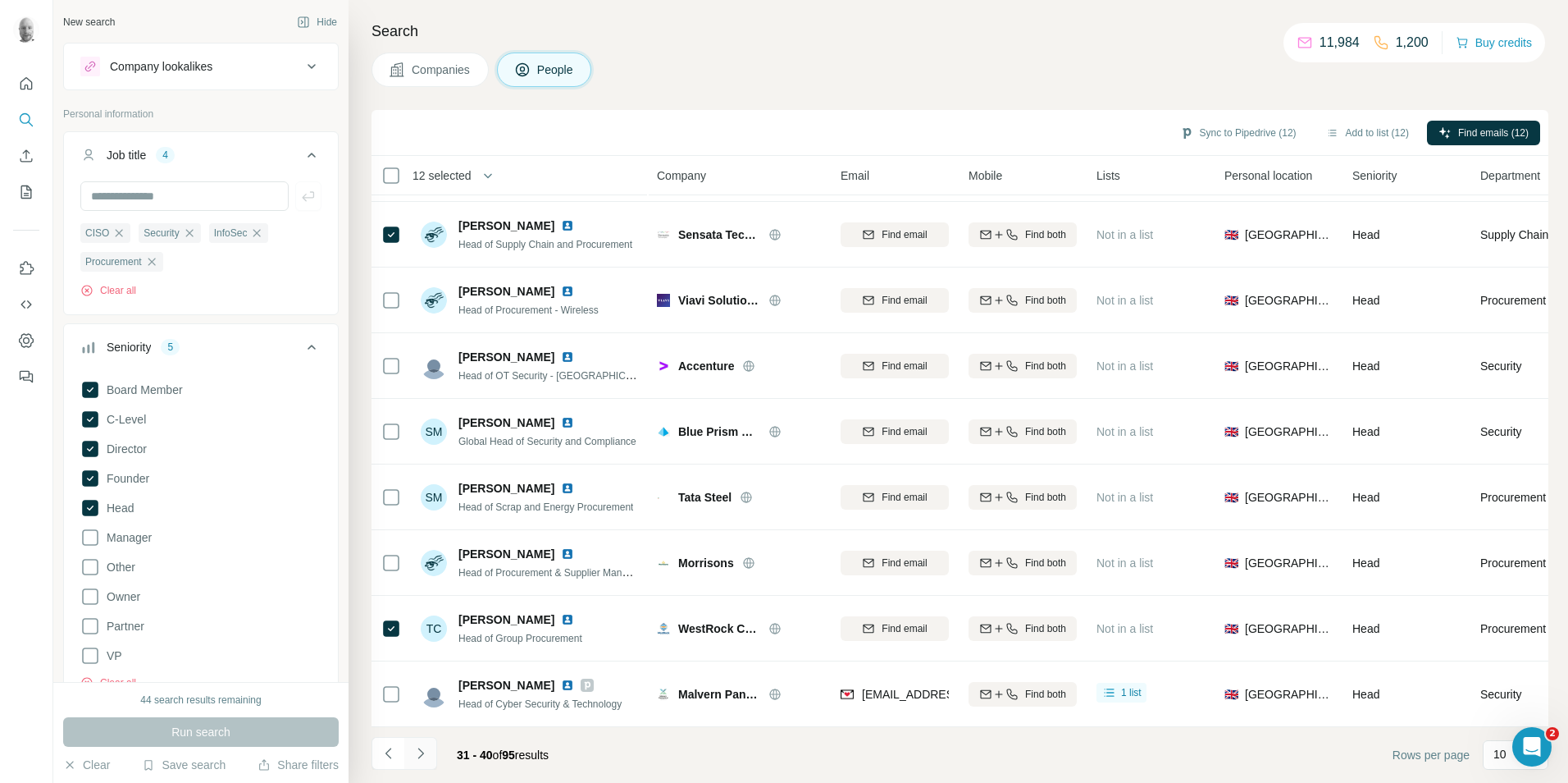
click at [425, 755] on icon "Navigate to next page" at bounding box center [420, 753] width 17 height 17
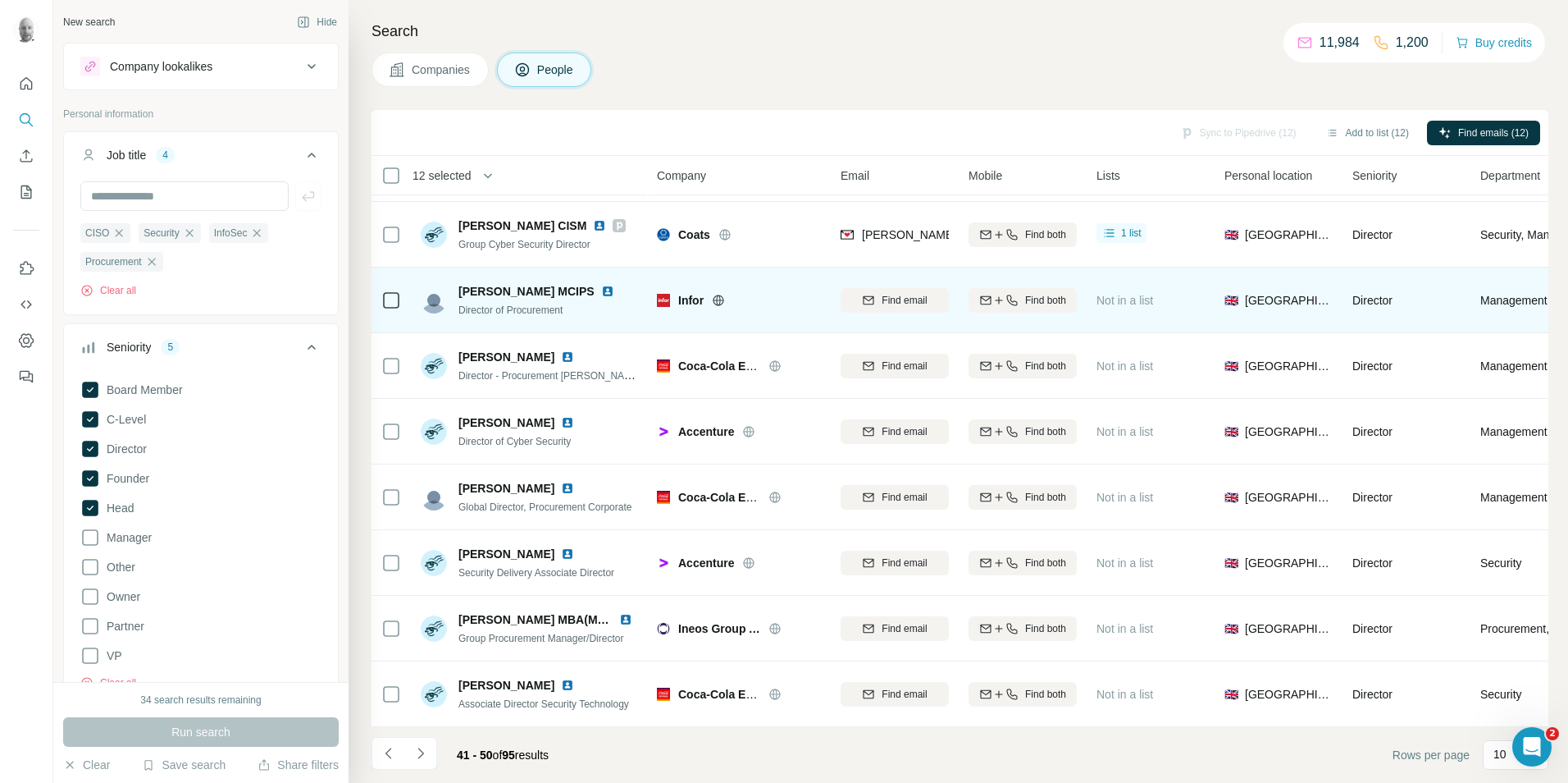
click at [717, 294] on icon at bounding box center [719, 300] width 4 height 11
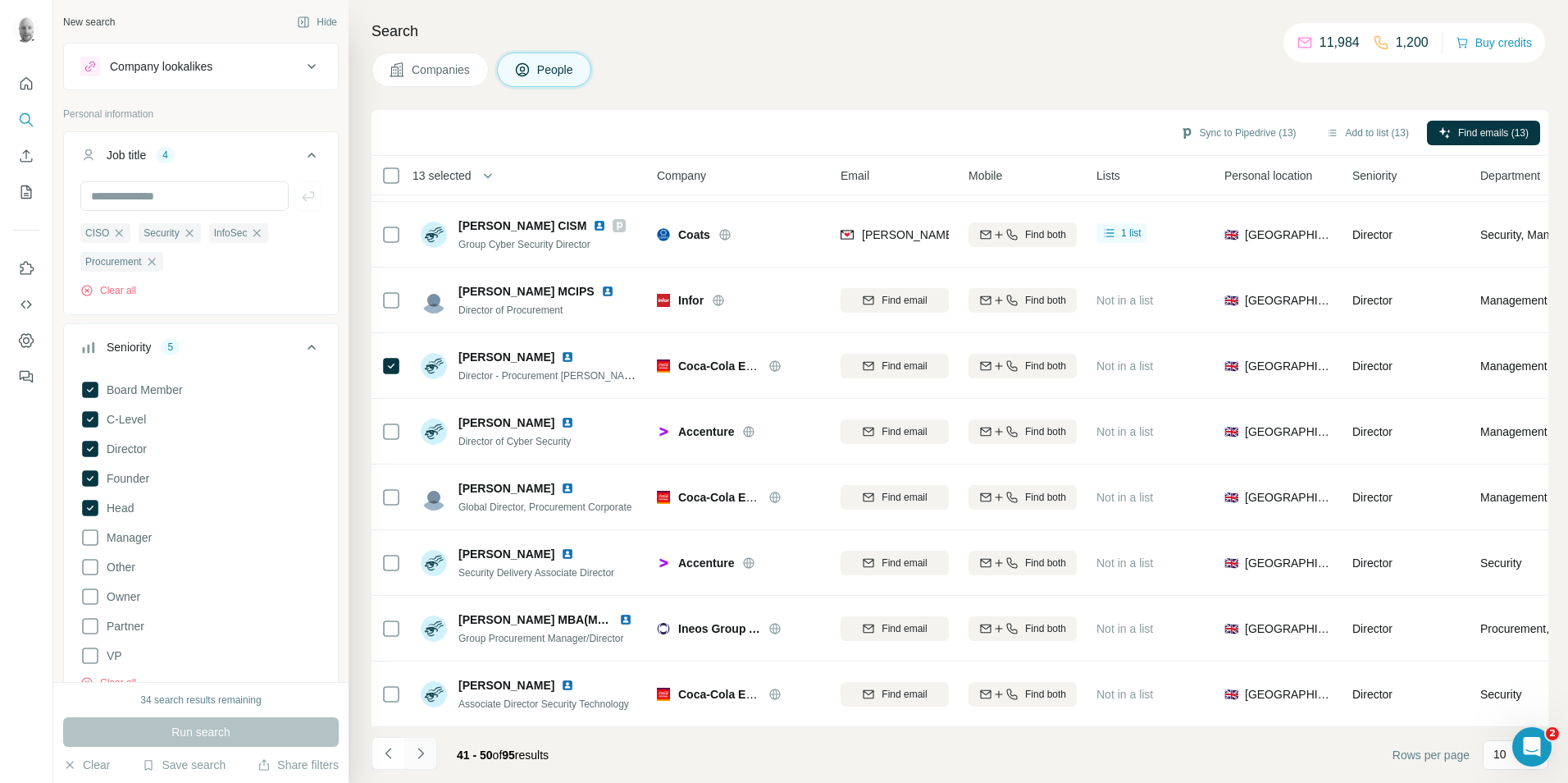
click at [422, 751] on icon "Navigate to next page" at bounding box center [420, 753] width 17 height 17
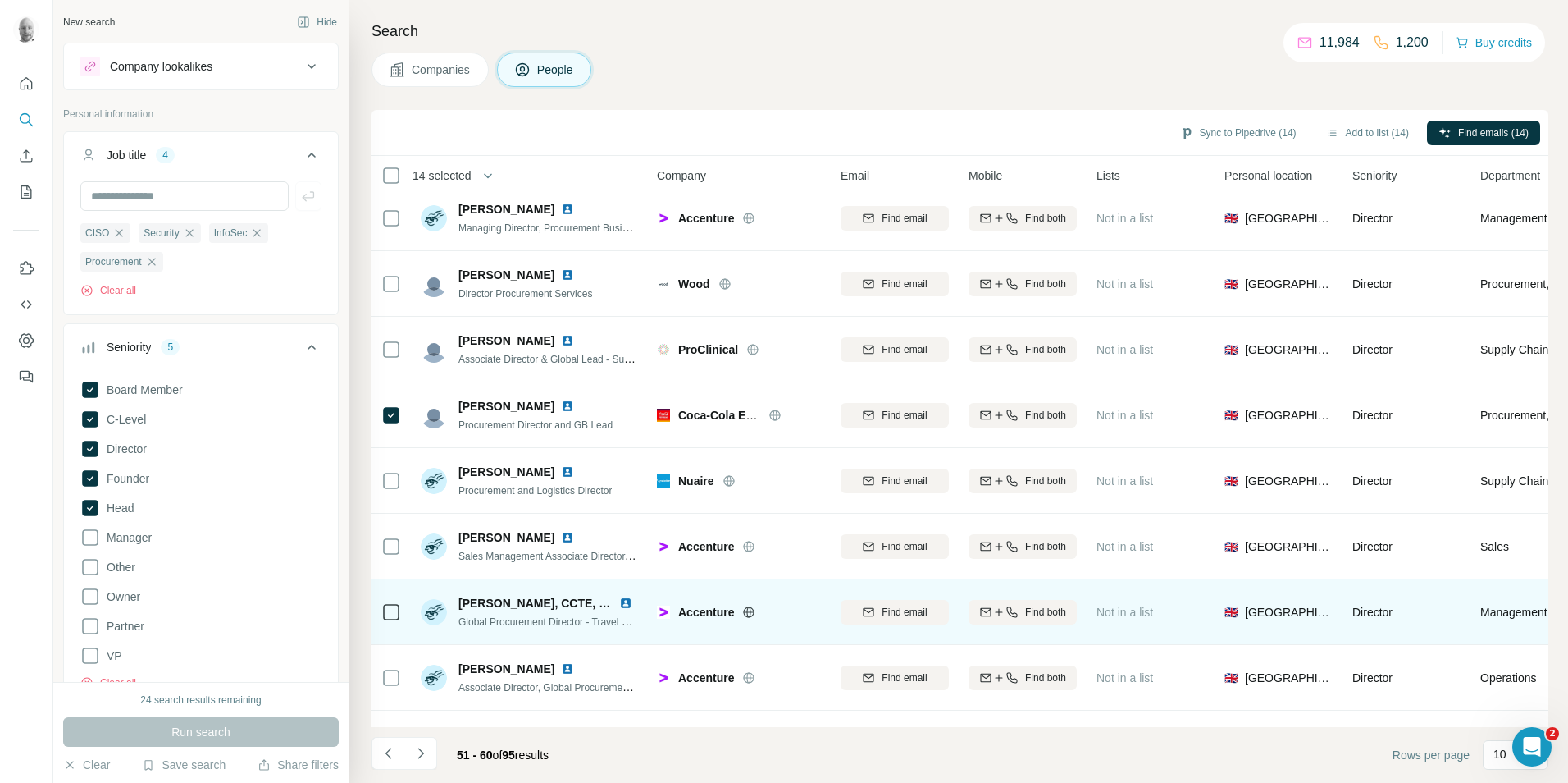
scroll to position [0, 0]
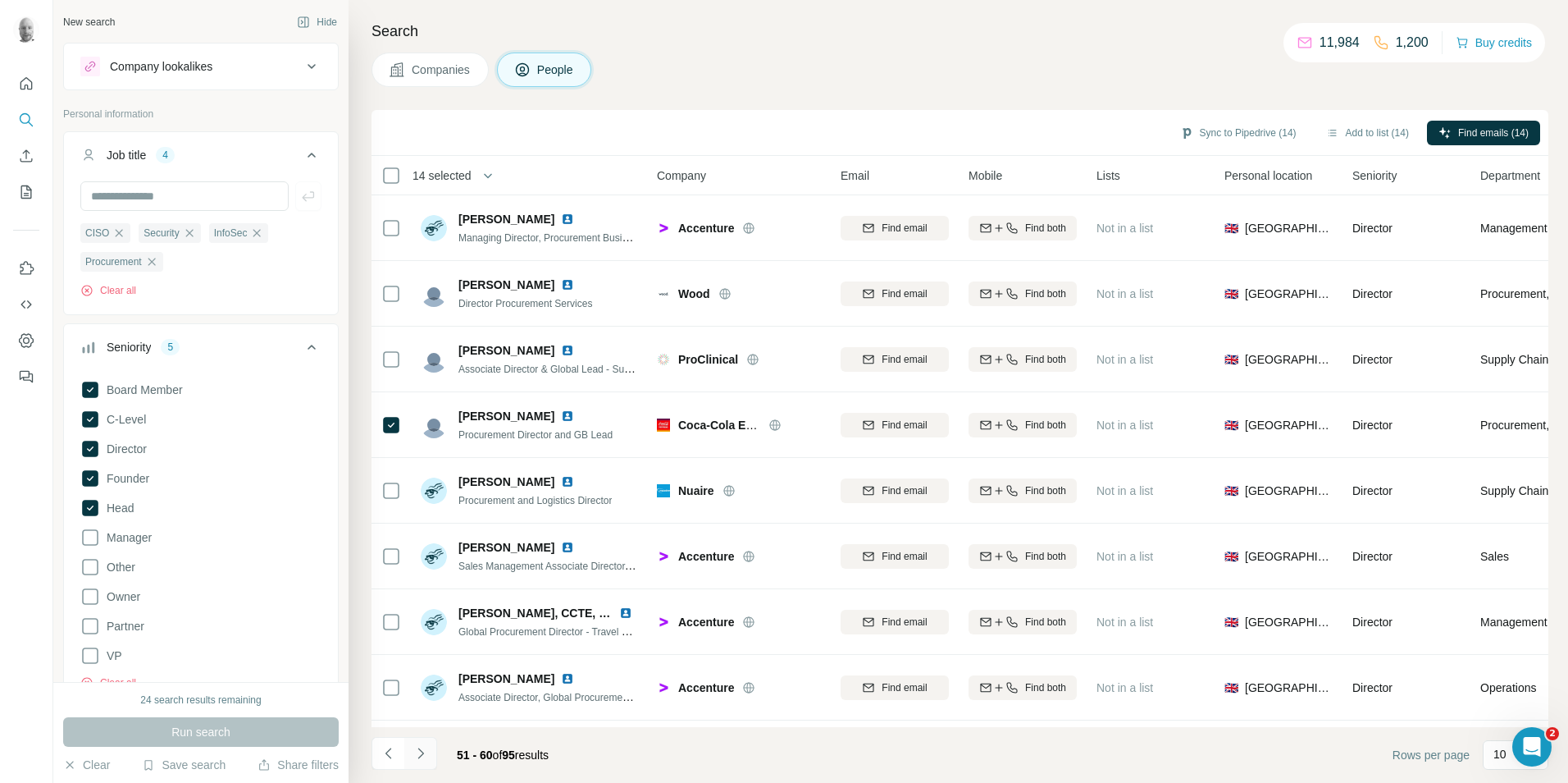
click at [420, 757] on icon "Navigate to next page" at bounding box center [420, 752] width 6 height 11
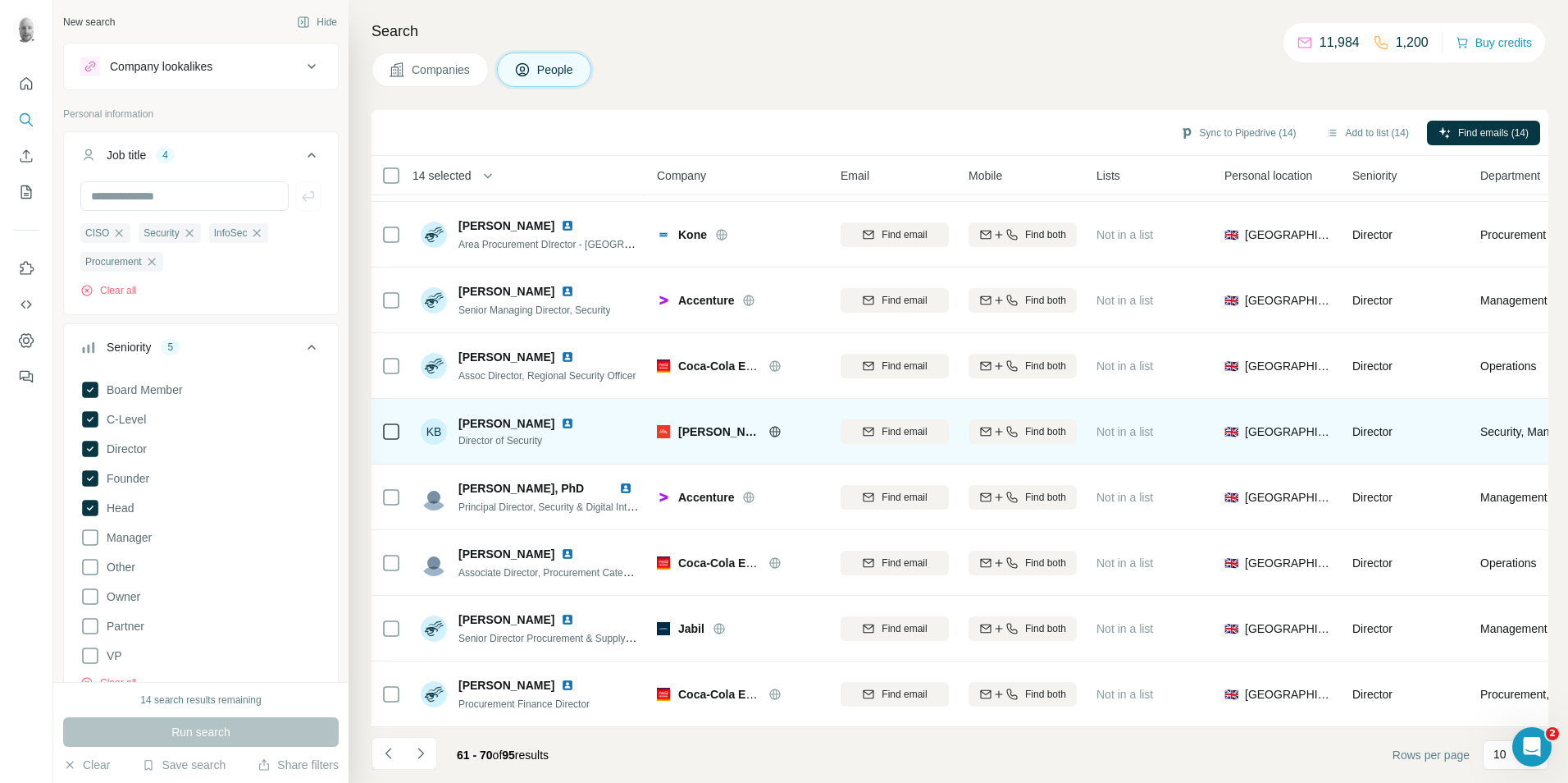
scroll to position [133, 0]
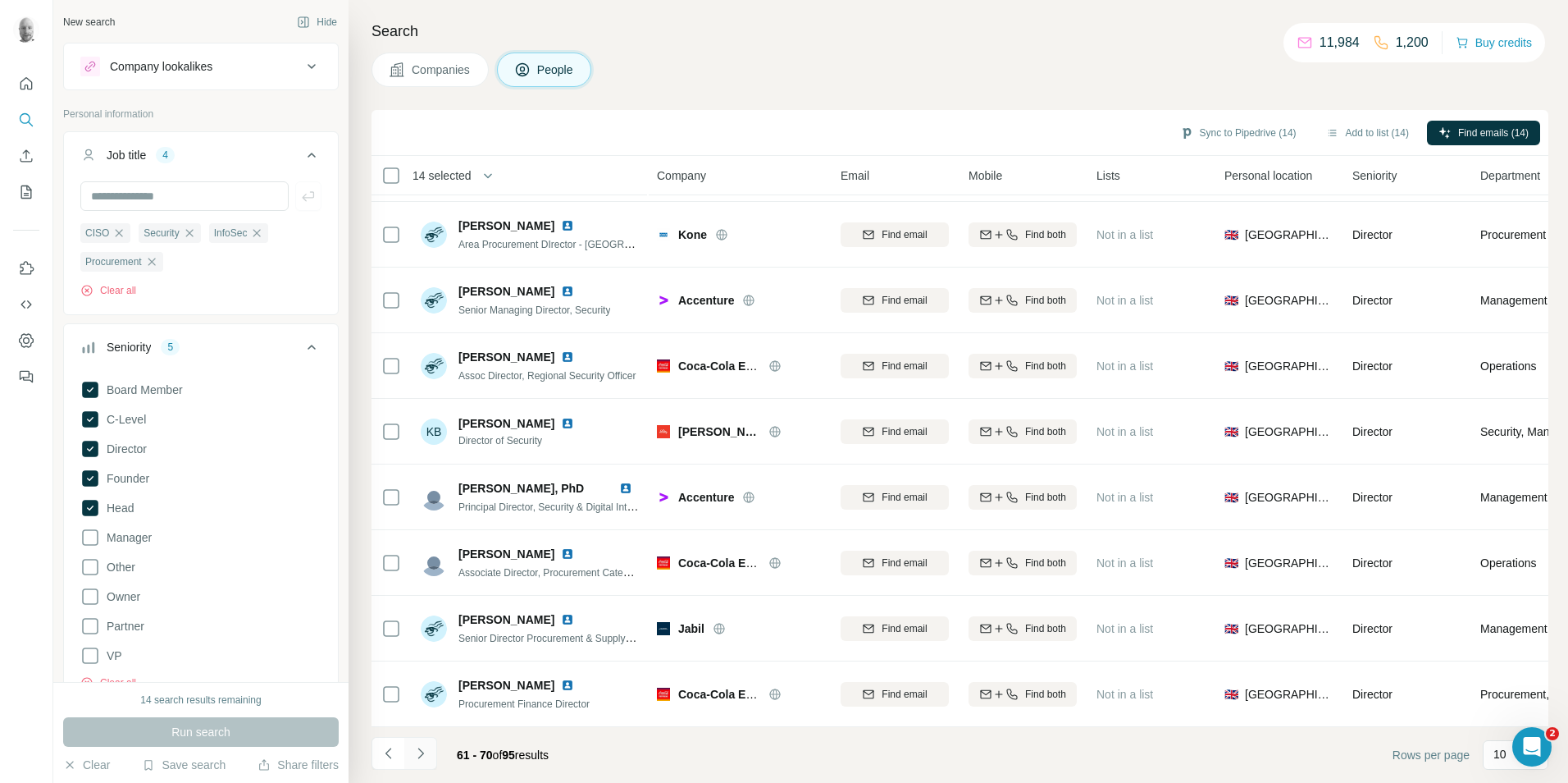
click at [422, 754] on icon "Navigate to next page" at bounding box center [420, 752] width 6 height 11
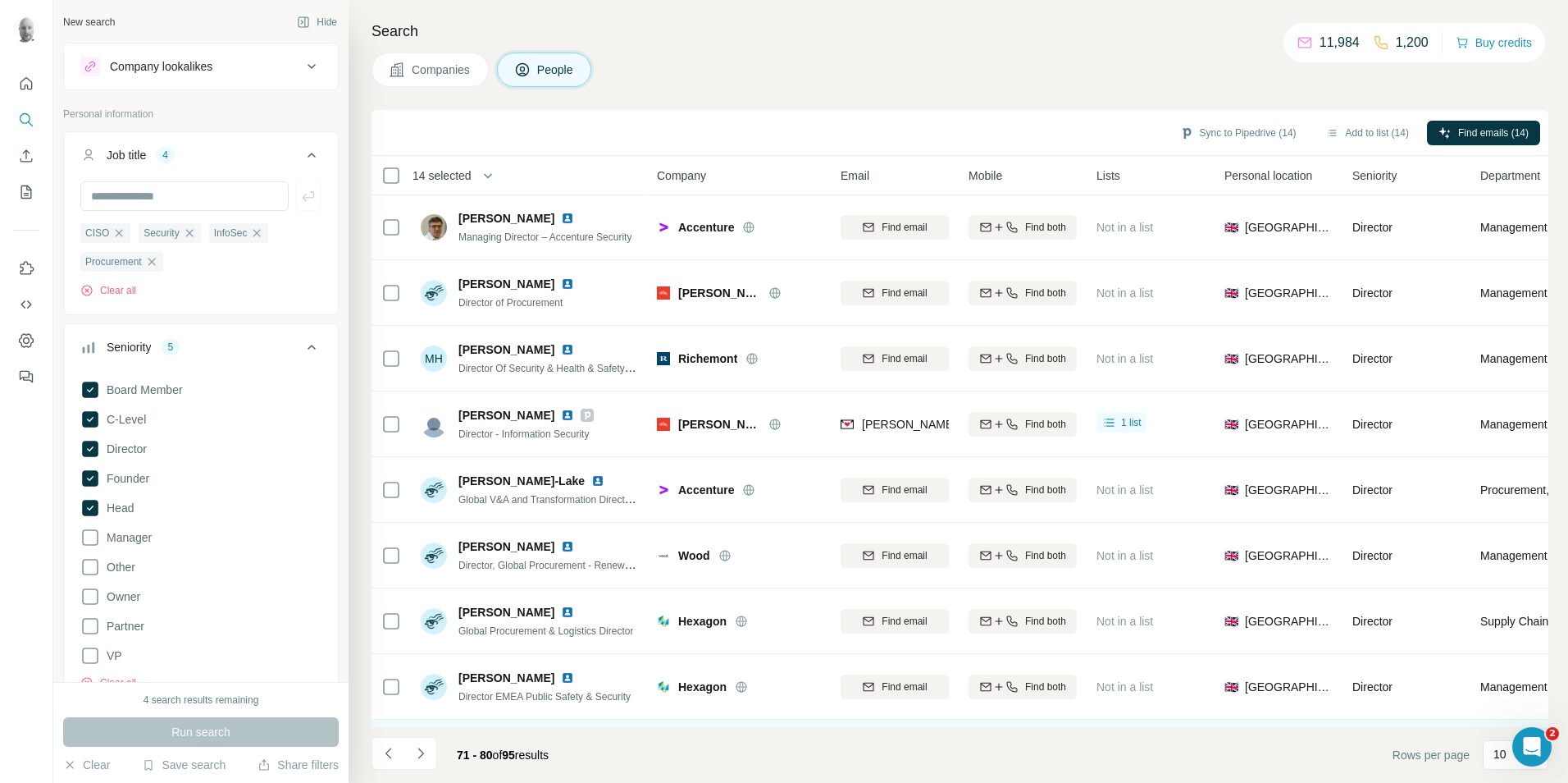
scroll to position [0, 0]
click at [422, 758] on icon "Navigate to next page" at bounding box center [420, 753] width 17 height 17
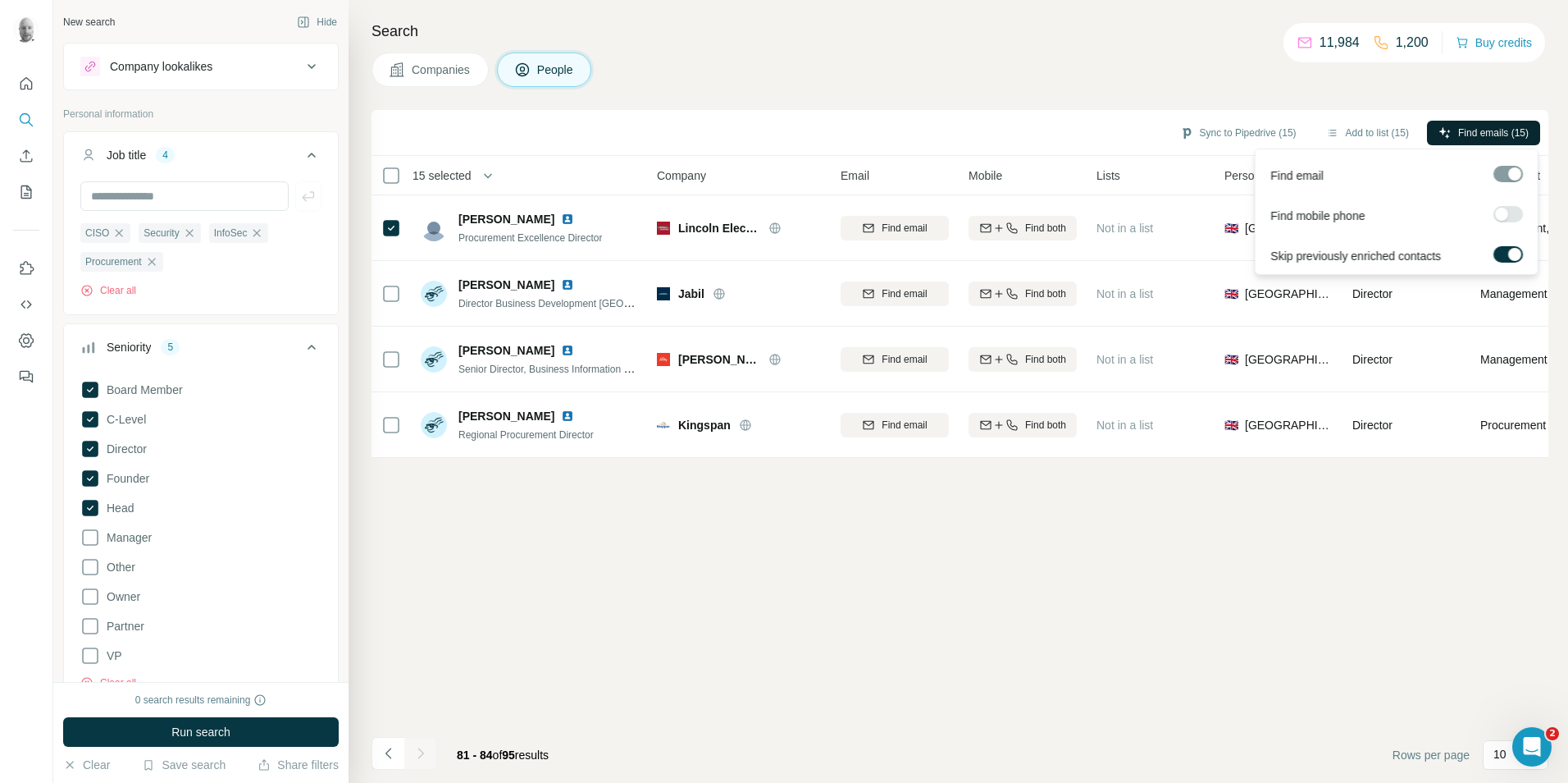
click at [1462, 133] on span "Find emails (15)" at bounding box center [1493, 132] width 71 height 15
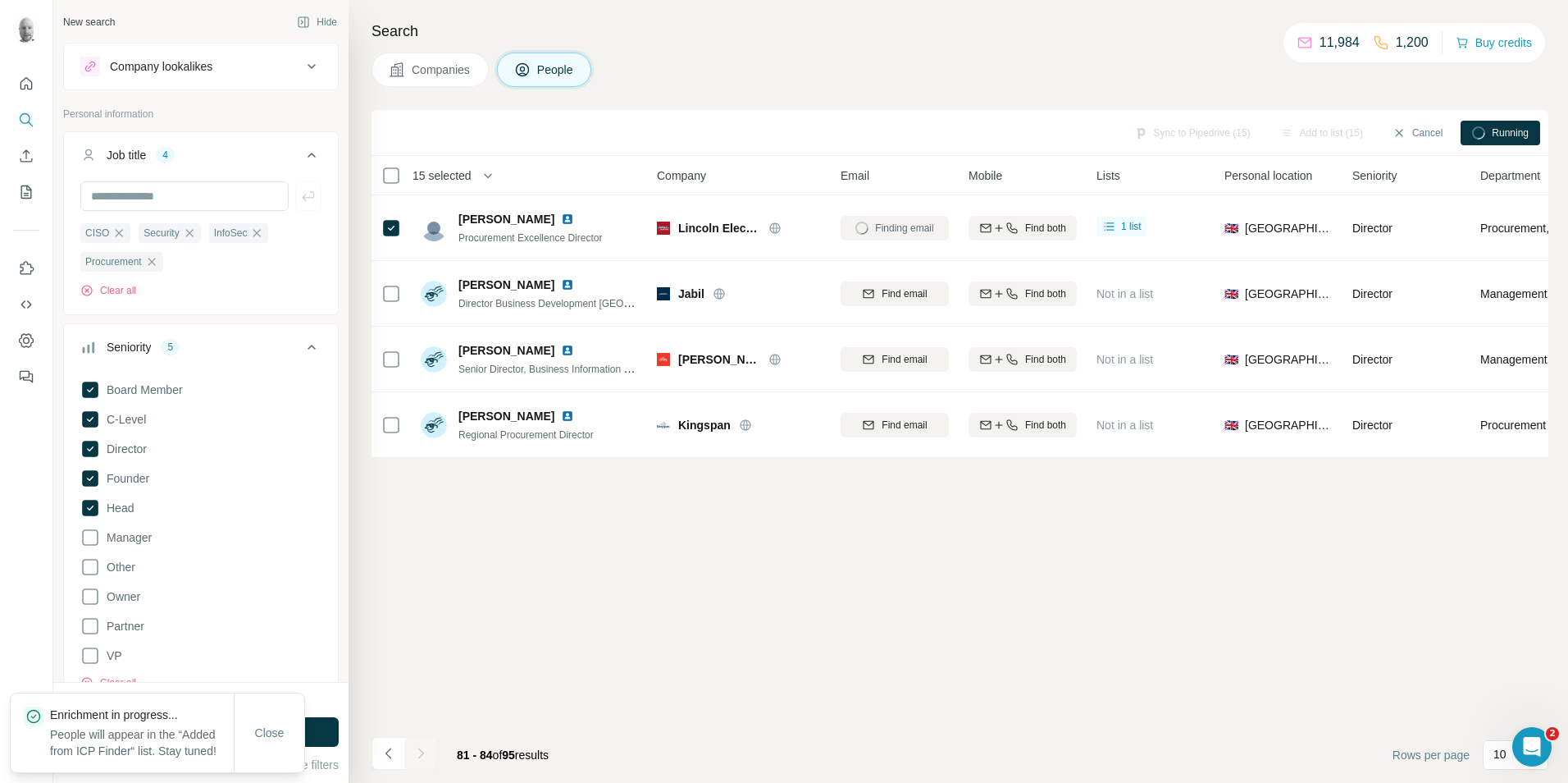
scroll to position [590, 0]
click at [1209, 131] on button "Sync to Pipedrive (15)" at bounding box center [1238, 133] width 139 height 25
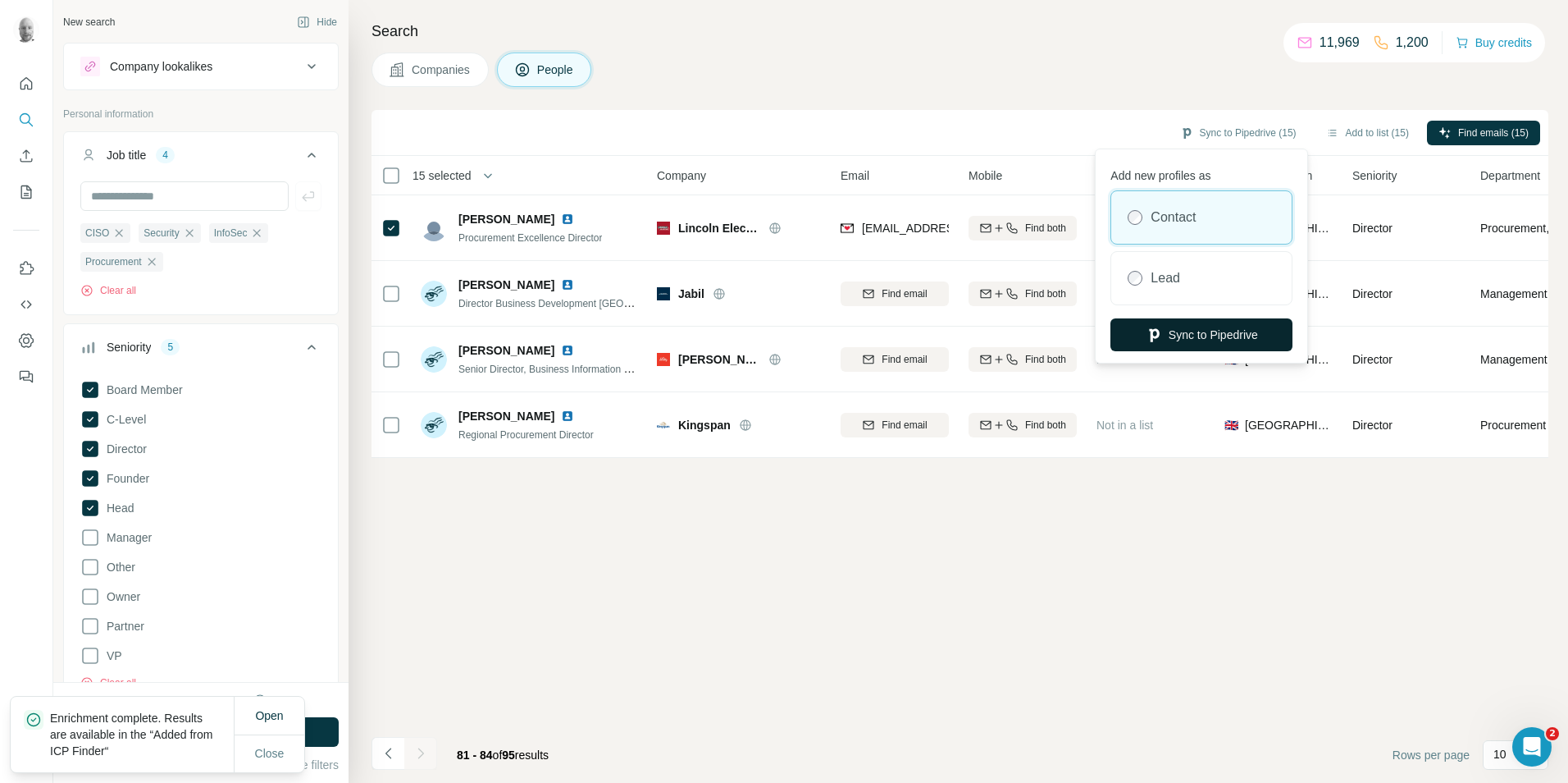
click at [1206, 339] on button "Sync to Pipedrive" at bounding box center [1201, 334] width 182 height 32
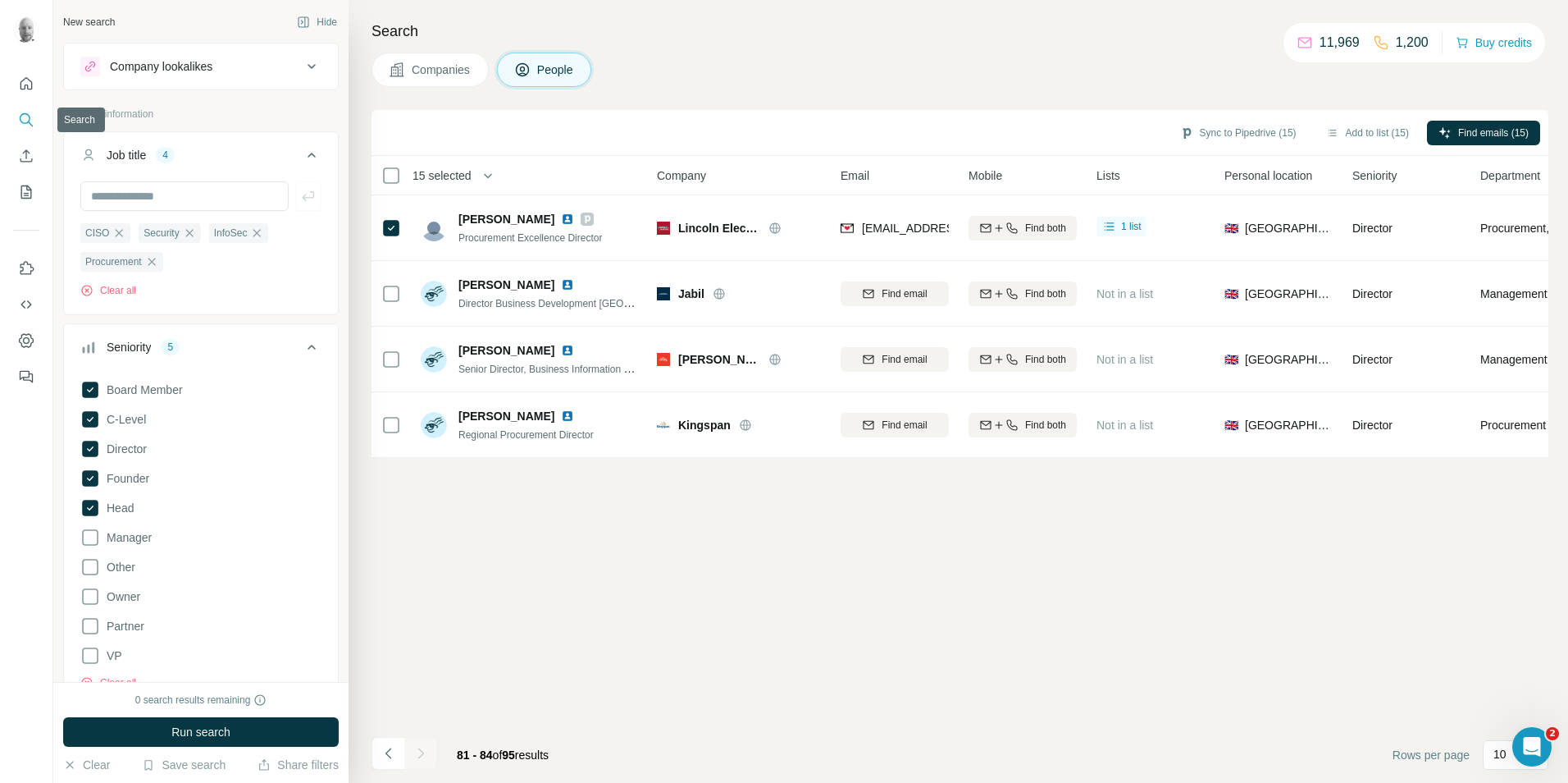
click at [26, 122] on icon "Search" at bounding box center [26, 119] width 17 height 17
click at [106, 764] on button "Clear" at bounding box center [86, 765] width 46 height 17
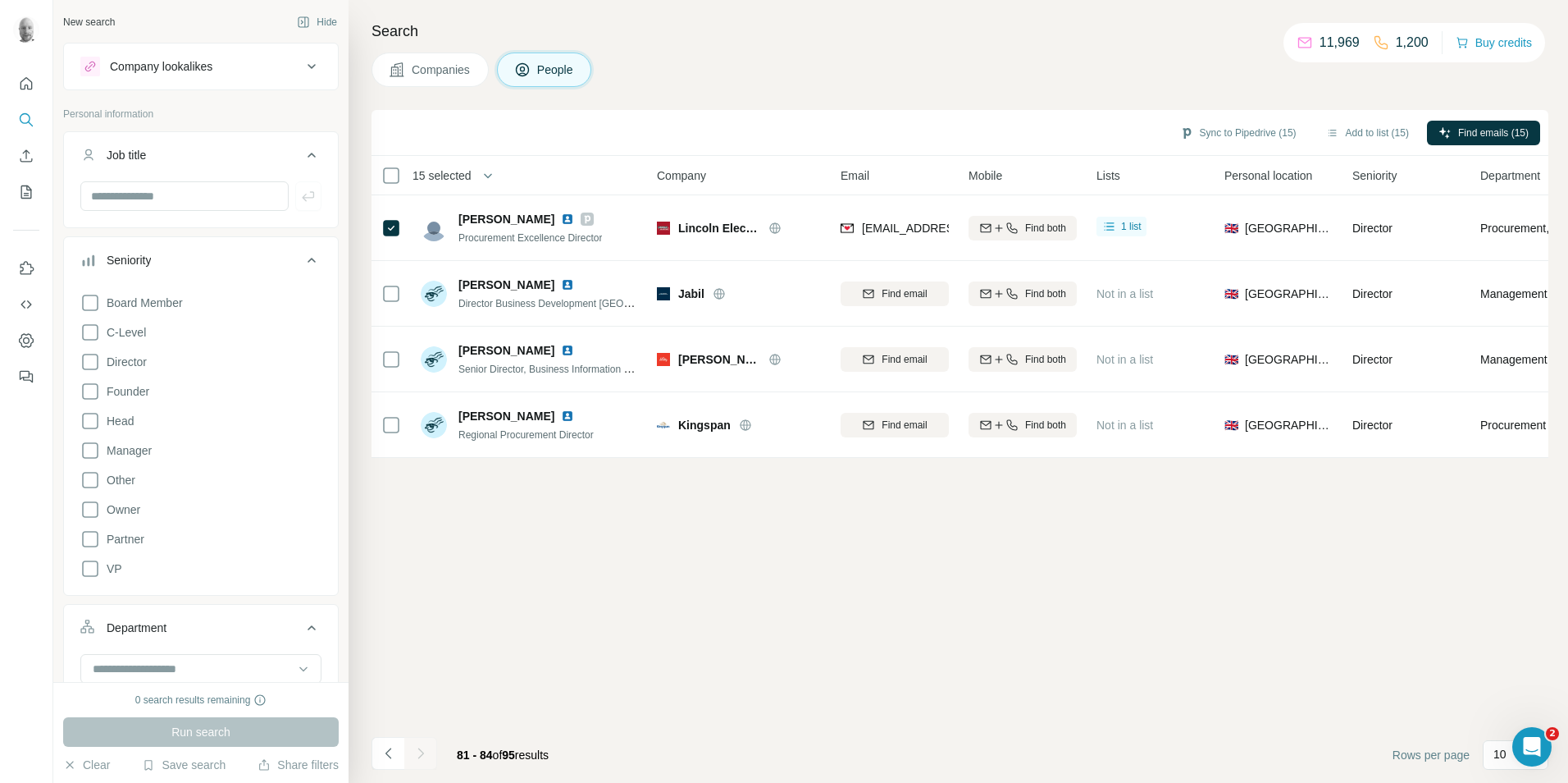
click at [419, 71] on span "Companies" at bounding box center [441, 69] width 60 height 17
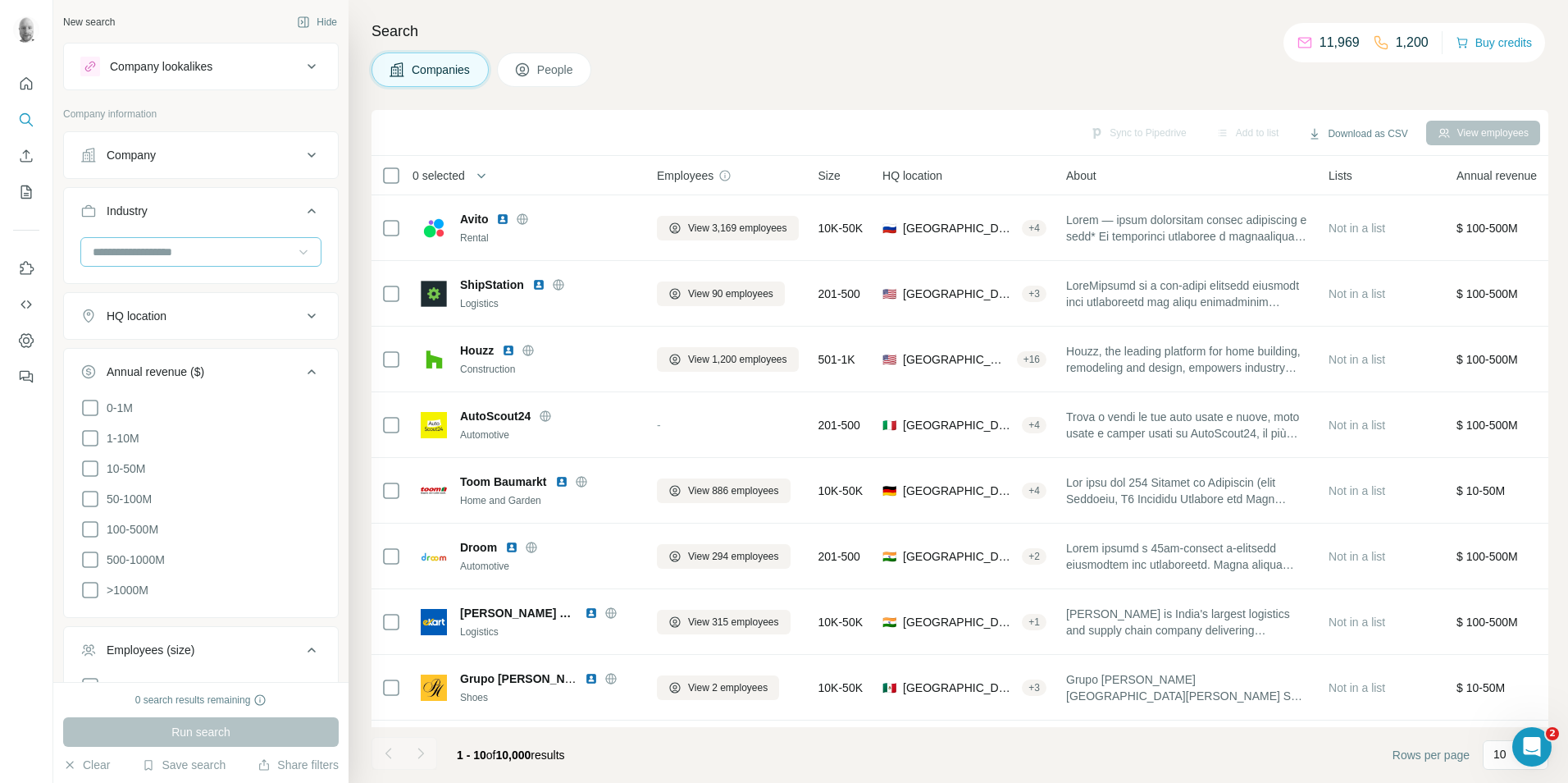
click at [299, 256] on icon at bounding box center [303, 251] width 17 height 17
click at [559, 79] on button "People" at bounding box center [545, 69] width 95 height 34
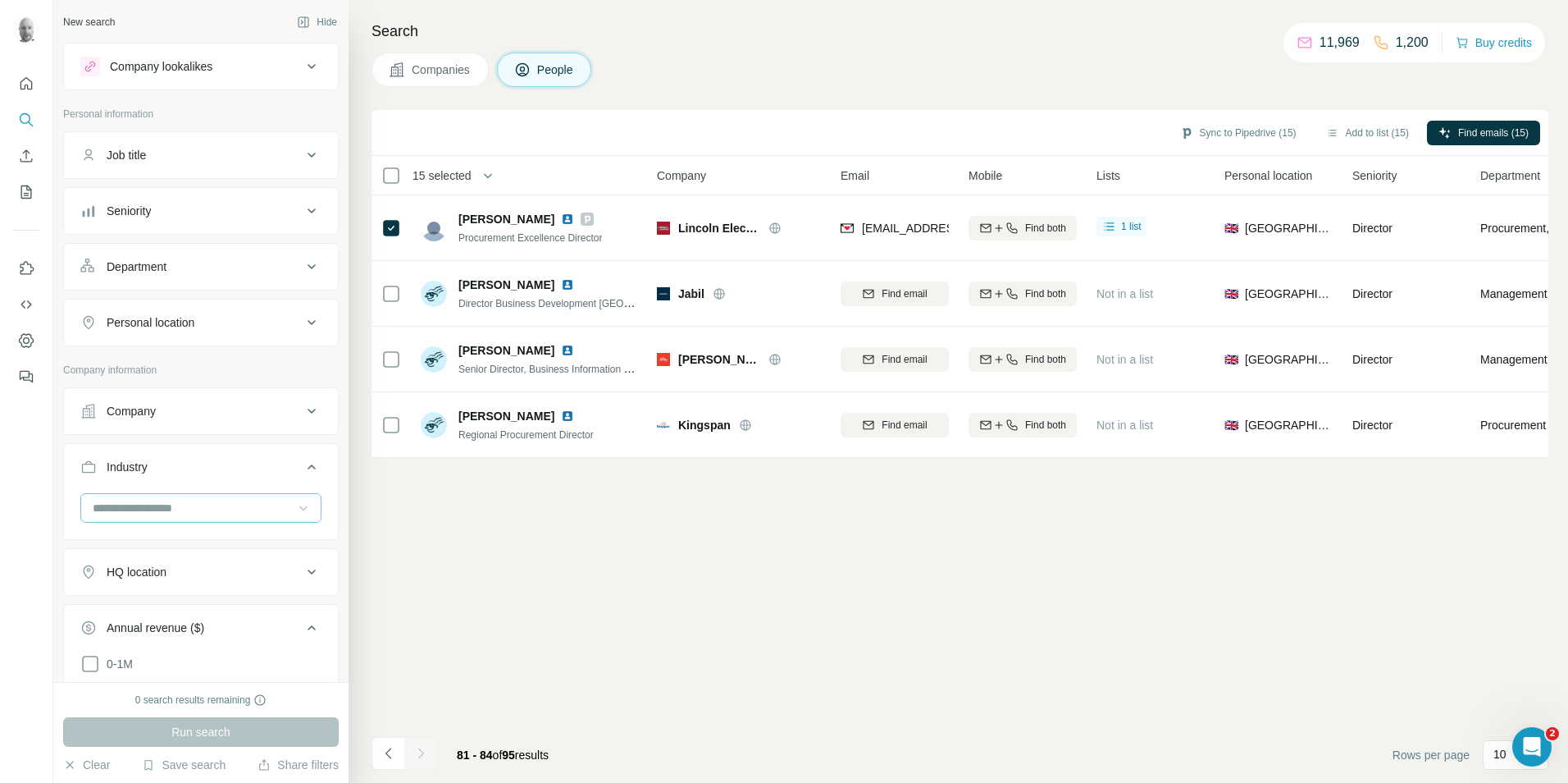
click at [264, 165] on button "Job title" at bounding box center [200, 155] width 274 height 39
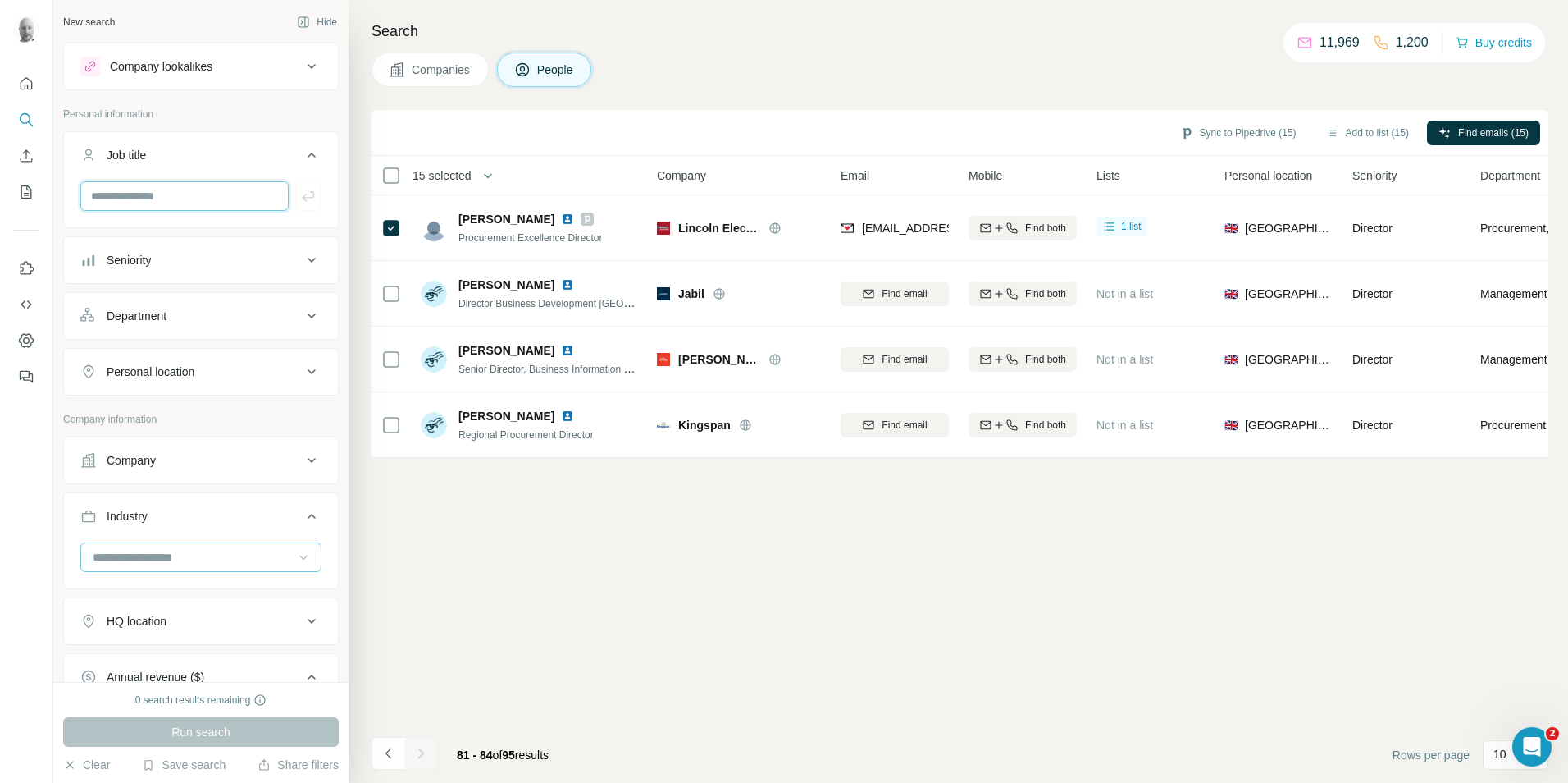
click at [182, 198] on input "text" at bounding box center [185, 196] width 208 height 30
click at [206, 208] on input "text" at bounding box center [185, 196] width 208 height 30
type input "****"
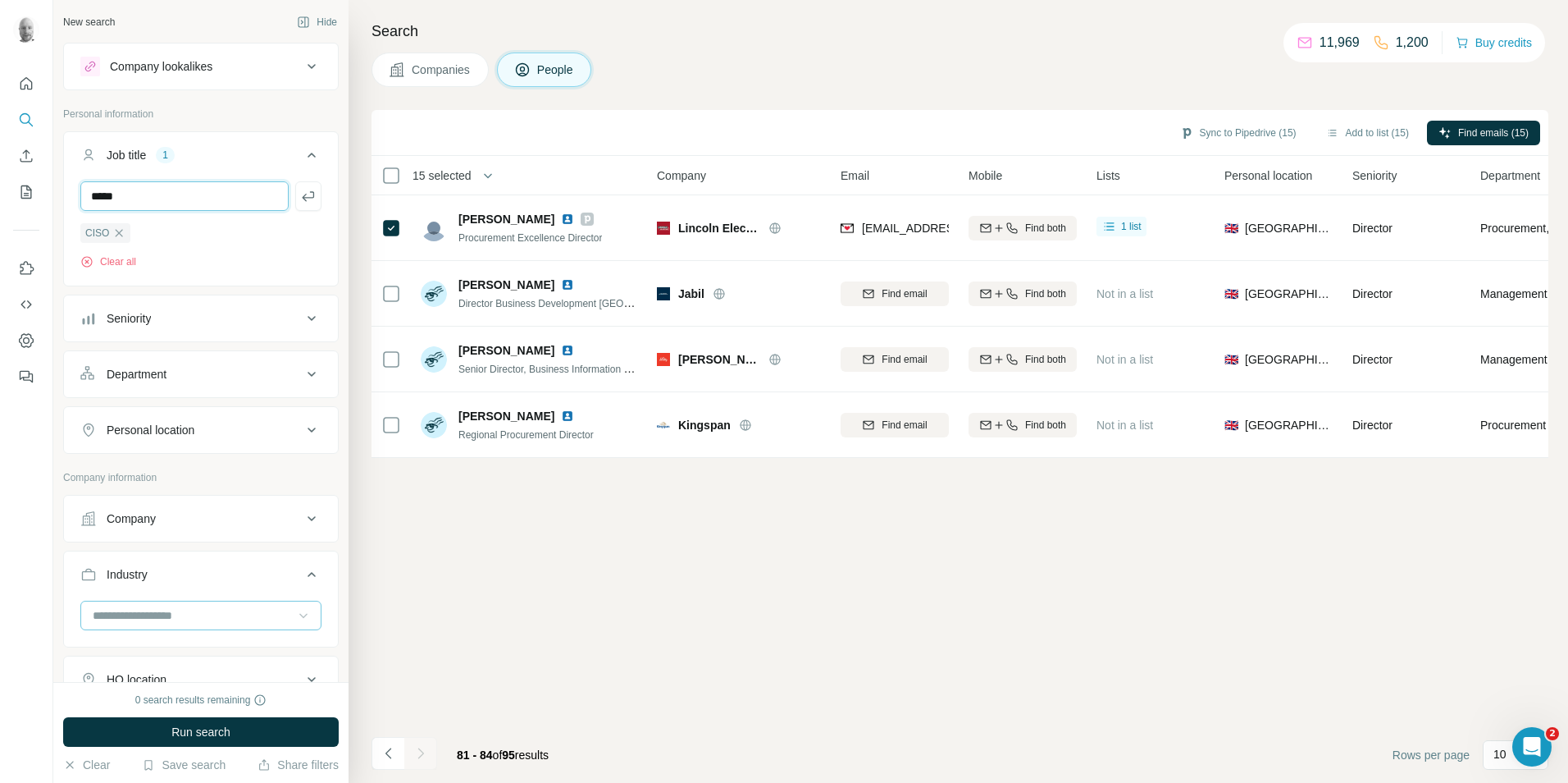
type input "*****"
type input "**********"
type input "********"
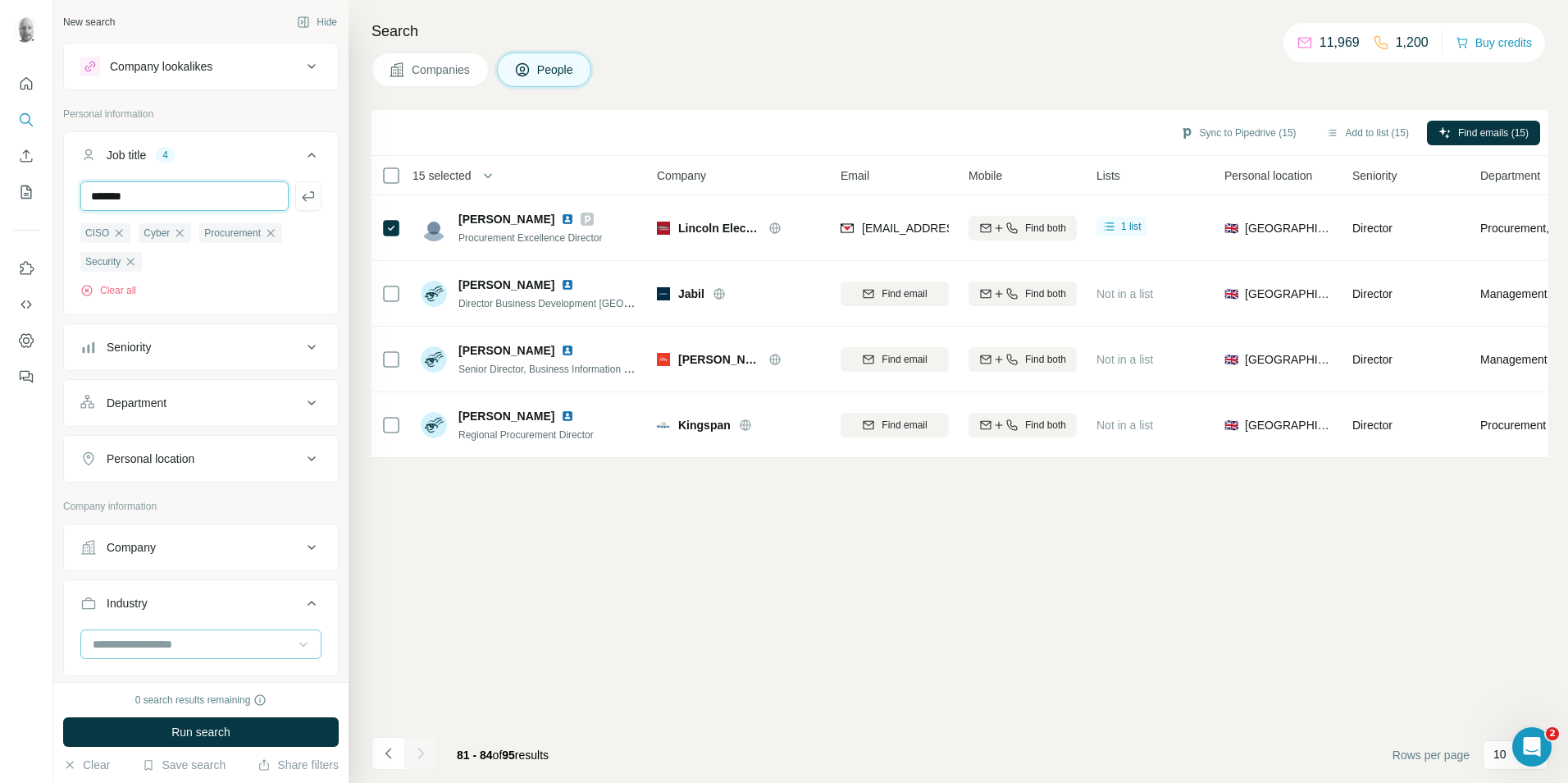
type input "*******"
type input "****"
click at [302, 460] on icon at bounding box center [312, 458] width 19 height 19
click at [176, 500] on input "text" at bounding box center [200, 500] width 241 height 30
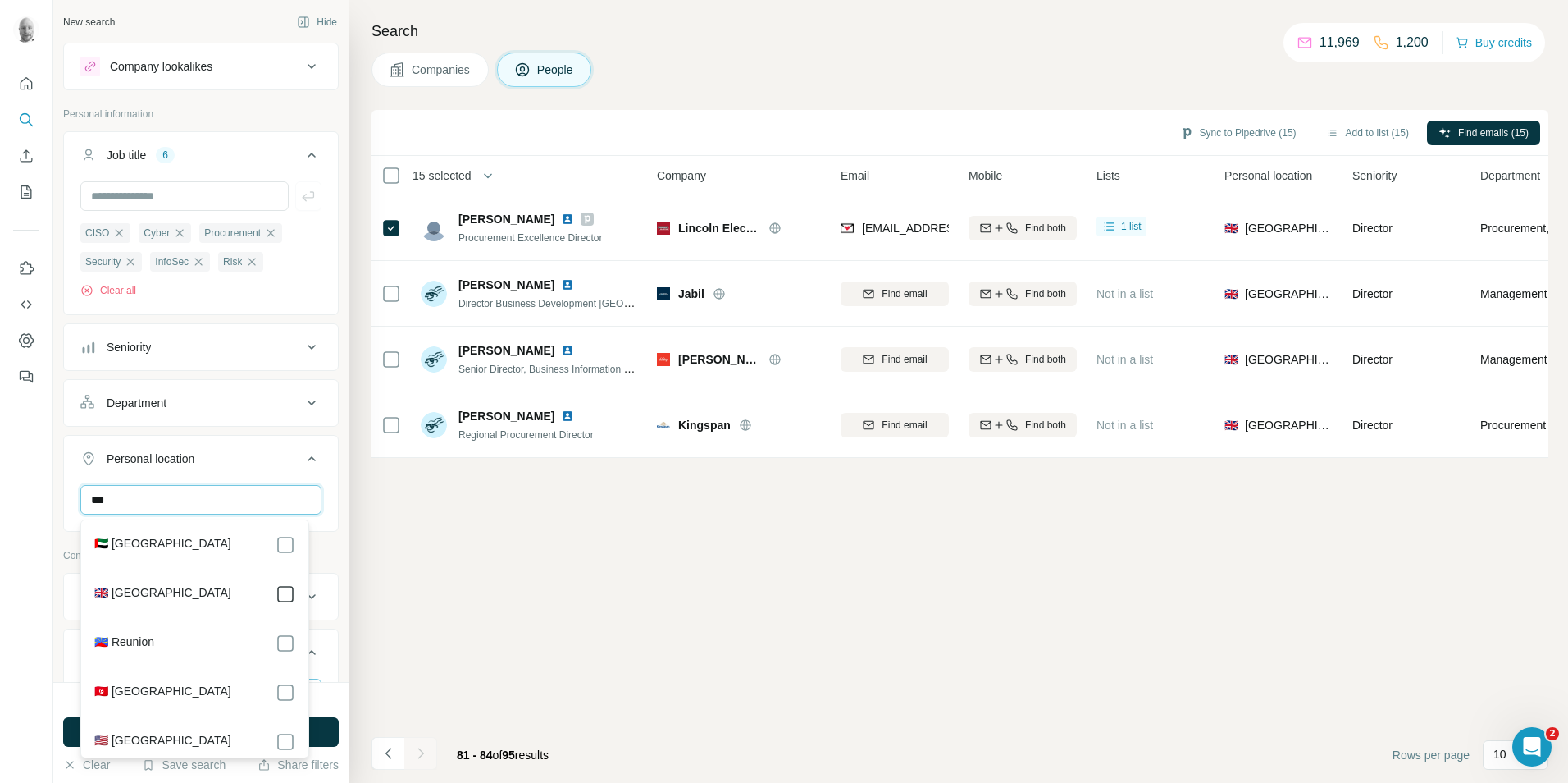
type input "***"
click at [327, 480] on div "New search Hide Company lookalikes Personal information Job title 6 CISO Cyber …" at bounding box center [200, 341] width 295 height 681
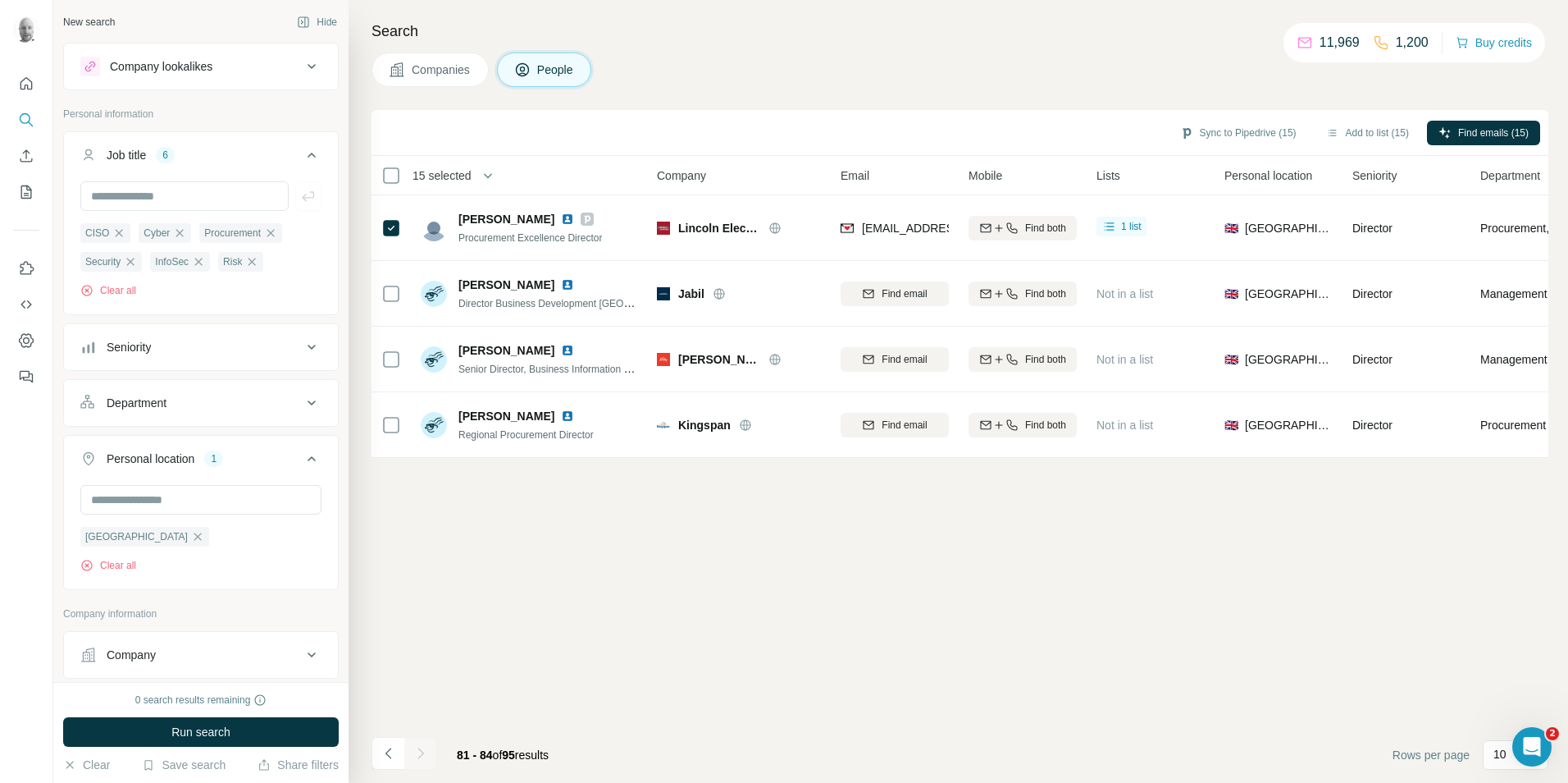
click at [302, 350] on icon at bounding box center [312, 347] width 19 height 19
click at [466, 79] on button "Companies" at bounding box center [430, 69] width 117 height 34
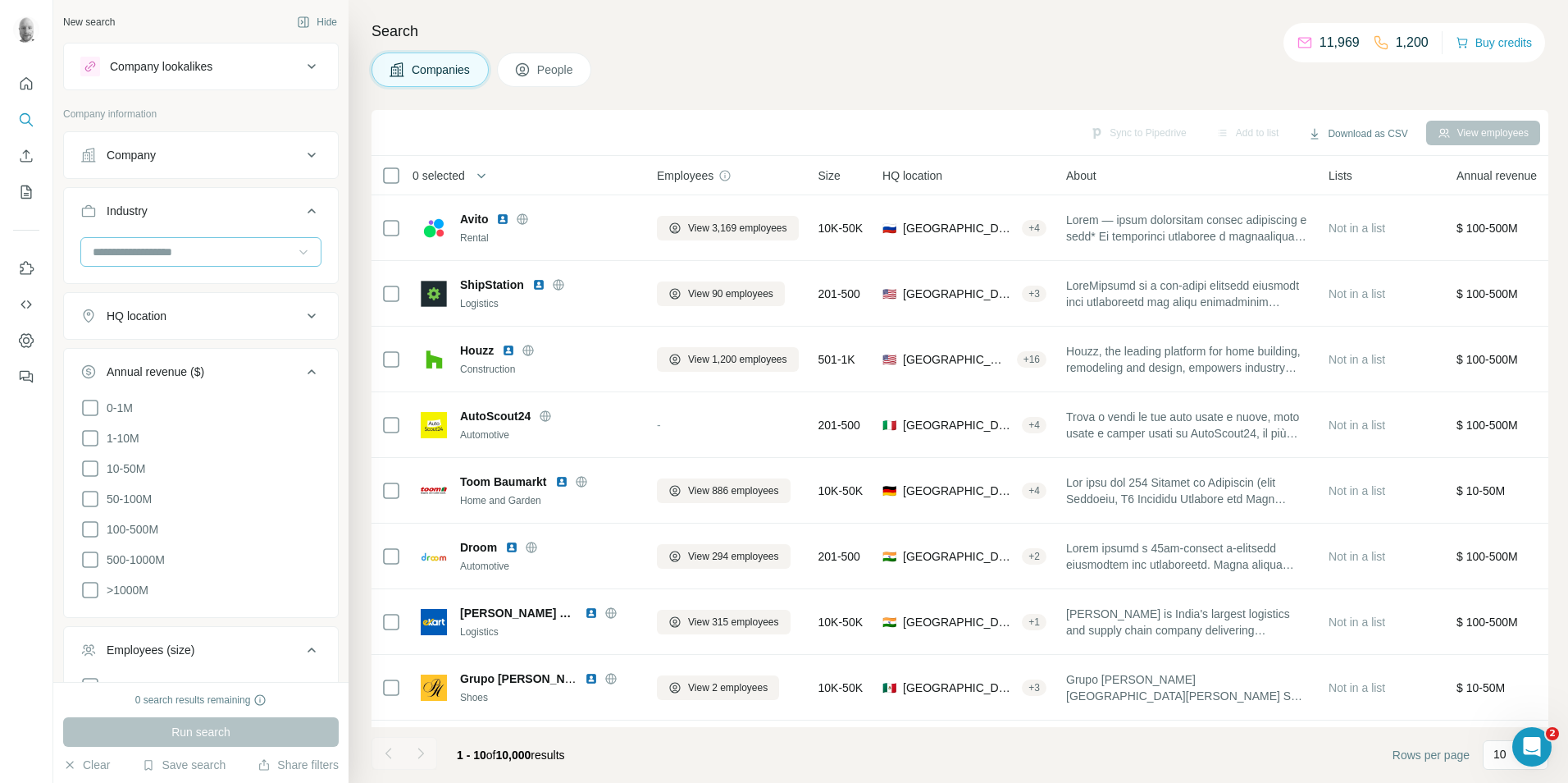
click at [554, 68] on span "People" at bounding box center [556, 69] width 38 height 17
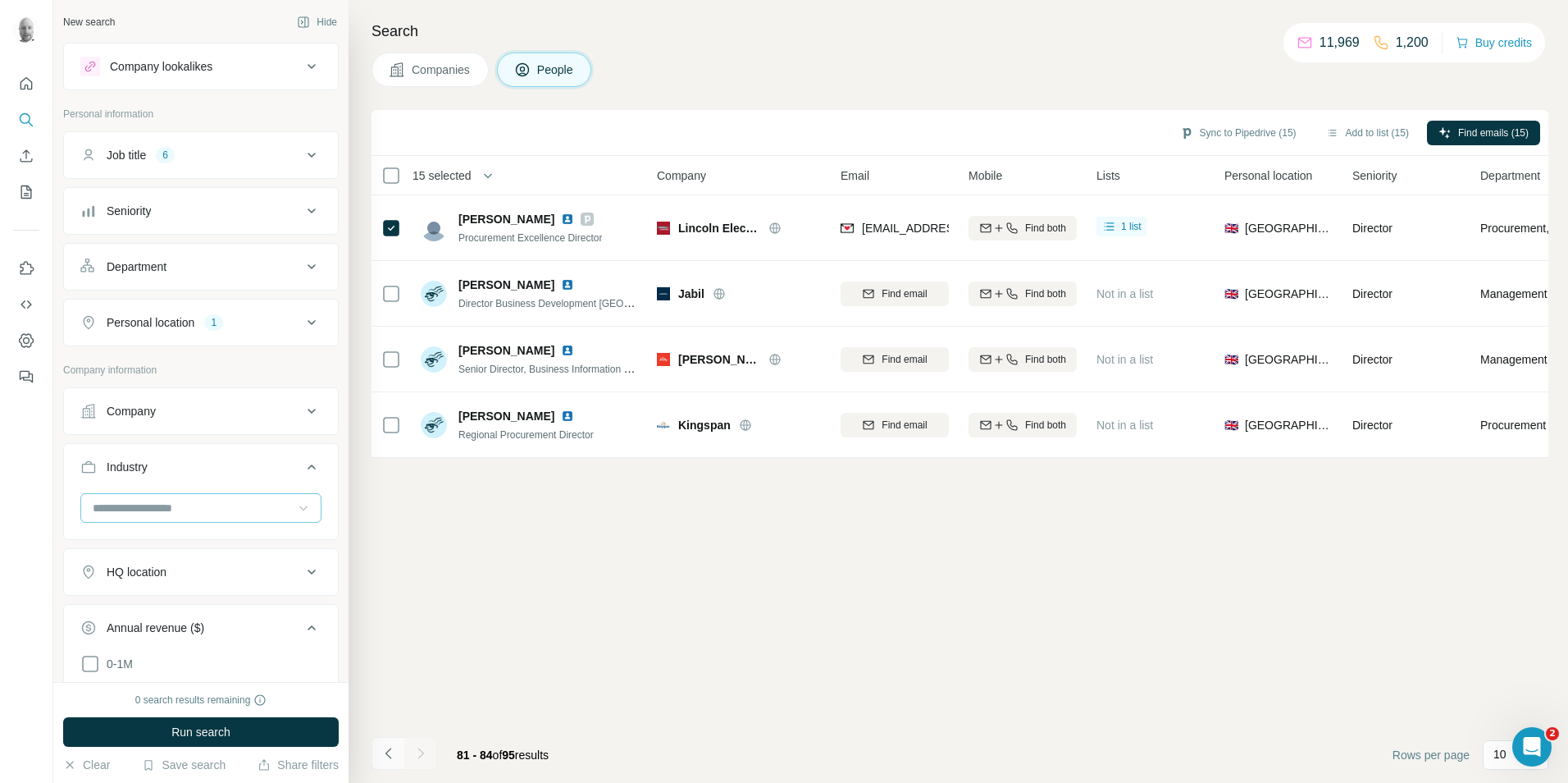
click at [392, 755] on icon "Navigate to previous page" at bounding box center [389, 753] width 17 height 17
